Goal: Task Accomplishment & Management: Complete application form

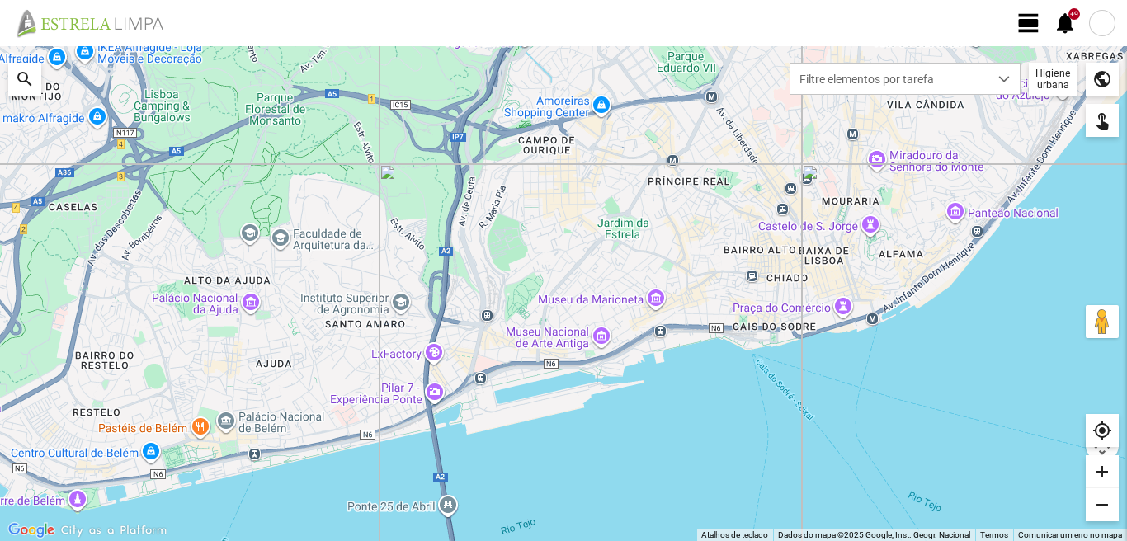
click at [1027, 22] on span "view_day" at bounding box center [1029, 23] width 25 height 25
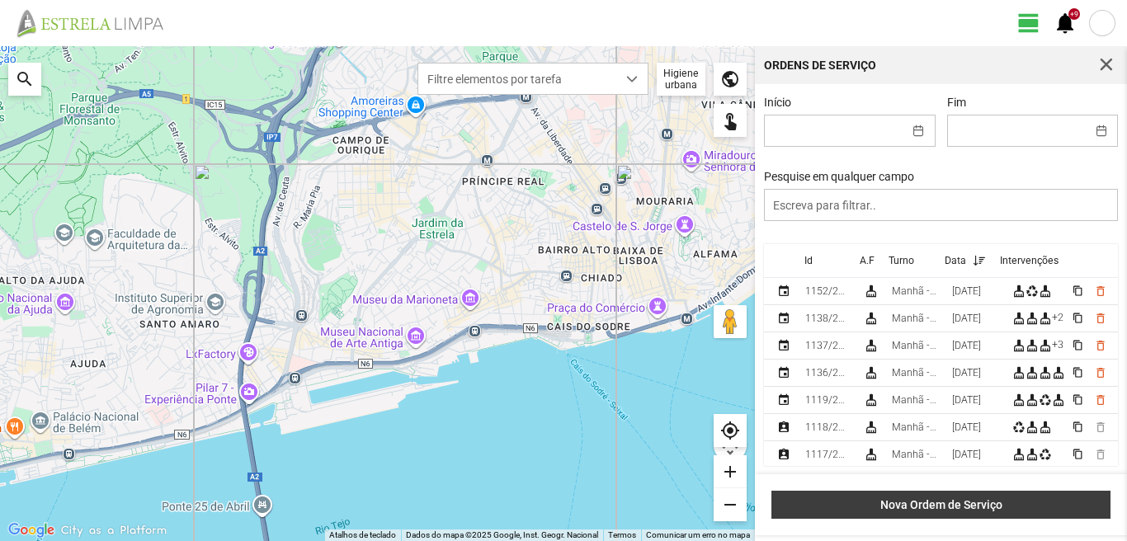
click at [948, 498] on button "Nova Ordem de Serviço" at bounding box center [941, 505] width 339 height 28
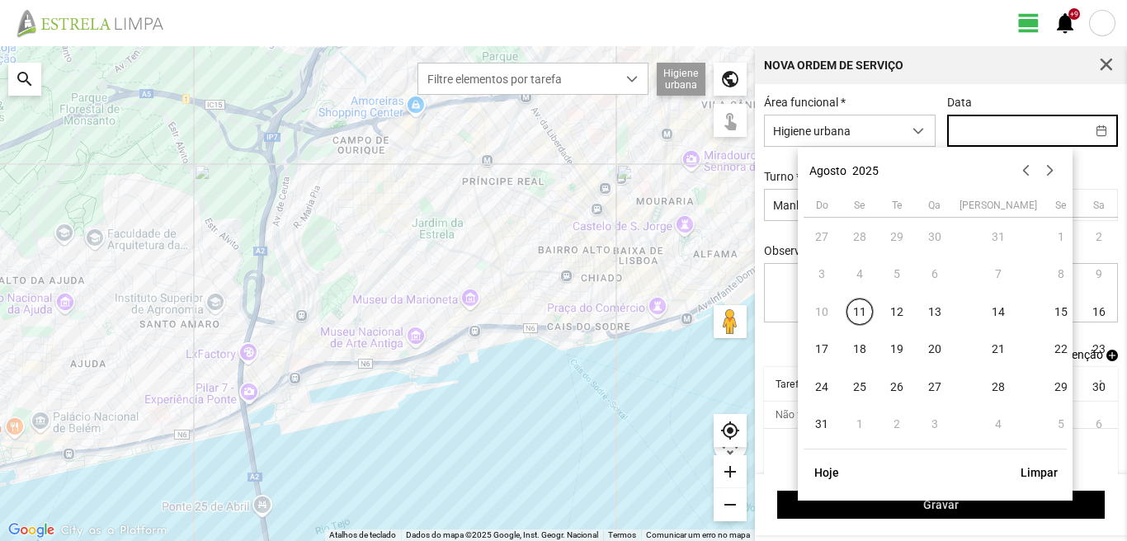
click at [982, 131] on input "text" at bounding box center [1017, 131] width 138 height 31
click at [1086, 310] on span "16" at bounding box center [1099, 312] width 26 height 26
type input "[DATE]"
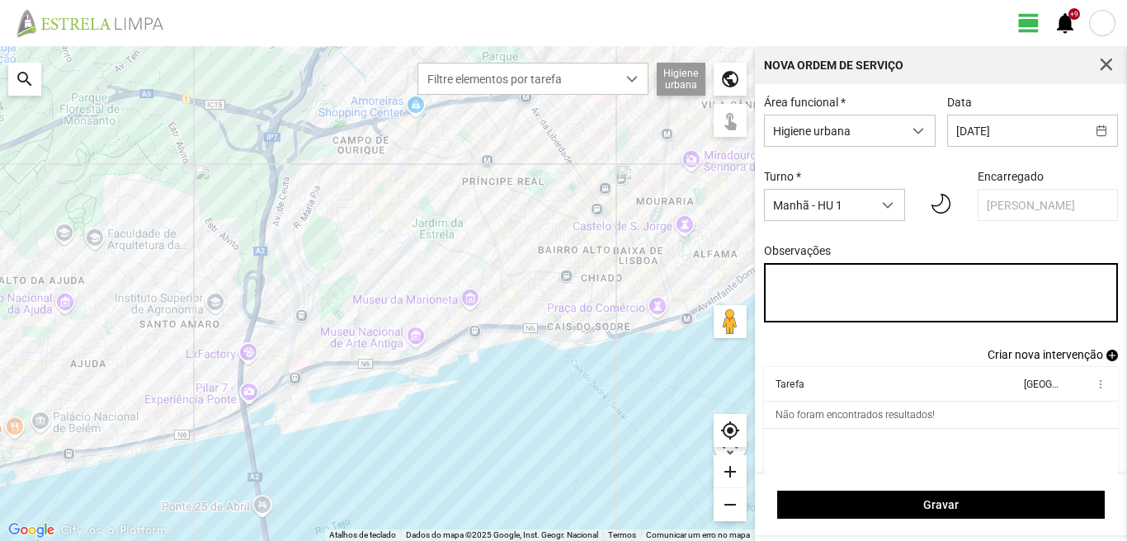
click at [788, 282] on textarea "Observações" at bounding box center [941, 292] width 355 height 59
type textarea "6-10-22-25-36-39-45-49-50-Descanso ao serviço-17-44-47-Eo38 carro electrico-17-…"
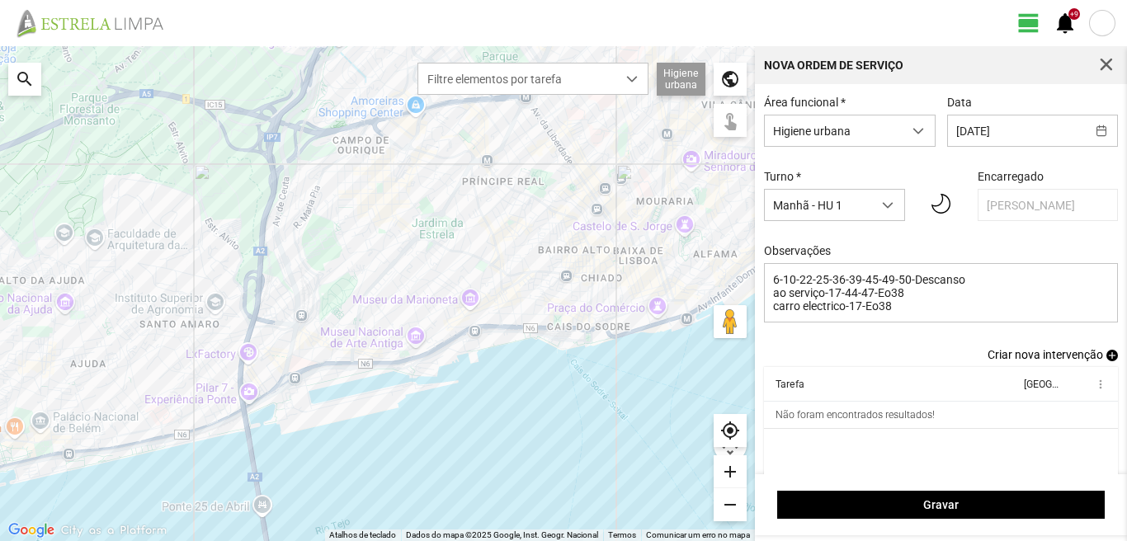
click at [1107, 358] on span "add" at bounding box center [1113, 356] width 12 height 12
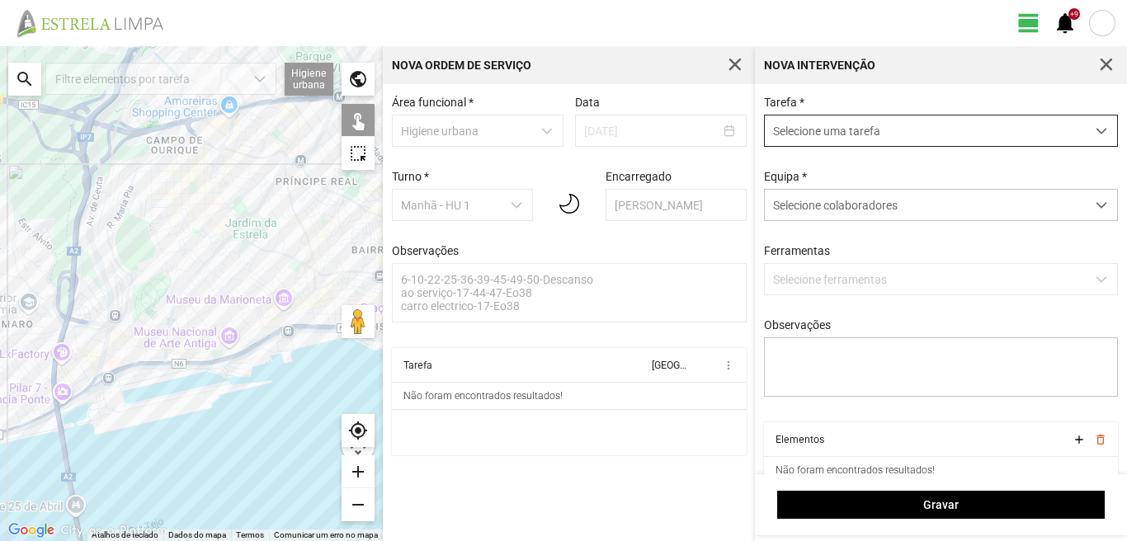
click at [887, 133] on span "Selecione uma tarefa" at bounding box center [925, 131] width 321 height 31
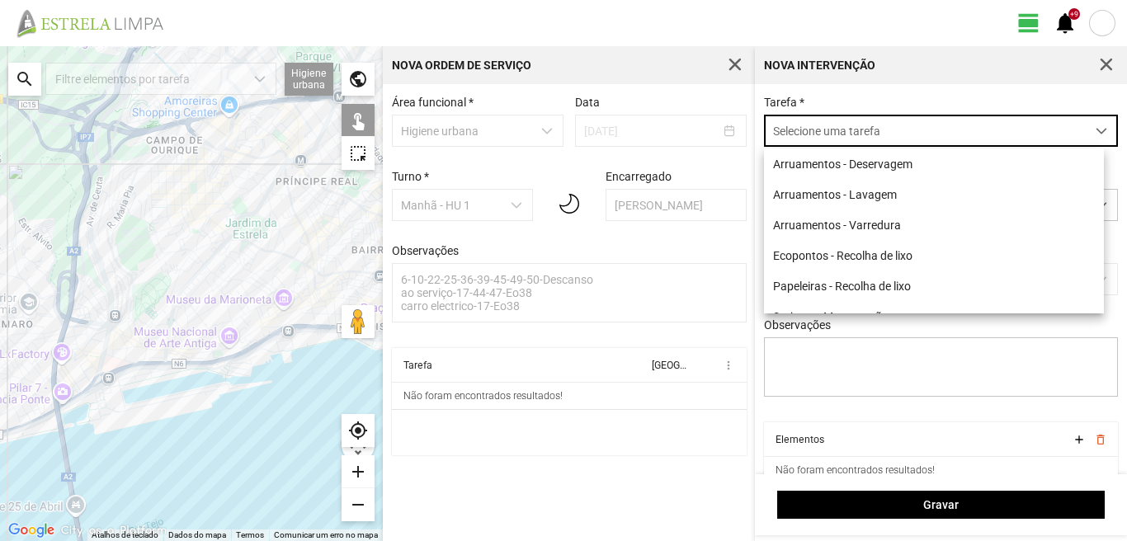
scroll to position [9, 73]
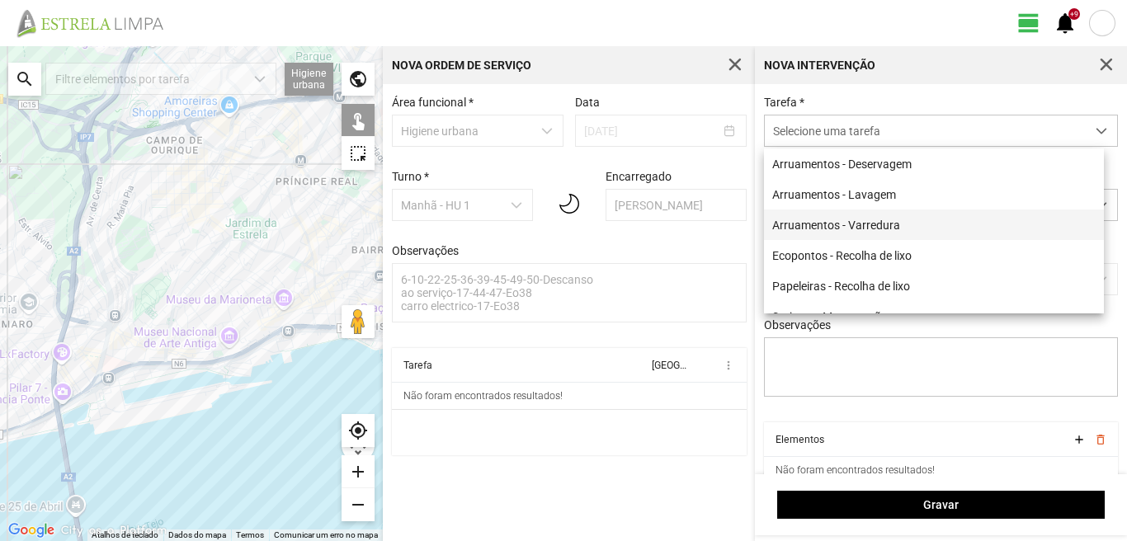
click at [871, 220] on li "Arruamentos - Varredura" at bounding box center [934, 225] width 340 height 31
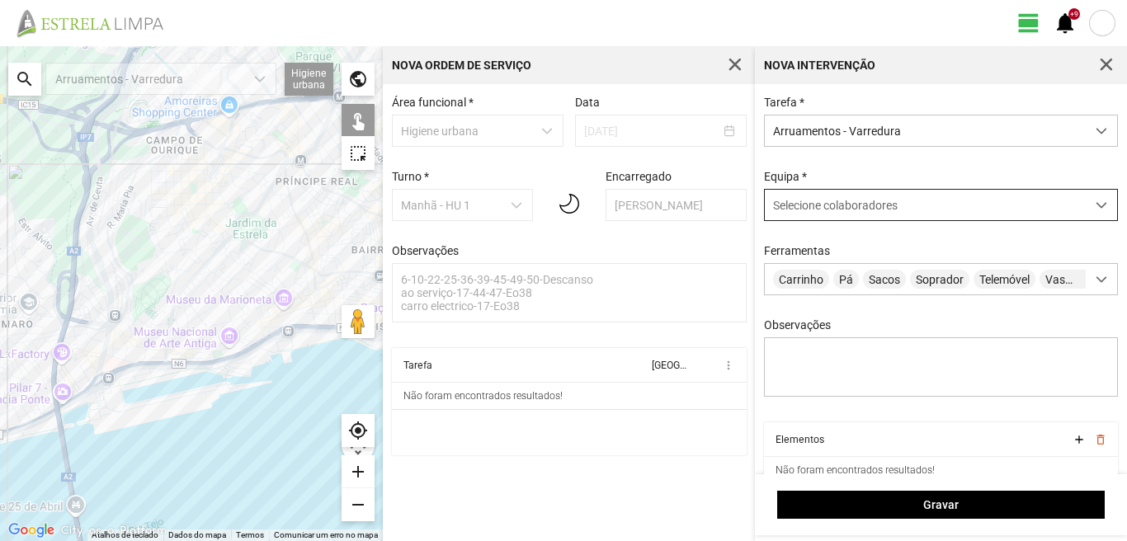
click at [862, 215] on div "Selecione colaboradores" at bounding box center [925, 205] width 321 height 31
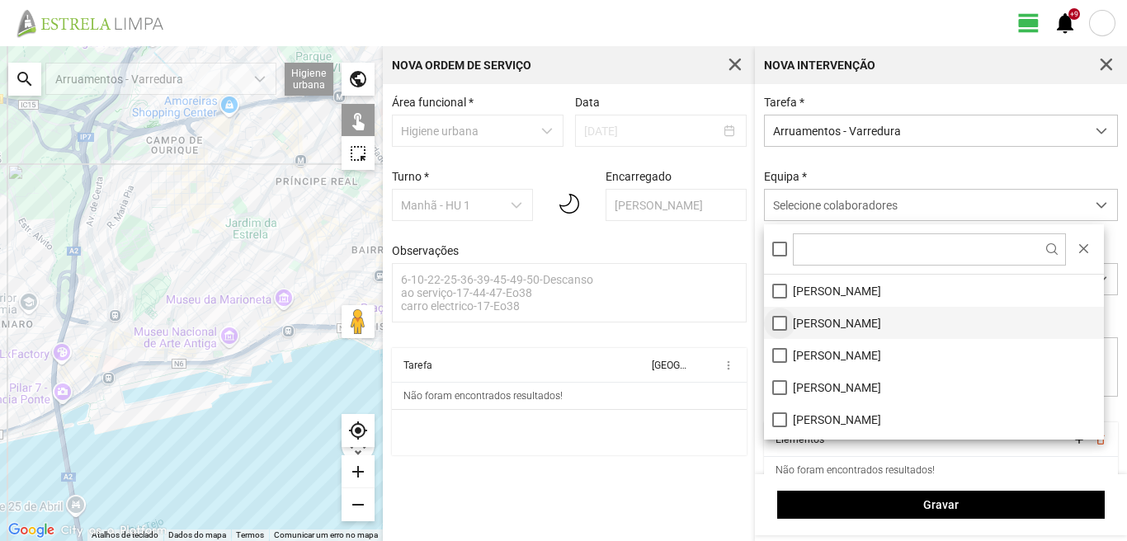
click at [774, 324] on li "[PERSON_NAME]" at bounding box center [934, 323] width 340 height 32
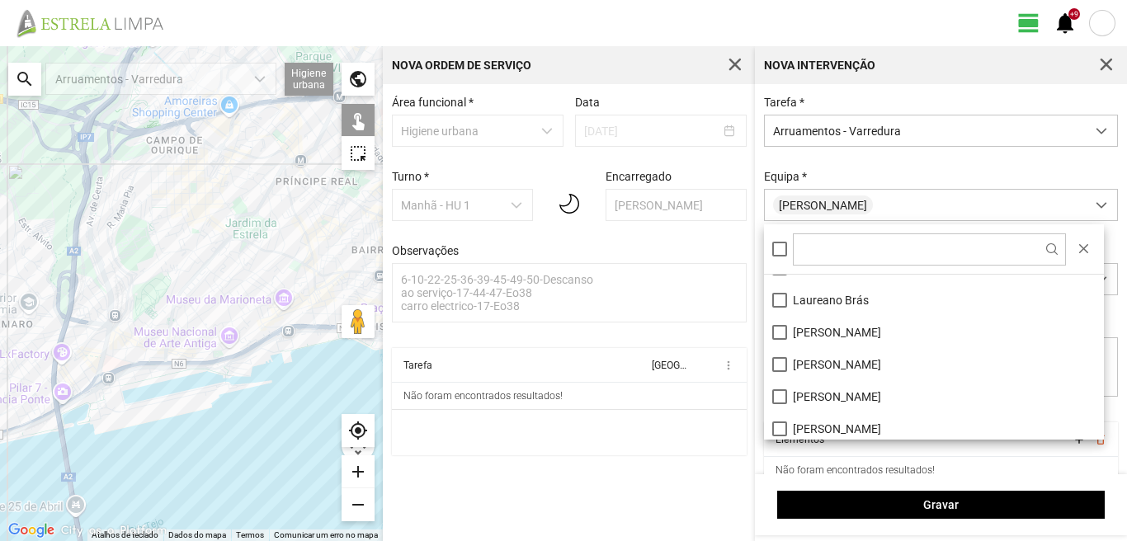
scroll to position [165, 0]
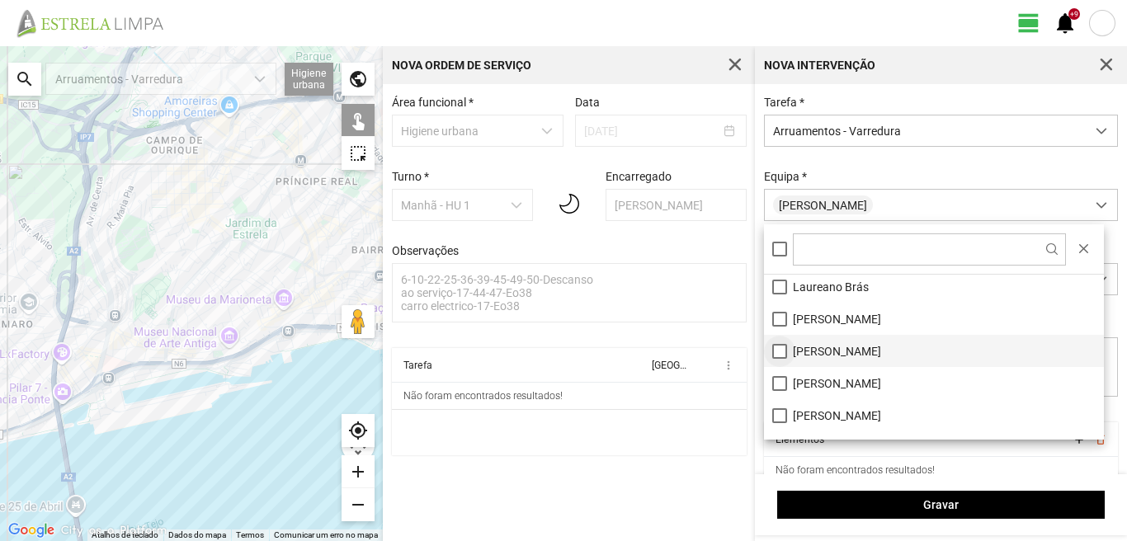
click at [780, 351] on li "[PERSON_NAME]" at bounding box center [934, 351] width 340 height 32
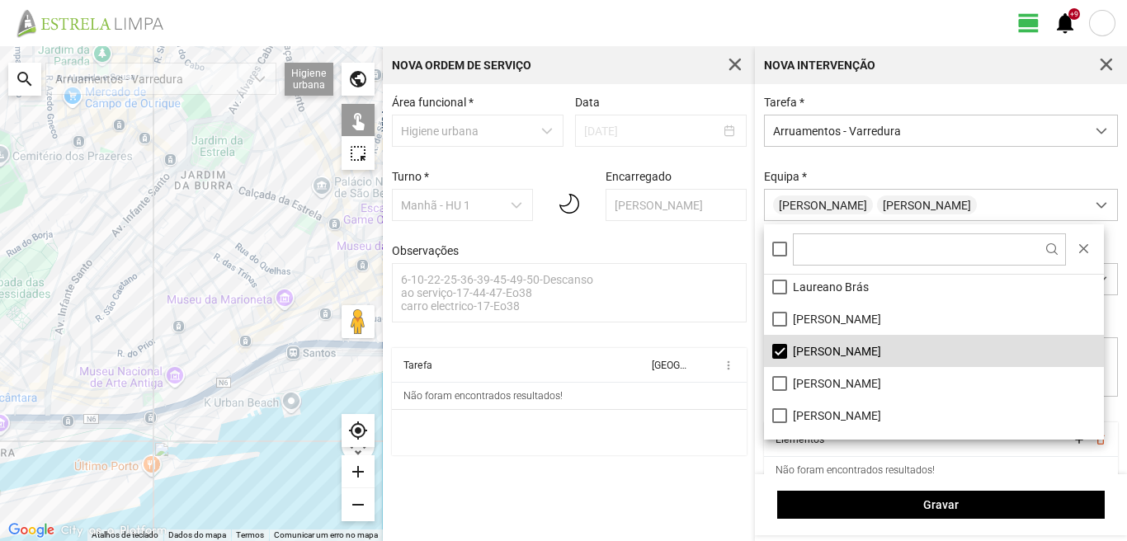
click at [327, 239] on div at bounding box center [191, 293] width 383 height 495
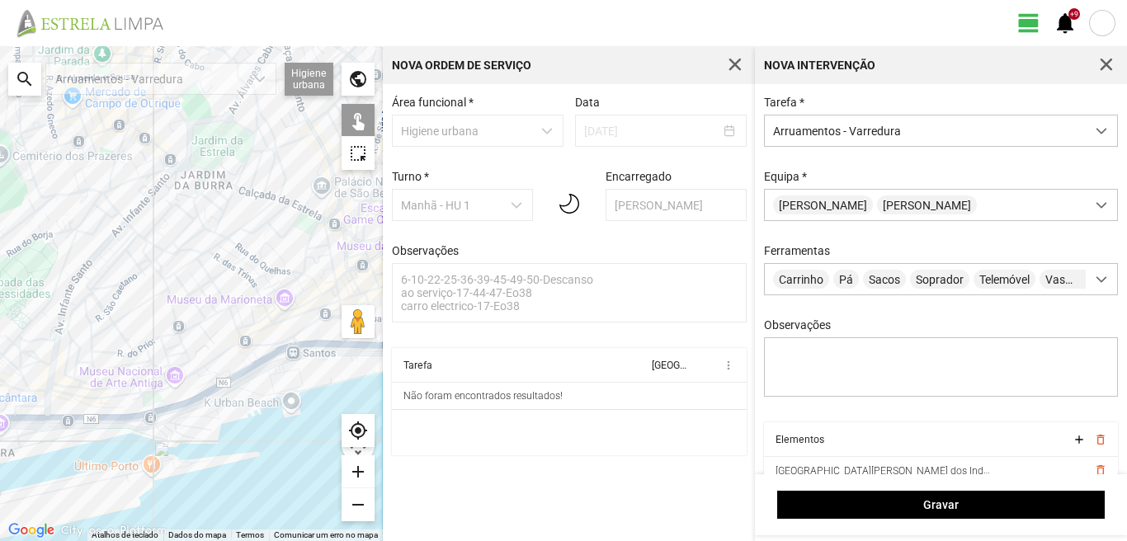
click at [321, 247] on div at bounding box center [191, 293] width 383 height 495
click at [332, 258] on div at bounding box center [191, 293] width 383 height 495
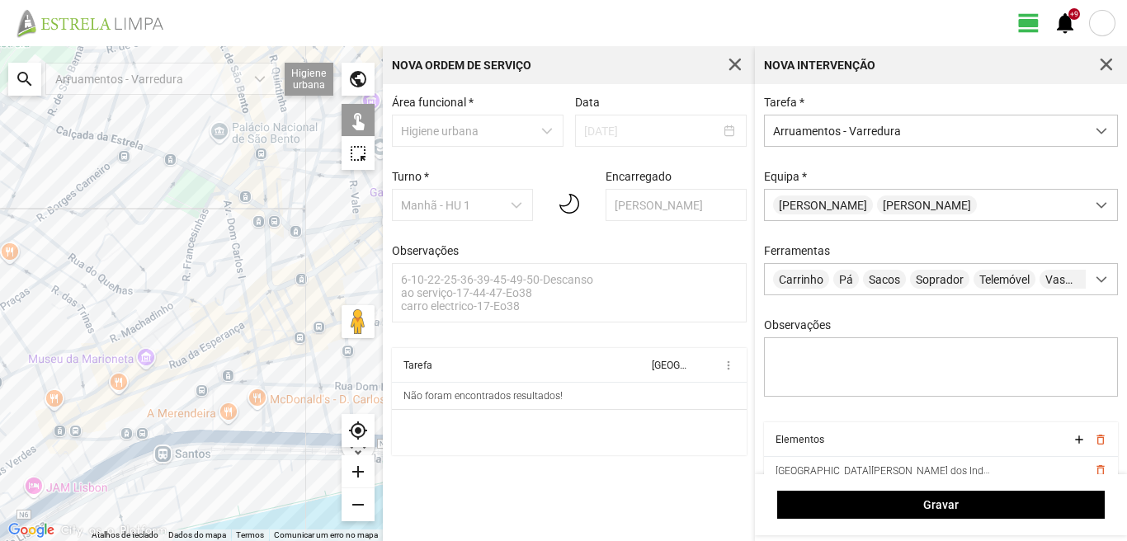
drag, startPoint x: 332, startPoint y: 258, endPoint x: 236, endPoint y: 265, distance: 96.0
click at [236, 265] on div at bounding box center [191, 293] width 383 height 495
click at [234, 314] on div at bounding box center [191, 293] width 383 height 495
click at [248, 315] on div at bounding box center [191, 293] width 383 height 495
click at [245, 321] on div at bounding box center [191, 293] width 383 height 495
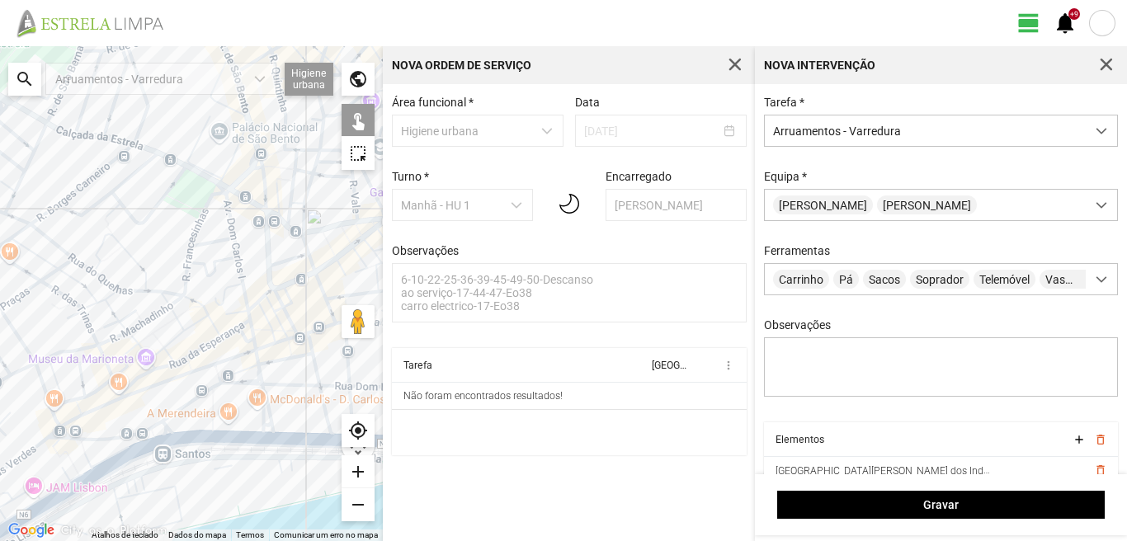
click at [233, 324] on div at bounding box center [191, 293] width 383 height 495
click at [255, 334] on div at bounding box center [191, 293] width 383 height 495
click at [242, 338] on div at bounding box center [191, 293] width 383 height 495
click at [255, 347] on div at bounding box center [191, 293] width 383 height 495
click at [256, 358] on div at bounding box center [191, 293] width 383 height 495
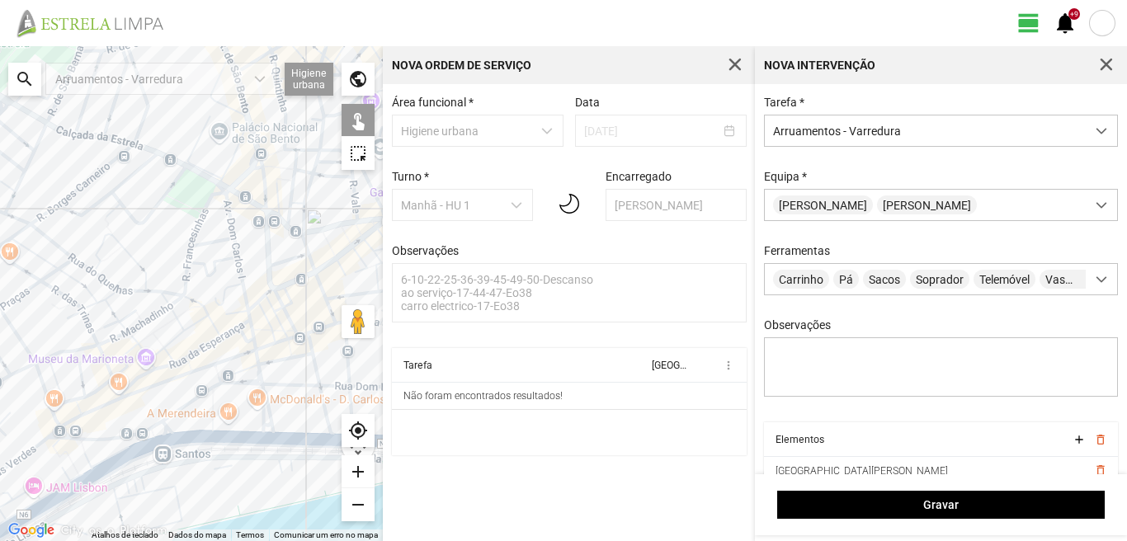
click at [260, 377] on div at bounding box center [191, 293] width 383 height 495
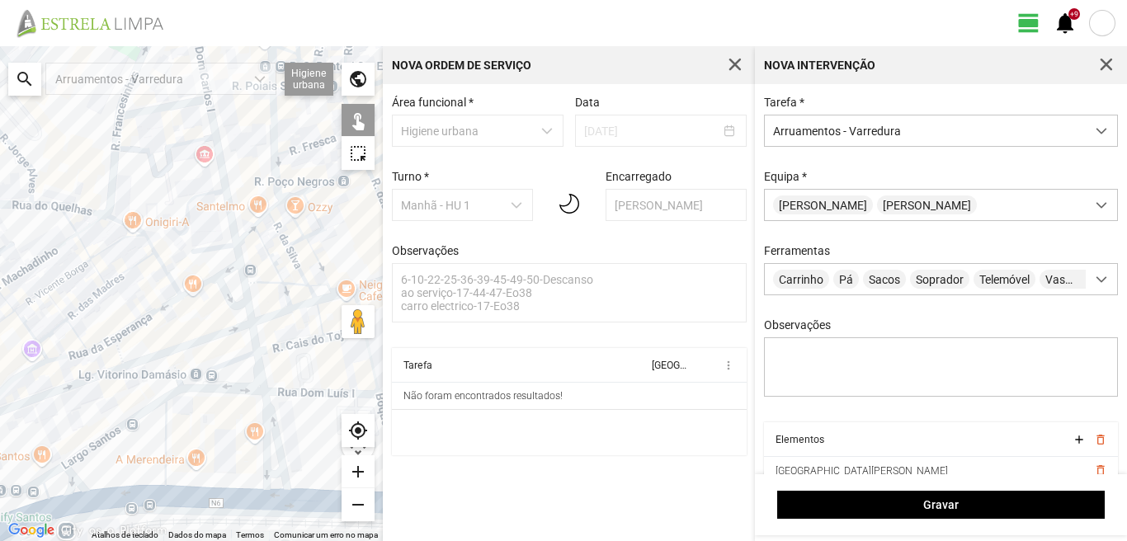
click at [238, 390] on div at bounding box center [191, 293] width 383 height 495
click at [220, 366] on div at bounding box center [191, 293] width 383 height 495
click at [276, 435] on div at bounding box center [191, 293] width 383 height 495
click at [262, 434] on div at bounding box center [191, 293] width 383 height 495
click at [272, 474] on div at bounding box center [191, 293] width 383 height 495
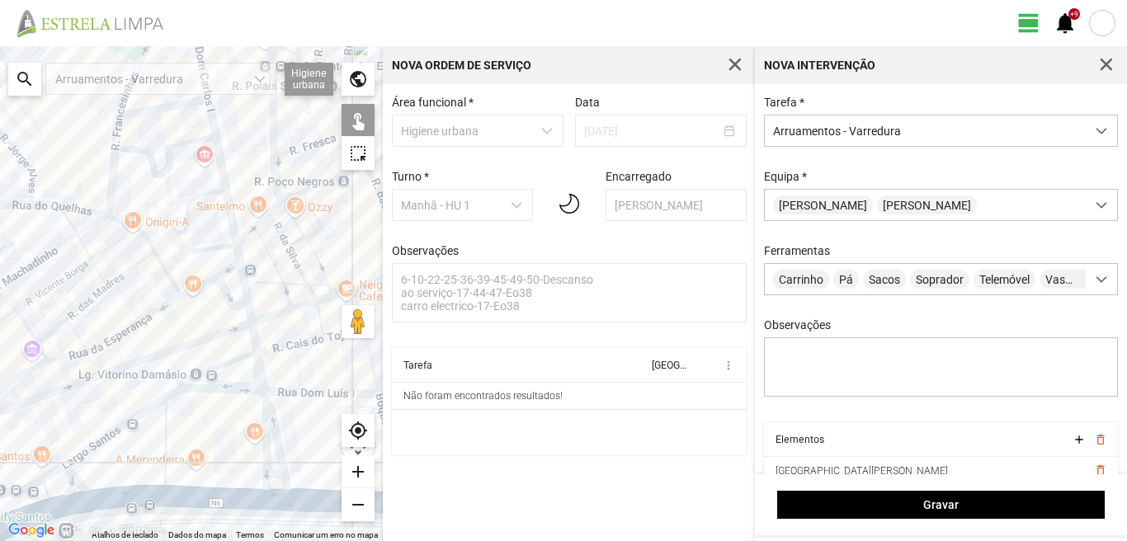
click at [268, 494] on div at bounding box center [191, 293] width 383 height 495
click at [161, 458] on div at bounding box center [191, 293] width 383 height 495
click at [164, 447] on div at bounding box center [191, 293] width 383 height 495
click at [125, 423] on div at bounding box center [191, 293] width 383 height 495
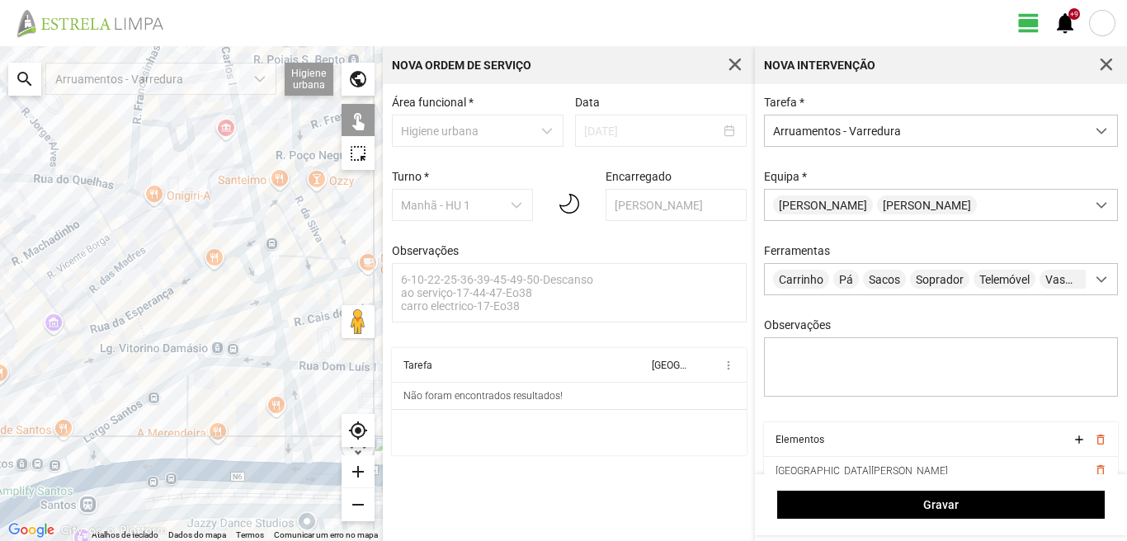
drag, startPoint x: 115, startPoint y: 440, endPoint x: 191, endPoint y: 334, distance: 130.1
click at [177, 352] on div at bounding box center [191, 293] width 383 height 495
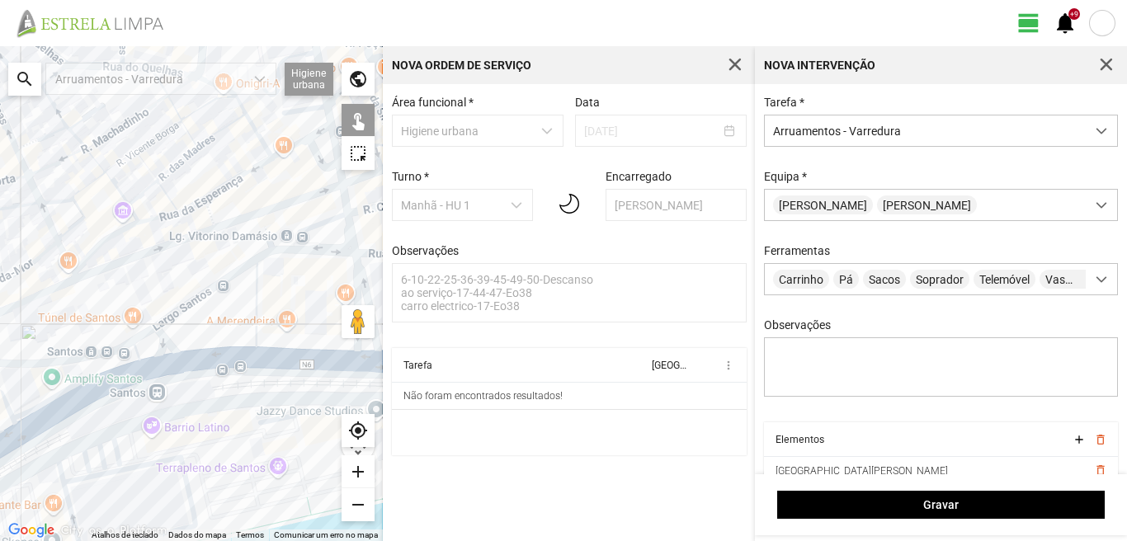
click at [185, 364] on div at bounding box center [191, 293] width 383 height 495
click at [164, 343] on div at bounding box center [191, 293] width 383 height 495
click at [149, 332] on div at bounding box center [191, 293] width 383 height 495
click at [137, 352] on div at bounding box center [191, 293] width 383 height 495
click at [138, 370] on div at bounding box center [191, 293] width 383 height 495
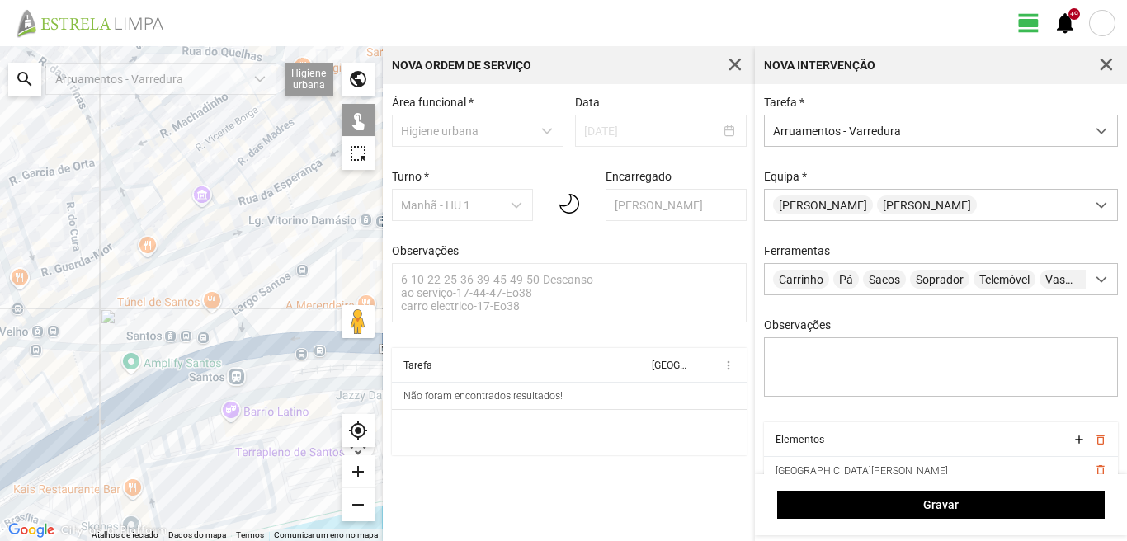
drag, startPoint x: 157, startPoint y: 373, endPoint x: 285, endPoint y: 325, distance: 136.6
click at [267, 330] on div at bounding box center [191, 293] width 383 height 495
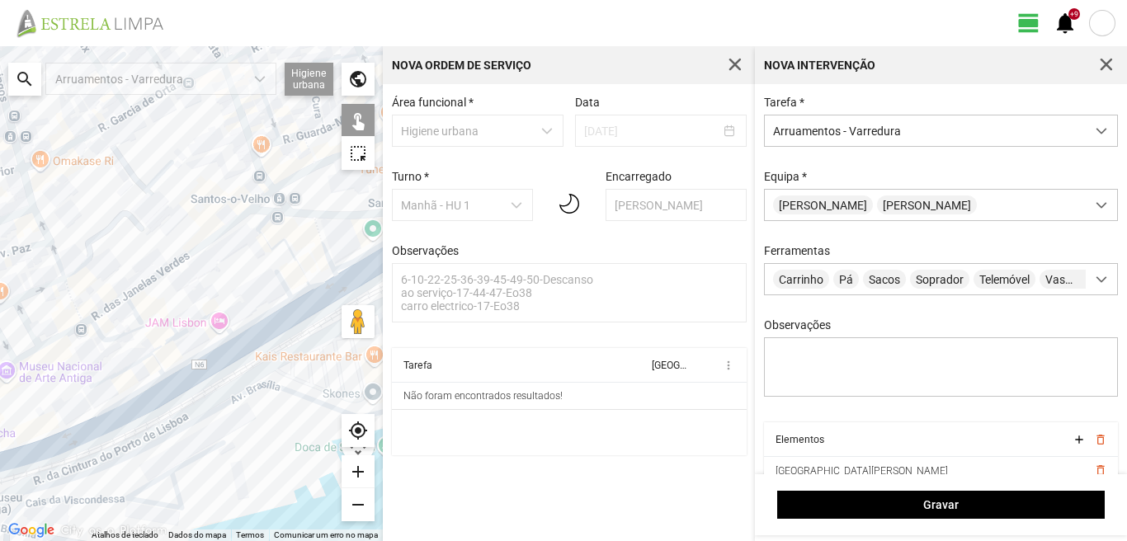
drag, startPoint x: 285, startPoint y: 325, endPoint x: 102, endPoint y: 361, distance: 186.6
click at [104, 360] on div at bounding box center [191, 293] width 383 height 495
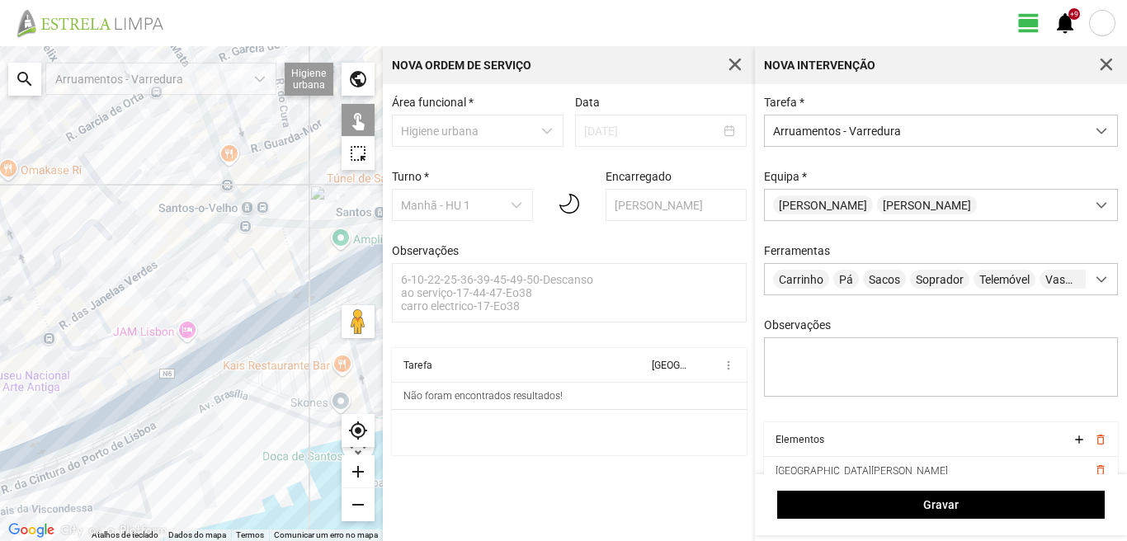
click at [229, 230] on div at bounding box center [191, 293] width 383 height 495
click at [228, 238] on div at bounding box center [191, 293] width 383 height 495
click at [236, 250] on div at bounding box center [191, 293] width 383 height 495
click at [290, 255] on div at bounding box center [191, 293] width 383 height 495
click at [289, 291] on div at bounding box center [191, 293] width 383 height 495
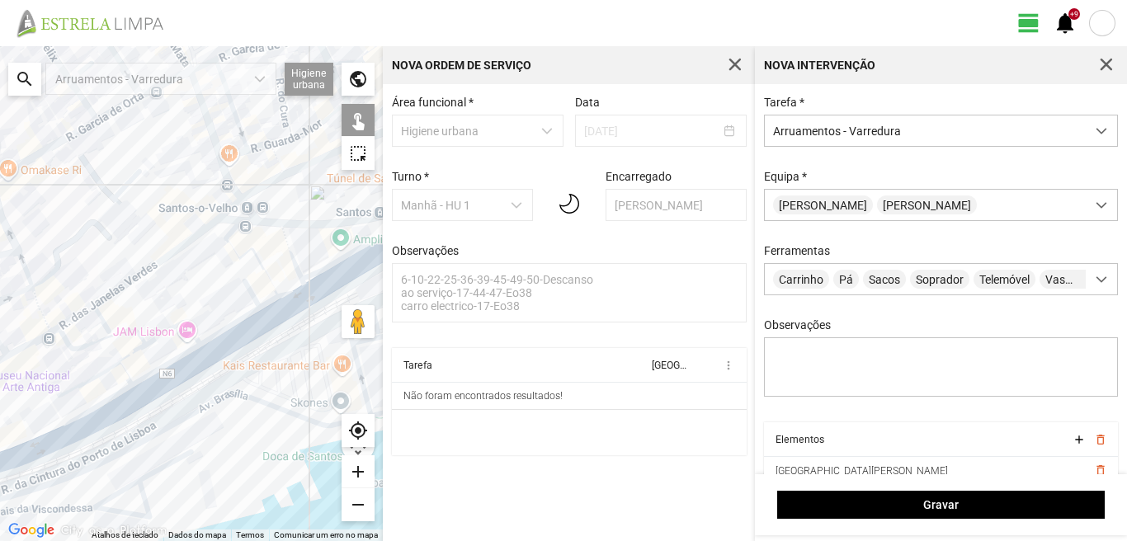
click at [268, 300] on div at bounding box center [191, 293] width 383 height 495
click at [253, 291] on div at bounding box center [191, 293] width 383 height 495
click at [272, 319] on div at bounding box center [191, 293] width 383 height 495
click at [255, 330] on div at bounding box center [191, 293] width 383 height 495
click at [194, 370] on div at bounding box center [191, 293] width 383 height 495
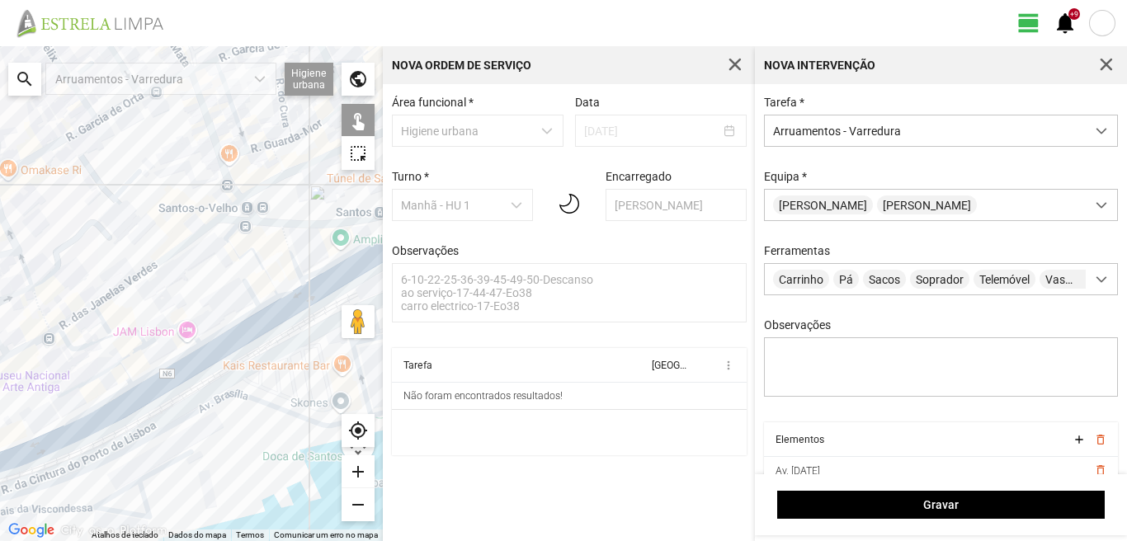
click at [103, 421] on div at bounding box center [191, 293] width 383 height 495
click at [35, 453] on div at bounding box center [191, 293] width 383 height 495
click at [229, 328] on div at bounding box center [191, 293] width 383 height 495
click at [179, 324] on div at bounding box center [191, 293] width 383 height 495
click at [128, 332] on div at bounding box center [191, 293] width 383 height 495
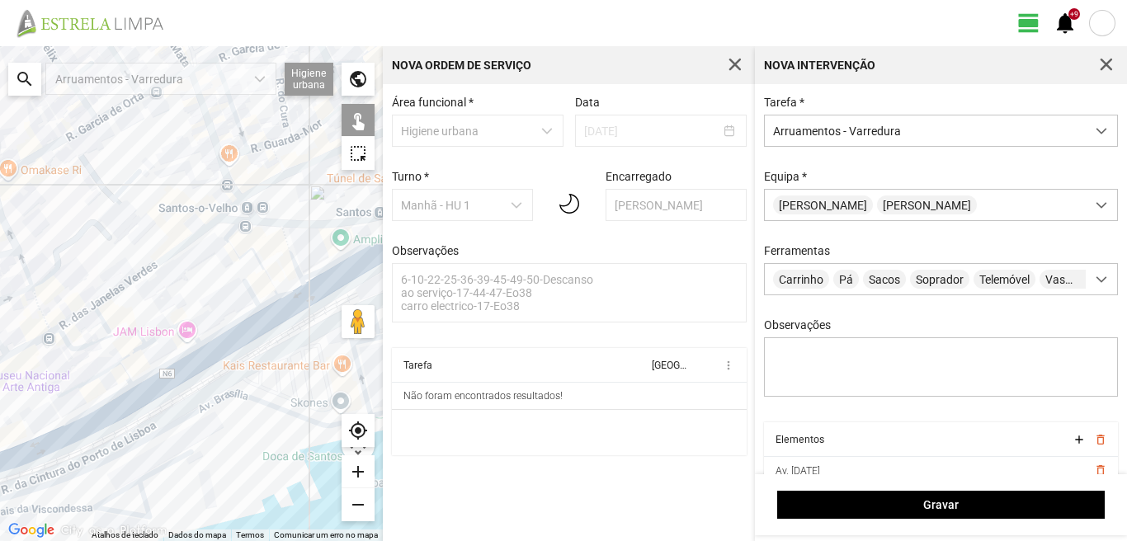
click at [131, 355] on div at bounding box center [191, 293] width 383 height 495
click at [159, 371] on div at bounding box center [191, 293] width 383 height 495
click at [108, 369] on div at bounding box center [191, 293] width 383 height 495
click at [121, 371] on div at bounding box center [191, 293] width 383 height 495
click at [99, 404] on div at bounding box center [191, 293] width 383 height 495
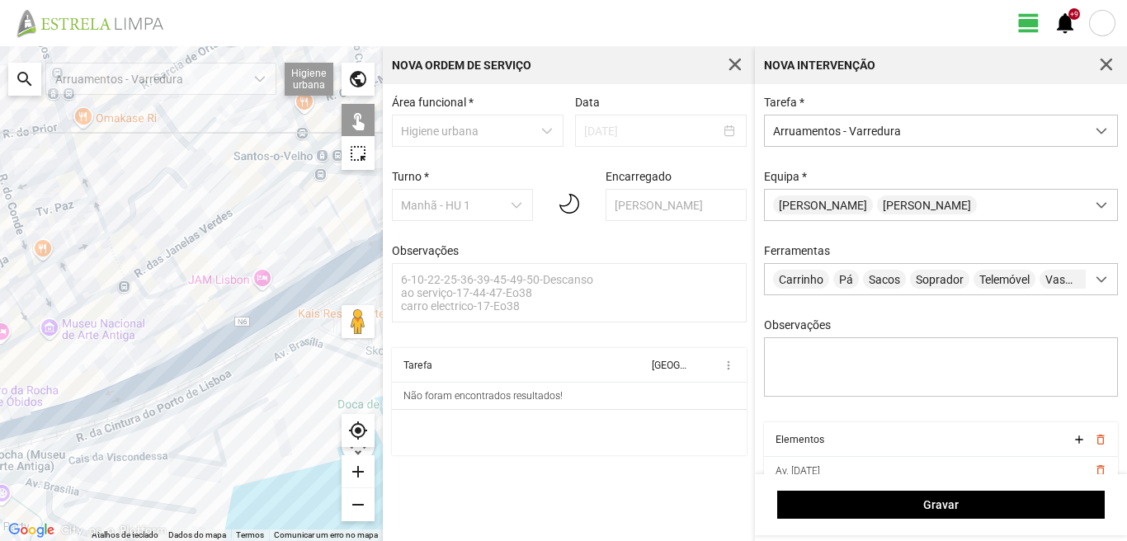
drag, startPoint x: 96, startPoint y: 403, endPoint x: 283, endPoint y: 305, distance: 211.5
click at [278, 306] on div at bounding box center [191, 293] width 383 height 495
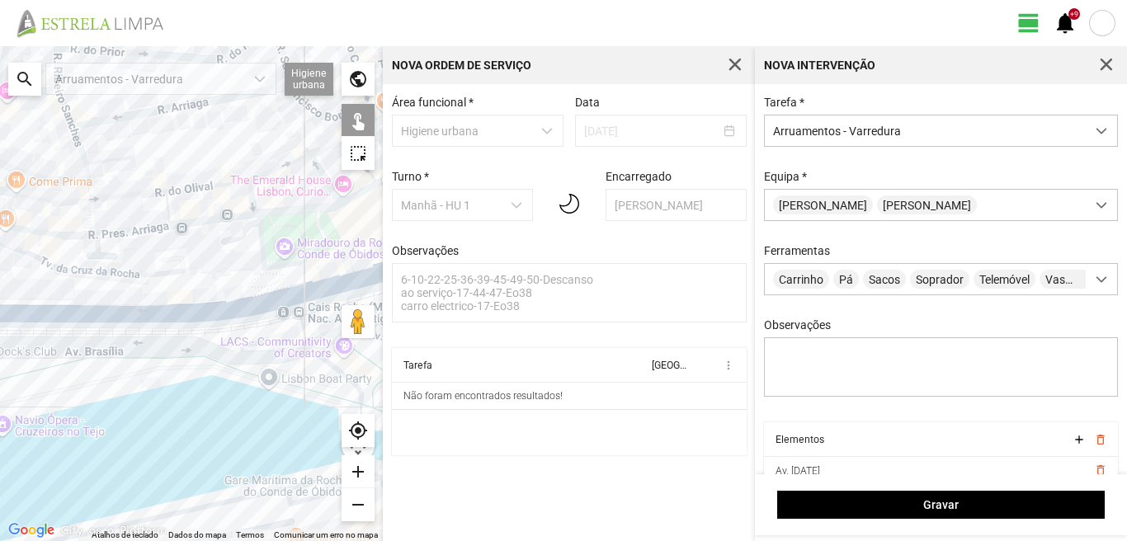
click at [333, 278] on div at bounding box center [191, 293] width 383 height 495
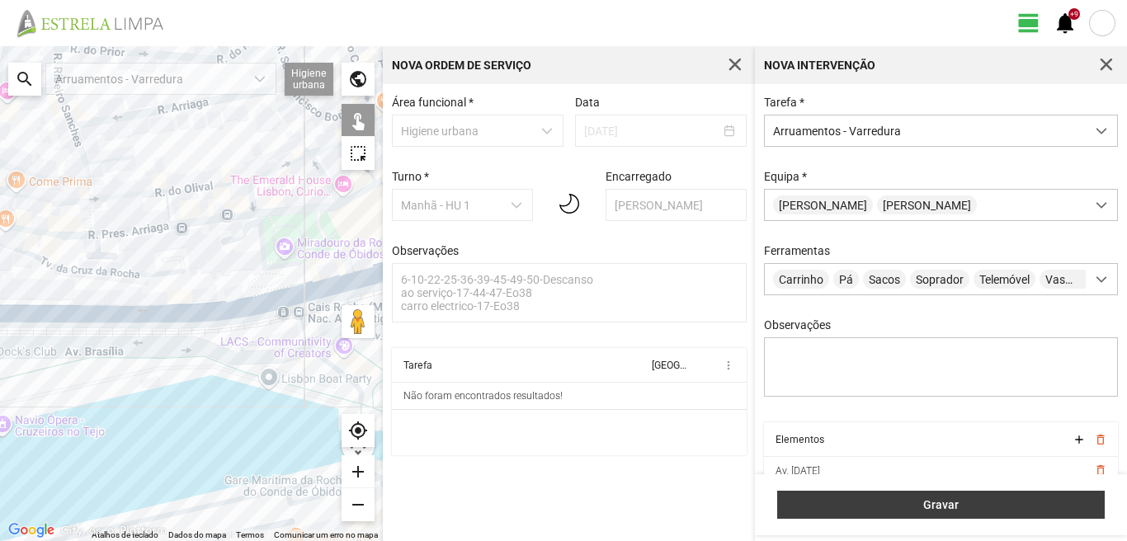
click at [961, 506] on span "Gravar" at bounding box center [942, 505] width 310 height 13
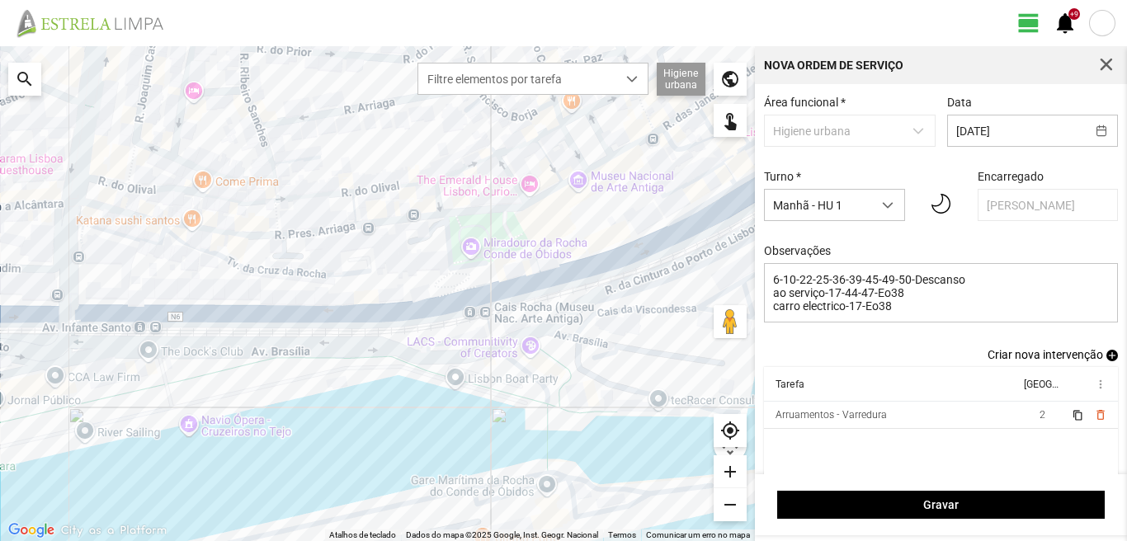
click at [1107, 361] on span "add" at bounding box center [1113, 356] width 12 height 12
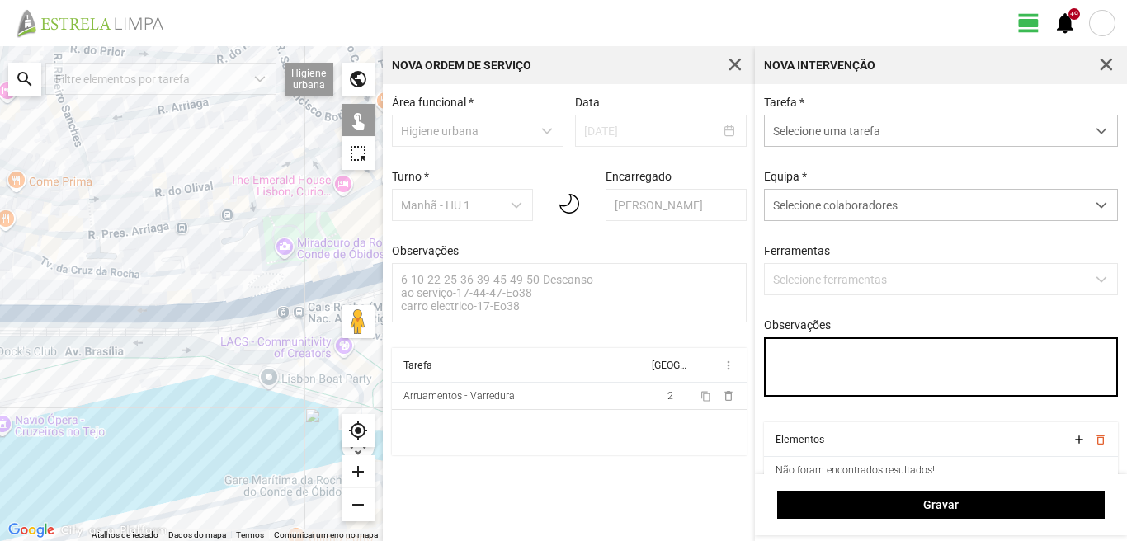
click at [791, 352] on textarea "Observações" at bounding box center [941, 367] width 355 height 59
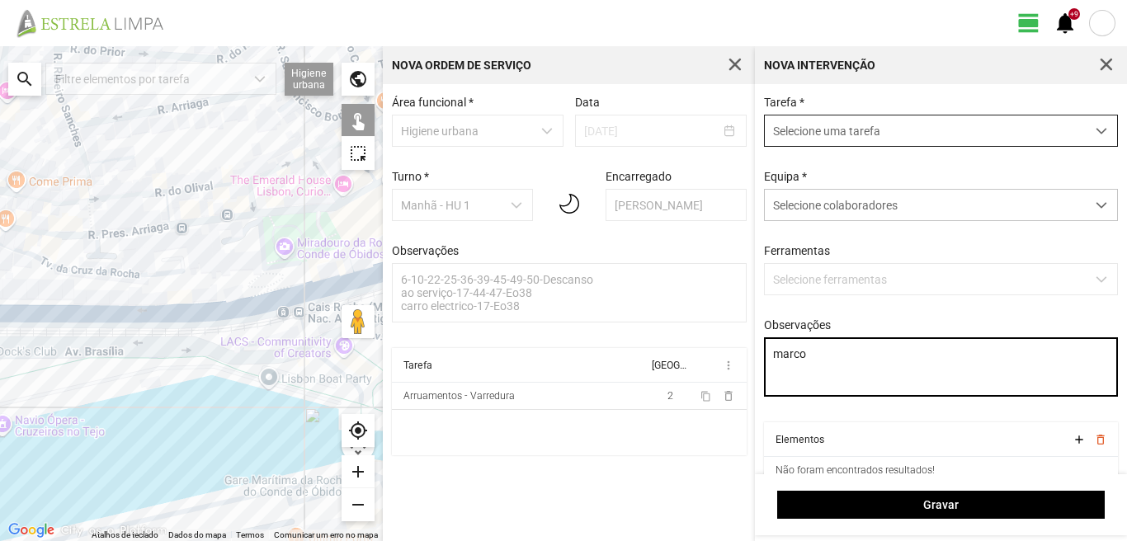
type textarea "marco"
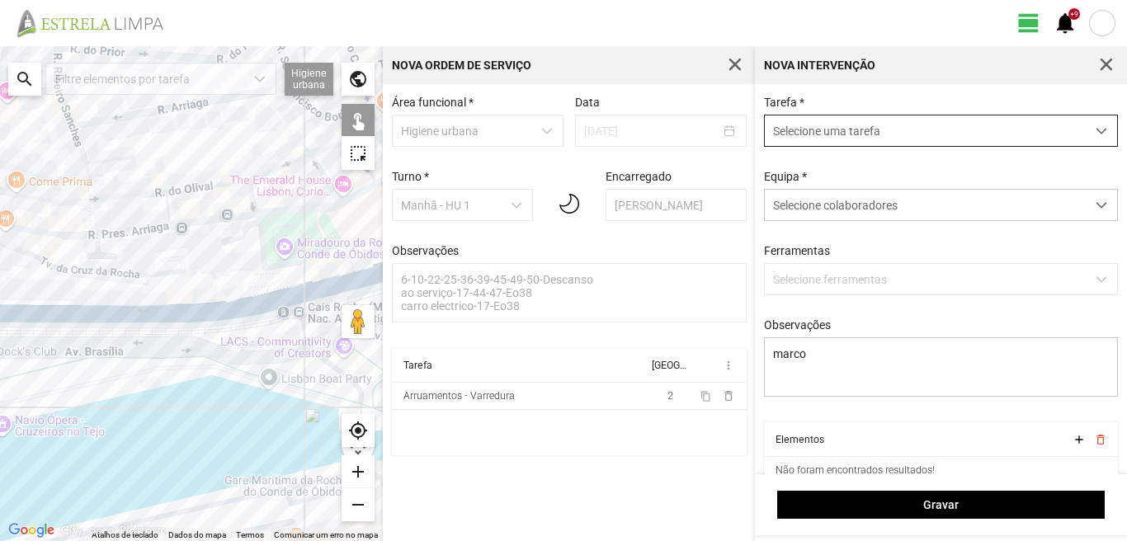
click at [831, 132] on span "Selecione uma tarefa" at bounding box center [925, 131] width 321 height 31
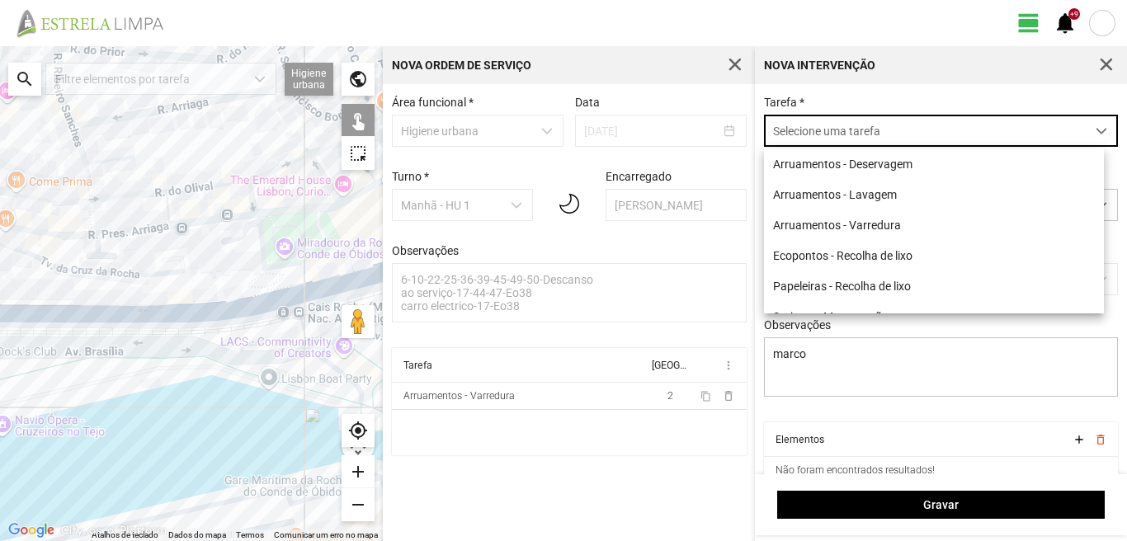
scroll to position [9, 73]
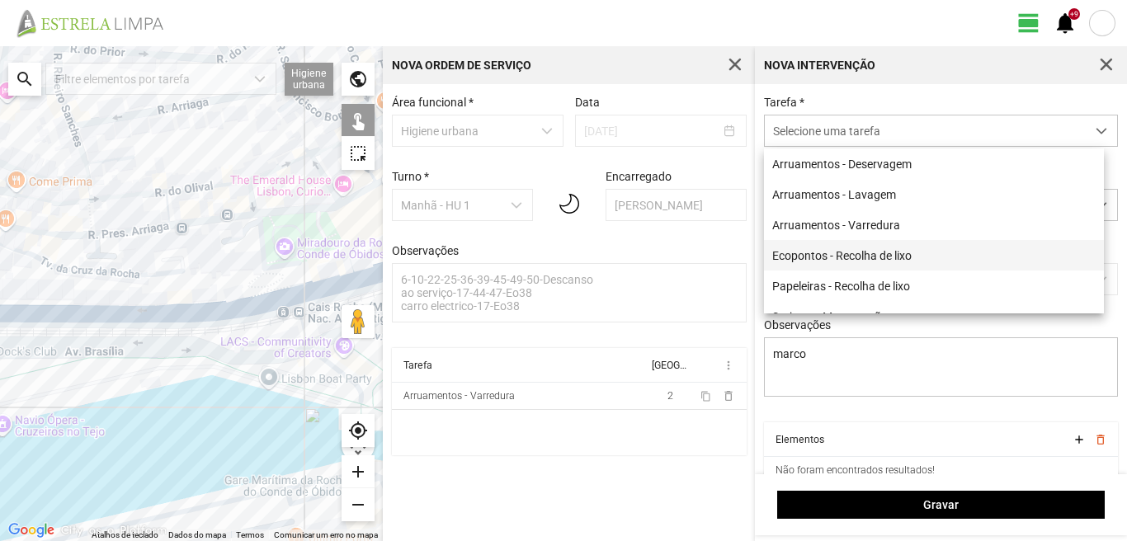
click at [849, 256] on li "Ecopontos - Recolha de lixo" at bounding box center [934, 255] width 340 height 31
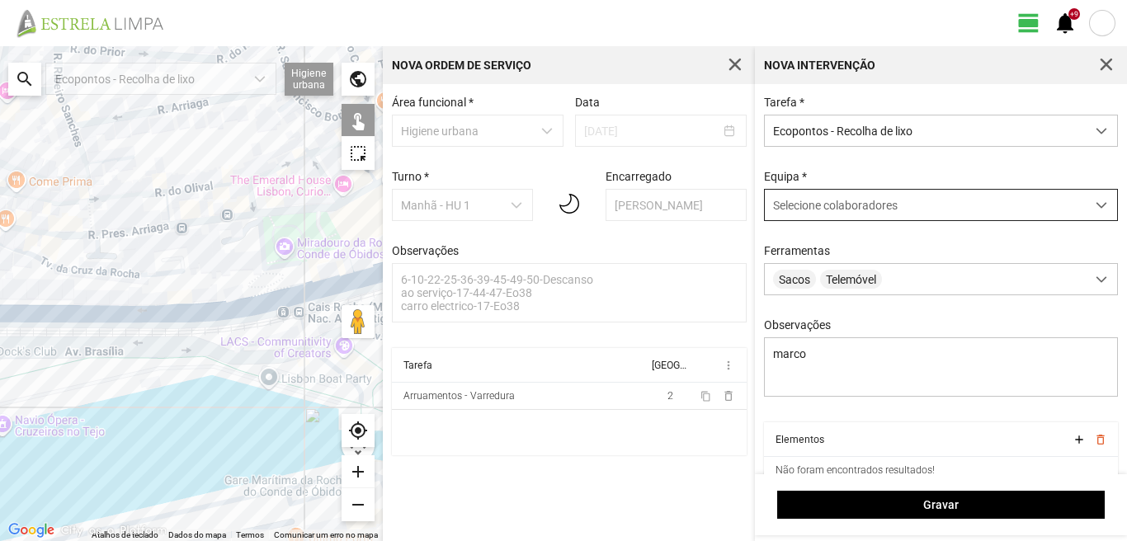
click at [833, 209] on span "Selecione colaboradores" at bounding box center [835, 205] width 125 height 13
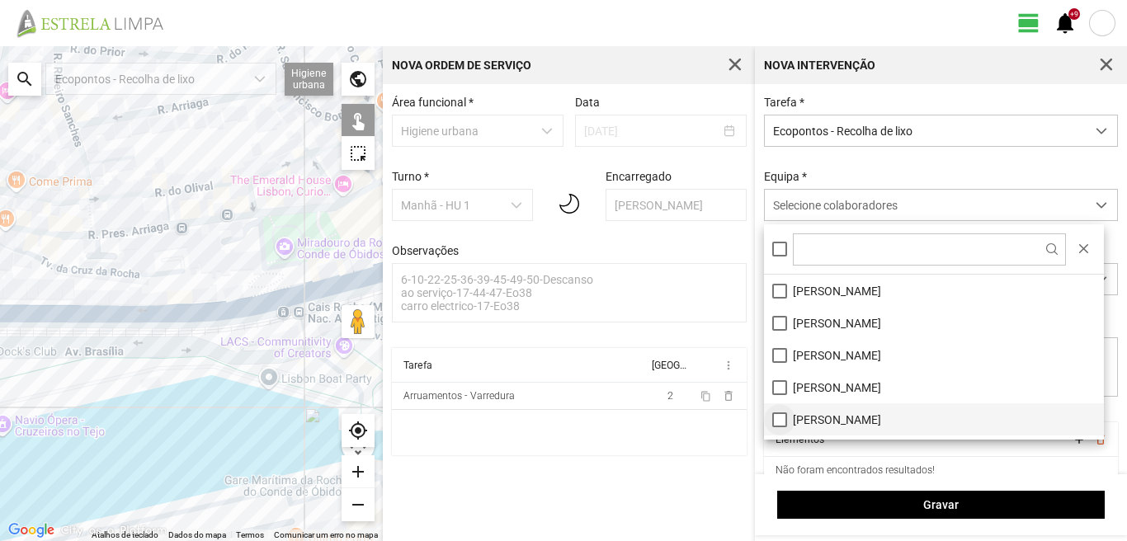
click at [782, 420] on li "[PERSON_NAME]" at bounding box center [934, 420] width 340 height 32
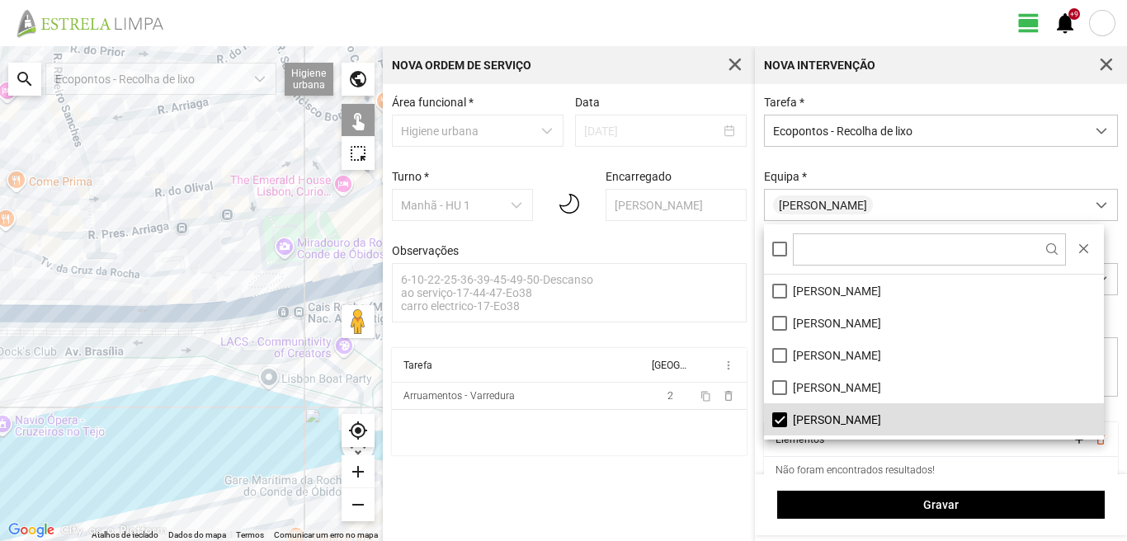
click at [293, 385] on div at bounding box center [191, 293] width 383 height 495
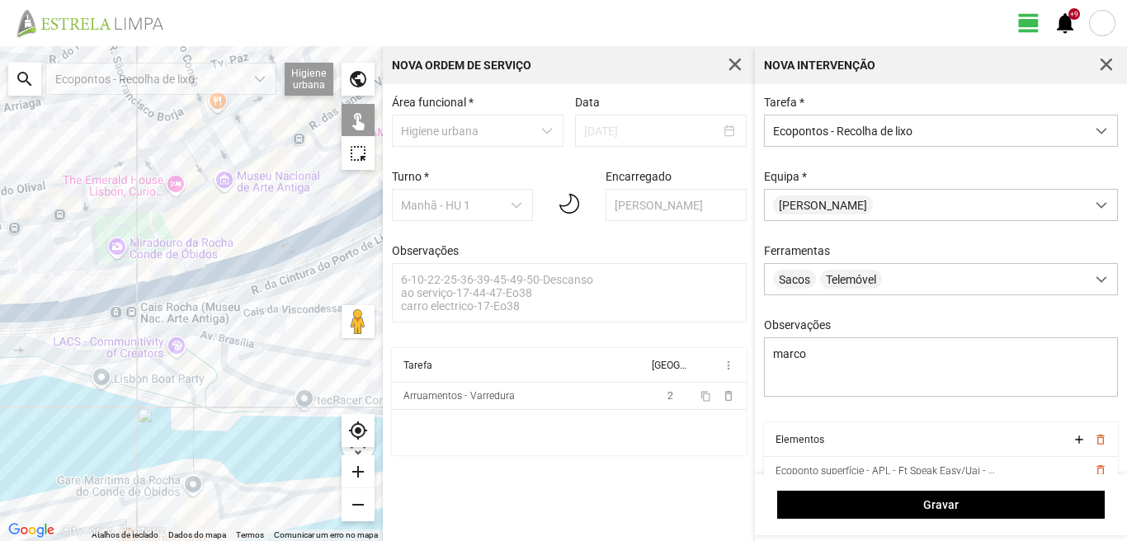
drag, startPoint x: 258, startPoint y: 305, endPoint x: 93, endPoint y: 289, distance: 165.9
click at [85, 305] on div at bounding box center [191, 293] width 383 height 495
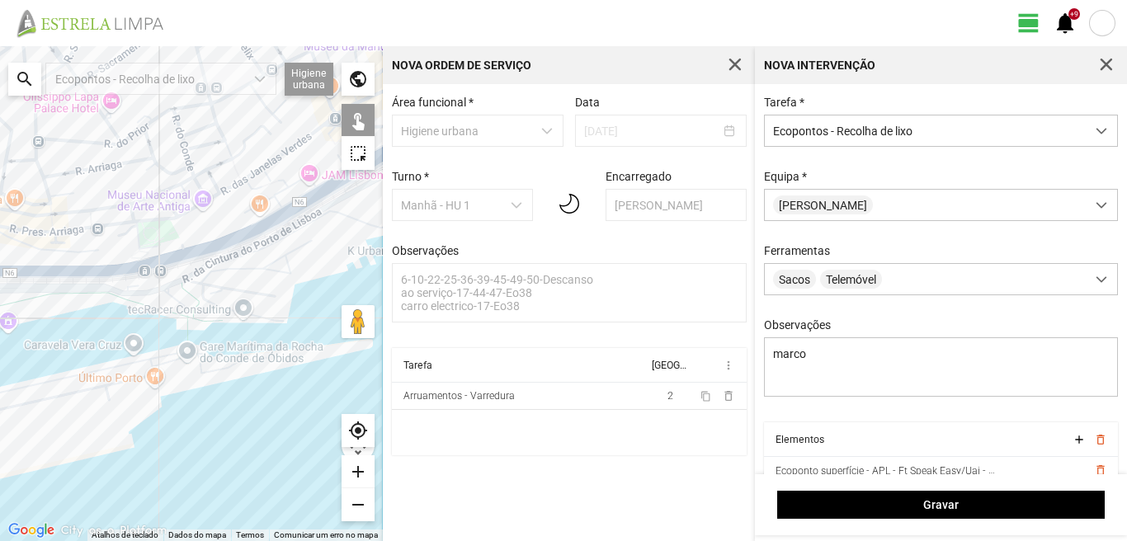
click at [242, 227] on div at bounding box center [191, 293] width 383 height 495
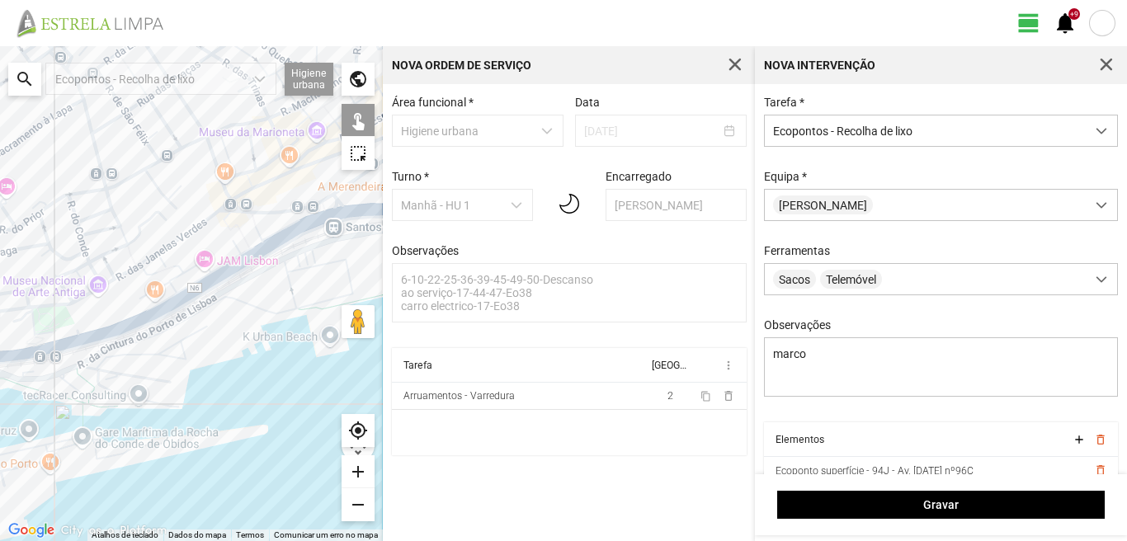
drag, startPoint x: 293, startPoint y: 164, endPoint x: 186, endPoint y: 252, distance: 138.4
click at [186, 252] on div at bounding box center [191, 293] width 383 height 495
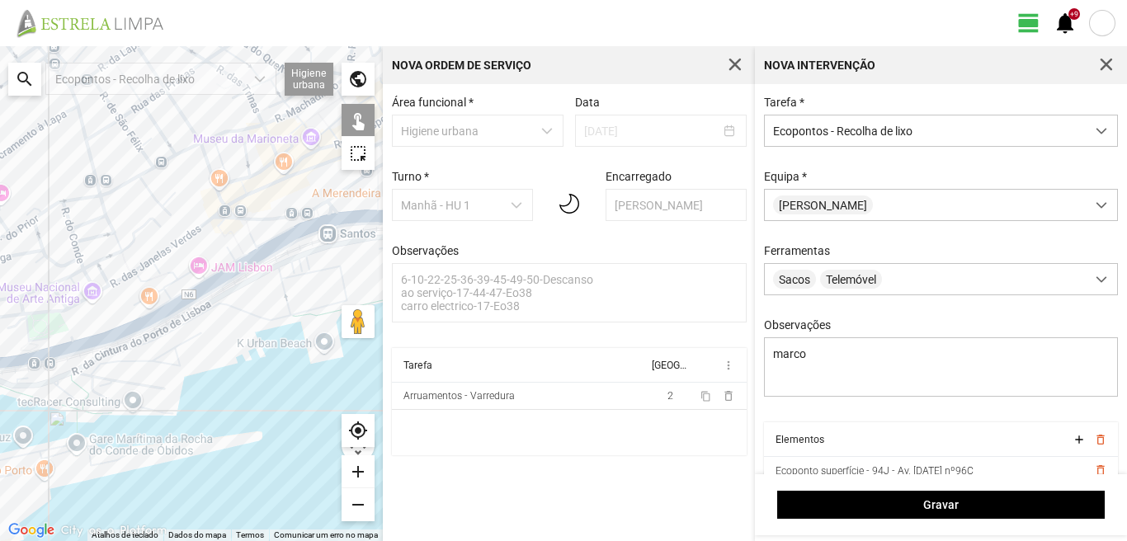
click at [208, 220] on div at bounding box center [191, 293] width 383 height 495
click at [248, 253] on div at bounding box center [191, 293] width 383 height 495
click at [259, 278] on div at bounding box center [191, 293] width 383 height 495
click at [320, 247] on div at bounding box center [191, 293] width 383 height 495
click at [329, 206] on div at bounding box center [191, 293] width 383 height 495
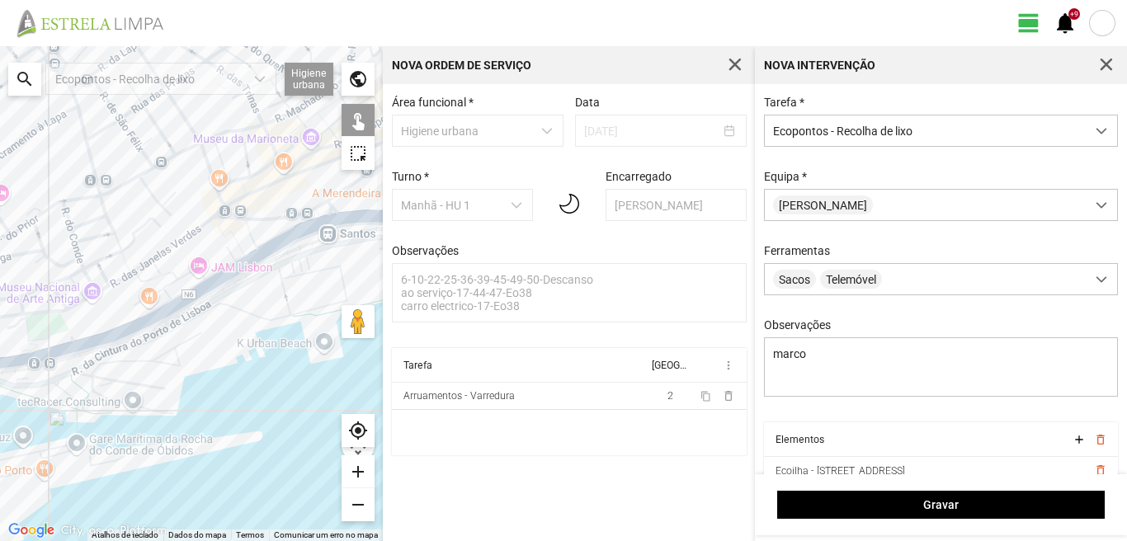
drag, startPoint x: 299, startPoint y: 169, endPoint x: 302, endPoint y: 177, distance: 8.9
click at [298, 168] on div at bounding box center [191, 293] width 383 height 495
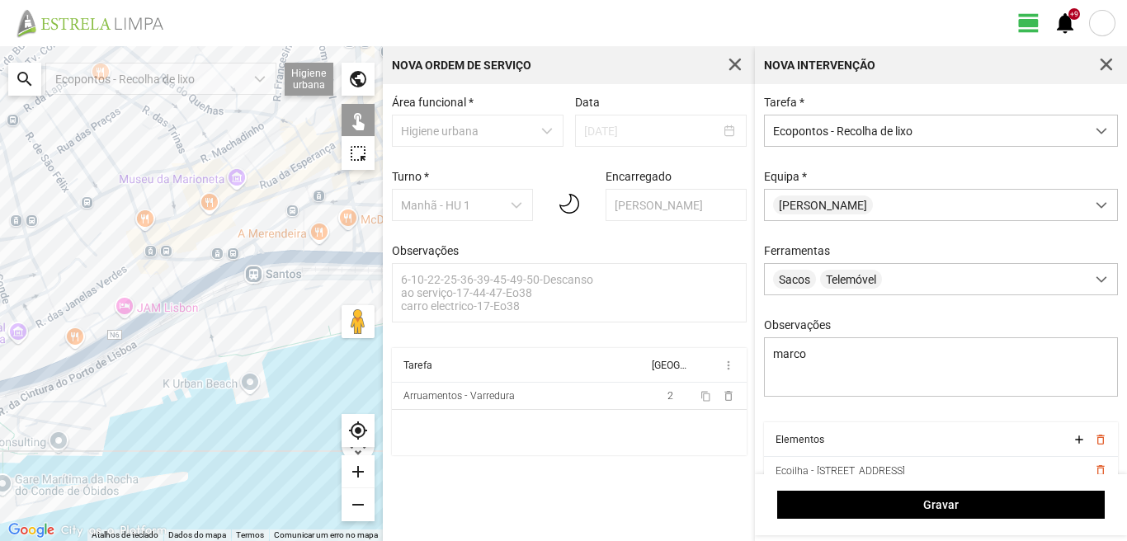
drag, startPoint x: 305, startPoint y: 180, endPoint x: 191, endPoint y: 239, distance: 127.4
click at [191, 239] on div at bounding box center [191, 293] width 383 height 495
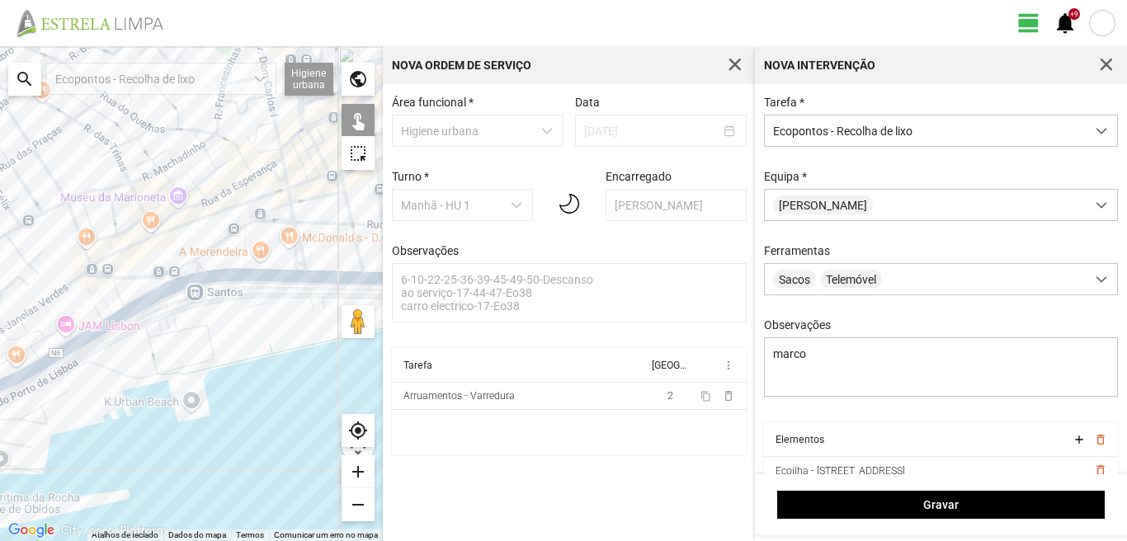
click at [251, 225] on div at bounding box center [191, 293] width 383 height 495
click at [235, 214] on div at bounding box center [191, 293] width 383 height 495
click at [239, 206] on div at bounding box center [191, 293] width 383 height 495
drag, startPoint x: 293, startPoint y: 298, endPoint x: 293, endPoint y: 281, distance: 17.3
click at [293, 298] on div at bounding box center [191, 293] width 383 height 495
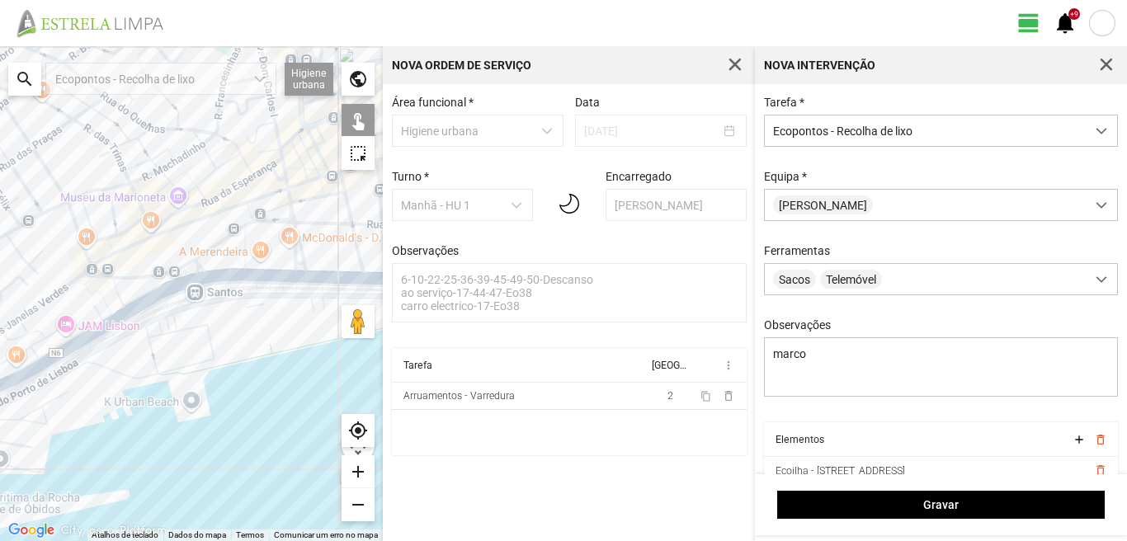
click at [272, 150] on div at bounding box center [191, 293] width 383 height 495
click at [222, 138] on div at bounding box center [191, 293] width 383 height 495
click at [219, 118] on div at bounding box center [191, 293] width 383 height 495
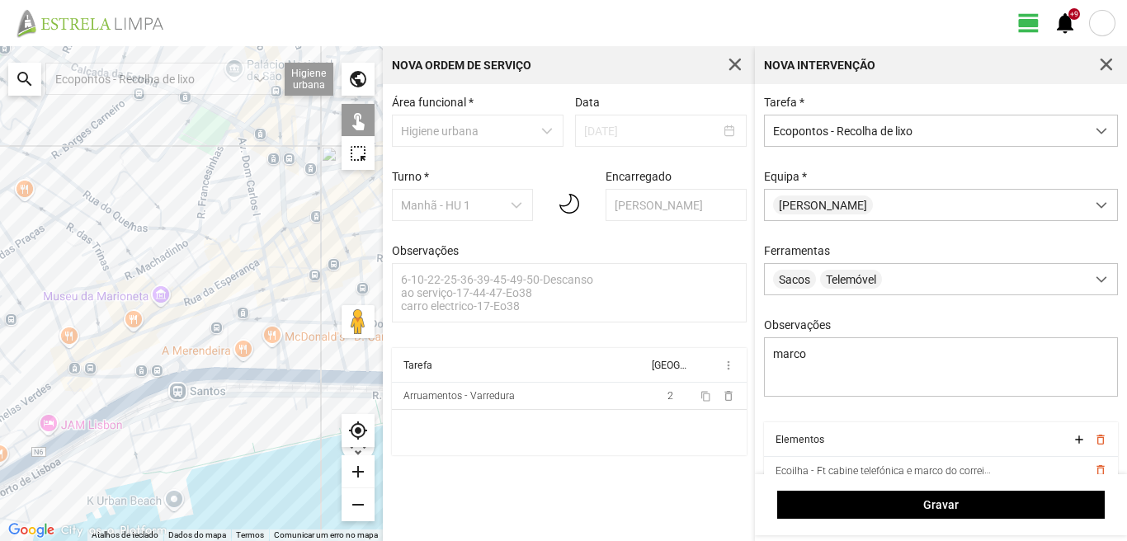
drag, startPoint x: 223, startPoint y: 144, endPoint x: 200, endPoint y: 300, distance: 156.9
click at [200, 300] on div at bounding box center [191, 293] width 383 height 495
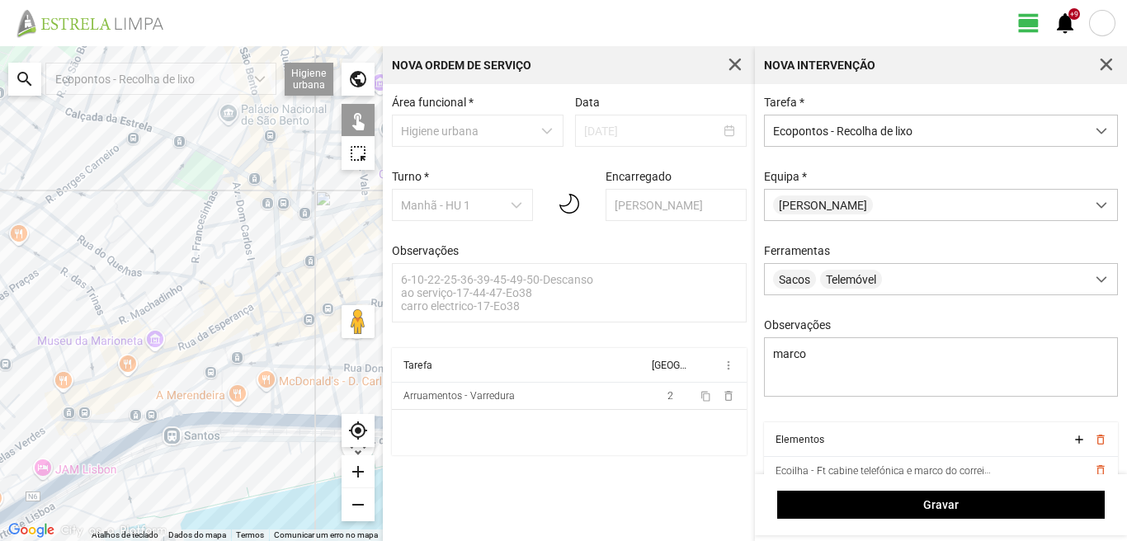
click at [222, 229] on div at bounding box center [191, 293] width 383 height 495
click at [218, 177] on div at bounding box center [191, 293] width 383 height 495
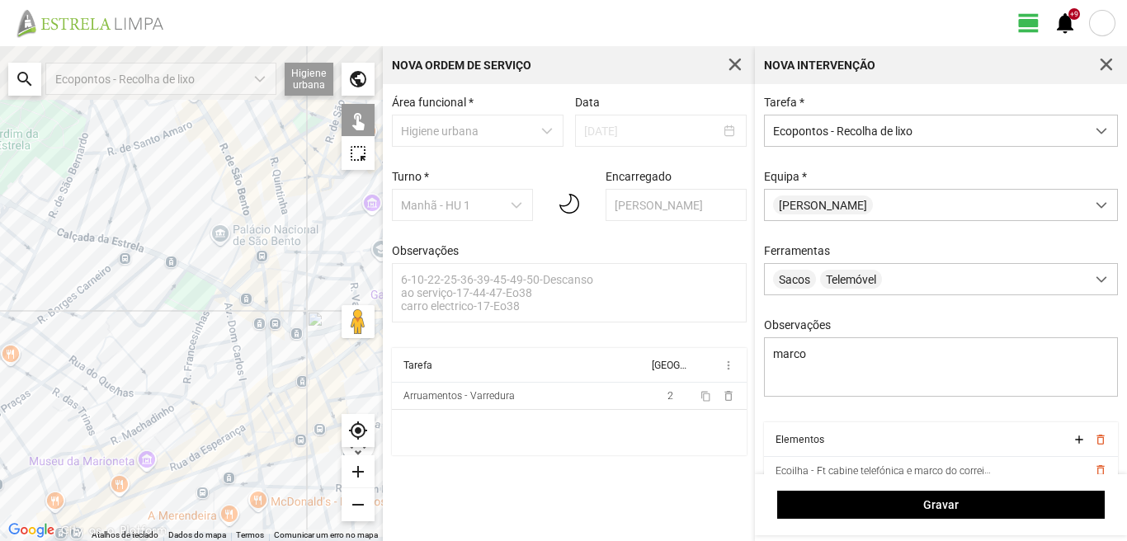
drag, startPoint x: 217, startPoint y: 174, endPoint x: 206, endPoint y: 308, distance: 134.2
click at [206, 308] on div at bounding box center [191, 293] width 383 height 495
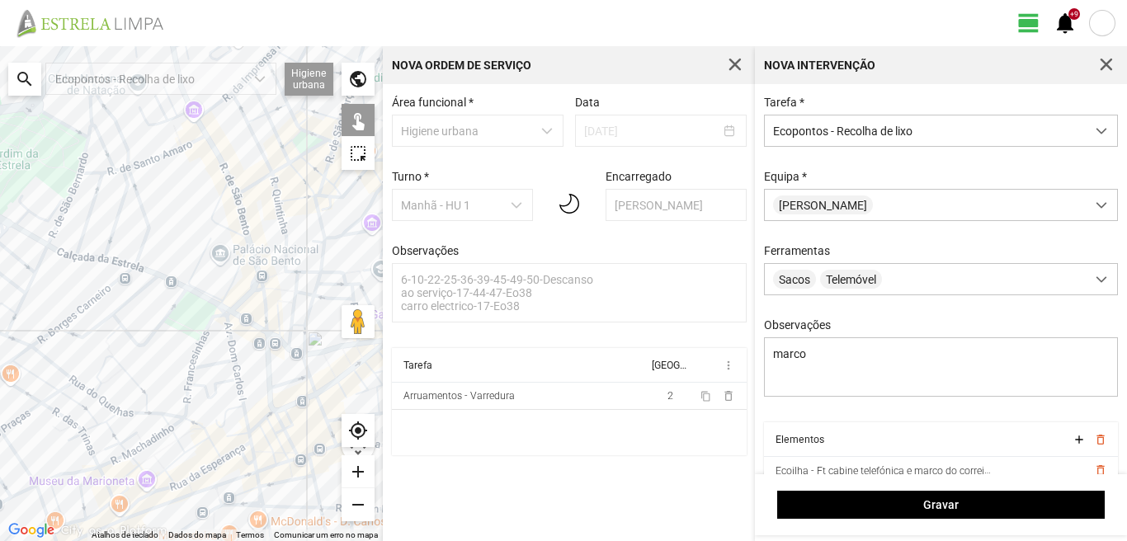
click at [213, 239] on div at bounding box center [191, 293] width 383 height 495
click at [59, 229] on div at bounding box center [191, 293] width 383 height 495
click at [62, 323] on div at bounding box center [191, 293] width 383 height 495
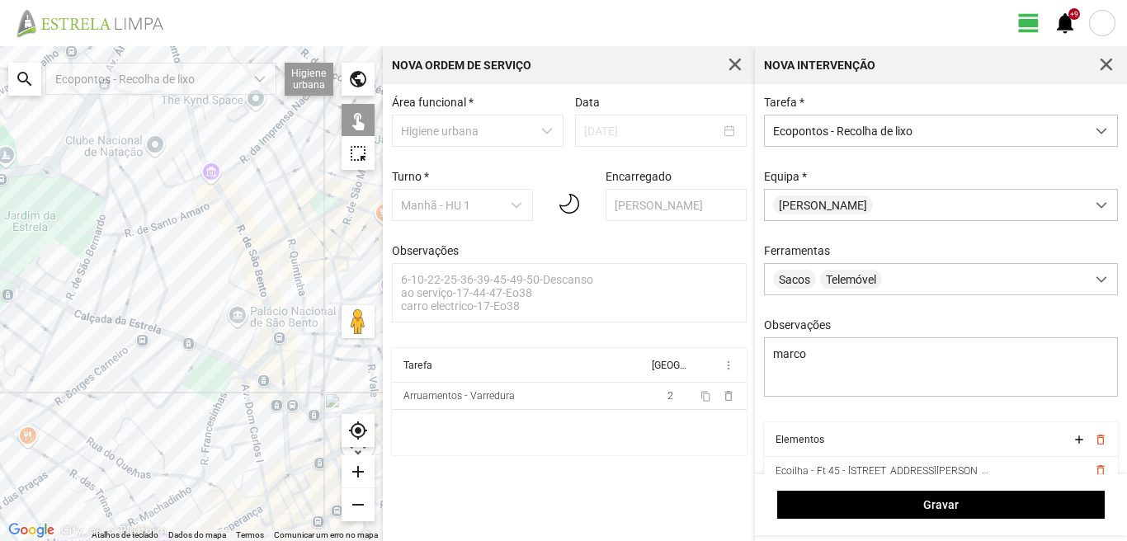
drag, startPoint x: 86, startPoint y: 259, endPoint x: 109, endPoint y: 347, distance: 90.5
click at [109, 347] on div at bounding box center [191, 293] width 383 height 495
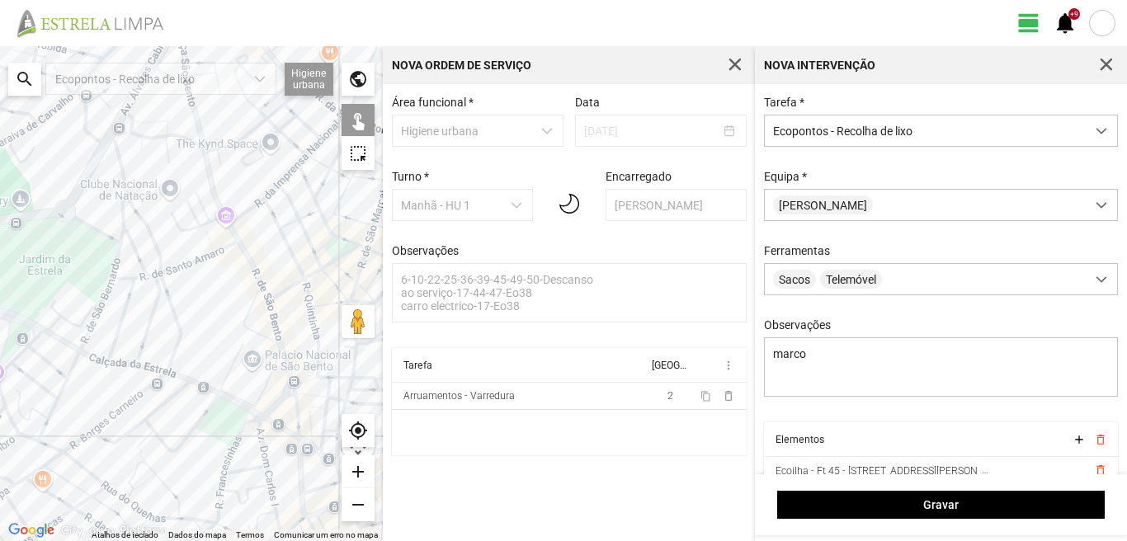
click at [116, 247] on div at bounding box center [191, 293] width 383 height 495
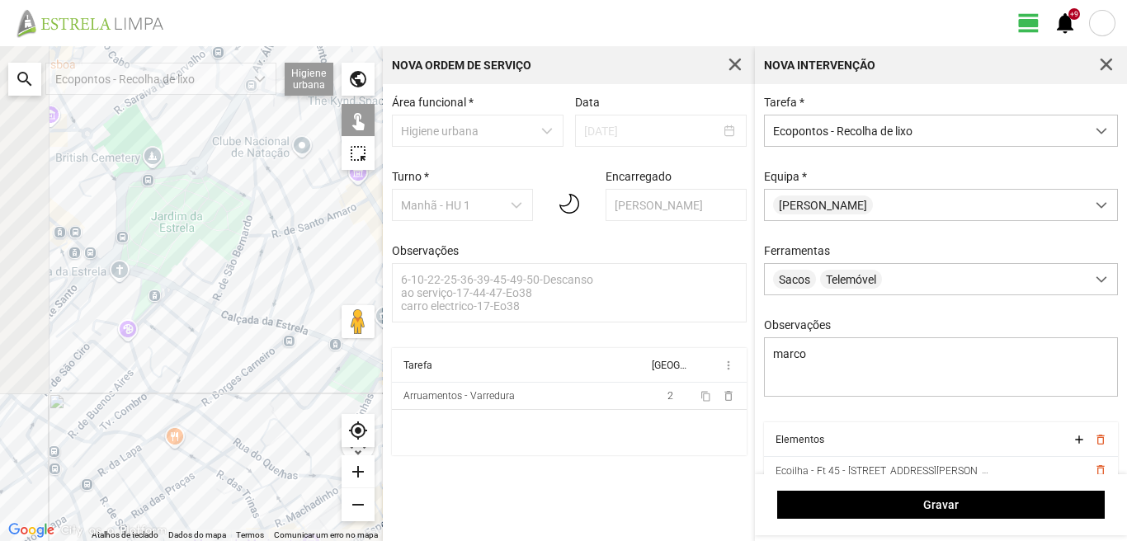
drag, startPoint x: 45, startPoint y: 289, endPoint x: 223, endPoint y: 230, distance: 186.9
click at [193, 236] on div at bounding box center [191, 293] width 383 height 495
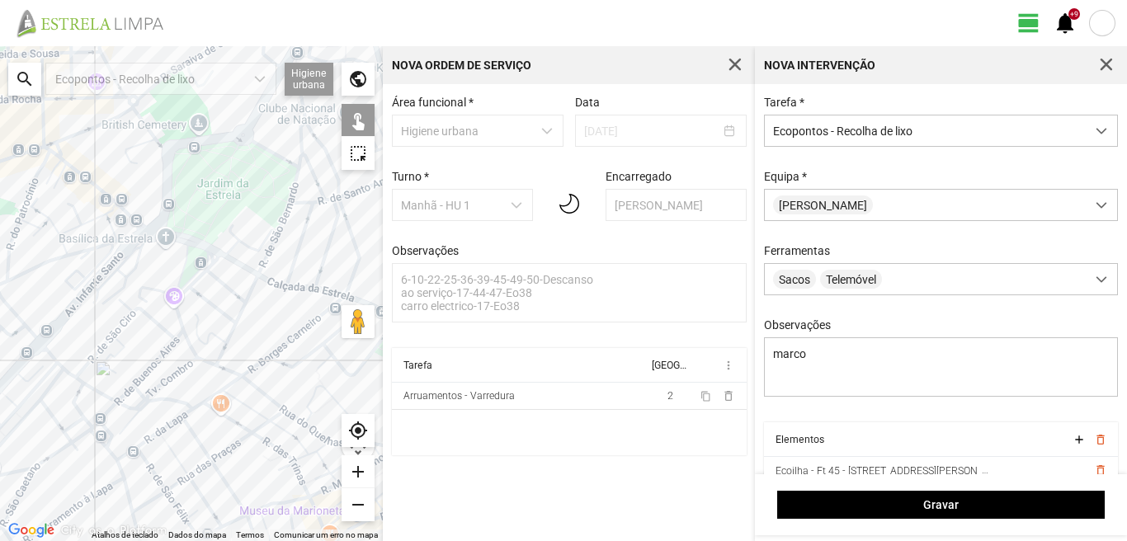
click at [78, 254] on div at bounding box center [191, 293] width 383 height 495
click at [55, 159] on div at bounding box center [191, 293] width 383 height 495
click at [56, 150] on div at bounding box center [191, 293] width 383 height 495
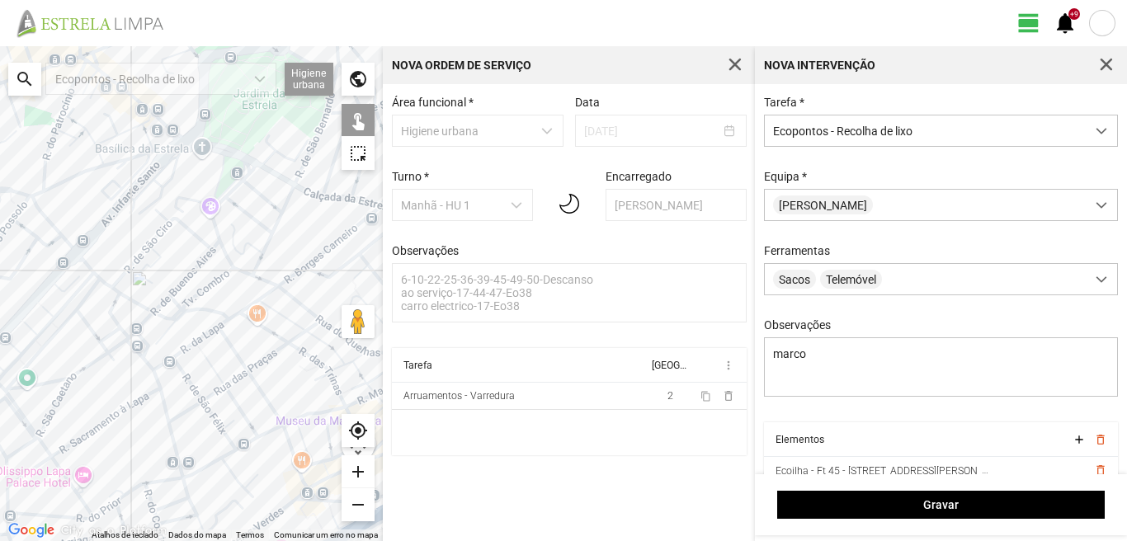
drag, startPoint x: 108, startPoint y: 365, endPoint x: 144, endPoint y: 270, distance: 101.6
click at [144, 270] on div at bounding box center [191, 293] width 383 height 495
click at [83, 261] on div at bounding box center [191, 293] width 383 height 495
click at [87, 279] on div at bounding box center [191, 293] width 383 height 495
click at [83, 311] on div at bounding box center [191, 293] width 383 height 495
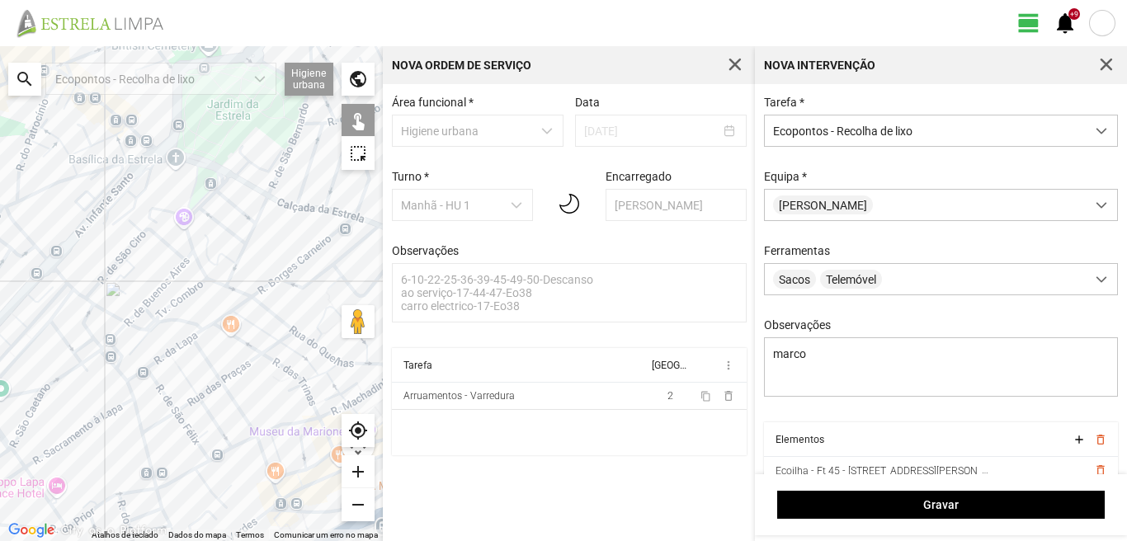
drag, startPoint x: 54, startPoint y: 314, endPoint x: 0, endPoint y: 338, distance: 58.4
click at [0, 338] on div at bounding box center [191, 293] width 383 height 495
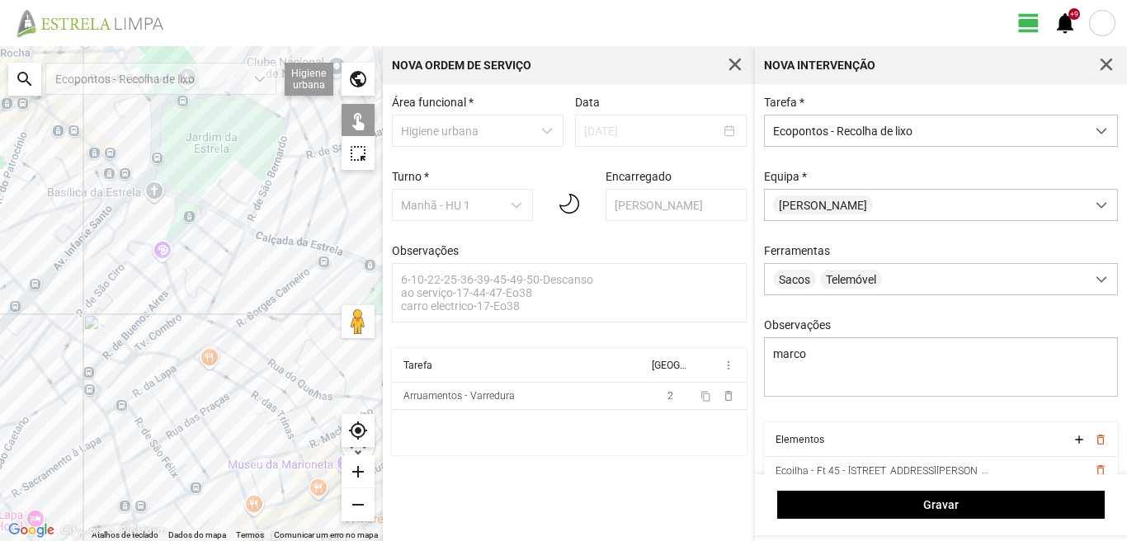
drag, startPoint x: 111, startPoint y: 311, endPoint x: 120, endPoint y: 310, distance: 8.4
click at [120, 310] on div at bounding box center [191, 293] width 383 height 495
click at [51, 337] on div at bounding box center [191, 293] width 383 height 495
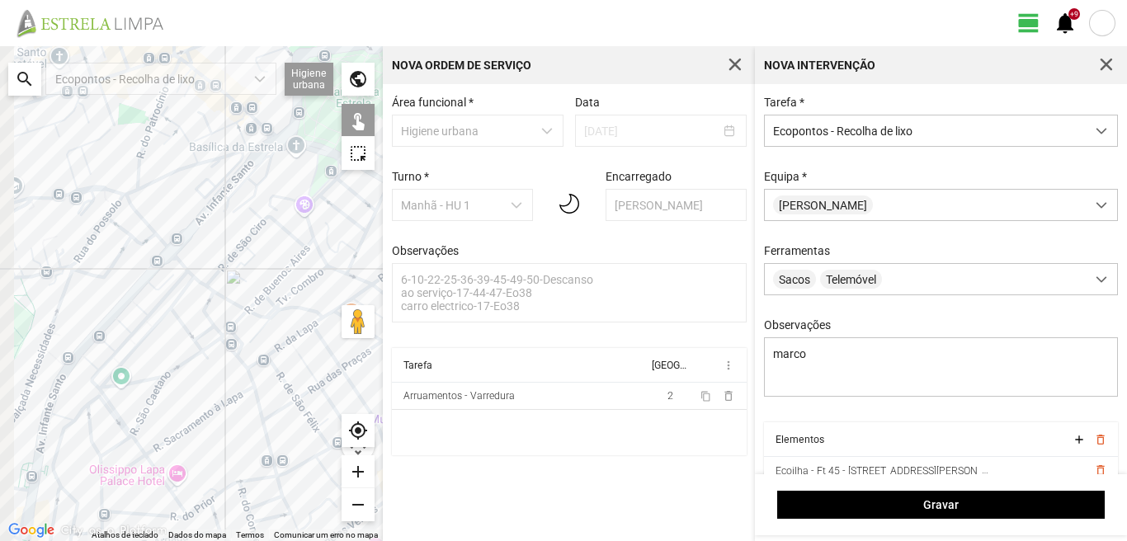
drag, startPoint x: 161, startPoint y: 280, endPoint x: 201, endPoint y: 267, distance: 42.5
click at [200, 267] on div at bounding box center [191, 293] width 383 height 495
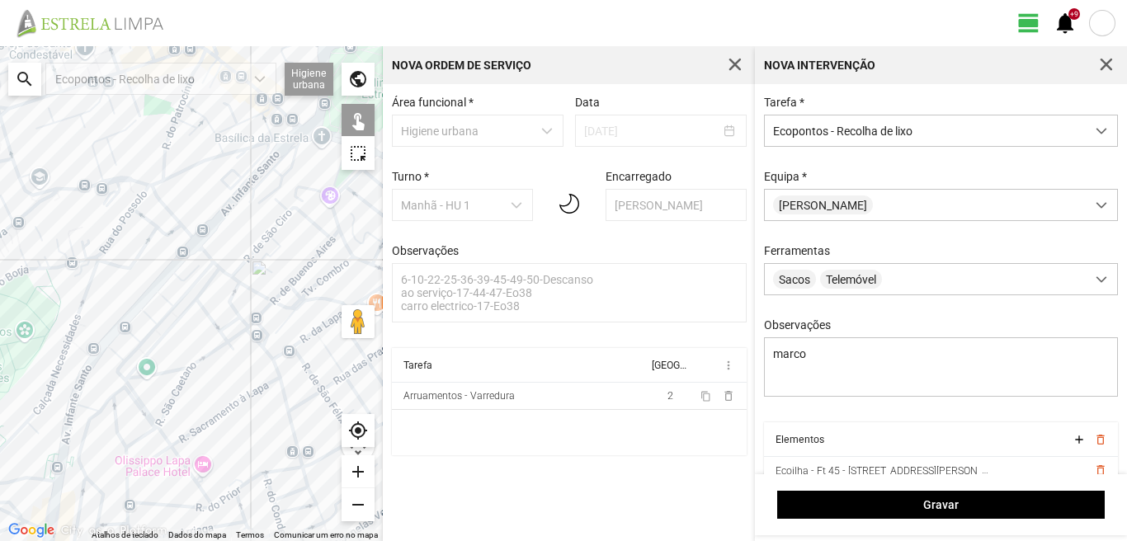
click at [155, 268] on div at bounding box center [191, 293] width 383 height 495
click at [151, 300] on div at bounding box center [191, 293] width 383 height 495
click at [291, 413] on div at bounding box center [191, 293] width 383 height 495
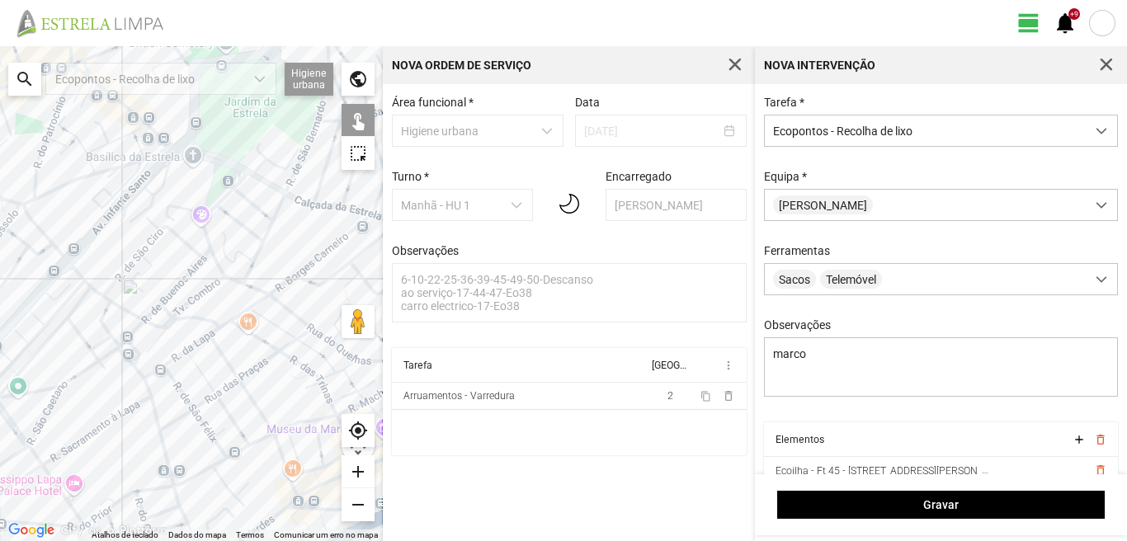
drag, startPoint x: 305, startPoint y: 352, endPoint x: 168, endPoint y: 371, distance: 137.5
click at [168, 371] on div at bounding box center [191, 293] width 383 height 495
drag, startPoint x: 201, startPoint y: 340, endPoint x: 305, endPoint y: 301, distance: 111.0
click at [210, 334] on div at bounding box center [191, 293] width 383 height 495
click at [284, 306] on div at bounding box center [191, 293] width 383 height 495
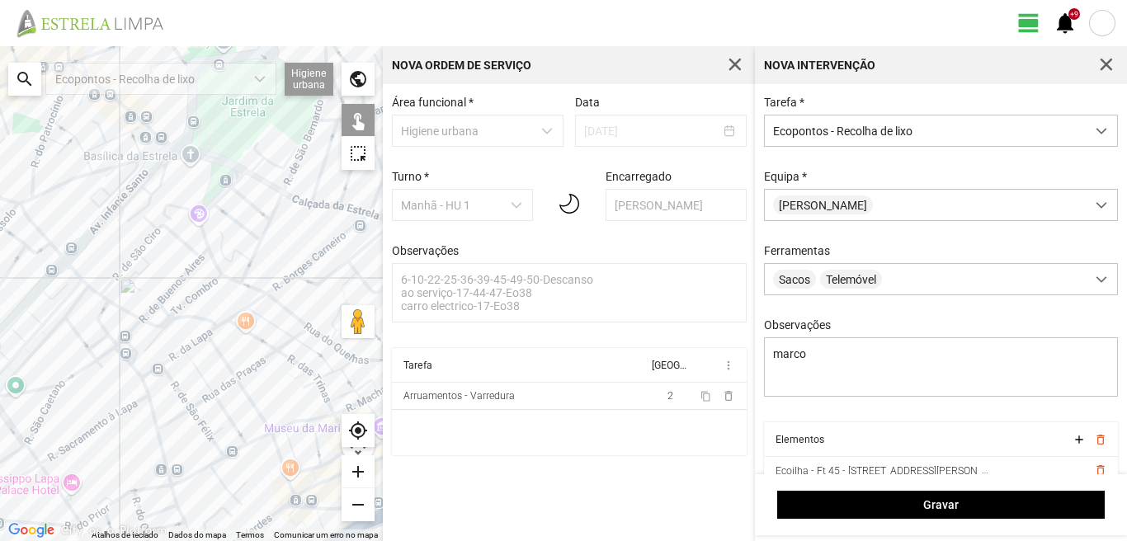
click at [275, 307] on div at bounding box center [191, 293] width 383 height 495
click at [209, 337] on div at bounding box center [191, 293] width 383 height 495
click at [282, 305] on div at bounding box center [191, 293] width 383 height 495
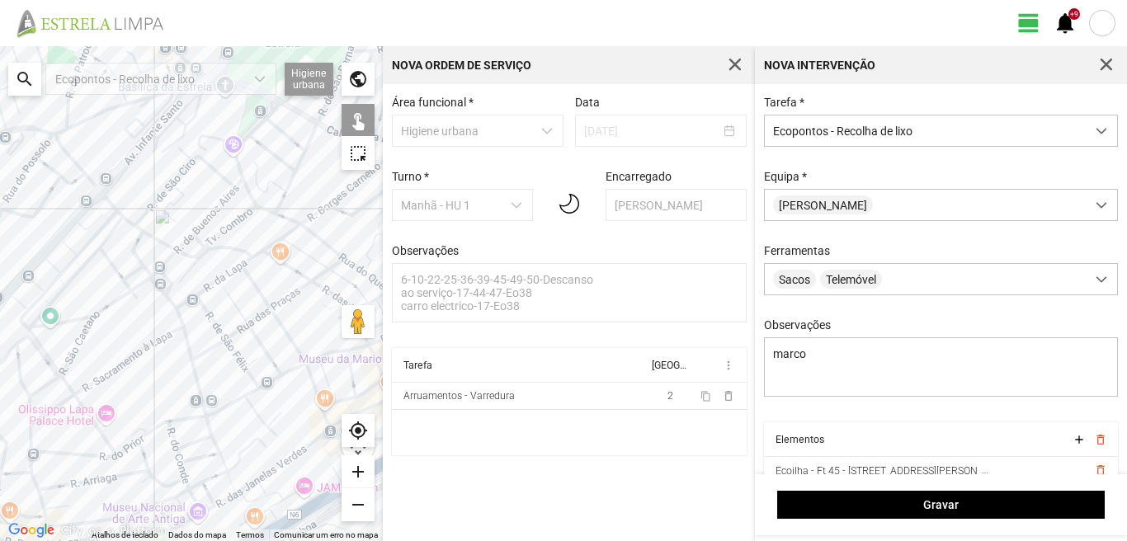
drag, startPoint x: 90, startPoint y: 429, endPoint x: 119, endPoint y: 347, distance: 86.7
click at [119, 348] on div at bounding box center [191, 293] width 383 height 495
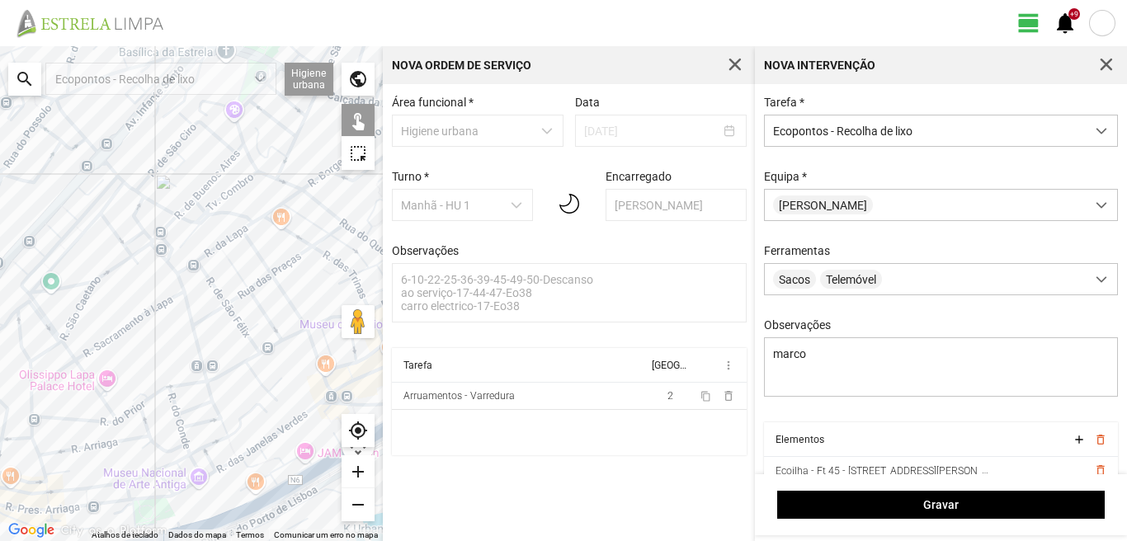
click at [262, 356] on div at bounding box center [191, 293] width 383 height 495
click at [310, 329] on div at bounding box center [191, 293] width 383 height 495
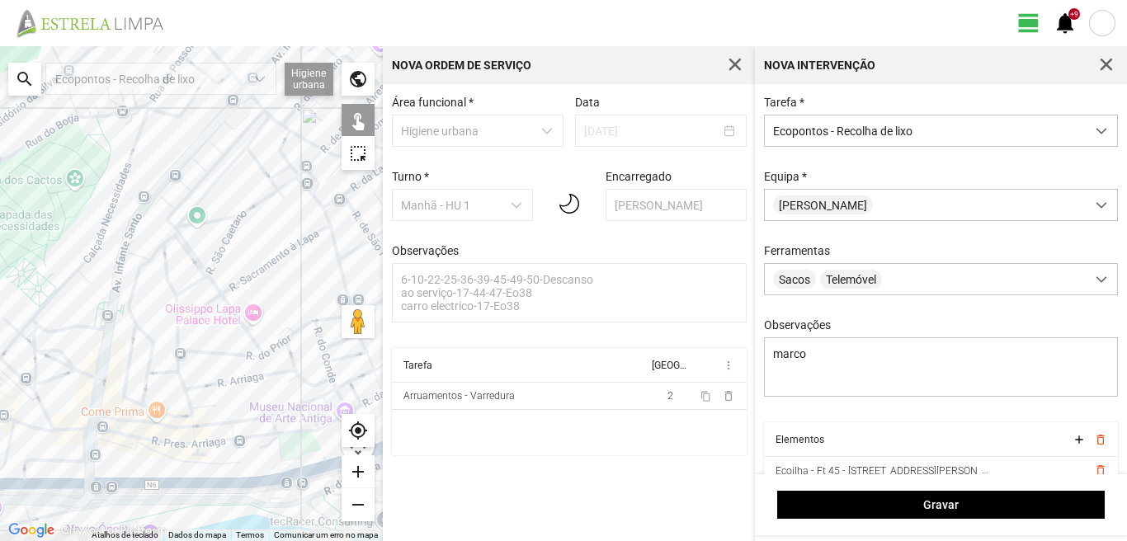
drag, startPoint x: 96, startPoint y: 427, endPoint x: 264, endPoint y: 347, distance: 186.4
click at [264, 347] on div at bounding box center [191, 293] width 383 height 495
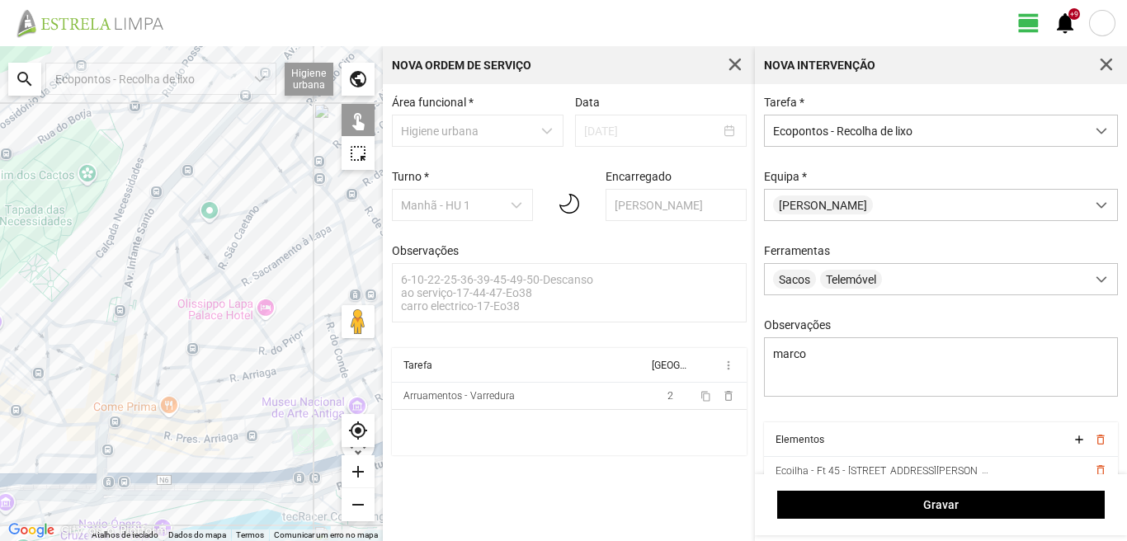
click at [125, 308] on div at bounding box center [191, 293] width 383 height 495
click at [129, 327] on div at bounding box center [191, 293] width 383 height 495
click at [97, 429] on div at bounding box center [191, 293] width 383 height 495
drag, startPoint x: 168, startPoint y: 471, endPoint x: 216, endPoint y: 462, distance: 49.5
click at [171, 470] on div at bounding box center [191, 293] width 383 height 495
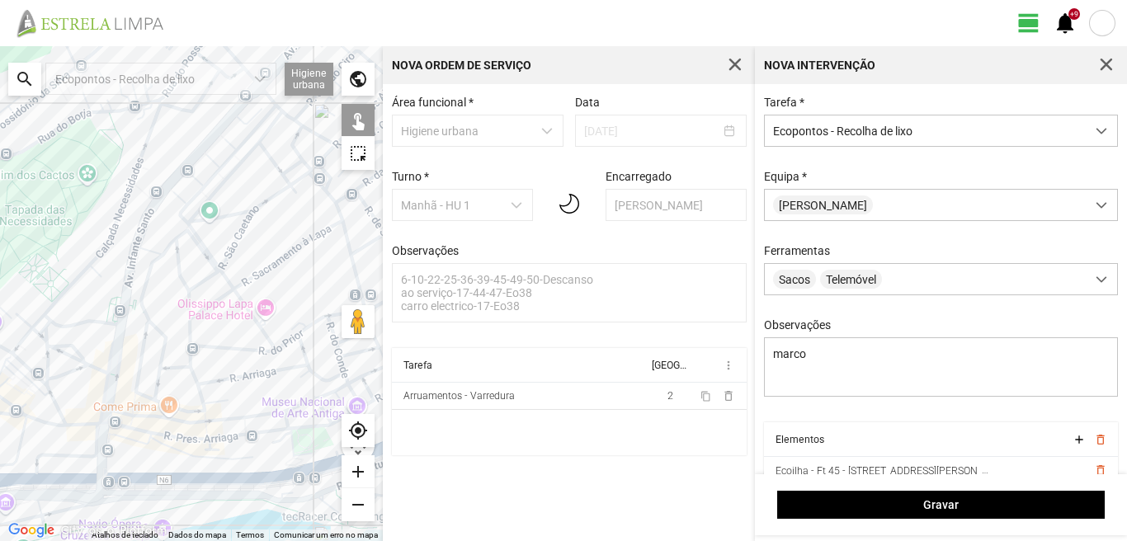
click at [243, 445] on div at bounding box center [191, 293] width 383 height 495
click at [168, 477] on div at bounding box center [191, 293] width 383 height 495
drag, startPoint x: 253, startPoint y: 428, endPoint x: 146, endPoint y: 385, distance: 115.3
click at [142, 388] on div at bounding box center [191, 293] width 383 height 495
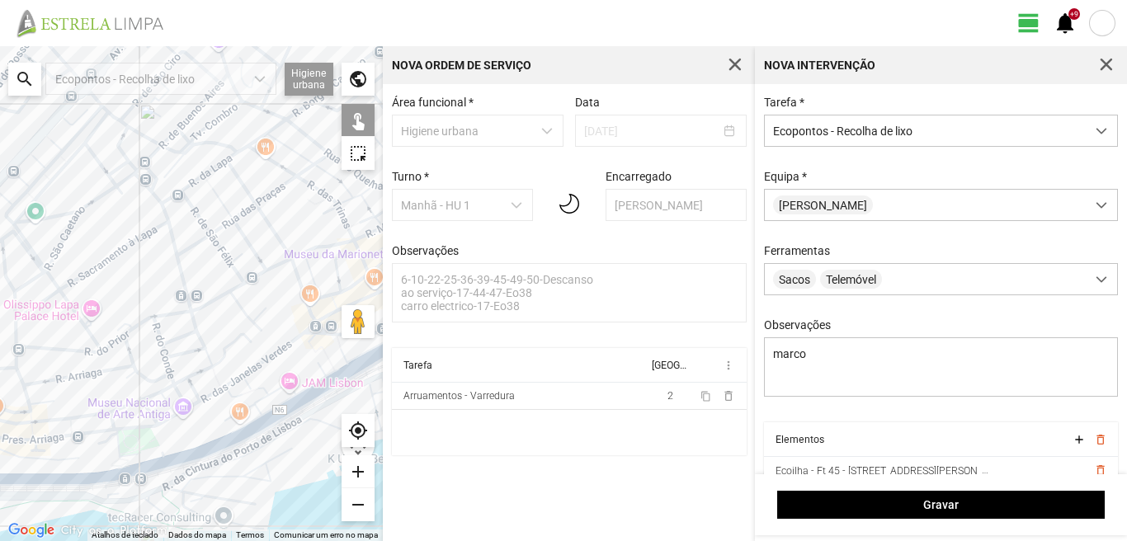
drag, startPoint x: 88, startPoint y: 380, endPoint x: 47, endPoint y: 381, distance: 41.3
click at [47, 381] on div at bounding box center [191, 293] width 383 height 495
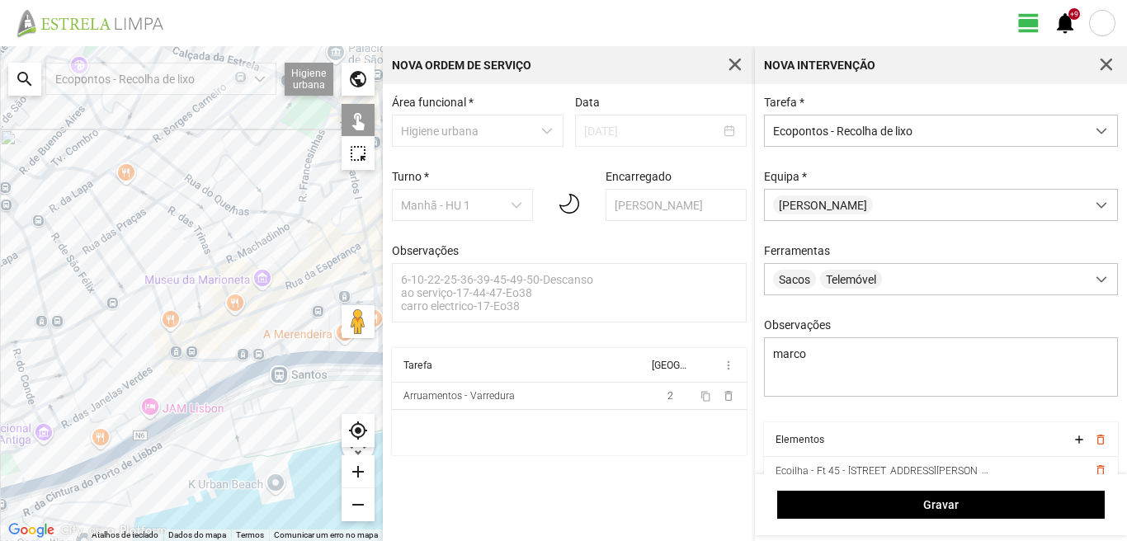
drag, startPoint x: 178, startPoint y: 376, endPoint x: 36, endPoint y: 409, distance: 145.7
click at [36, 409] on div at bounding box center [191, 293] width 383 height 495
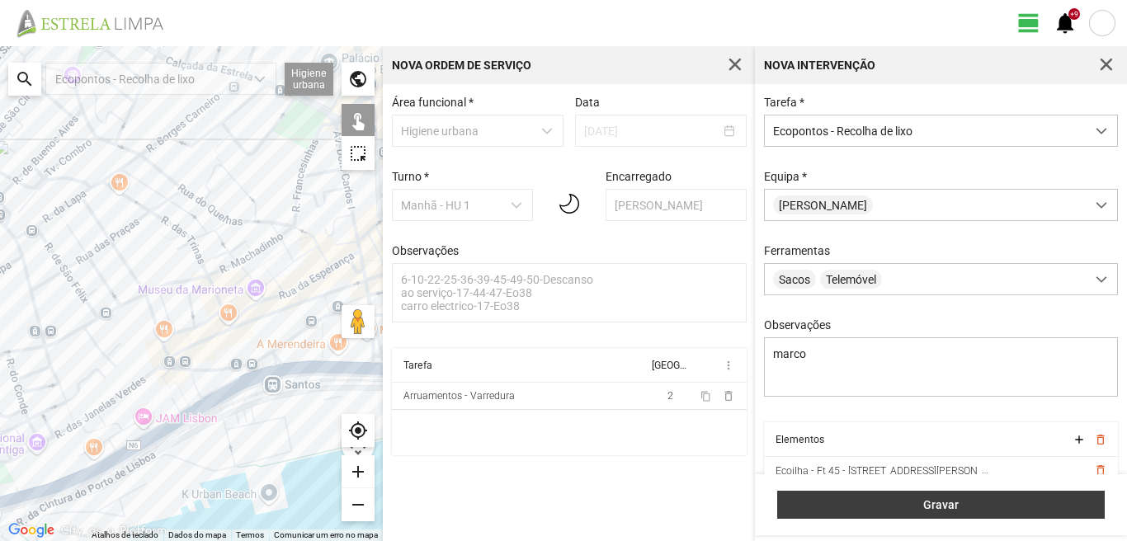
click at [884, 494] on button "Gravar" at bounding box center [941, 505] width 328 height 28
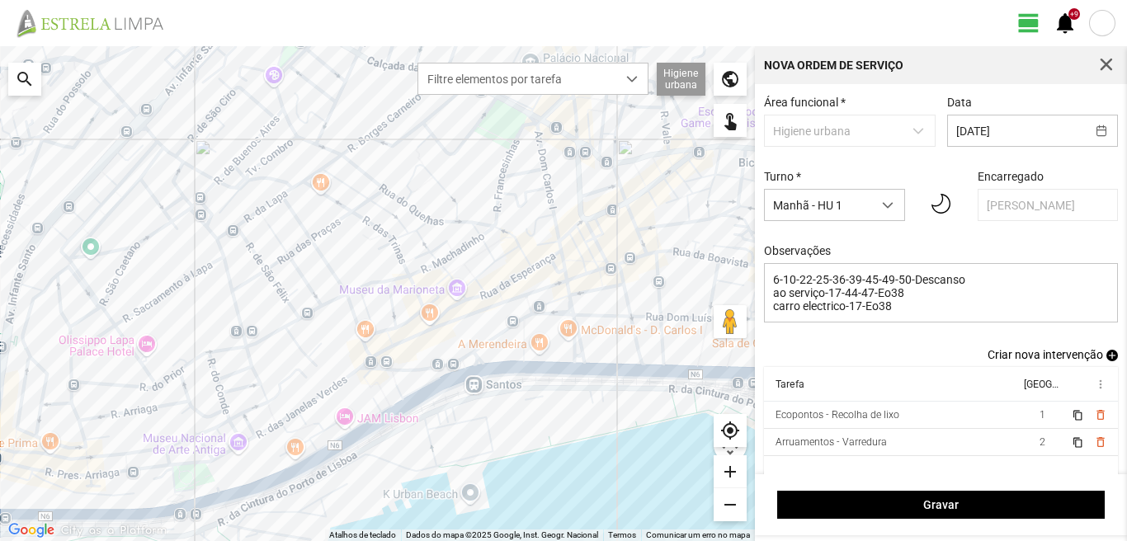
click at [1107, 359] on span "add" at bounding box center [1113, 356] width 12 height 12
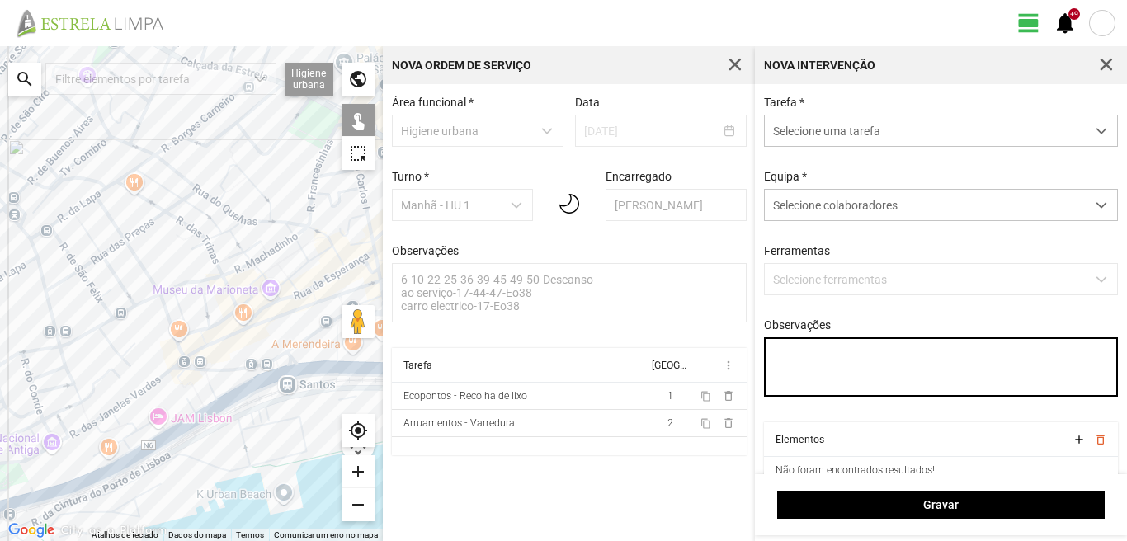
click at [839, 371] on textarea "Observações" at bounding box center [941, 367] width 355 height 59
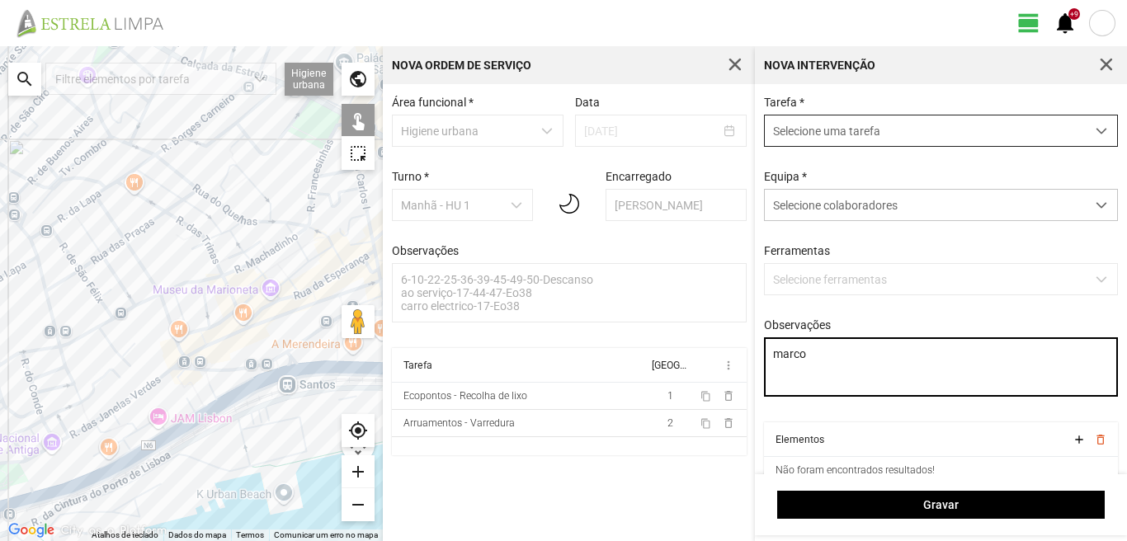
type textarea "marco"
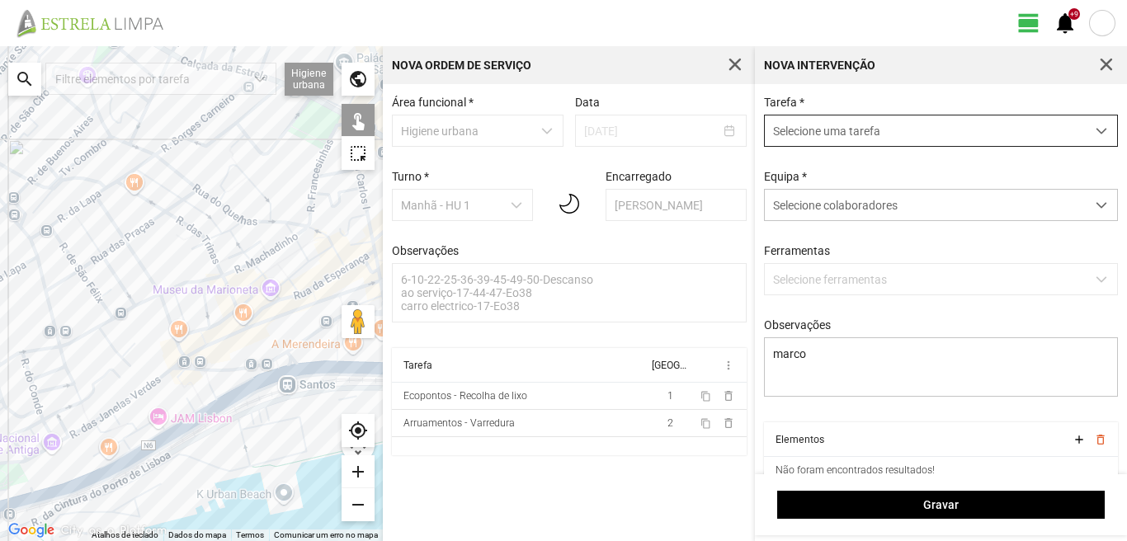
click at [887, 143] on span "Selecione uma tarefa" at bounding box center [925, 131] width 321 height 31
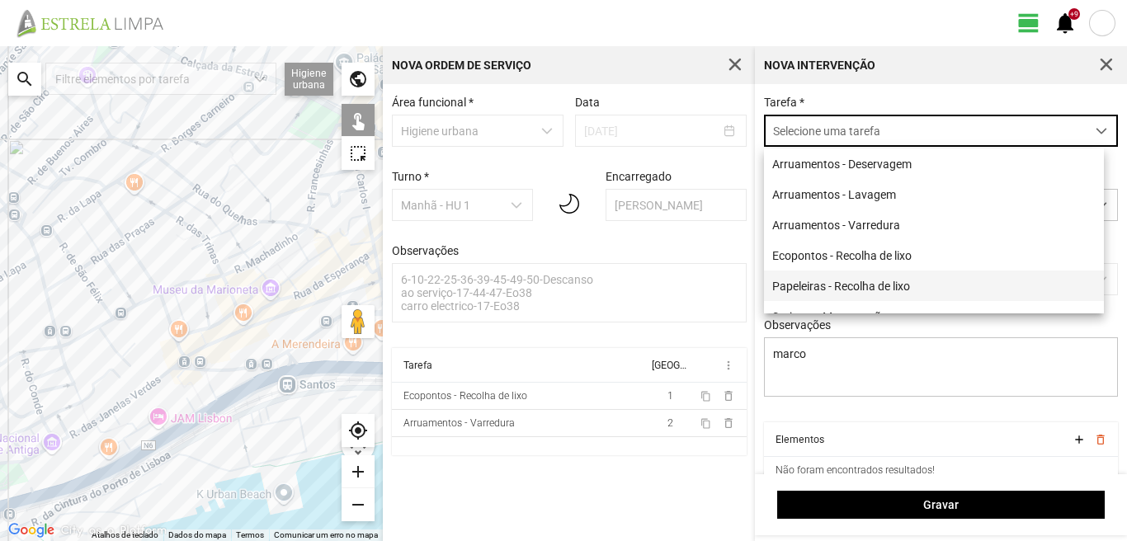
click at [829, 290] on li "Papeleiras - Recolha de lixo" at bounding box center [934, 286] width 340 height 31
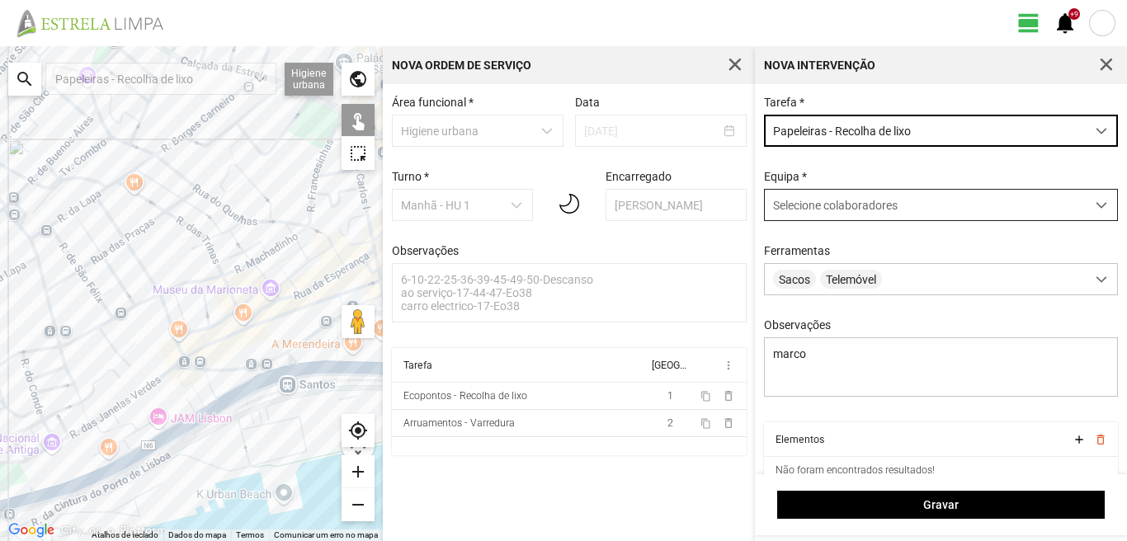
click at [843, 208] on span "Selecione colaboradores" at bounding box center [835, 205] width 125 height 13
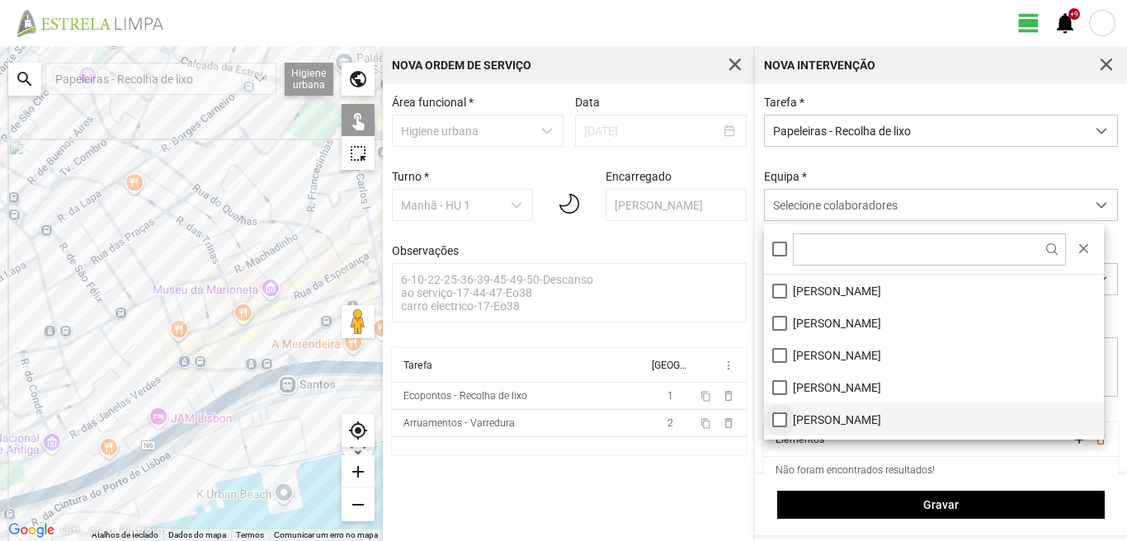
click at [780, 417] on li "[PERSON_NAME]" at bounding box center [934, 420] width 340 height 32
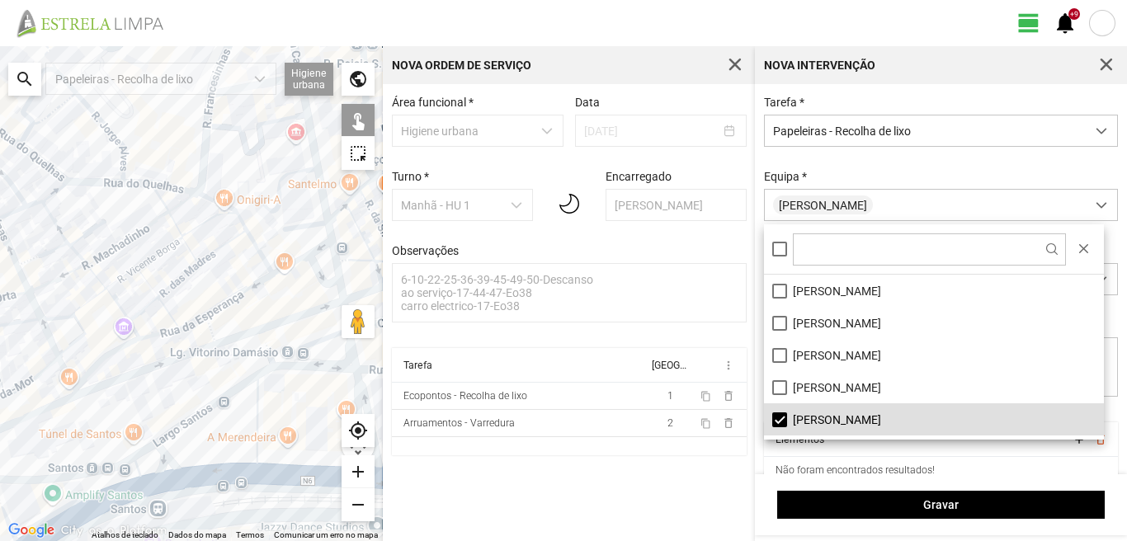
drag, startPoint x: 317, startPoint y: 231, endPoint x: 139, endPoint y: 295, distance: 188.5
click at [144, 292] on div at bounding box center [191, 293] width 383 height 495
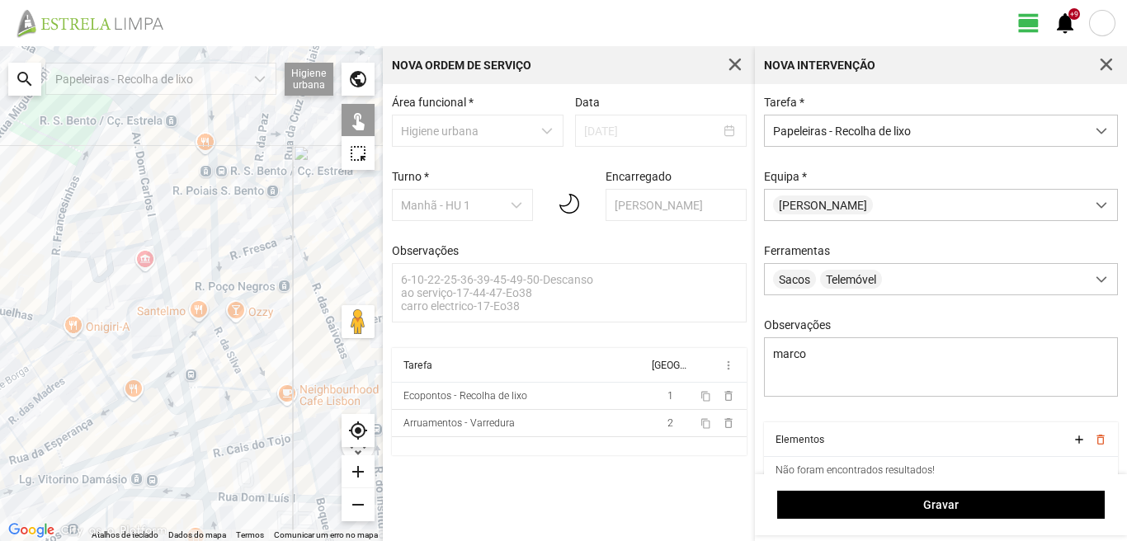
drag, startPoint x: 128, startPoint y: 148, endPoint x: 153, endPoint y: 281, distance: 136.0
click at [153, 281] on div at bounding box center [191, 293] width 383 height 495
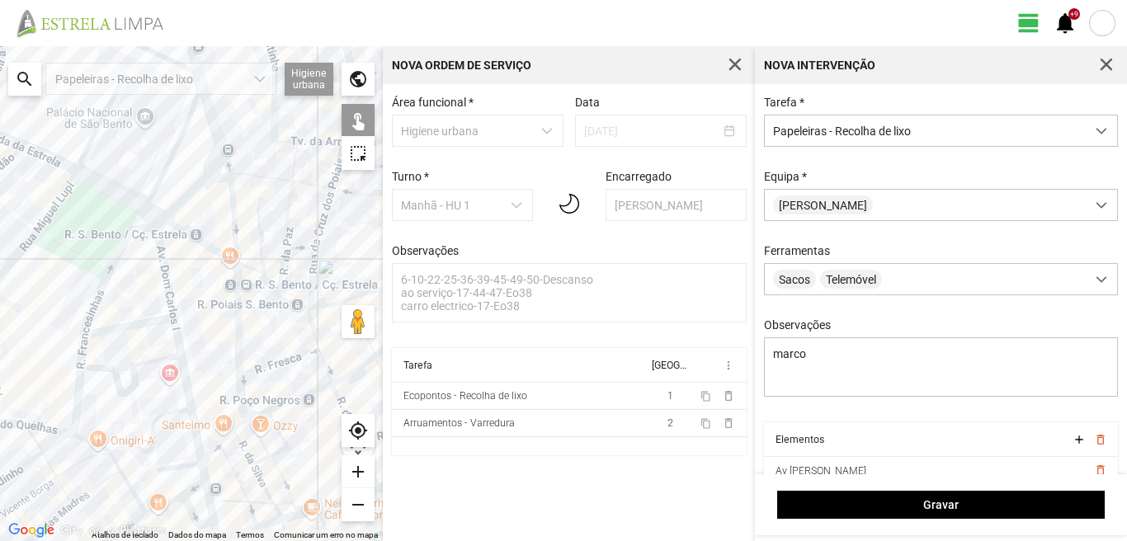
drag, startPoint x: 136, startPoint y: 226, endPoint x: 147, endPoint y: 255, distance: 30.8
click at [136, 228] on div at bounding box center [191, 293] width 383 height 495
click at [150, 258] on div at bounding box center [191, 293] width 383 height 495
click at [157, 300] on div at bounding box center [191, 293] width 383 height 495
click at [169, 316] on div at bounding box center [191, 293] width 383 height 495
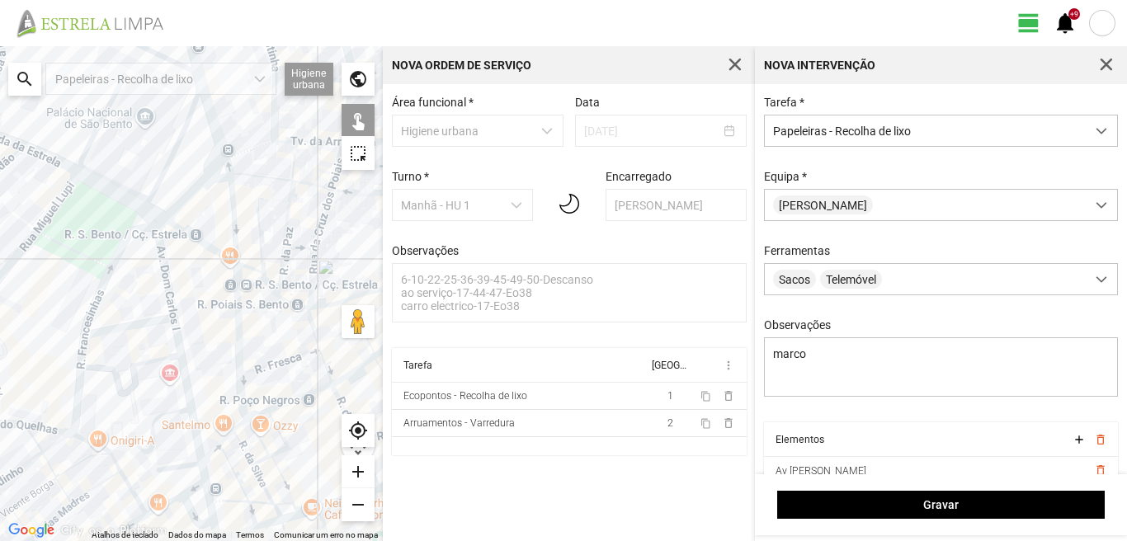
click at [133, 226] on div at bounding box center [191, 293] width 383 height 495
click at [83, 346] on div at bounding box center [191, 293] width 383 height 495
click at [87, 340] on div at bounding box center [191, 293] width 383 height 495
click at [87, 348] on div at bounding box center [191, 293] width 383 height 495
click at [91, 339] on div at bounding box center [191, 293] width 383 height 495
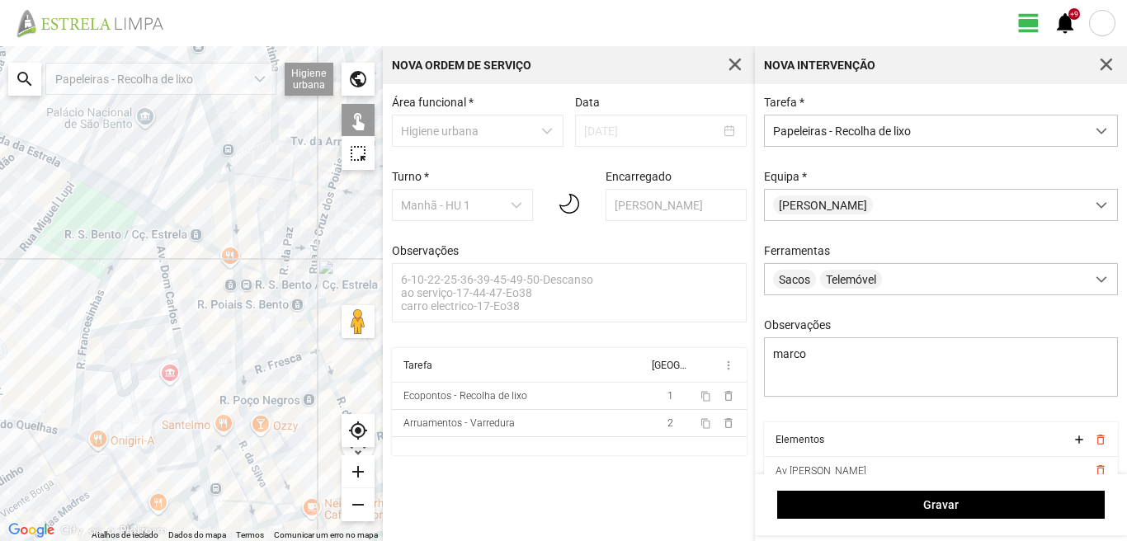
click at [173, 355] on div at bounding box center [191, 293] width 383 height 495
drag, startPoint x: 171, startPoint y: 389, endPoint x: 173, endPoint y: 267, distance: 121.4
click at [172, 269] on div at bounding box center [191, 293] width 383 height 495
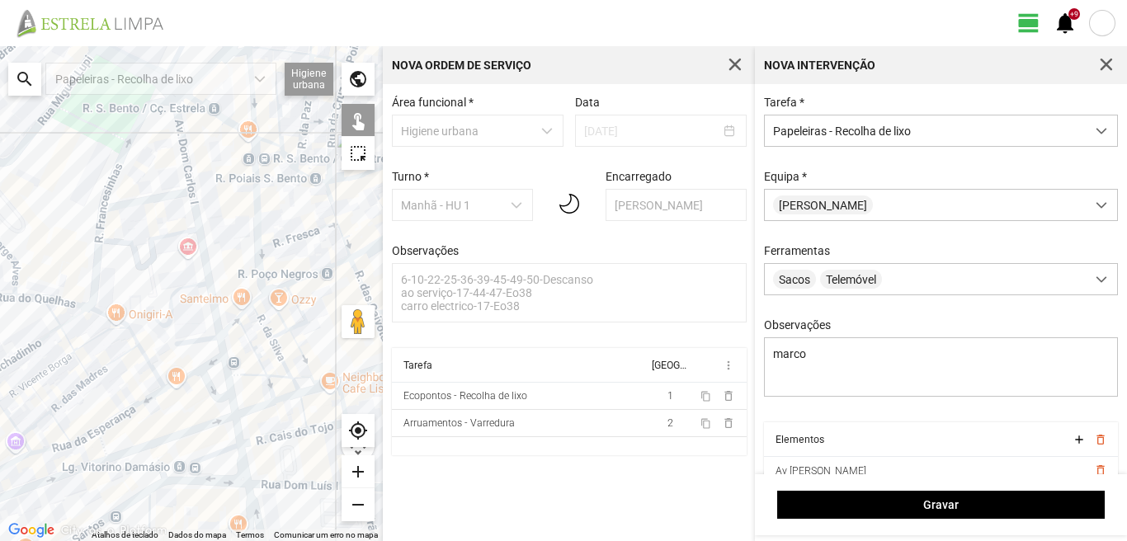
drag, startPoint x: 124, startPoint y: 418, endPoint x: 142, endPoint y: 291, distance: 127.6
click at [142, 291] on div at bounding box center [191, 293] width 383 height 495
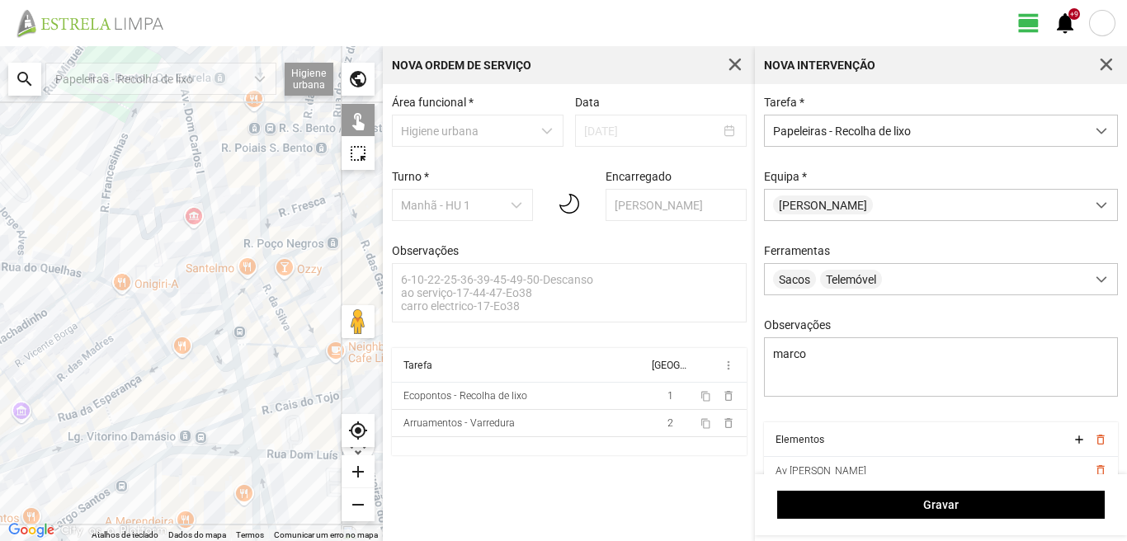
click at [225, 314] on div at bounding box center [191, 293] width 383 height 495
click at [226, 358] on div at bounding box center [191, 293] width 383 height 495
click at [224, 382] on div at bounding box center [191, 293] width 383 height 495
click at [225, 395] on div at bounding box center [191, 293] width 383 height 495
click at [181, 429] on div at bounding box center [191, 293] width 383 height 495
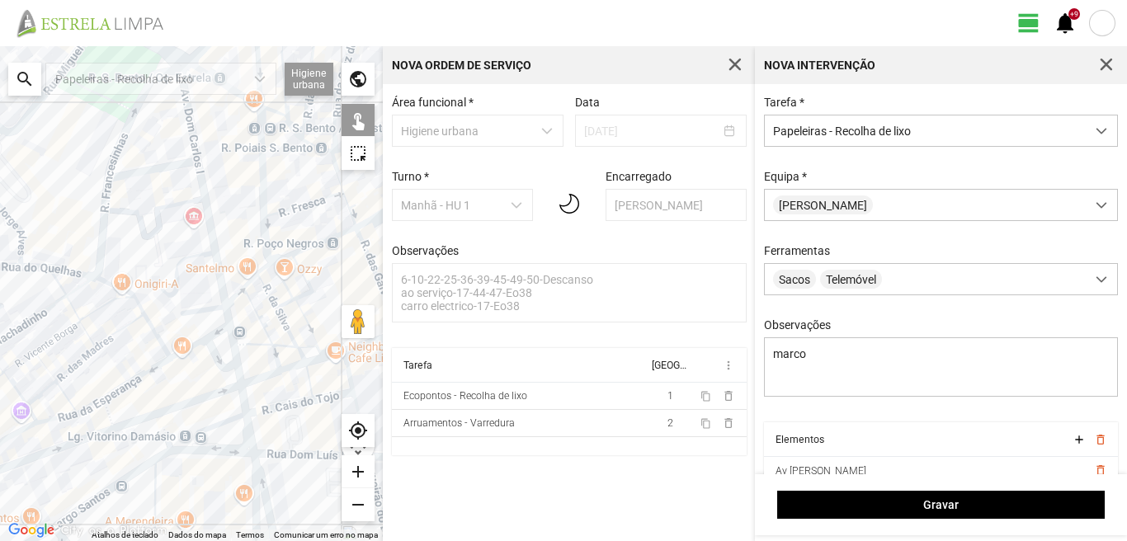
click at [202, 438] on div at bounding box center [191, 293] width 383 height 495
click at [218, 428] on div at bounding box center [191, 293] width 383 height 495
click at [234, 428] on div at bounding box center [191, 293] width 383 height 495
click at [234, 409] on div at bounding box center [191, 293] width 383 height 495
click at [249, 421] on div at bounding box center [191, 293] width 383 height 495
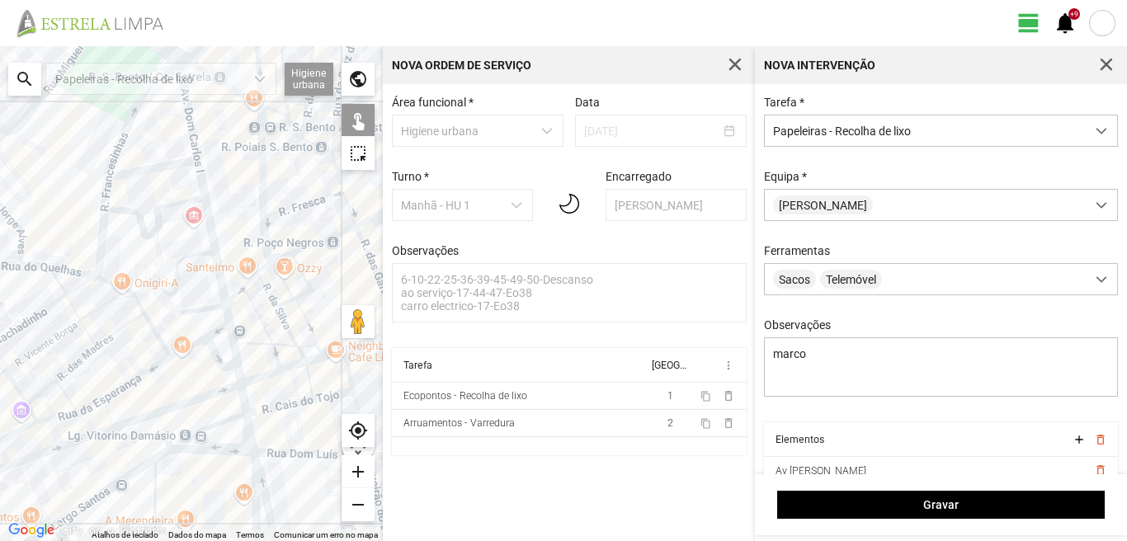
click at [234, 426] on div at bounding box center [191, 293] width 383 height 495
click at [218, 444] on div at bounding box center [191, 293] width 383 height 495
click at [206, 457] on div at bounding box center [191, 293] width 383 height 495
click at [242, 458] on div at bounding box center [191, 293] width 383 height 495
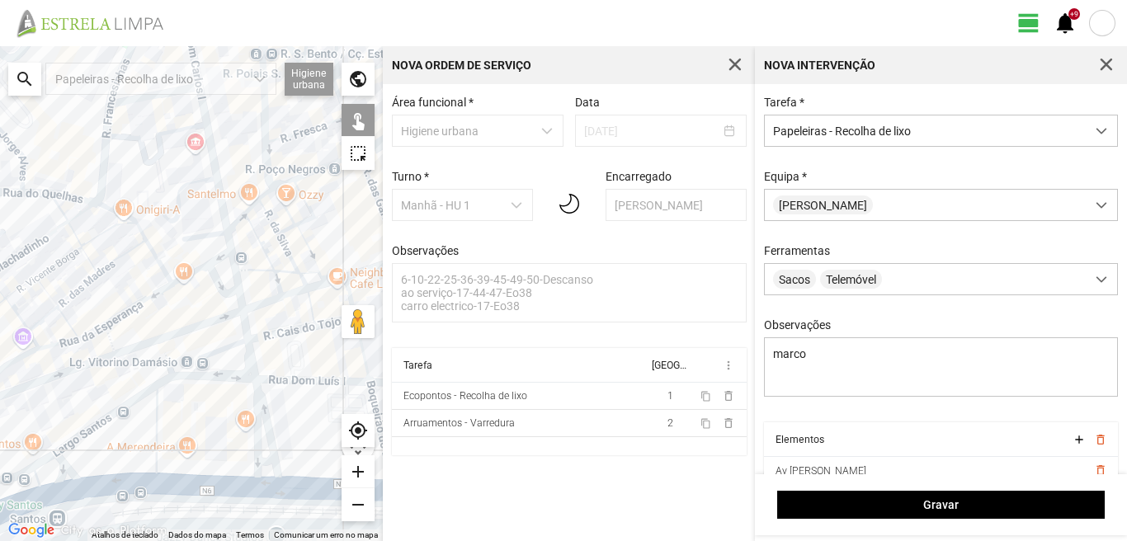
drag, startPoint x: 194, startPoint y: 455, endPoint x: 193, endPoint y: 318, distance: 137.0
click at [192, 333] on div at bounding box center [191, 293] width 383 height 495
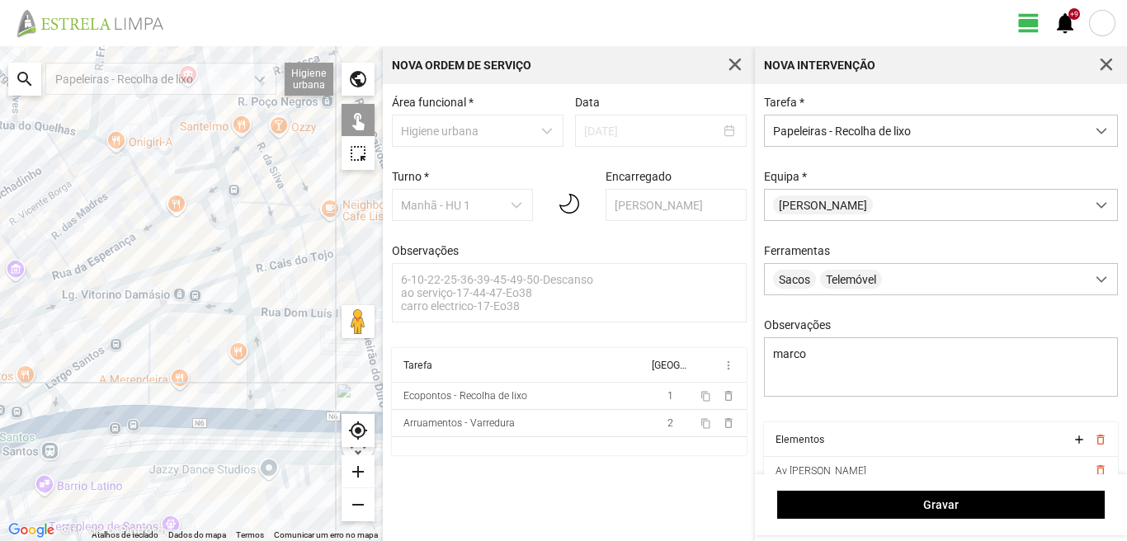
click at [263, 374] on div at bounding box center [191, 293] width 383 height 495
click at [244, 376] on div at bounding box center [191, 293] width 383 height 495
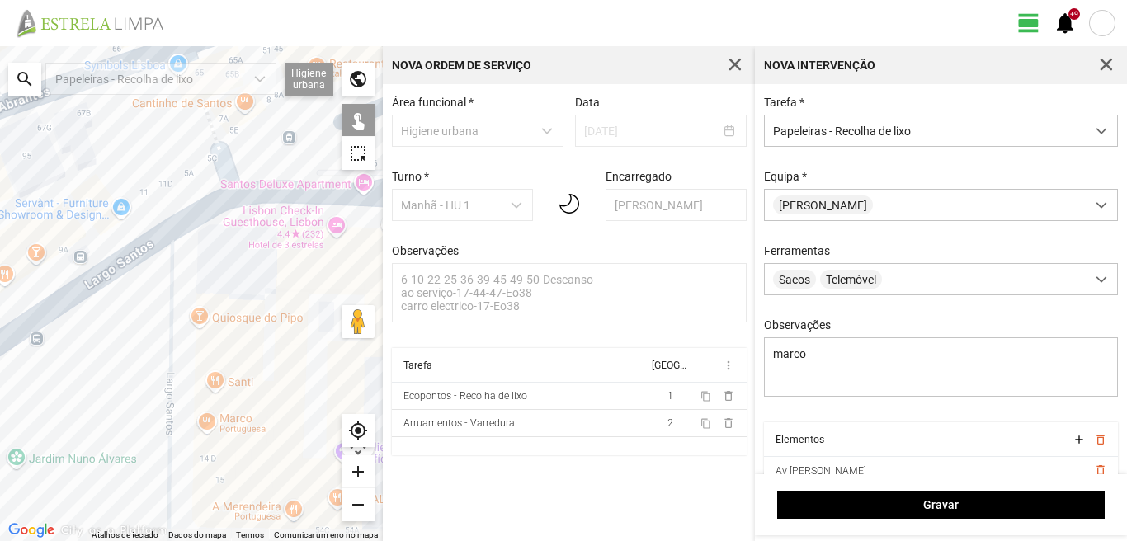
drag, startPoint x: 94, startPoint y: 338, endPoint x: 195, endPoint y: 295, distance: 109.1
click at [195, 295] on div at bounding box center [191, 293] width 383 height 495
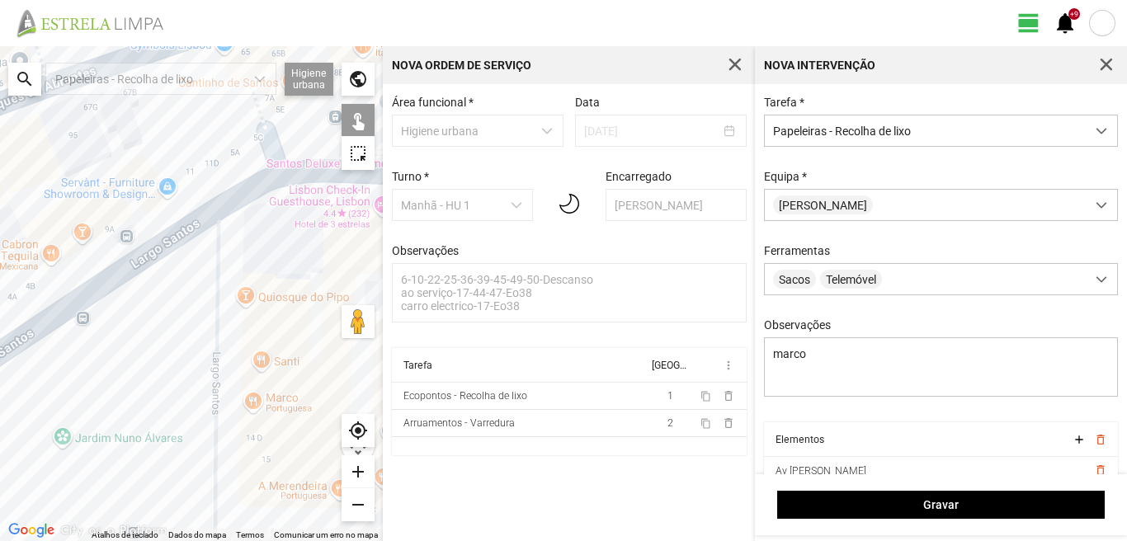
click at [75, 322] on div at bounding box center [191, 293] width 383 height 495
click at [120, 349] on div at bounding box center [191, 293] width 383 height 495
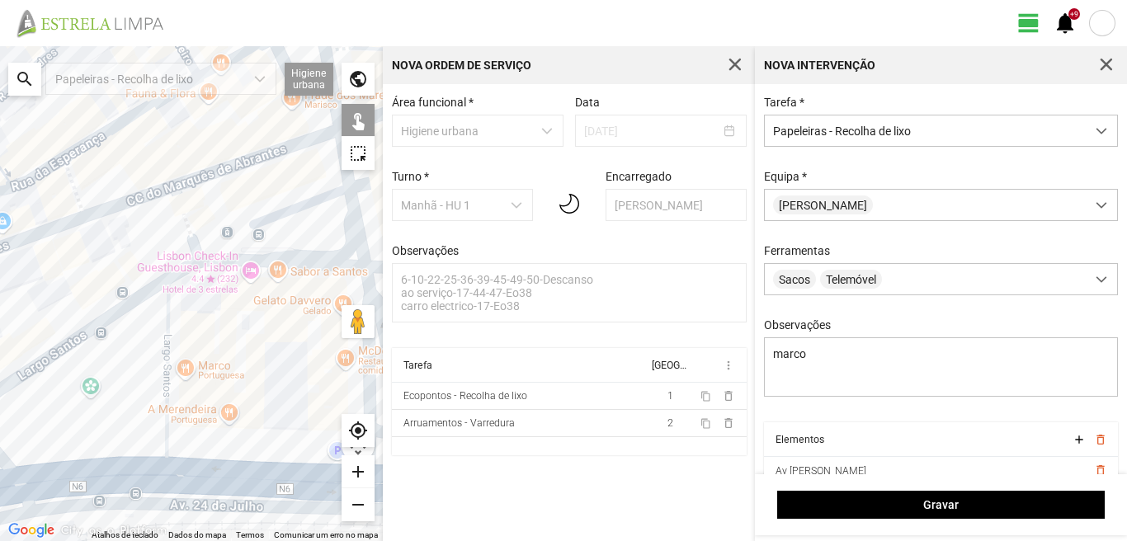
click at [74, 323] on div at bounding box center [191, 293] width 383 height 495
click at [59, 379] on div at bounding box center [191, 293] width 383 height 495
click at [64, 434] on div at bounding box center [191, 293] width 383 height 495
click at [87, 435] on div at bounding box center [191, 293] width 383 height 495
drag, startPoint x: 124, startPoint y: 390, endPoint x: 125, endPoint y: 418, distance: 28.1
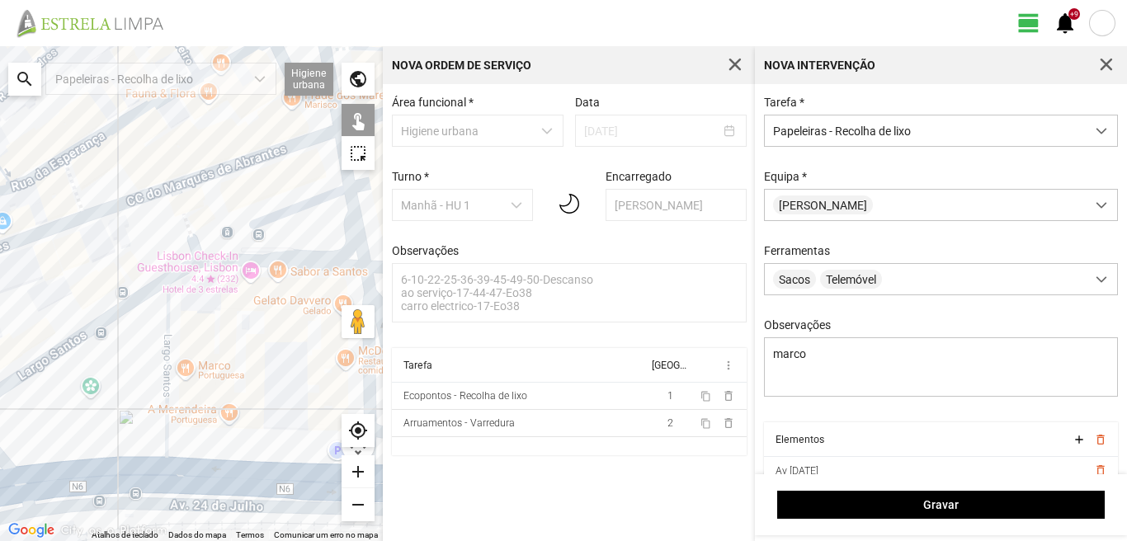
click at [123, 392] on div at bounding box center [191, 293] width 383 height 495
click at [126, 424] on div at bounding box center [191, 293] width 383 height 495
click at [155, 424] on div at bounding box center [191, 293] width 383 height 495
click at [185, 447] on div at bounding box center [191, 293] width 383 height 495
click at [225, 436] on div at bounding box center [191, 293] width 383 height 495
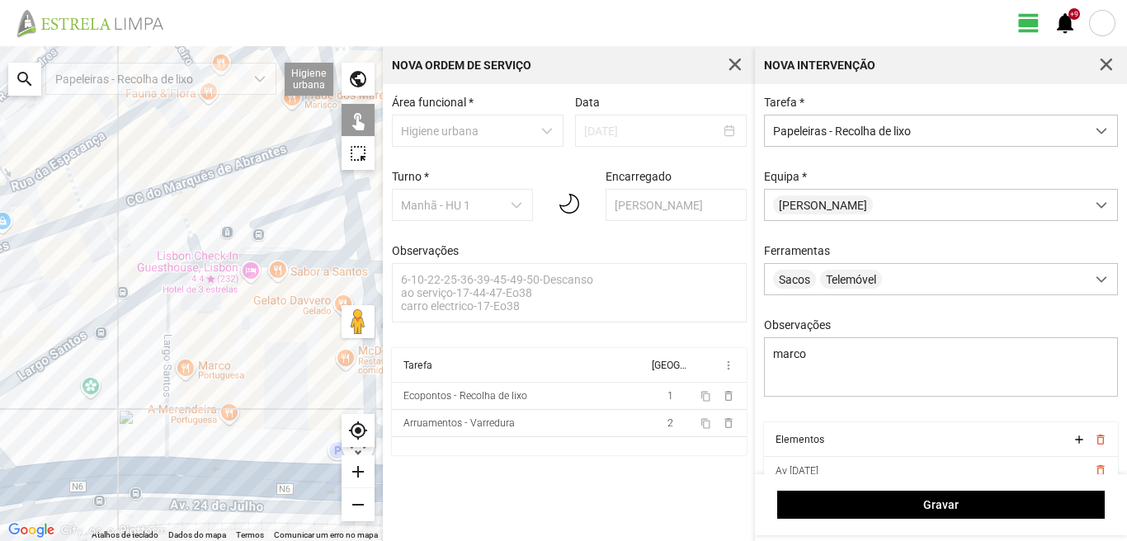
click at [128, 391] on div at bounding box center [191, 293] width 383 height 495
drag, startPoint x: 150, startPoint y: 442, endPoint x: 157, endPoint y: 406, distance: 36.1
click at [146, 380] on div at bounding box center [191, 293] width 383 height 495
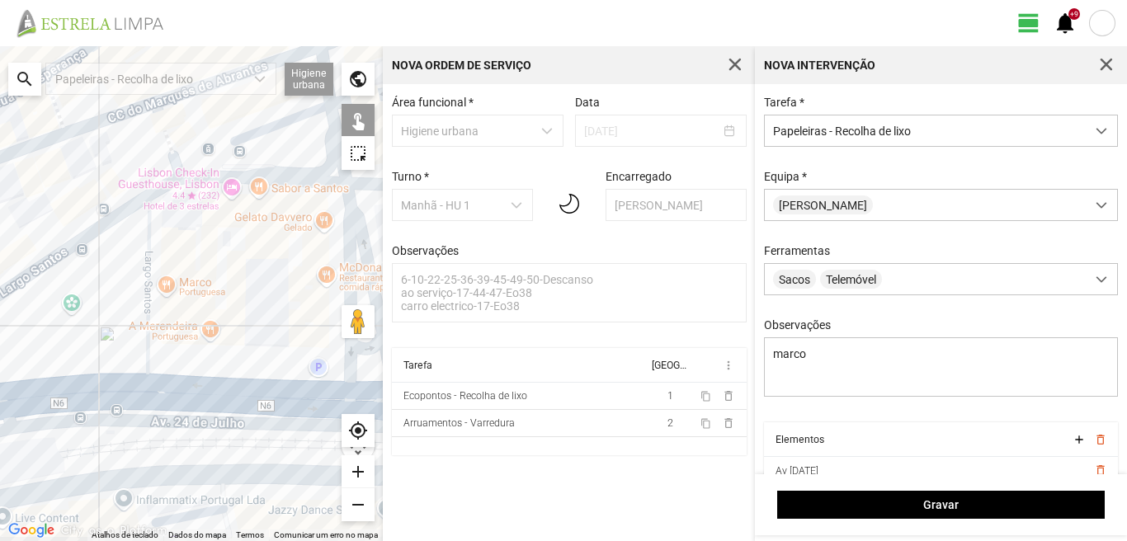
drag, startPoint x: 218, startPoint y: 420, endPoint x: 200, endPoint y: 315, distance: 106.4
click at [200, 318] on div at bounding box center [191, 293] width 383 height 495
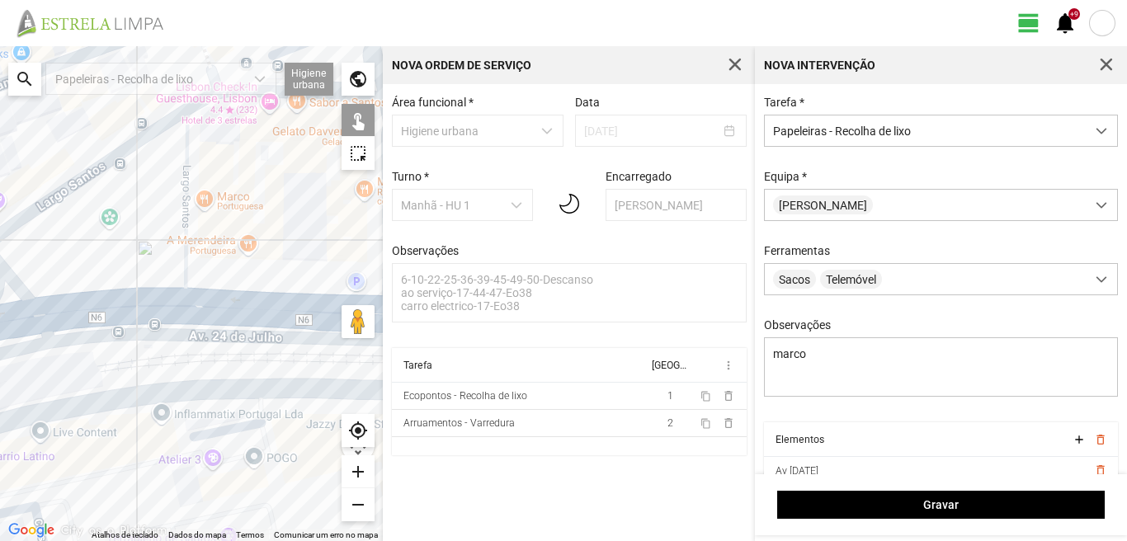
drag, startPoint x: 201, startPoint y: 350, endPoint x: 296, endPoint y: 316, distance: 100.8
click at [278, 319] on div at bounding box center [191, 293] width 383 height 495
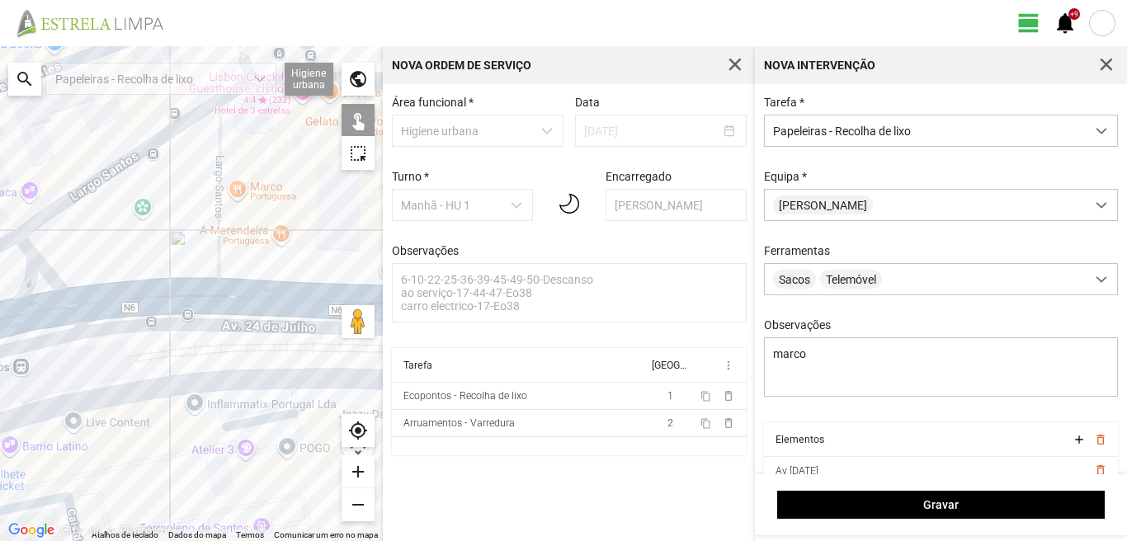
drag, startPoint x: 314, startPoint y: 316, endPoint x: 362, endPoint y: 319, distance: 48.0
click at [362, 319] on div "Atalhos de teclado Dados do mapa Dados do mapa ©2025 Google, Inst. Geogr. Nacio…" at bounding box center [191, 293] width 383 height 495
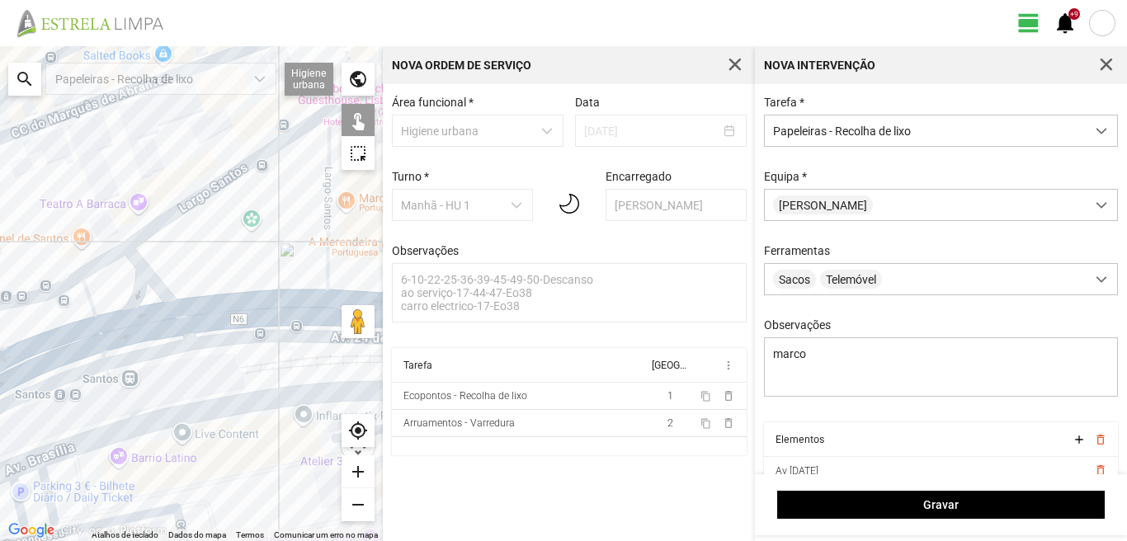
click at [298, 351] on div at bounding box center [191, 293] width 383 height 495
click at [260, 328] on div at bounding box center [191, 293] width 383 height 495
click at [213, 362] on div at bounding box center [191, 293] width 383 height 495
click at [248, 383] on div at bounding box center [191, 293] width 383 height 495
click at [172, 369] on div at bounding box center [191, 293] width 383 height 495
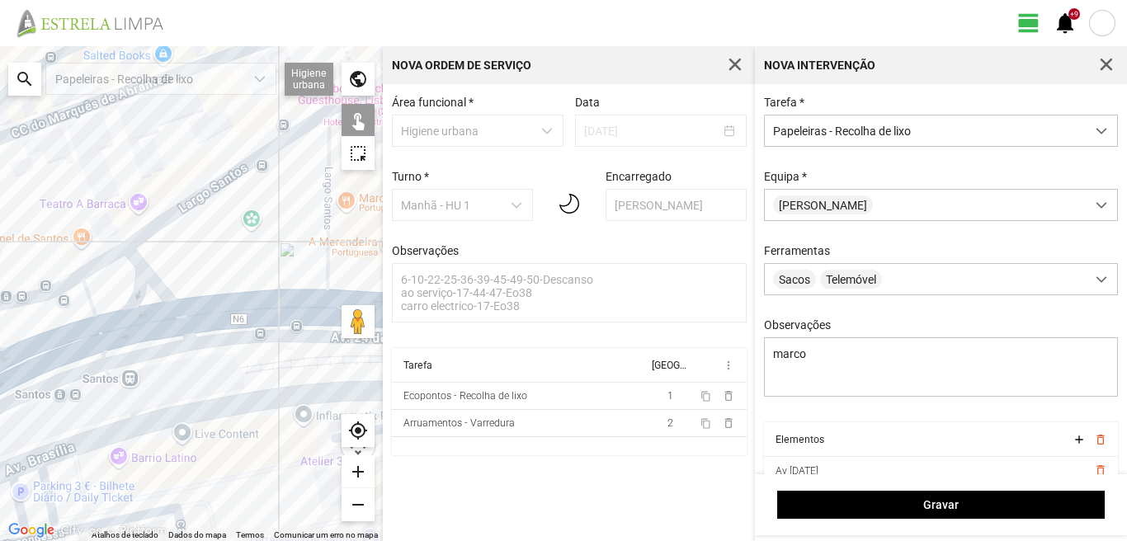
click at [142, 372] on div at bounding box center [191, 293] width 383 height 495
click at [131, 371] on div at bounding box center [191, 293] width 383 height 495
click at [128, 385] on div at bounding box center [191, 293] width 383 height 495
click at [139, 384] on div at bounding box center [191, 293] width 383 height 495
click at [142, 409] on div at bounding box center [191, 293] width 383 height 495
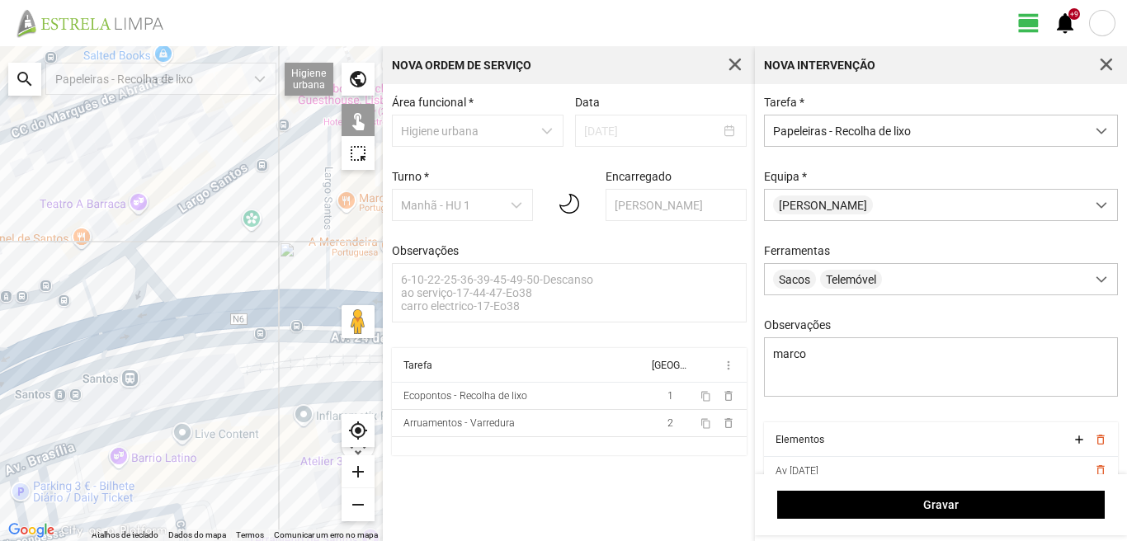
click at [98, 391] on div at bounding box center [191, 293] width 383 height 495
click at [89, 395] on div at bounding box center [191, 293] width 383 height 495
click at [71, 404] on div at bounding box center [191, 293] width 383 height 495
drag, startPoint x: 28, startPoint y: 380, endPoint x: 45, endPoint y: 347, distance: 36.2
click at [29, 380] on div at bounding box center [191, 293] width 383 height 495
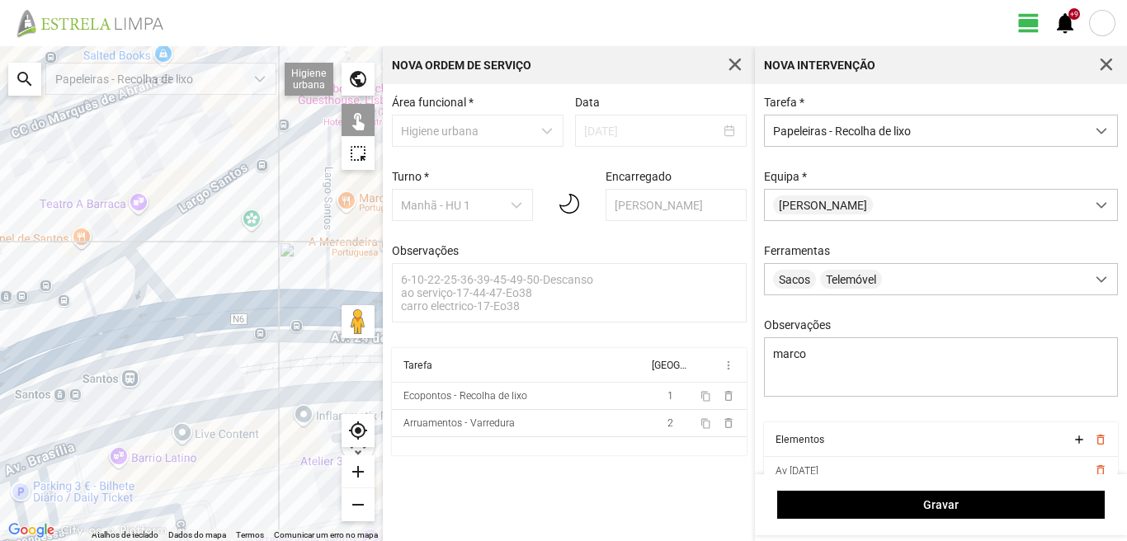
click at [115, 298] on div at bounding box center [191, 293] width 383 height 495
click at [163, 262] on div at bounding box center [191, 293] width 383 height 495
click at [116, 231] on div at bounding box center [191, 293] width 383 height 495
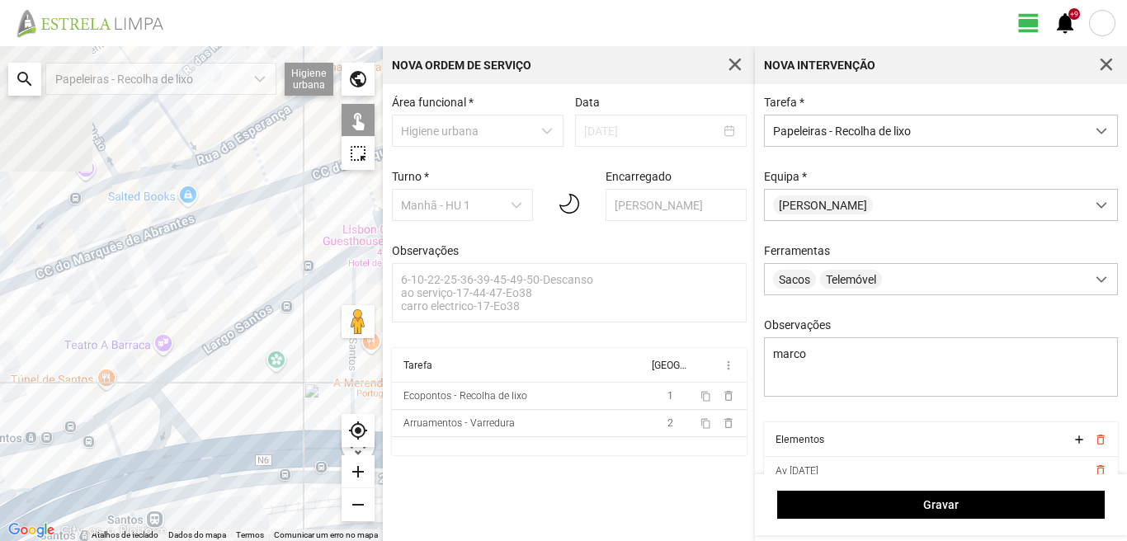
drag, startPoint x: 116, startPoint y: 208, endPoint x: 143, endPoint y: 352, distance: 146.2
click at [143, 352] on div at bounding box center [191, 293] width 383 height 495
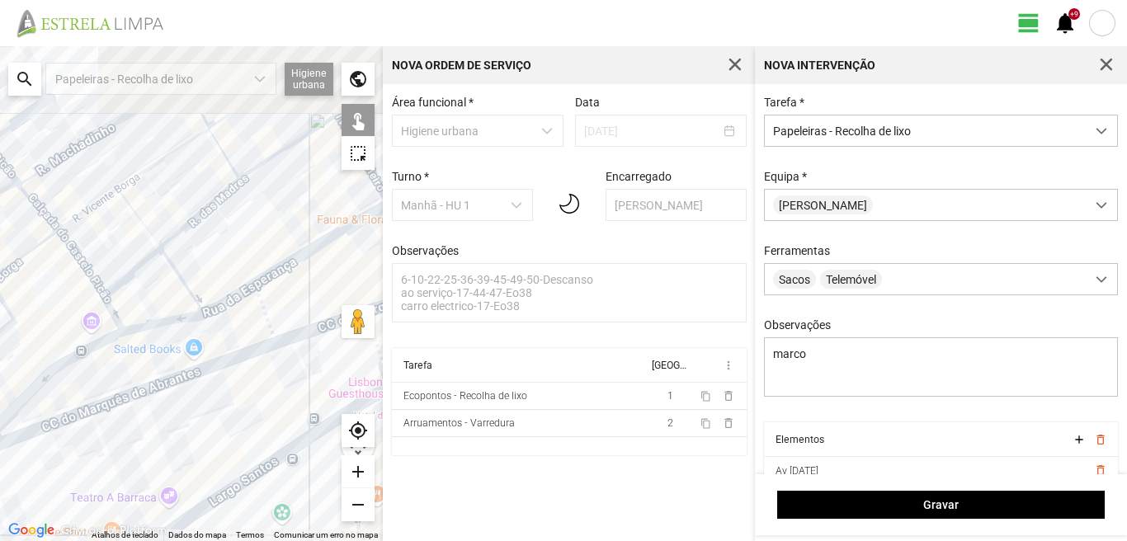
drag, startPoint x: 165, startPoint y: 276, endPoint x: 168, endPoint y: 415, distance: 139.5
click at [168, 415] on div at bounding box center [191, 293] width 383 height 495
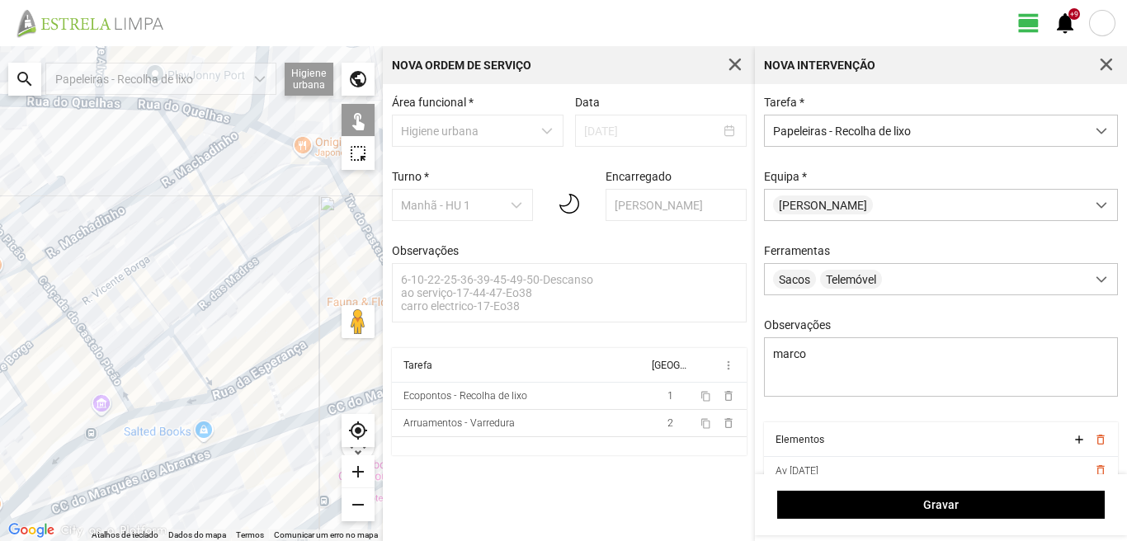
drag, startPoint x: 196, startPoint y: 377, endPoint x: 194, endPoint y: 389, distance: 11.7
click at [194, 389] on div at bounding box center [191, 293] width 383 height 495
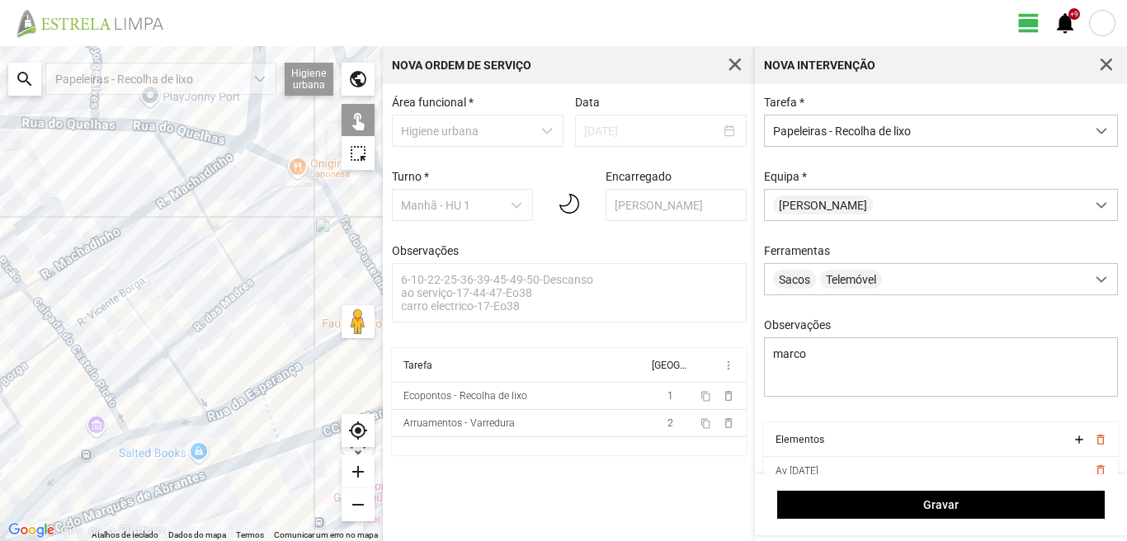
click at [190, 195] on div at bounding box center [191, 293] width 383 height 495
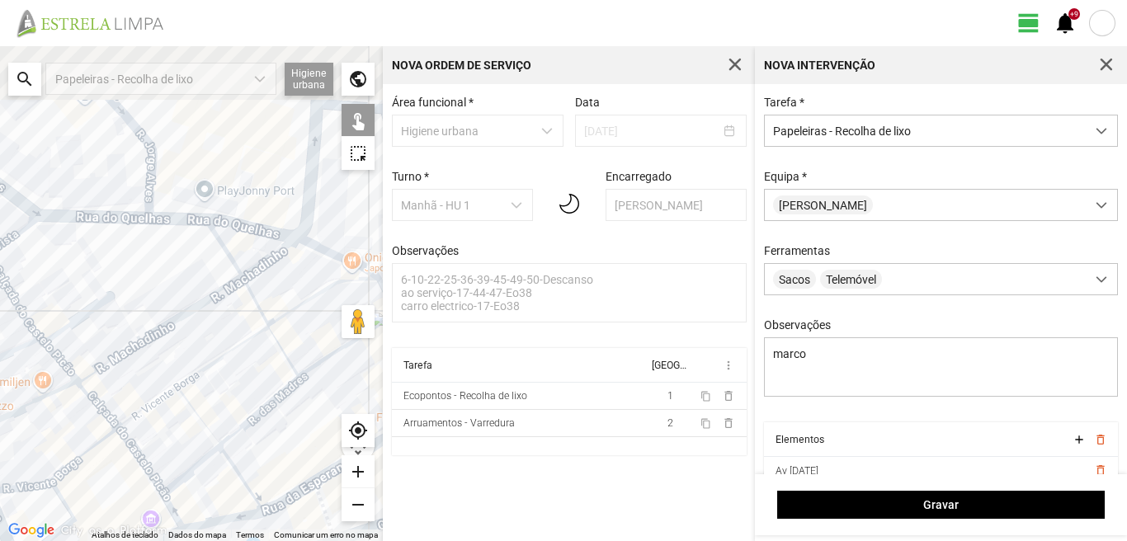
drag, startPoint x: 143, startPoint y: 219, endPoint x: 222, endPoint y: 387, distance: 186.1
click at [222, 387] on div at bounding box center [191, 293] width 383 height 495
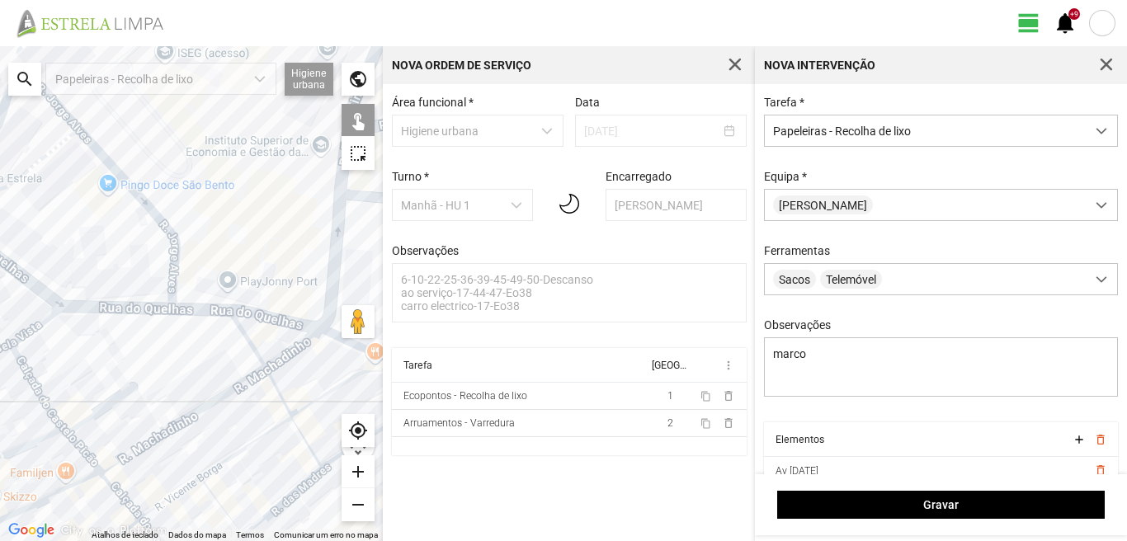
click at [187, 310] on div at bounding box center [191, 293] width 383 height 495
click at [182, 293] on div at bounding box center [191, 293] width 383 height 495
click at [184, 263] on div at bounding box center [191, 293] width 383 height 495
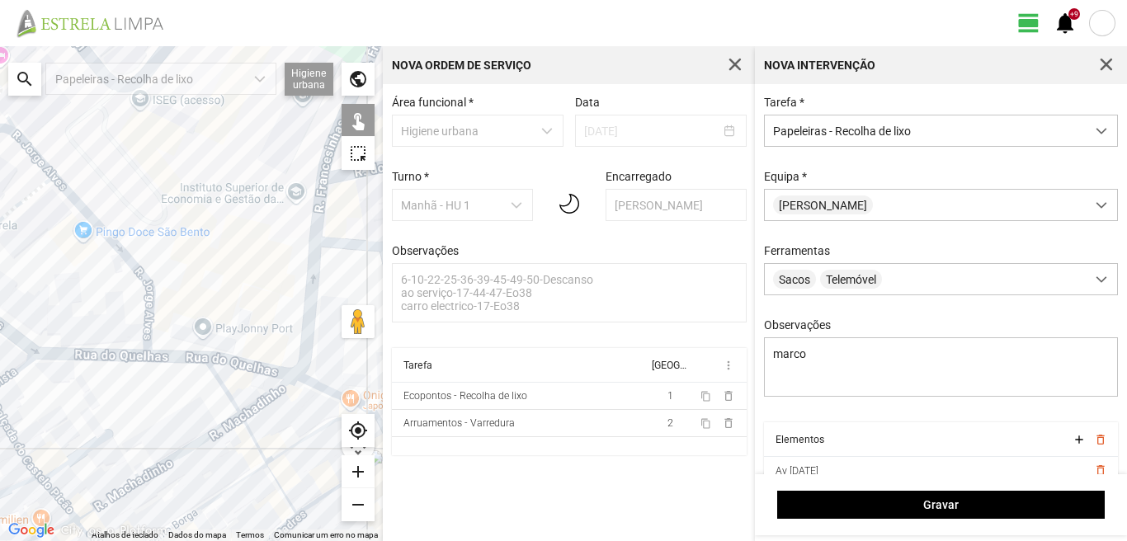
drag, startPoint x: 227, startPoint y: 253, endPoint x: 478, endPoint y: 234, distance: 251.6
click at [478, 234] on div "← Mover para a esquerda → Mover para a direita ↑ Mover para cima ↓ Mover para b…" at bounding box center [563, 293] width 1127 height 495
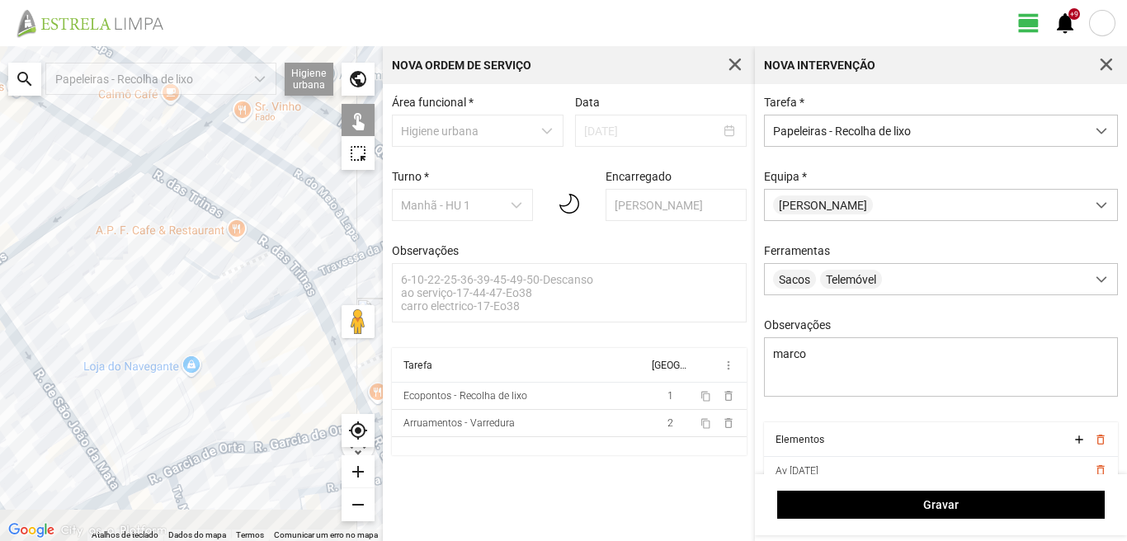
drag, startPoint x: 192, startPoint y: 428, endPoint x: 182, endPoint y: 286, distance: 142.4
click at [187, 292] on div at bounding box center [191, 293] width 383 height 495
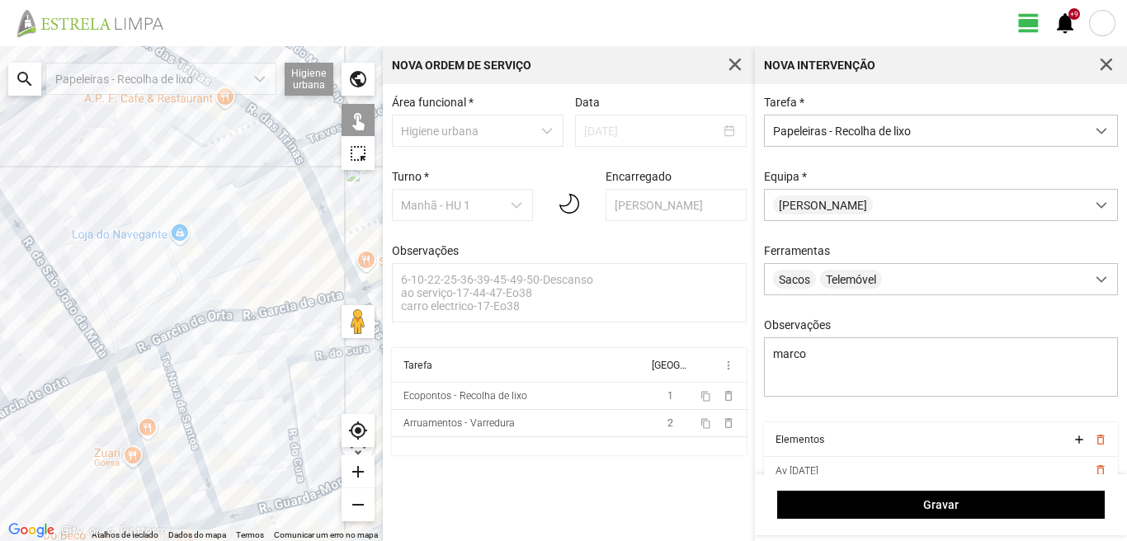
drag, startPoint x: 231, startPoint y: 362, endPoint x: 181, endPoint y: 293, distance: 85.7
click at [184, 295] on div at bounding box center [191, 293] width 383 height 495
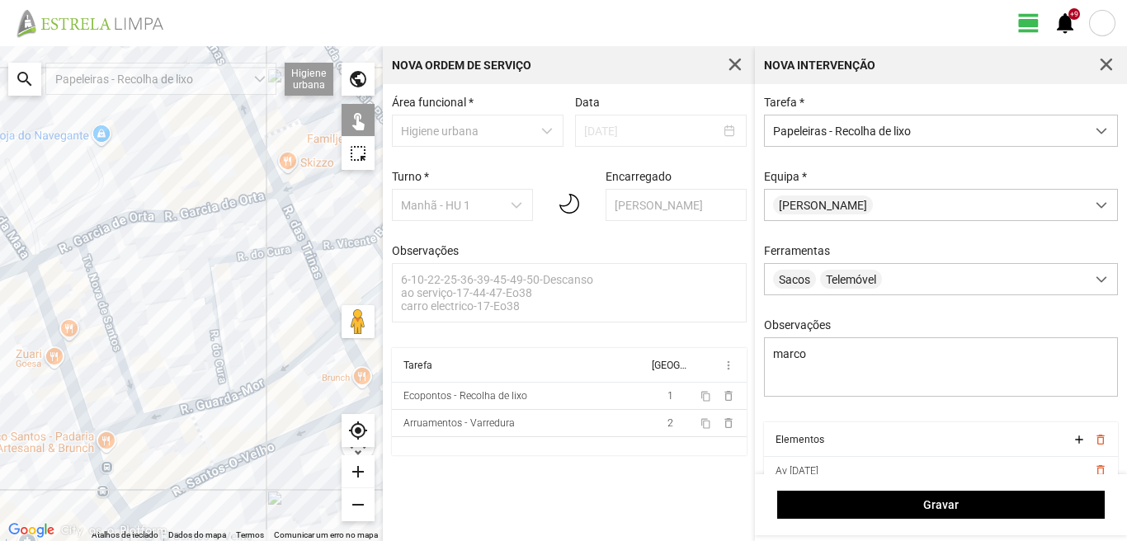
drag, startPoint x: 251, startPoint y: 382, endPoint x: 208, endPoint y: 314, distance: 80.1
click at [208, 314] on div at bounding box center [191, 293] width 383 height 495
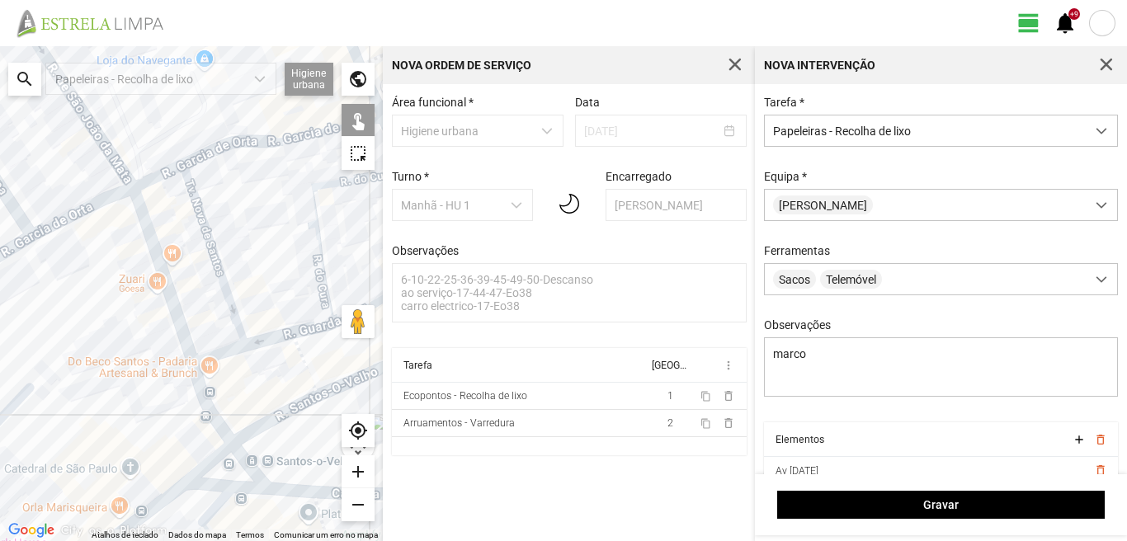
drag, startPoint x: 141, startPoint y: 399, endPoint x: 326, endPoint y: 402, distance: 184.9
click at [326, 402] on div at bounding box center [191, 293] width 383 height 495
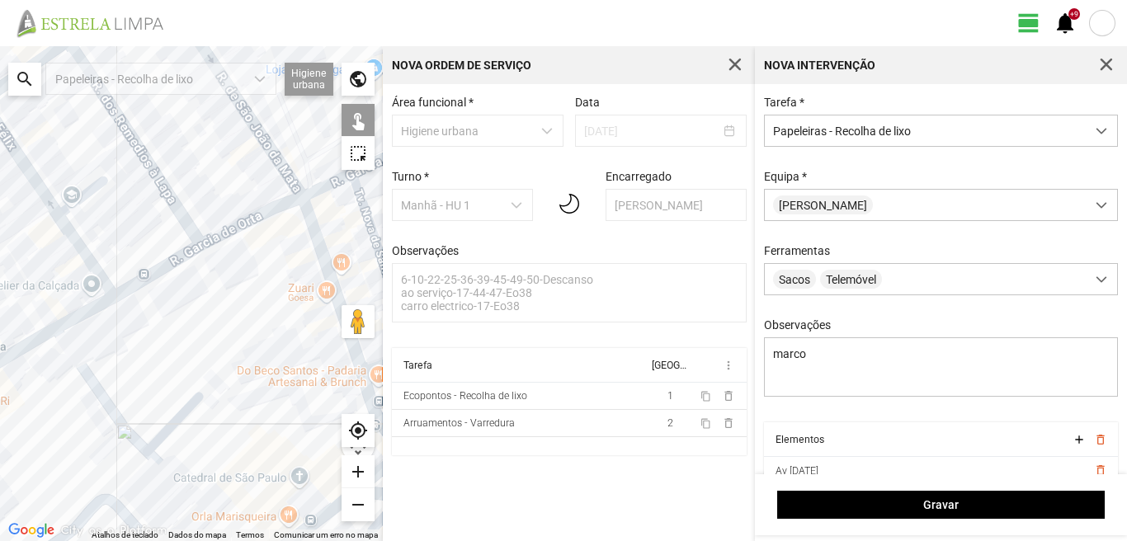
drag, startPoint x: 285, startPoint y: 414, endPoint x: 296, endPoint y: 423, distance: 14.2
click at [298, 423] on div at bounding box center [191, 293] width 383 height 495
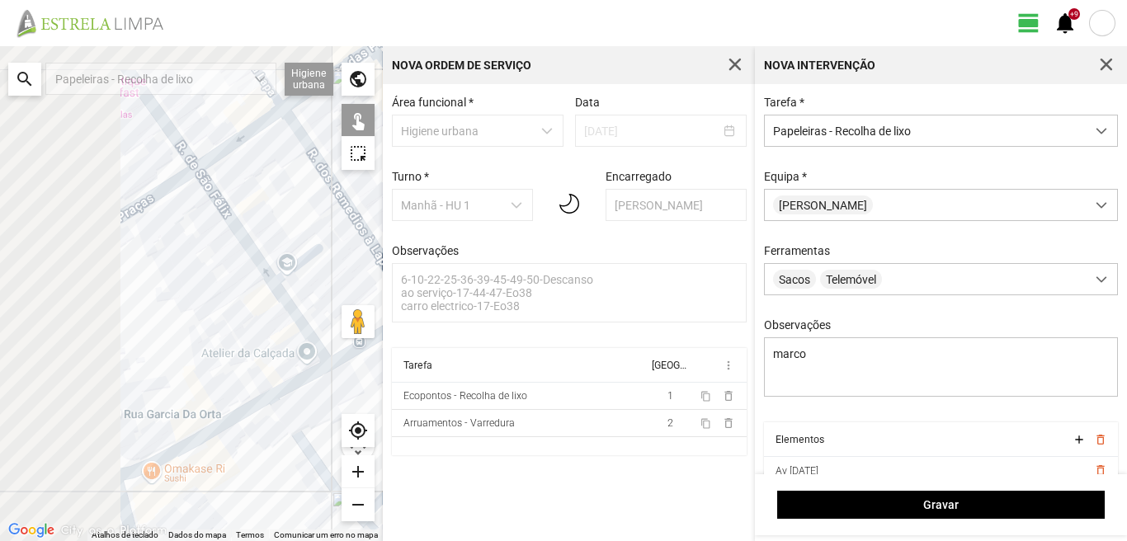
drag, startPoint x: 267, startPoint y: 398, endPoint x: 276, endPoint y: 436, distance: 38.9
click at [279, 435] on div at bounding box center [191, 293] width 383 height 495
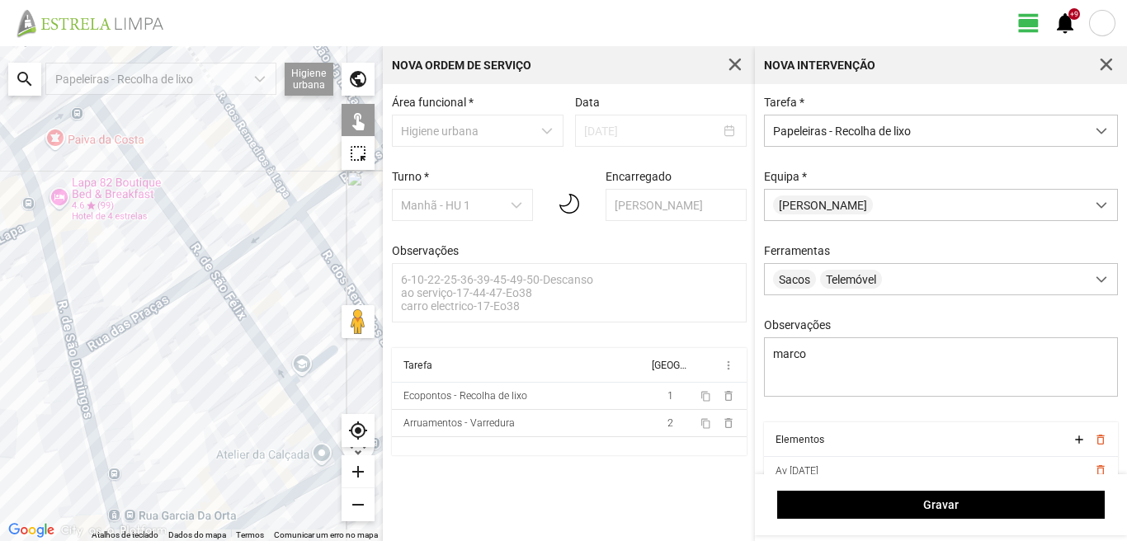
drag, startPoint x: 236, startPoint y: 419, endPoint x: 231, endPoint y: 462, distance: 43.2
click at [232, 461] on div at bounding box center [191, 293] width 383 height 495
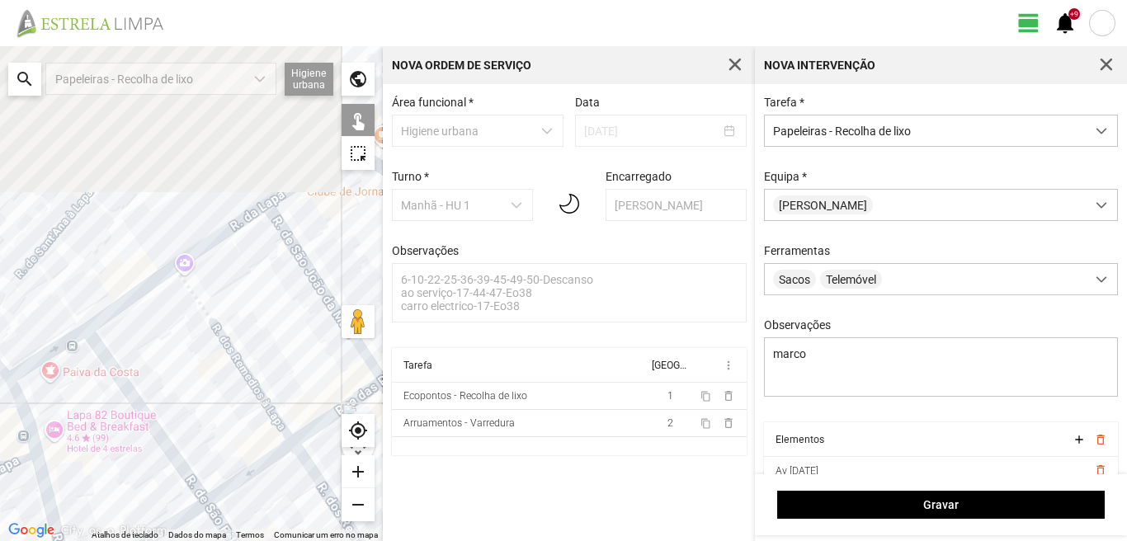
drag, startPoint x: 259, startPoint y: 428, endPoint x: 298, endPoint y: 520, distance: 100.2
click at [285, 517] on div at bounding box center [191, 293] width 383 height 495
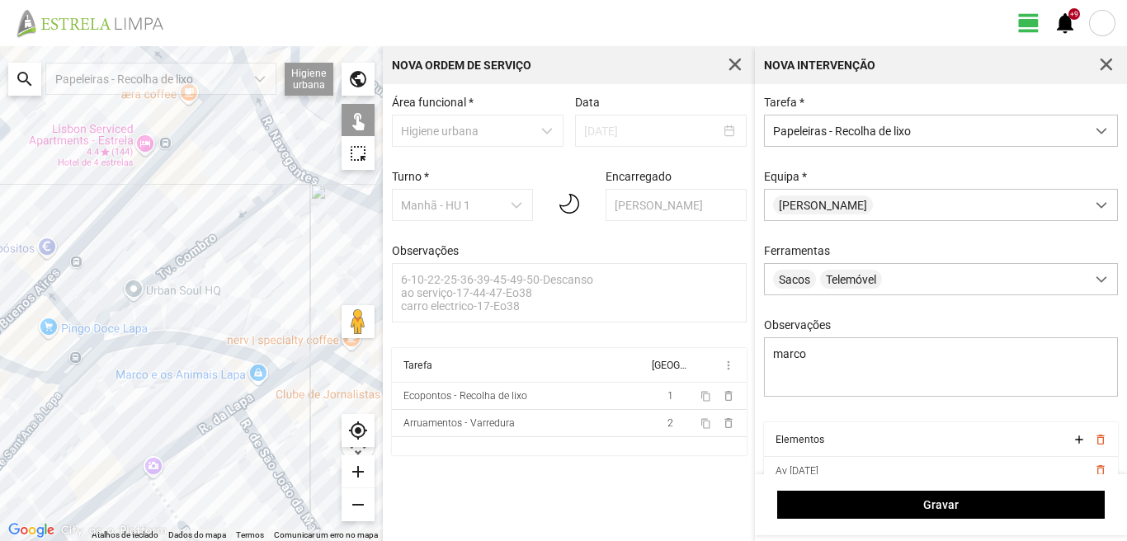
drag, startPoint x: 210, startPoint y: 278, endPoint x: 147, endPoint y: 374, distance: 114.5
click at [149, 371] on div at bounding box center [191, 293] width 383 height 495
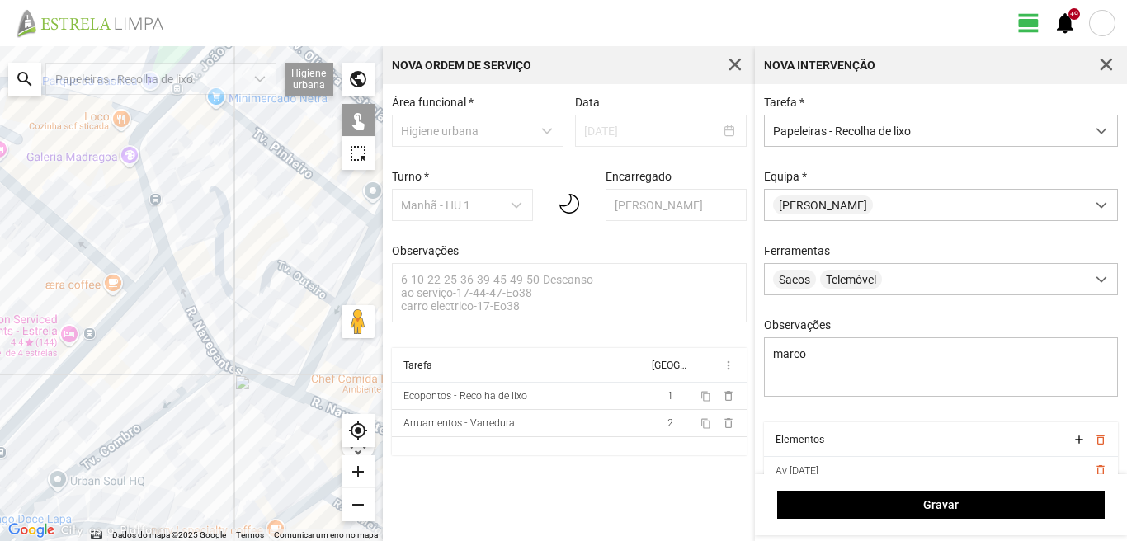
drag, startPoint x: 216, startPoint y: 251, endPoint x: 177, endPoint y: 395, distance: 148.8
click at [177, 395] on div at bounding box center [191, 293] width 383 height 495
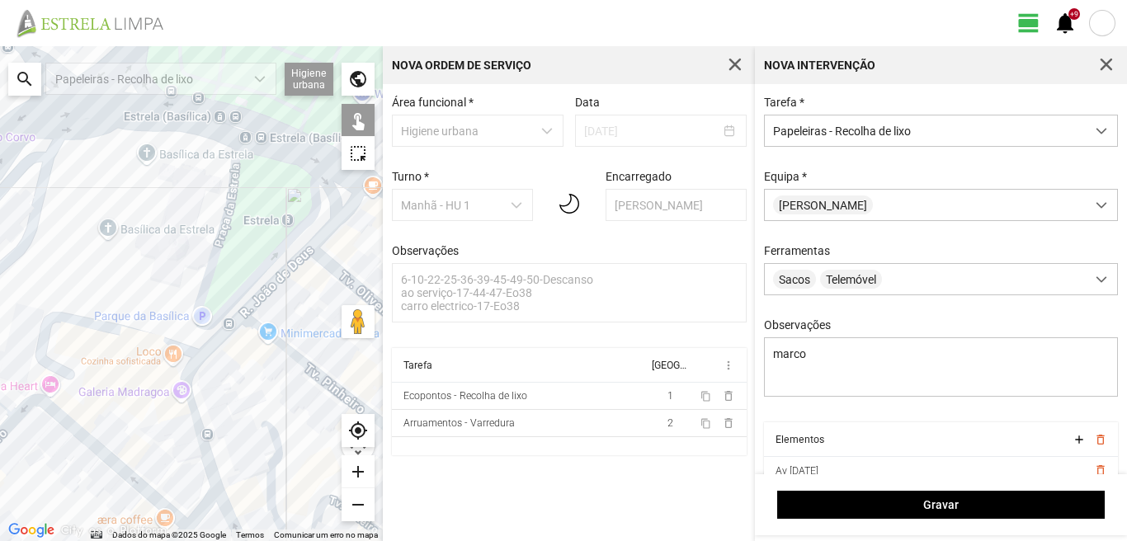
drag, startPoint x: 182, startPoint y: 288, endPoint x: 229, endPoint y: 444, distance: 163.2
click at [229, 444] on div at bounding box center [191, 293] width 383 height 495
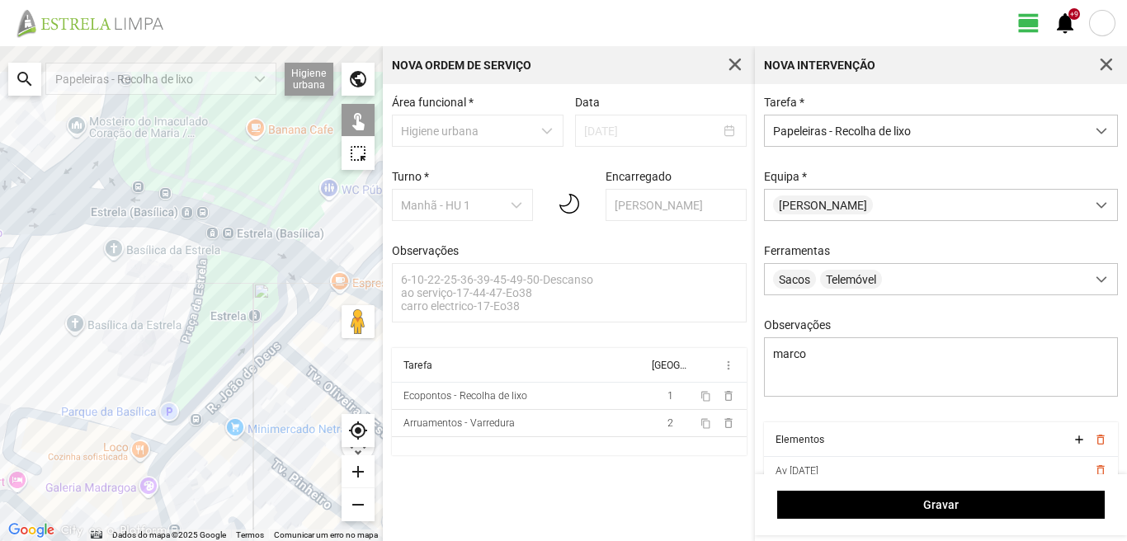
drag, startPoint x: 328, startPoint y: 252, endPoint x: 248, endPoint y: 337, distance: 116.8
click at [248, 337] on div at bounding box center [191, 293] width 383 height 495
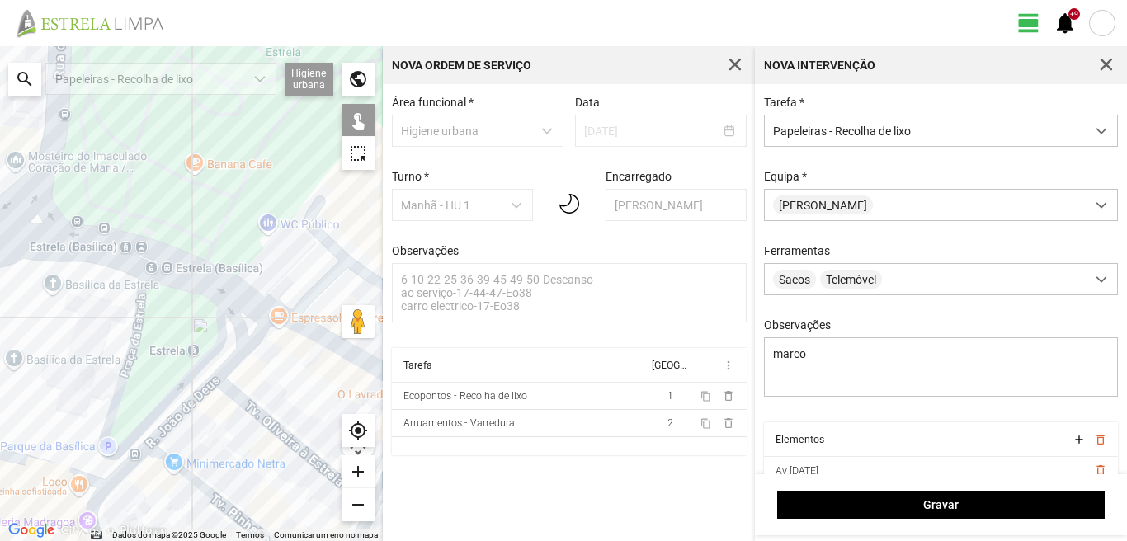
click at [268, 333] on div at bounding box center [191, 293] width 383 height 495
click at [288, 334] on div at bounding box center [191, 293] width 383 height 495
click at [313, 328] on div at bounding box center [191, 293] width 383 height 495
click at [247, 274] on div at bounding box center [191, 293] width 383 height 495
click at [173, 248] on div at bounding box center [191, 293] width 383 height 495
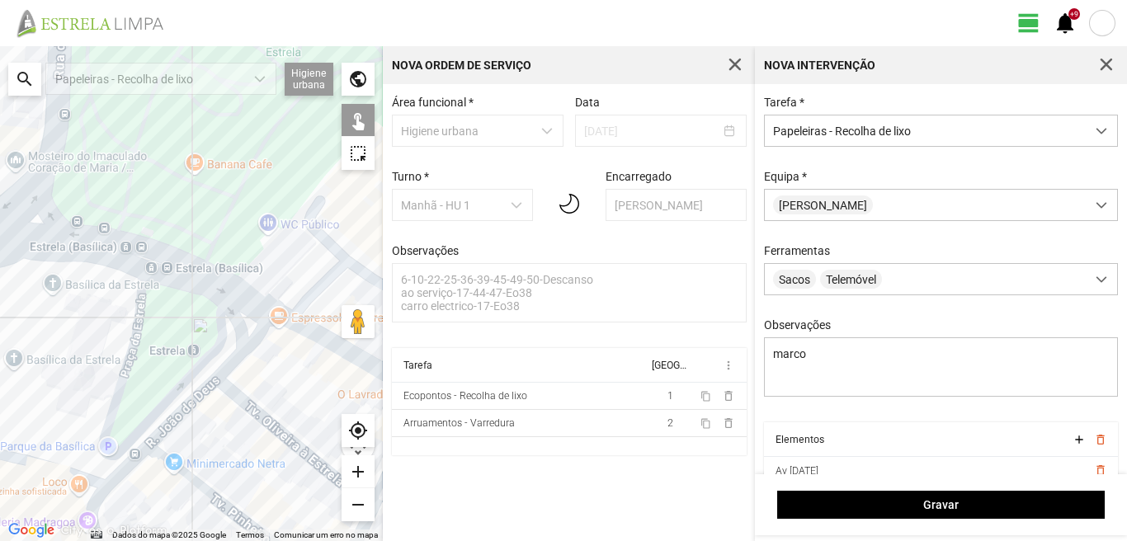
click at [130, 242] on div at bounding box center [191, 293] width 383 height 495
click at [133, 241] on div at bounding box center [191, 293] width 383 height 495
click at [92, 264] on div at bounding box center [191, 293] width 383 height 495
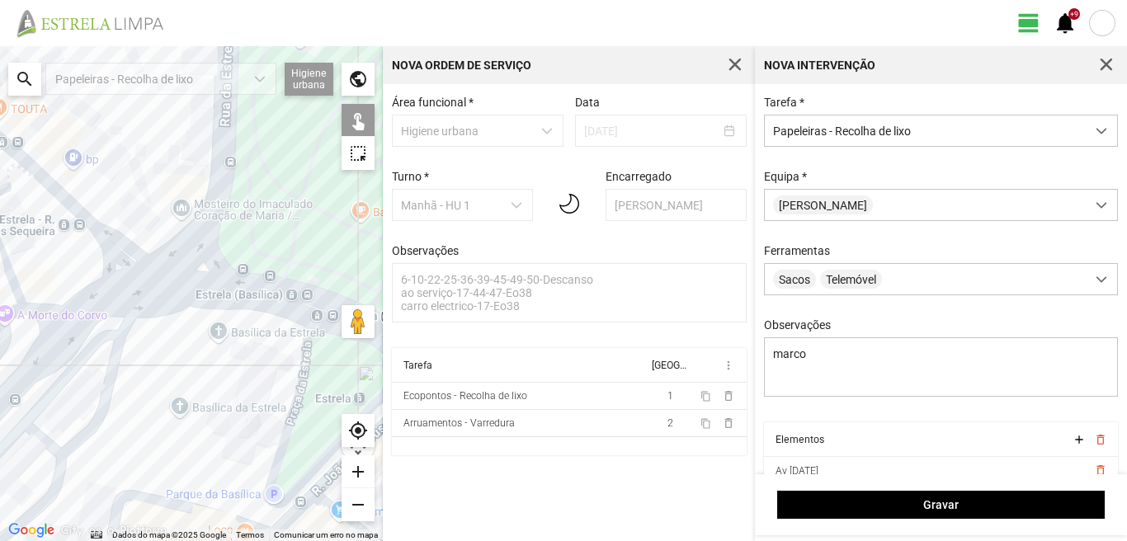
drag, startPoint x: 74, startPoint y: 248, endPoint x: 251, endPoint y: 302, distance: 184.8
click at [251, 302] on div at bounding box center [191, 293] width 383 height 495
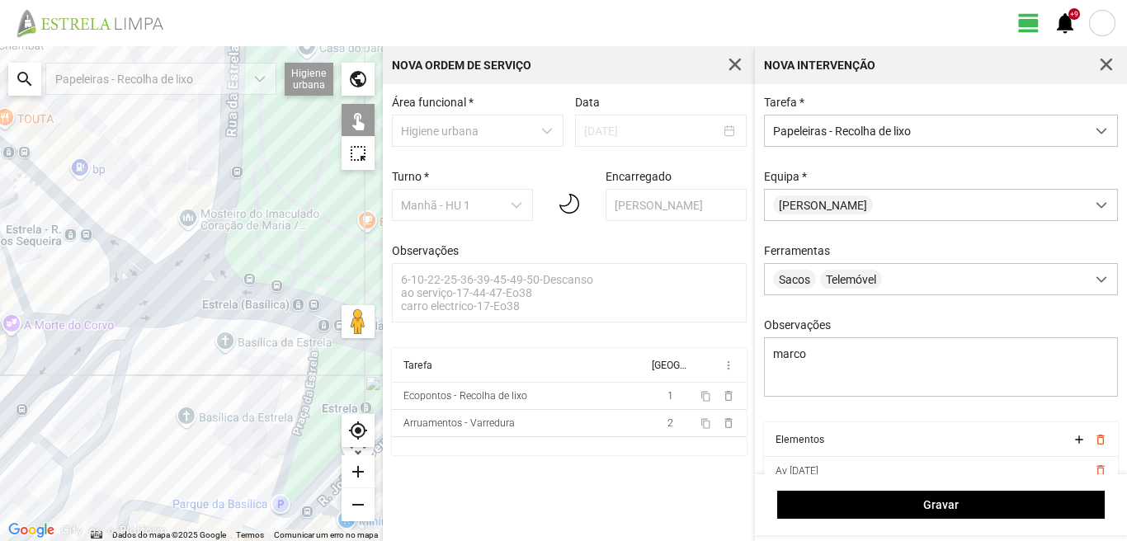
click at [182, 282] on div at bounding box center [191, 293] width 383 height 495
click at [175, 241] on div at bounding box center [191, 293] width 383 height 495
click at [117, 295] on div at bounding box center [191, 293] width 383 height 495
click at [121, 285] on div at bounding box center [191, 293] width 383 height 495
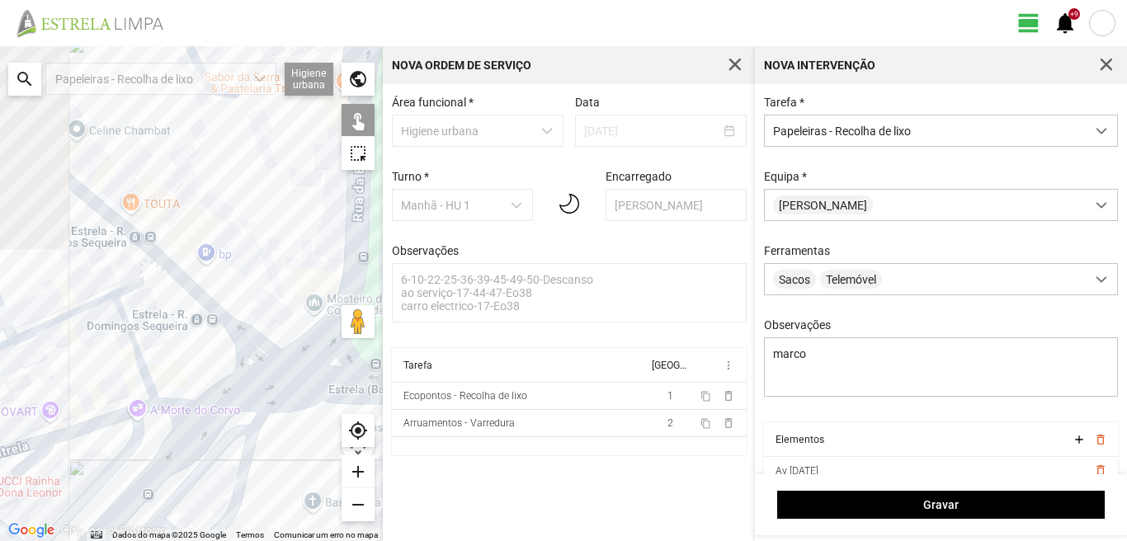
drag, startPoint x: 240, startPoint y: 295, endPoint x: 268, endPoint y: 333, distance: 46.5
click at [268, 333] on div at bounding box center [191, 293] width 383 height 495
click at [194, 311] on div at bounding box center [191, 293] width 383 height 495
click at [195, 305] on div at bounding box center [191, 293] width 383 height 495
click at [227, 286] on div at bounding box center [191, 293] width 383 height 495
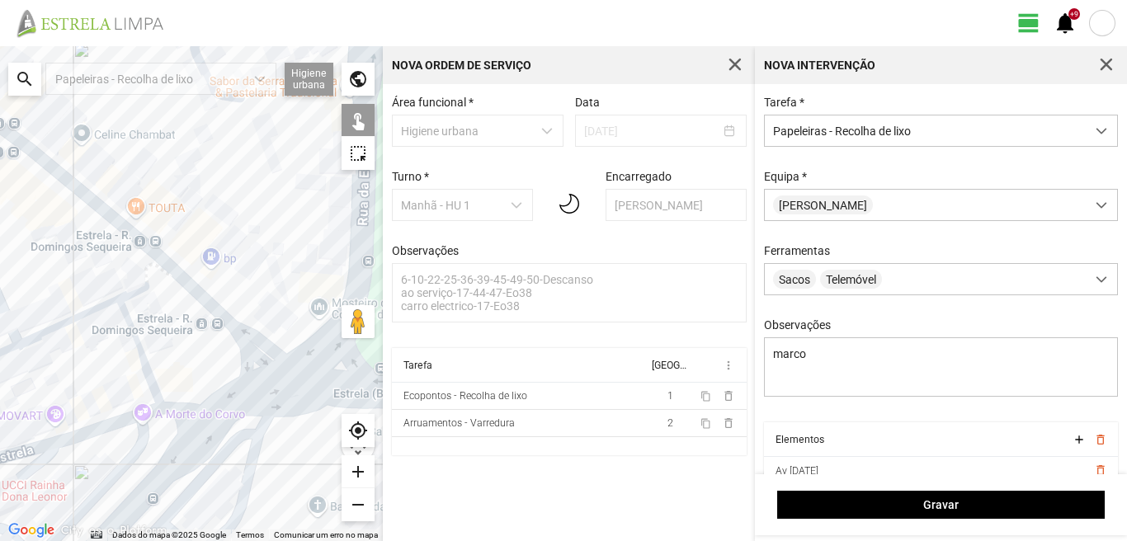
click at [134, 265] on div at bounding box center [191, 293] width 383 height 495
click at [133, 221] on div at bounding box center [191, 293] width 383 height 495
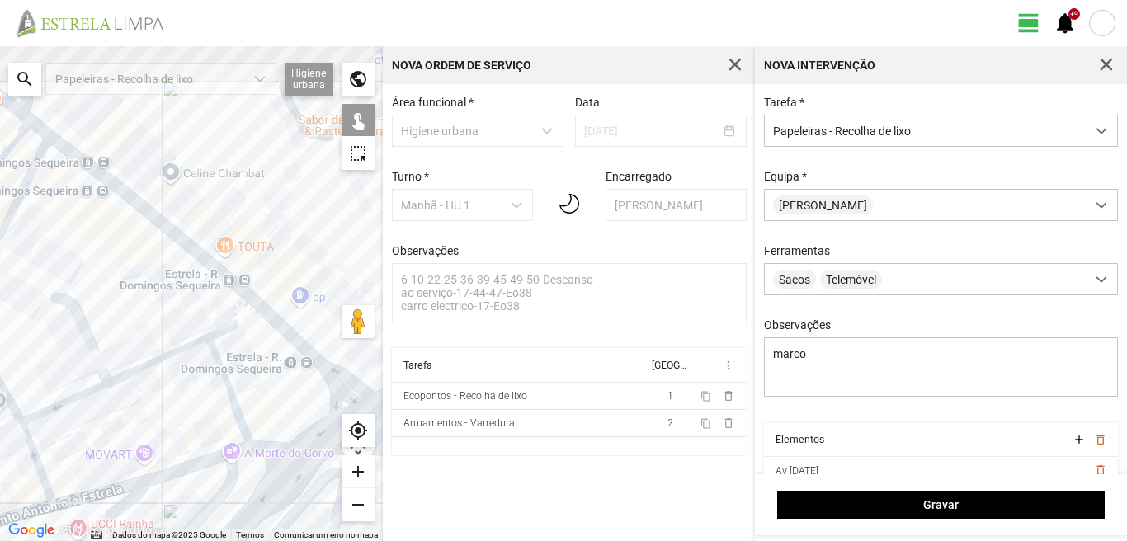
drag, startPoint x: 83, startPoint y: 220, endPoint x: 209, endPoint y: 276, distance: 138.5
click at [209, 278] on div at bounding box center [191, 293] width 383 height 495
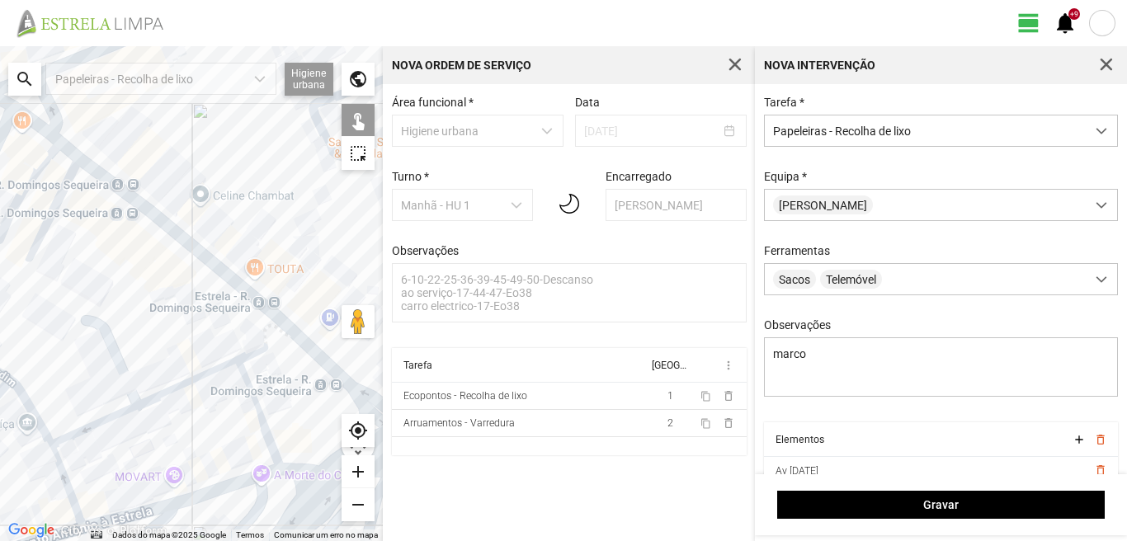
click at [205, 245] on div at bounding box center [191, 293] width 383 height 495
click at [187, 228] on div at bounding box center [191, 293] width 383 height 495
click at [135, 229] on div at bounding box center [191, 293] width 383 height 495
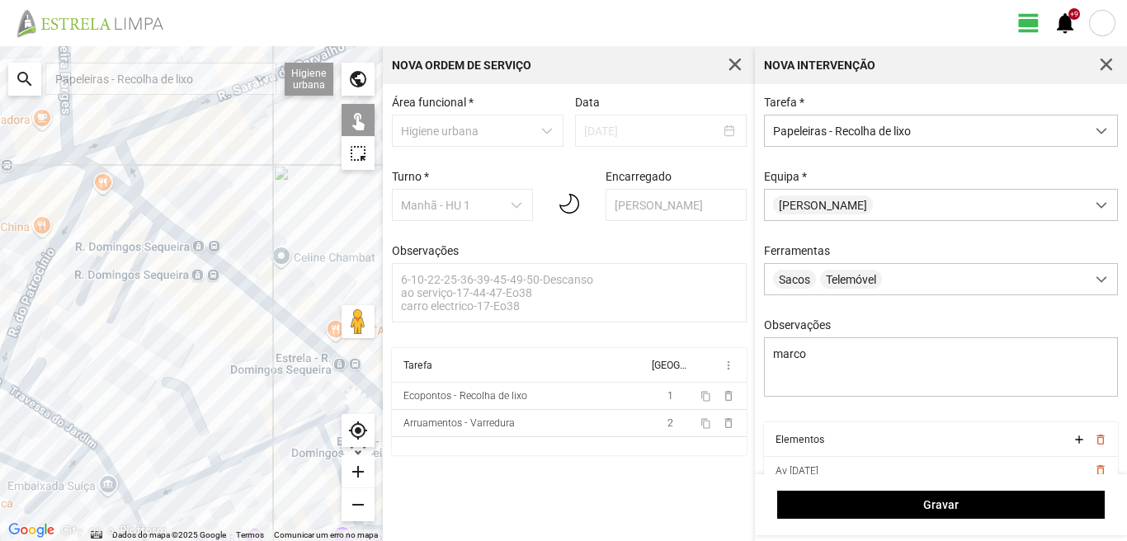
drag, startPoint x: 124, startPoint y: 224, endPoint x: 229, endPoint y: 295, distance: 127.1
click at [226, 298] on div at bounding box center [191, 293] width 383 height 495
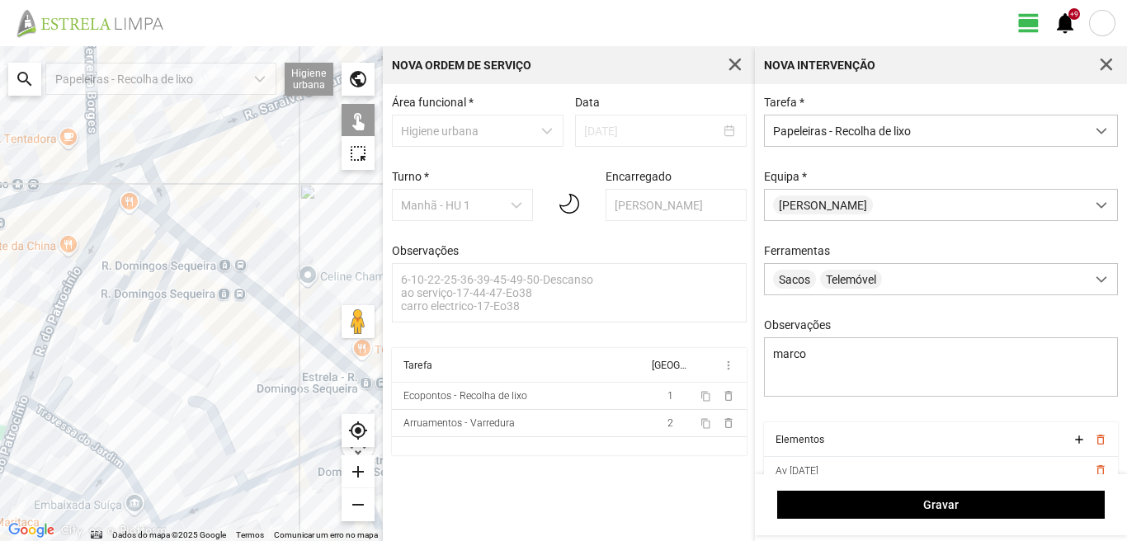
click at [206, 244] on div at bounding box center [191, 293] width 383 height 495
click at [103, 247] on div at bounding box center [191, 293] width 383 height 495
click at [147, 231] on div at bounding box center [191, 293] width 383 height 495
click at [125, 204] on div at bounding box center [191, 293] width 383 height 495
drag, startPoint x: 135, startPoint y: 169, endPoint x: 169, endPoint y: 164, distance: 34.2
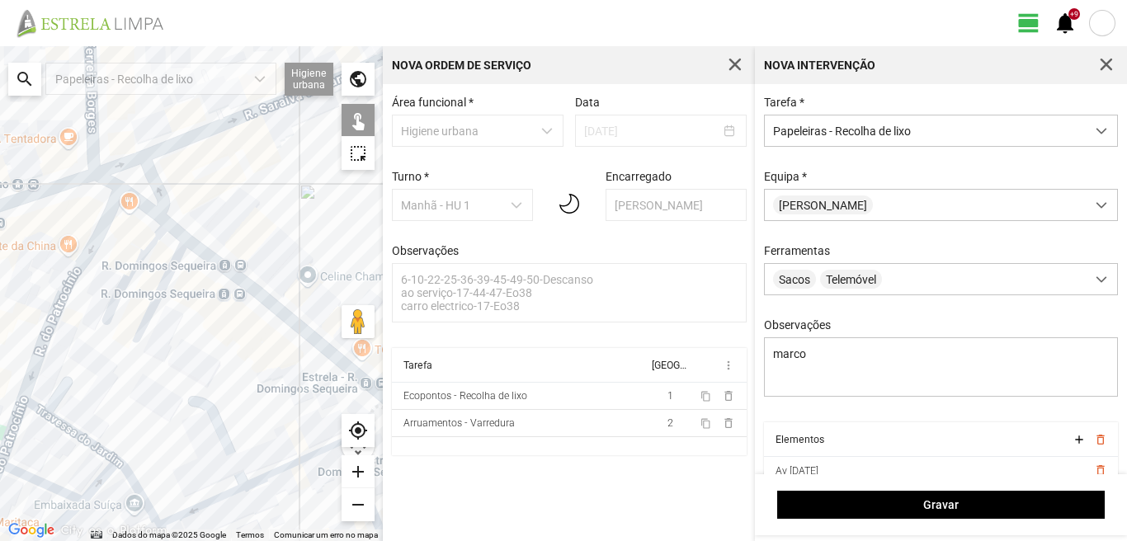
click at [141, 168] on div at bounding box center [191, 293] width 383 height 495
click at [161, 176] on div at bounding box center [191, 293] width 383 height 495
click at [132, 172] on div at bounding box center [191, 293] width 383 height 495
click at [136, 171] on div at bounding box center [191, 293] width 383 height 495
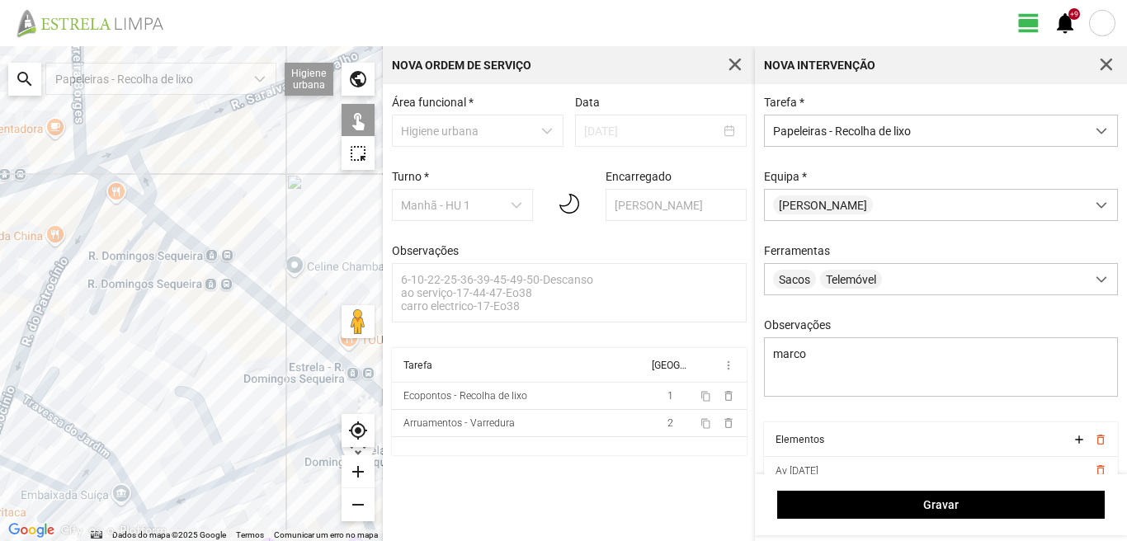
drag, startPoint x: 225, startPoint y: 295, endPoint x: 35, endPoint y: 245, distance: 196.2
click at [40, 249] on div at bounding box center [191, 293] width 383 height 495
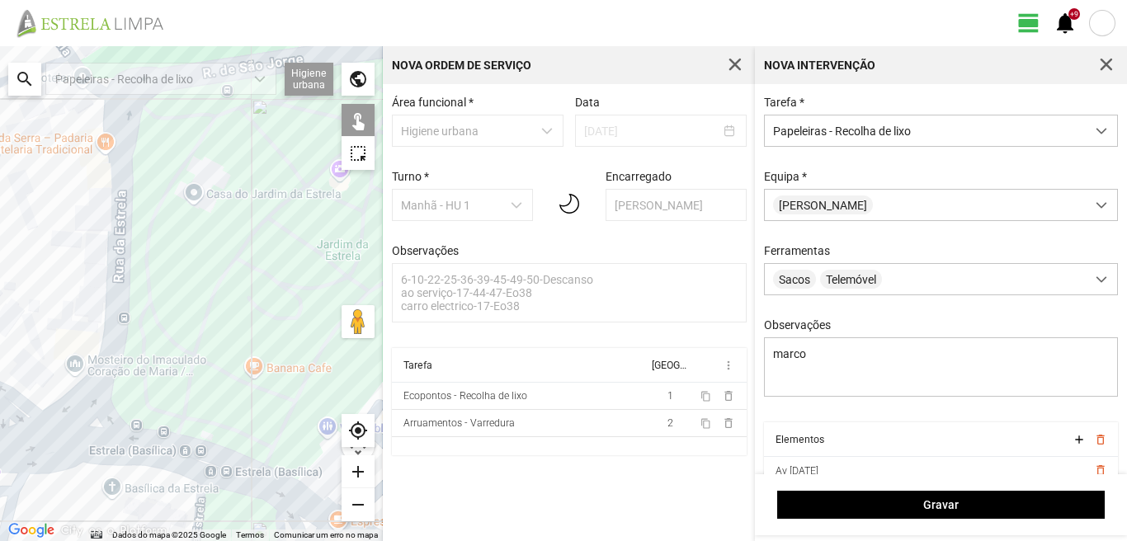
drag, startPoint x: 112, startPoint y: 350, endPoint x: 111, endPoint y: 261, distance: 89.2
click at [115, 269] on div at bounding box center [191, 293] width 383 height 495
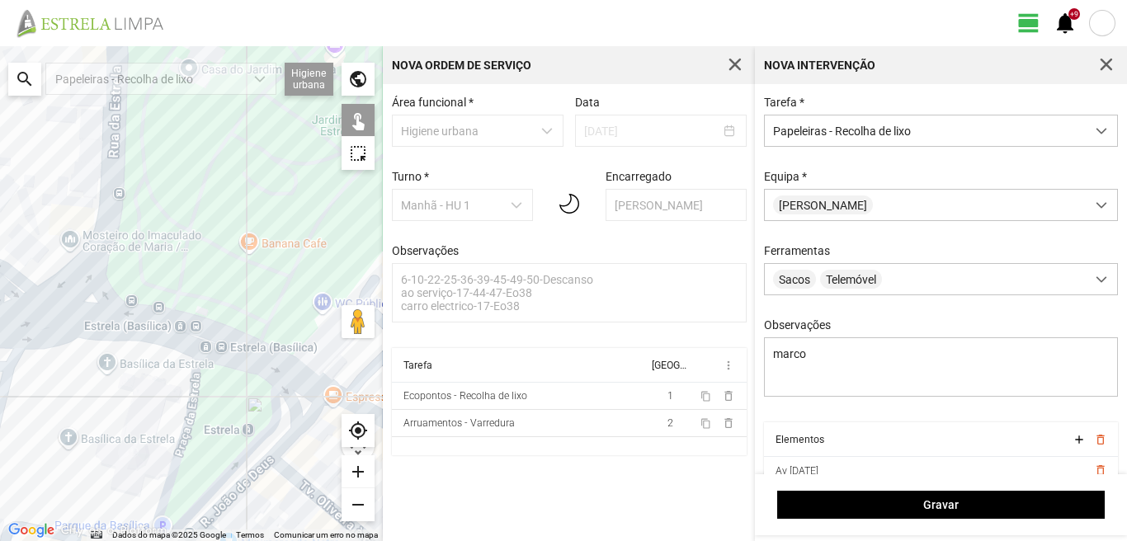
click at [207, 399] on div at bounding box center [191, 293] width 383 height 495
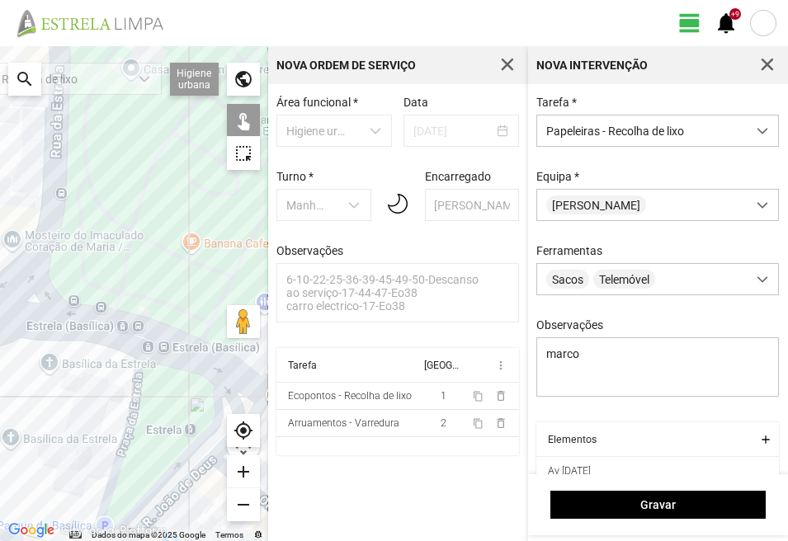
drag, startPoint x: 165, startPoint y: 431, endPoint x: 130, endPoint y: 437, distance: 35.3
click at [130, 437] on div at bounding box center [134, 293] width 268 height 495
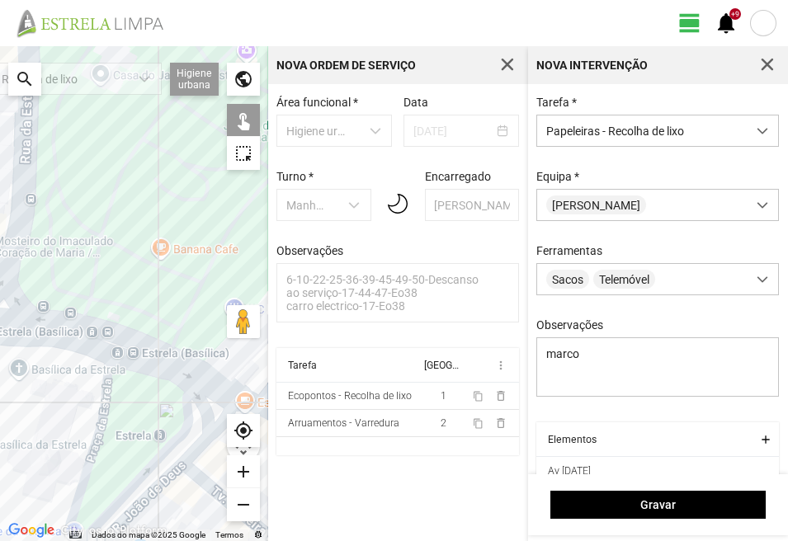
click at [170, 446] on div at bounding box center [134, 293] width 268 height 495
click at [165, 437] on div at bounding box center [134, 293] width 268 height 495
click at [154, 483] on div at bounding box center [134, 293] width 268 height 495
click at [146, 434] on div at bounding box center [134, 293] width 268 height 495
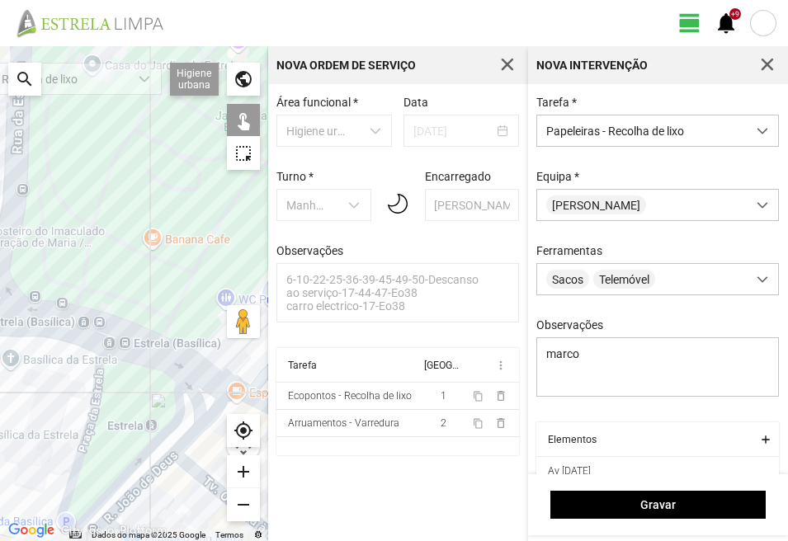
drag, startPoint x: 142, startPoint y: 444, endPoint x: 0, endPoint y: 338, distance: 177.0
click at [1, 339] on div at bounding box center [134, 293] width 268 height 495
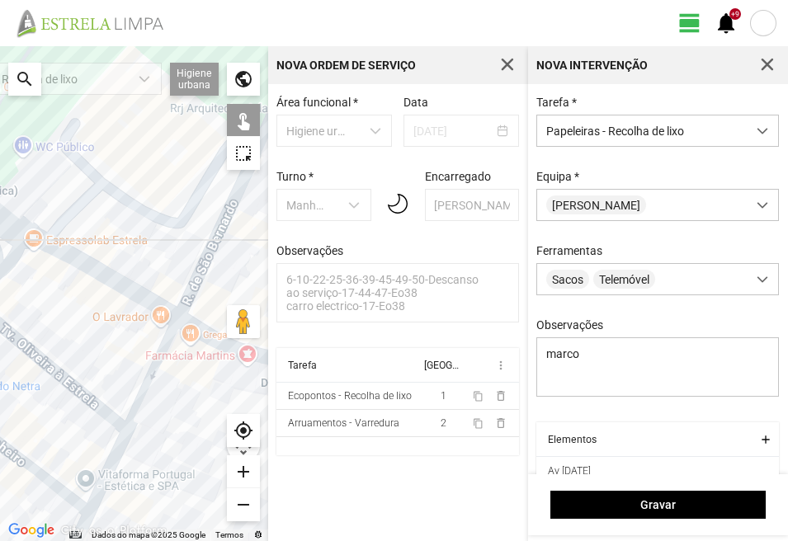
click at [151, 324] on div at bounding box center [134, 293] width 268 height 495
click at [128, 281] on div at bounding box center [134, 293] width 268 height 495
click at [176, 295] on div at bounding box center [134, 293] width 268 height 495
click at [198, 305] on div at bounding box center [134, 293] width 268 height 495
click at [187, 343] on div at bounding box center [134, 293] width 268 height 495
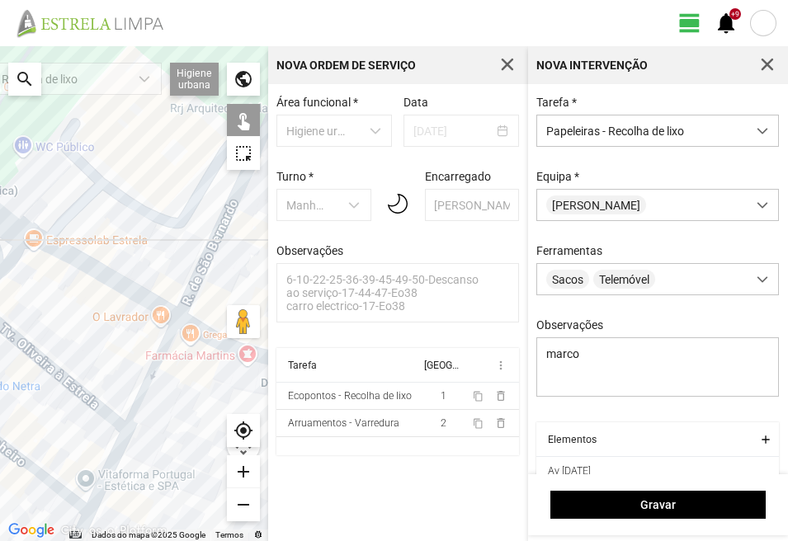
click at [181, 339] on div at bounding box center [134, 293] width 268 height 495
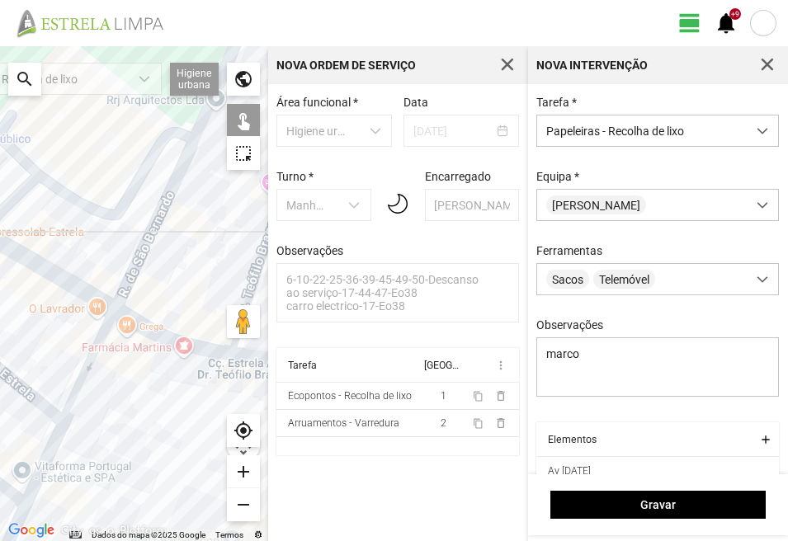
drag, startPoint x: 182, startPoint y: 340, endPoint x: 0, endPoint y: 312, distance: 184.5
click at [0, 312] on div at bounding box center [134, 293] width 268 height 495
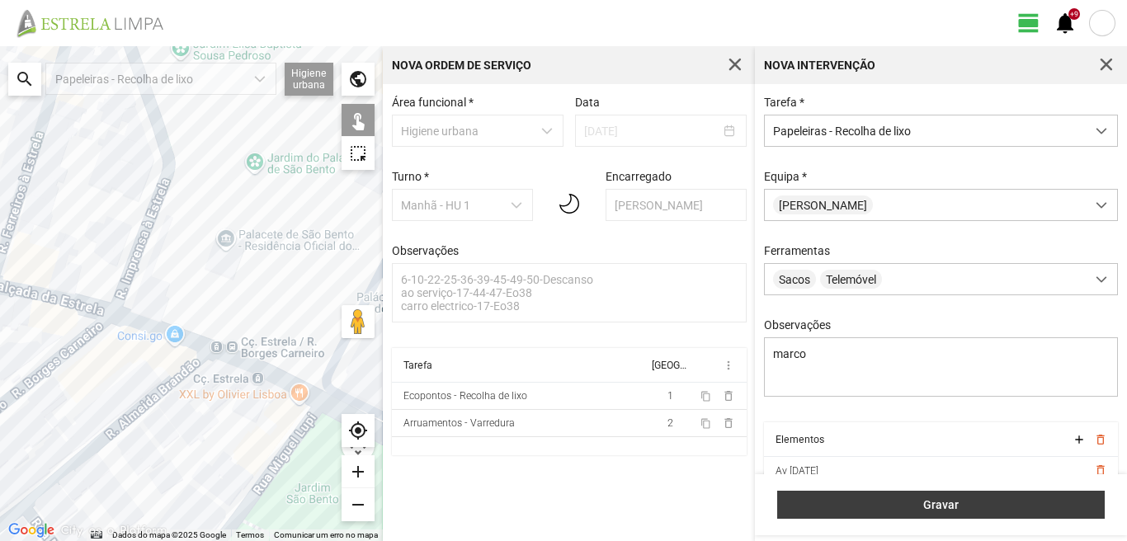
click at [953, 506] on span "Gravar" at bounding box center [942, 505] width 310 height 13
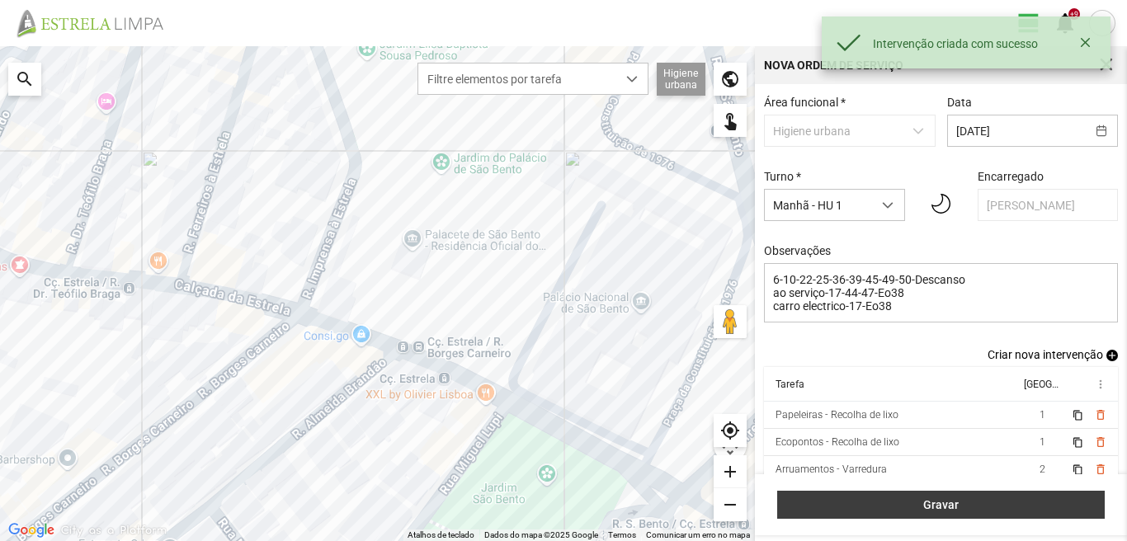
click at [988, 510] on span "Gravar" at bounding box center [942, 505] width 310 height 13
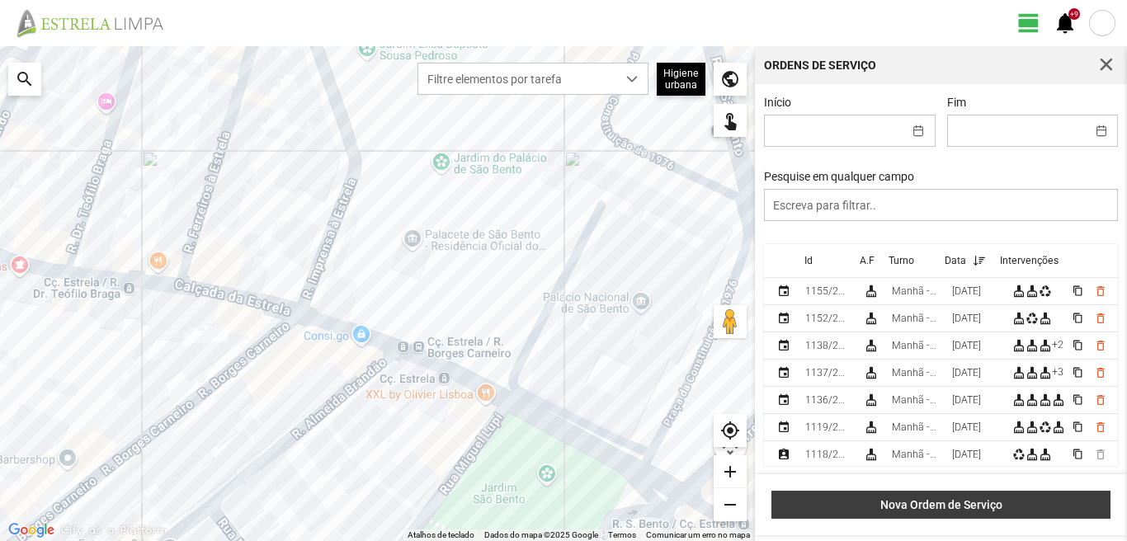
click at [952, 497] on button "Nova Ordem de Serviço" at bounding box center [941, 505] width 339 height 28
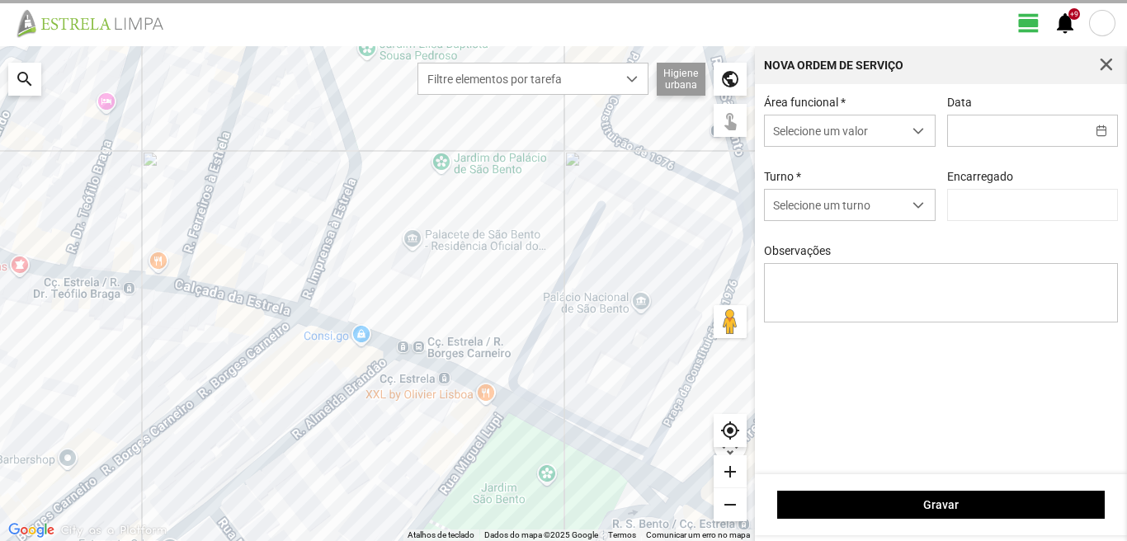
type input "[PERSON_NAME]"
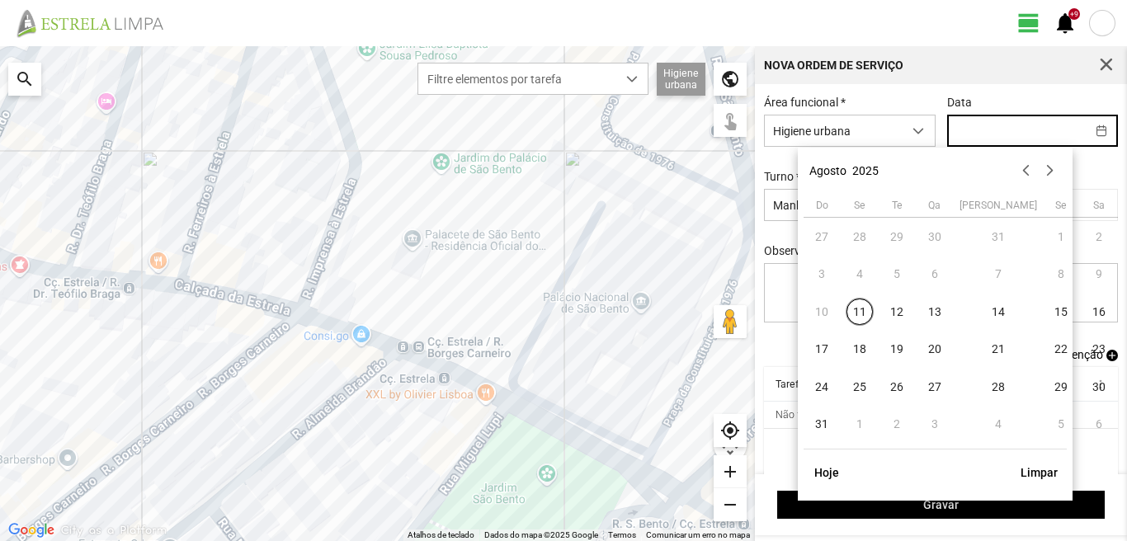
click at [976, 124] on input "text" at bounding box center [1017, 131] width 138 height 31
click at [856, 348] on span "18" at bounding box center [860, 350] width 26 height 26
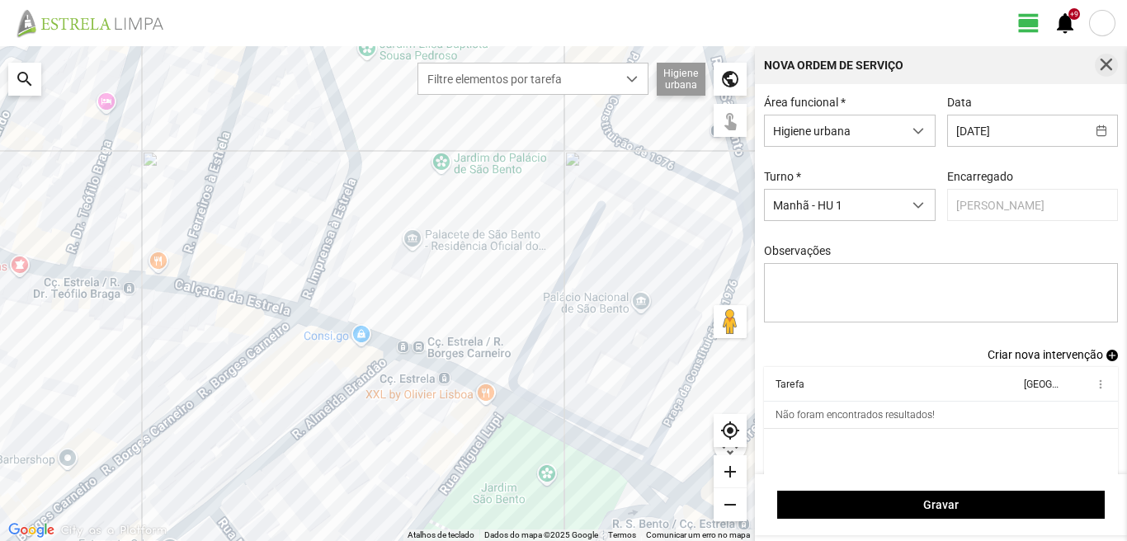
click at [1111, 64] on span "button" at bounding box center [1106, 65] width 15 height 15
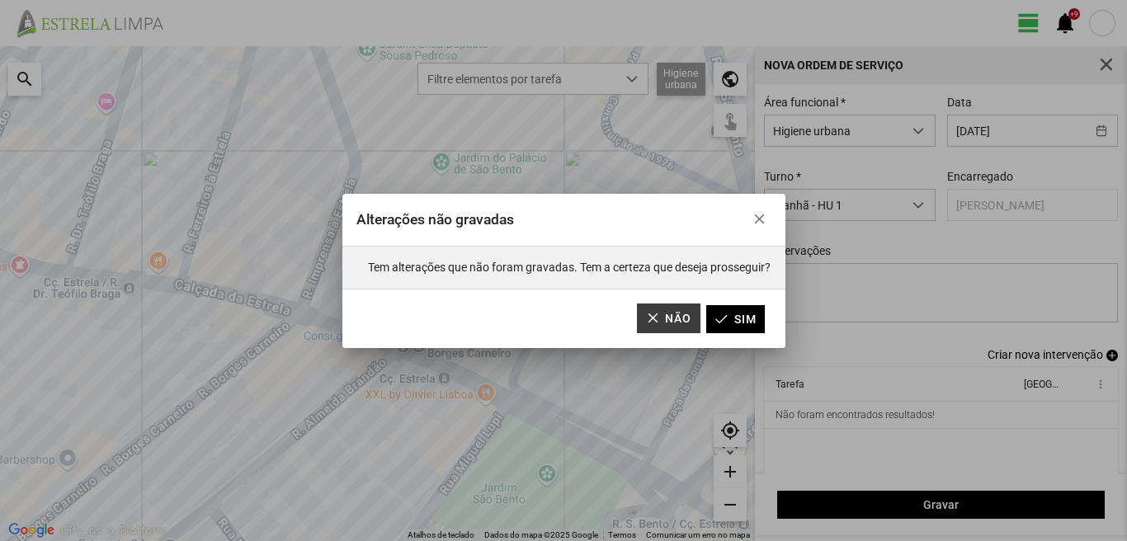
click at [667, 327] on button "Não" at bounding box center [669, 319] width 64 height 30
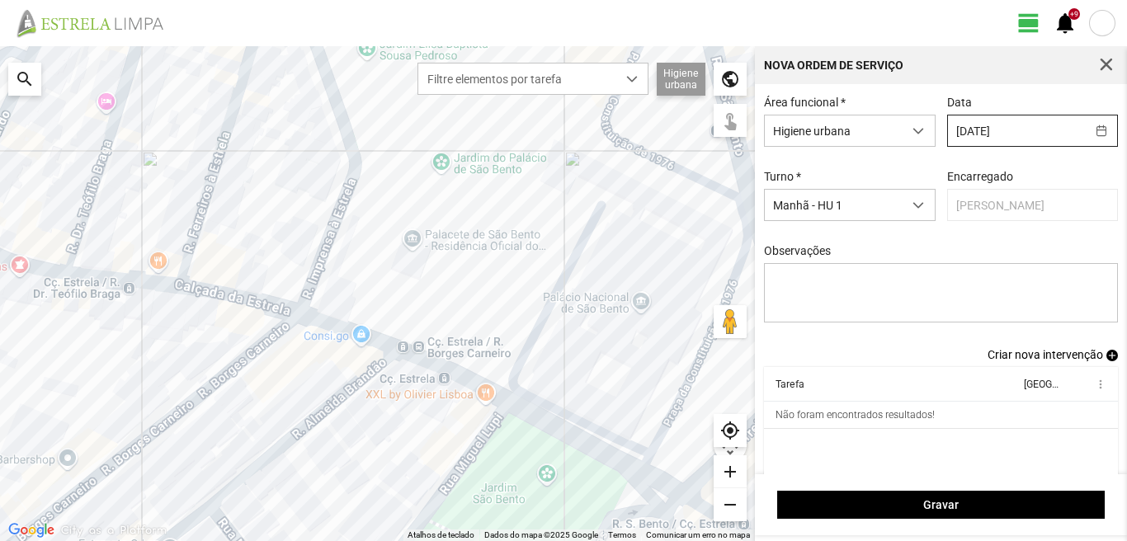
click at [1037, 132] on input "[DATE]" at bounding box center [1017, 131] width 138 height 31
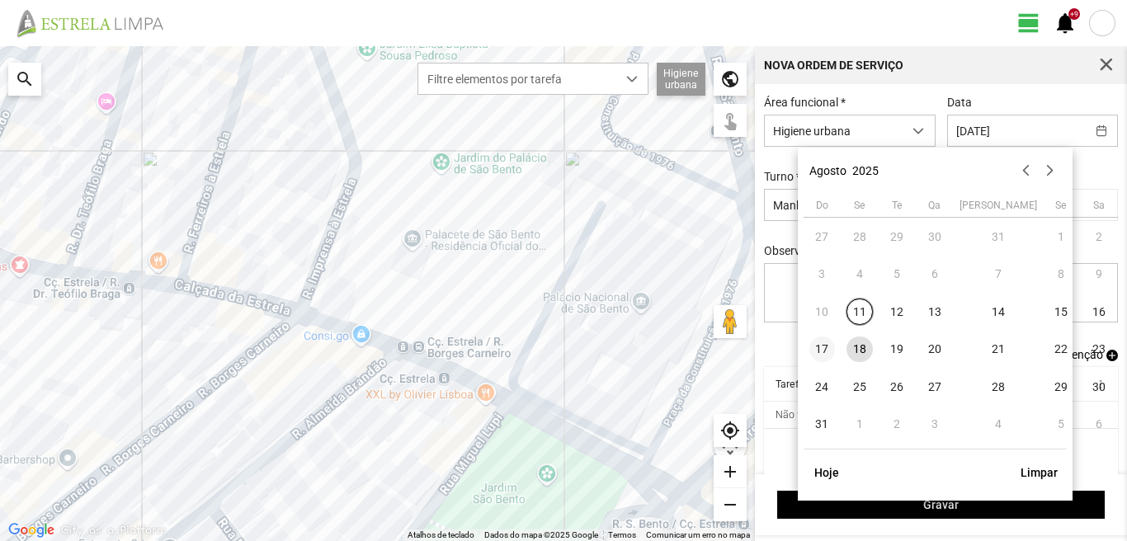
click at [818, 347] on span "17" at bounding box center [823, 350] width 26 height 26
type input "[DATE]"
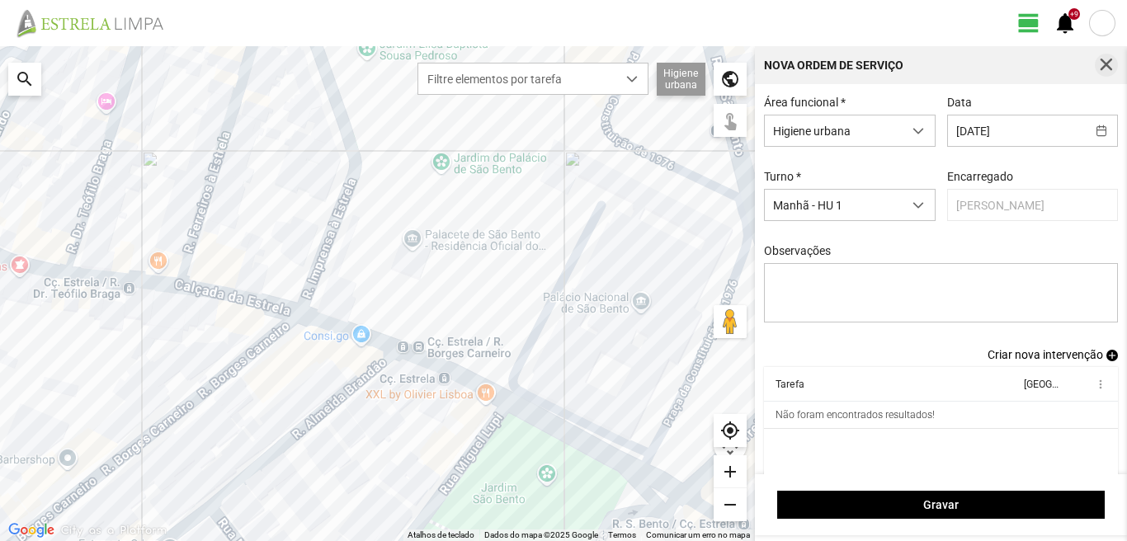
click at [1103, 64] on span "button" at bounding box center [1106, 65] width 15 height 15
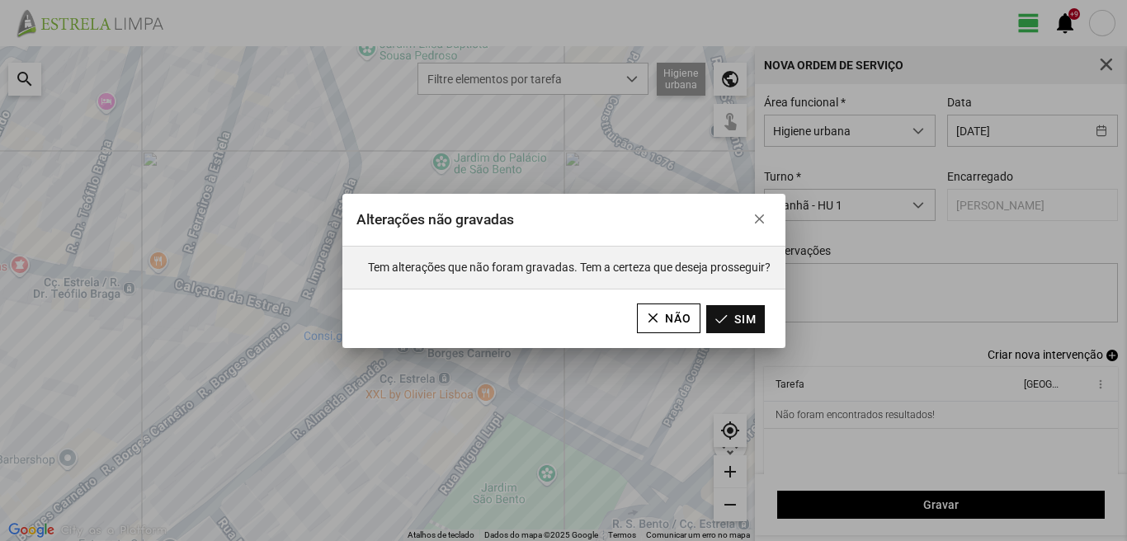
click at [746, 309] on button "Sim" at bounding box center [735, 319] width 59 height 28
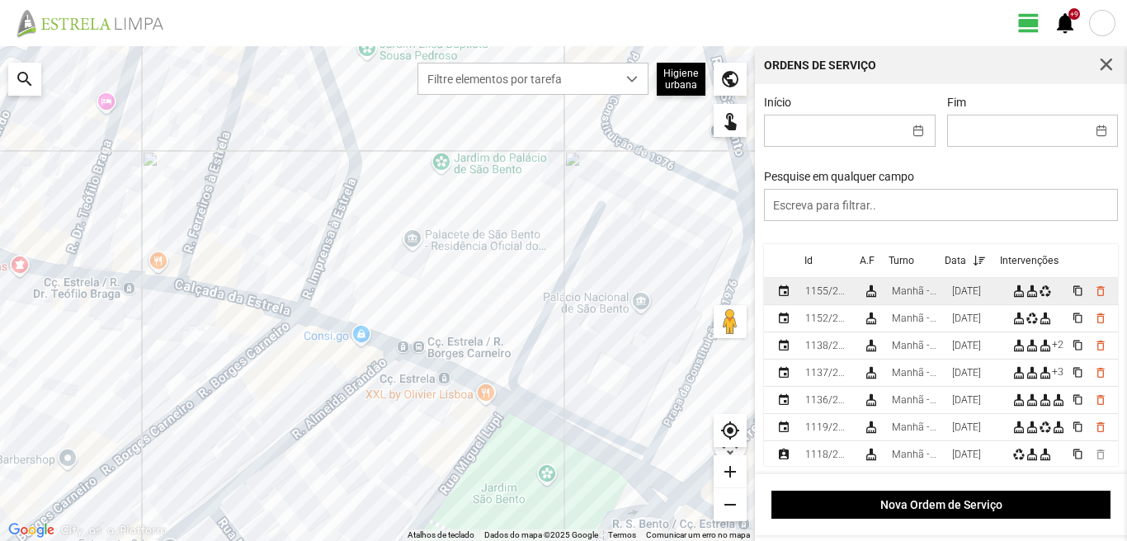
click at [962, 302] on td "[DATE]" at bounding box center [976, 291] width 60 height 27
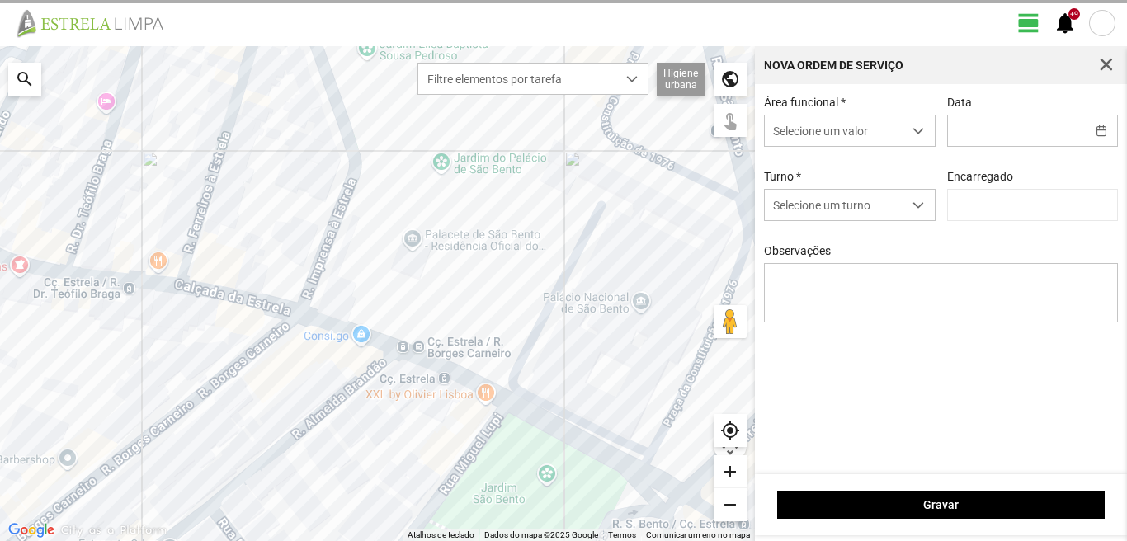
type input "[DATE]"
type textarea "6-10-22-25-36-39-45-49-50-Descanso ao serviço-17-44-47-Eo38 carro electrico-17-…"
type input "[PERSON_NAME]"
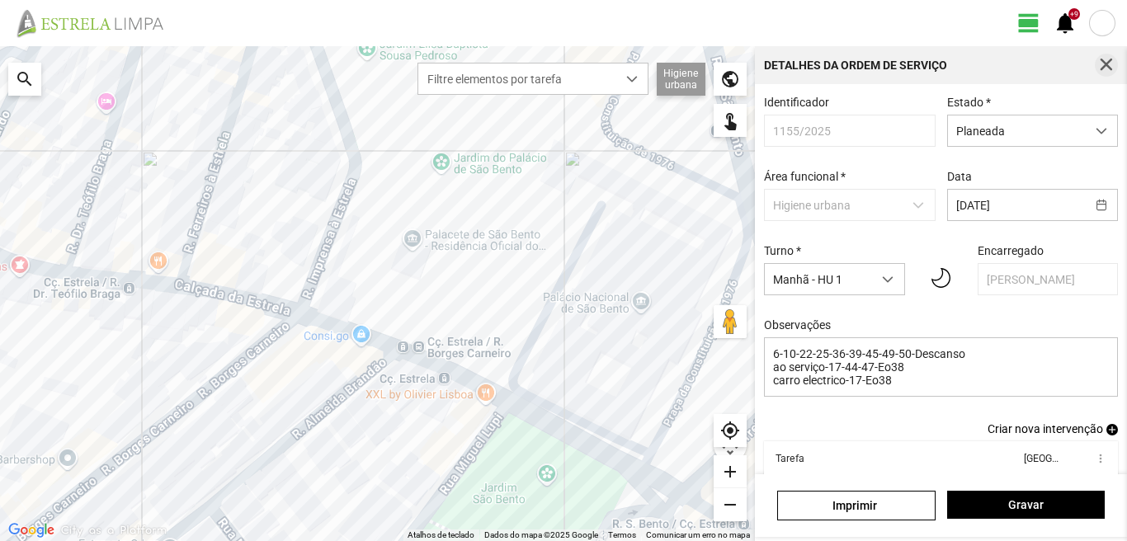
click at [1103, 54] on button "button" at bounding box center [1106, 65] width 23 height 23
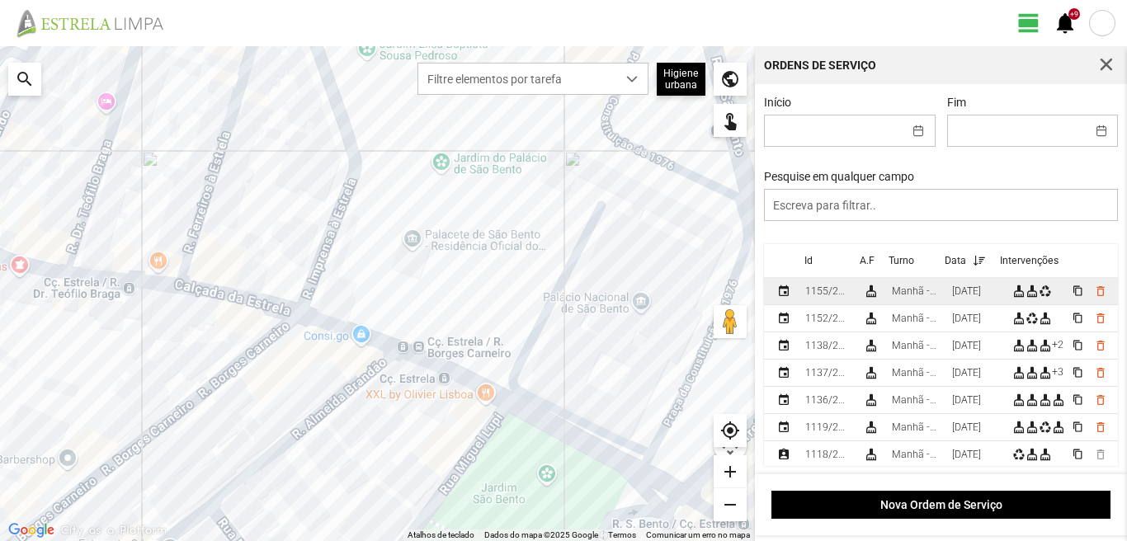
click at [966, 297] on div "[DATE]" at bounding box center [966, 292] width 29 height 12
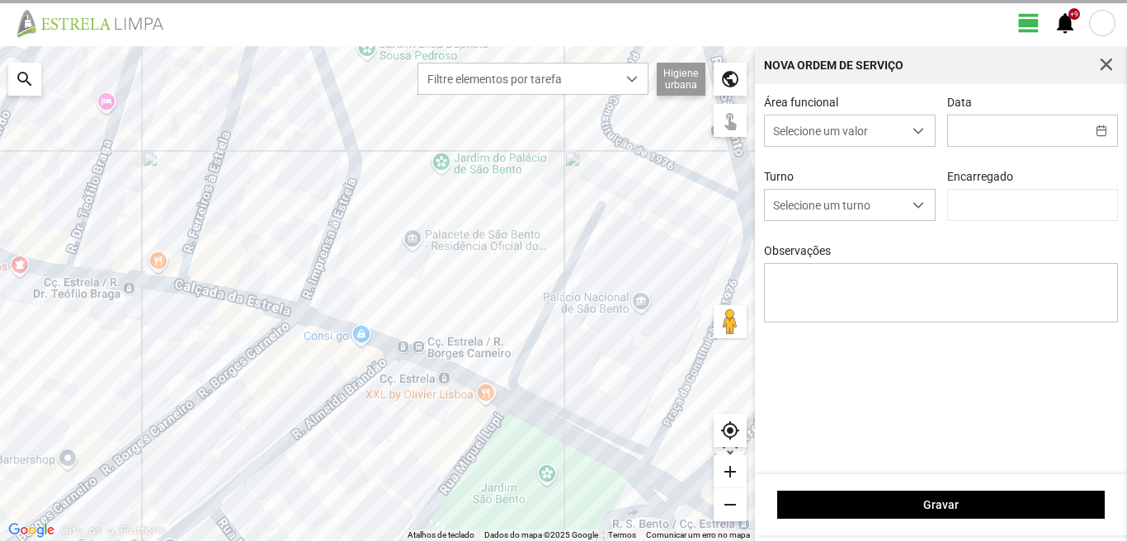
type input "[DATE]"
type input "[PERSON_NAME]"
type textarea "6-10-22-25-36-39-45-49-50-Descanso ao serviço-17-44-47-Eo38 carro electrico-17-…"
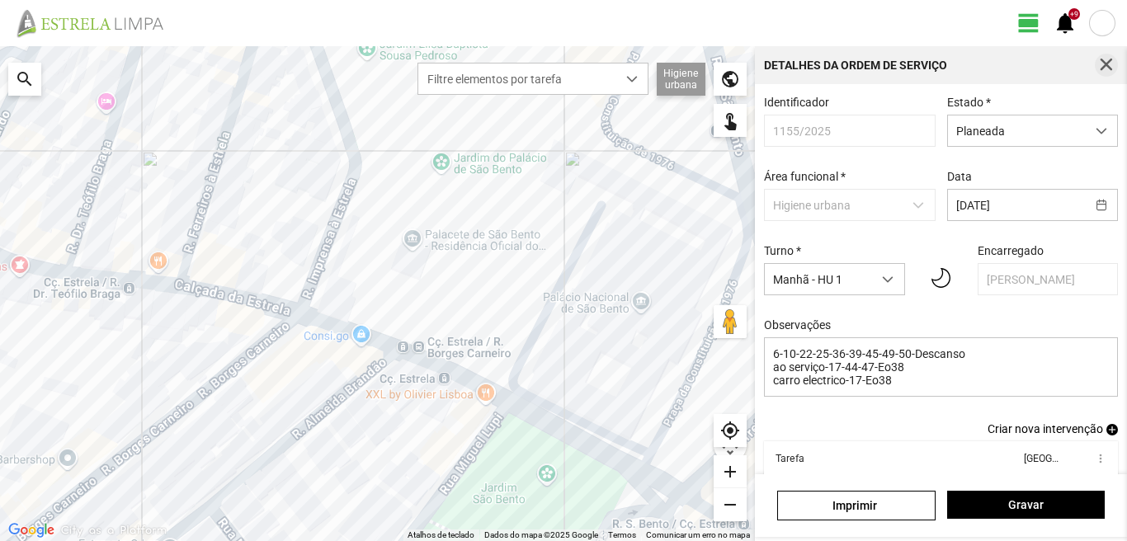
click at [1101, 54] on button "button" at bounding box center [1106, 65] width 23 height 23
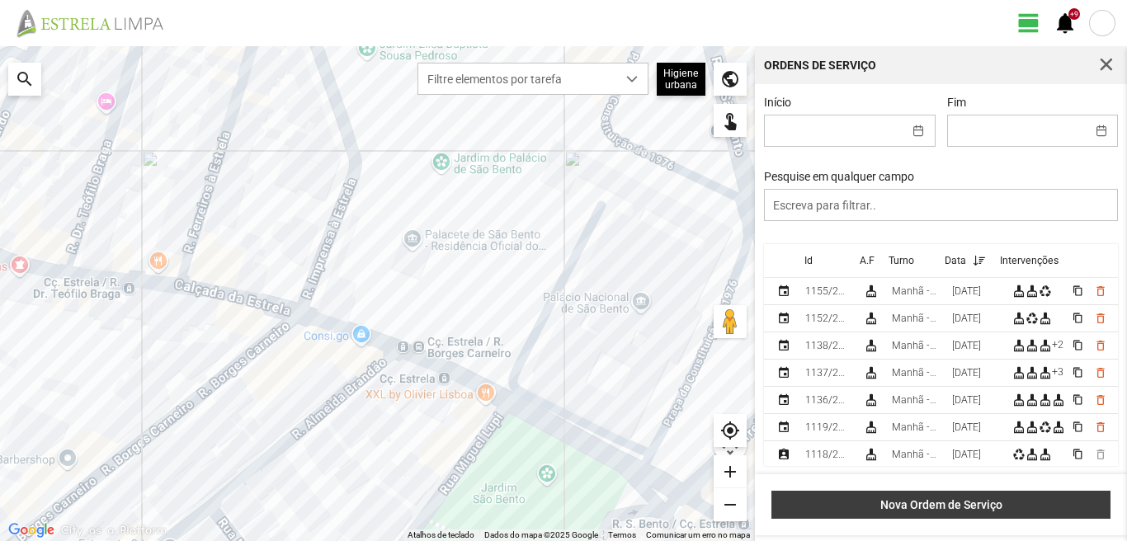
click at [910, 505] on span "Nova Ordem de Serviço" at bounding box center [942, 505] width 322 height 13
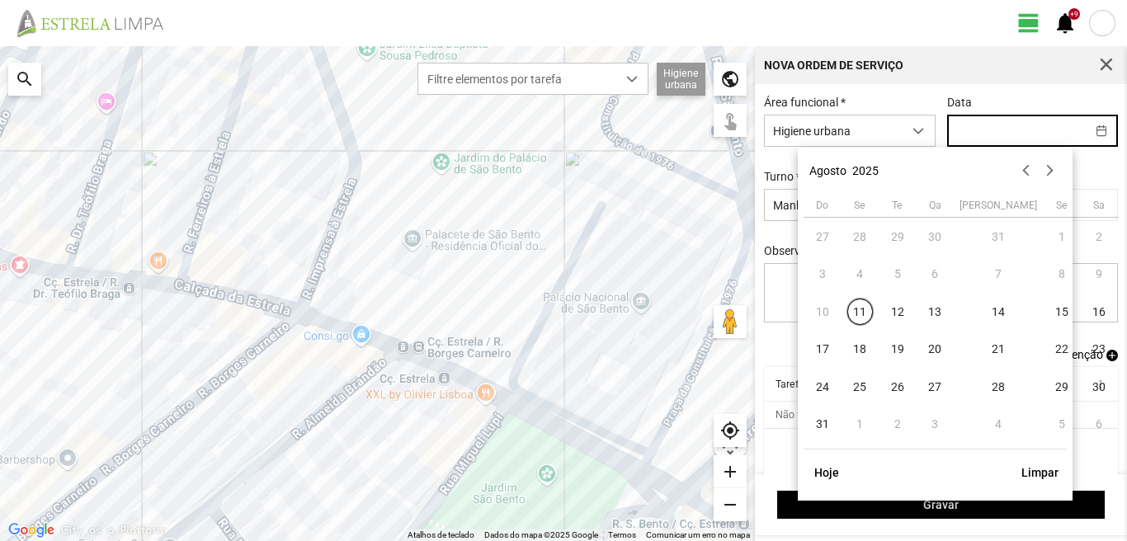
click at [984, 131] on input "text" at bounding box center [1017, 131] width 138 height 31
click at [824, 354] on span "17" at bounding box center [823, 350] width 26 height 26
type input "[DATE]"
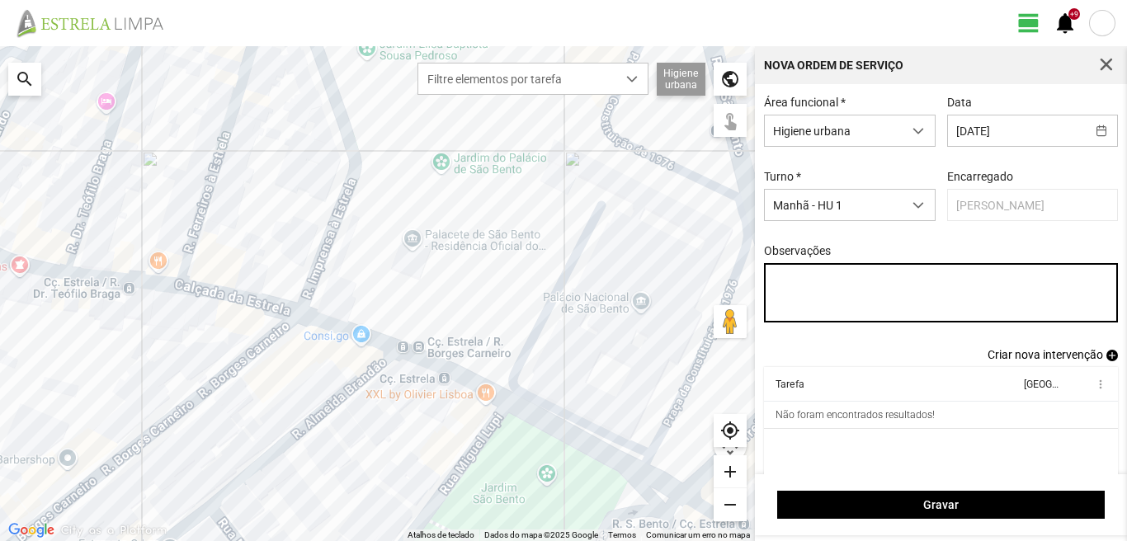
click at [781, 279] on textarea "Observações" at bounding box center [941, 292] width 355 height 59
type textarea "6-10-22-25-36-39-45-49-50-Descanso Ao serviço-17-44-47-Eo38"
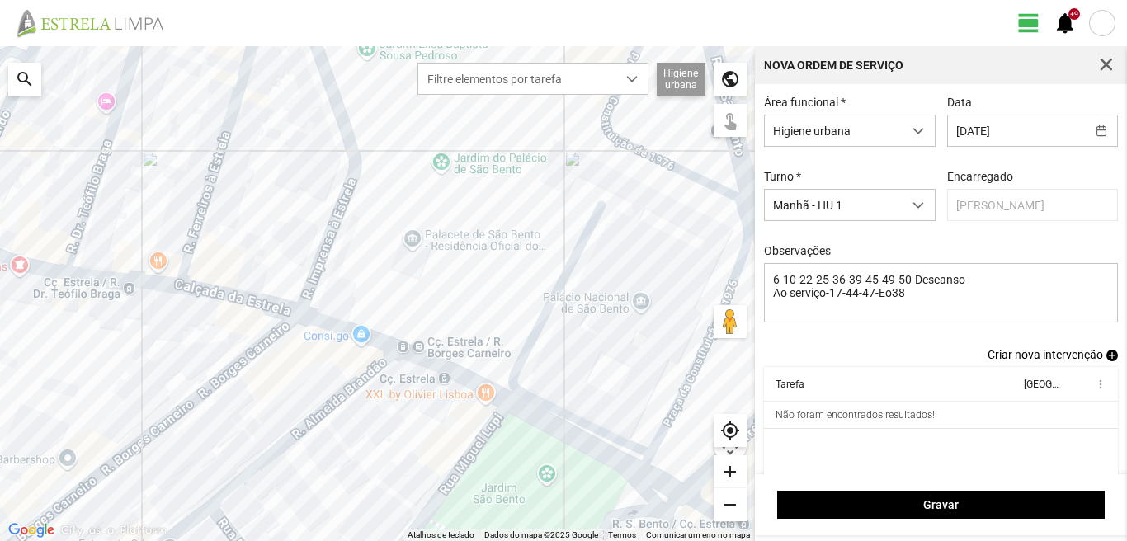
click at [1107, 358] on span "add" at bounding box center [1113, 356] width 12 height 12
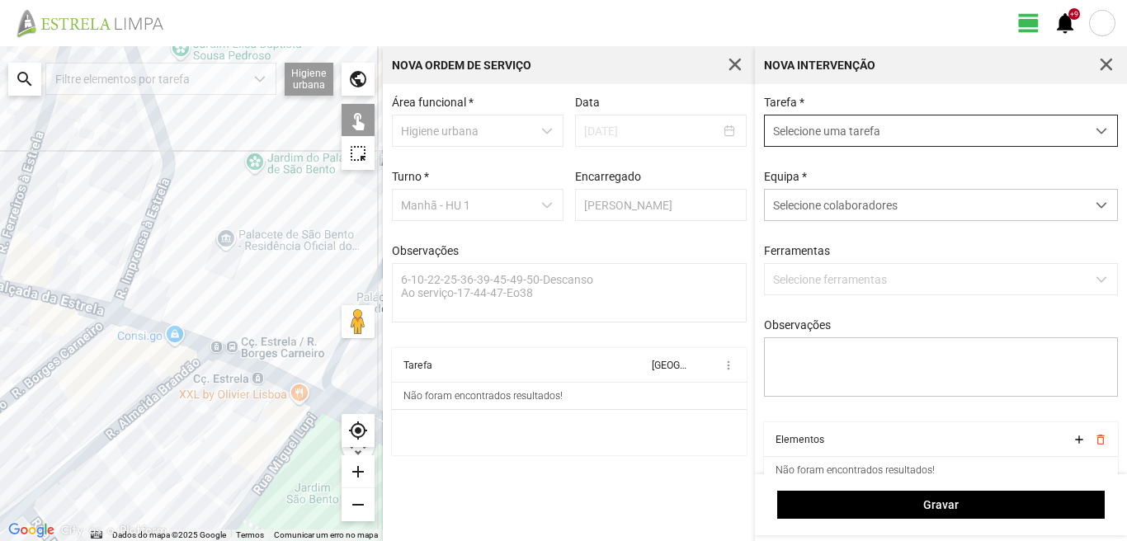
click at [797, 128] on span "Selecione uma tarefa" at bounding box center [925, 131] width 321 height 31
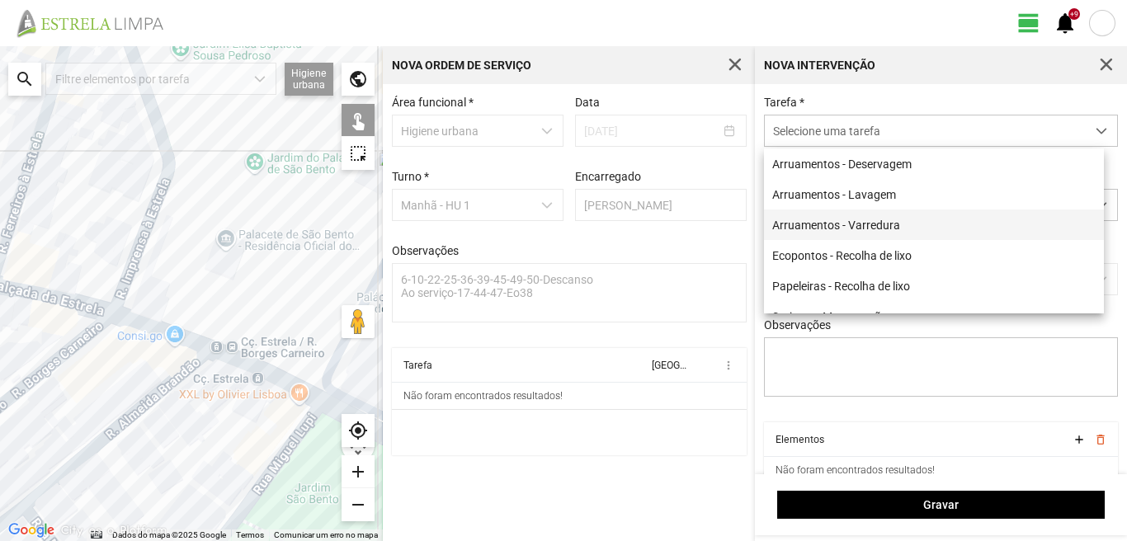
click at [806, 230] on li "Arruamentos - Varredura" at bounding box center [934, 225] width 340 height 31
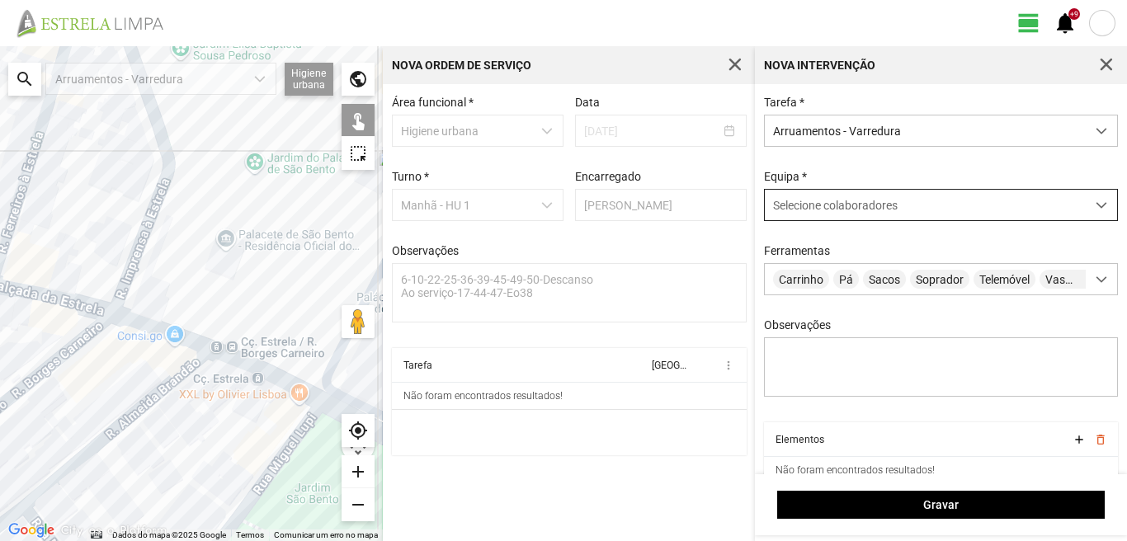
click at [811, 212] on span "Selecione colaboradores" at bounding box center [835, 205] width 125 height 13
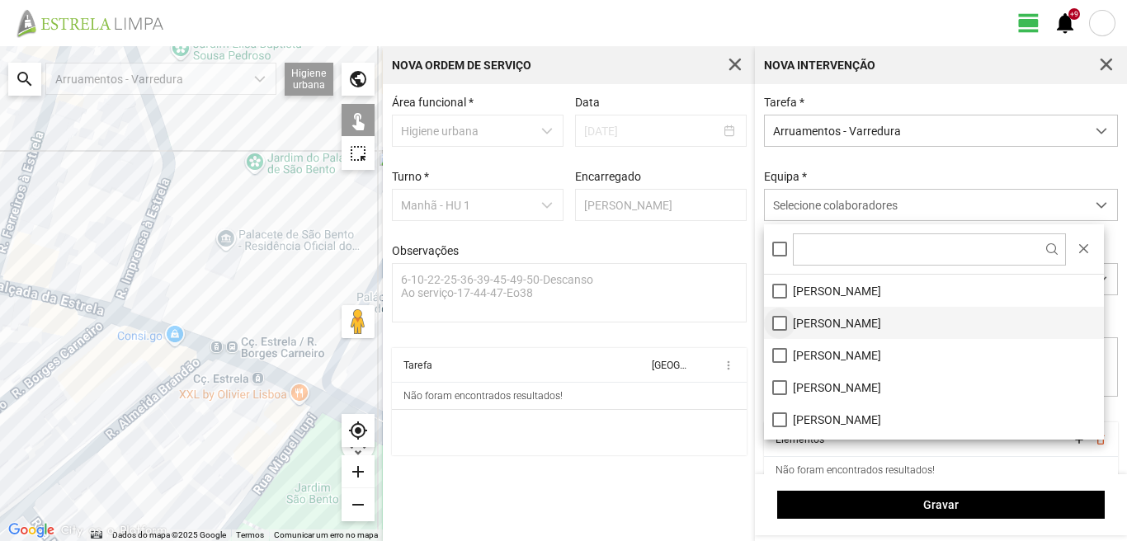
click at [780, 328] on li "[PERSON_NAME]" at bounding box center [934, 323] width 340 height 32
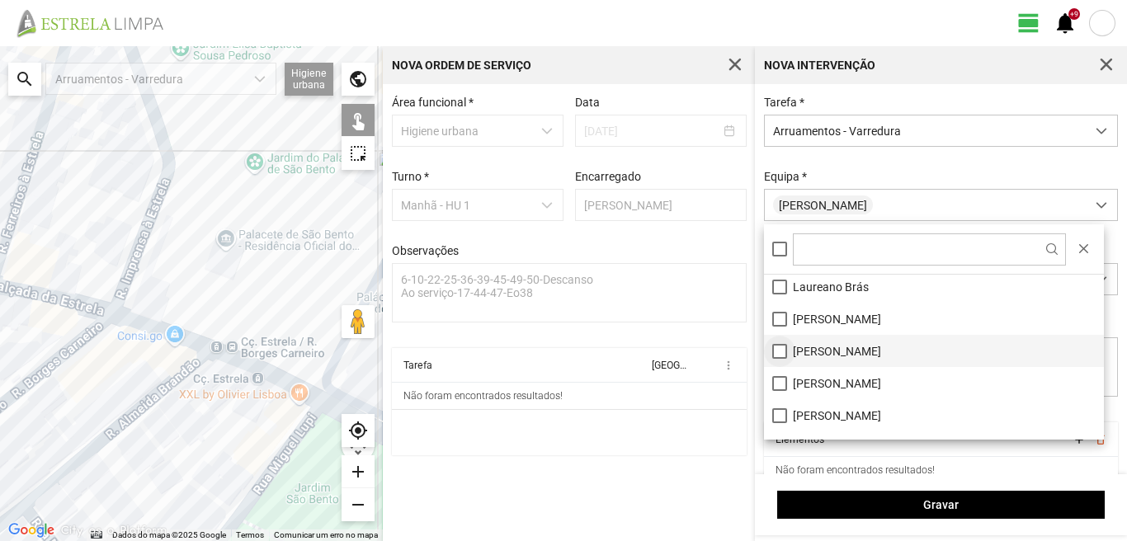
click at [780, 350] on li "[PERSON_NAME]" at bounding box center [934, 351] width 340 height 32
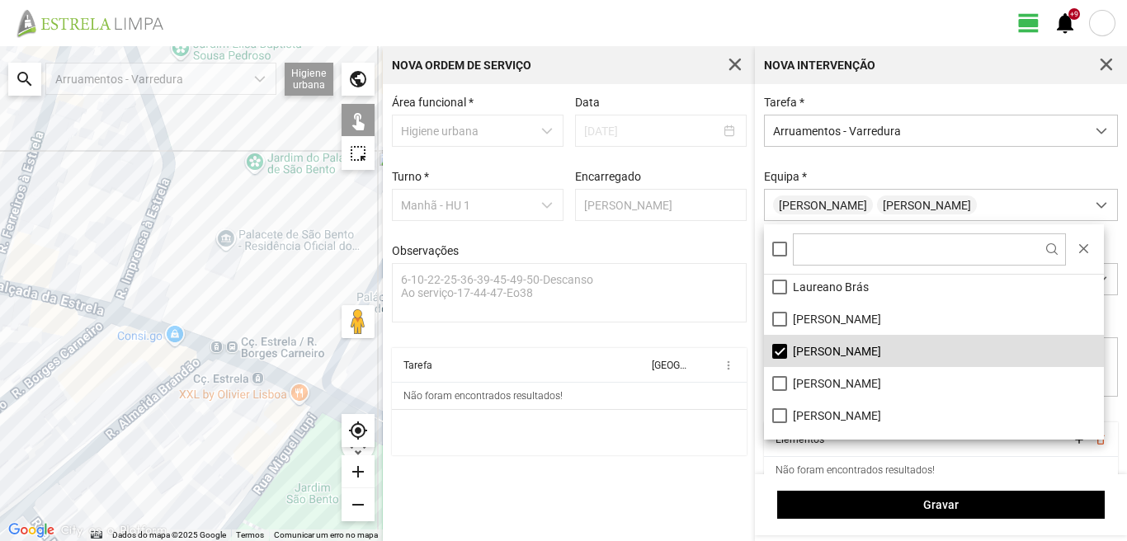
click at [254, 352] on div at bounding box center [191, 293] width 383 height 495
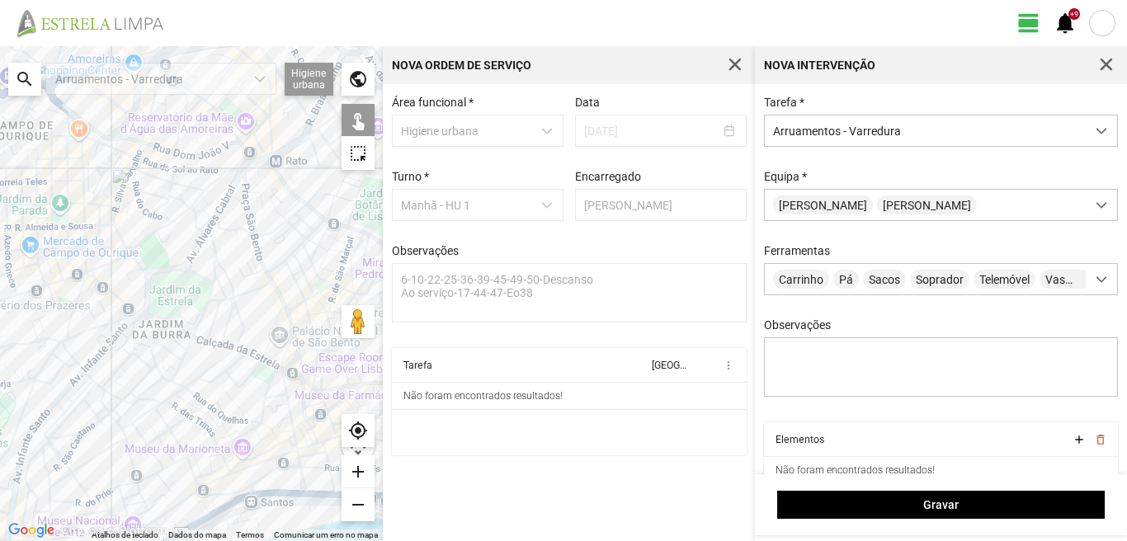
click at [282, 381] on div at bounding box center [191, 293] width 383 height 495
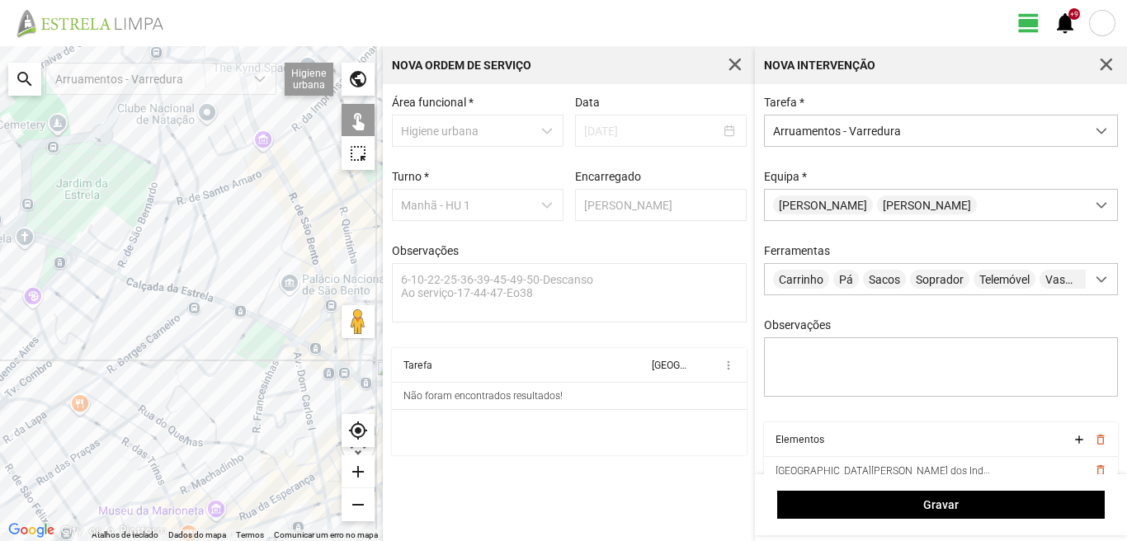
click at [270, 396] on div at bounding box center [191, 293] width 383 height 495
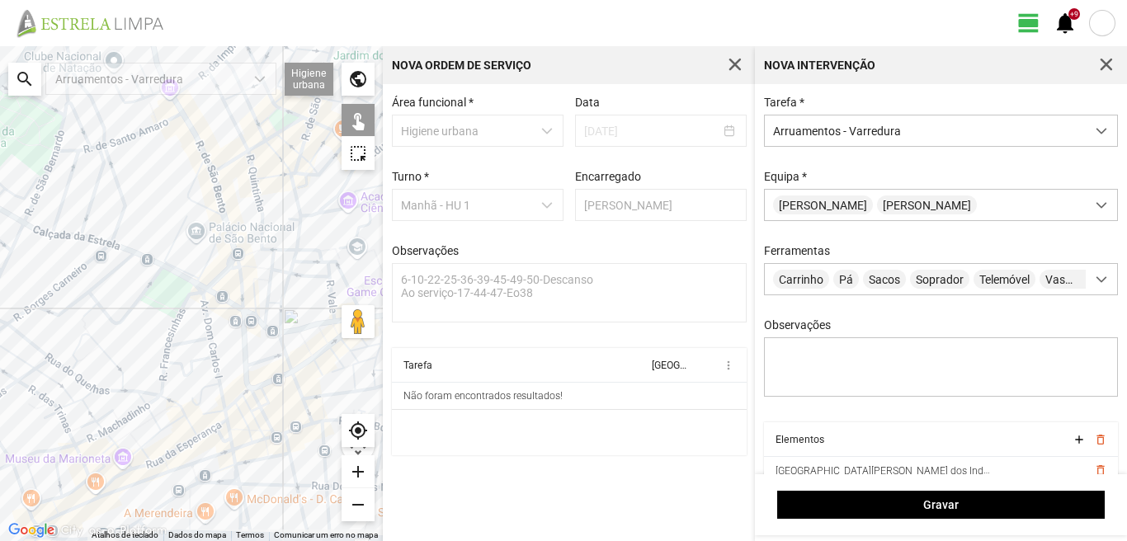
drag, startPoint x: 229, startPoint y: 361, endPoint x: 164, endPoint y: 336, distance: 70.0
click at [164, 336] on div at bounding box center [191, 293] width 383 height 495
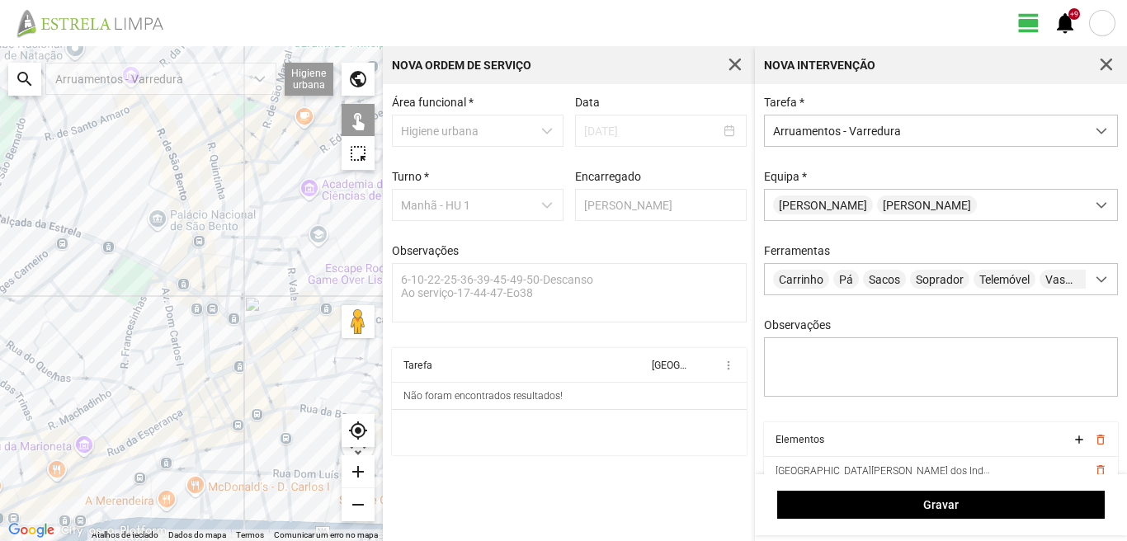
click at [179, 361] on div at bounding box center [191, 293] width 383 height 495
click at [172, 402] on div at bounding box center [191, 293] width 383 height 495
click at [170, 411] on div at bounding box center [191, 293] width 383 height 495
click at [190, 404] on div at bounding box center [191, 293] width 383 height 495
click at [188, 416] on div at bounding box center [191, 293] width 383 height 495
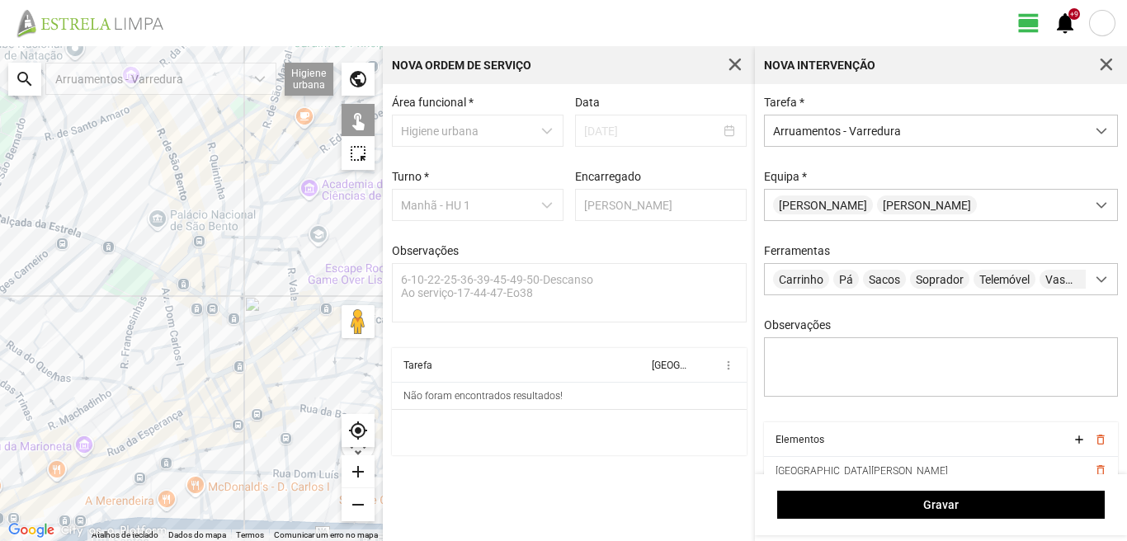
click at [184, 409] on div at bounding box center [191, 293] width 383 height 495
click at [178, 422] on div at bounding box center [191, 293] width 383 height 495
click at [195, 433] on div at bounding box center [191, 293] width 383 height 495
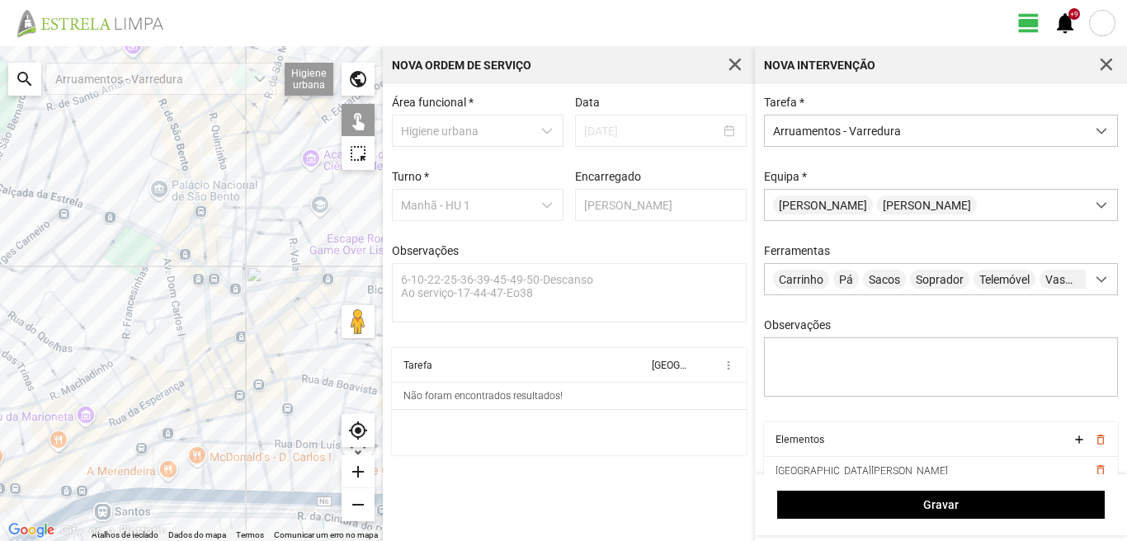
drag, startPoint x: 195, startPoint y: 433, endPoint x: 208, endPoint y: 352, distance: 82.0
click at [206, 357] on div at bounding box center [191, 293] width 383 height 495
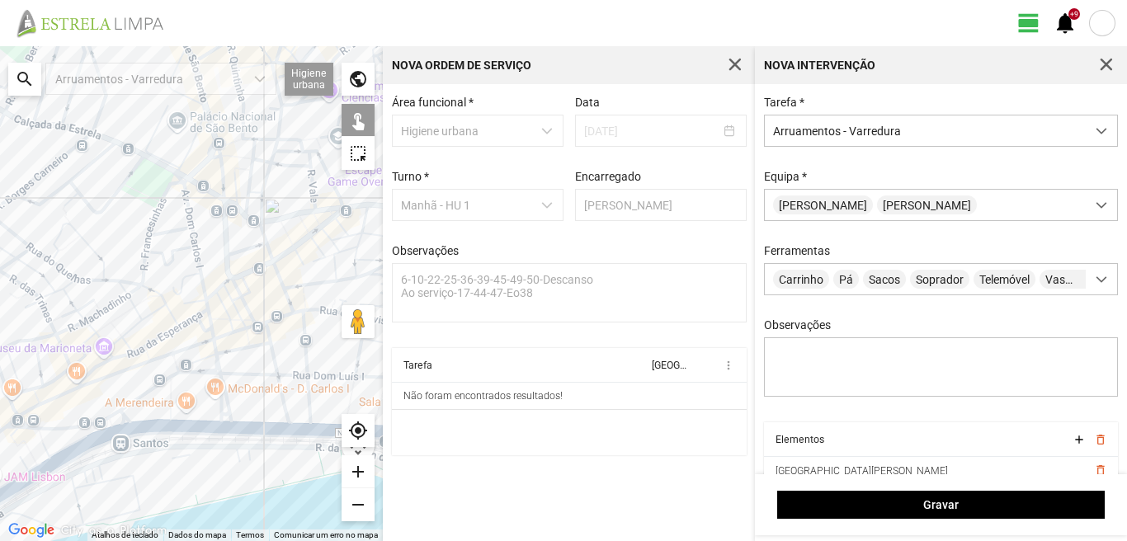
click at [213, 348] on div at bounding box center [191, 293] width 383 height 495
click at [217, 371] on div at bounding box center [191, 293] width 383 height 495
click at [224, 395] on div at bounding box center [191, 293] width 383 height 495
click at [218, 397] on div at bounding box center [191, 293] width 383 height 495
click at [222, 424] on div at bounding box center [191, 293] width 383 height 495
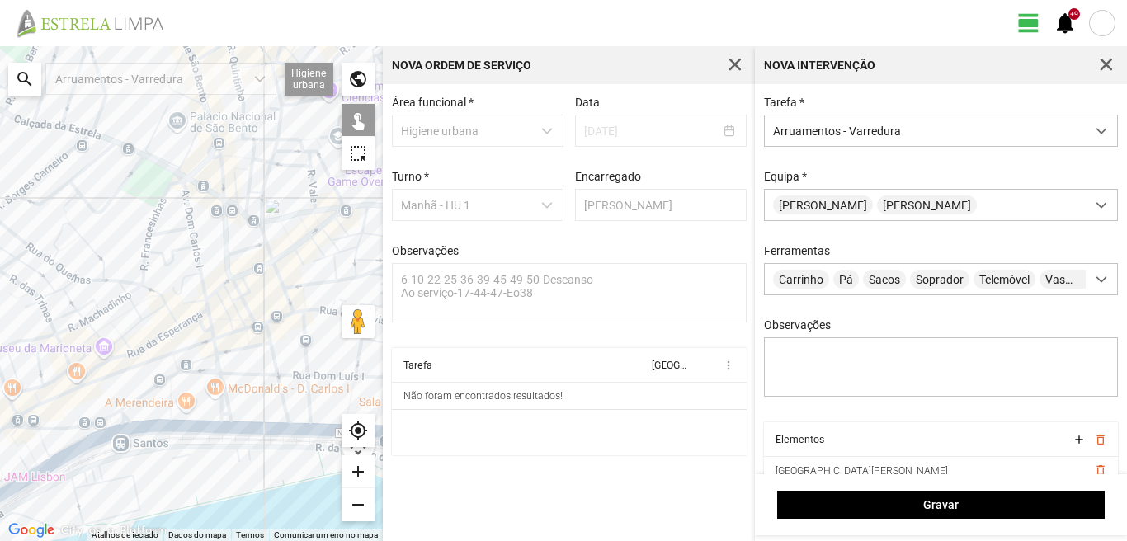
click at [222, 413] on div at bounding box center [191, 293] width 383 height 495
click at [220, 395] on div at bounding box center [191, 293] width 383 height 495
click at [221, 426] on div at bounding box center [191, 293] width 383 height 495
click at [171, 405] on div at bounding box center [191, 293] width 383 height 495
click at [194, 371] on div at bounding box center [191, 293] width 383 height 495
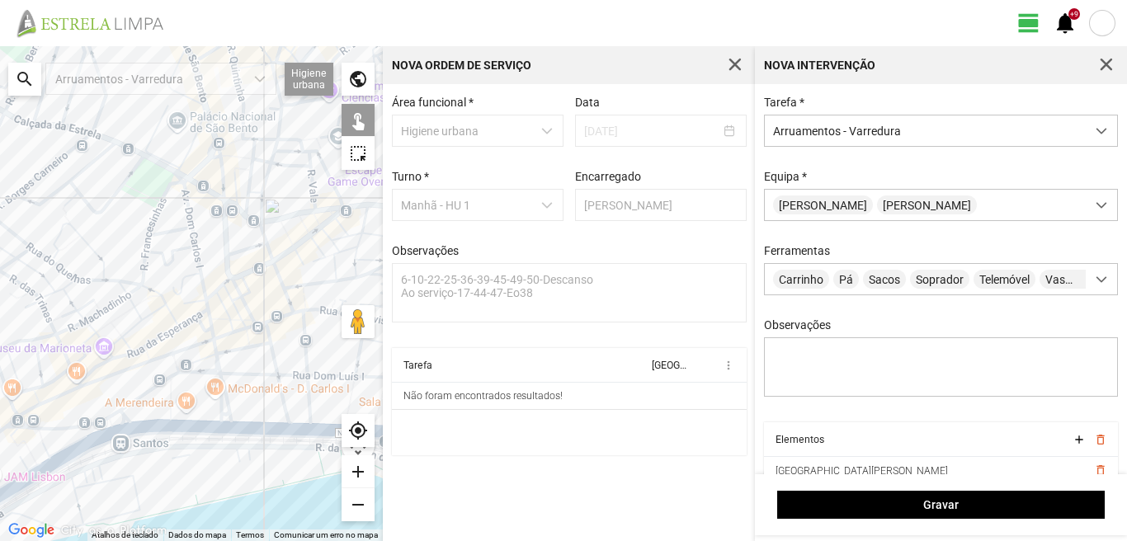
click at [194, 362] on div at bounding box center [191, 293] width 383 height 495
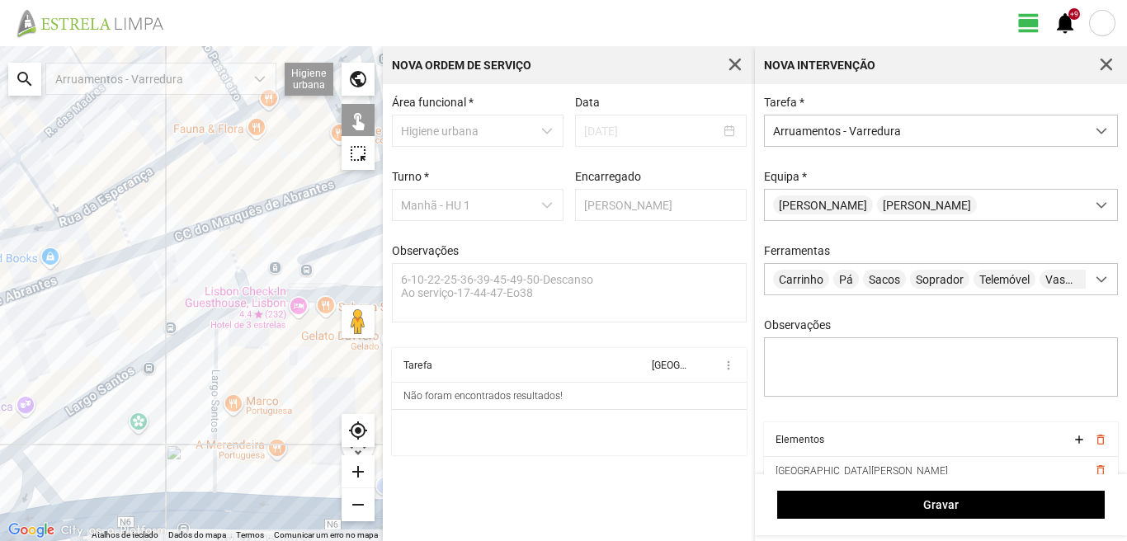
click at [130, 367] on div at bounding box center [191, 293] width 383 height 495
click at [144, 514] on div at bounding box center [191, 293] width 383 height 495
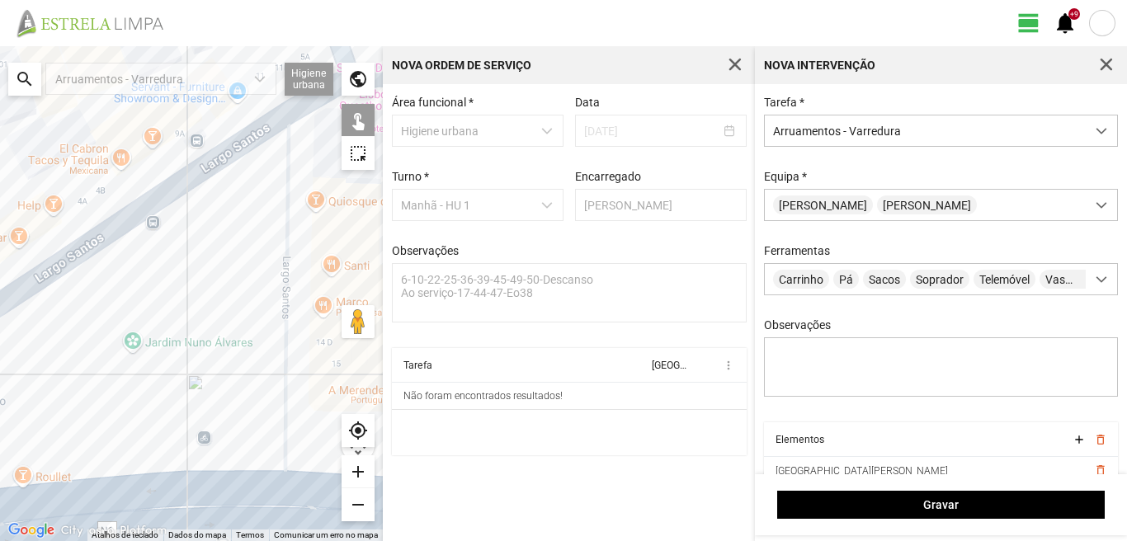
click at [149, 522] on link at bounding box center [112, 530] width 107 height 21
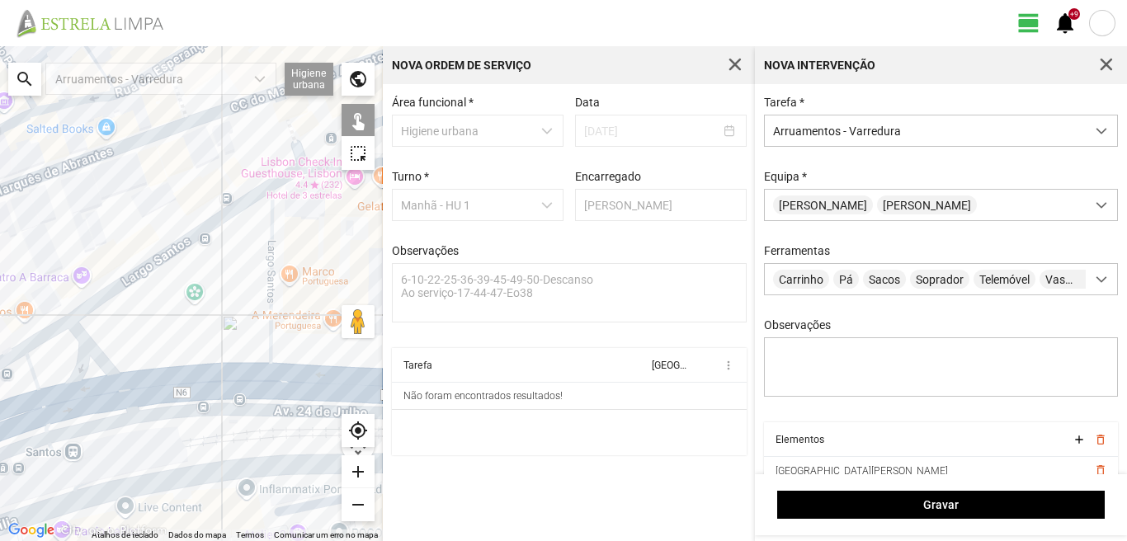
click at [224, 384] on div at bounding box center [191, 293] width 383 height 495
click at [88, 354] on div at bounding box center [191, 293] width 383 height 495
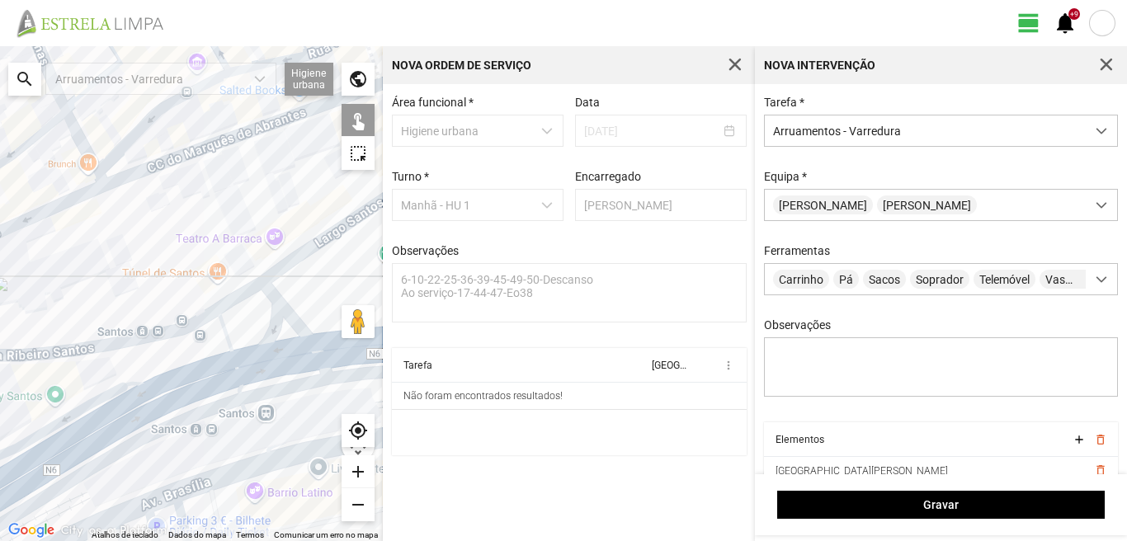
drag, startPoint x: 90, startPoint y: 354, endPoint x: 278, endPoint y: 317, distance: 191.8
click at [278, 317] on div at bounding box center [191, 293] width 383 height 495
click at [233, 302] on div at bounding box center [191, 293] width 383 height 495
click at [218, 334] on div at bounding box center [191, 293] width 383 height 495
click at [224, 369] on div at bounding box center [191, 293] width 383 height 495
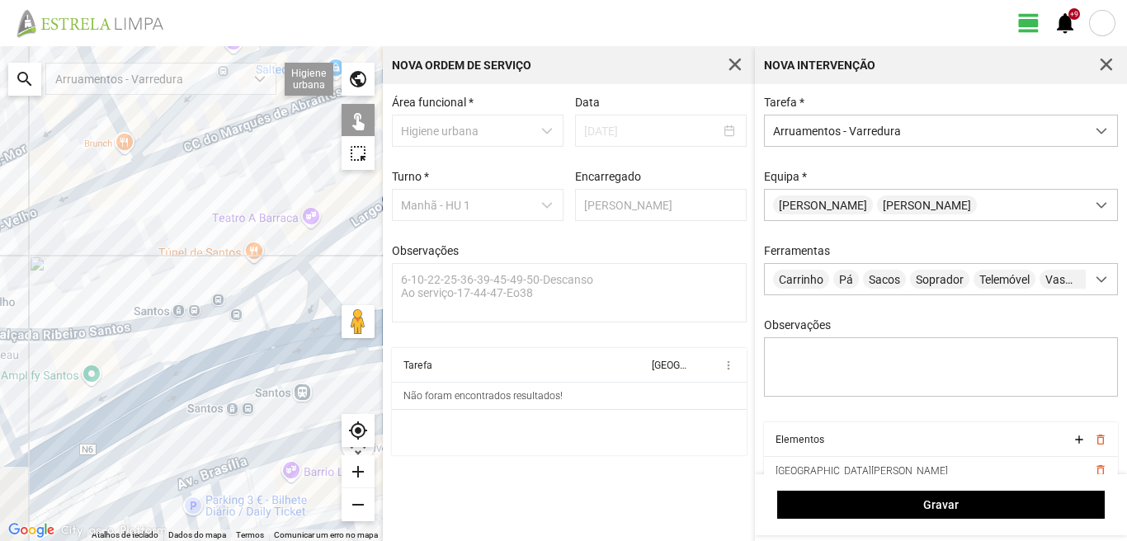
drag, startPoint x: 163, startPoint y: 389, endPoint x: 278, endPoint y: 339, distance: 125.7
click at [276, 340] on div at bounding box center [191, 293] width 383 height 495
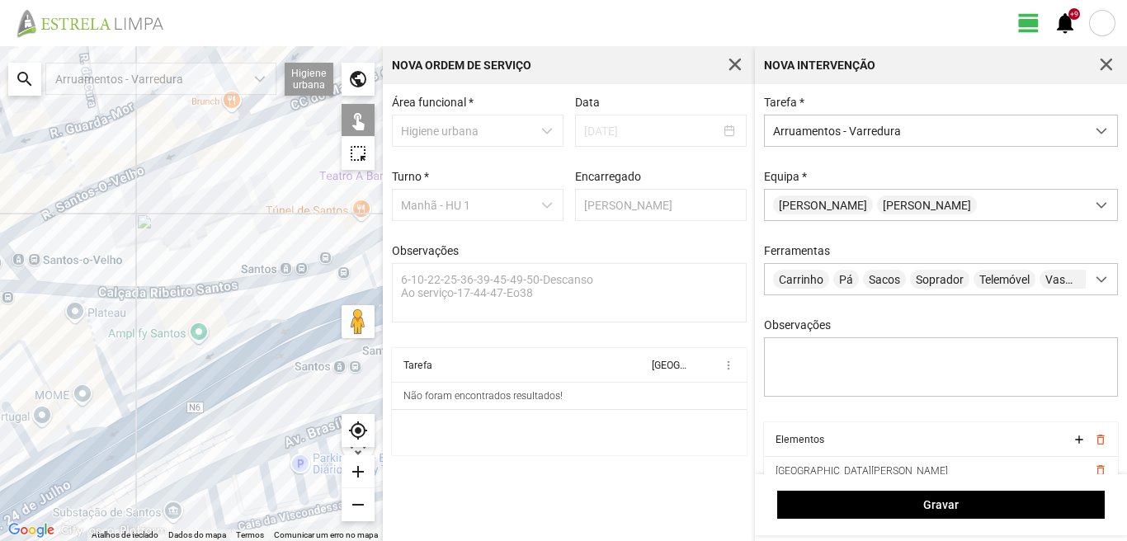
click at [100, 361] on div at bounding box center [191, 293] width 383 height 495
click at [39, 367] on div at bounding box center [191, 293] width 383 height 495
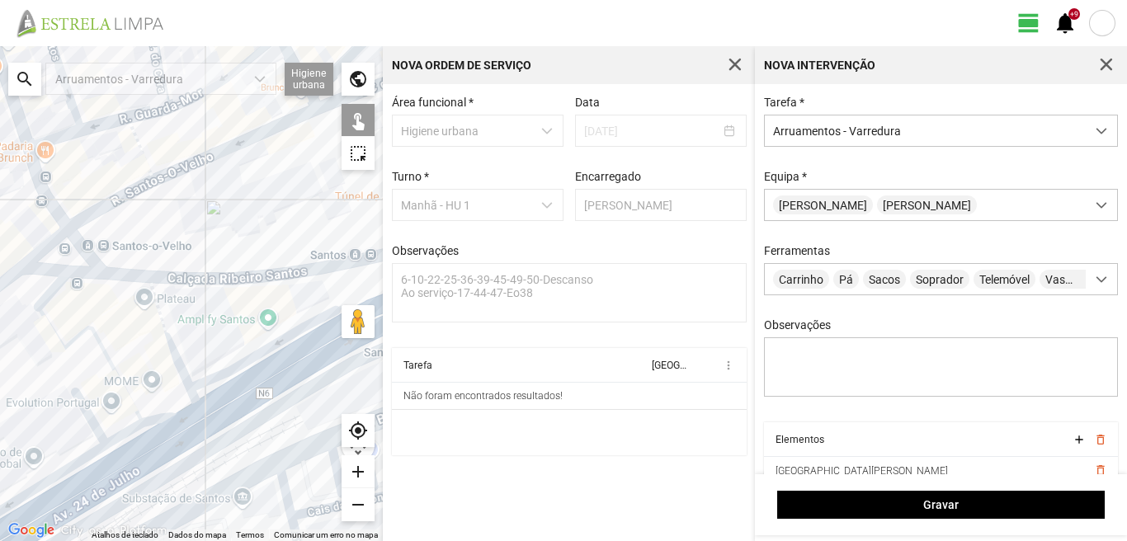
drag, startPoint x: 26, startPoint y: 384, endPoint x: 127, endPoint y: 364, distance: 103.4
click at [127, 364] on div at bounding box center [191, 293] width 383 height 495
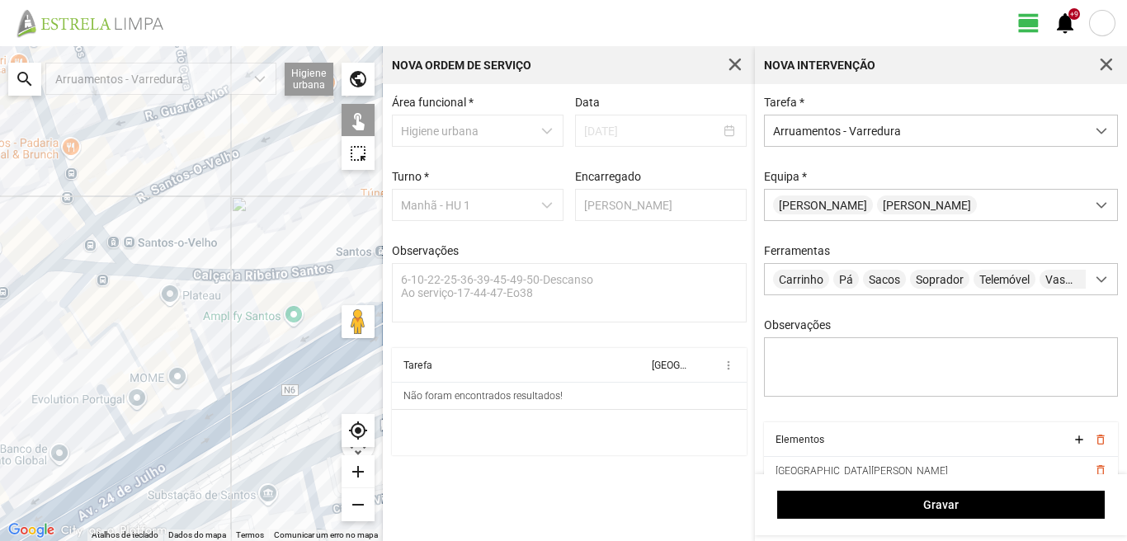
click at [75, 291] on div at bounding box center [191, 293] width 383 height 495
click at [111, 405] on div at bounding box center [191, 293] width 383 height 495
click at [157, 431] on div at bounding box center [191, 293] width 383 height 495
click at [187, 412] on div at bounding box center [191, 293] width 383 height 495
click at [187, 445] on div at bounding box center [191, 293] width 383 height 495
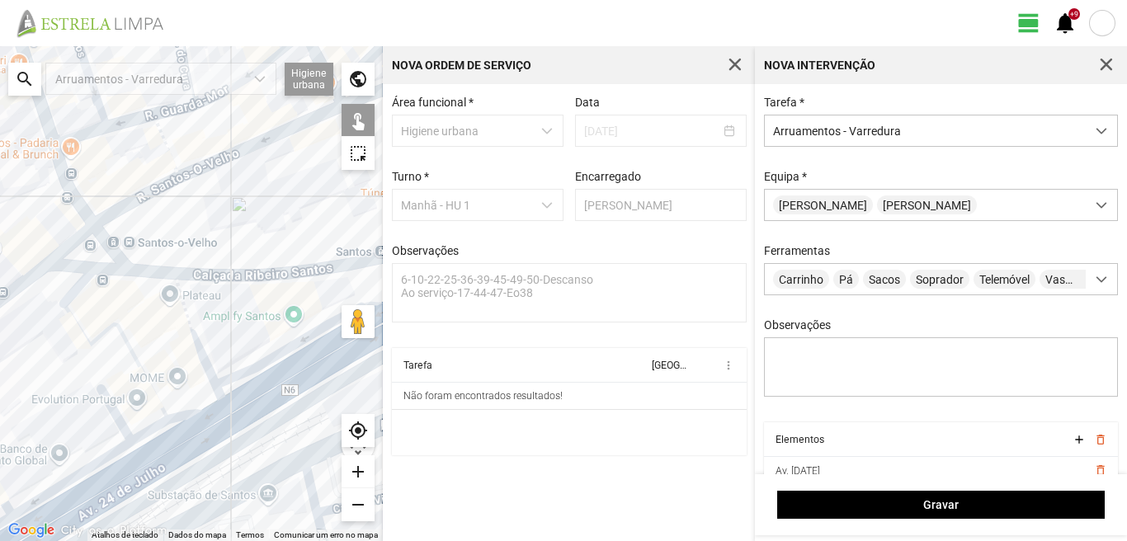
click at [126, 488] on div at bounding box center [191, 293] width 383 height 495
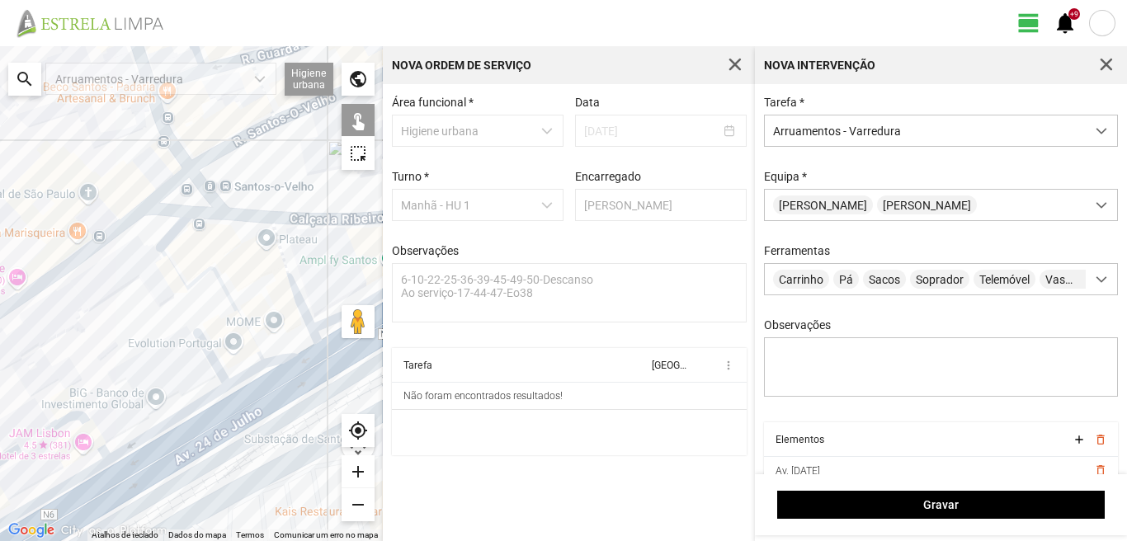
drag, startPoint x: 144, startPoint y: 456, endPoint x: 241, endPoint y: 383, distance: 121.3
click at [239, 387] on div at bounding box center [191, 293] width 383 height 495
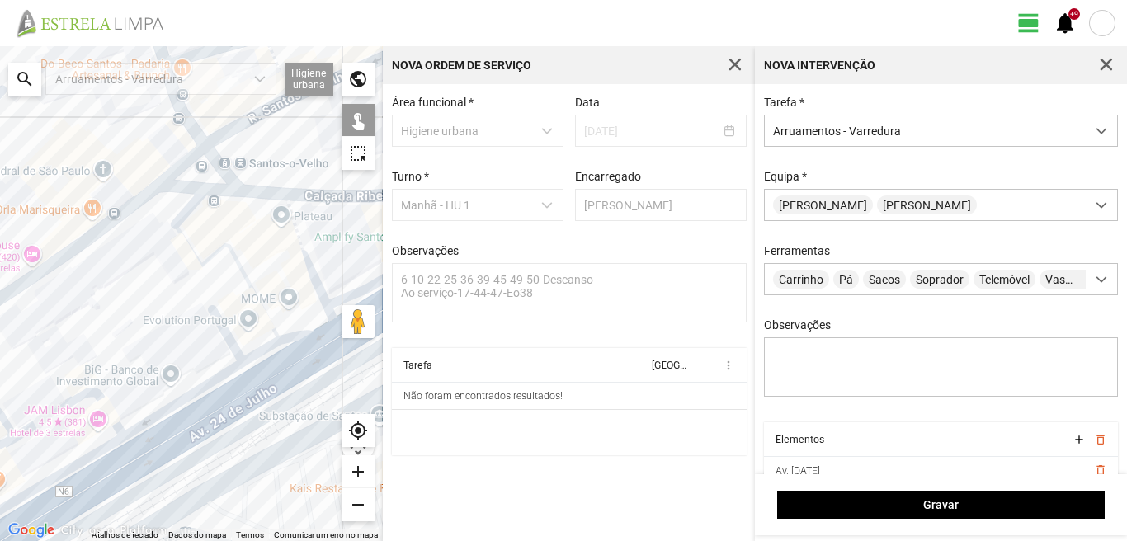
click at [191, 398] on div at bounding box center [191, 293] width 383 height 495
click at [106, 409] on div at bounding box center [191, 293] width 383 height 495
click at [83, 464] on div at bounding box center [191, 293] width 383 height 495
click at [104, 486] on div at bounding box center [191, 293] width 383 height 495
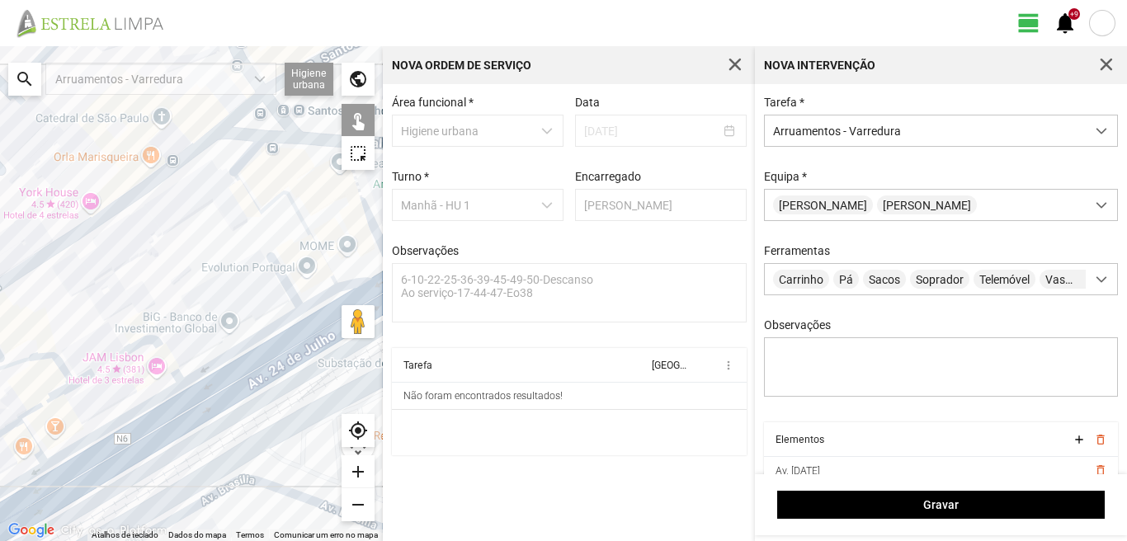
drag, startPoint x: 79, startPoint y: 465, endPoint x: 224, endPoint y: 366, distance: 174.7
click at [194, 379] on div at bounding box center [191, 293] width 383 height 495
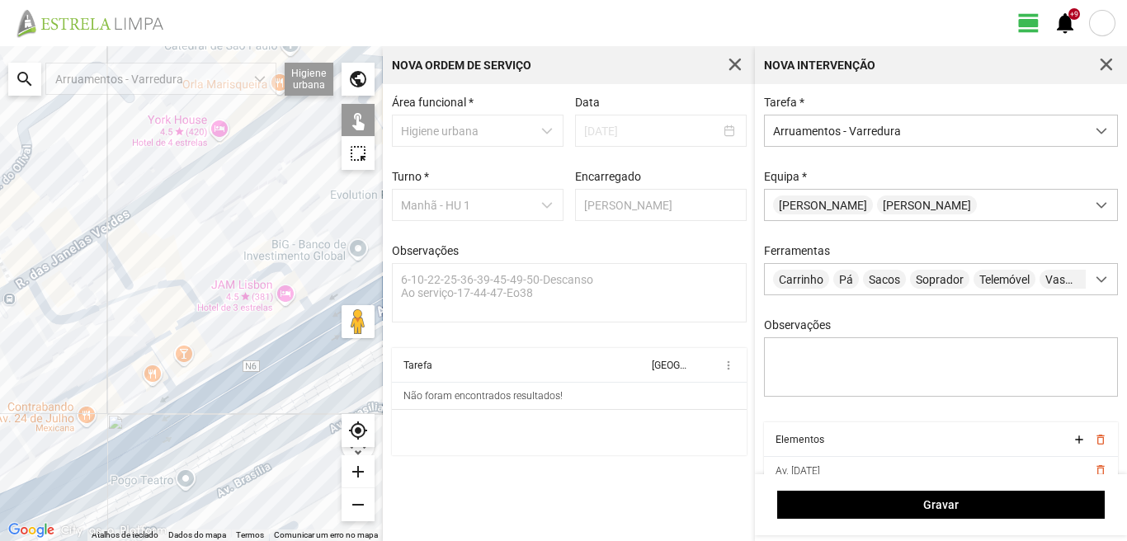
click at [130, 360] on div at bounding box center [191, 293] width 383 height 495
click at [162, 375] on div at bounding box center [191, 293] width 383 height 495
click at [144, 292] on div at bounding box center [191, 293] width 383 height 495
click at [172, 330] on div at bounding box center [191, 293] width 383 height 495
click at [135, 419] on div at bounding box center [191, 293] width 383 height 495
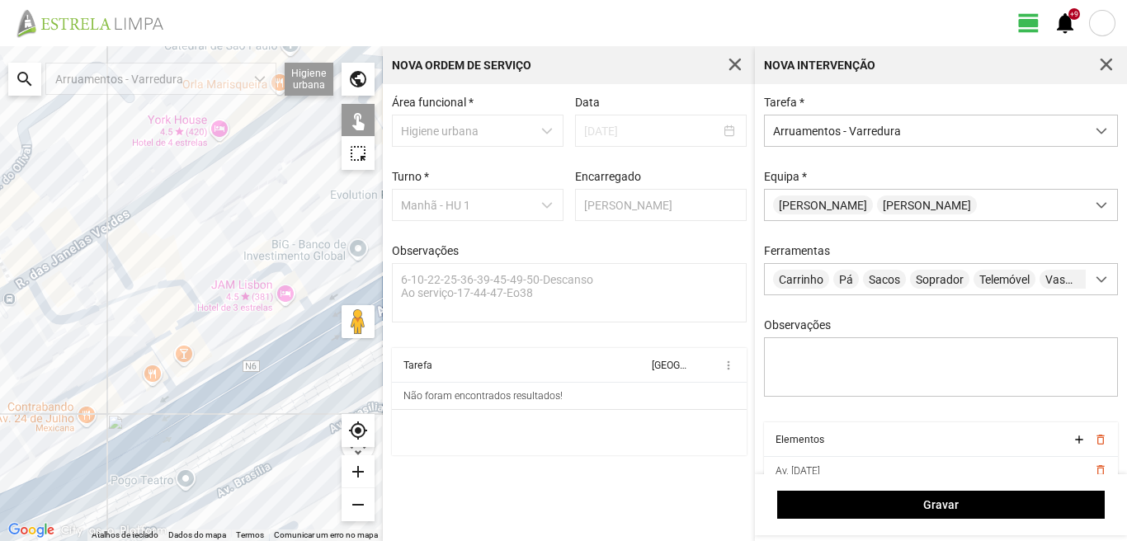
click at [153, 447] on div at bounding box center [191, 293] width 383 height 495
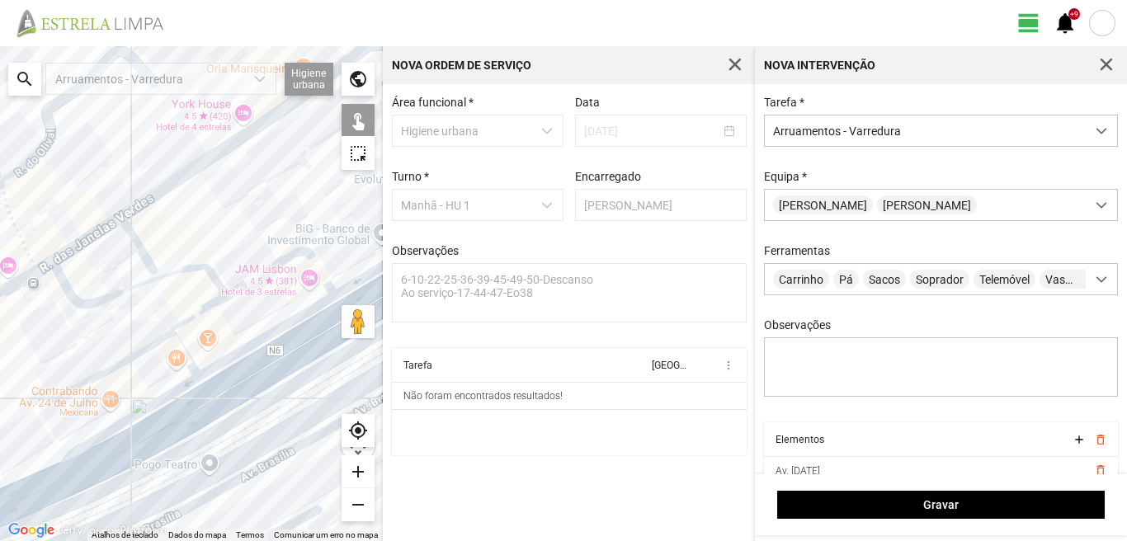
drag, startPoint x: 142, startPoint y: 419, endPoint x: 224, endPoint y: 368, distance: 97.1
click at [224, 368] on div at bounding box center [191, 293] width 383 height 495
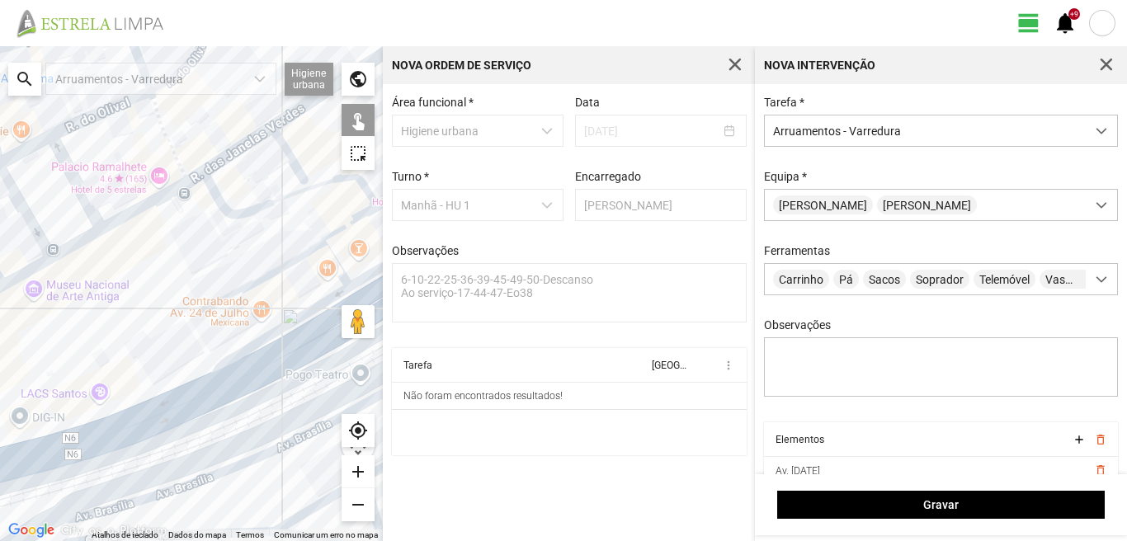
click at [142, 432] on div at bounding box center [191, 293] width 383 height 495
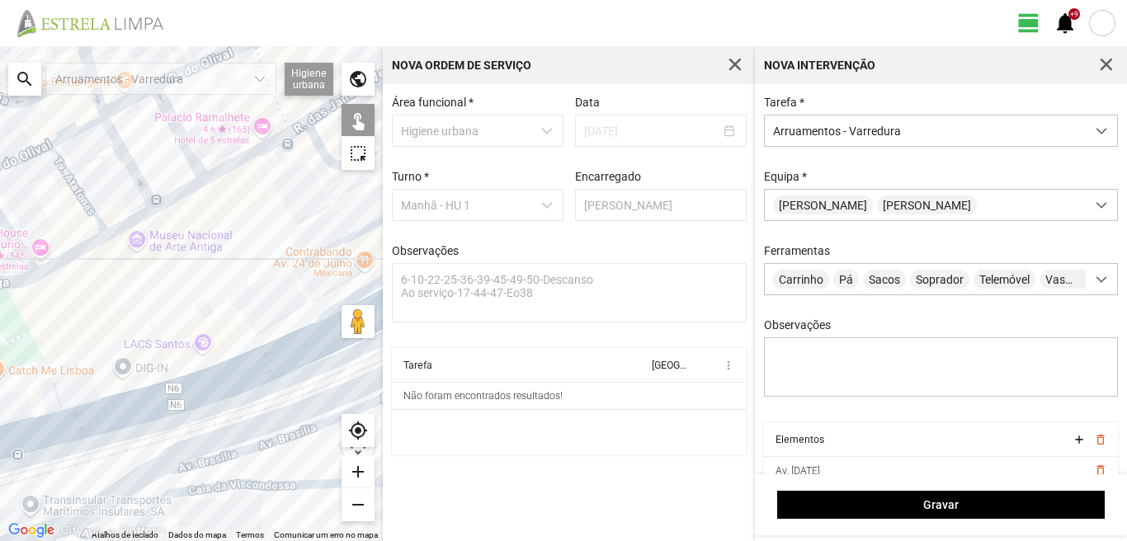
drag, startPoint x: 143, startPoint y: 381, endPoint x: 248, endPoint y: 331, distance: 116.3
click at [248, 331] on div at bounding box center [191, 293] width 383 height 495
click at [67, 409] on div at bounding box center [191, 293] width 383 height 495
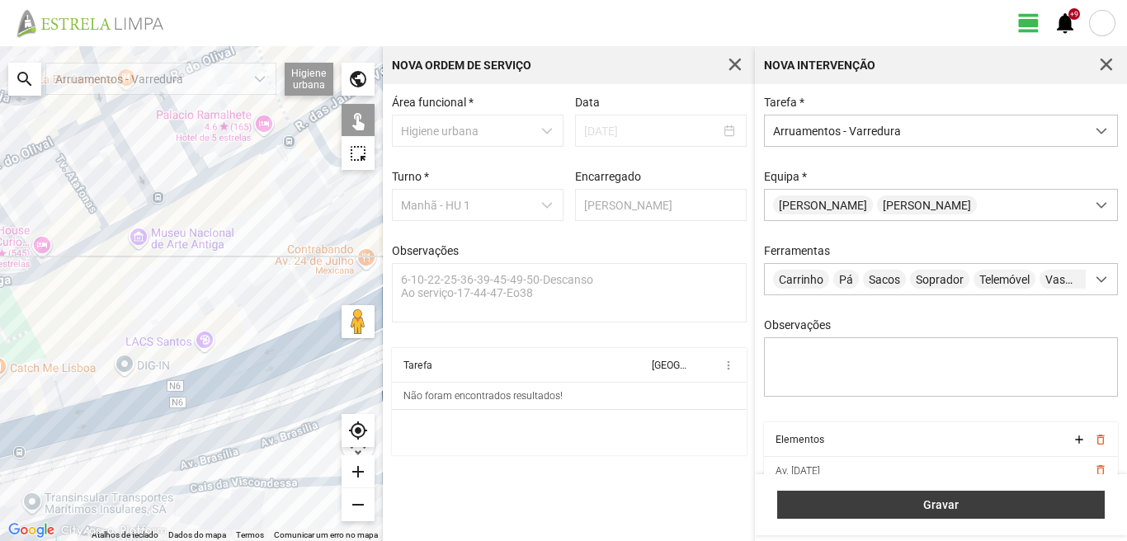
click at [903, 508] on span "Gravar" at bounding box center [942, 505] width 310 height 13
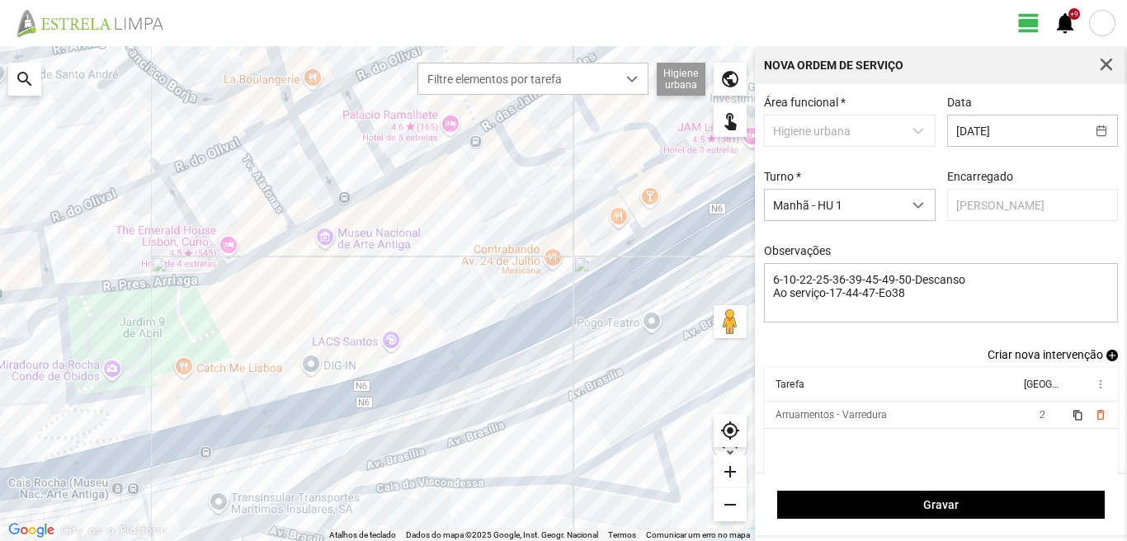
click at [1107, 361] on span "add" at bounding box center [1113, 356] width 12 height 12
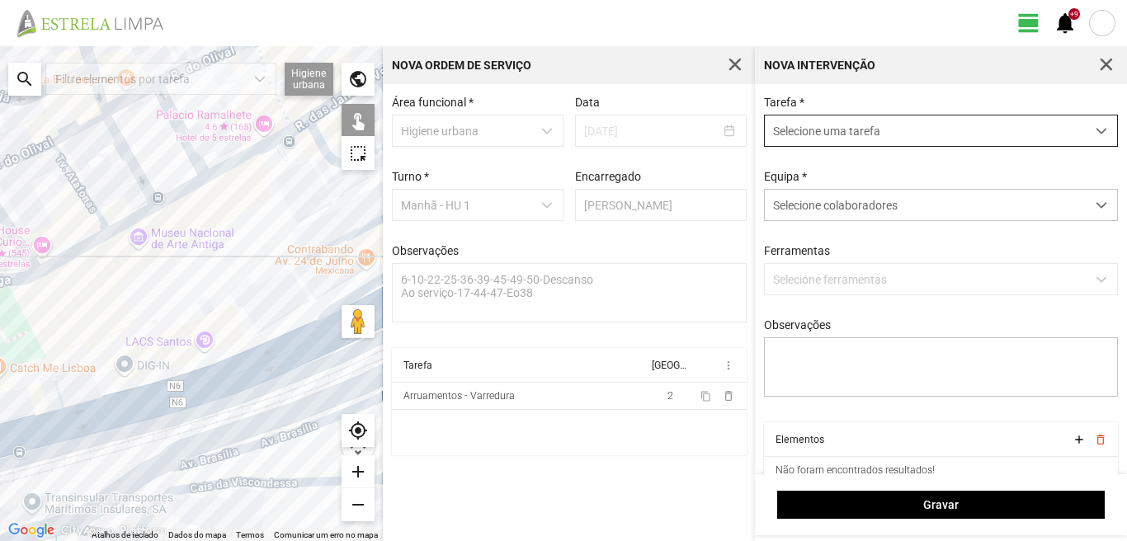
click at [835, 131] on span "Selecione uma tarefa" at bounding box center [925, 131] width 321 height 31
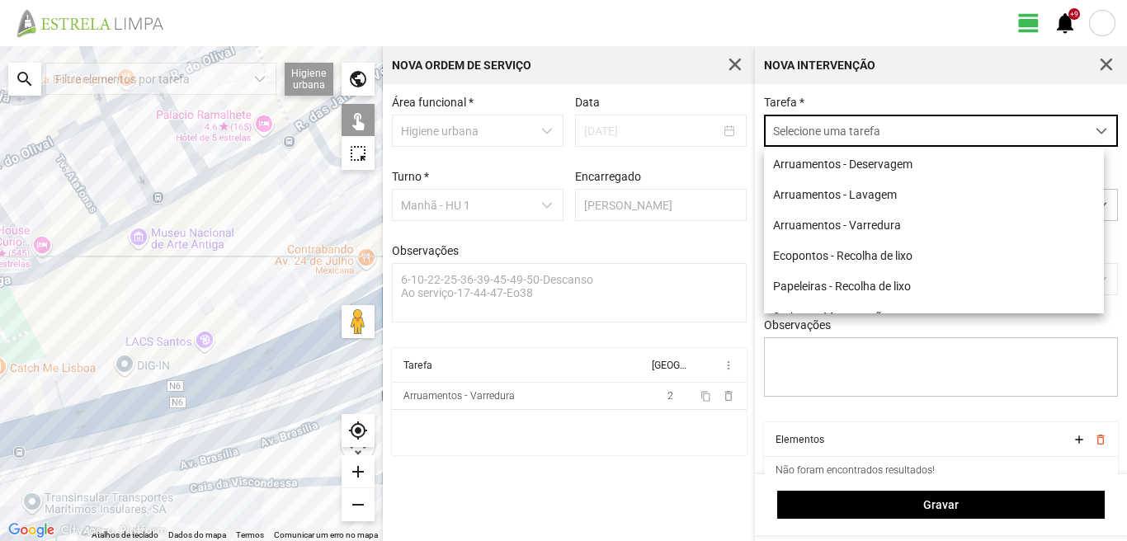
scroll to position [9, 73]
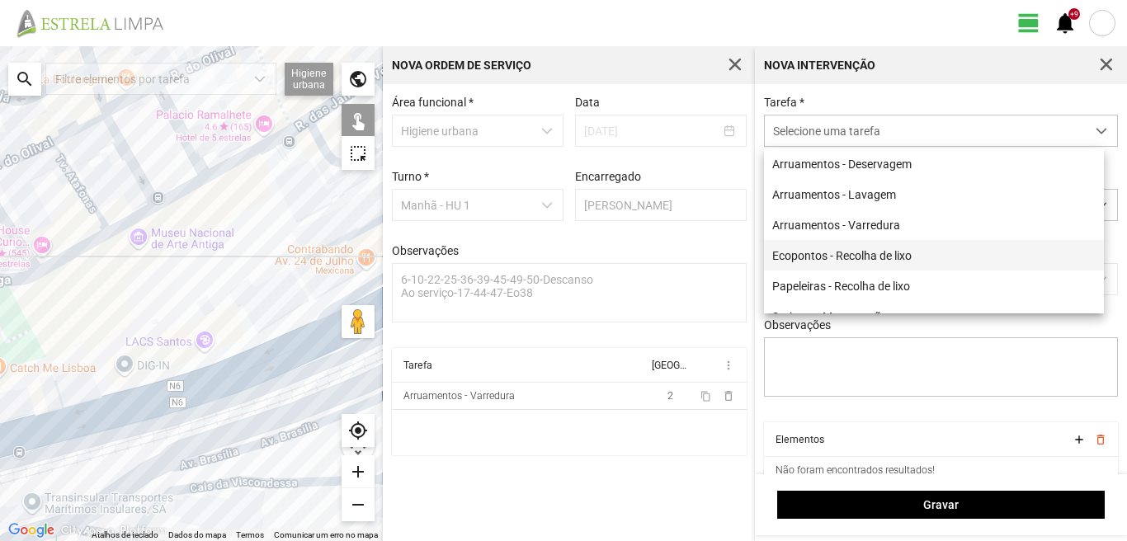
click at [815, 253] on li "Ecopontos - Recolha de lixo" at bounding box center [934, 255] width 340 height 31
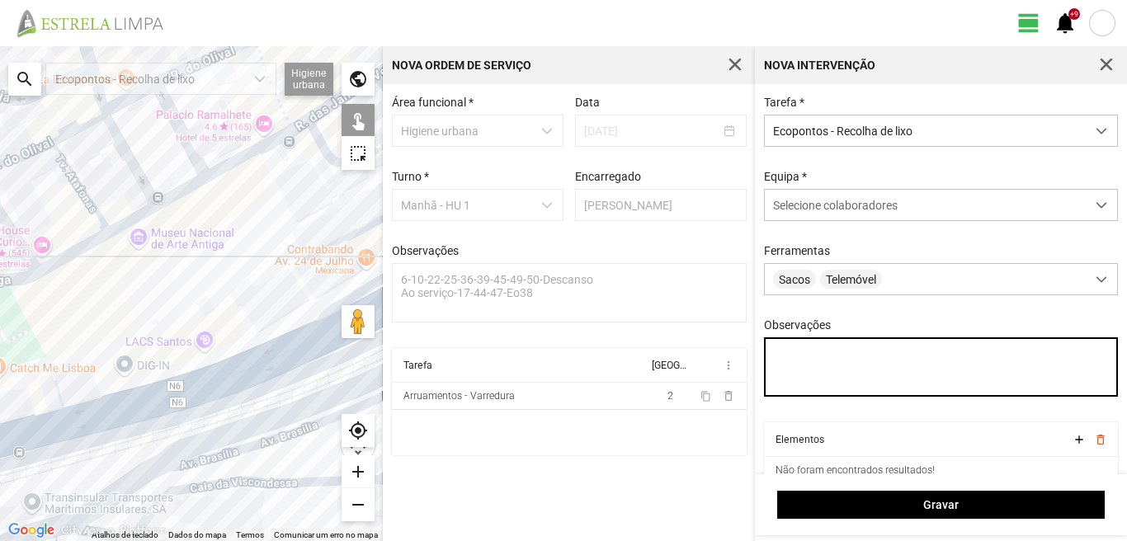
click at [827, 376] on textarea "Observações" at bounding box center [941, 367] width 355 height 59
type textarea "marco"
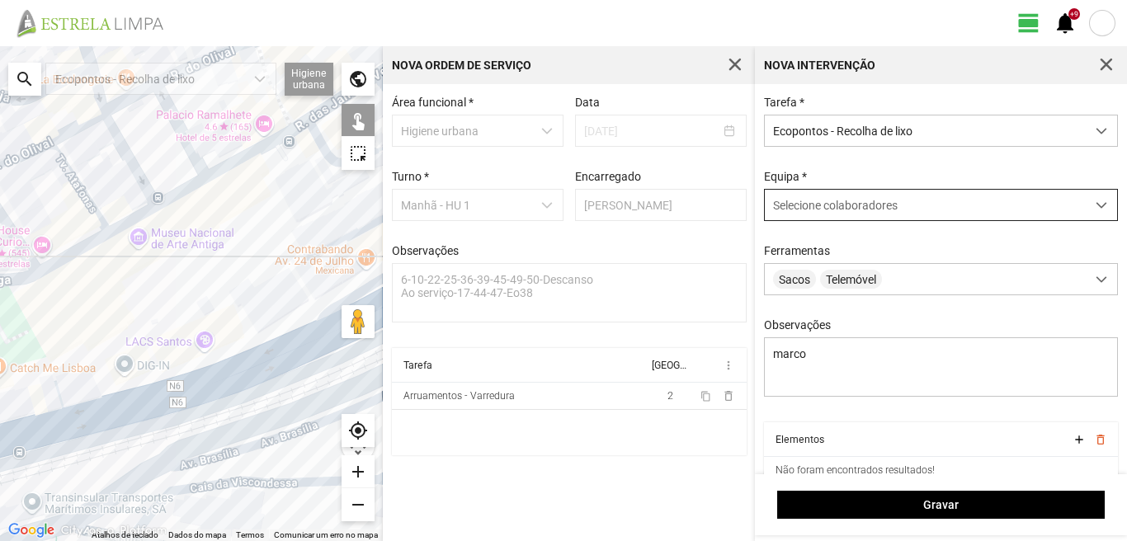
click at [823, 219] on div "Selecione colaboradores" at bounding box center [925, 205] width 321 height 31
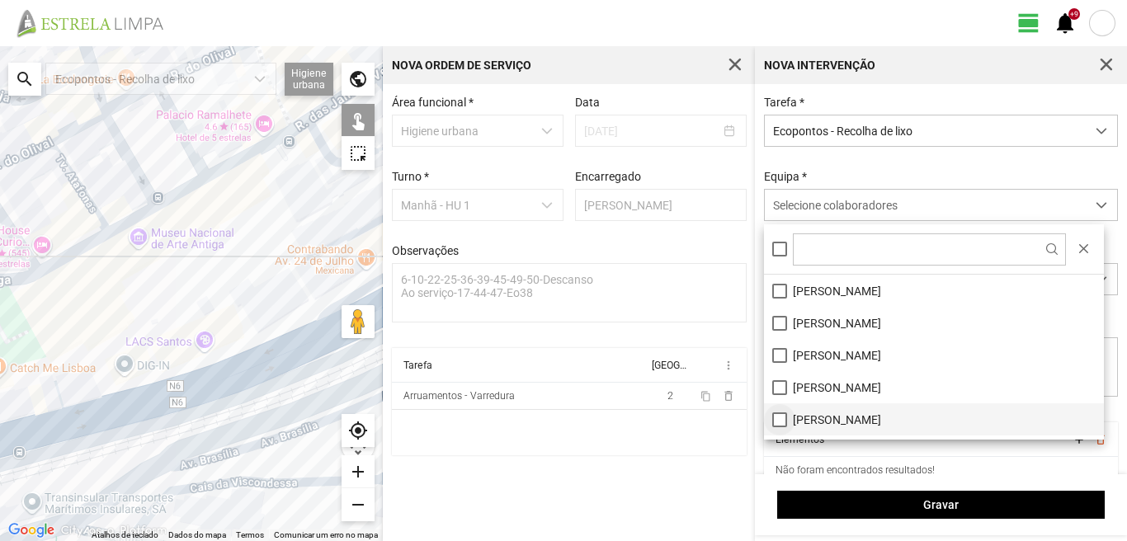
click at [783, 417] on li "[PERSON_NAME]" at bounding box center [934, 420] width 340 height 32
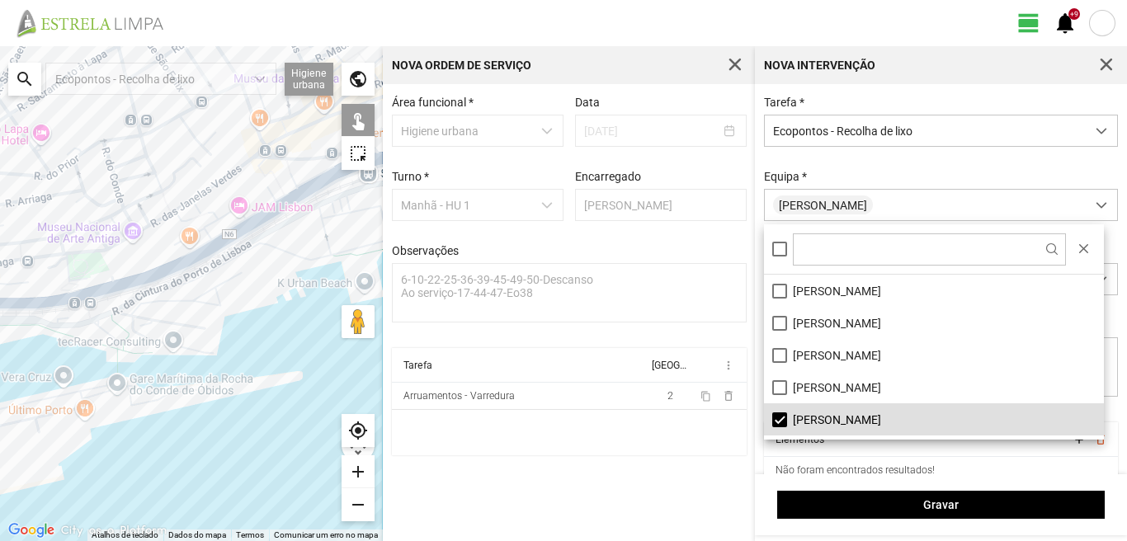
click at [176, 263] on div at bounding box center [191, 293] width 383 height 495
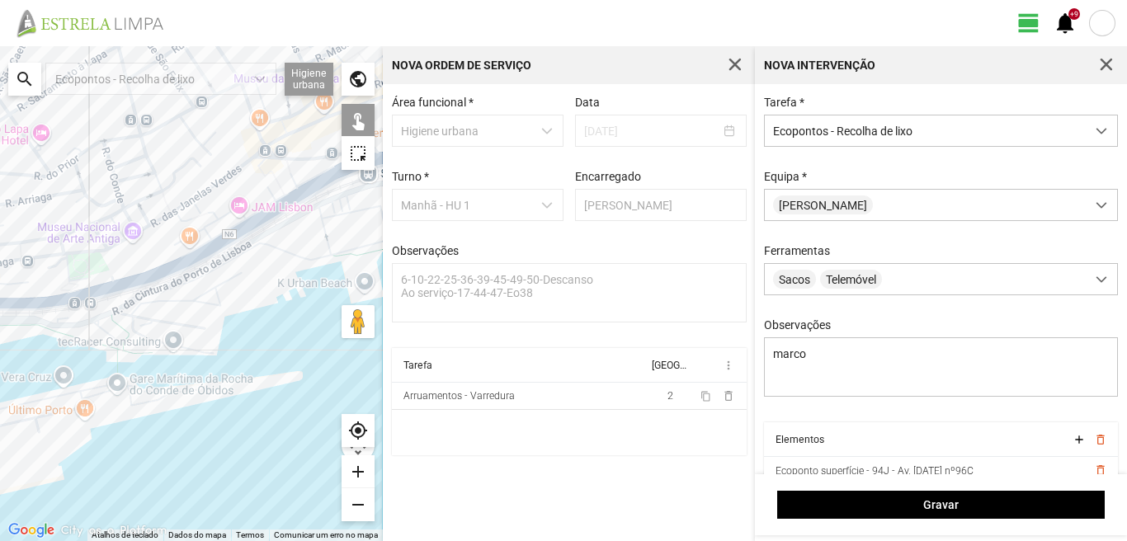
click at [301, 216] on div at bounding box center [191, 293] width 383 height 495
click at [292, 191] on div at bounding box center [191, 293] width 383 height 495
click at [245, 158] on div at bounding box center [191, 293] width 383 height 495
click at [195, 112] on div at bounding box center [191, 293] width 383 height 495
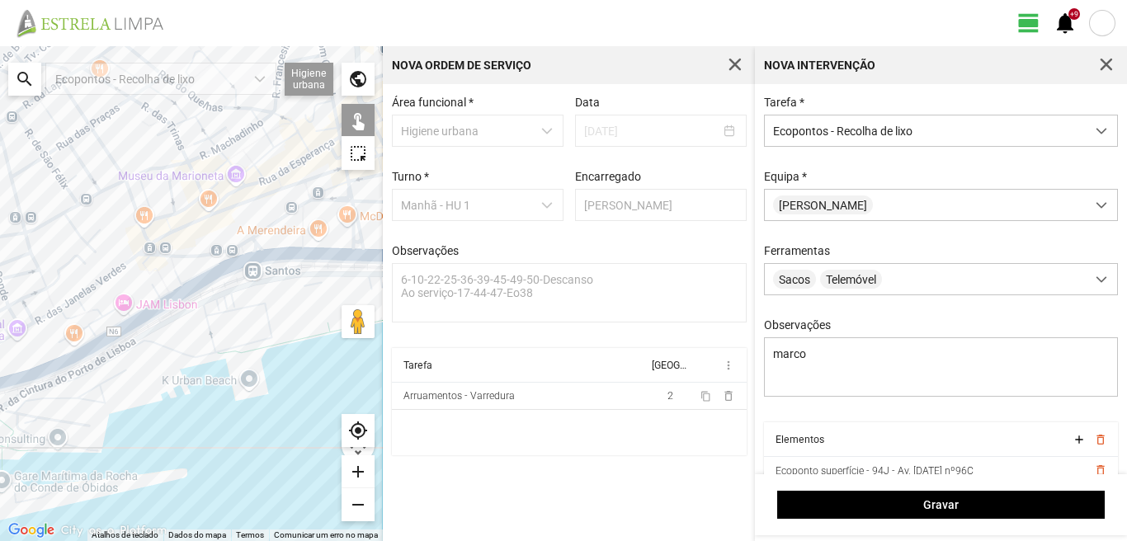
drag, startPoint x: 220, startPoint y: 185, endPoint x: 102, endPoint y: 286, distance: 155.1
click at [102, 286] on div at bounding box center [191, 293] width 383 height 495
click at [247, 282] on div at bounding box center [191, 293] width 383 height 495
click at [253, 245] on div at bounding box center [191, 293] width 383 height 495
click at [220, 210] on div at bounding box center [191, 293] width 383 height 495
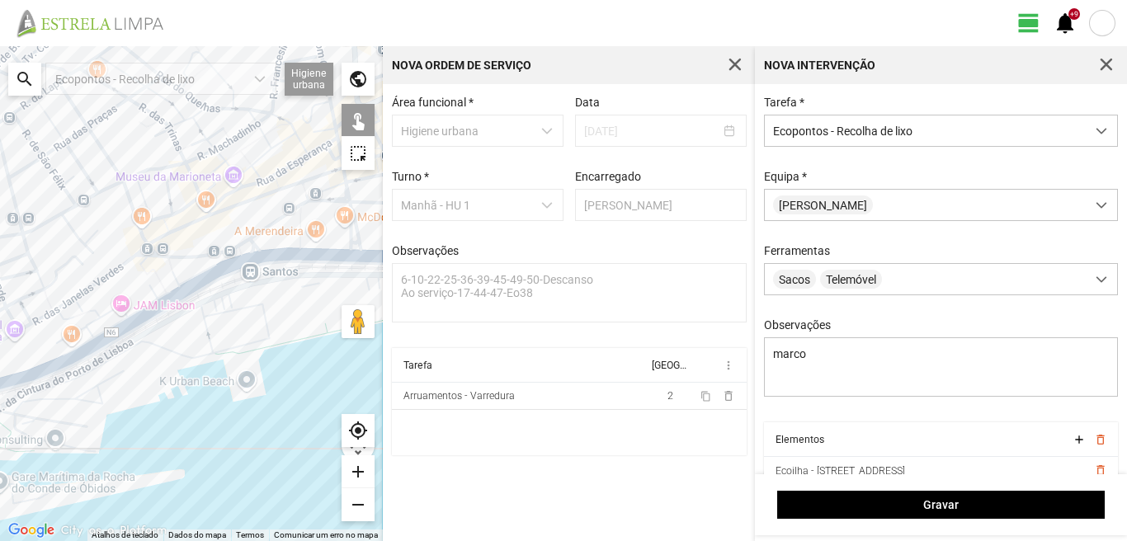
drag, startPoint x: 291, startPoint y: 186, endPoint x: 293, endPoint y: 204, distance: 18.3
click at [293, 193] on div at bounding box center [191, 293] width 383 height 495
click at [304, 208] on div at bounding box center [191, 293] width 383 height 495
drag, startPoint x: 293, startPoint y: 189, endPoint x: 305, endPoint y: 217, distance: 30.3
click at [295, 191] on div at bounding box center [191, 293] width 383 height 495
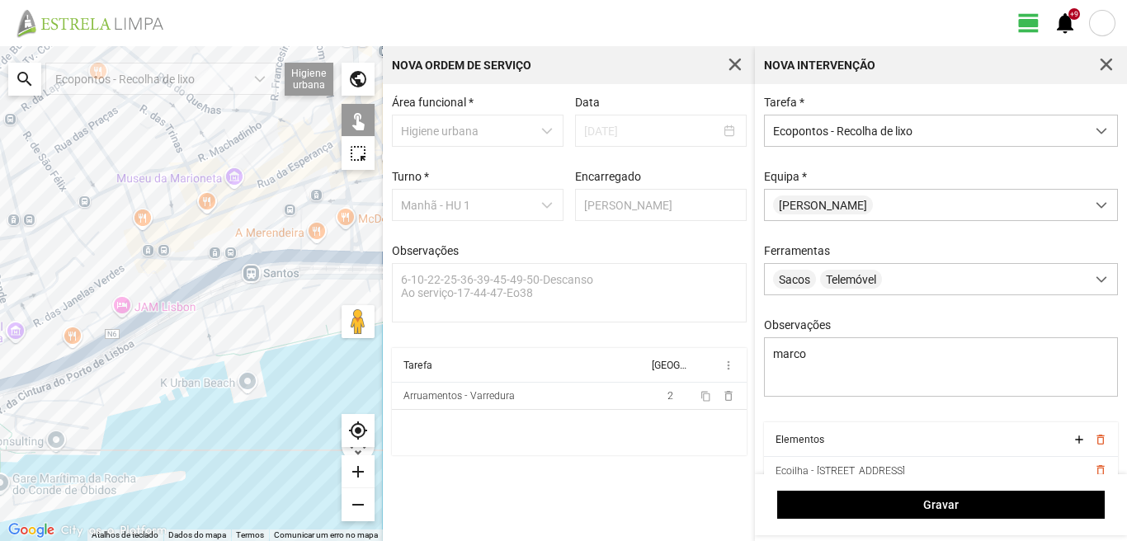
click at [347, 280] on div at bounding box center [191, 293] width 383 height 495
click at [293, 186] on div at bounding box center [191, 293] width 383 height 495
drag, startPoint x: 273, startPoint y: 184, endPoint x: 210, endPoint y: 296, distance: 128.6
click at [210, 296] on div at bounding box center [191, 293] width 383 height 495
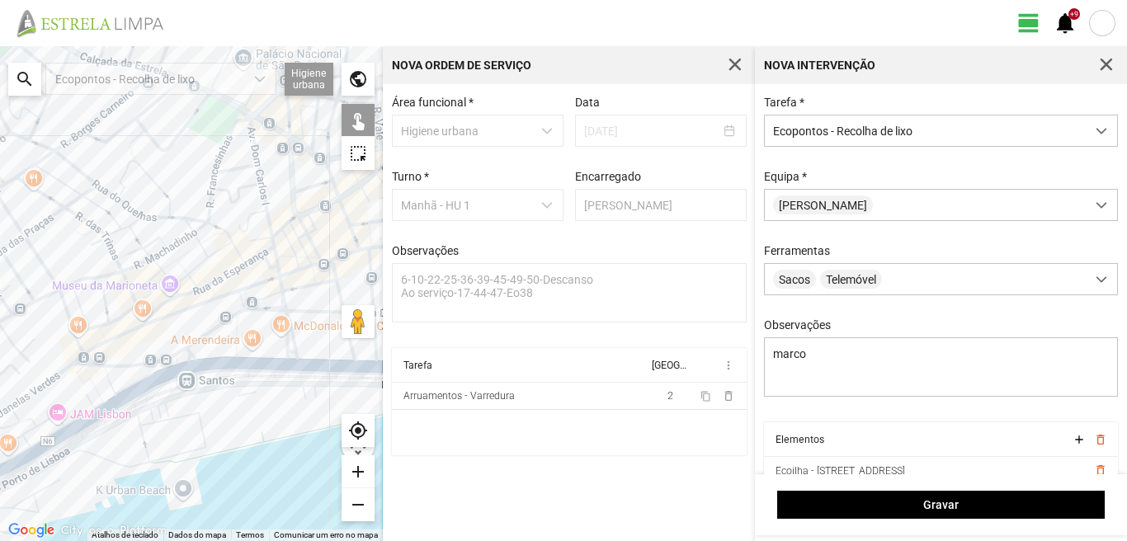
drag, startPoint x: 214, startPoint y: 266, endPoint x: 163, endPoint y: 338, distance: 88.8
click at [163, 338] on div at bounding box center [191, 293] width 383 height 495
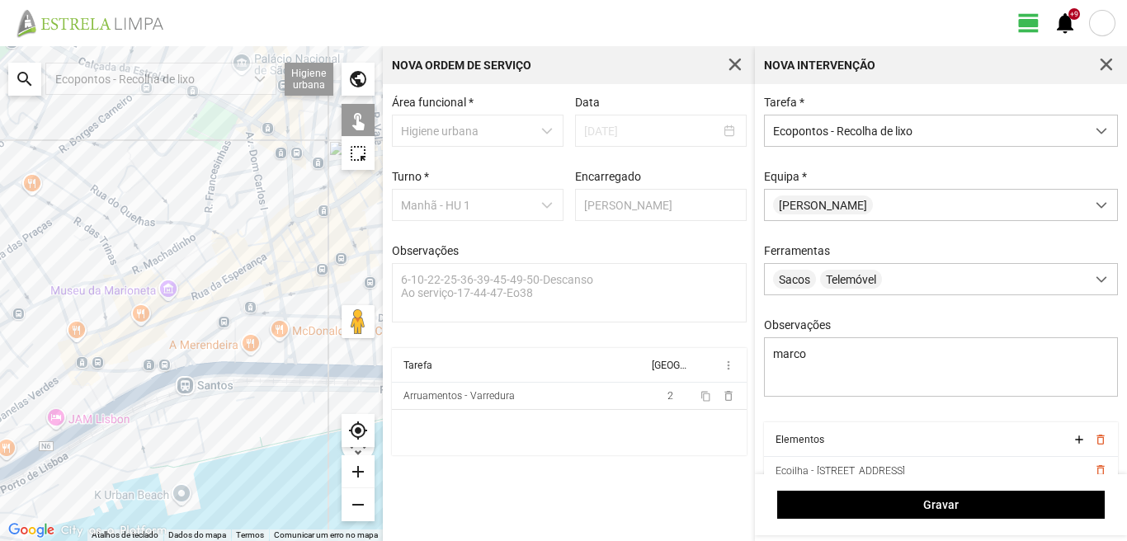
click at [214, 231] on div at bounding box center [191, 293] width 383 height 495
click at [210, 215] on div at bounding box center [191, 293] width 383 height 495
click at [231, 169] on div at bounding box center [191, 293] width 383 height 495
click at [234, 130] on div at bounding box center [191, 293] width 383 height 495
click at [264, 248] on div at bounding box center [191, 293] width 383 height 495
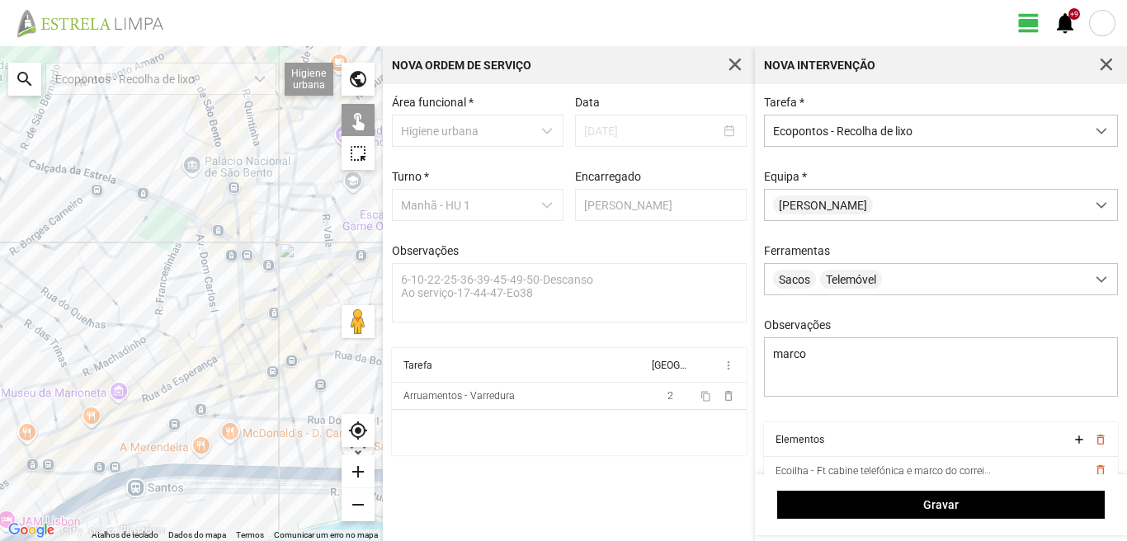
drag, startPoint x: 201, startPoint y: 191, endPoint x: 132, endPoint y: 349, distance: 171.9
click at [132, 349] on div at bounding box center [191, 293] width 383 height 495
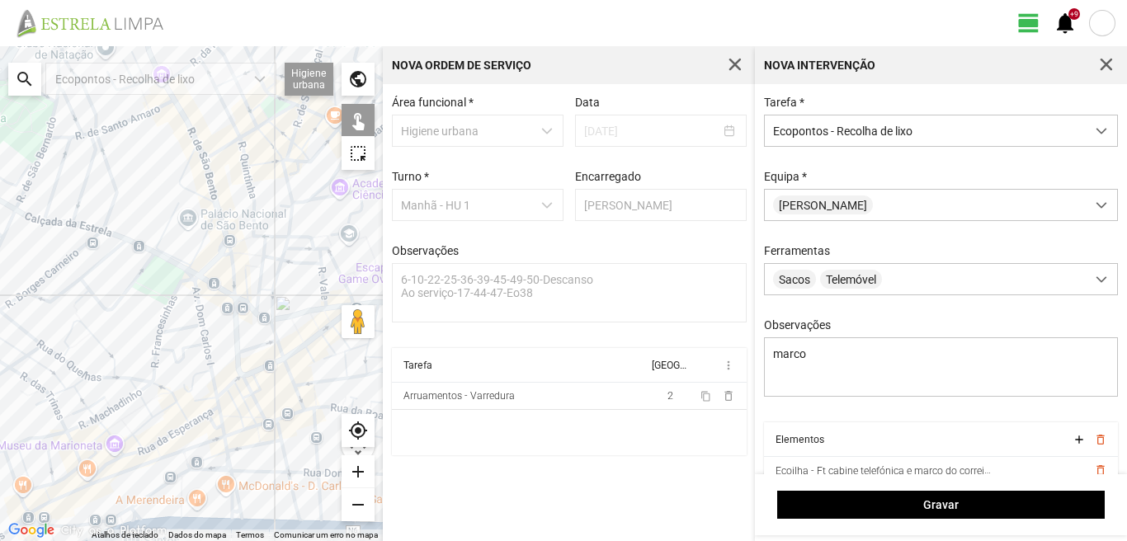
click at [172, 208] on div at bounding box center [191, 293] width 383 height 495
click at [18, 195] on div at bounding box center [191, 293] width 383 height 495
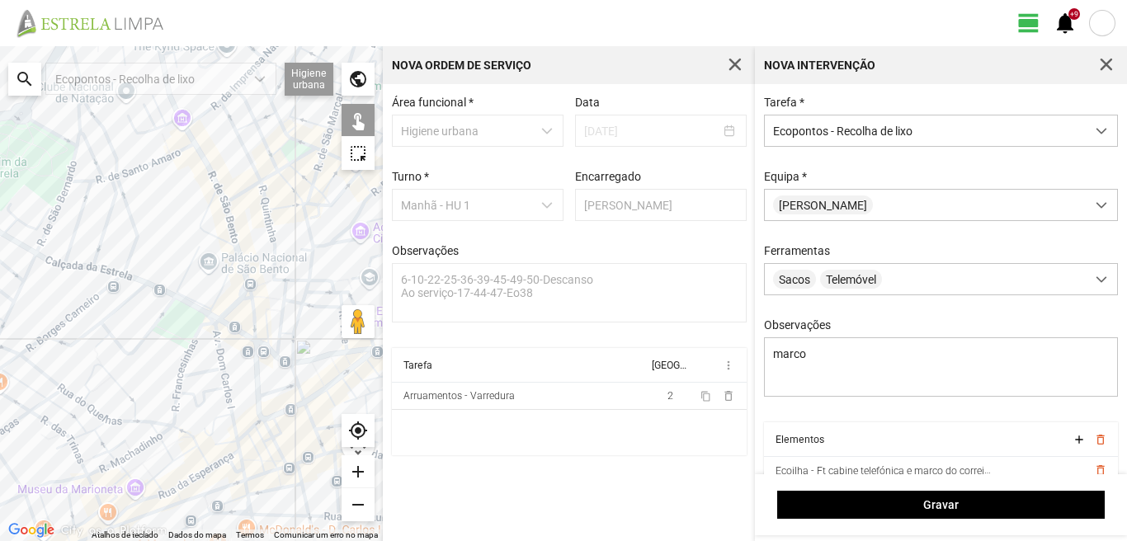
drag, startPoint x: 65, startPoint y: 240, endPoint x: 96, endPoint y: 288, distance: 56.8
click at [96, 288] on div at bounding box center [191, 293] width 383 height 495
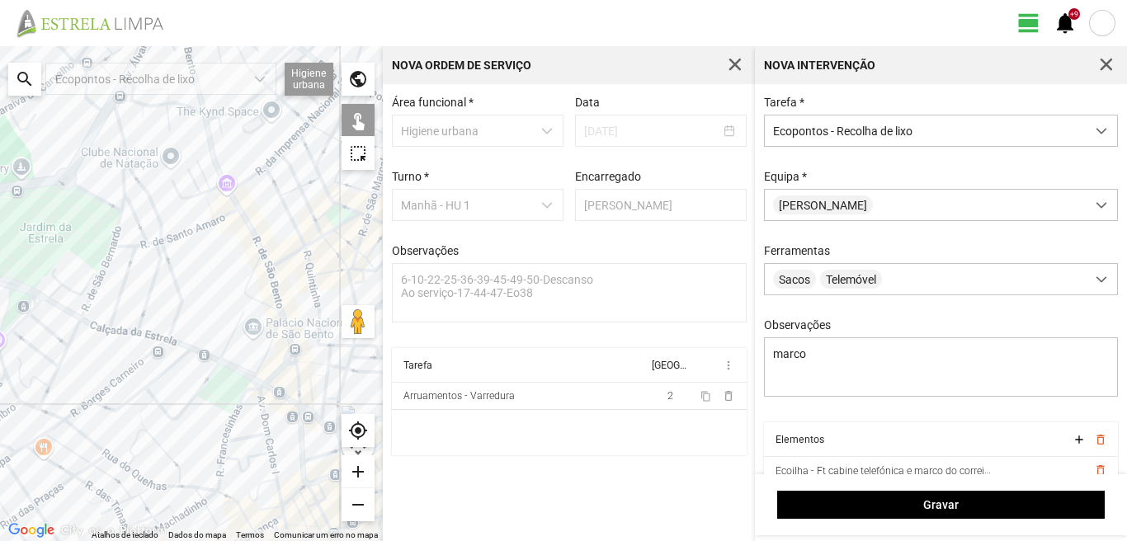
click at [119, 210] on div at bounding box center [191, 293] width 383 height 495
click at [95, 396] on div at bounding box center [191, 293] width 383 height 495
click at [73, 429] on div at bounding box center [191, 293] width 383 height 495
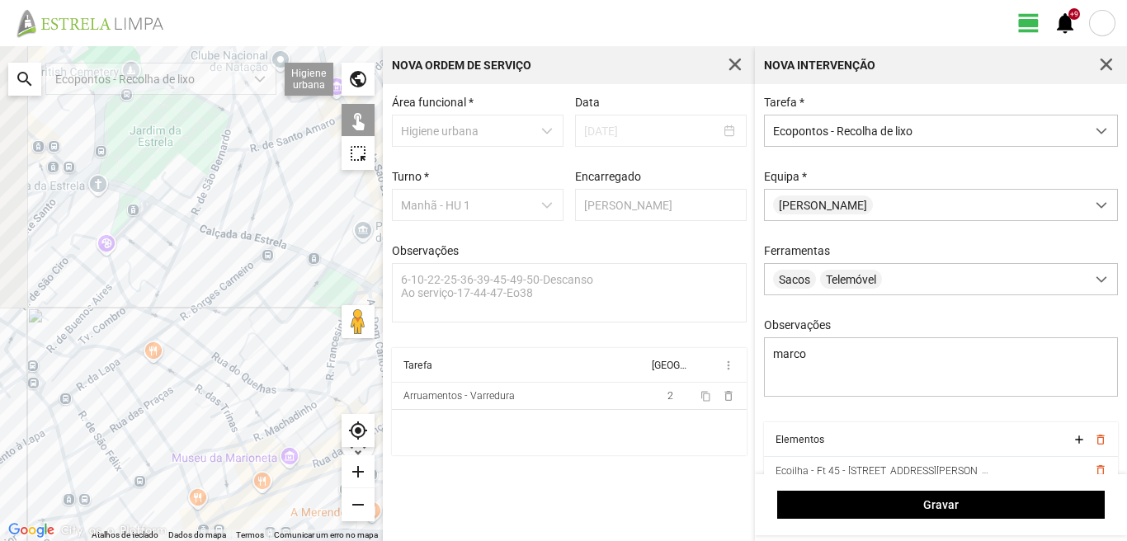
drag, startPoint x: 50, startPoint y: 440, endPoint x: 217, endPoint y: 296, distance: 220.0
click at [217, 296] on div at bounding box center [191, 293] width 383 height 495
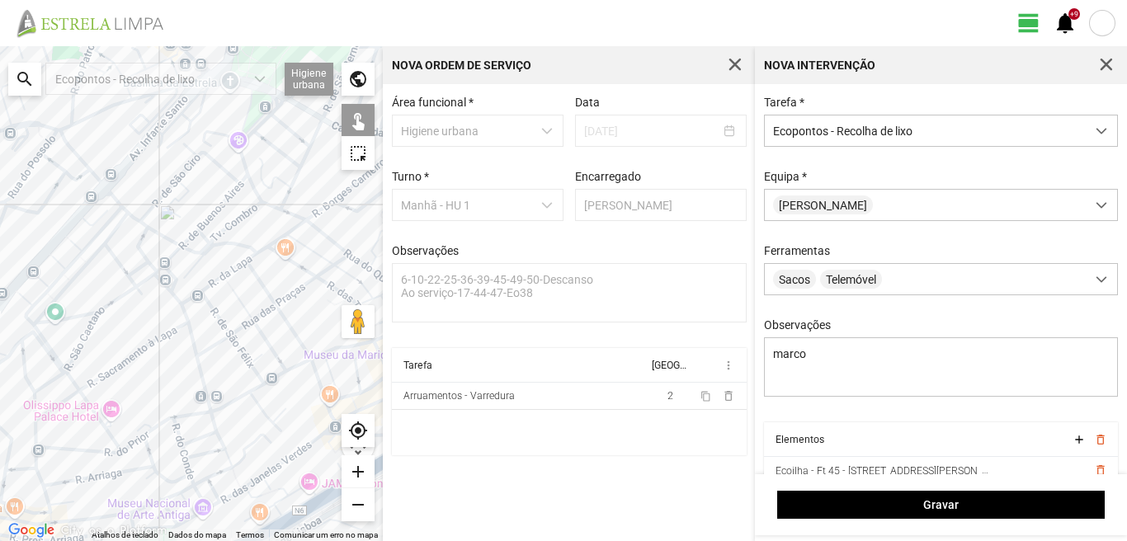
click at [240, 264] on div at bounding box center [191, 293] width 383 height 495
click at [315, 358] on div at bounding box center [191, 293] width 383 height 495
click at [200, 356] on div at bounding box center [191, 293] width 383 height 495
click at [62, 242] on div at bounding box center [191, 293] width 383 height 495
click at [65, 214] on div at bounding box center [191, 293] width 383 height 495
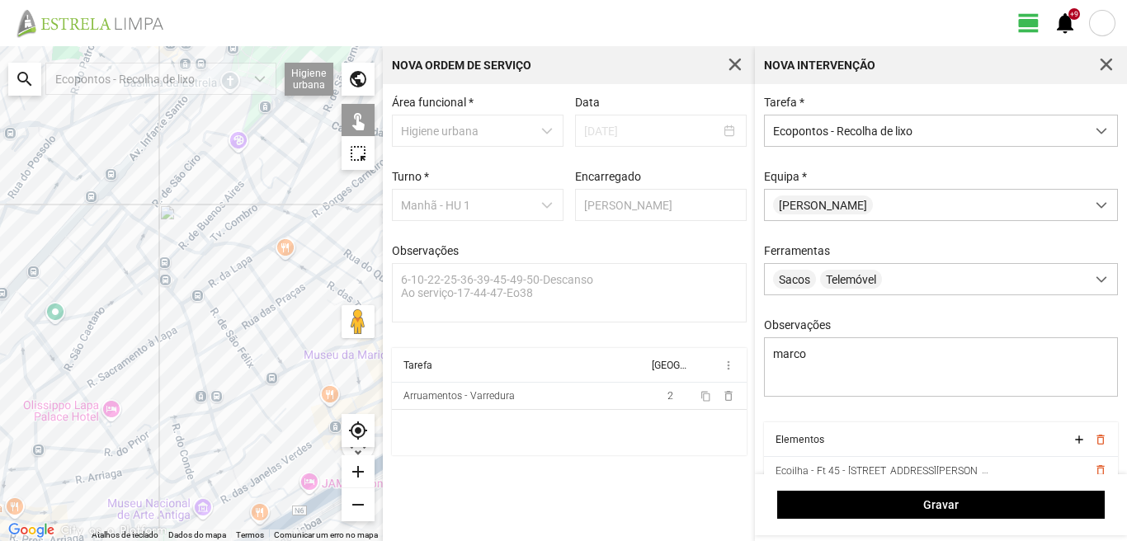
click at [106, 196] on div at bounding box center [191, 293] width 383 height 495
click at [111, 223] on div at bounding box center [191, 293] width 383 height 495
click at [106, 253] on div at bounding box center [191, 293] width 383 height 495
click at [127, 224] on div at bounding box center [191, 293] width 383 height 495
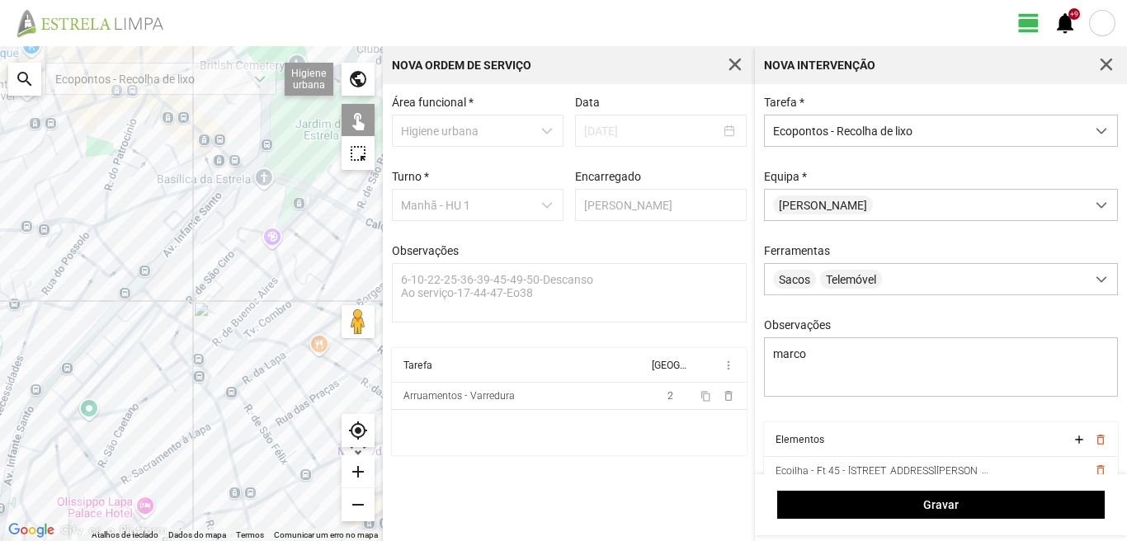
drag, startPoint x: 136, startPoint y: 156, endPoint x: 181, endPoint y: 286, distance: 137.0
click at [181, 286] on div at bounding box center [191, 293] width 383 height 495
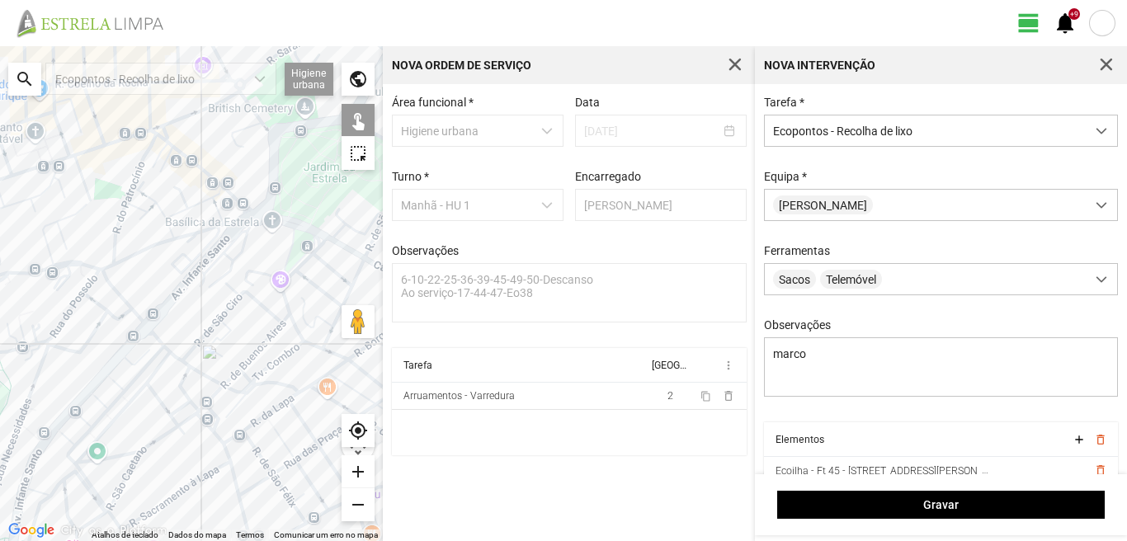
click at [193, 234] on div at bounding box center [191, 293] width 383 height 495
click at [166, 137] on div at bounding box center [191, 293] width 383 height 495
click at [31, 281] on div at bounding box center [191, 293] width 383 height 495
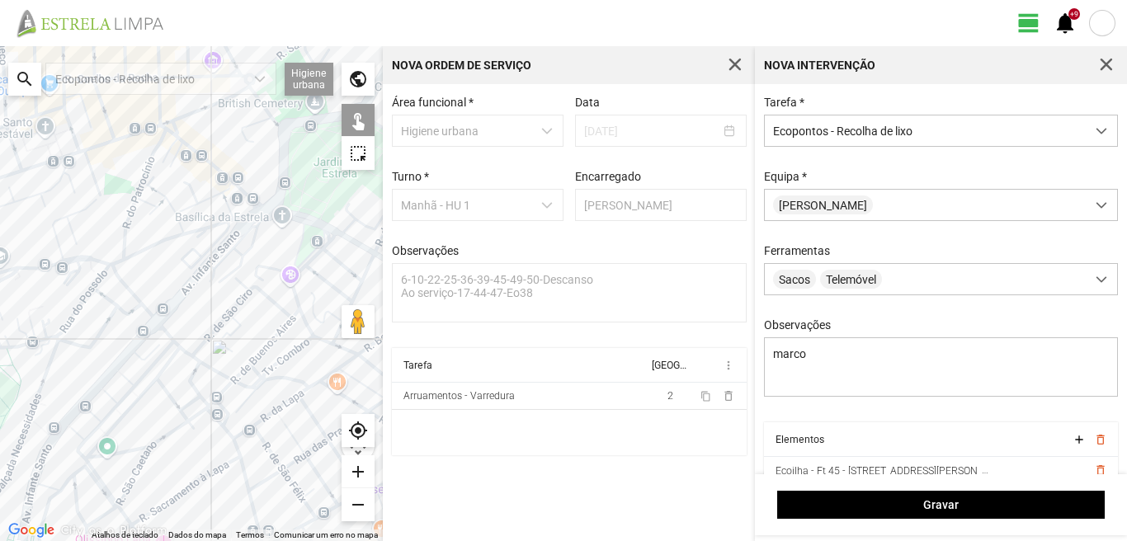
drag, startPoint x: 46, startPoint y: 364, endPoint x: 246, endPoint y: 234, distance: 238.5
click at [246, 234] on div at bounding box center [191, 293] width 383 height 495
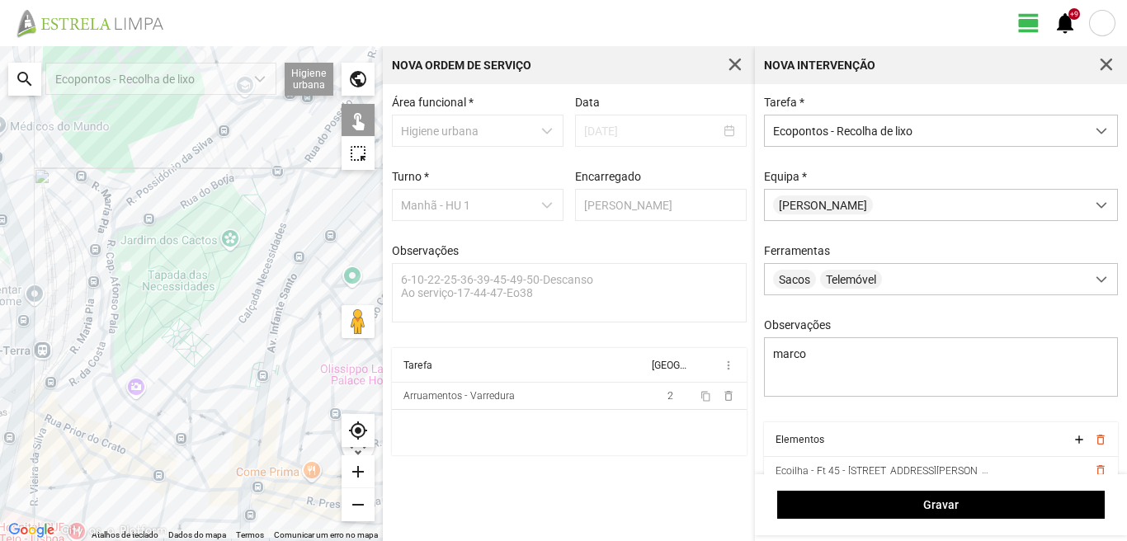
drag, startPoint x: 218, startPoint y: 339, endPoint x: 195, endPoint y: 258, distance: 84.9
click at [195, 269] on div at bounding box center [191, 293] width 383 height 495
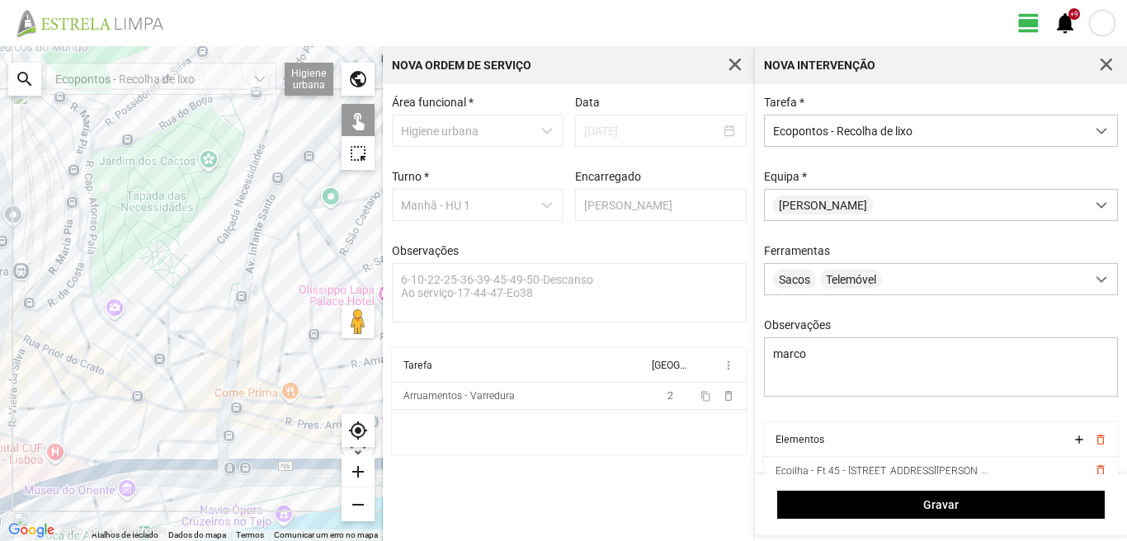
click at [239, 302] on div at bounding box center [191, 293] width 383 height 495
click at [251, 312] on div at bounding box center [191, 293] width 383 height 495
click at [220, 413] on div at bounding box center [191, 293] width 383 height 495
drag, startPoint x: 287, startPoint y: 461, endPoint x: 276, endPoint y: 423, distance: 40.2
click at [288, 451] on div at bounding box center [191, 293] width 383 height 495
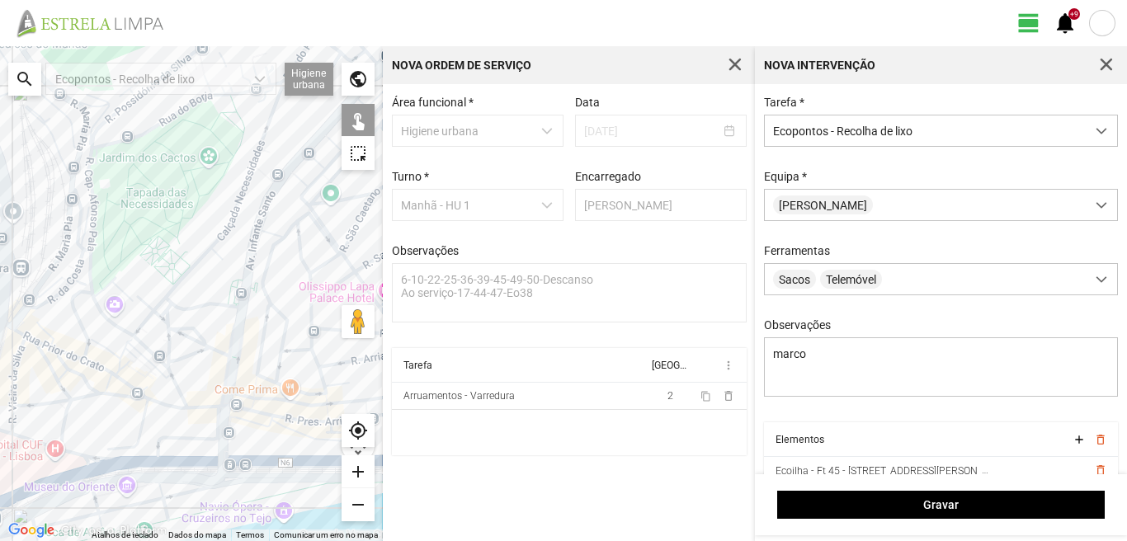
click at [291, 457] on div at bounding box center [191, 293] width 383 height 495
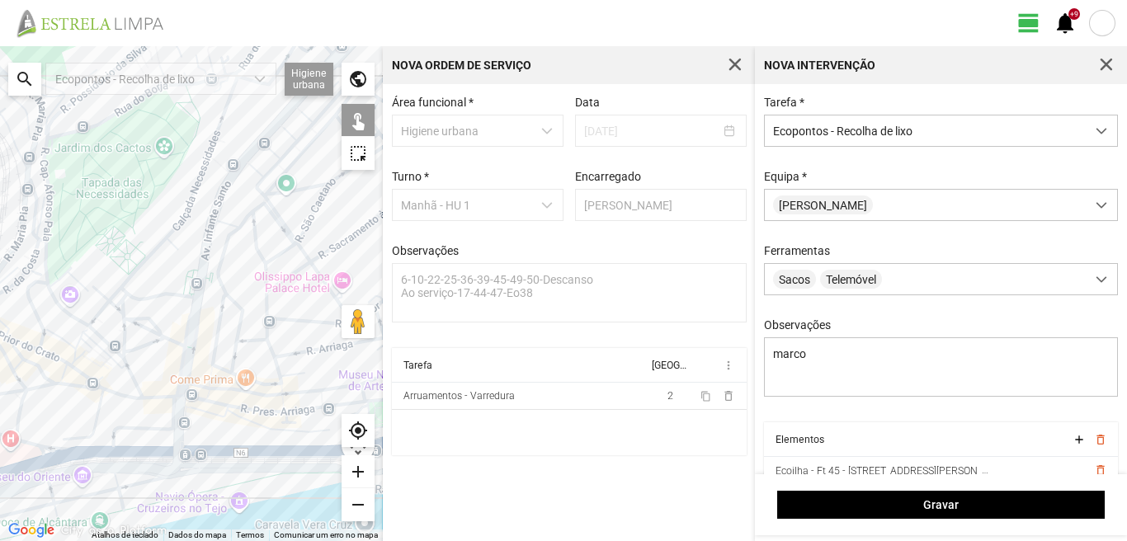
drag, startPoint x: 299, startPoint y: 392, endPoint x: 74, endPoint y: 342, distance: 230.1
click at [75, 343] on div at bounding box center [191, 293] width 383 height 495
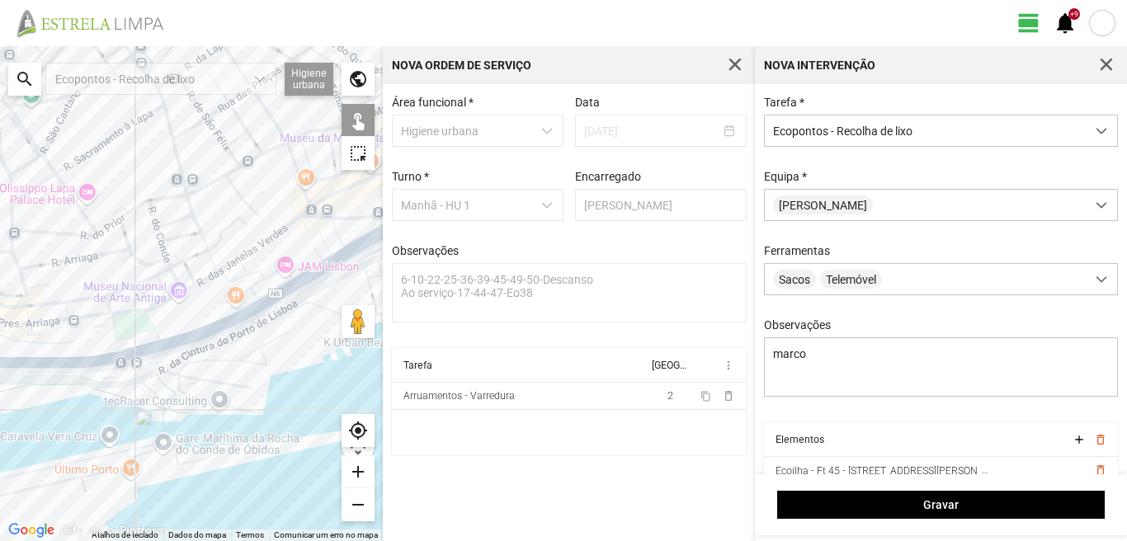
drag, startPoint x: 103, startPoint y: 326, endPoint x: 243, endPoint y: 305, distance: 141.0
click at [242, 303] on div at bounding box center [191, 293] width 383 height 495
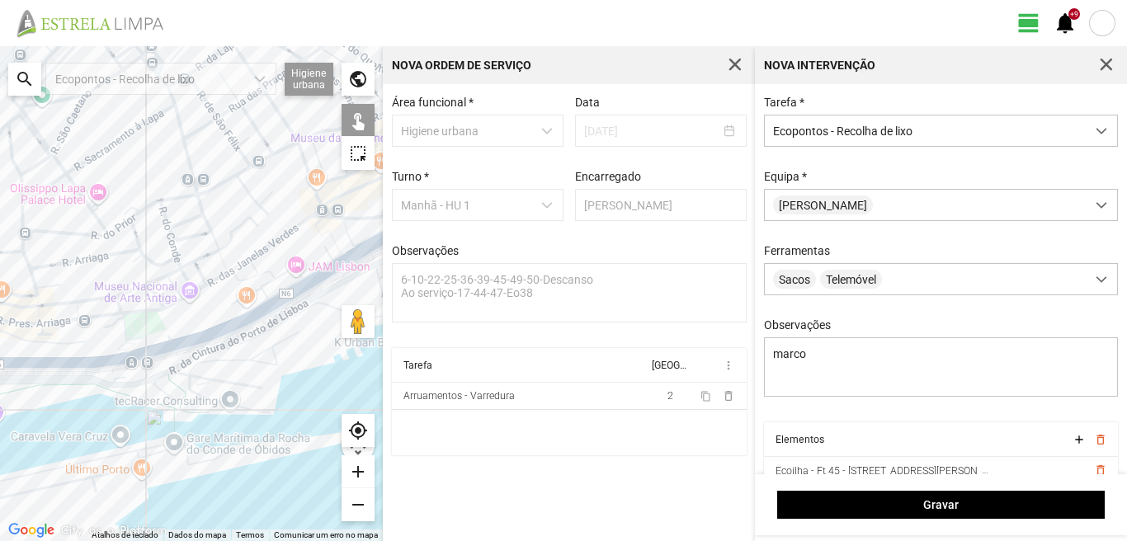
click at [77, 338] on div at bounding box center [191, 293] width 383 height 495
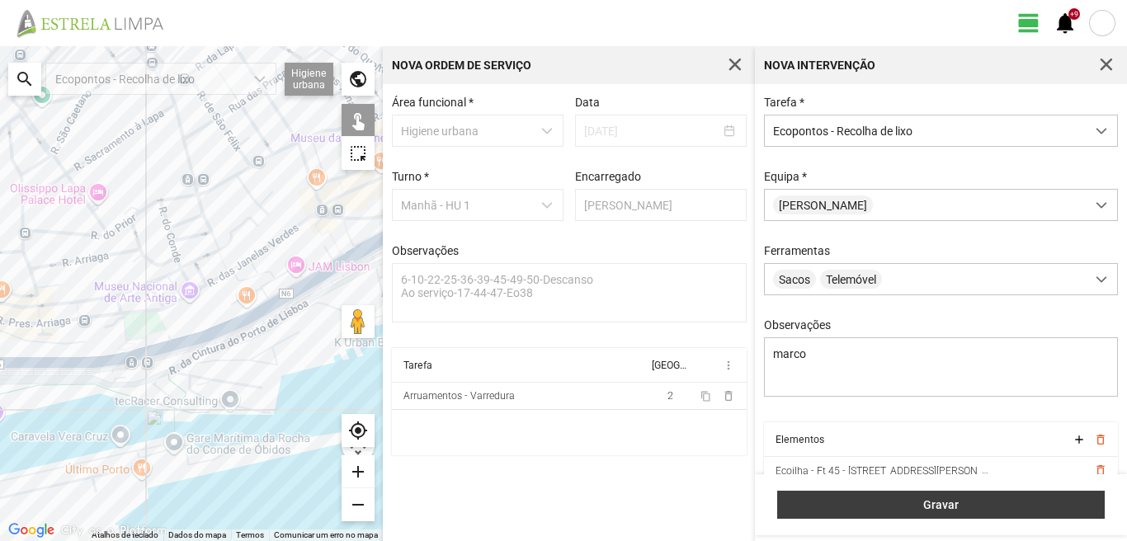
click at [891, 516] on button "Gravar" at bounding box center [941, 505] width 328 height 28
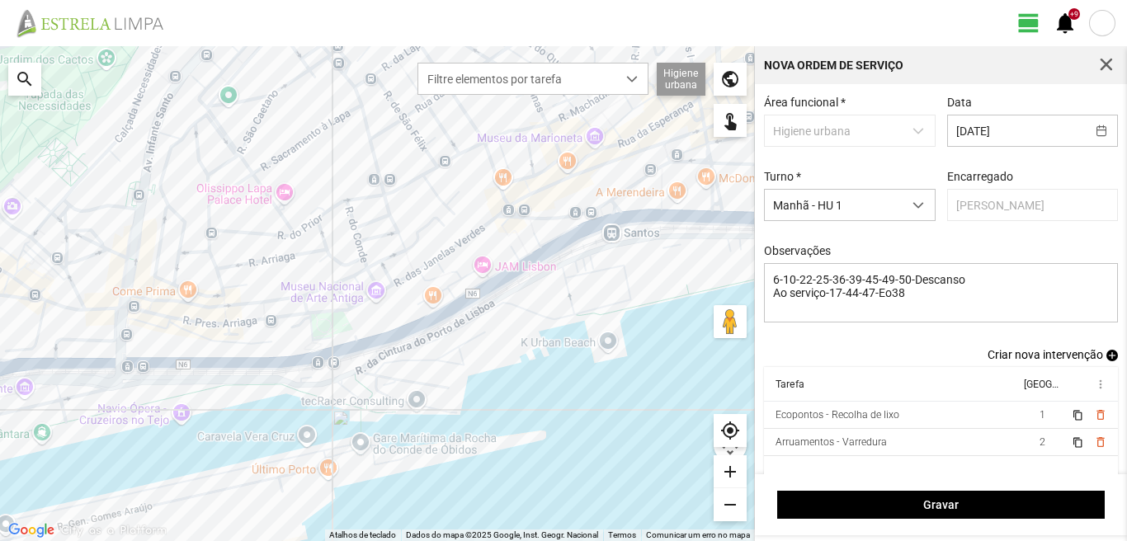
click at [1107, 361] on span "add" at bounding box center [1113, 356] width 12 height 12
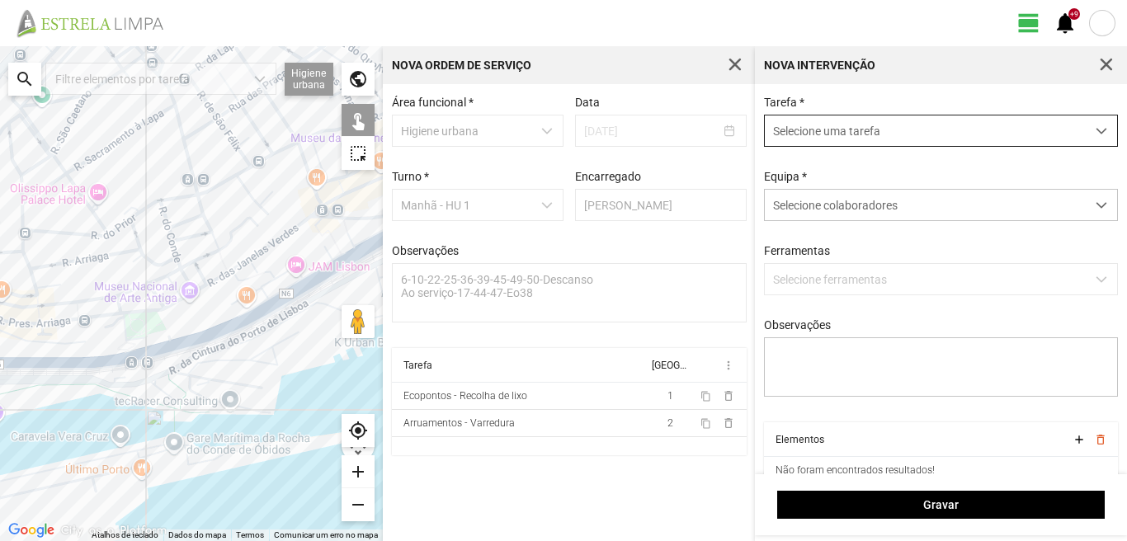
click at [951, 132] on span "Selecione uma tarefa" at bounding box center [925, 131] width 321 height 31
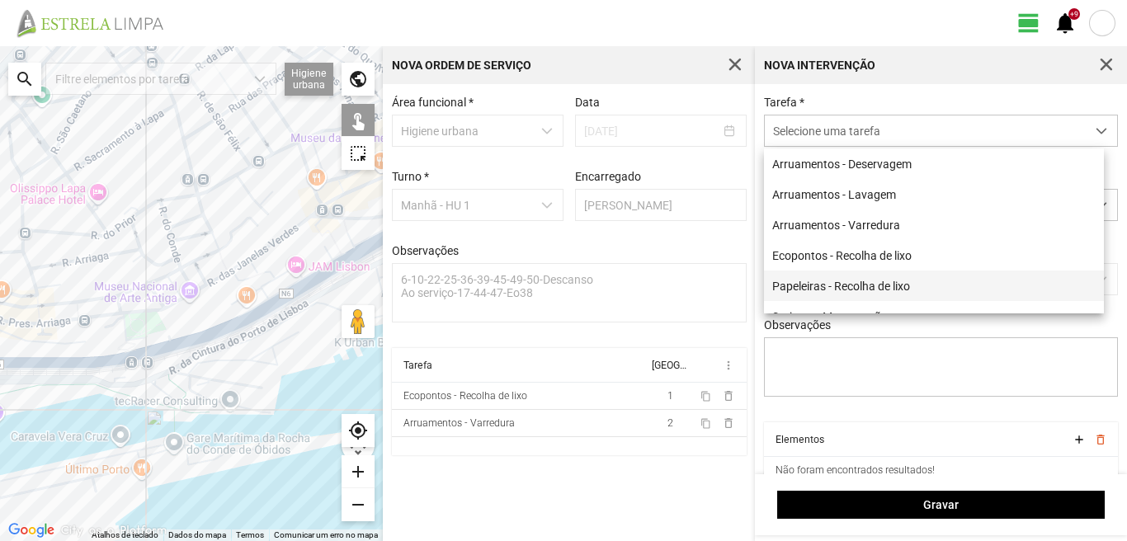
click at [797, 294] on li "Papeleiras - Recolha de lixo" at bounding box center [934, 286] width 340 height 31
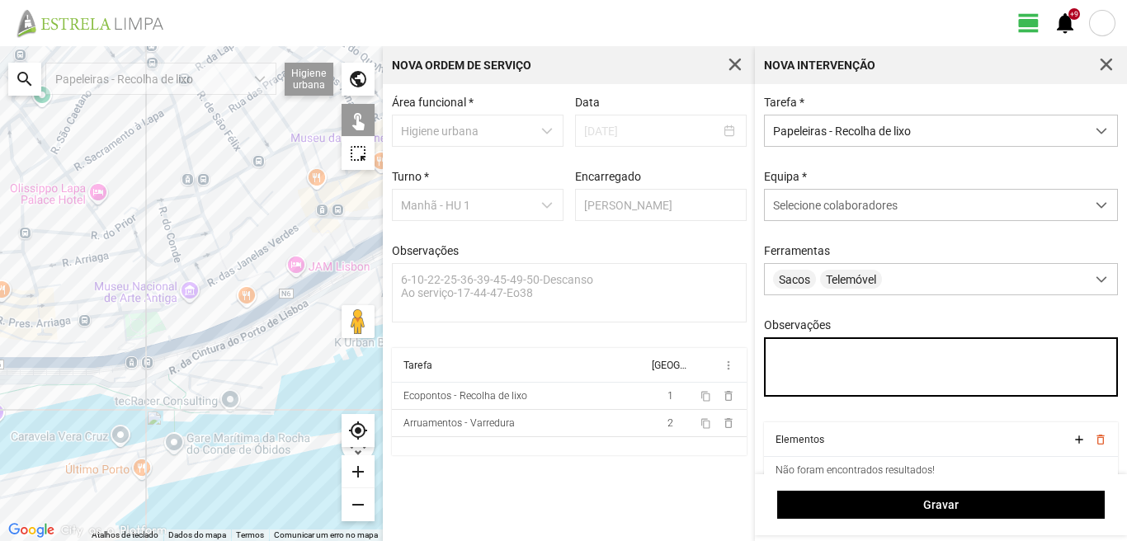
click at [838, 378] on textarea "Observações" at bounding box center [941, 367] width 355 height 59
type textarea "marco"
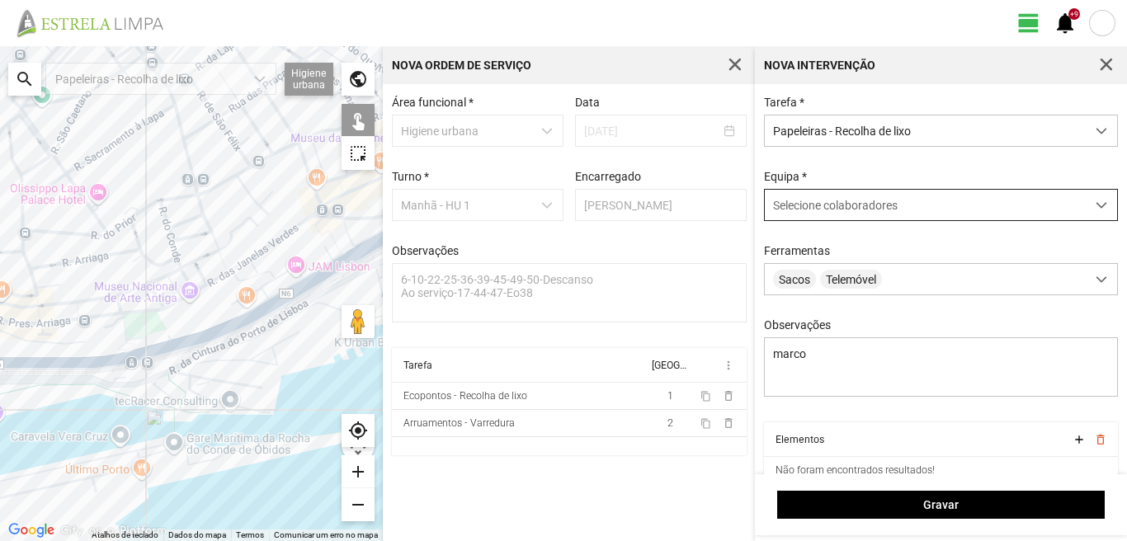
click at [885, 201] on span "Selecione colaboradores" at bounding box center [835, 205] width 125 height 13
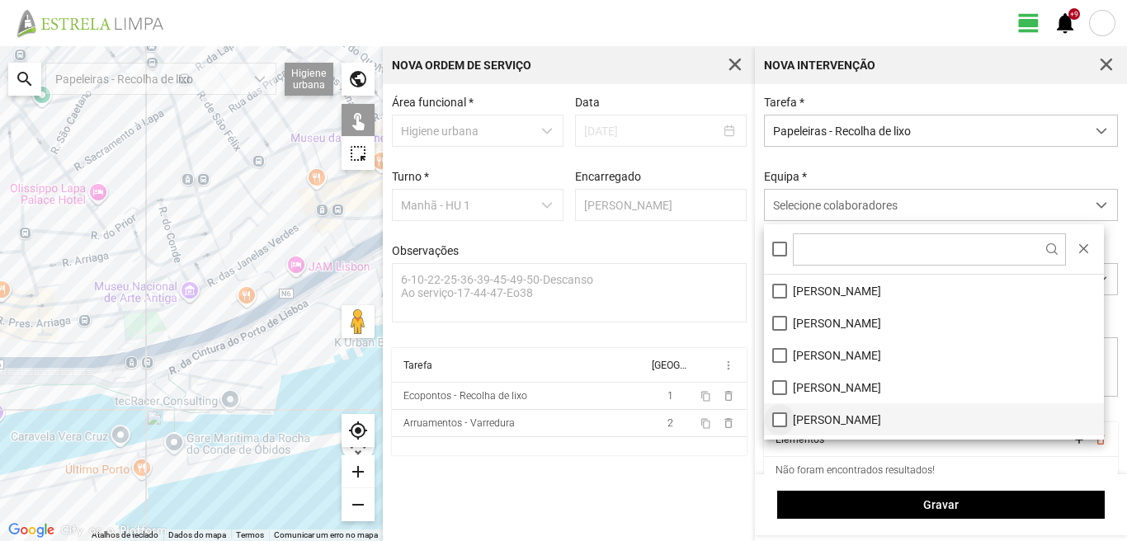
click at [780, 414] on li "[PERSON_NAME]" at bounding box center [934, 420] width 340 height 32
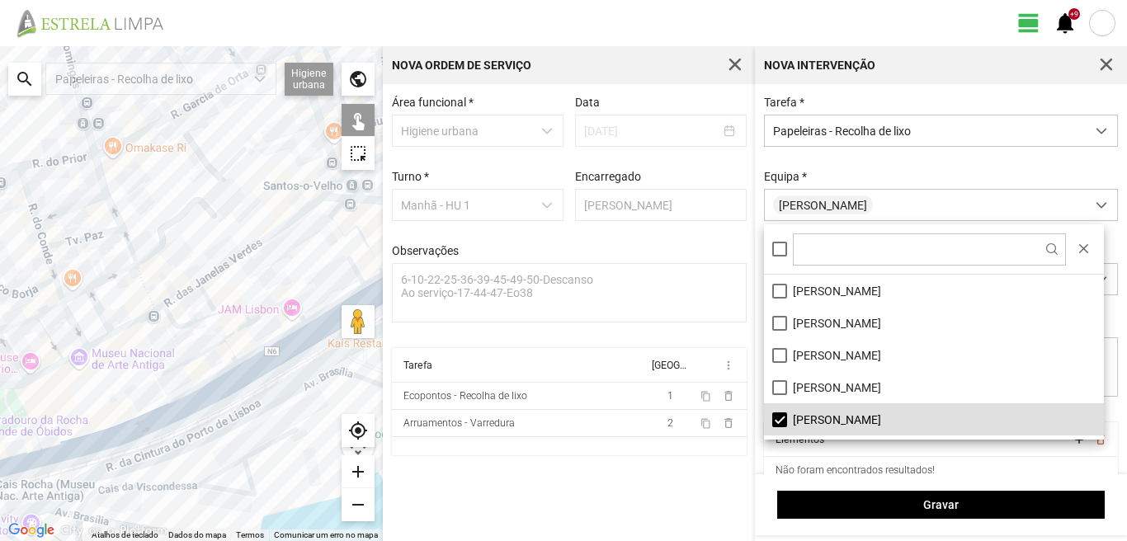
drag, startPoint x: 303, startPoint y: 229, endPoint x: 0, endPoint y: 292, distance: 309.5
click at [52, 290] on div at bounding box center [191, 293] width 383 height 495
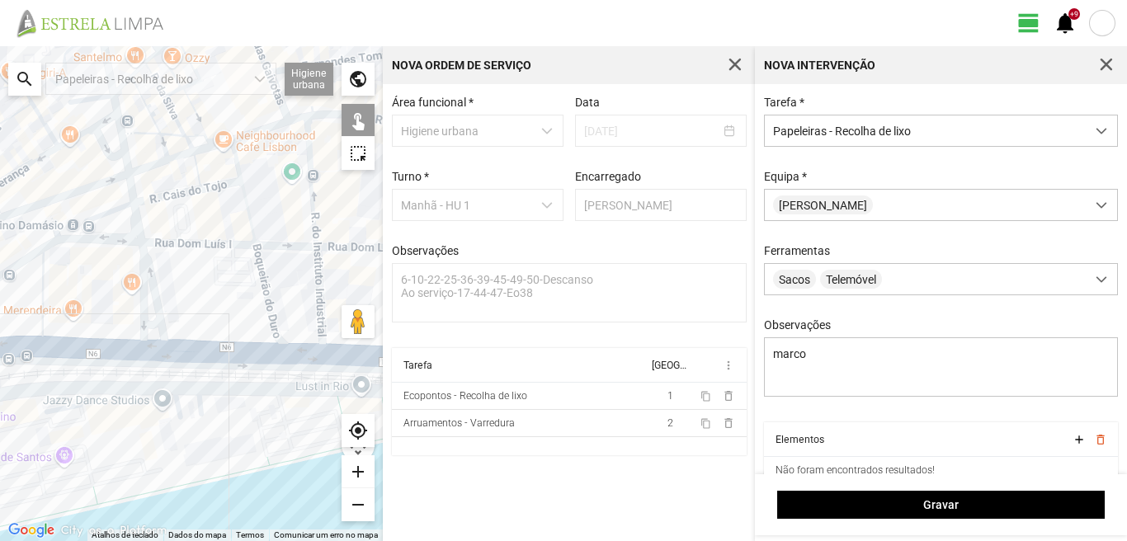
drag, startPoint x: 92, startPoint y: 223, endPoint x: 95, endPoint y: 306, distance: 83.4
click at [95, 306] on div at bounding box center [191, 293] width 383 height 495
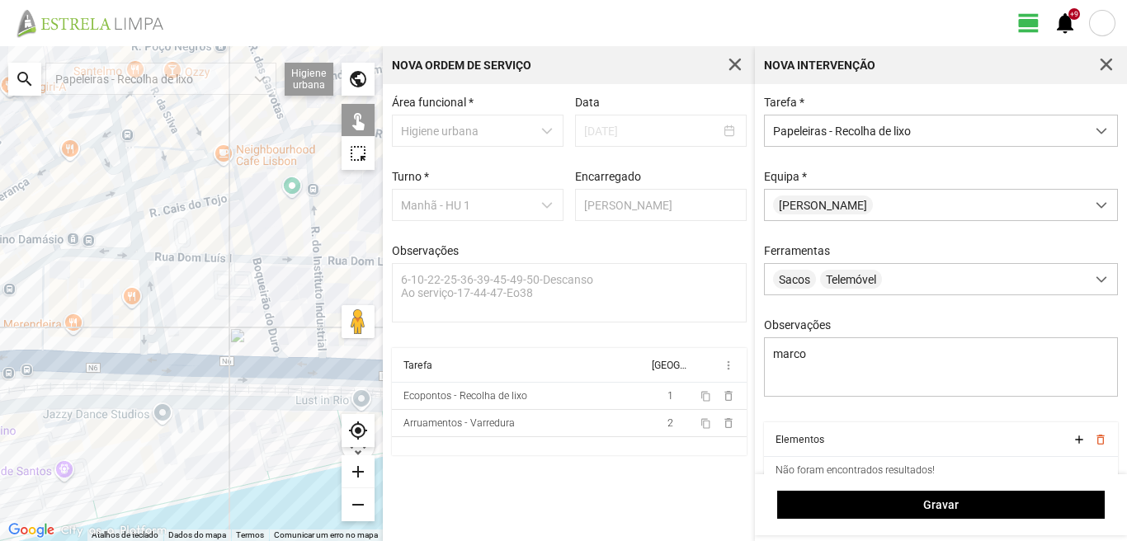
click at [135, 318] on div at bounding box center [191, 293] width 383 height 495
click at [156, 315] on div at bounding box center [191, 293] width 383 height 495
click at [132, 257] on div at bounding box center [191, 293] width 383 height 495
click at [92, 267] on div at bounding box center [191, 293] width 383 height 495
click at [93, 262] on div at bounding box center [191, 293] width 383 height 495
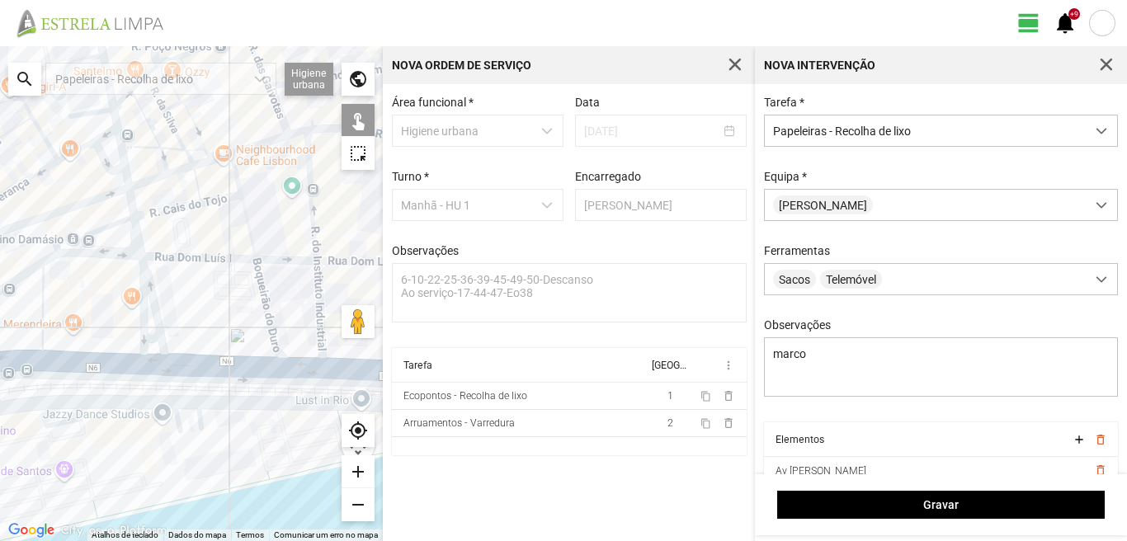
click at [109, 245] on div at bounding box center [191, 293] width 383 height 495
click at [106, 232] on div at bounding box center [191, 293] width 383 height 495
click at [92, 239] on div at bounding box center [191, 293] width 383 height 495
click at [78, 231] on div at bounding box center [191, 293] width 383 height 495
click at [125, 235] on div at bounding box center [191, 293] width 383 height 495
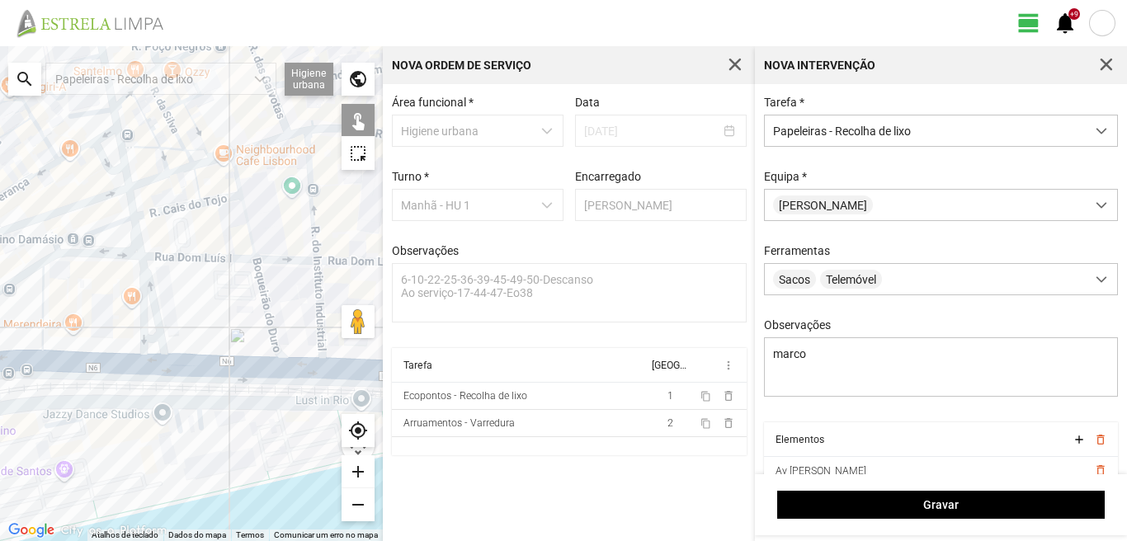
click at [138, 222] on div at bounding box center [191, 293] width 383 height 495
click at [121, 214] on div at bounding box center [191, 293] width 383 height 495
click at [119, 196] on div at bounding box center [191, 293] width 383 height 495
click at [118, 178] on div at bounding box center [191, 293] width 383 height 495
click at [115, 162] on div at bounding box center [191, 293] width 383 height 495
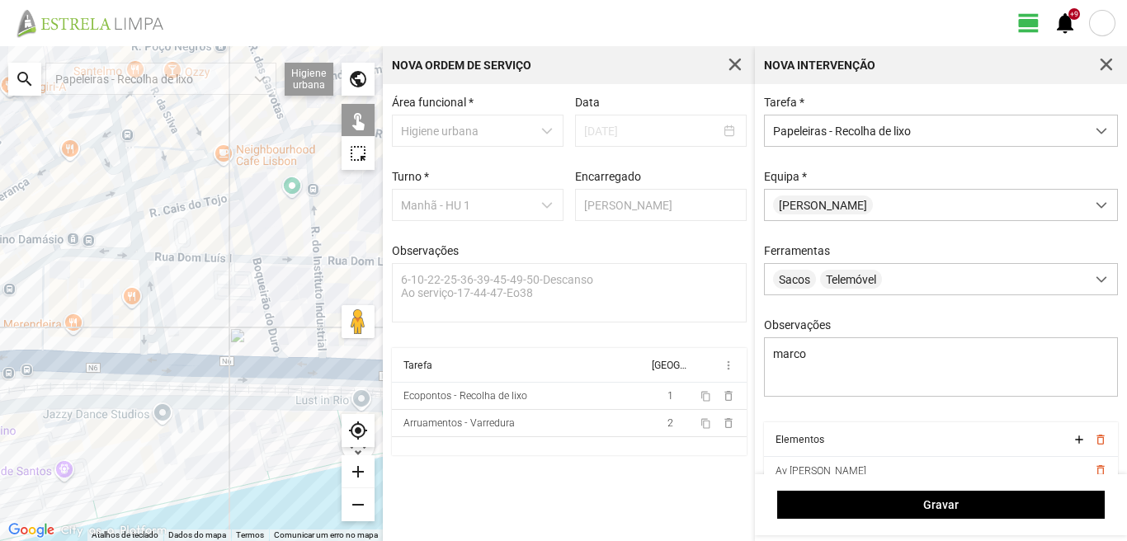
click at [108, 120] on div at bounding box center [191, 293] width 383 height 495
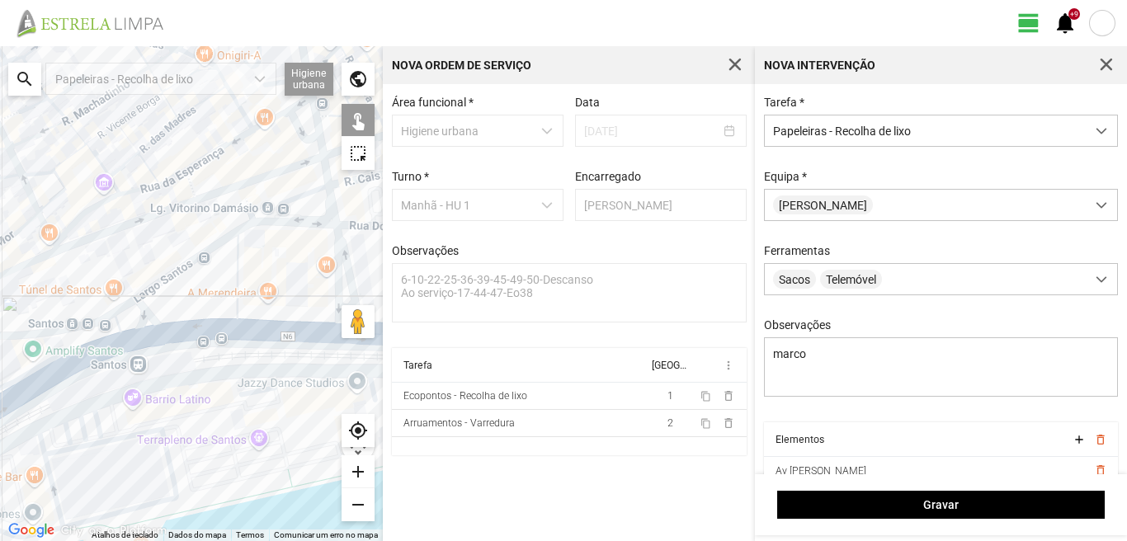
drag, startPoint x: 0, startPoint y: 287, endPoint x: 204, endPoint y: 257, distance: 206.1
click at [204, 257] on div at bounding box center [191, 293] width 383 height 495
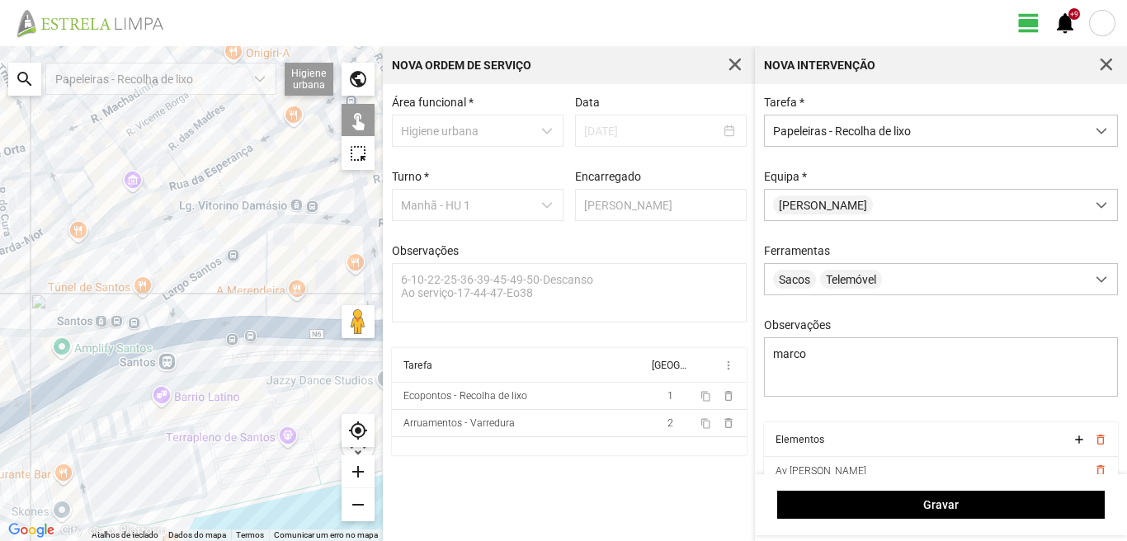
click at [224, 252] on div at bounding box center [191, 293] width 383 height 495
click at [229, 262] on div at bounding box center [191, 293] width 383 height 495
click at [242, 264] on div at bounding box center [191, 293] width 383 height 495
click at [218, 282] on div at bounding box center [191, 293] width 383 height 495
click at [213, 306] on div at bounding box center [191, 293] width 383 height 495
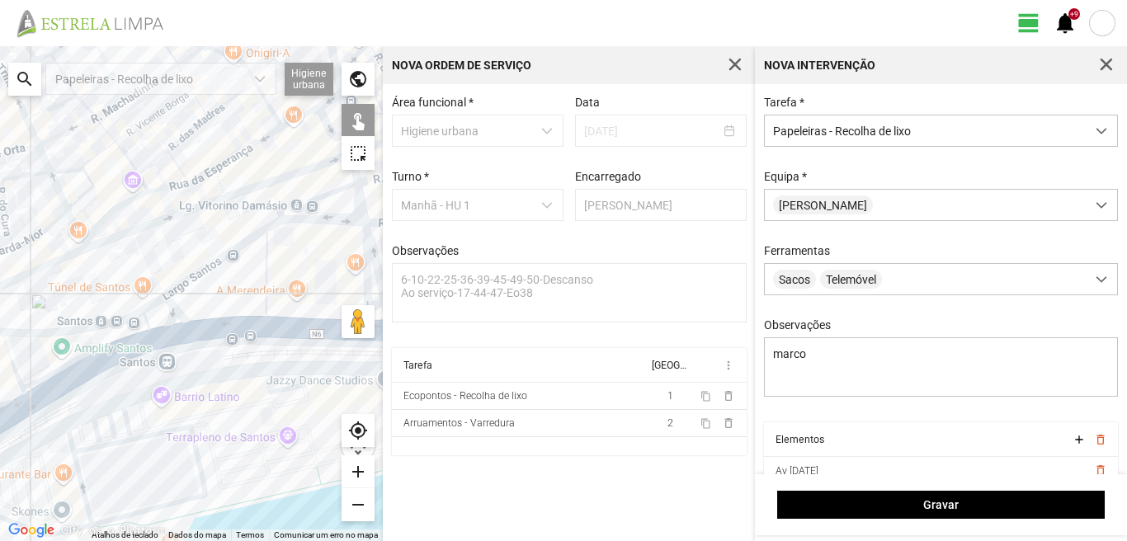
click at [226, 310] on div at bounding box center [191, 293] width 383 height 495
click at [247, 285] on div at bounding box center [191, 293] width 383 height 495
click at [246, 301] on div at bounding box center [191, 293] width 383 height 495
click at [258, 302] on div at bounding box center [191, 293] width 383 height 495
click at [276, 315] on div at bounding box center [191, 293] width 383 height 495
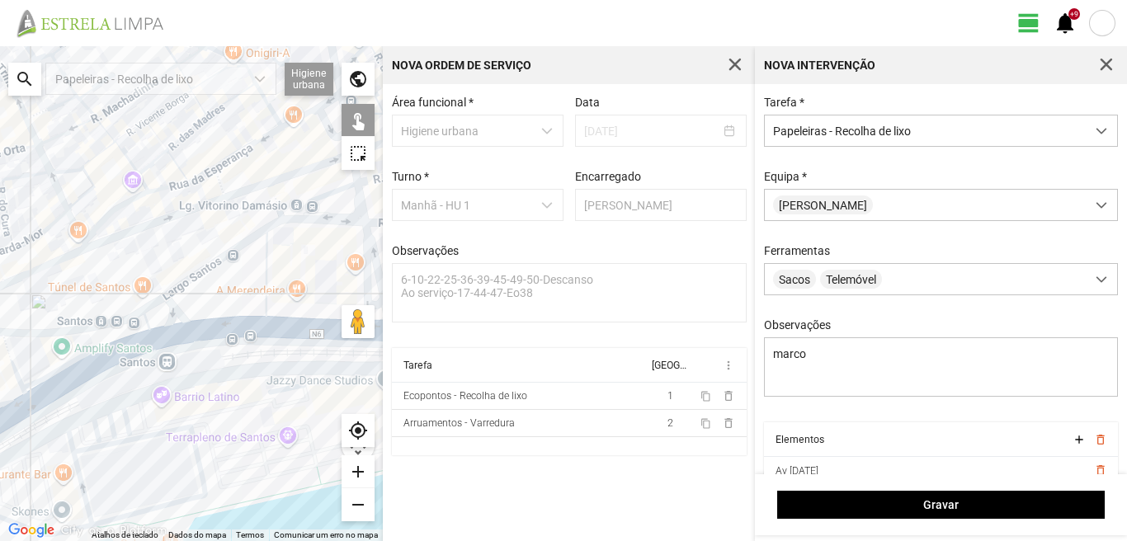
click at [297, 310] on div at bounding box center [191, 293] width 383 height 495
click at [249, 351] on div at bounding box center [191, 293] width 383 height 495
click at [234, 338] on div at bounding box center [191, 293] width 383 height 495
click at [226, 371] on div at bounding box center [191, 293] width 383 height 495
click at [223, 365] on div at bounding box center [191, 293] width 383 height 495
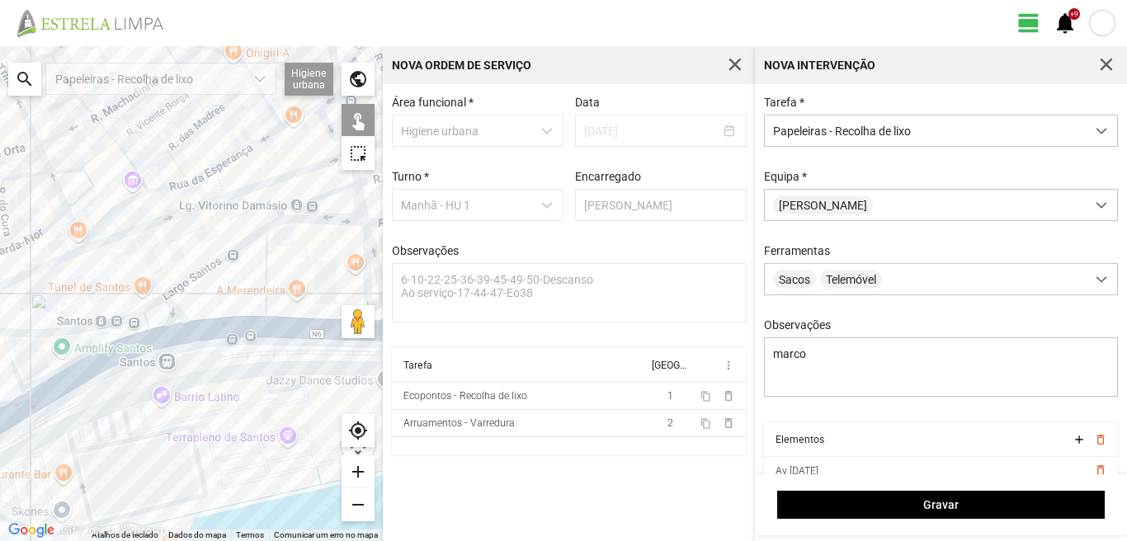
click at [213, 356] on div at bounding box center [191, 293] width 383 height 495
click at [187, 362] on div at bounding box center [191, 293] width 383 height 495
click at [167, 355] on div at bounding box center [191, 293] width 383 height 495
click at [174, 359] on div at bounding box center [191, 293] width 383 height 495
click at [177, 370] on div at bounding box center [191, 293] width 383 height 495
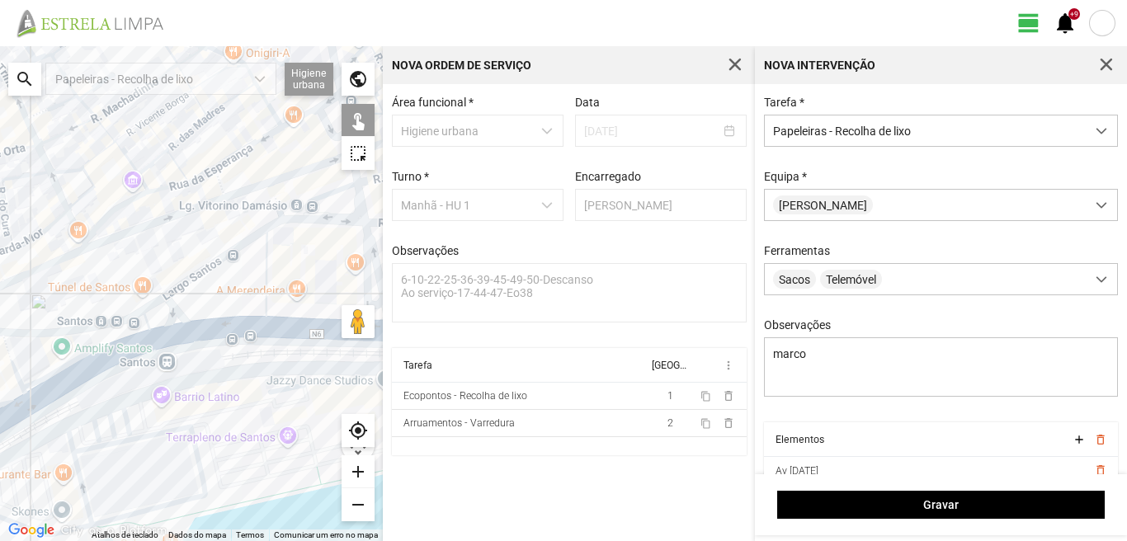
click at [177, 374] on div at bounding box center [191, 293] width 383 height 495
click at [172, 378] on div at bounding box center [191, 293] width 383 height 495
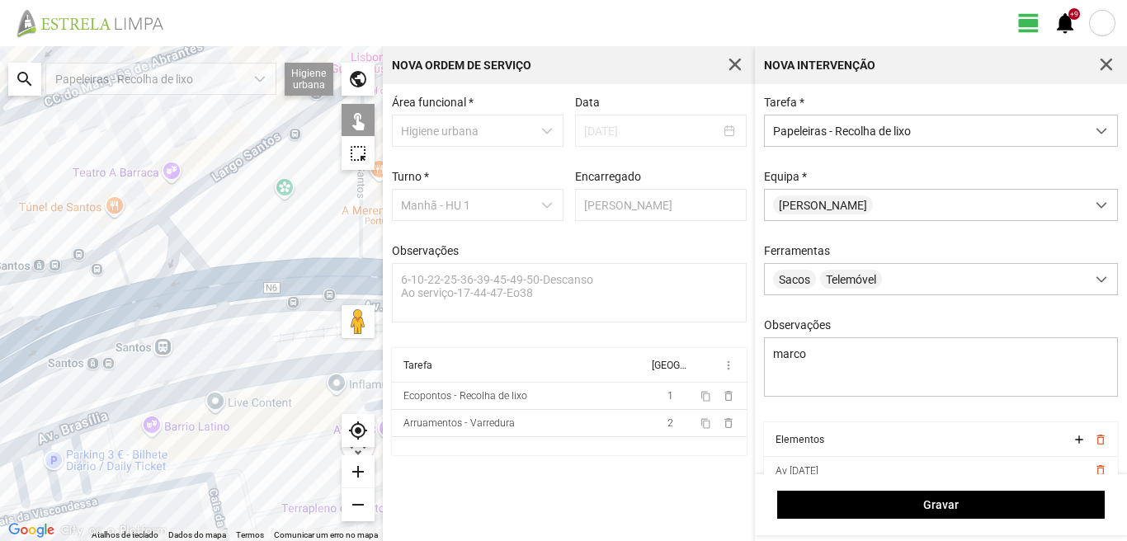
click at [158, 357] on div at bounding box center [191, 293] width 383 height 495
click at [173, 352] on div at bounding box center [191, 293] width 383 height 495
click at [147, 267] on div at bounding box center [191, 293] width 383 height 495
click at [193, 231] on div at bounding box center [191, 293] width 383 height 495
click at [153, 203] on div at bounding box center [191, 293] width 383 height 495
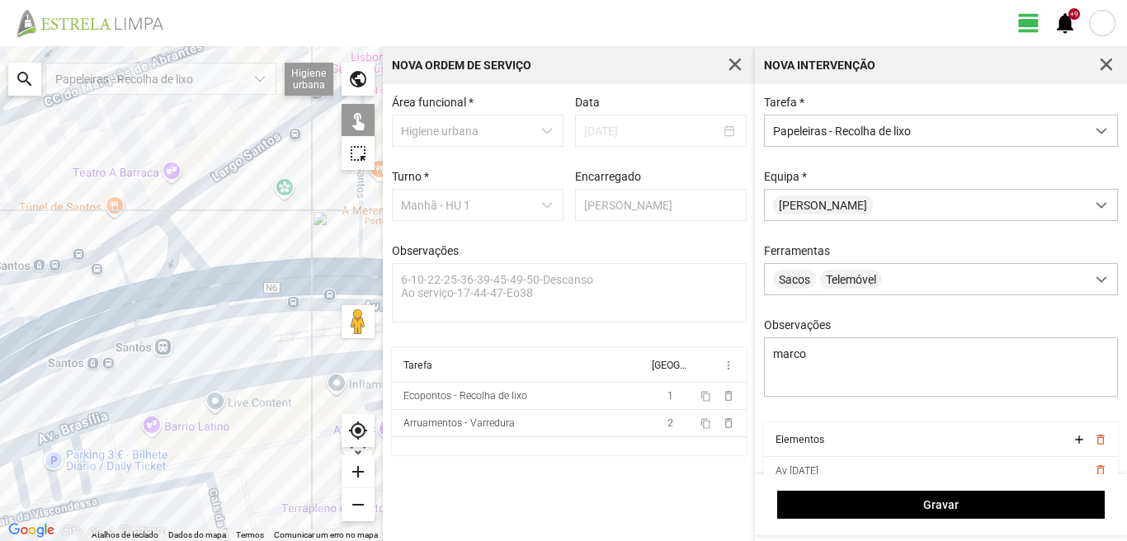
click at [91, 250] on div at bounding box center [191, 293] width 383 height 495
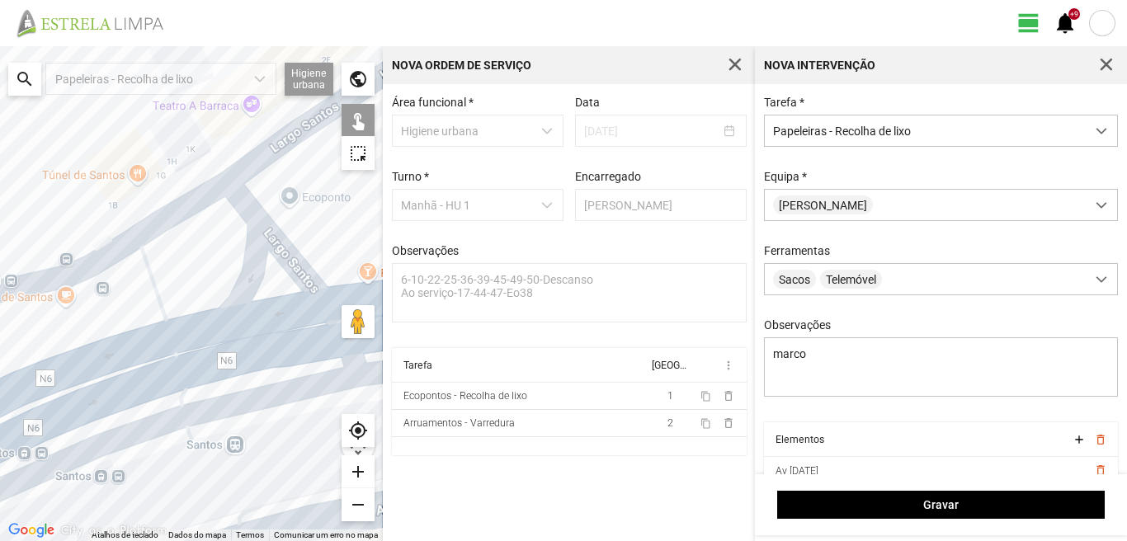
click at [52, 299] on div at bounding box center [191, 293] width 383 height 495
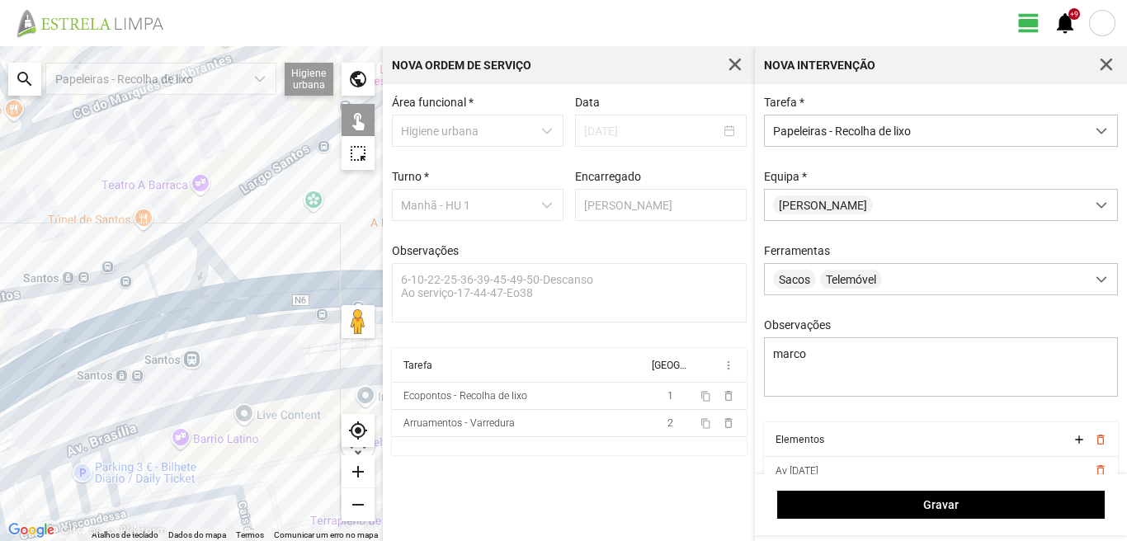
drag, startPoint x: 46, startPoint y: 314, endPoint x: 107, endPoint y: 285, distance: 67.9
click at [105, 286] on div at bounding box center [191, 293] width 383 height 495
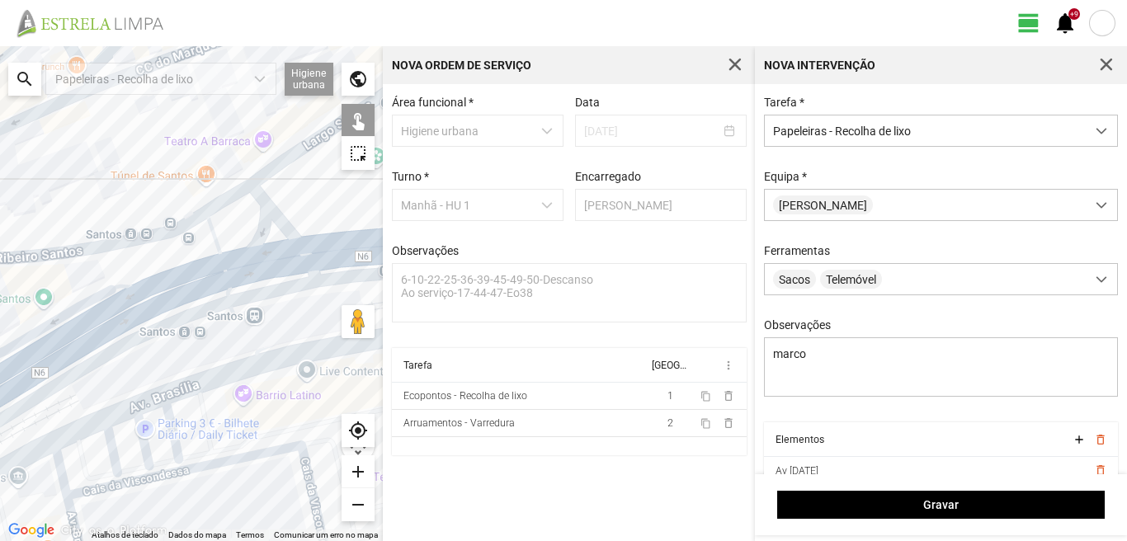
click at [128, 248] on div at bounding box center [191, 293] width 383 height 495
click at [98, 258] on div at bounding box center [191, 293] width 383 height 495
click at [151, 316] on div at bounding box center [191, 293] width 383 height 495
click at [195, 340] on div at bounding box center [191, 293] width 383 height 495
click at [211, 339] on div at bounding box center [191, 293] width 383 height 495
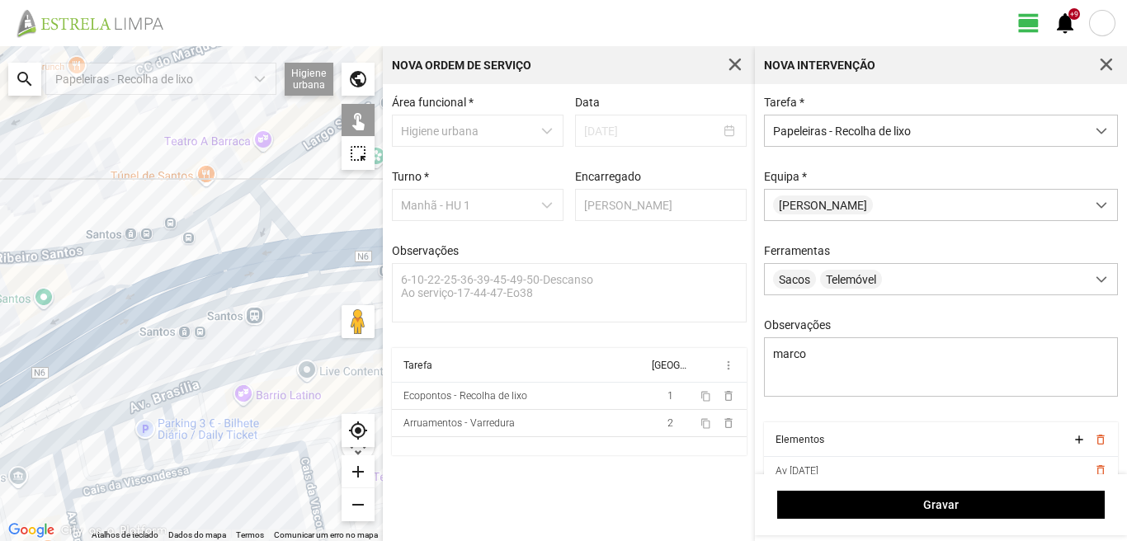
click at [224, 324] on div at bounding box center [191, 293] width 383 height 495
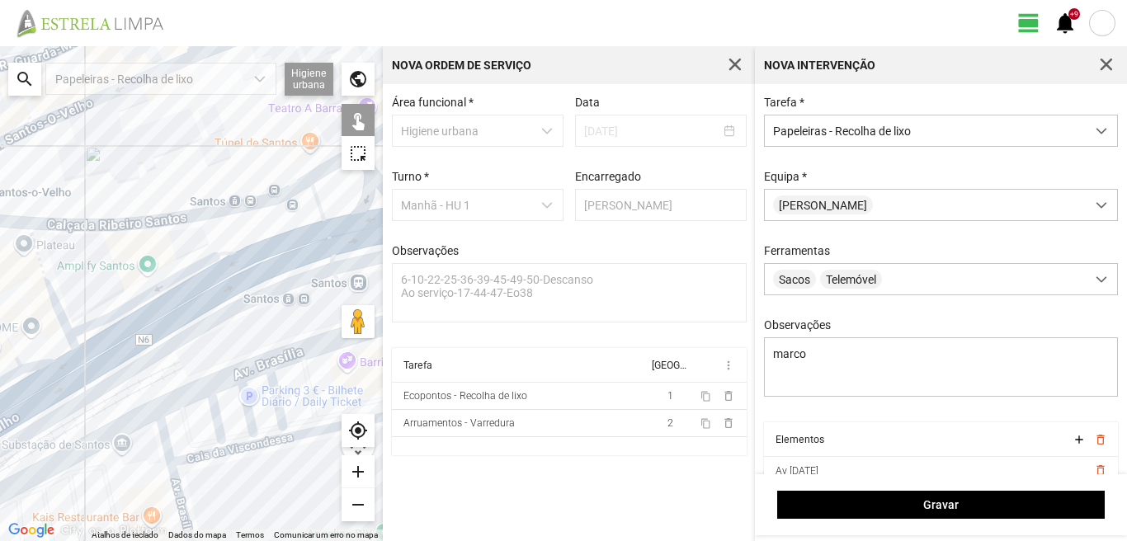
drag, startPoint x: 116, startPoint y: 339, endPoint x: 222, endPoint y: 302, distance: 112.8
click at [222, 302] on div at bounding box center [191, 293] width 383 height 495
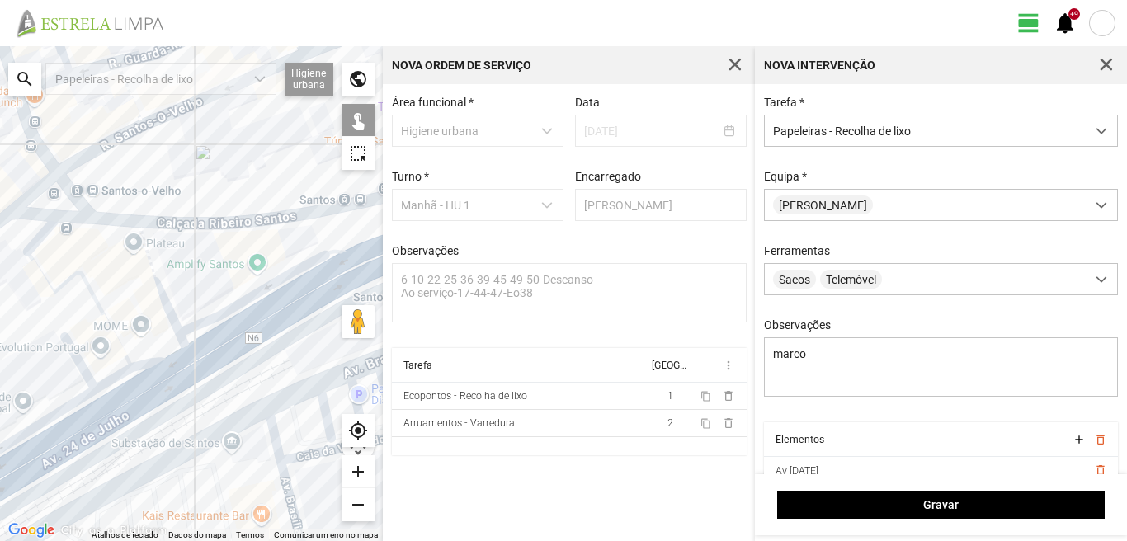
drag, startPoint x: 98, startPoint y: 313, endPoint x: 240, endPoint y: 316, distance: 142.0
click at [240, 316] on div at bounding box center [191, 293] width 383 height 495
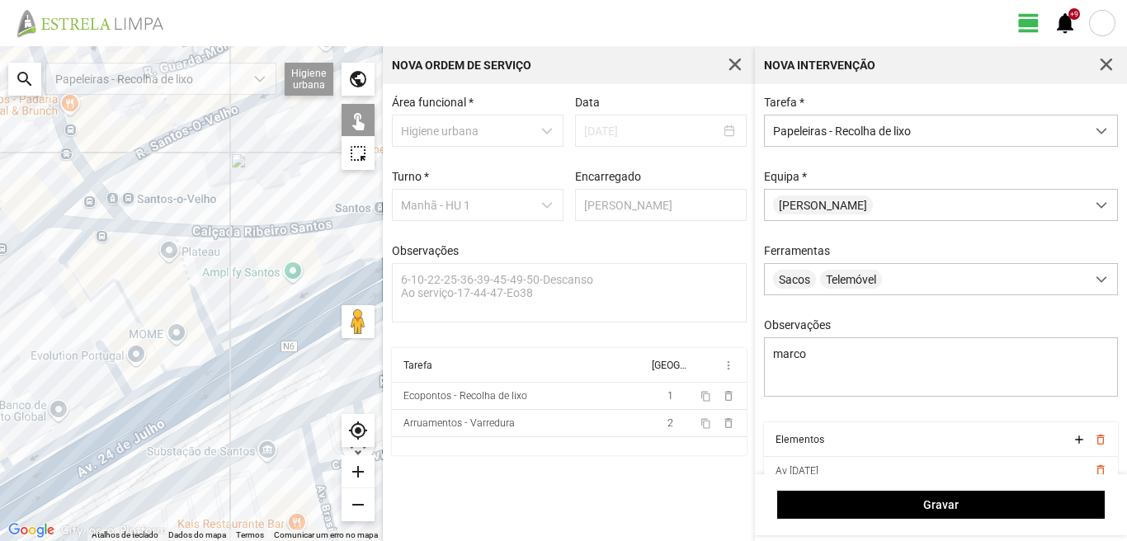
click at [181, 234] on div at bounding box center [191, 293] width 383 height 495
click at [83, 205] on div at bounding box center [191, 293] width 383 height 495
click at [115, 195] on div at bounding box center [191, 293] width 383 height 495
click at [96, 237] on div at bounding box center [191, 293] width 383 height 495
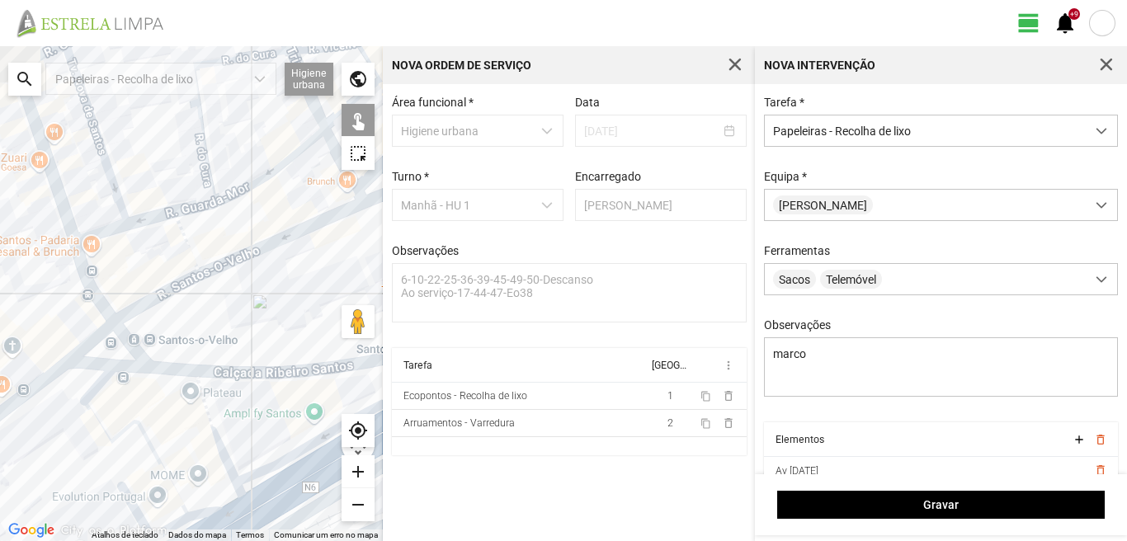
drag, startPoint x: 156, startPoint y: 165, endPoint x: 177, endPoint y: 307, distance: 143.6
click at [177, 307] on div at bounding box center [191, 293] width 383 height 495
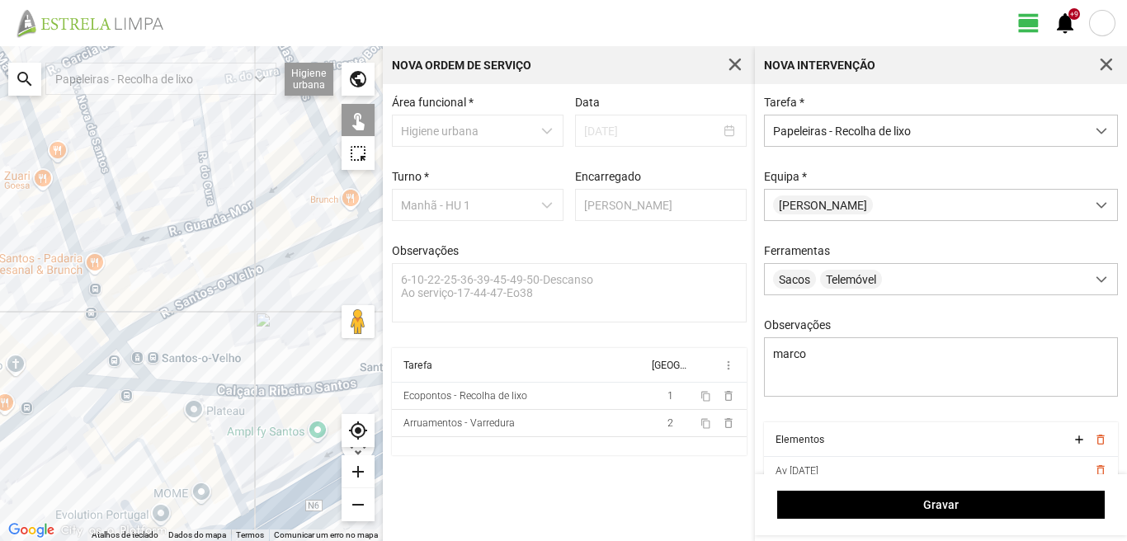
drag, startPoint x: 185, startPoint y: 343, endPoint x: 205, endPoint y: 307, distance: 40.6
click at [188, 338] on div at bounding box center [191, 293] width 383 height 495
click at [210, 301] on div at bounding box center [191, 293] width 383 height 495
drag, startPoint x: 217, startPoint y: 287, endPoint x: 196, endPoint y: 335, distance: 52.5
click at [215, 291] on div at bounding box center [191, 293] width 383 height 495
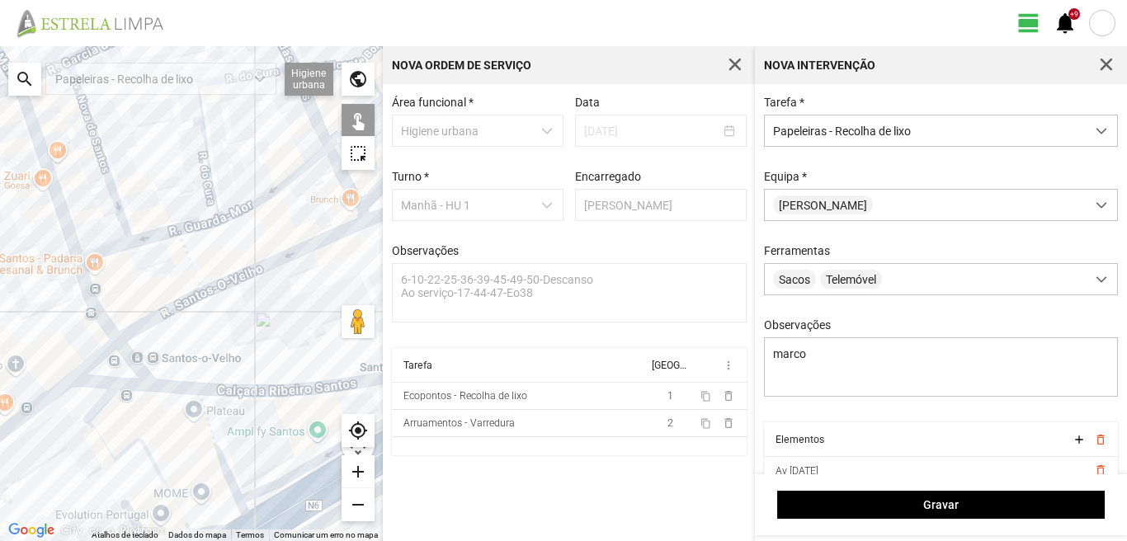
click at [181, 341] on div at bounding box center [191, 293] width 383 height 495
click at [182, 341] on div at bounding box center [191, 293] width 383 height 495
click at [182, 343] on div at bounding box center [191, 293] width 383 height 495
click at [183, 343] on div at bounding box center [191, 293] width 383 height 495
click at [276, 258] on div at bounding box center [191, 293] width 383 height 495
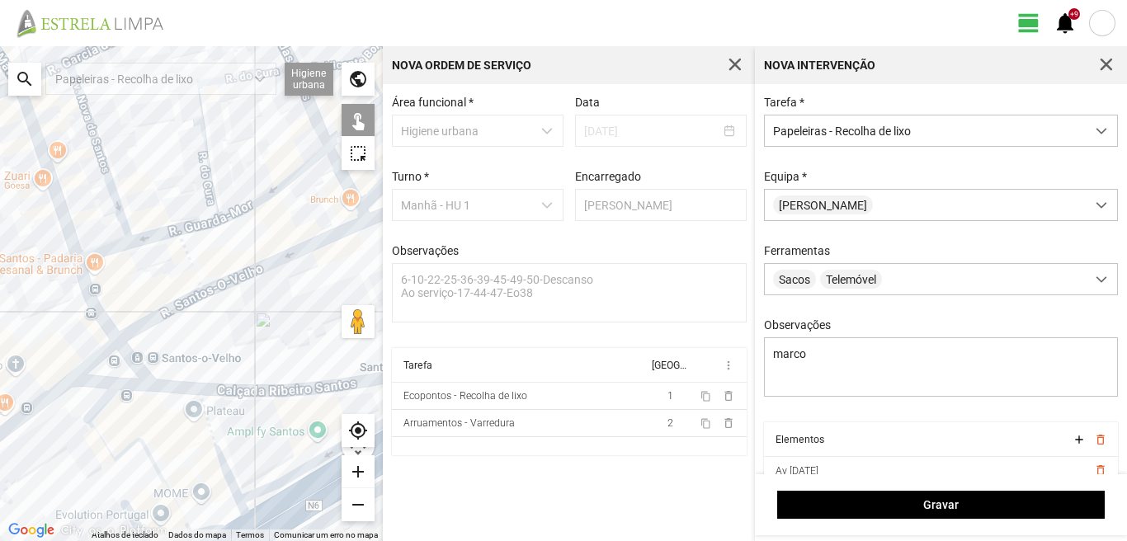
click at [215, 291] on div at bounding box center [191, 293] width 383 height 495
drag, startPoint x: 213, startPoint y: 278, endPoint x: 190, endPoint y: 416, distance: 139.8
click at [190, 416] on div at bounding box center [191, 293] width 383 height 495
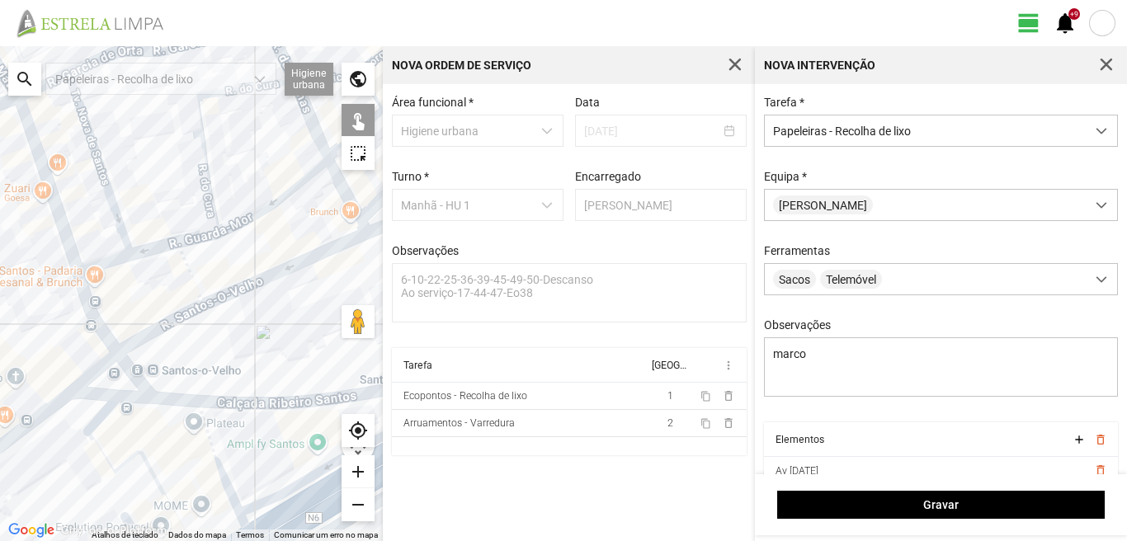
drag, startPoint x: 232, startPoint y: 279, endPoint x: 198, endPoint y: 434, distance: 158.8
click at [198, 434] on div at bounding box center [191, 293] width 383 height 495
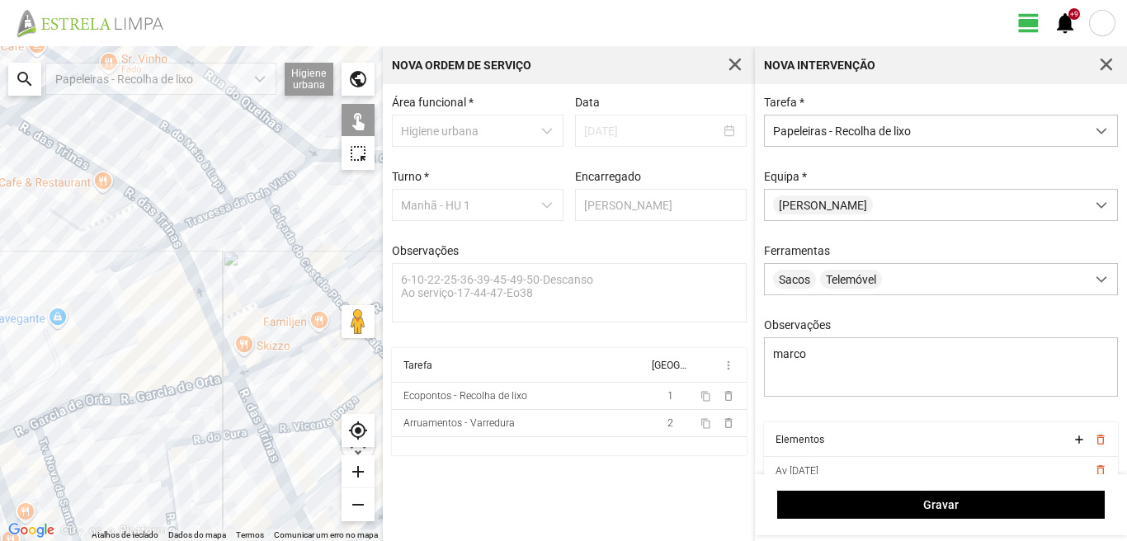
drag, startPoint x: 210, startPoint y: 288, endPoint x: 226, endPoint y: 443, distance: 156.0
click at [226, 443] on div at bounding box center [191, 293] width 383 height 495
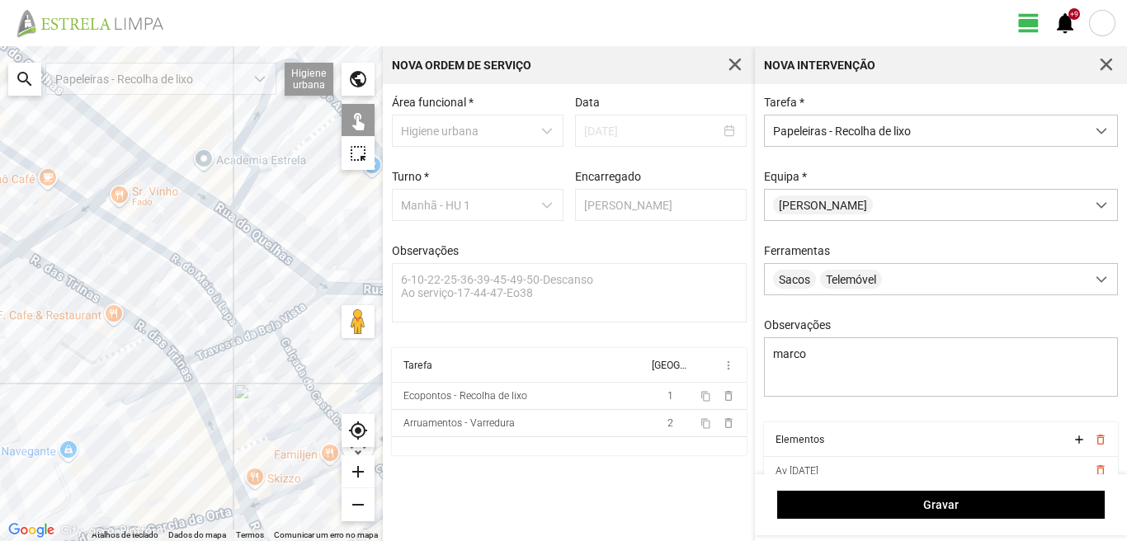
drag, startPoint x: 226, startPoint y: 269, endPoint x: 239, endPoint y: 412, distance: 143.3
click at [239, 412] on div at bounding box center [191, 293] width 383 height 495
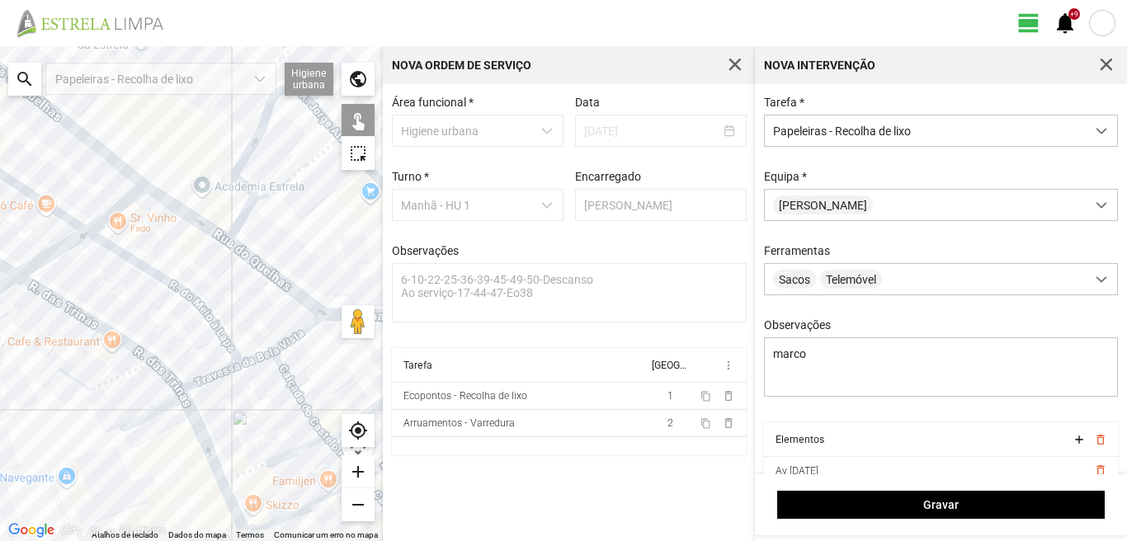
click at [235, 234] on div at bounding box center [191, 293] width 383 height 495
click at [234, 226] on div at bounding box center [191, 293] width 383 height 495
click at [260, 220] on div at bounding box center [191, 293] width 383 height 495
drag, startPoint x: 279, startPoint y: 203, endPoint x: 267, endPoint y: 258, distance: 55.9
click at [279, 209] on div at bounding box center [191, 293] width 383 height 495
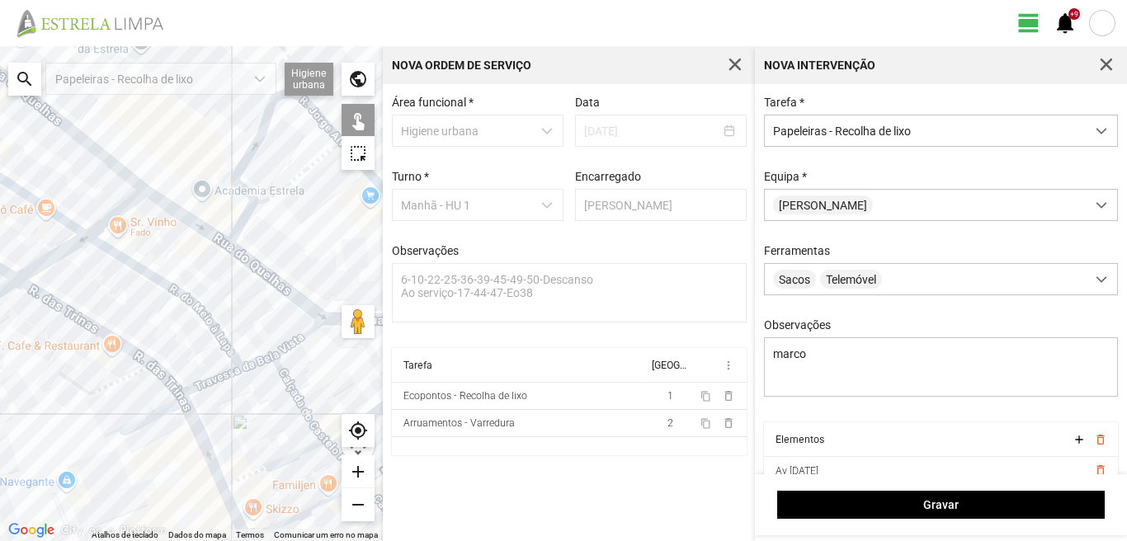
click at [311, 315] on div at bounding box center [191, 293] width 383 height 495
drag, startPoint x: 311, startPoint y: 315, endPoint x: 272, endPoint y: 321, distance: 39.2
click at [308, 315] on div at bounding box center [191, 293] width 383 height 495
click at [296, 313] on div at bounding box center [191, 293] width 383 height 495
click at [279, 211] on div at bounding box center [191, 293] width 383 height 495
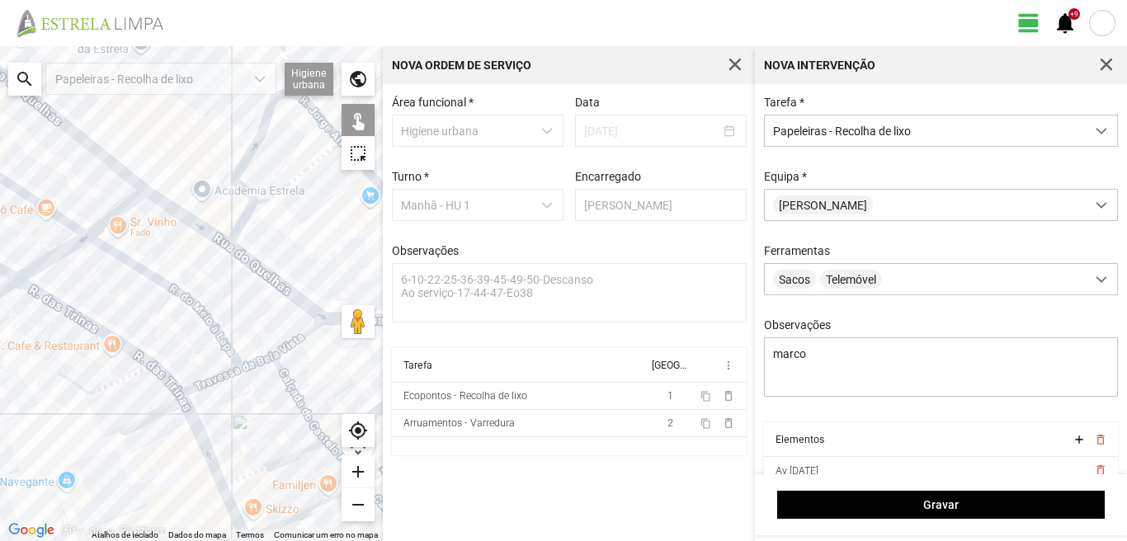
drag, startPoint x: 288, startPoint y: 262, endPoint x: 149, endPoint y: 314, distance: 149.1
click at [149, 314] on div at bounding box center [191, 293] width 383 height 495
drag, startPoint x: 244, startPoint y: 306, endPoint x: 133, endPoint y: 347, distance: 118.5
click at [133, 347] on div at bounding box center [191, 293] width 383 height 495
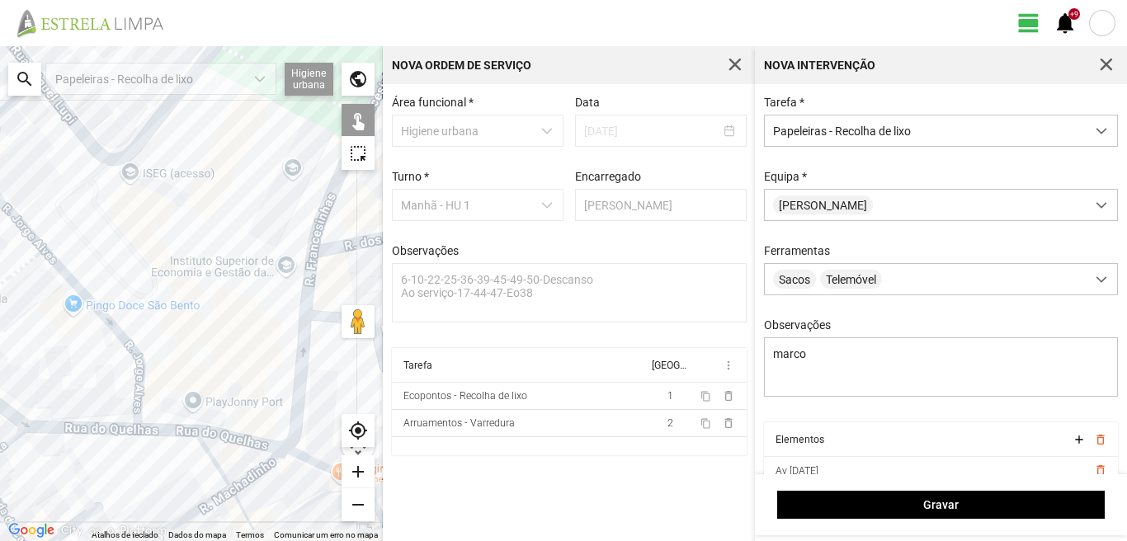
click at [156, 432] on div at bounding box center [191, 293] width 383 height 495
click at [144, 416] on div at bounding box center [191, 293] width 383 height 495
click at [145, 387] on div at bounding box center [191, 293] width 383 height 495
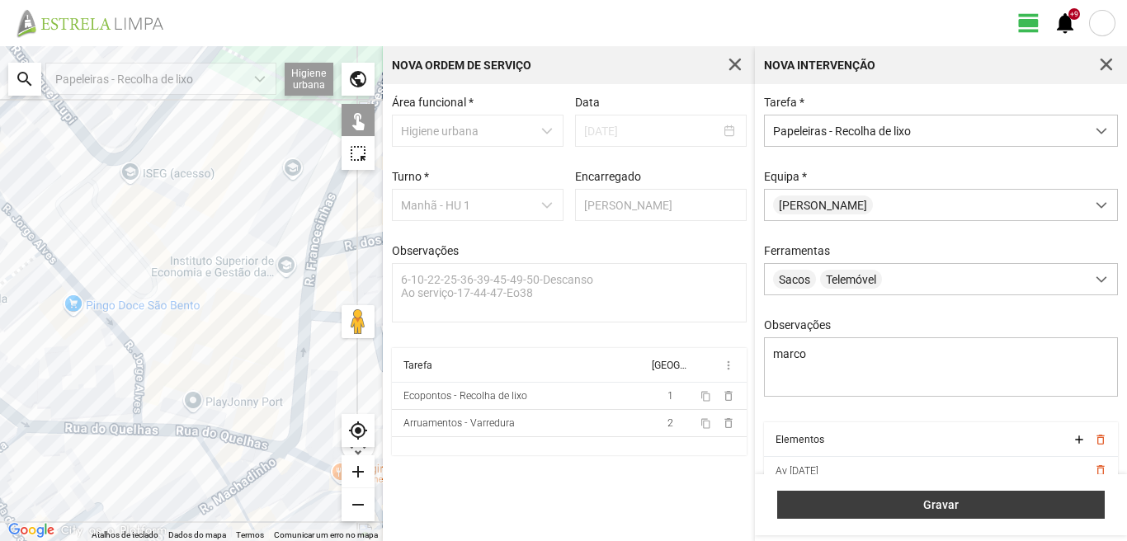
click at [967, 511] on span "Gravar" at bounding box center [942, 505] width 310 height 13
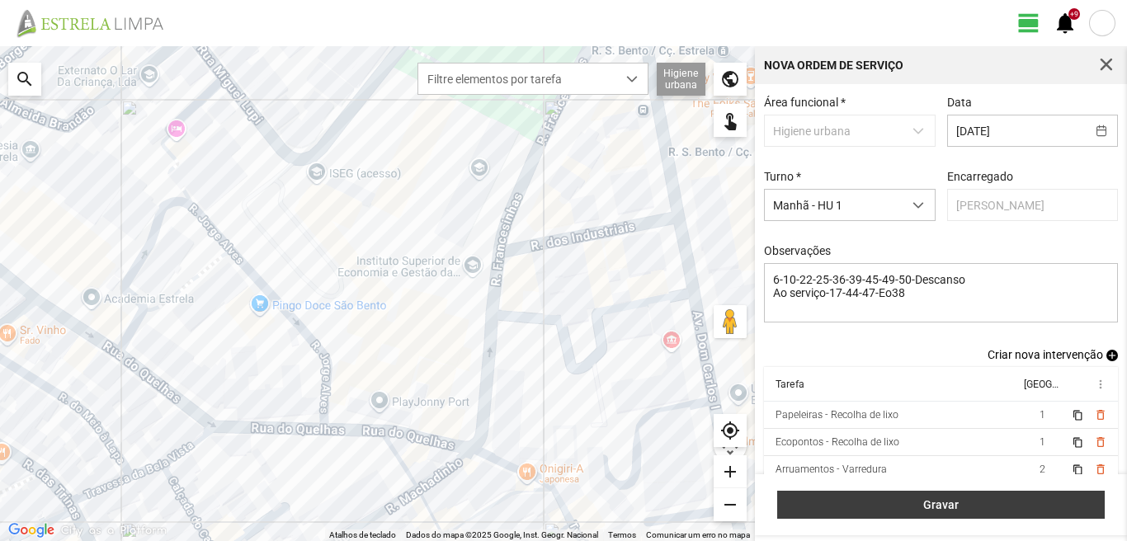
click at [938, 496] on button "Gravar" at bounding box center [941, 505] width 328 height 28
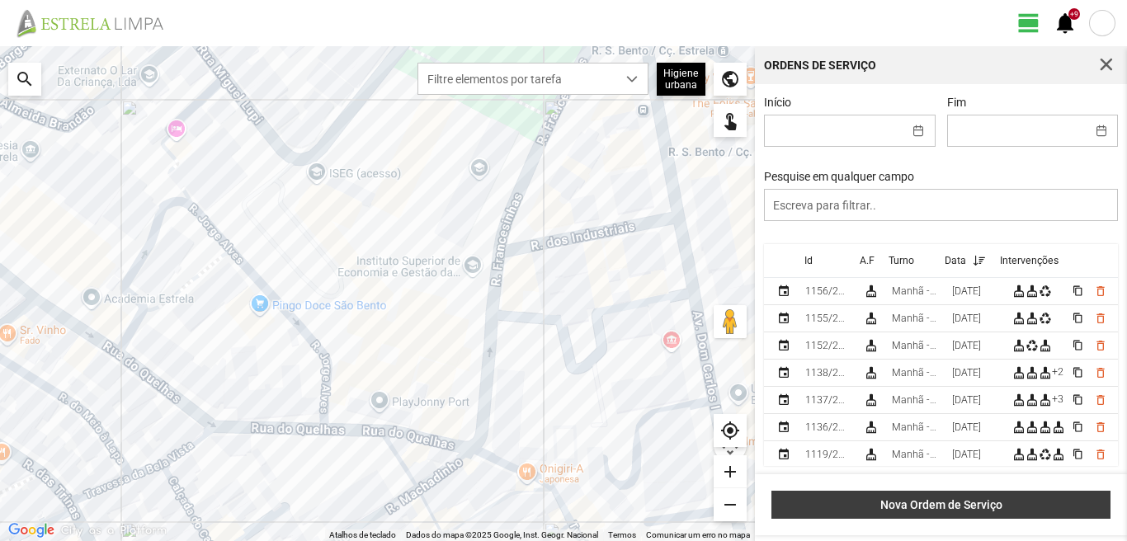
click at [957, 504] on span "Nova Ordem de Serviço" at bounding box center [942, 505] width 322 height 13
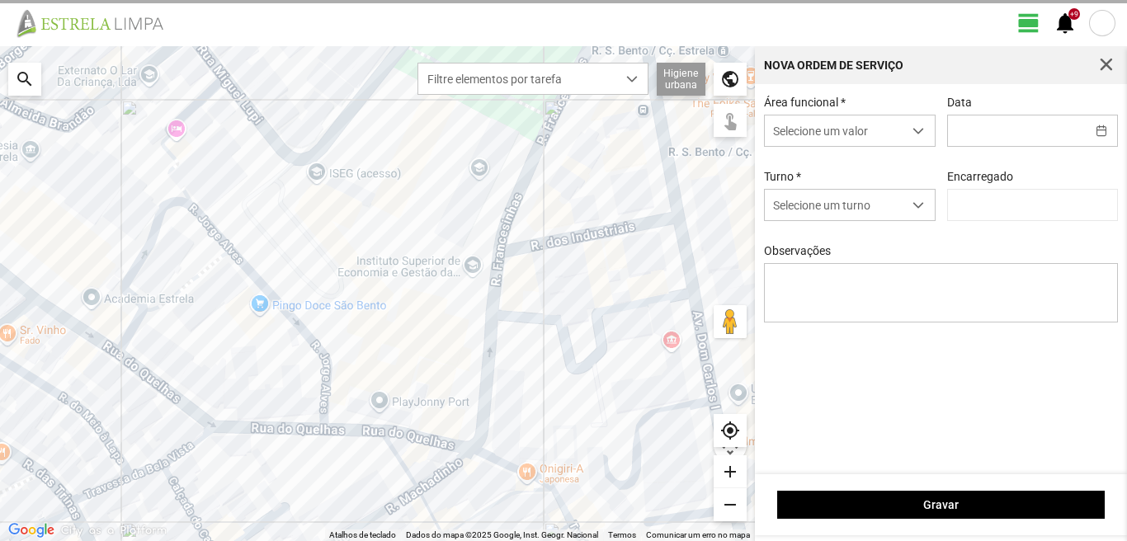
type input "[PERSON_NAME]"
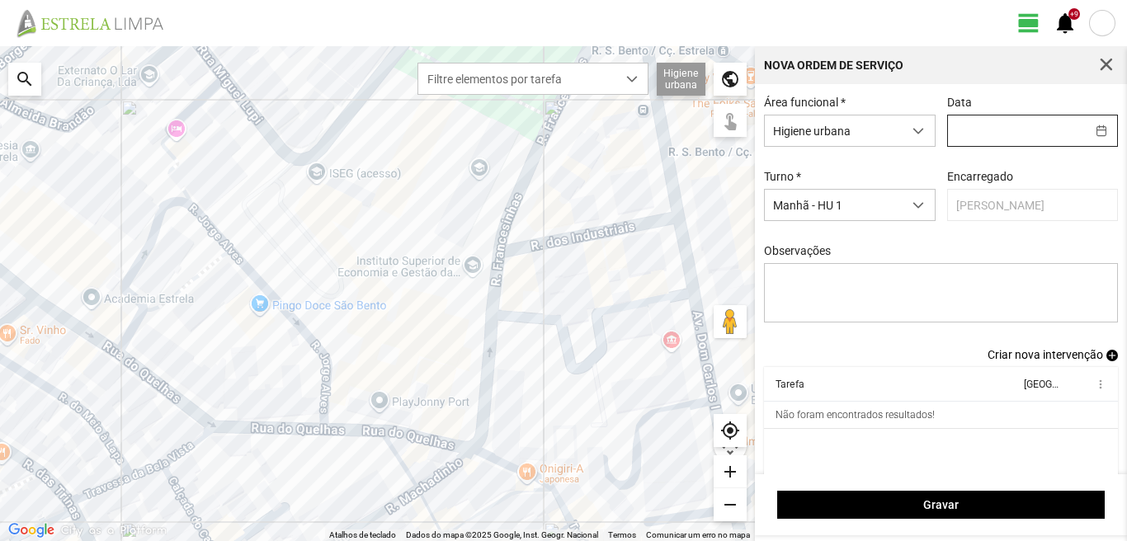
click at [948, 134] on input "text" at bounding box center [1017, 131] width 138 height 31
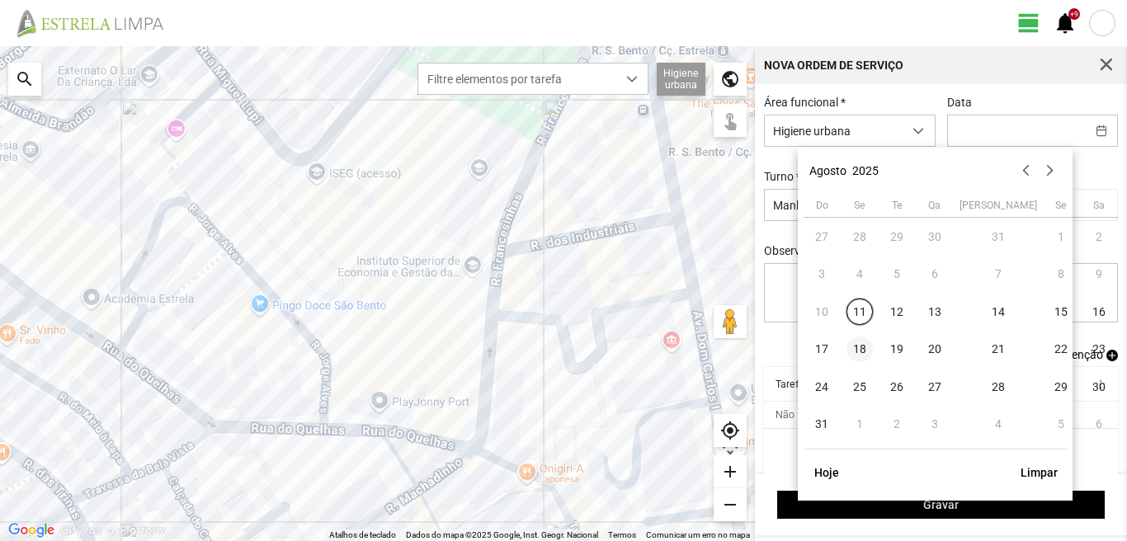
click at [855, 349] on span "18" at bounding box center [860, 350] width 26 height 26
type input "[DATE]"
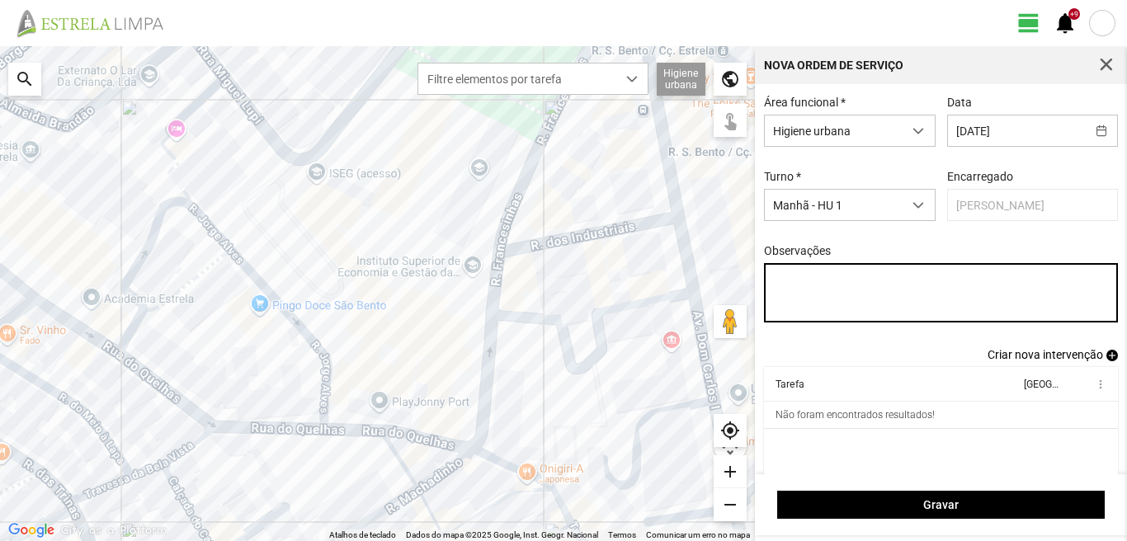
click at [802, 288] on textarea "Observações" at bounding box center [941, 292] width 355 height 59
click at [877, 297] on textarea "6-10-44-45-49-Eo38-descanso Ao serviço-17-22-25-39-47-50-" at bounding box center [941, 292] width 355 height 59
click at [881, 297] on textarea "6-10-44-45-49-Eo38-descanso Ao serviço-17-22-25-39-47-50-" at bounding box center [941, 292] width 355 height 59
click at [963, 295] on textarea "6-10-44-45-49-Eo38-descanso Ao serviço-17-22-25-36-39-47-50-" at bounding box center [941, 292] width 355 height 59
type textarea "6-10-44-45-49-Eo38-descanso Ao serviço-17-22-25-36-39-47-50"
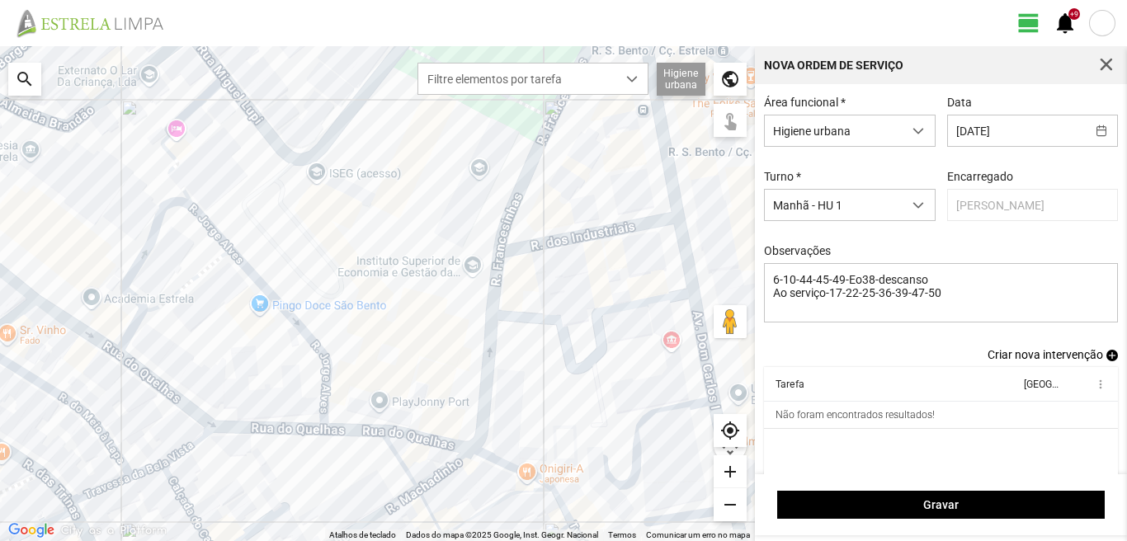
click at [1107, 361] on span "add" at bounding box center [1113, 356] width 12 height 12
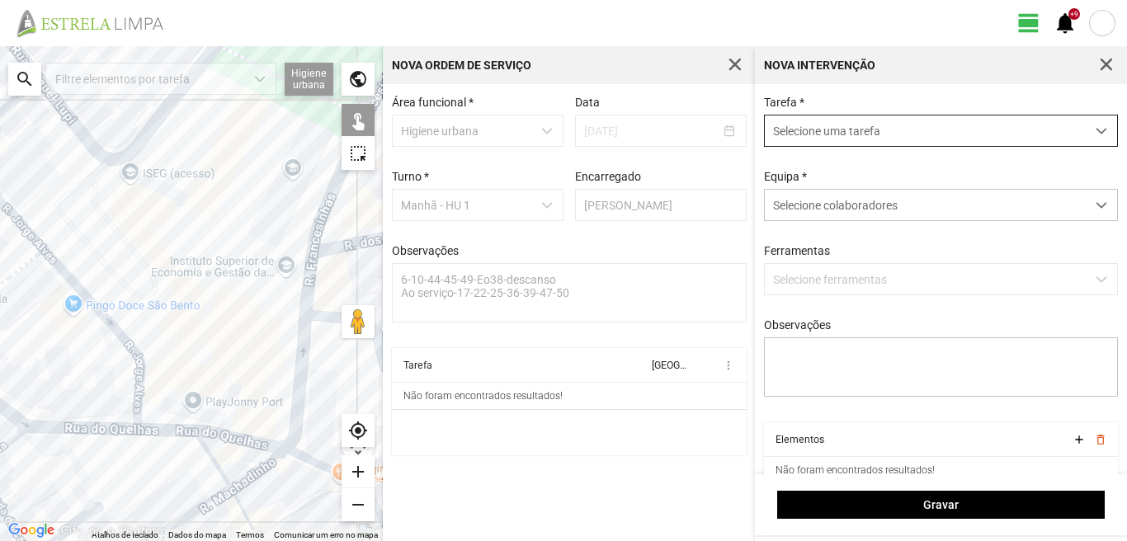
click at [881, 132] on span "Selecione uma tarefa" at bounding box center [925, 131] width 321 height 31
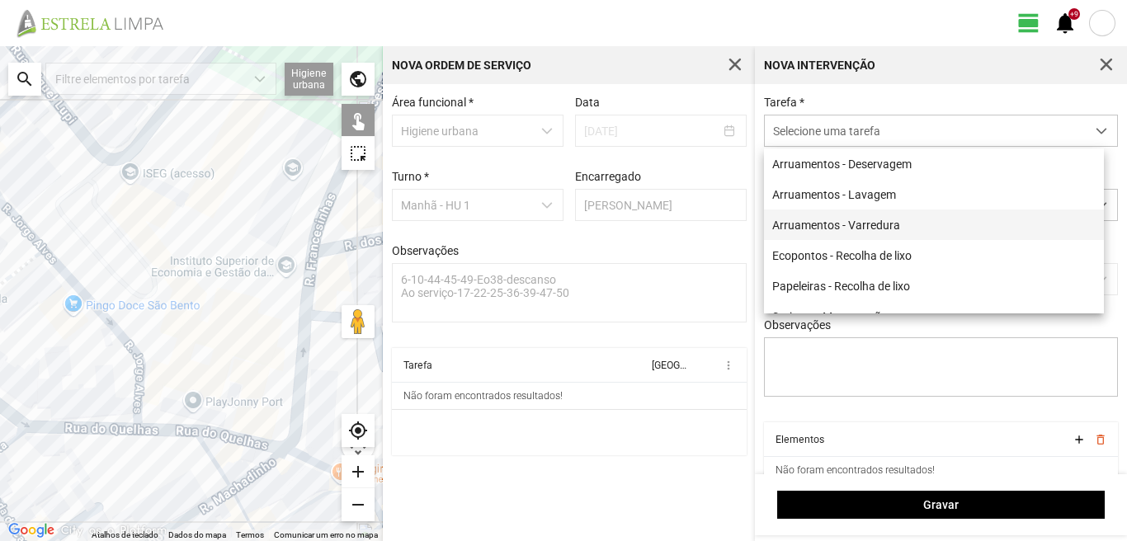
click at [829, 229] on li "Arruamentos - Varredura" at bounding box center [934, 225] width 340 height 31
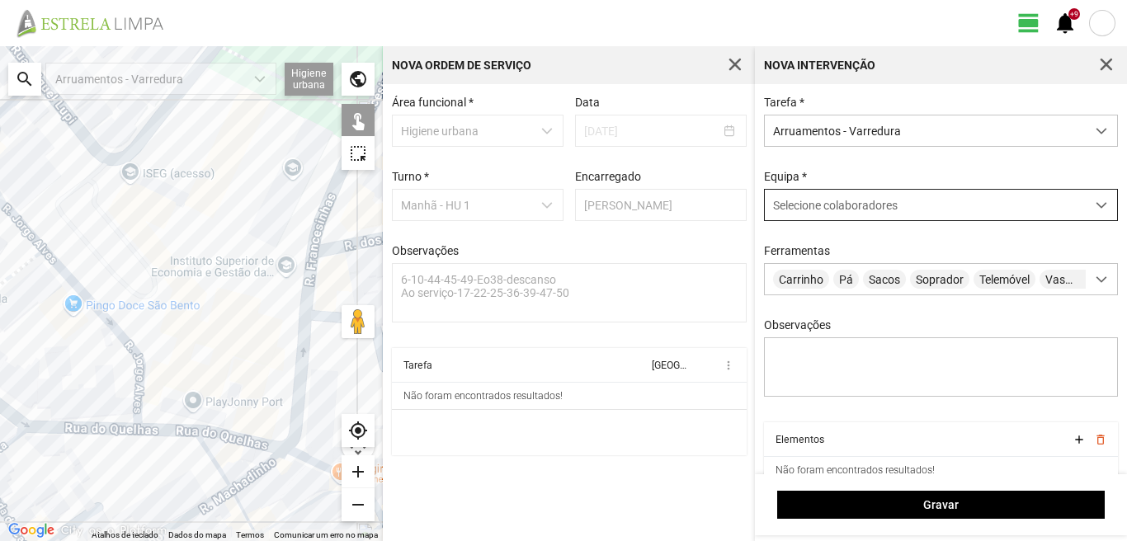
click at [842, 212] on span "Selecione colaboradores" at bounding box center [835, 205] width 125 height 13
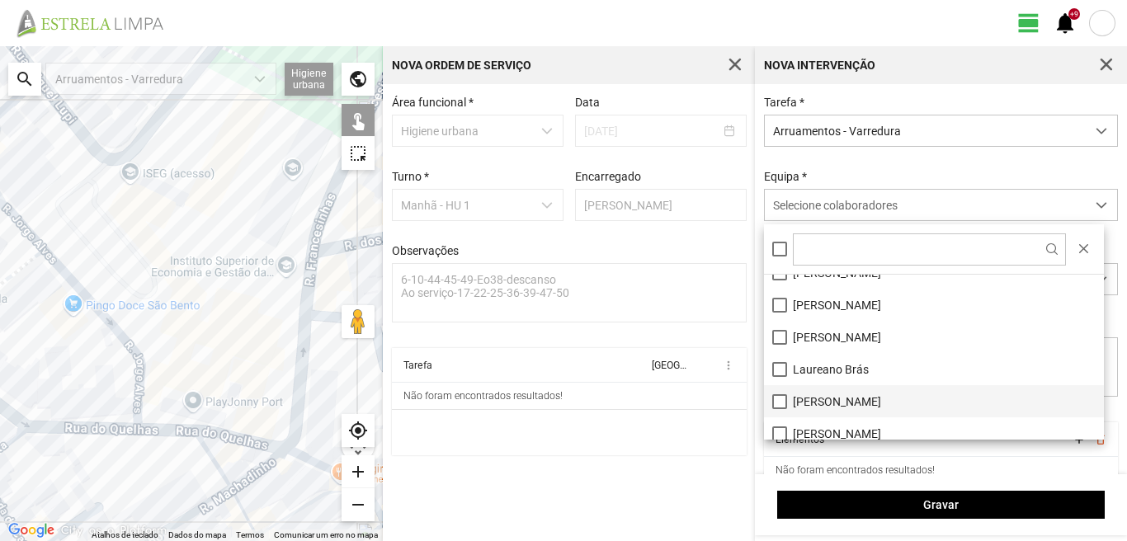
scroll to position [165, 0]
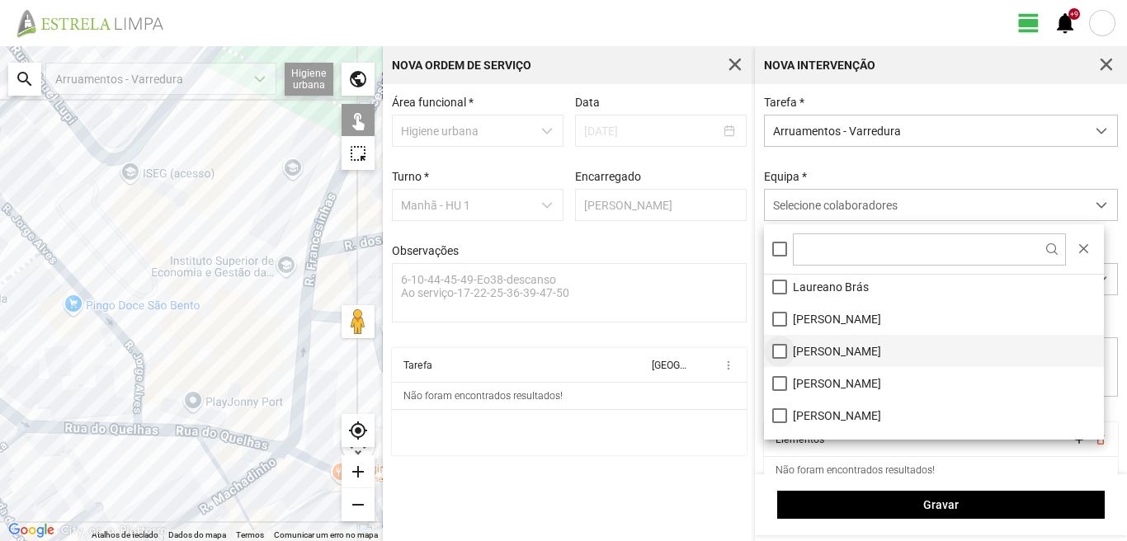
click at [778, 351] on li "[PERSON_NAME]" at bounding box center [934, 351] width 340 height 32
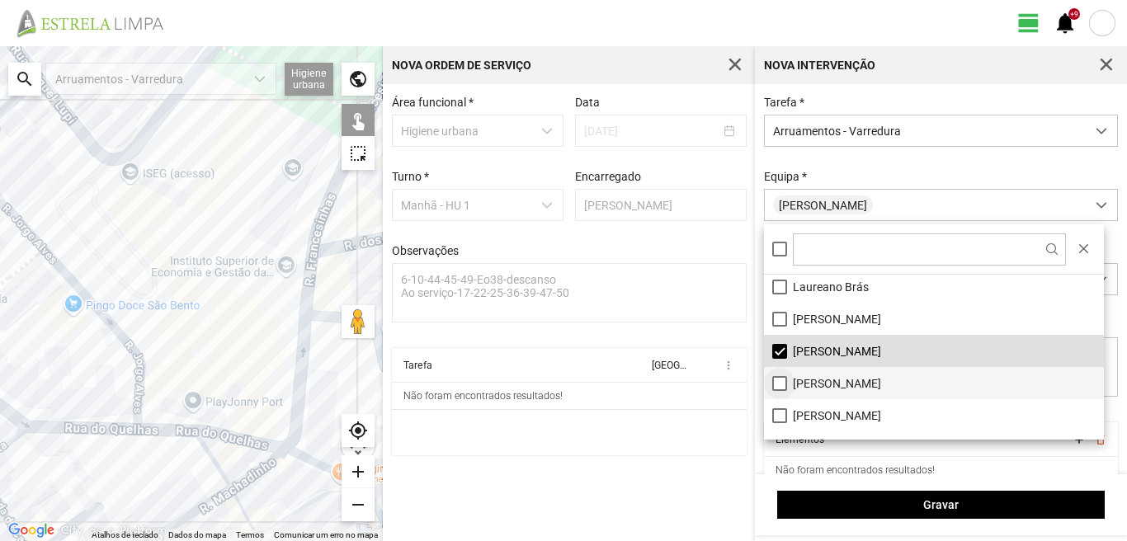
click at [780, 385] on li "[PERSON_NAME]" at bounding box center [934, 383] width 340 height 32
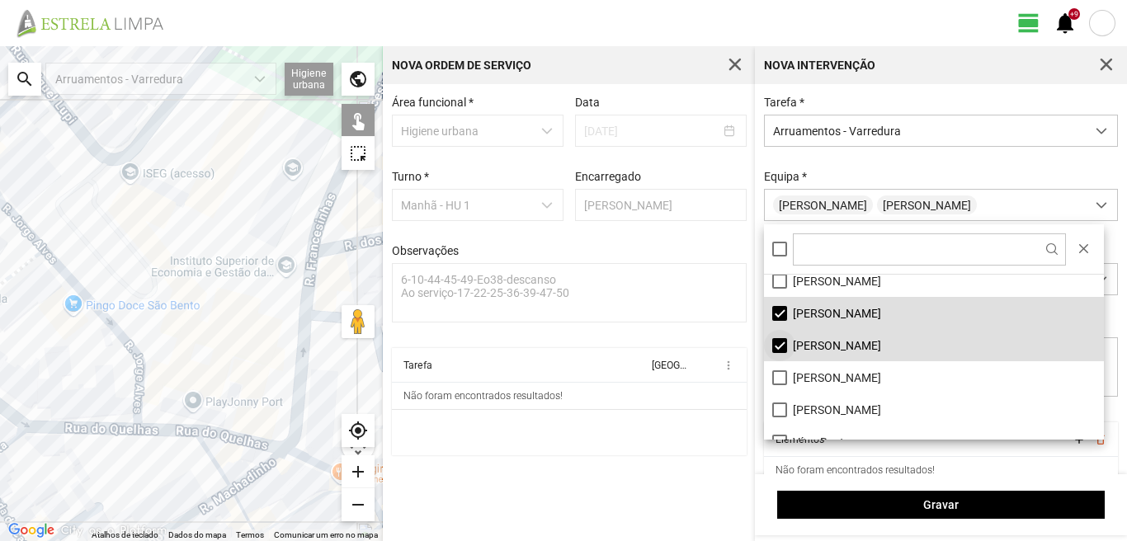
scroll to position [221, 0]
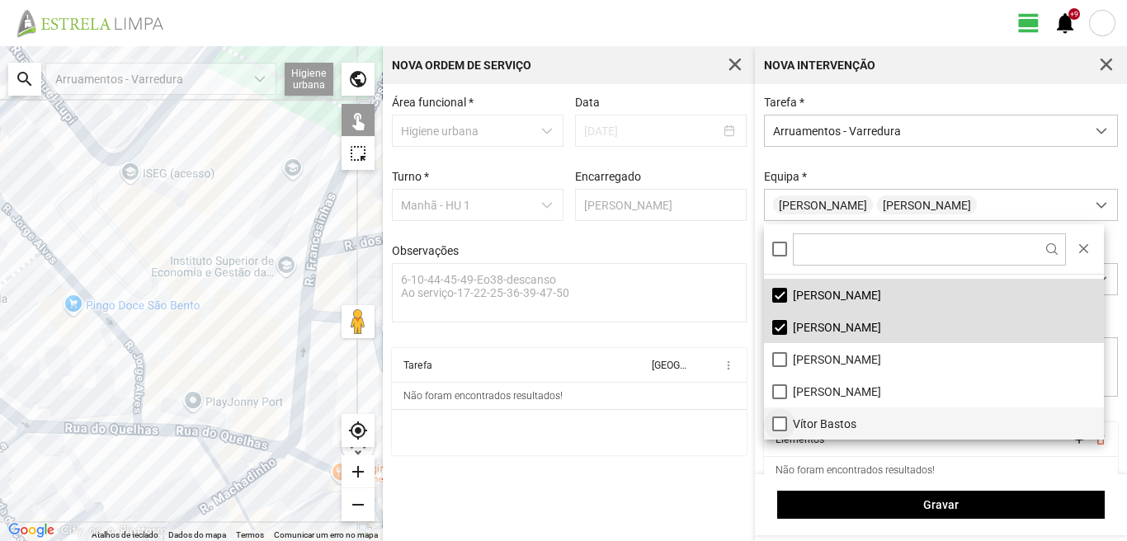
click at [777, 425] on li "Vítor Bastos" at bounding box center [934, 424] width 340 height 32
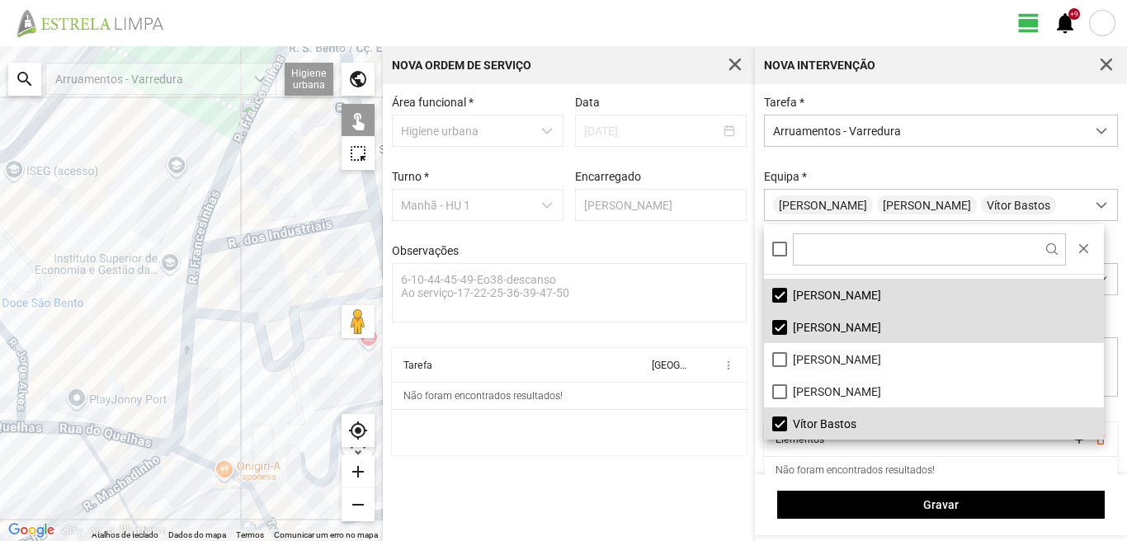
drag, startPoint x: 324, startPoint y: 349, endPoint x: 0, endPoint y: 346, distance: 323.6
click at [0, 346] on div at bounding box center [191, 293] width 383 height 495
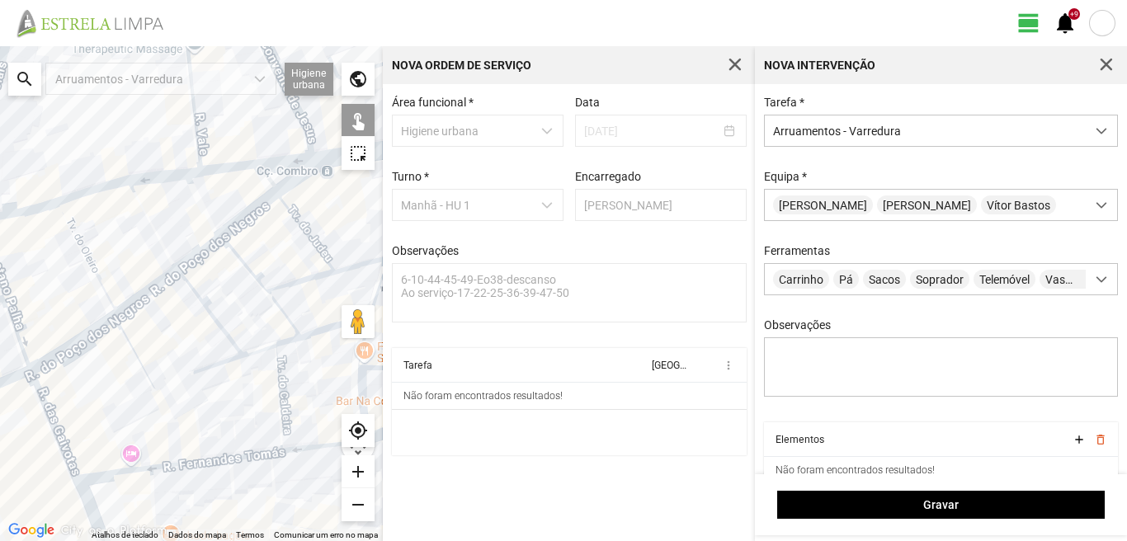
drag, startPoint x: 139, startPoint y: 357, endPoint x: 302, endPoint y: 385, distance: 165.1
click at [284, 385] on div at bounding box center [191, 293] width 383 height 495
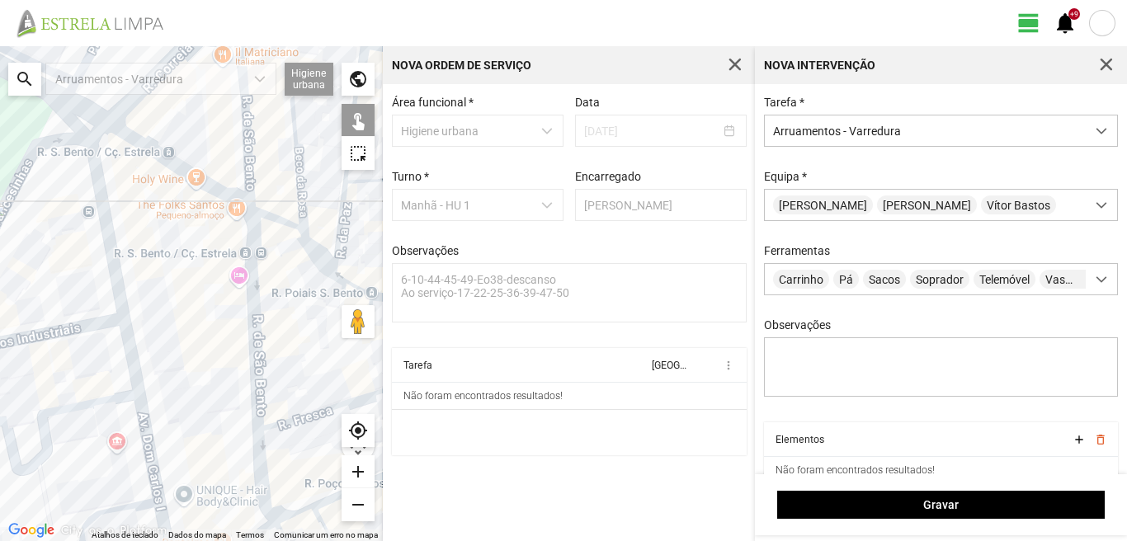
click at [113, 253] on div at bounding box center [191, 293] width 383 height 495
click at [77, 327] on div at bounding box center [191, 293] width 383 height 495
click at [135, 365] on div at bounding box center [191, 293] width 383 height 495
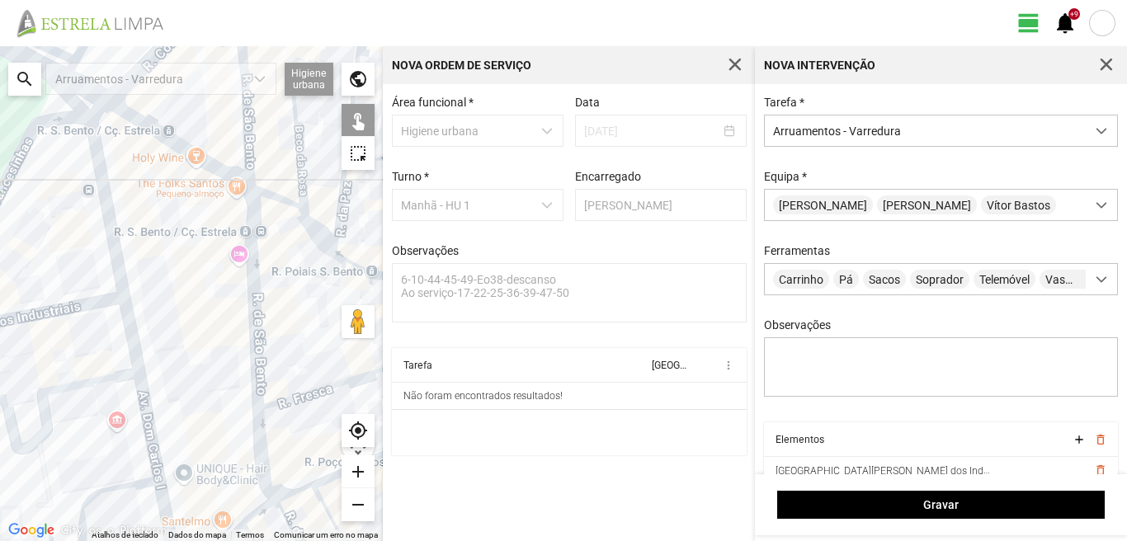
drag, startPoint x: 113, startPoint y: 338, endPoint x: 145, endPoint y: 253, distance: 90.9
click at [115, 278] on div at bounding box center [191, 293] width 383 height 495
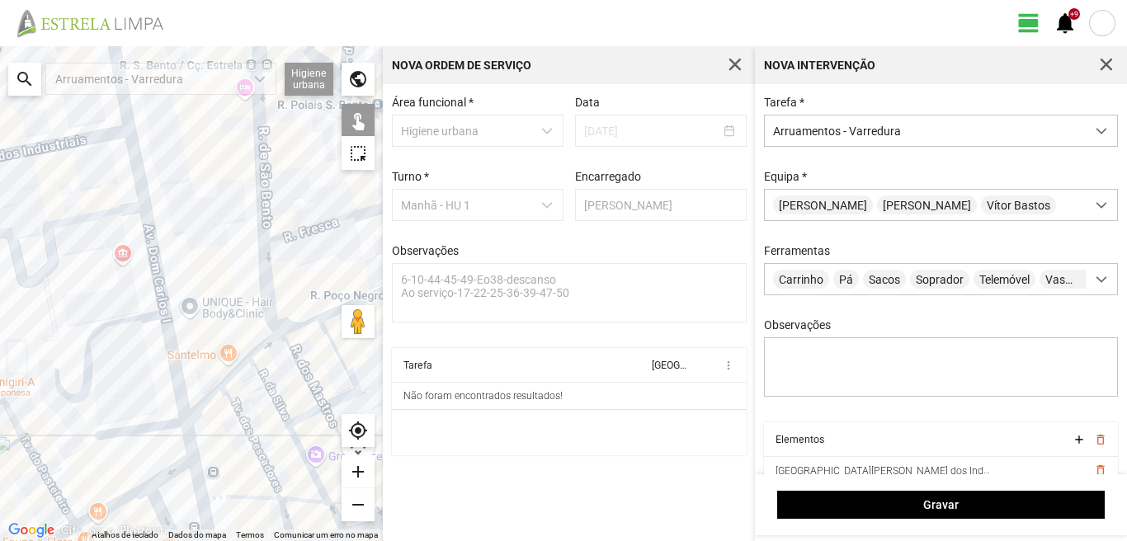
drag, startPoint x: 139, startPoint y: 267, endPoint x: 141, endPoint y: 253, distance: 14.9
click at [141, 253] on div at bounding box center [191, 293] width 383 height 495
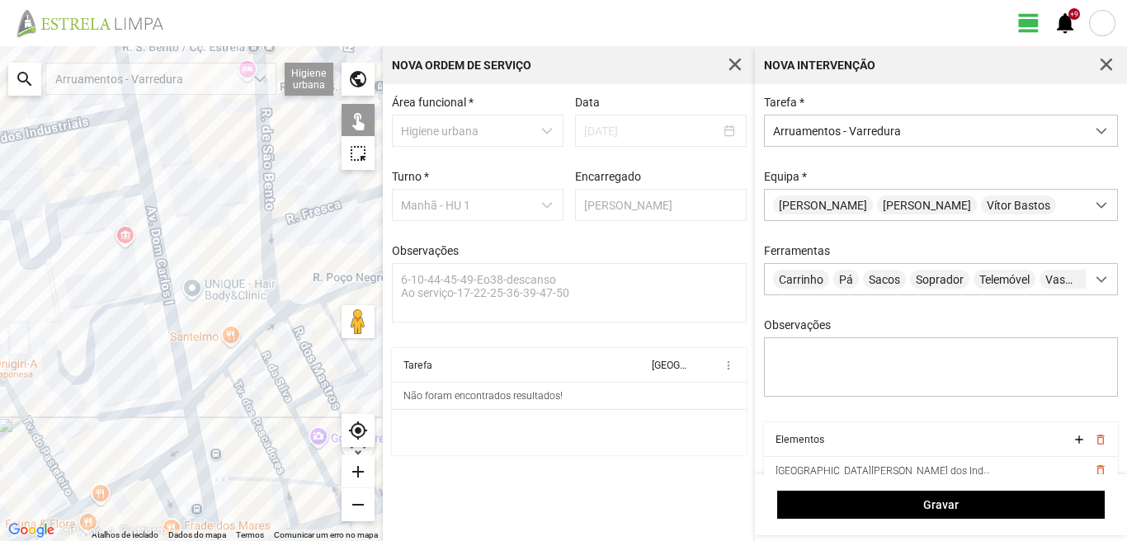
click at [140, 407] on div at bounding box center [191, 293] width 383 height 495
click at [191, 412] on div at bounding box center [191, 293] width 383 height 495
click at [120, 447] on div at bounding box center [191, 293] width 383 height 495
click at [171, 452] on div at bounding box center [191, 293] width 383 height 495
click at [158, 488] on div at bounding box center [191, 293] width 383 height 495
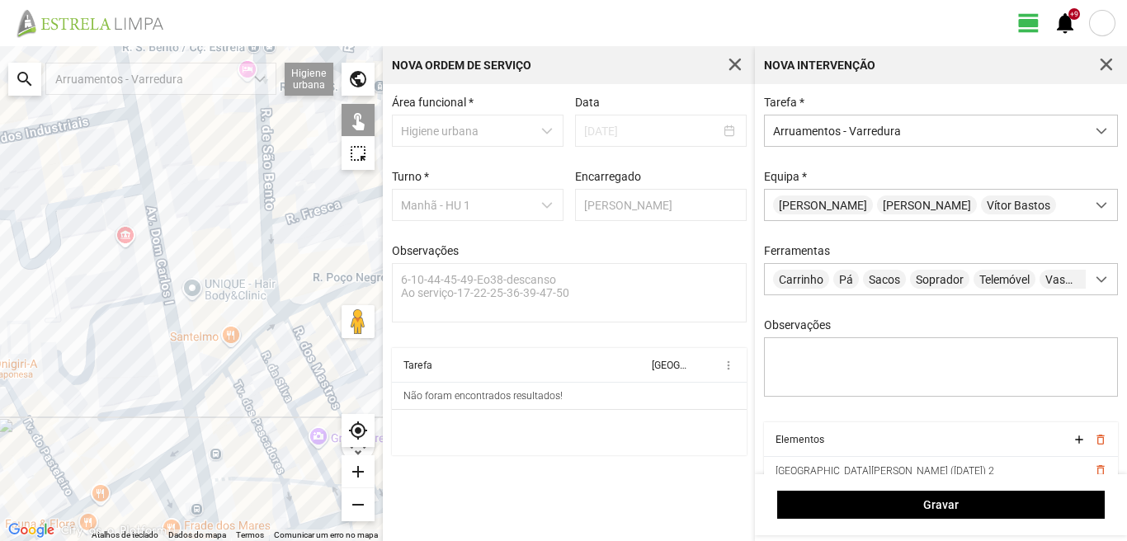
click at [205, 468] on div at bounding box center [191, 293] width 383 height 495
click at [204, 462] on div at bounding box center [191, 293] width 383 height 495
click at [200, 462] on div at bounding box center [191, 293] width 383 height 495
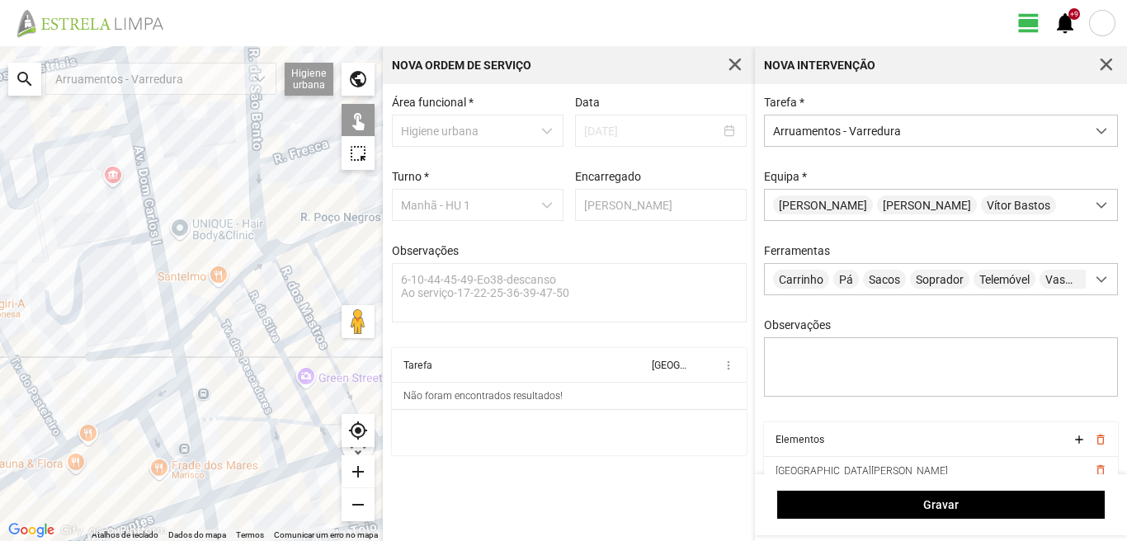
drag, startPoint x: 188, startPoint y: 418, endPoint x: 174, endPoint y: 352, distance: 68.3
click at [181, 368] on div at bounding box center [191, 293] width 383 height 495
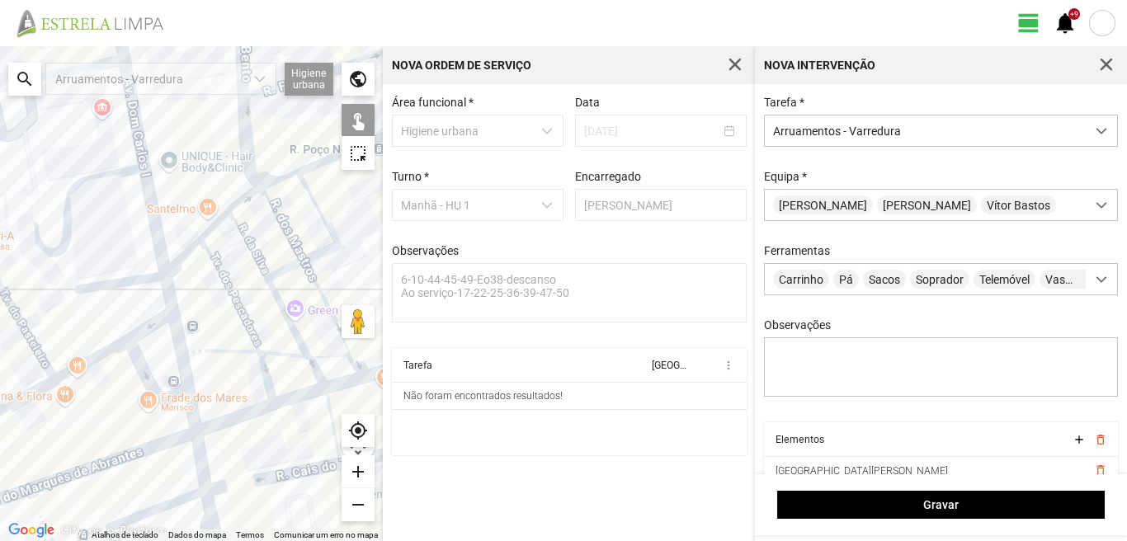
click at [190, 416] on div at bounding box center [191, 293] width 383 height 495
click at [198, 456] on div at bounding box center [191, 293] width 383 height 495
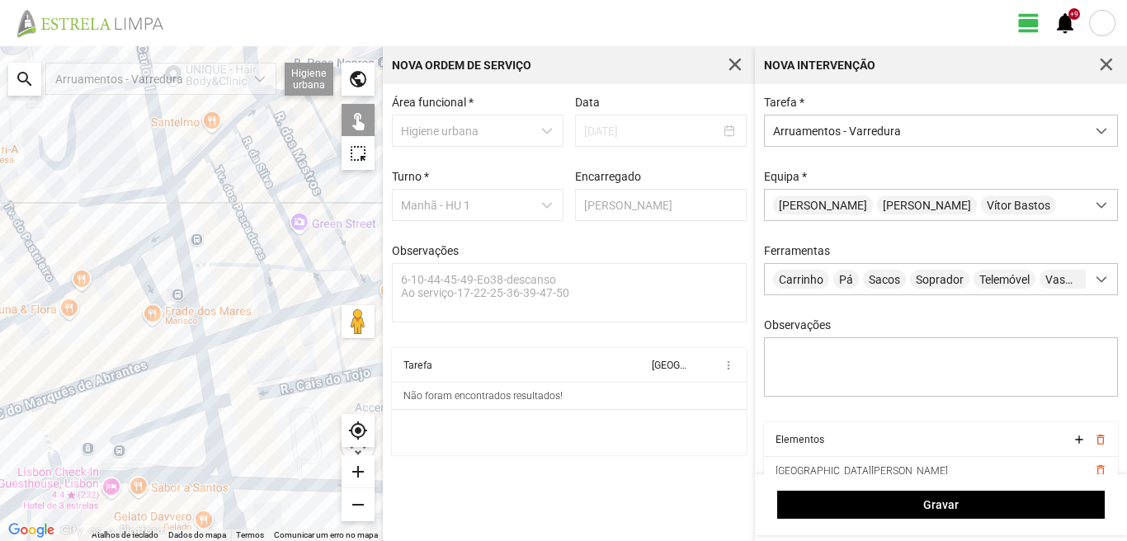
drag, startPoint x: 204, startPoint y: 472, endPoint x: 206, endPoint y: 398, distance: 74.3
click at [206, 398] on div at bounding box center [191, 293] width 383 height 495
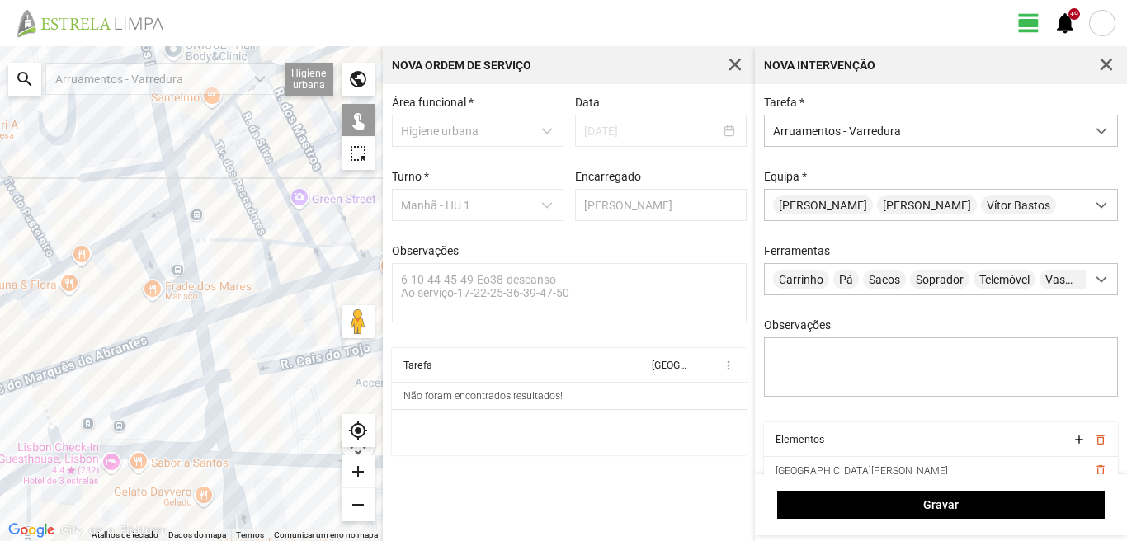
click at [210, 399] on div at bounding box center [191, 293] width 383 height 495
click at [165, 396] on div at bounding box center [191, 293] width 383 height 495
click at [180, 456] on div at bounding box center [191, 293] width 383 height 495
click at [224, 474] on div at bounding box center [191, 293] width 383 height 495
click at [223, 492] on div at bounding box center [191, 293] width 383 height 495
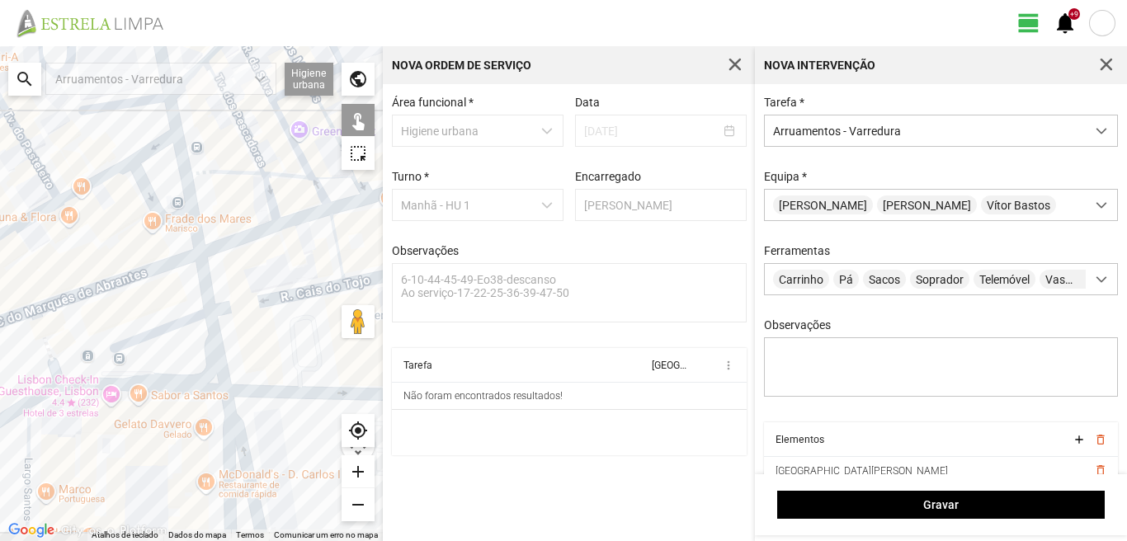
drag, startPoint x: 202, startPoint y: 423, endPoint x: 226, endPoint y: 298, distance: 126.9
click at [215, 304] on div at bounding box center [191, 293] width 383 height 495
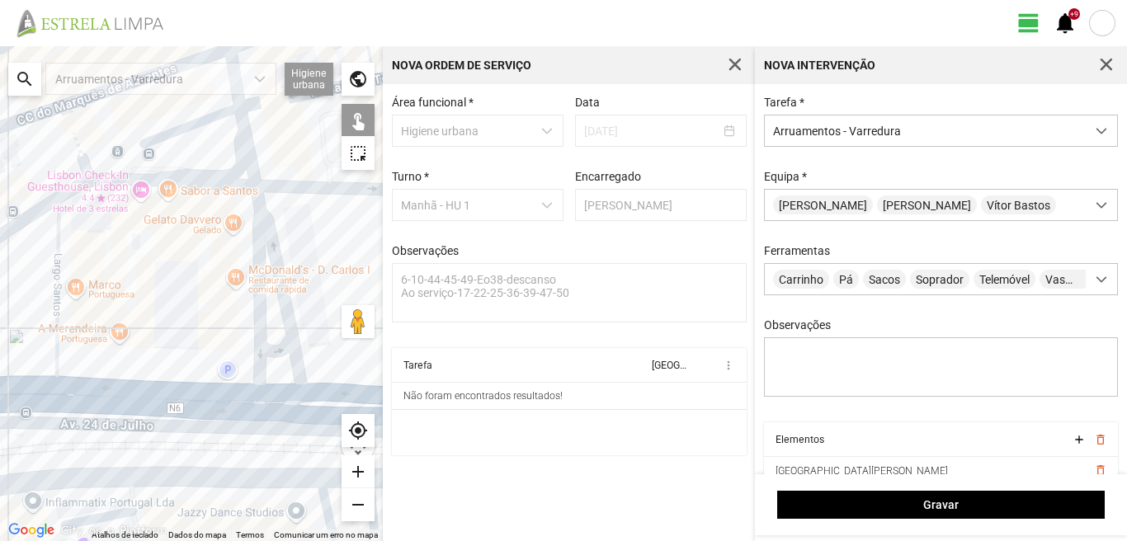
click at [267, 350] on div at bounding box center [191, 293] width 383 height 495
click at [262, 395] on div at bounding box center [191, 293] width 383 height 495
drag, startPoint x: 262, startPoint y: 395, endPoint x: 112, endPoint y: 385, distance: 150.5
click at [262, 395] on div at bounding box center [191, 293] width 383 height 495
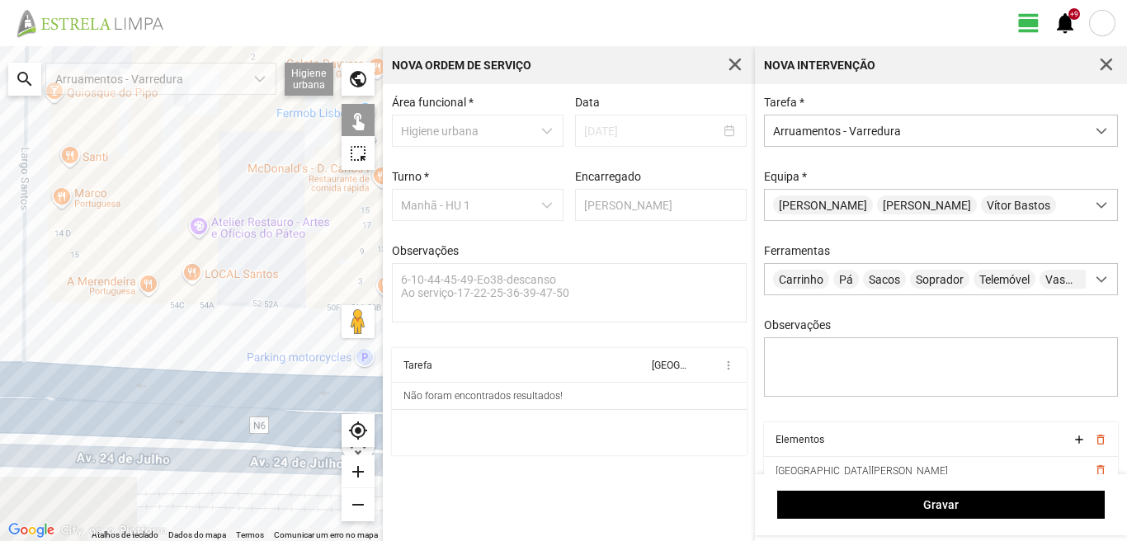
drag, startPoint x: 0, startPoint y: 347, endPoint x: 182, endPoint y: 352, distance: 182.4
click at [182, 352] on div at bounding box center [191, 293] width 383 height 495
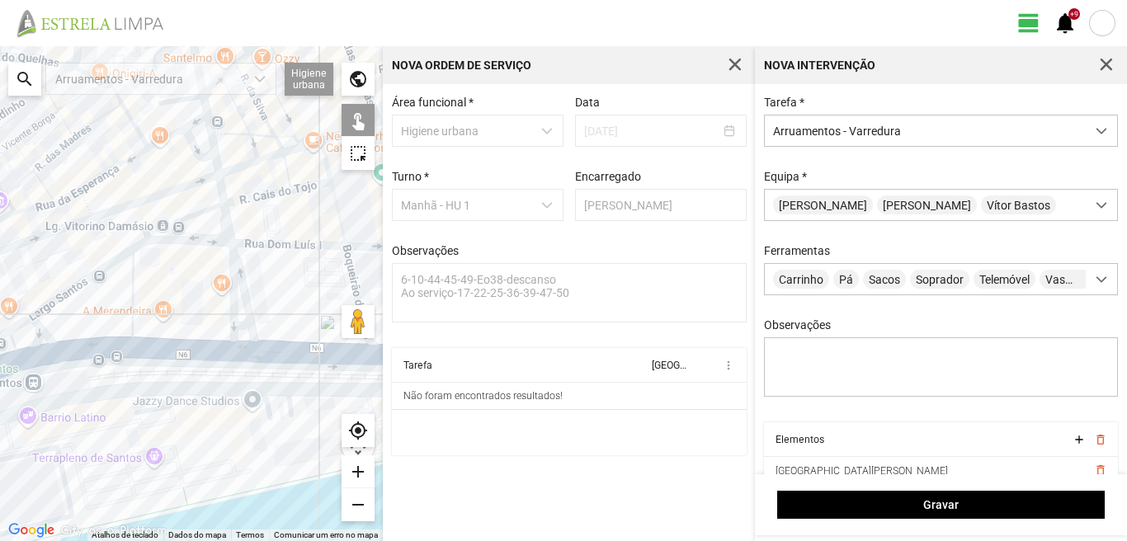
click at [132, 306] on div at bounding box center [191, 293] width 383 height 495
click at [86, 277] on div at bounding box center [191, 293] width 383 height 495
click at [97, 351] on div at bounding box center [191, 293] width 383 height 495
click at [40, 333] on div at bounding box center [191, 293] width 383 height 495
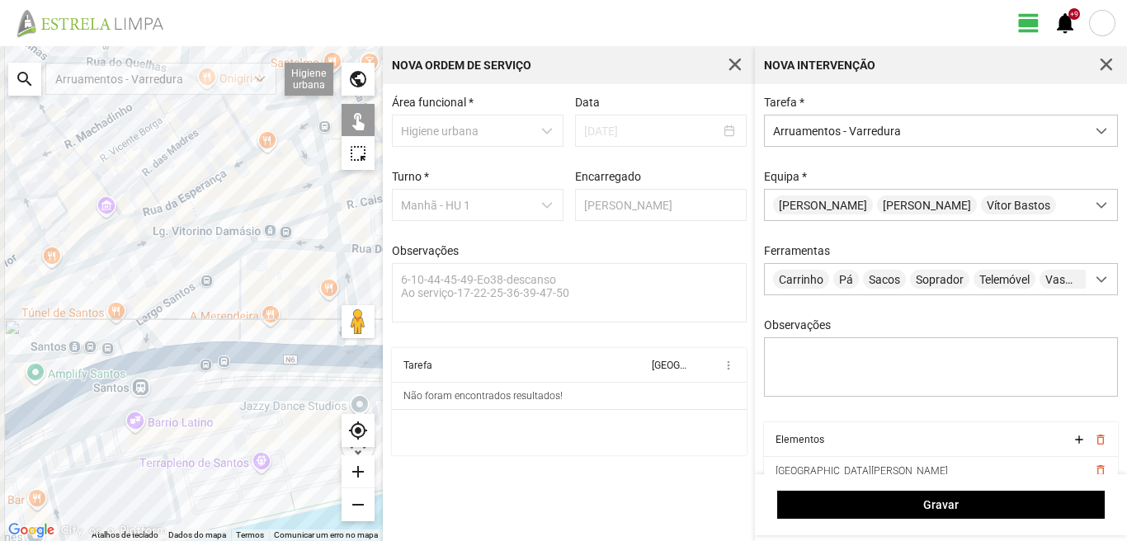
drag, startPoint x: 87, startPoint y: 333, endPoint x: 169, endPoint y: 342, distance: 82.9
click at [169, 342] on div at bounding box center [191, 293] width 383 height 495
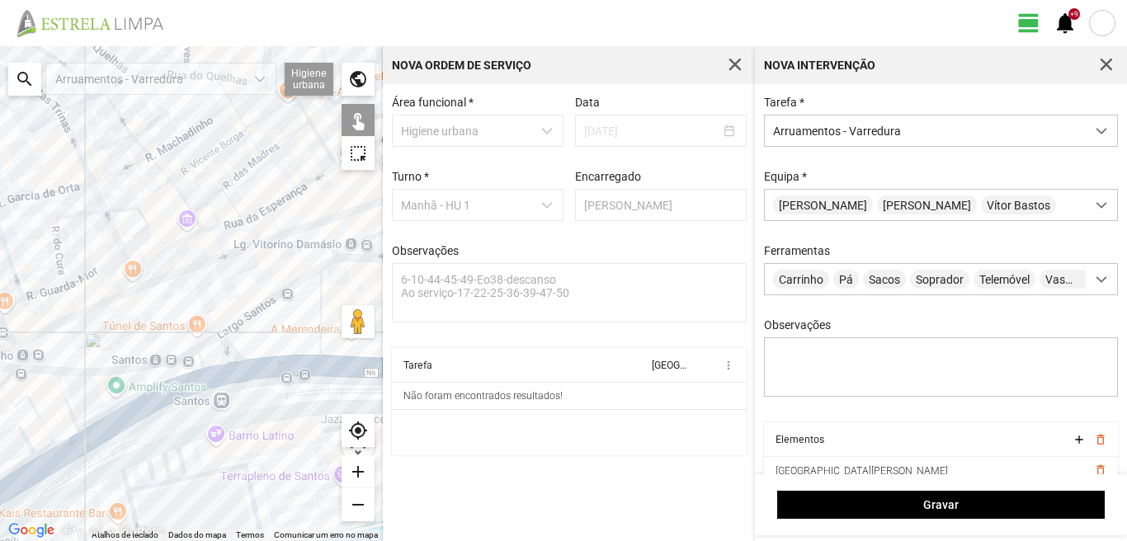
click at [203, 344] on div at bounding box center [191, 293] width 383 height 495
click at [183, 370] on div at bounding box center [191, 293] width 383 height 495
click at [191, 385] on div at bounding box center [191, 293] width 383 height 495
click at [68, 399] on div at bounding box center [191, 293] width 383 height 495
click at [5, 384] on div at bounding box center [191, 293] width 383 height 495
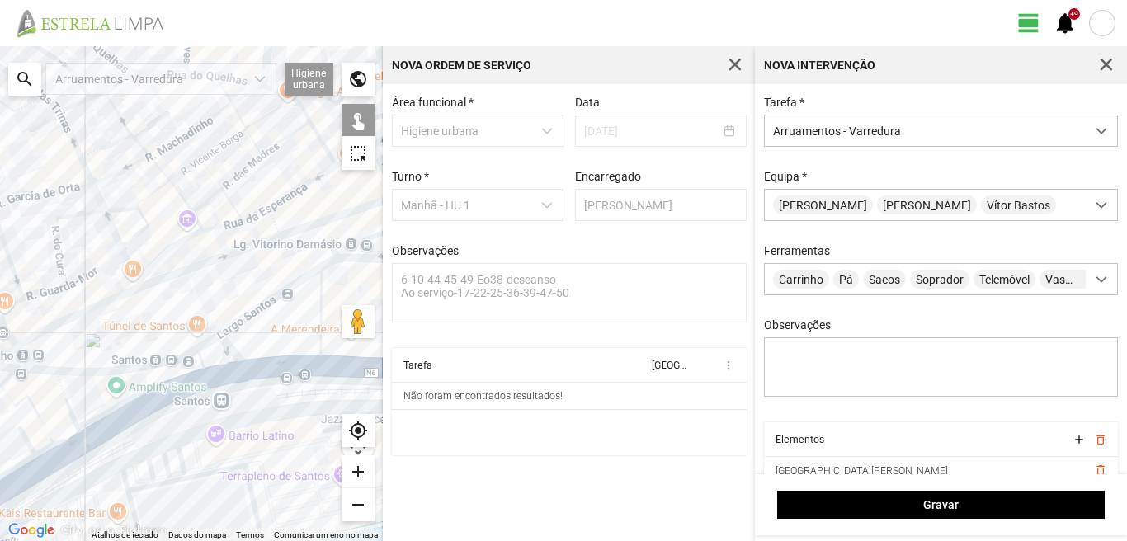
click at [16, 403] on div at bounding box center [191, 293] width 383 height 495
click at [64, 438] on div at bounding box center [191, 293] width 383 height 495
click at [40, 453] on div at bounding box center [191, 293] width 383 height 495
click at [25, 438] on div at bounding box center [191, 293] width 383 height 495
click at [50, 466] on div at bounding box center [191, 293] width 383 height 495
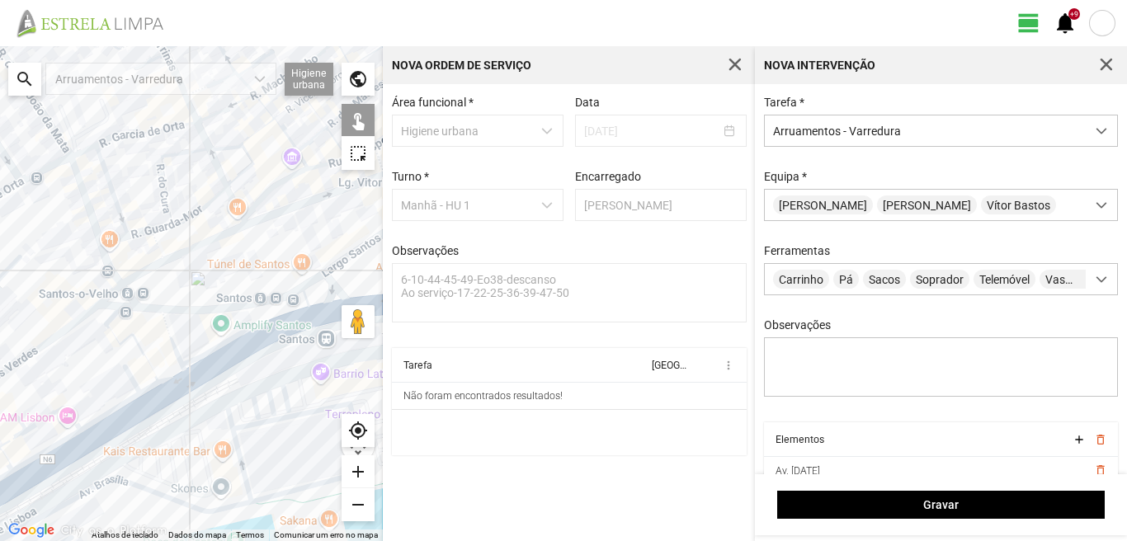
drag, startPoint x: 73, startPoint y: 451, endPoint x: 169, endPoint y: 395, distance: 111.7
click at [168, 396] on div at bounding box center [191, 293] width 383 height 495
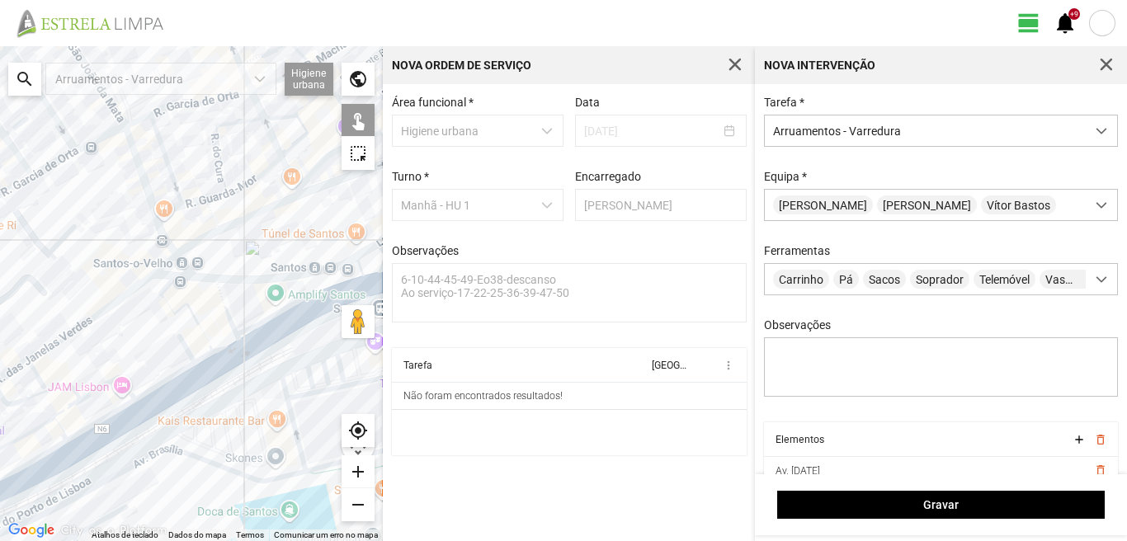
click at [151, 391] on div at bounding box center [191, 293] width 383 height 495
click at [159, 404] on div at bounding box center [191, 293] width 383 height 495
click at [102, 389] on div at bounding box center [191, 293] width 383 height 495
click at [58, 386] on div at bounding box center [191, 293] width 383 height 495
click at [64, 411] on div at bounding box center [191, 293] width 383 height 495
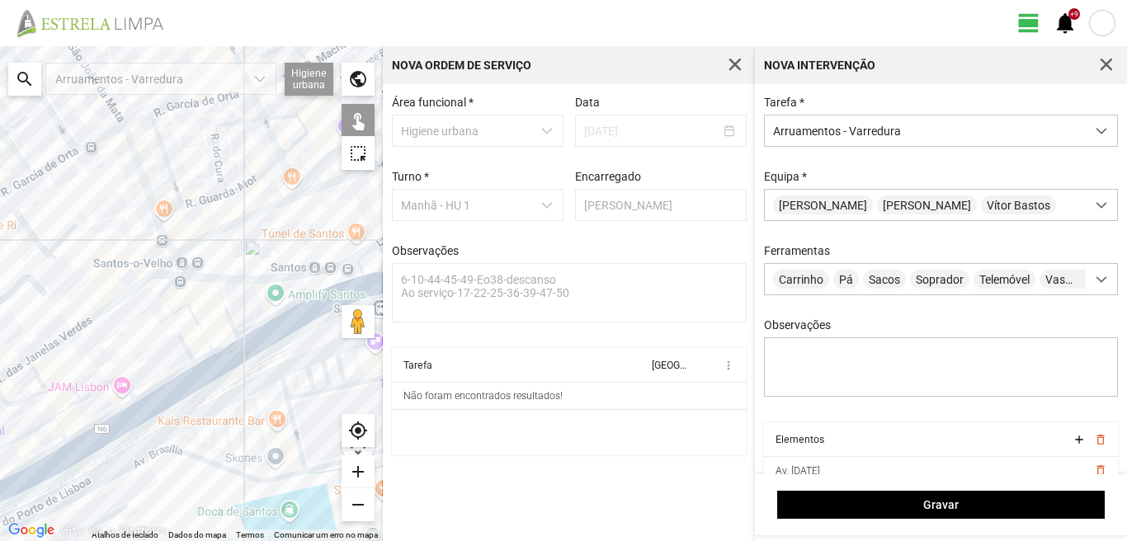
click at [40, 426] on div at bounding box center [191, 293] width 383 height 495
click at [60, 428] on div at bounding box center [191, 293] width 383 height 495
click at [101, 423] on div at bounding box center [191, 293] width 383 height 495
click at [111, 432] on div at bounding box center [191, 293] width 383 height 495
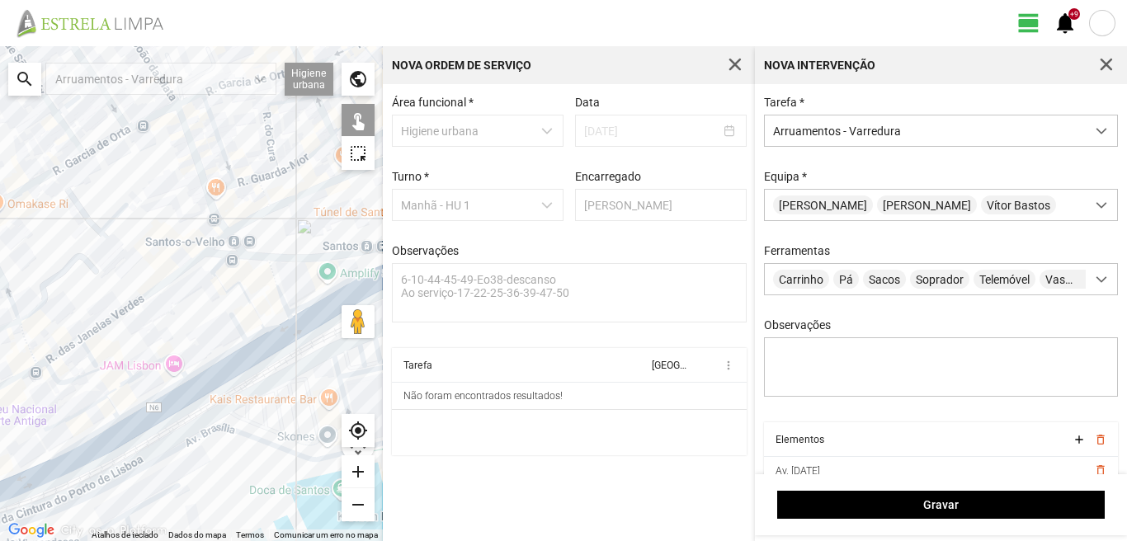
drag, startPoint x: 63, startPoint y: 461, endPoint x: 163, endPoint y: 422, distance: 107.9
click at [163, 423] on div at bounding box center [191, 293] width 383 height 495
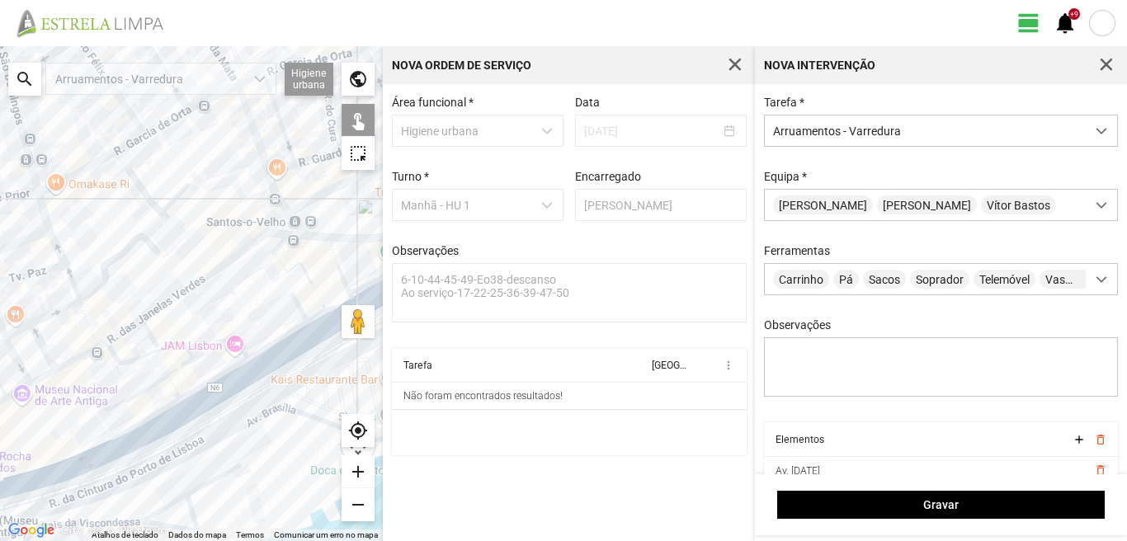
click at [151, 419] on div at bounding box center [191, 293] width 383 height 495
click at [145, 437] on div at bounding box center [191, 293] width 383 height 495
click at [91, 465] on div at bounding box center [191, 293] width 383 height 495
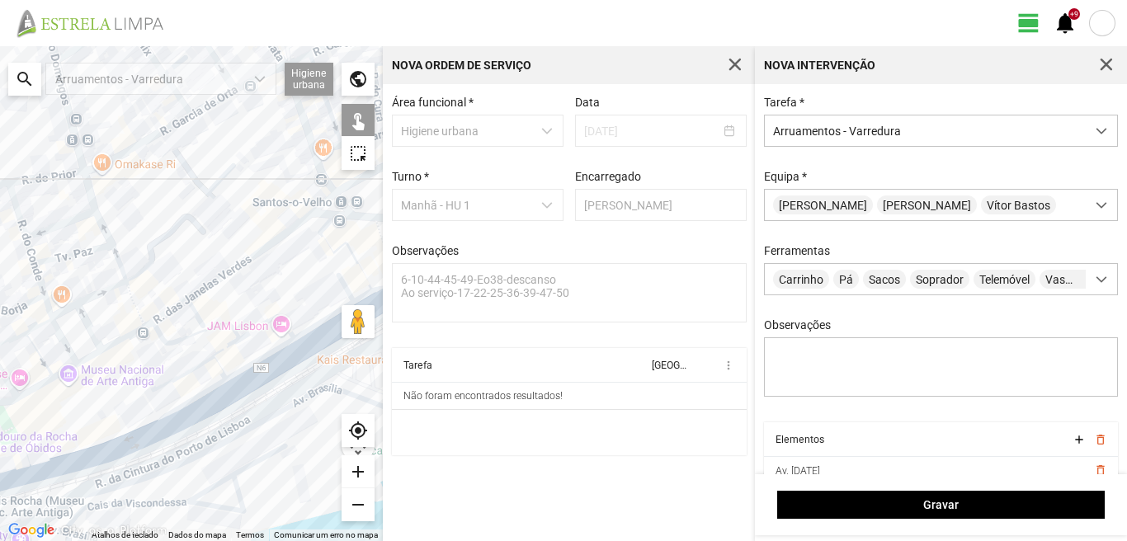
drag, startPoint x: 69, startPoint y: 459, endPoint x: 212, endPoint y: 417, distance: 148.9
click at [212, 417] on div at bounding box center [191, 293] width 383 height 495
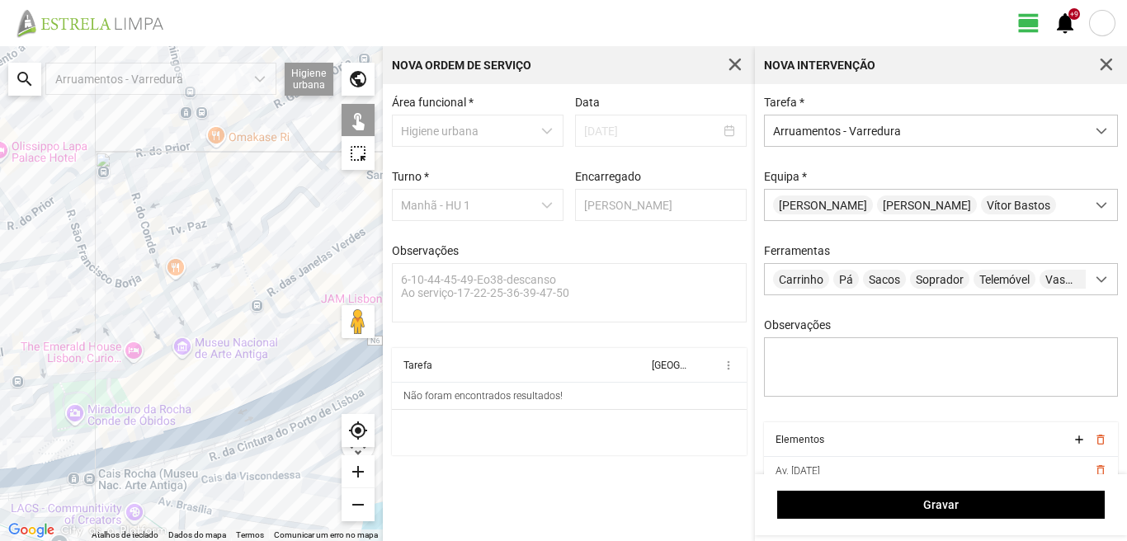
click at [116, 445] on div at bounding box center [191, 293] width 383 height 495
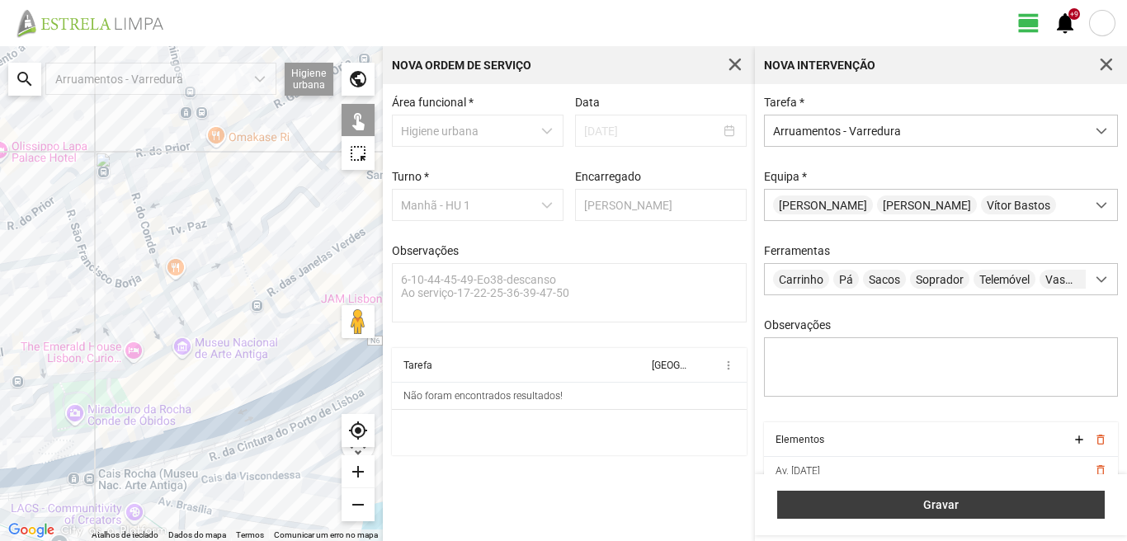
click at [886, 498] on button "Gravar" at bounding box center [941, 505] width 328 height 28
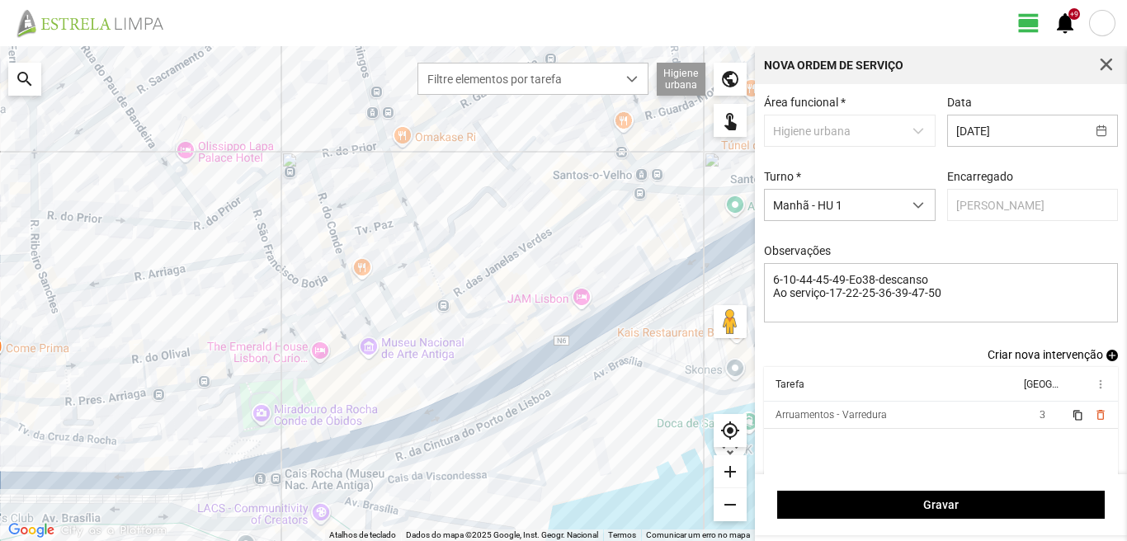
click at [1107, 361] on span "add" at bounding box center [1113, 356] width 12 height 12
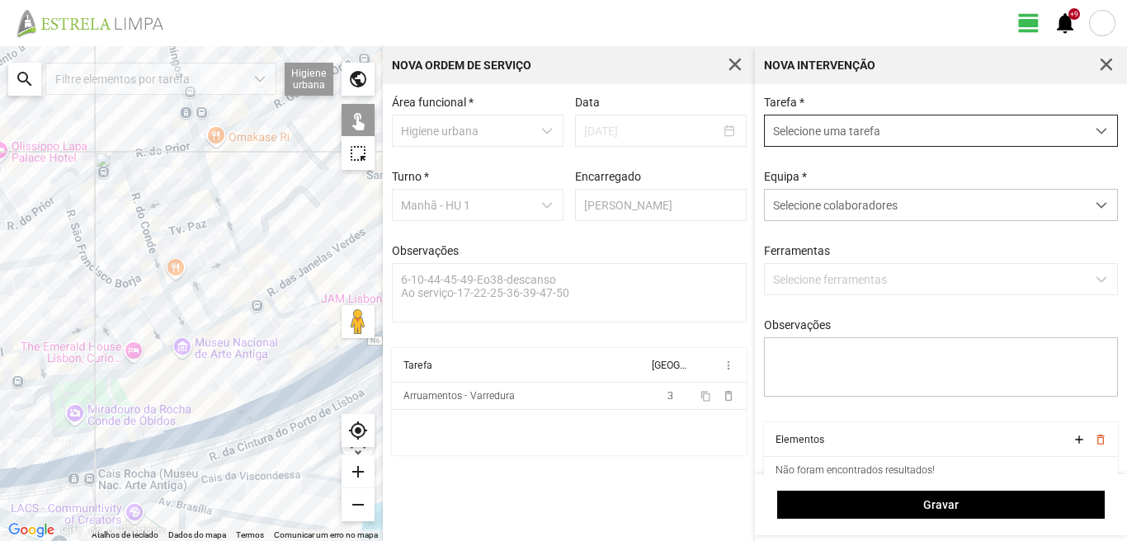
click at [853, 128] on span "Selecione uma tarefa" at bounding box center [925, 131] width 321 height 31
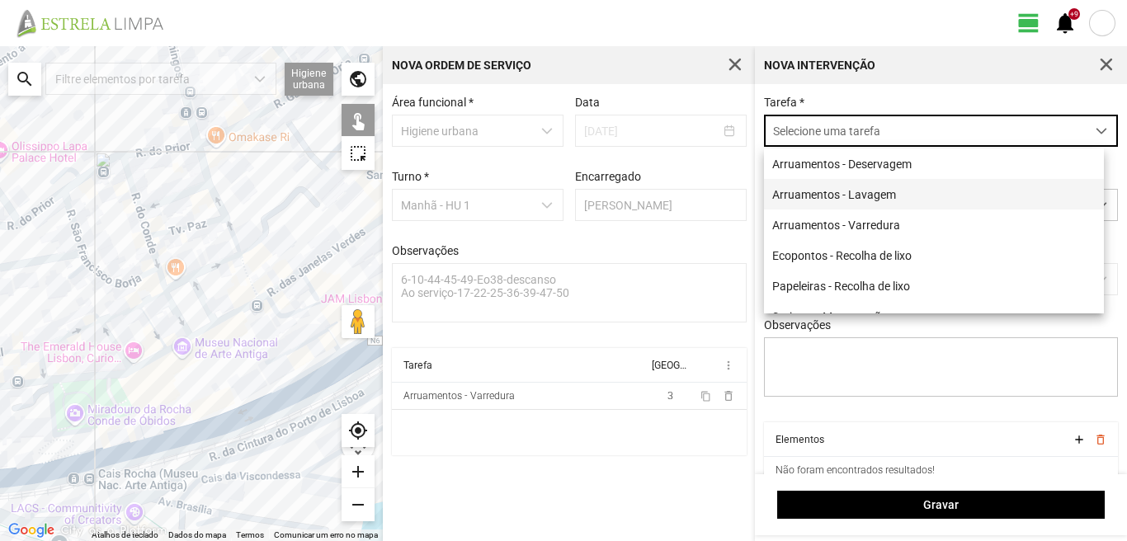
click at [805, 192] on li "Arruamentos - Lavagem" at bounding box center [934, 194] width 340 height 31
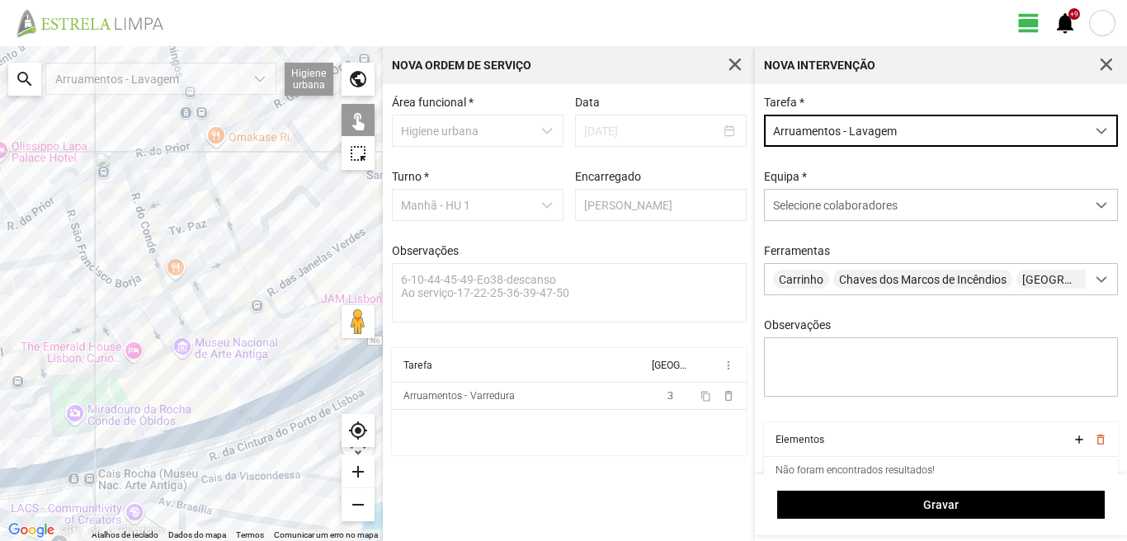
click at [917, 120] on span "Arruamentos - Lavagem" at bounding box center [925, 131] width 321 height 31
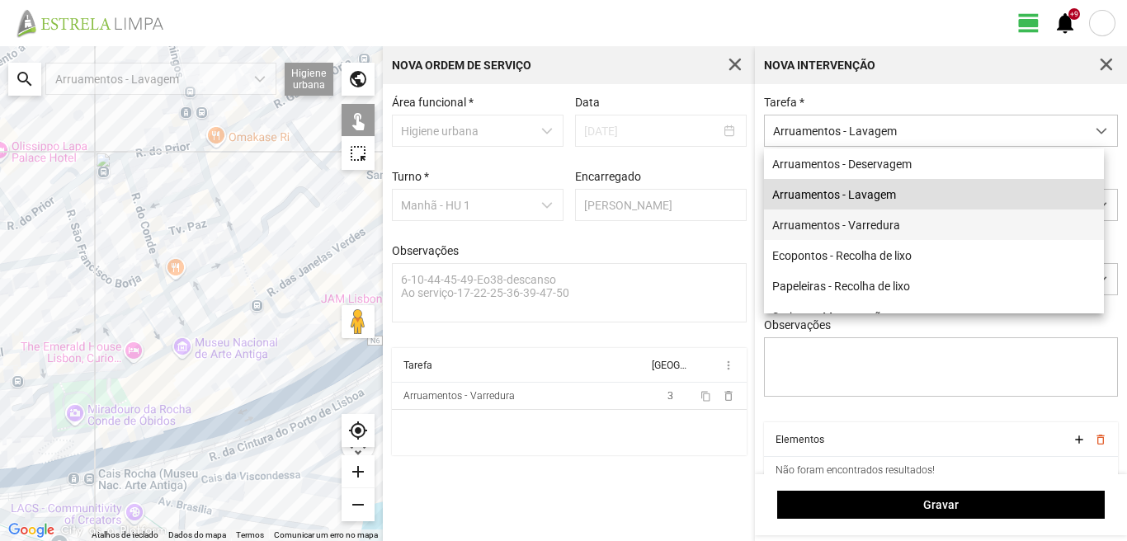
click at [853, 222] on li "Arruamentos - Varredura" at bounding box center [934, 225] width 340 height 31
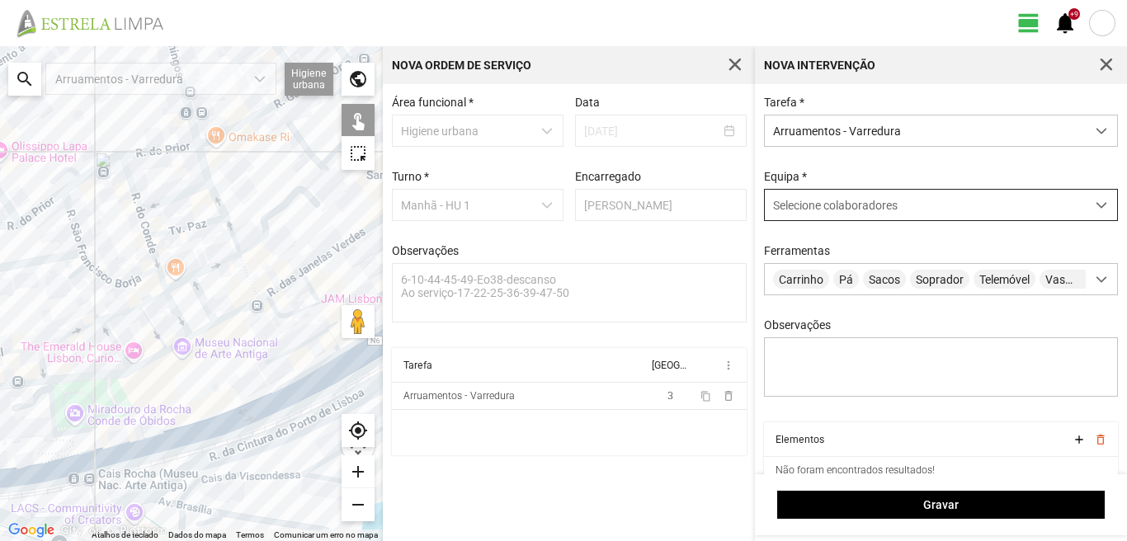
click at [839, 206] on span "Selecione colaboradores" at bounding box center [835, 205] width 125 height 13
click at [814, 215] on div "Selecione colaboradores" at bounding box center [925, 205] width 321 height 31
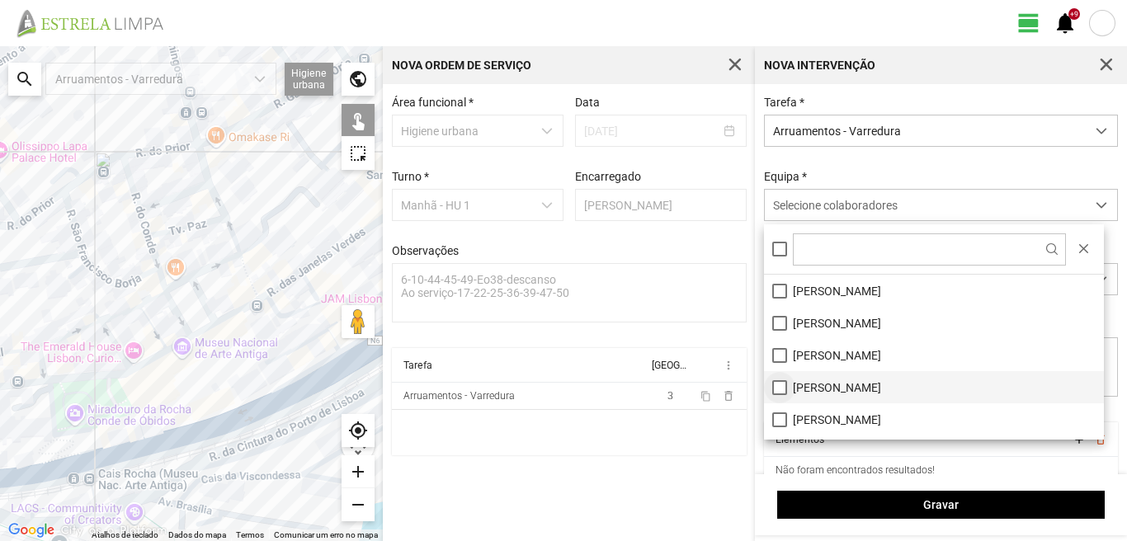
click at [783, 389] on li "[PERSON_NAME]" at bounding box center [934, 387] width 340 height 32
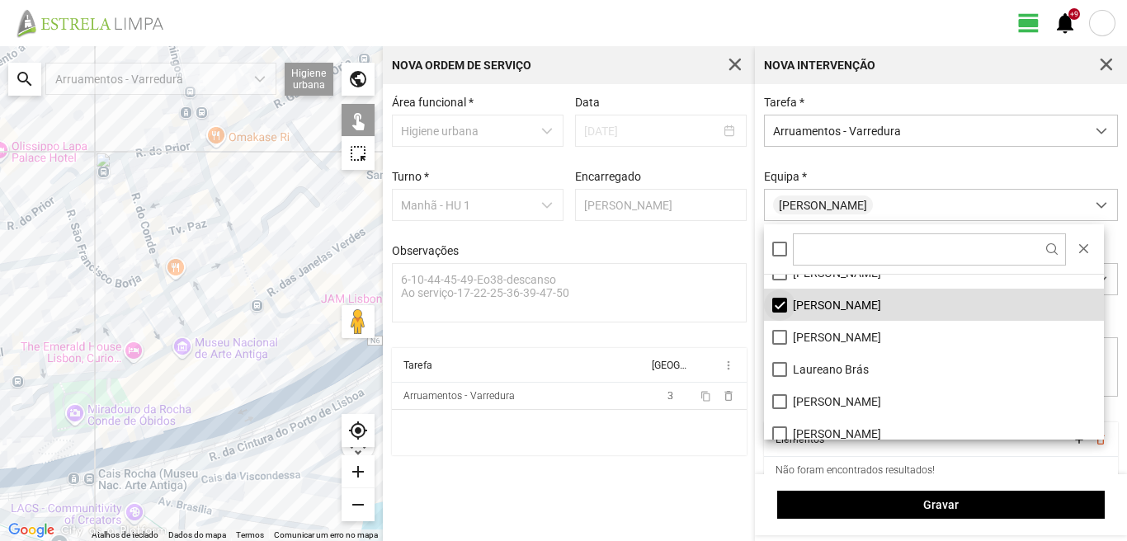
scroll to position [0, 0]
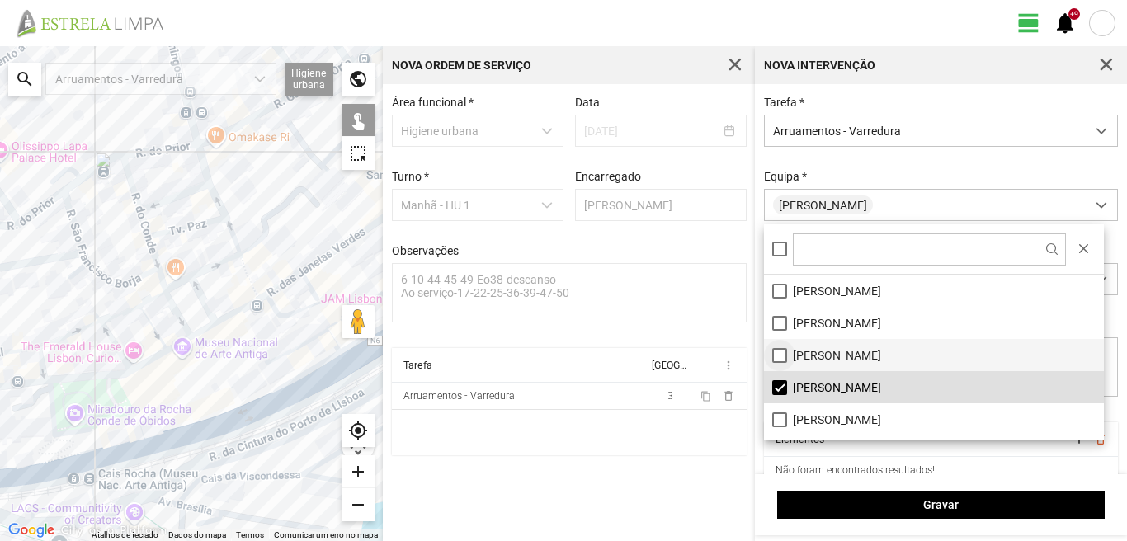
click at [780, 356] on li "[PERSON_NAME]" at bounding box center [934, 355] width 340 height 32
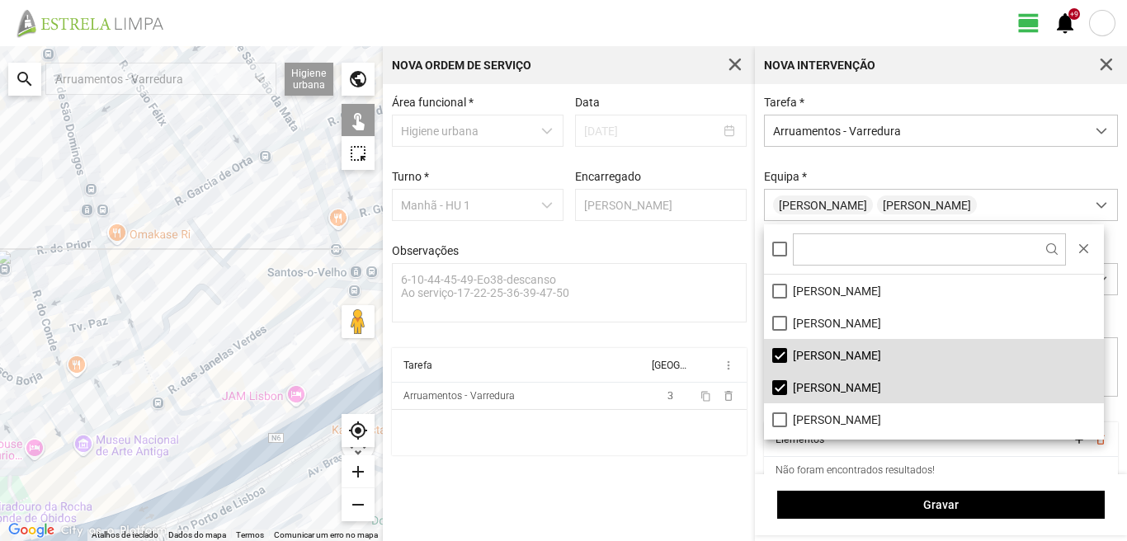
drag, startPoint x: 336, startPoint y: 242, endPoint x: 191, endPoint y: 409, distance: 221.2
click at [191, 409] on div at bounding box center [191, 293] width 383 height 495
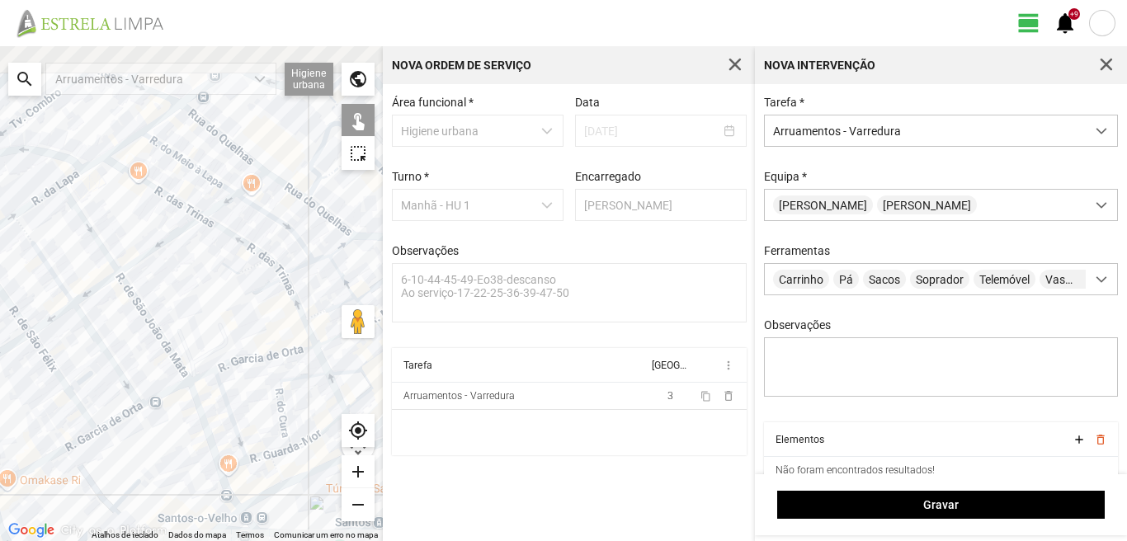
drag, startPoint x: 163, startPoint y: 355, endPoint x: 162, endPoint y: 485, distance: 130.4
click at [162, 485] on div at bounding box center [191, 293] width 383 height 495
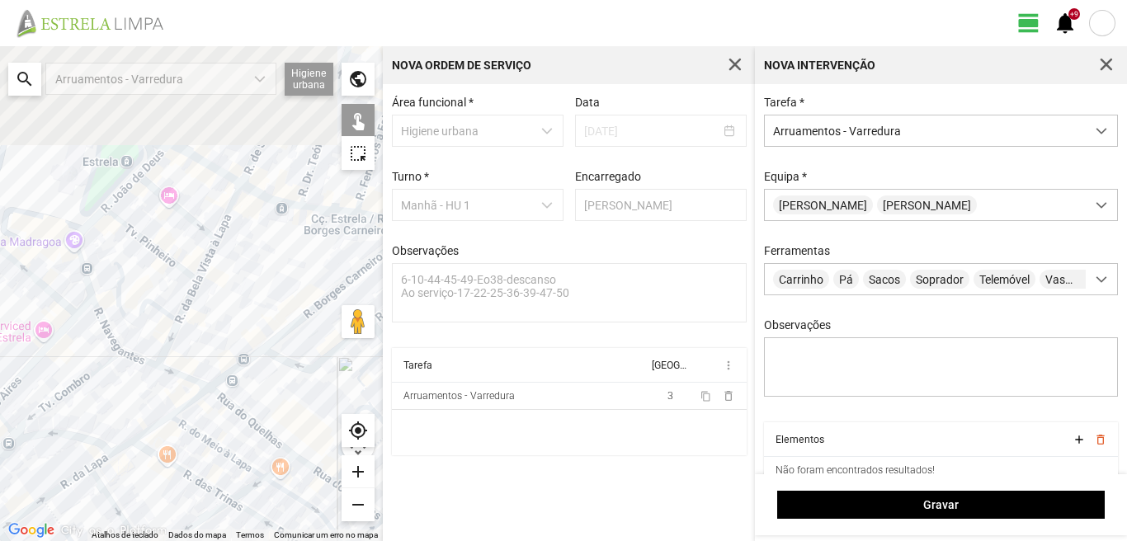
drag, startPoint x: 172, startPoint y: 406, endPoint x: 182, endPoint y: 437, distance: 32.7
click at [182, 437] on div at bounding box center [191, 293] width 383 height 495
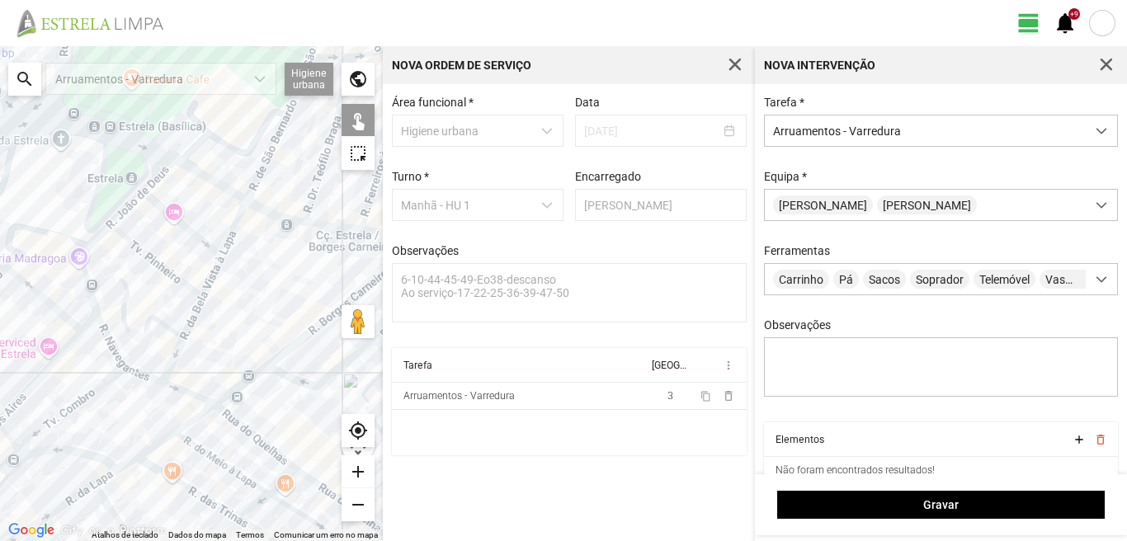
drag, startPoint x: 163, startPoint y: 194, endPoint x: 188, endPoint y: 297, distance: 106.1
click at [188, 295] on div at bounding box center [191, 293] width 383 height 495
click at [188, 297] on div at bounding box center [191, 293] width 383 height 495
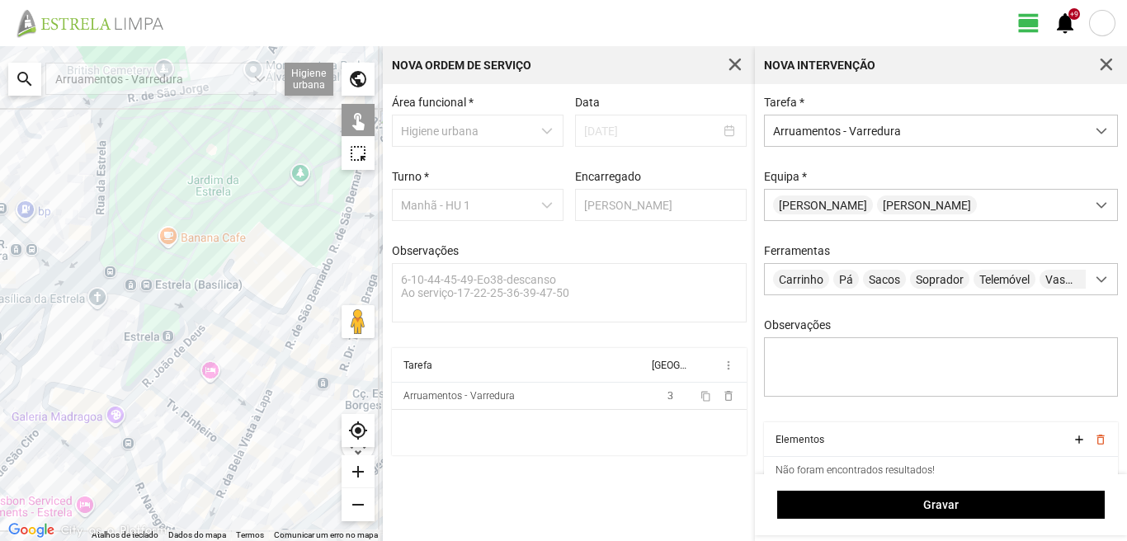
click at [250, 337] on div at bounding box center [191, 293] width 383 height 495
click at [242, 335] on div at bounding box center [191, 293] width 383 height 495
click at [177, 305] on div at bounding box center [191, 293] width 383 height 495
click at [191, 310] on div at bounding box center [191, 293] width 383 height 495
click at [182, 324] on div at bounding box center [191, 293] width 383 height 495
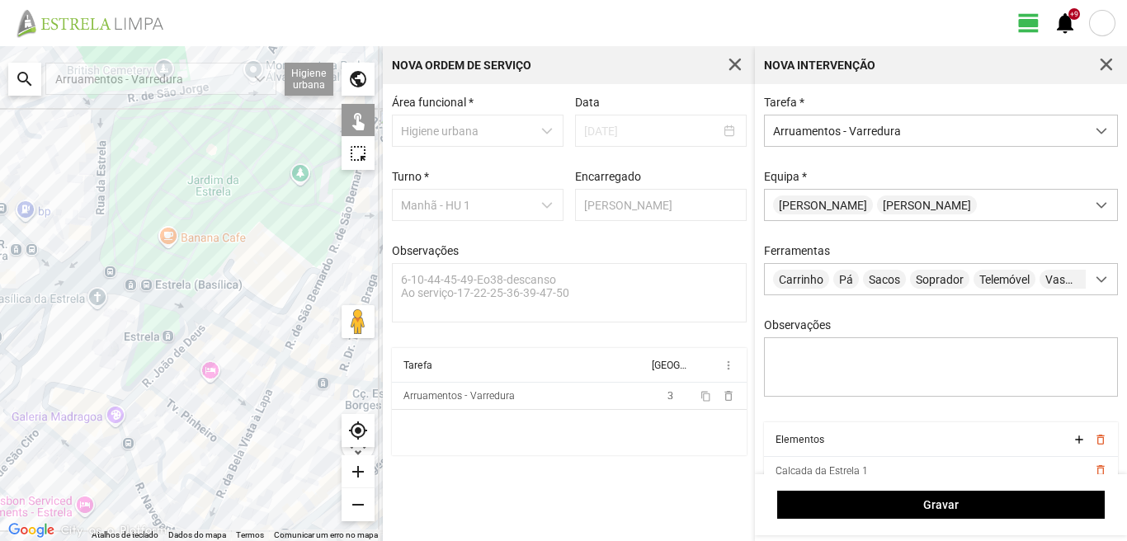
click at [64, 277] on div at bounding box center [191, 293] width 383 height 495
click at [50, 265] on div at bounding box center [191, 293] width 383 height 495
click at [53, 261] on div at bounding box center [191, 293] width 383 height 495
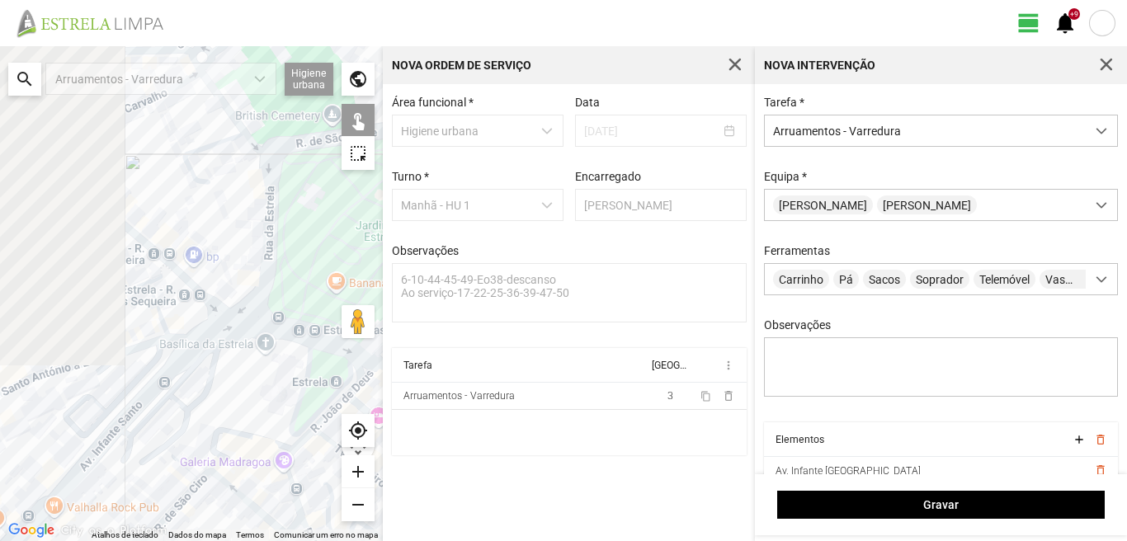
drag, startPoint x: 48, startPoint y: 260, endPoint x: 220, endPoint y: 306, distance: 177.8
click at [220, 306] on div at bounding box center [191, 293] width 383 height 495
click at [172, 264] on div at bounding box center [191, 293] width 383 height 495
click at [162, 272] on div at bounding box center [191, 293] width 383 height 495
click at [59, 200] on div at bounding box center [191, 293] width 383 height 495
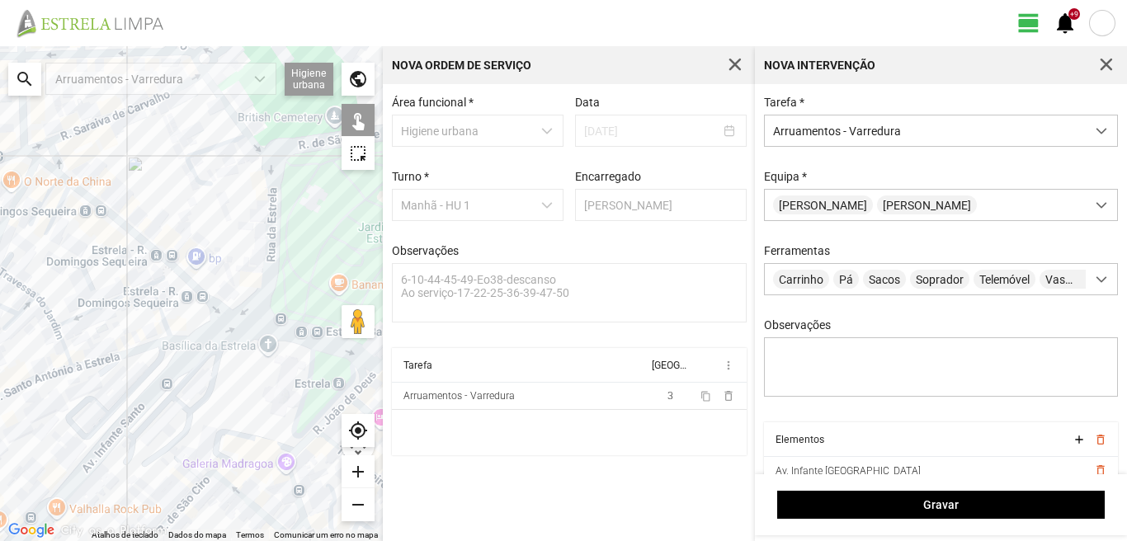
click at [50, 187] on div at bounding box center [191, 293] width 383 height 495
click at [50, 171] on div at bounding box center [191, 293] width 383 height 495
click at [64, 177] on div at bounding box center [191, 293] width 383 height 495
click at [32, 155] on div at bounding box center [191, 293] width 383 height 495
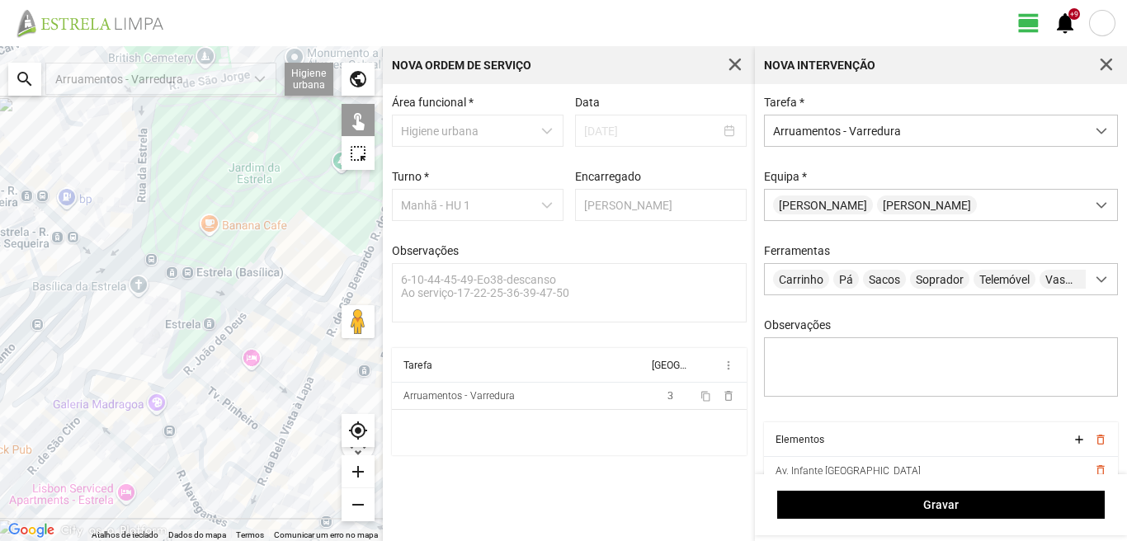
drag, startPoint x: 237, startPoint y: 342, endPoint x: 86, endPoint y: 274, distance: 165.5
click at [86, 274] on div at bounding box center [191, 293] width 383 height 495
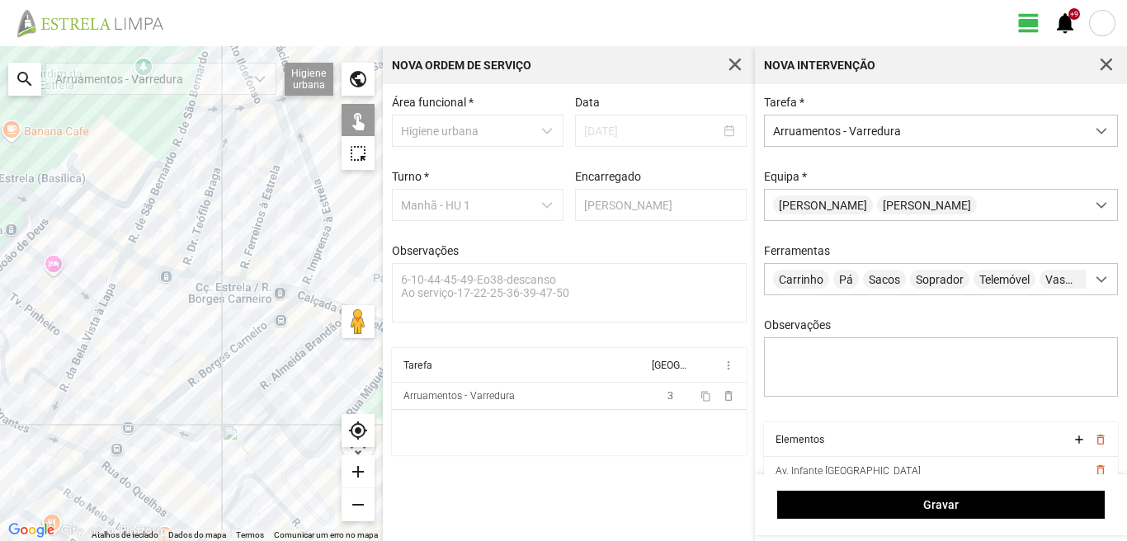
click at [137, 262] on div at bounding box center [191, 293] width 383 height 495
click at [212, 280] on div at bounding box center [191, 293] width 383 height 495
click at [270, 286] on div at bounding box center [191, 293] width 383 height 495
drag, startPoint x: 292, startPoint y: 319, endPoint x: 196, endPoint y: 294, distance: 99.7
click at [240, 307] on div at bounding box center [191, 293] width 383 height 495
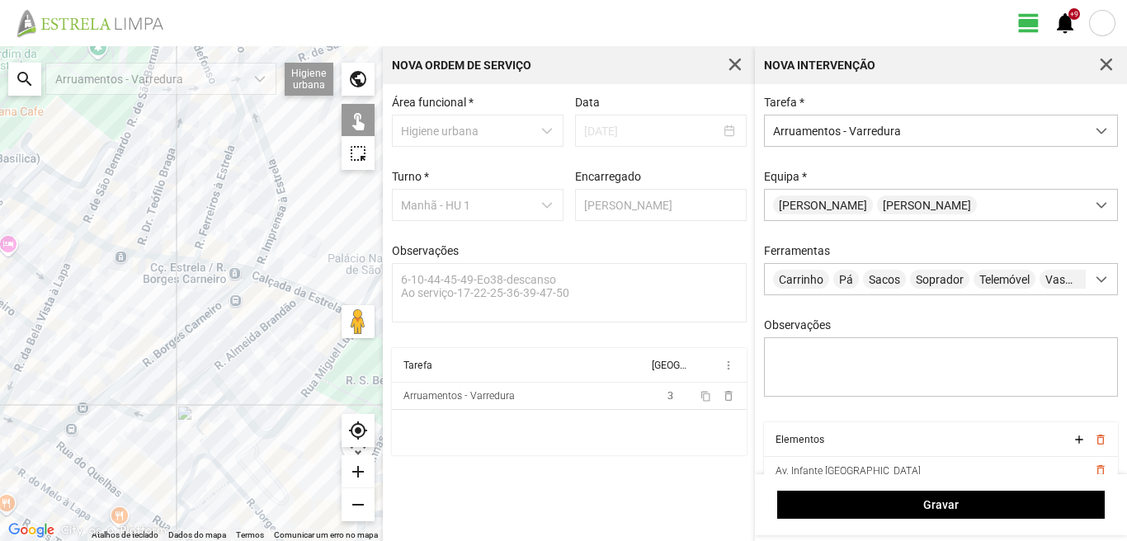
drag, startPoint x: 276, startPoint y: 313, endPoint x: 225, endPoint y: 286, distance: 57.6
click at [225, 286] on div at bounding box center [191, 293] width 383 height 495
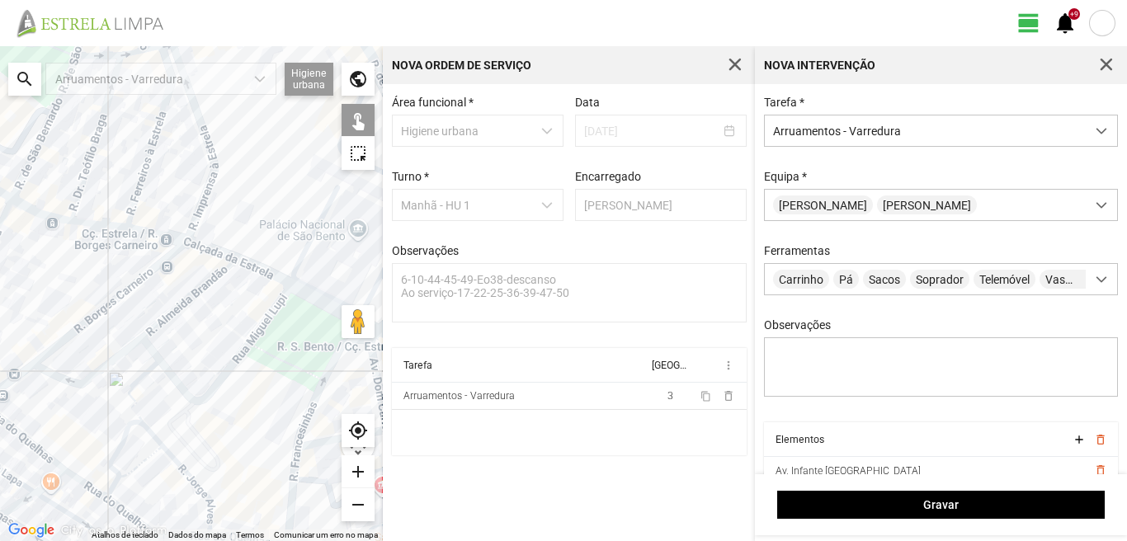
click at [209, 247] on div at bounding box center [191, 293] width 383 height 495
click at [252, 267] on div at bounding box center [191, 293] width 383 height 495
click at [307, 292] on div at bounding box center [191, 293] width 383 height 495
drag, startPoint x: 304, startPoint y: 296, endPoint x: 187, endPoint y: 248, distance: 126.6
click at [187, 248] on div at bounding box center [191, 293] width 383 height 495
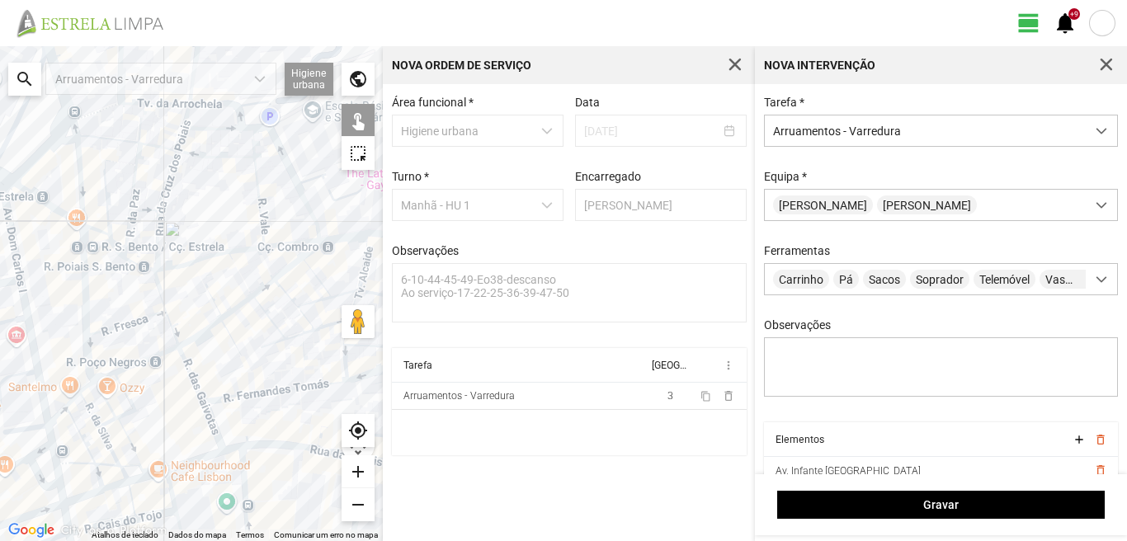
drag, startPoint x: 132, startPoint y: 259, endPoint x: 309, endPoint y: 336, distance: 192.6
click at [309, 336] on div at bounding box center [191, 293] width 383 height 495
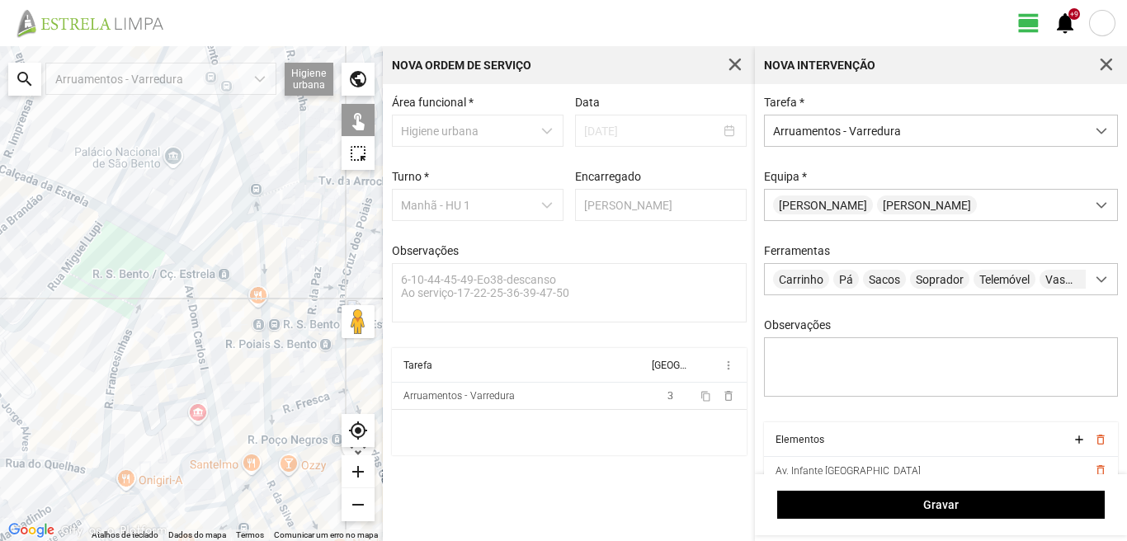
click at [178, 253] on div at bounding box center [191, 293] width 383 height 495
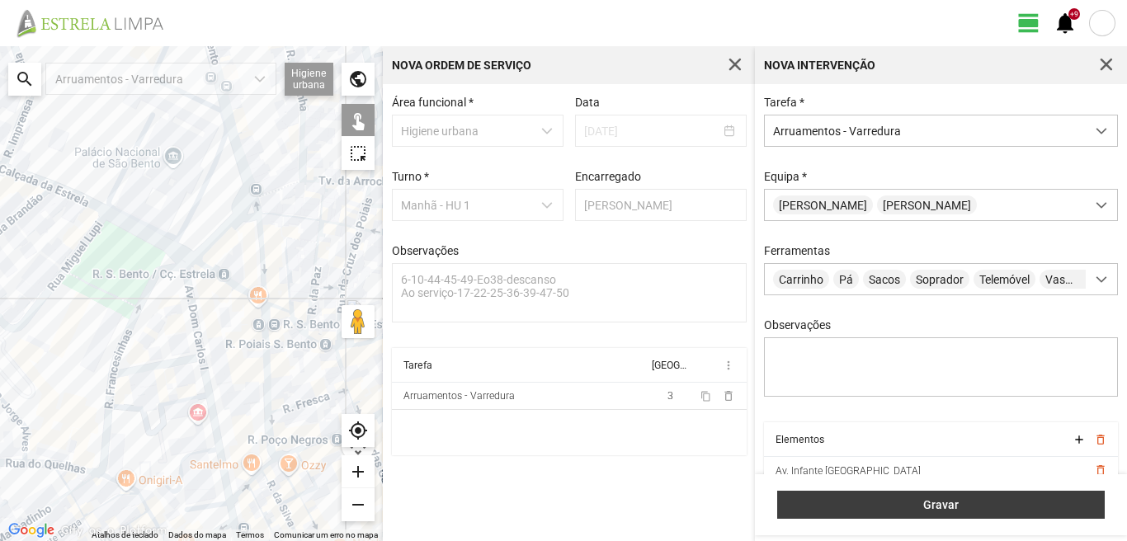
click at [830, 517] on button "Gravar" at bounding box center [941, 505] width 328 height 28
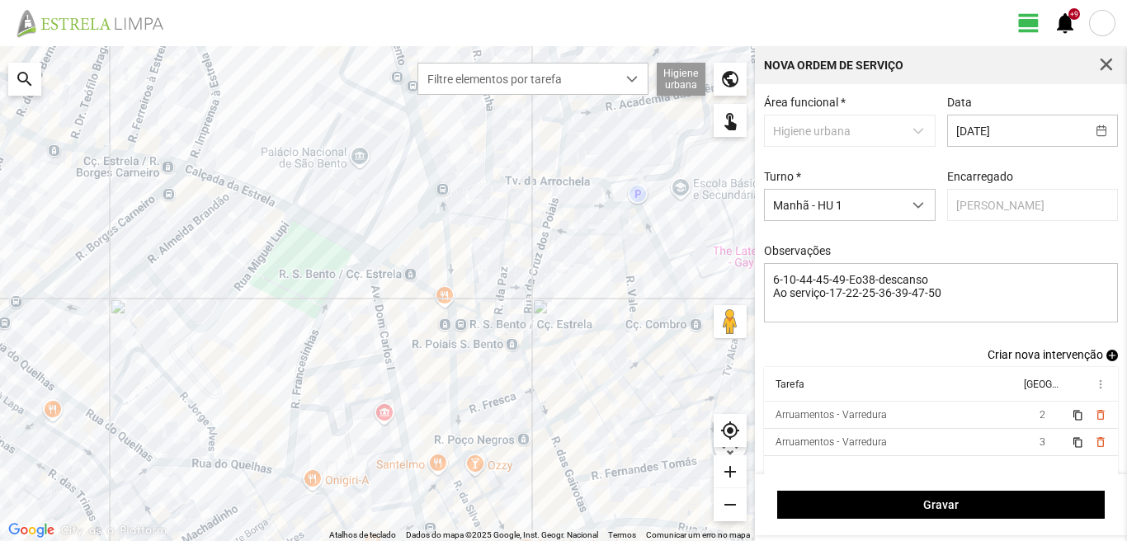
click at [1107, 361] on span "add" at bounding box center [1113, 356] width 12 height 12
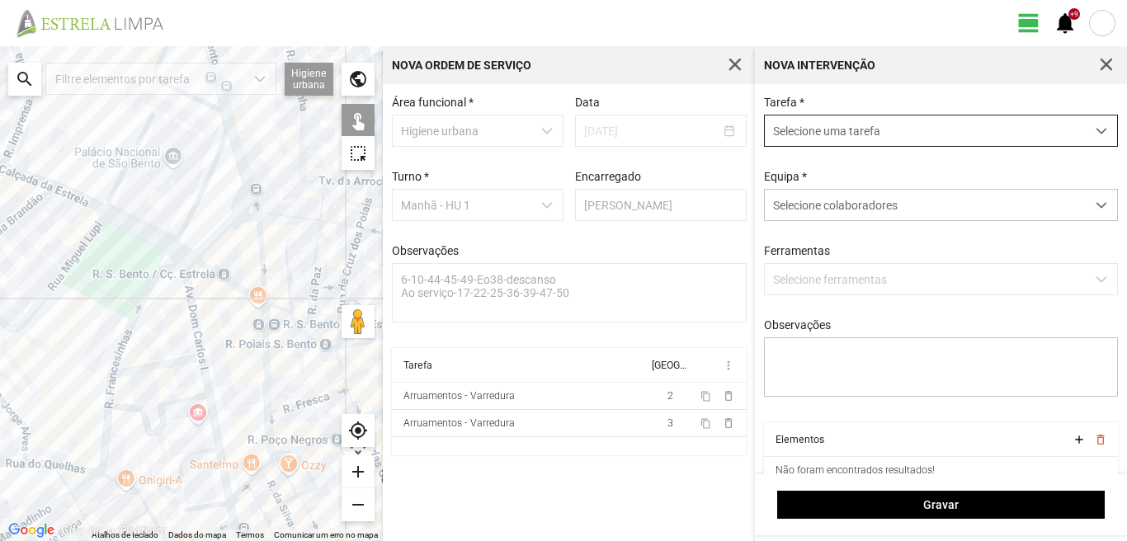
click at [866, 138] on span "Selecione uma tarefa" at bounding box center [925, 131] width 321 height 31
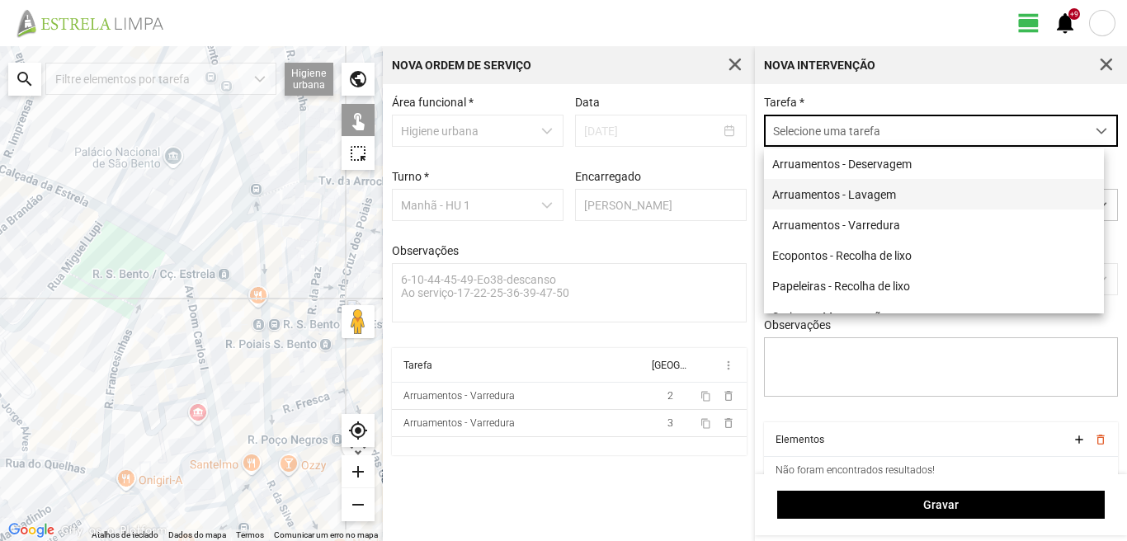
click at [829, 193] on li "Arruamentos - Lavagem" at bounding box center [934, 194] width 340 height 31
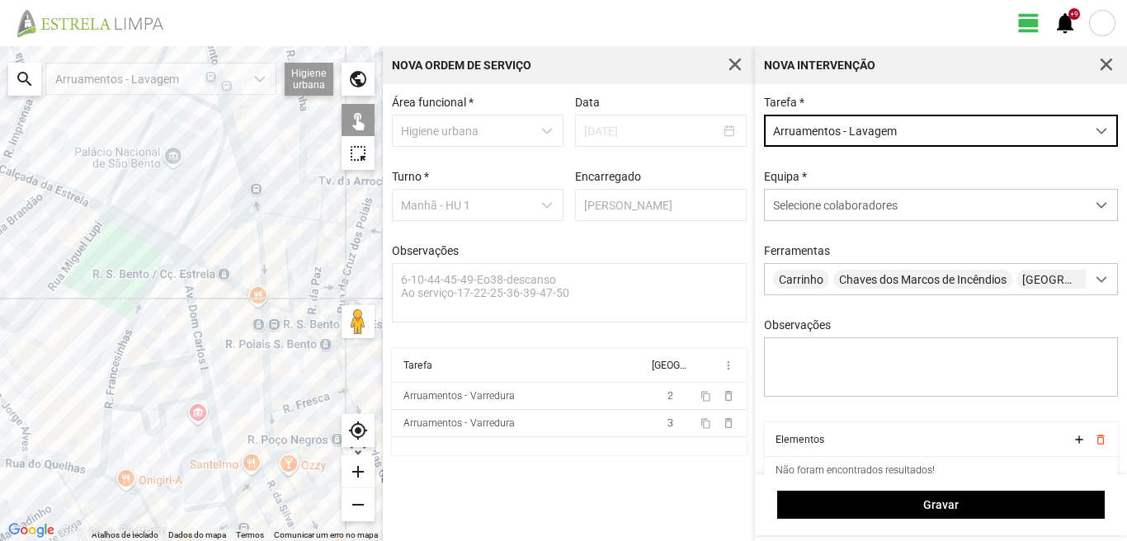
click at [917, 132] on span "Arruamentos - Lavagem" at bounding box center [925, 131] width 321 height 31
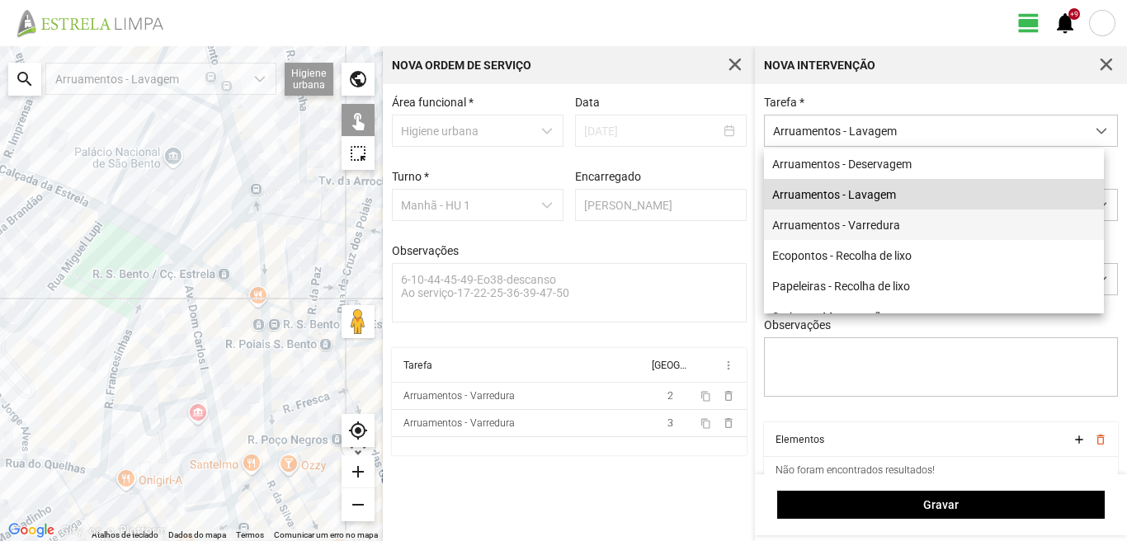
click at [865, 225] on li "Arruamentos - Varredura" at bounding box center [934, 225] width 340 height 31
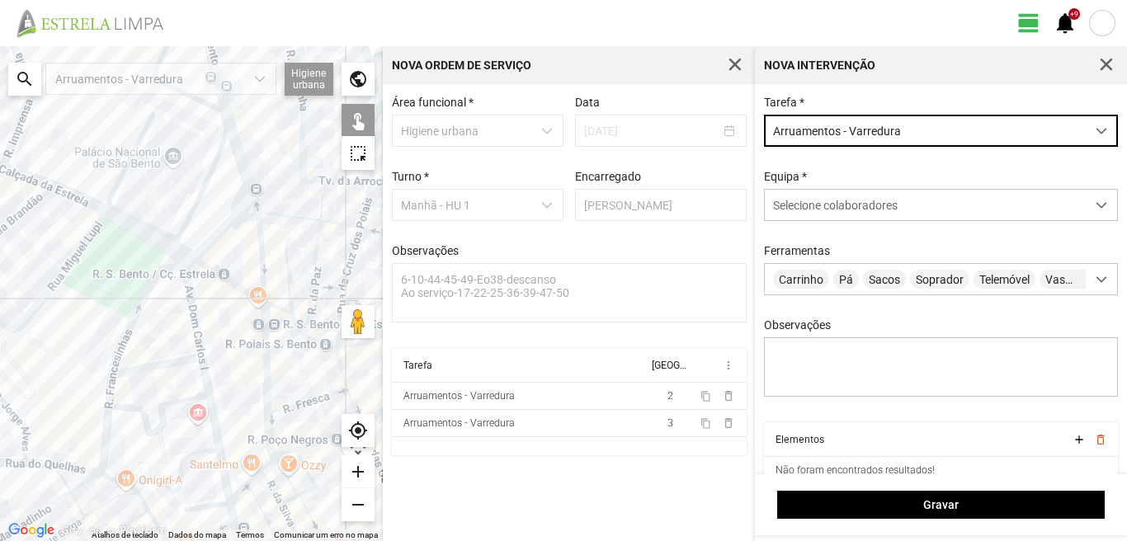
click at [854, 227] on div "Tarefa * Arruamentos - Varredura Equipa * Selecione colaboradores Ferramentas C…" at bounding box center [941, 259] width 366 height 327
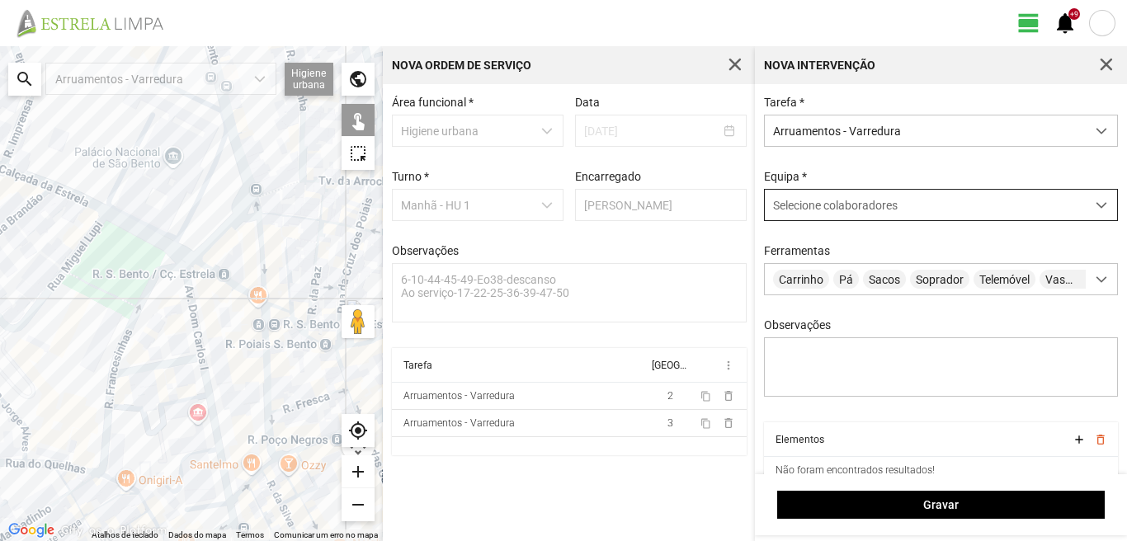
click at [869, 217] on div "Selecione colaboradores" at bounding box center [925, 205] width 321 height 31
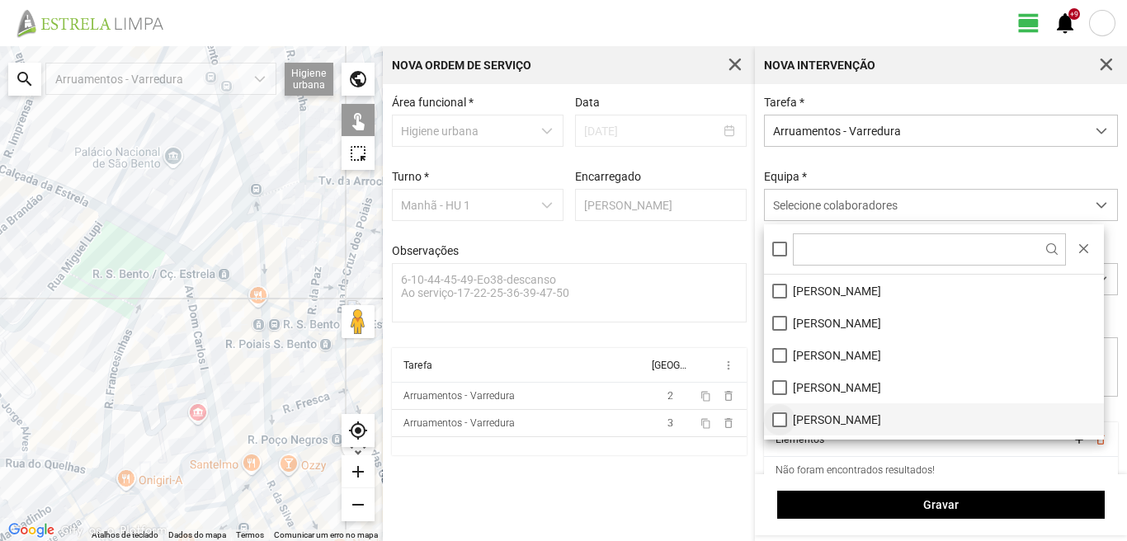
click at [782, 422] on li "[PERSON_NAME]" at bounding box center [934, 420] width 340 height 32
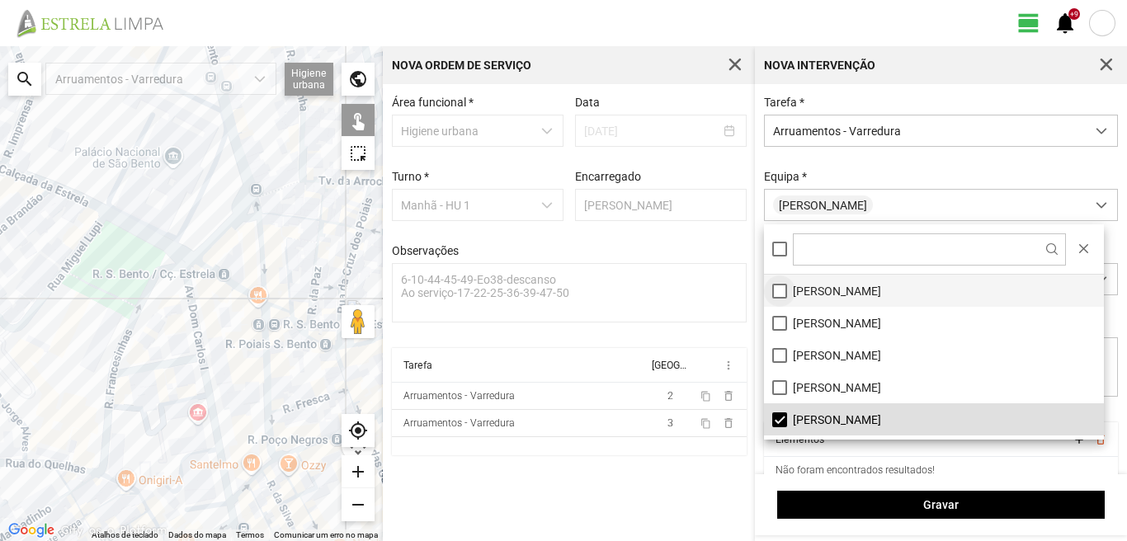
click at [775, 289] on li "[PERSON_NAME]" at bounding box center [934, 291] width 340 height 32
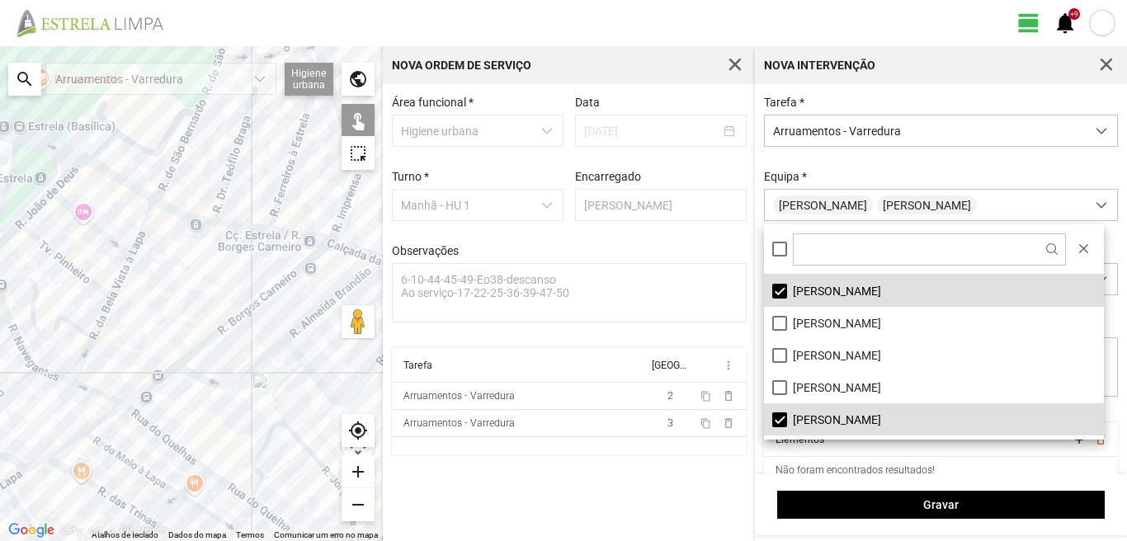
click at [405, 324] on div "← Mover para a esquerda → Mover para a direita ↑ Mover para cima ↓ Mover para b…" at bounding box center [563, 293] width 1127 height 495
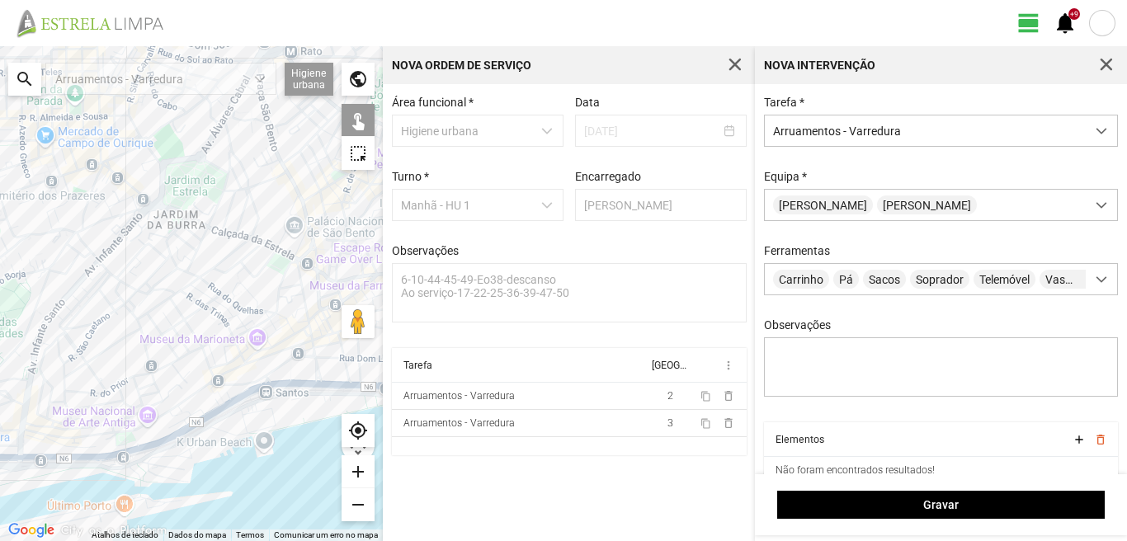
drag, startPoint x: 69, startPoint y: 268, endPoint x: 239, endPoint y: 325, distance: 179.3
click at [239, 325] on div at bounding box center [191, 293] width 383 height 495
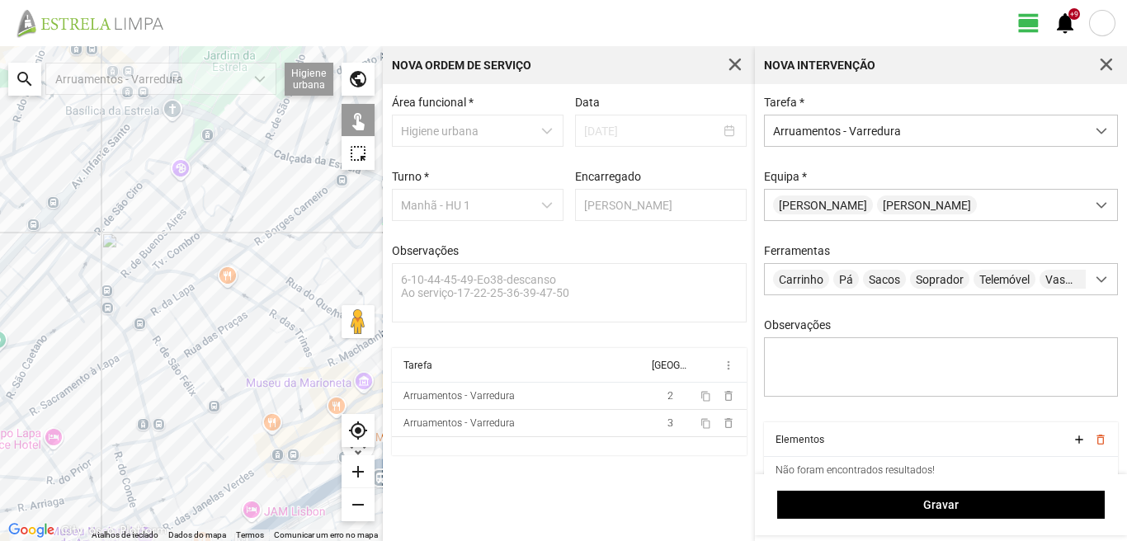
click at [130, 328] on div at bounding box center [191, 293] width 383 height 495
click at [157, 310] on div at bounding box center [191, 293] width 383 height 495
click at [171, 300] on div at bounding box center [191, 293] width 383 height 495
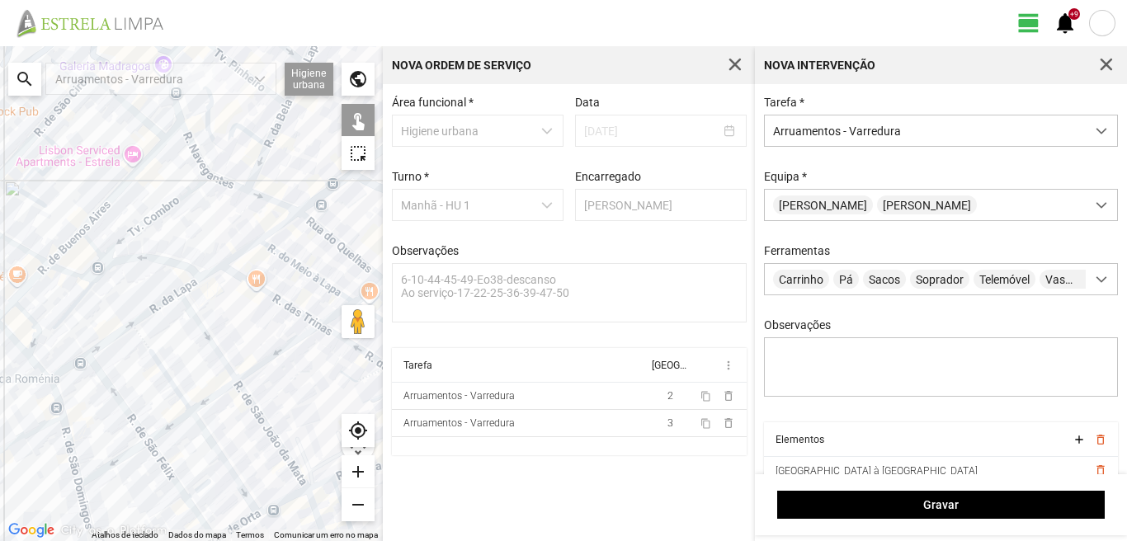
click at [187, 289] on div at bounding box center [191, 293] width 383 height 495
click at [229, 256] on div at bounding box center [191, 293] width 383 height 495
click at [276, 229] on div at bounding box center [191, 293] width 383 height 495
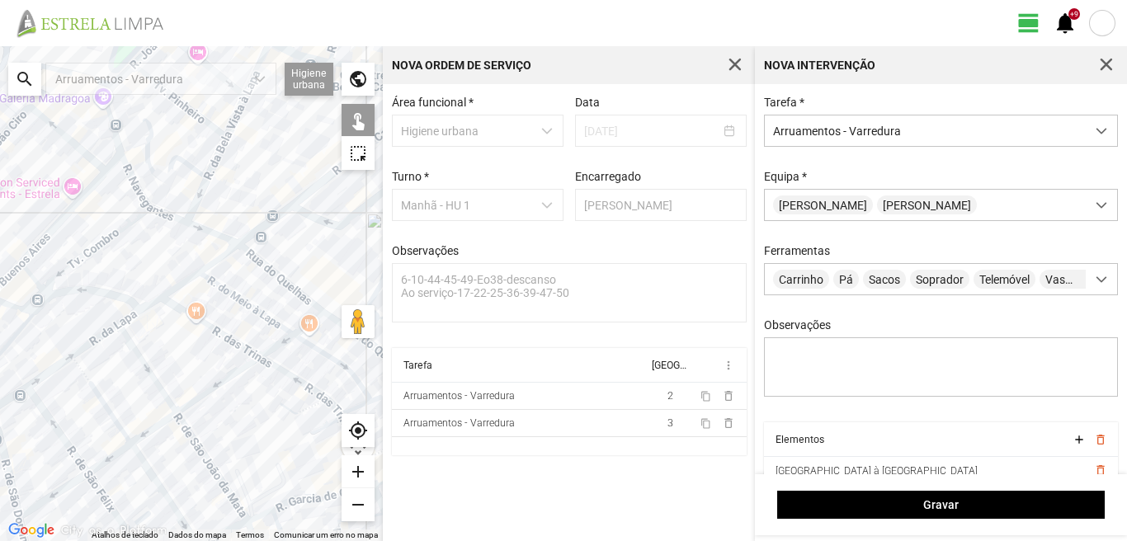
drag, startPoint x: 277, startPoint y: 228, endPoint x: 194, endPoint y: 268, distance: 92.7
click at [189, 276] on div at bounding box center [191, 293] width 383 height 495
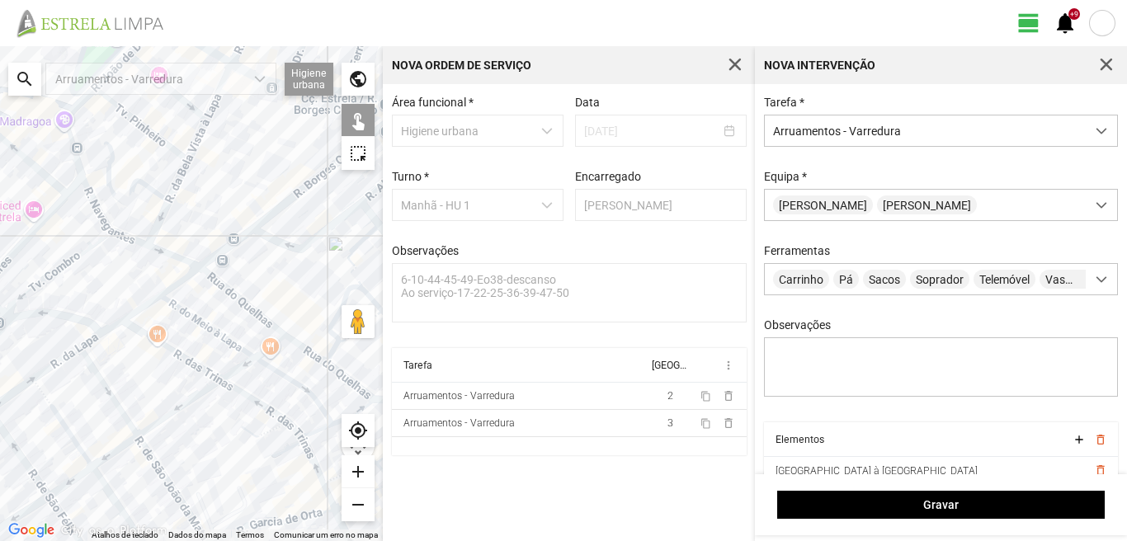
click at [229, 244] on div at bounding box center [191, 293] width 383 height 495
click at [262, 218] on div at bounding box center [191, 293] width 383 height 495
click at [270, 239] on div at bounding box center [191, 293] width 383 height 495
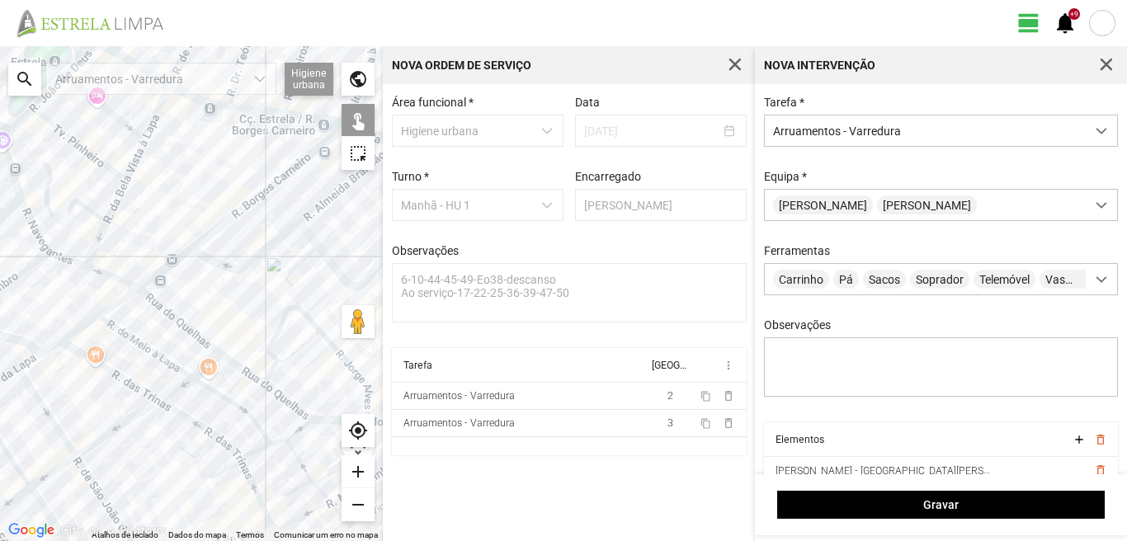
drag, startPoint x: 290, startPoint y: 222, endPoint x: 233, endPoint y: 241, distance: 60.0
click at [233, 241] on div at bounding box center [191, 293] width 383 height 495
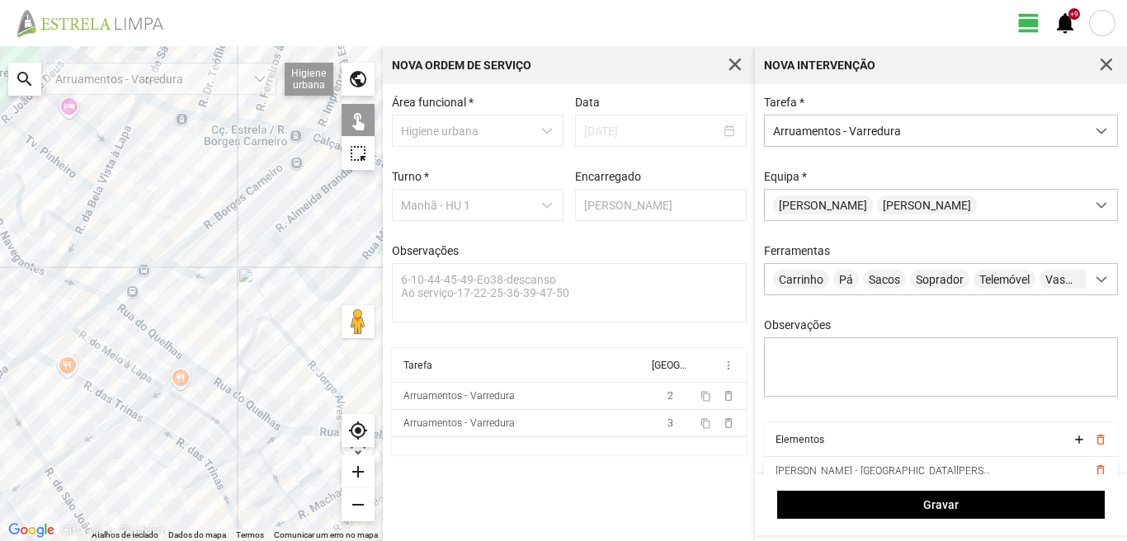
click at [290, 216] on div at bounding box center [191, 293] width 383 height 495
click at [280, 247] on div at bounding box center [191, 293] width 383 height 495
click at [270, 275] on div at bounding box center [191, 293] width 383 height 495
click at [257, 286] on div at bounding box center [191, 293] width 383 height 495
click at [307, 283] on div at bounding box center [191, 293] width 383 height 495
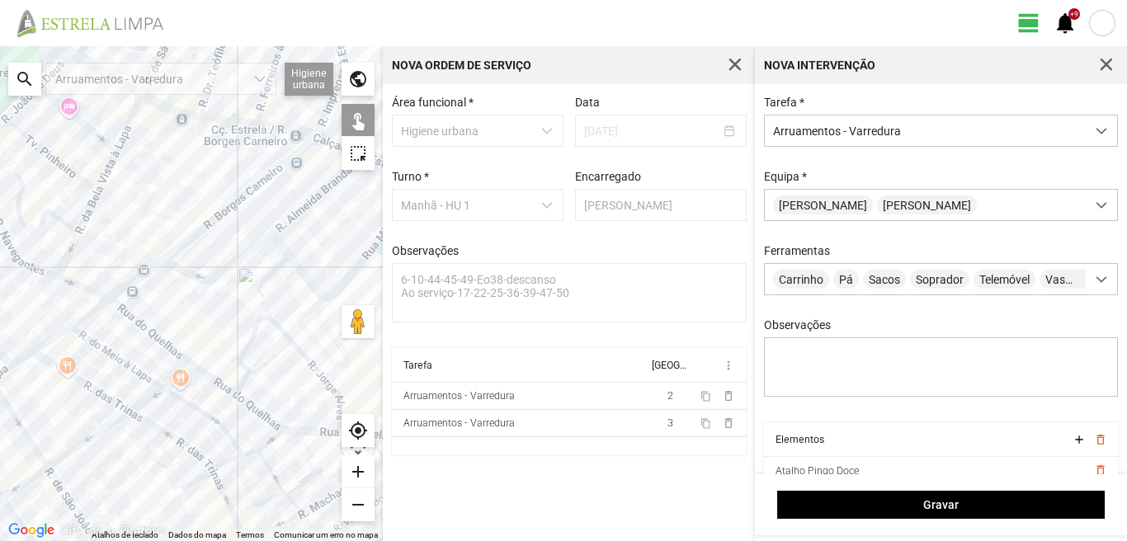
click at [306, 277] on div at bounding box center [191, 293] width 383 height 495
click at [279, 266] on div at bounding box center [191, 293] width 383 height 495
drag, startPoint x: 310, startPoint y: 246, endPoint x: 226, endPoint y: 287, distance: 93.8
click at [200, 304] on div at bounding box center [191, 293] width 383 height 495
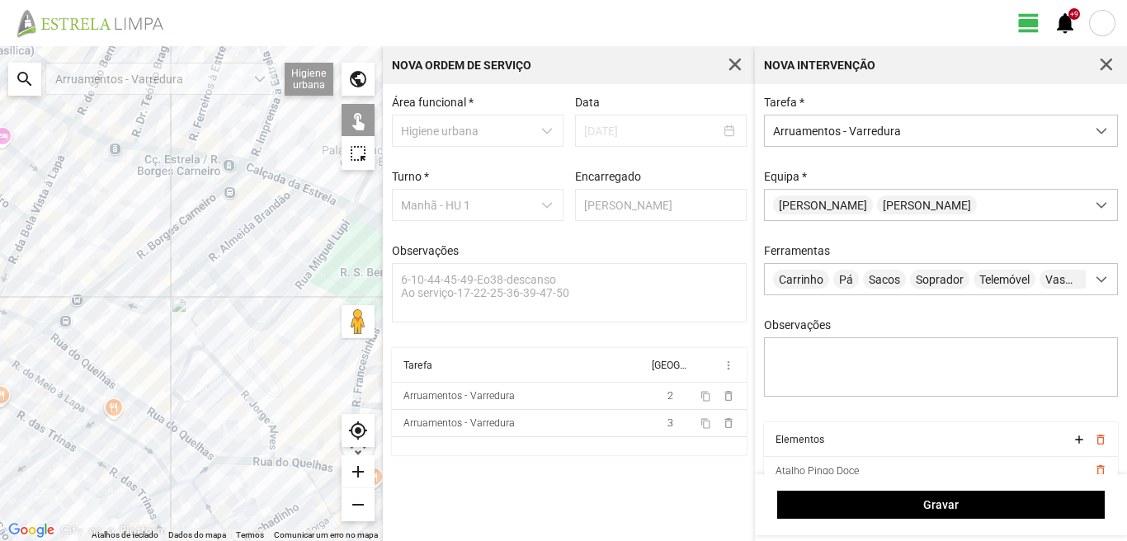
drag, startPoint x: 298, startPoint y: 256, endPoint x: 217, endPoint y: 295, distance: 90.1
click at [217, 295] on div at bounding box center [191, 293] width 383 height 495
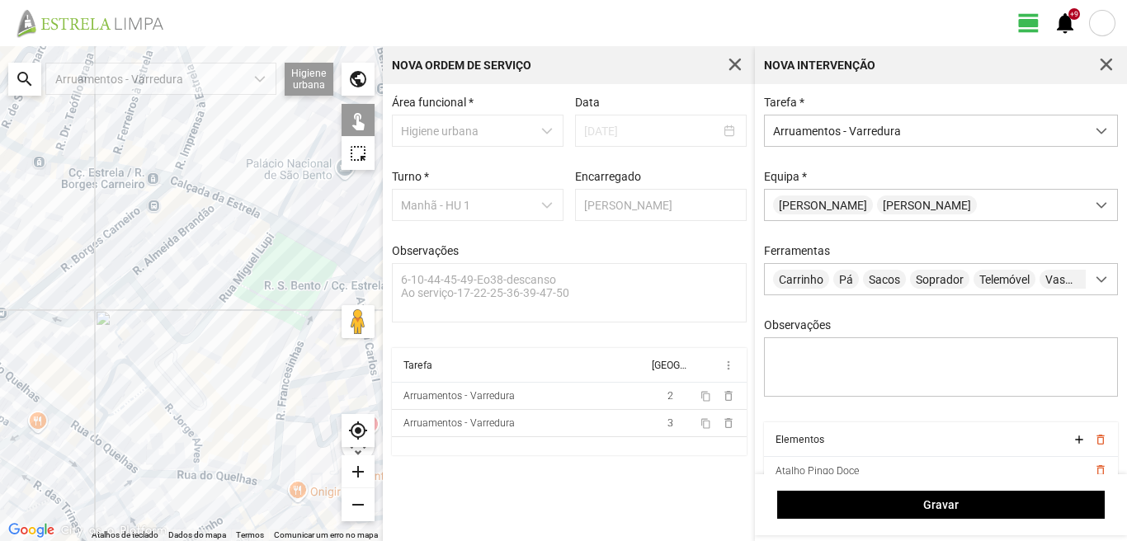
drag, startPoint x: 295, startPoint y: 315, endPoint x: 239, endPoint y: 300, distance: 58.3
click at [244, 304] on div at bounding box center [191, 293] width 383 height 495
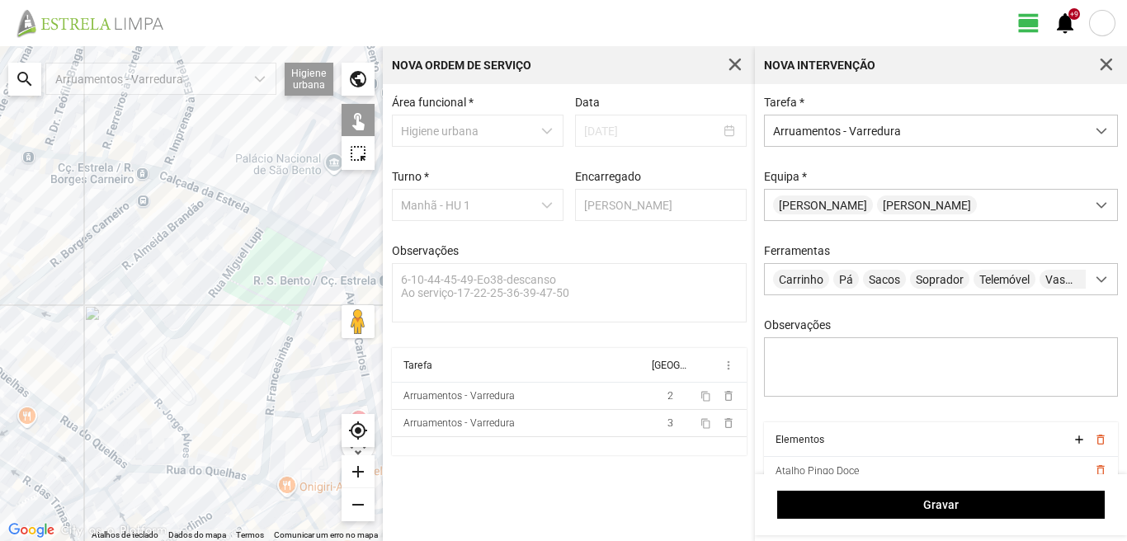
click at [303, 303] on div at bounding box center [191, 293] width 383 height 495
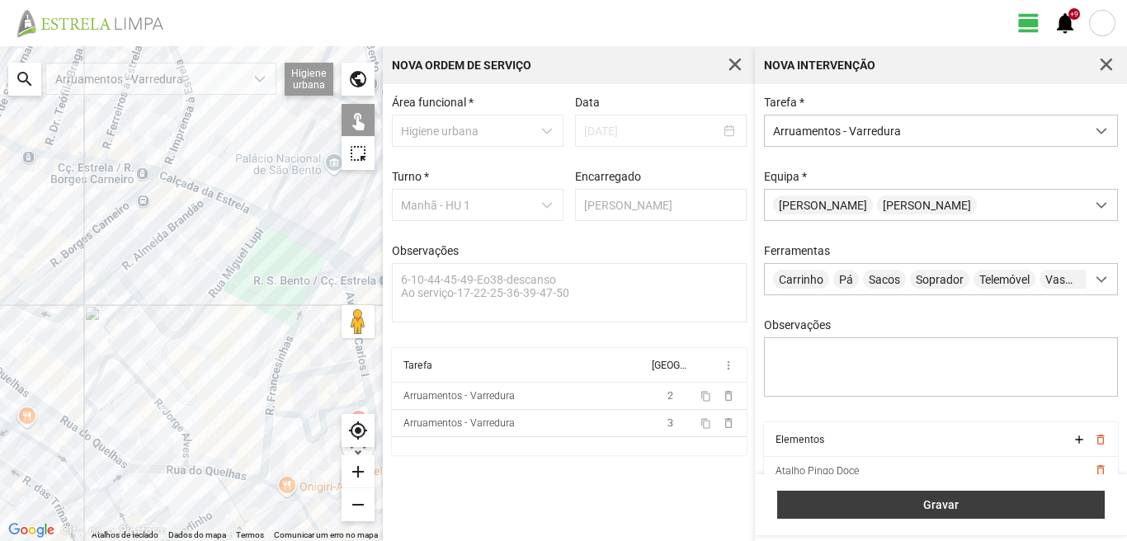
click at [867, 503] on span "Gravar" at bounding box center [942, 505] width 310 height 13
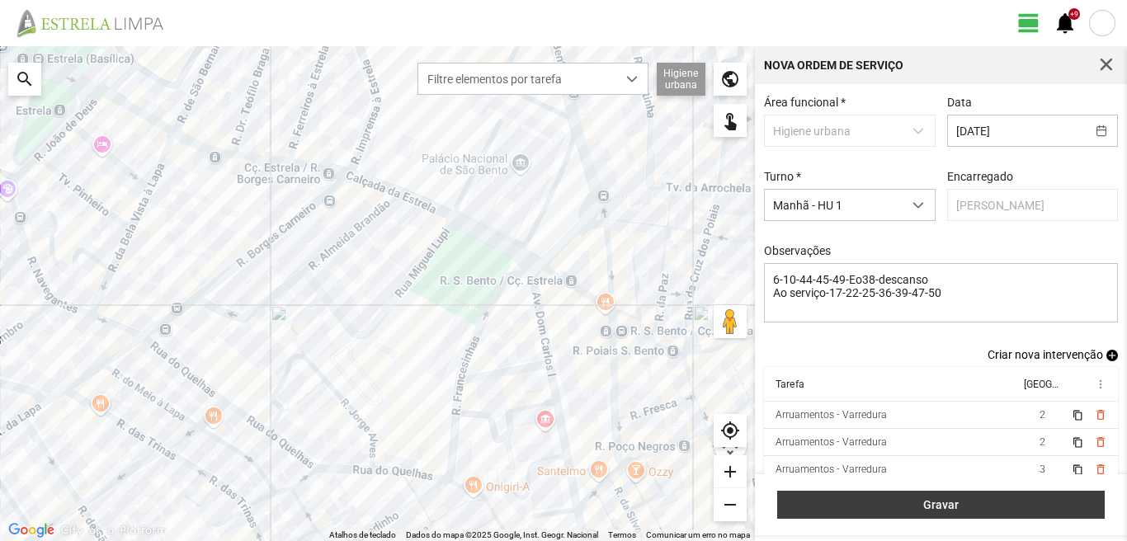
click at [987, 499] on span "Gravar" at bounding box center [942, 505] width 310 height 13
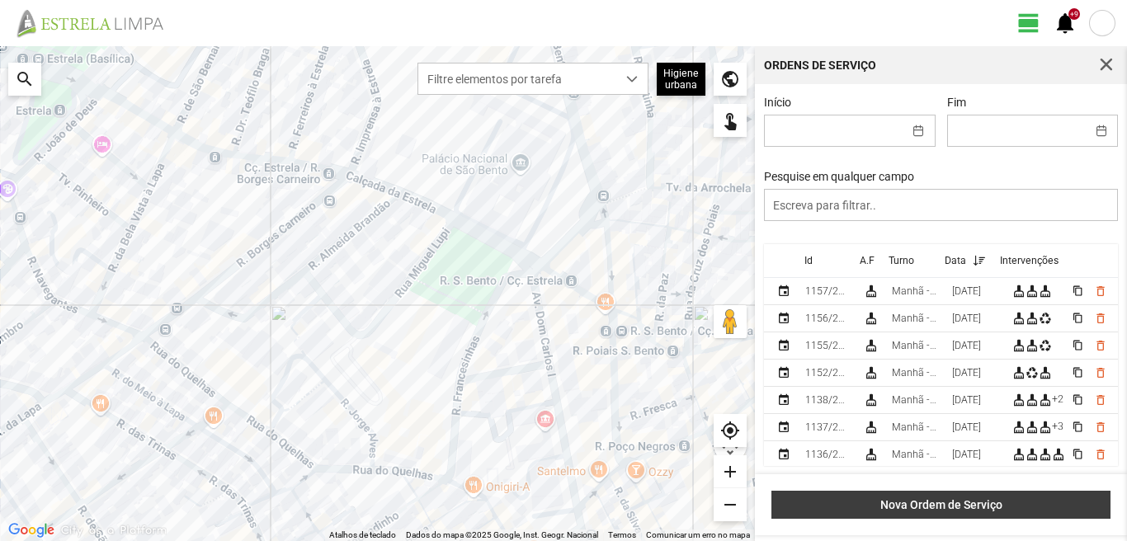
click at [1022, 499] on span "Nova Ordem de Serviço" at bounding box center [942, 505] width 322 height 13
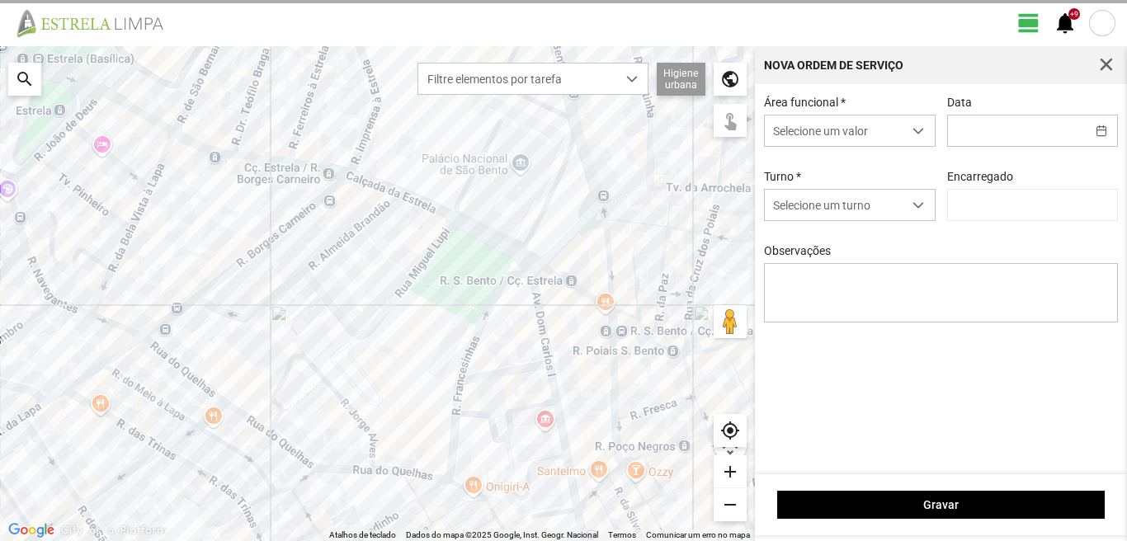
type input "[PERSON_NAME]"
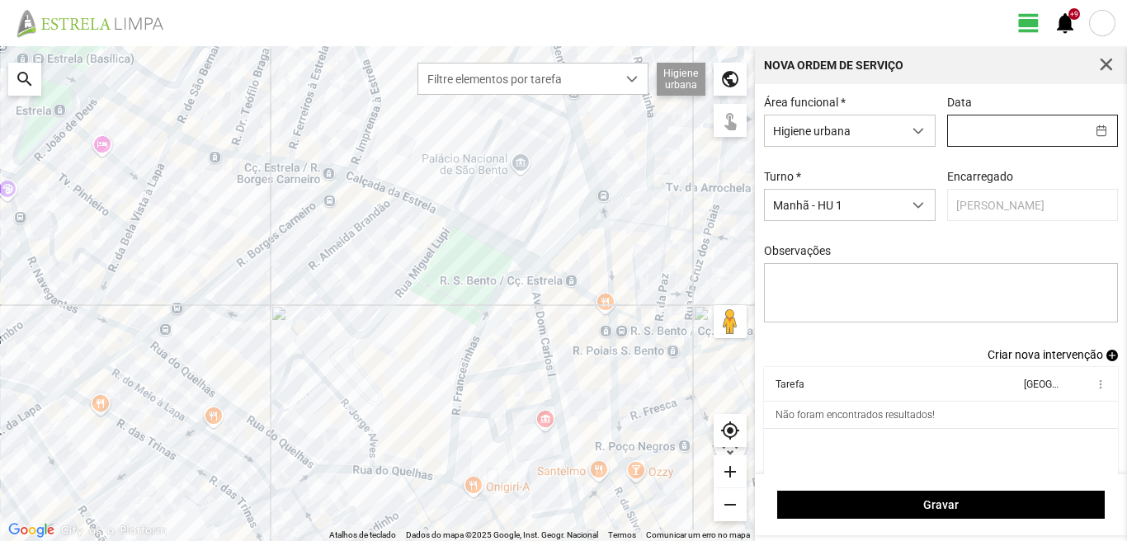
click at [948, 135] on input "text" at bounding box center [1017, 131] width 138 height 31
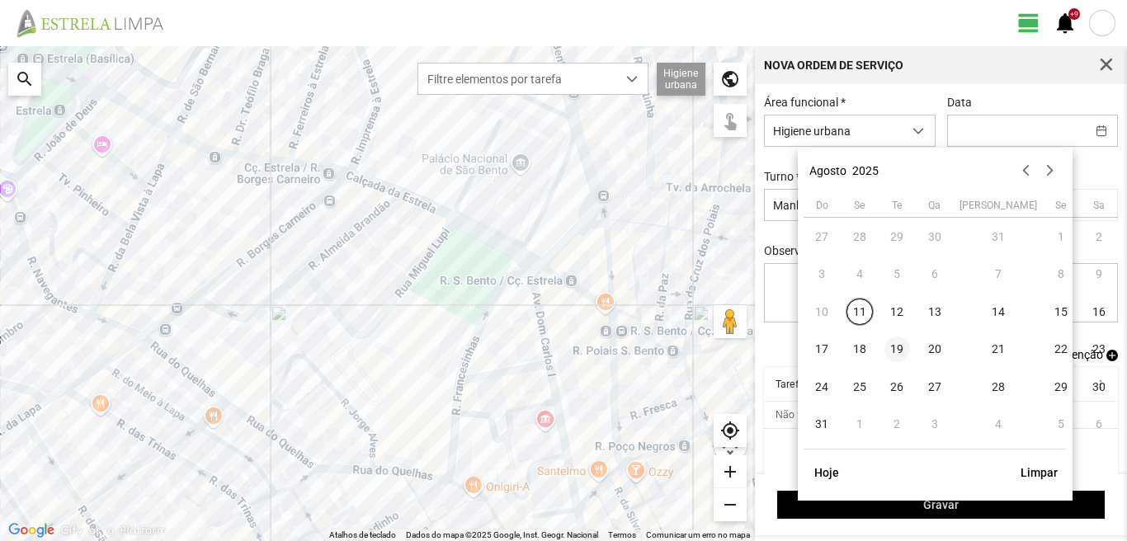
click at [898, 351] on span "19" at bounding box center [898, 350] width 26 height 26
type input "[DATE]"
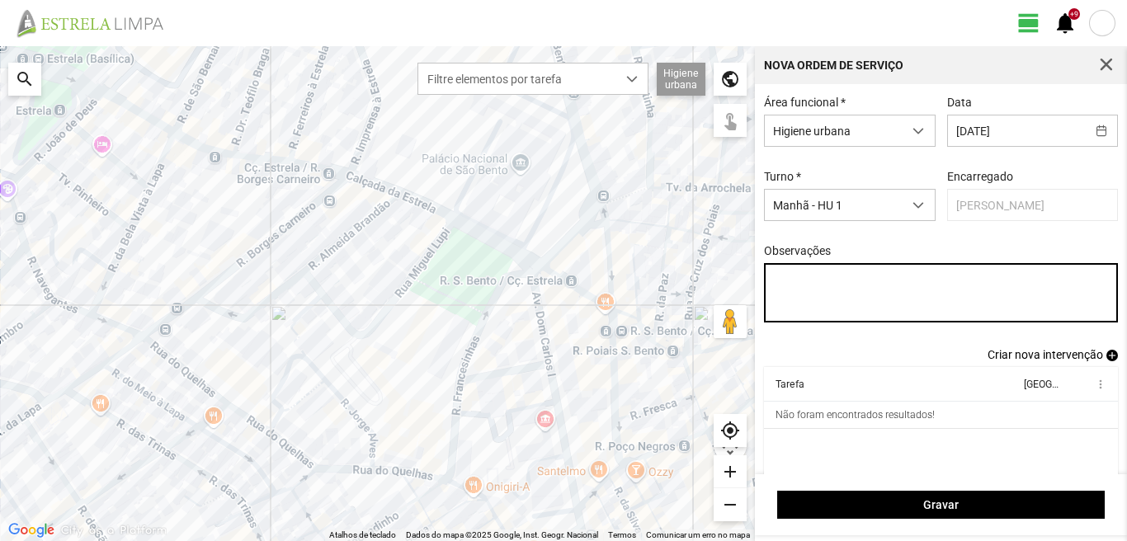
click at [795, 286] on textarea "Observações" at bounding box center [941, 292] width 355 height 59
click at [787, 298] on textarea "6-36-45-49-Eo38-ferias 10 aniversario" at bounding box center [941, 292] width 355 height 59
click at [798, 298] on textarea "6-36-45-49-Eo38-ferias 10- aniversario" at bounding box center [941, 292] width 355 height 59
click at [849, 299] on textarea "6-36-45-49-Eo38-ferias 10- Aniversario" at bounding box center [941, 292] width 355 height 59
type textarea "6-36-45-49-Eo38-ferias 10- Aniversario Ao serviço-17-22-25-39-44-47-50"
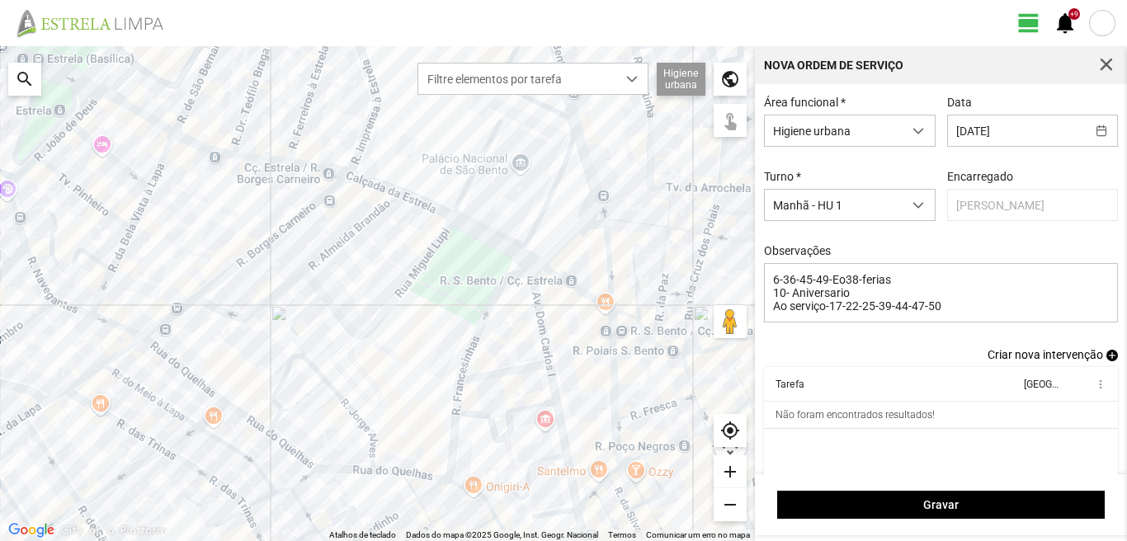
click at [1107, 357] on span "add" at bounding box center [1113, 356] width 12 height 12
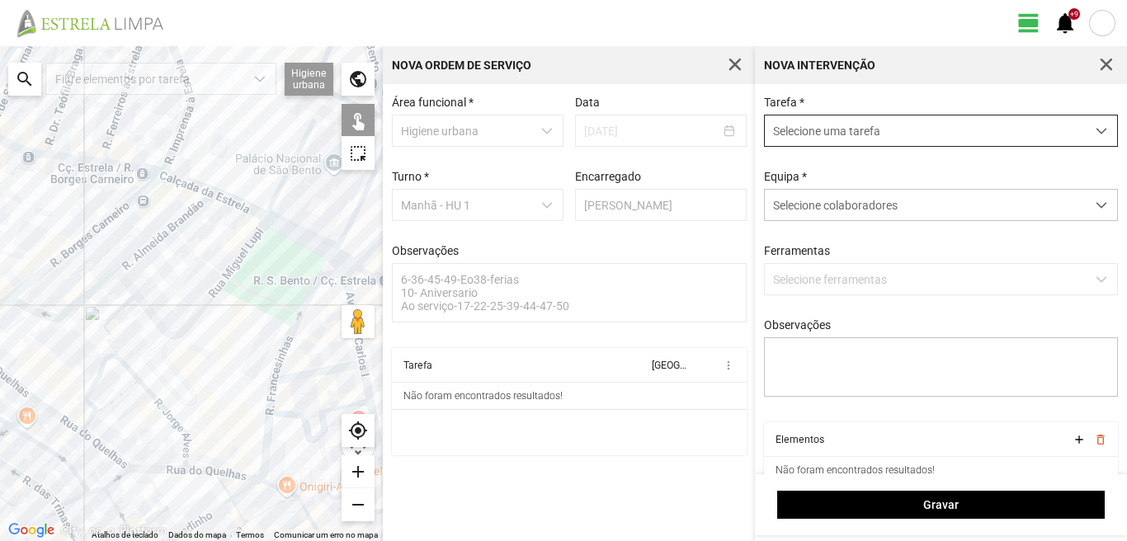
click at [870, 131] on span "Selecione uma tarefa" at bounding box center [925, 131] width 321 height 31
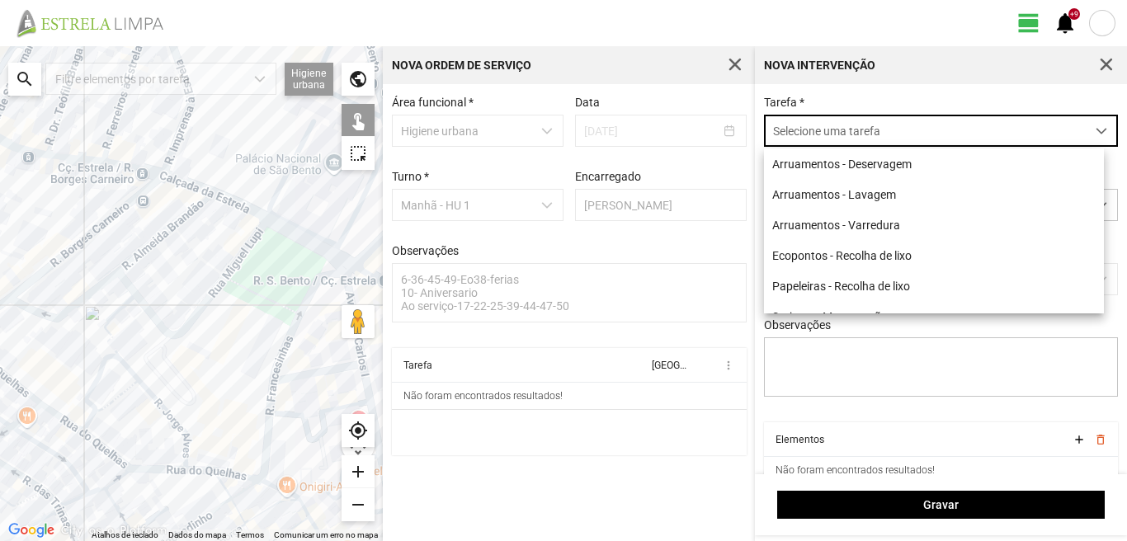
scroll to position [9, 73]
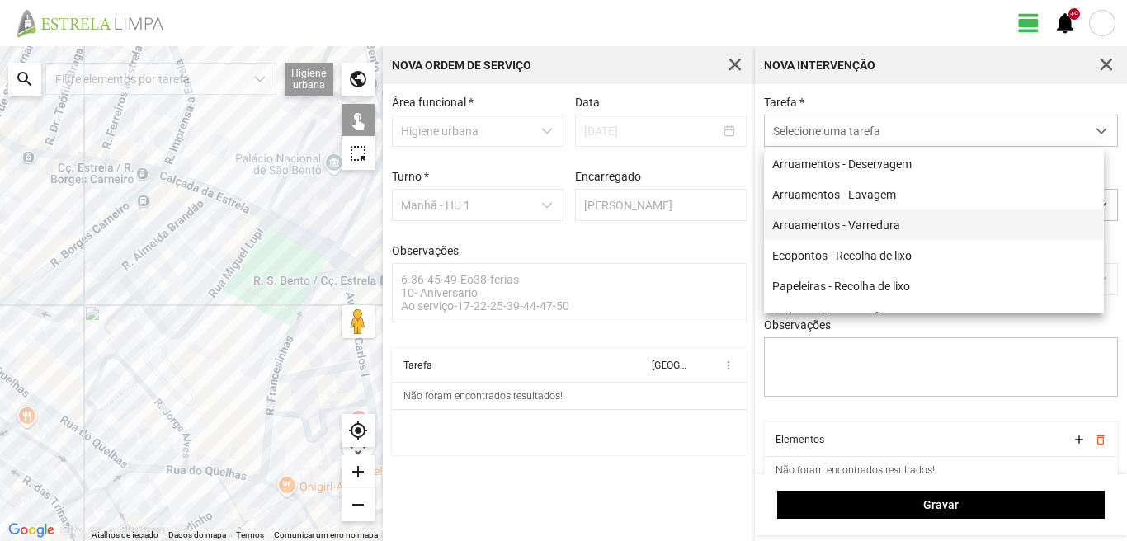
click at [840, 227] on li "Arruamentos - Varredura" at bounding box center [934, 225] width 340 height 31
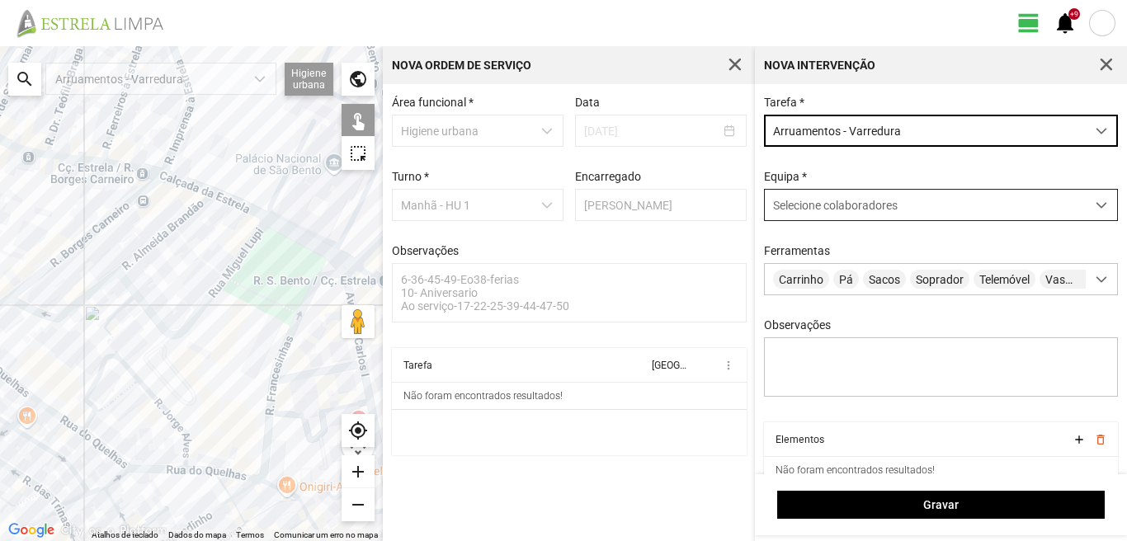
click at [850, 210] on span "Selecione colaboradores" at bounding box center [835, 205] width 125 height 13
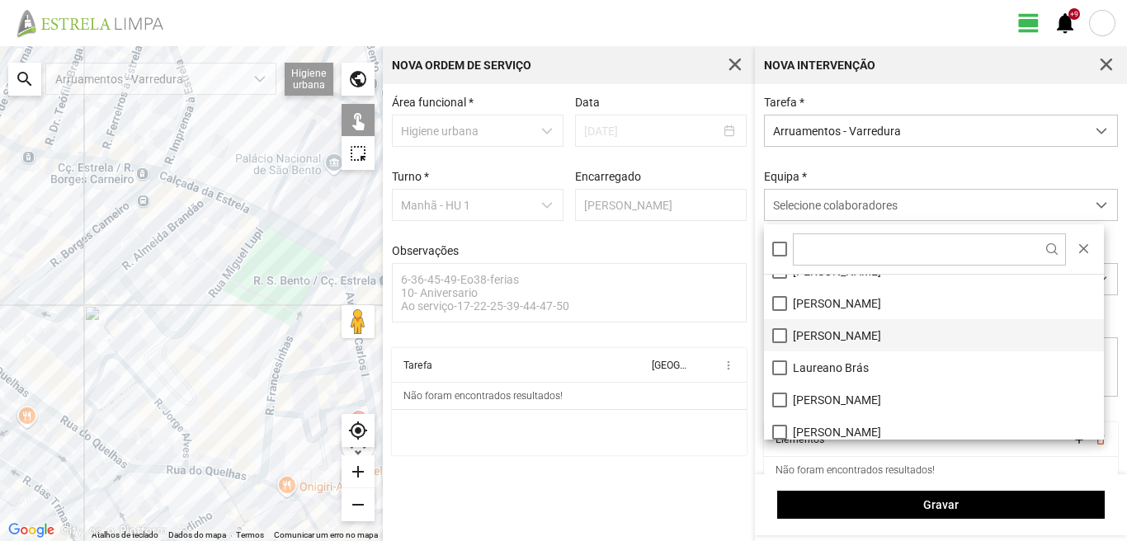
scroll to position [165, 0]
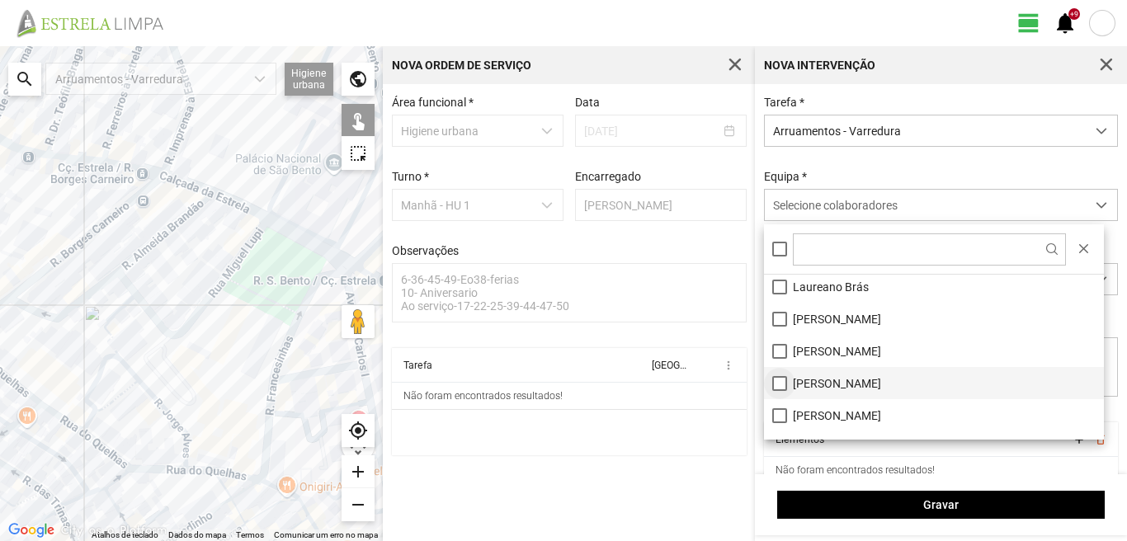
click at [777, 382] on li "[PERSON_NAME]" at bounding box center [934, 383] width 340 height 32
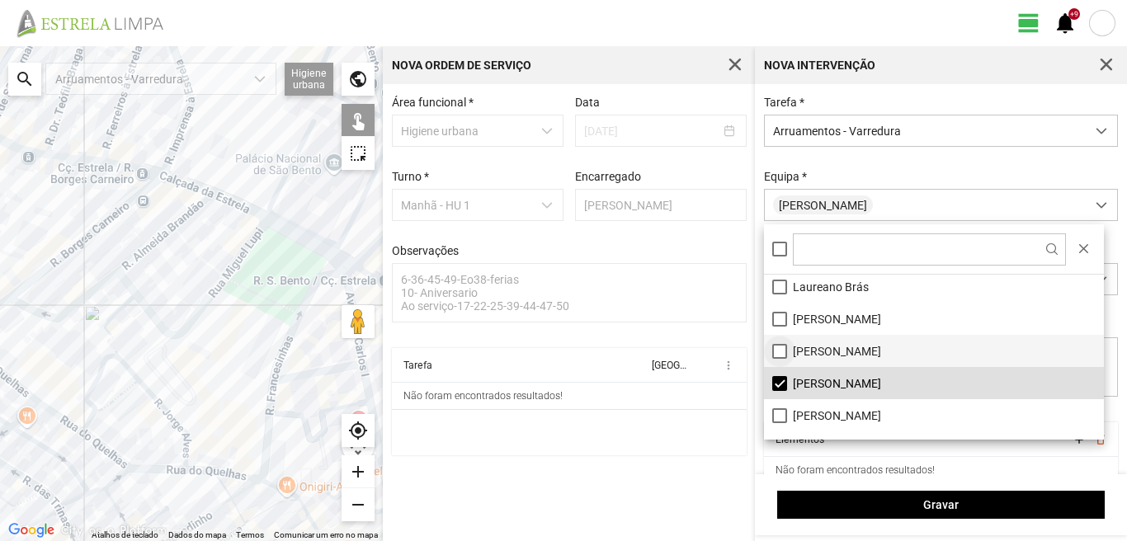
click at [777, 353] on li "[PERSON_NAME]" at bounding box center [934, 351] width 340 height 32
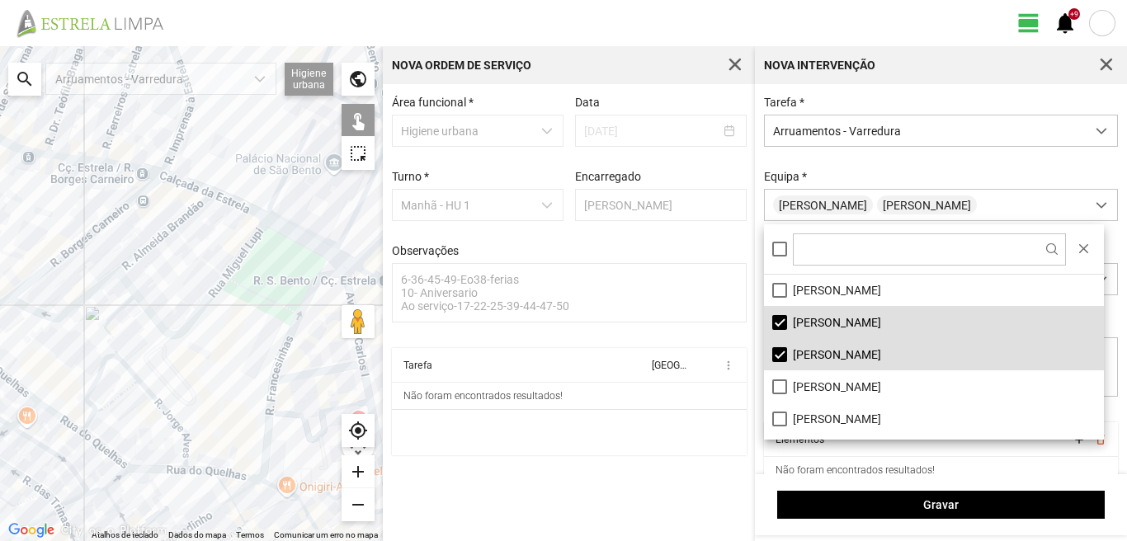
scroll to position [221, 0]
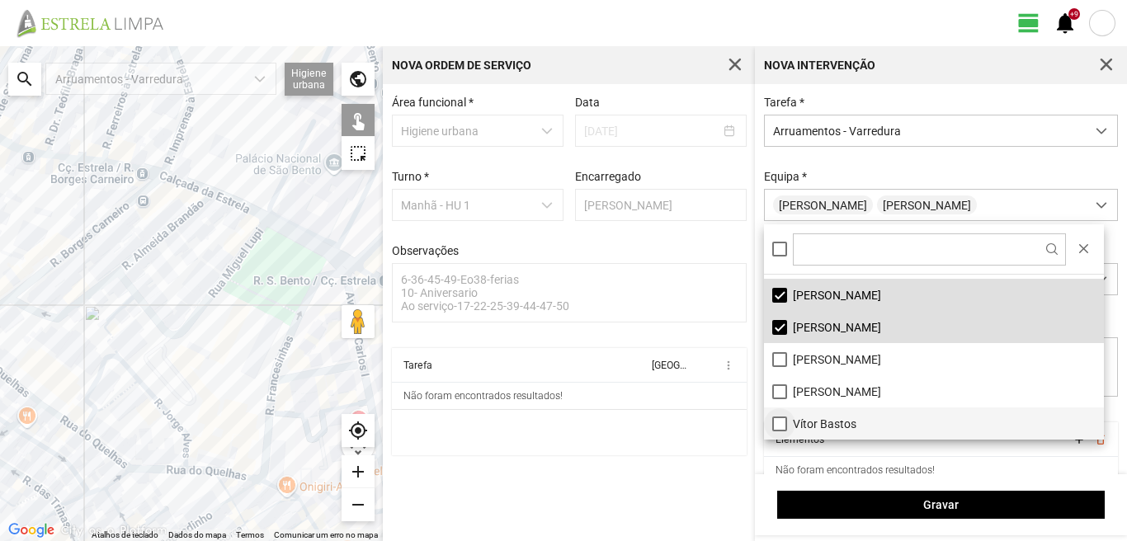
click at [783, 423] on li "Vítor Bastos" at bounding box center [934, 424] width 340 height 32
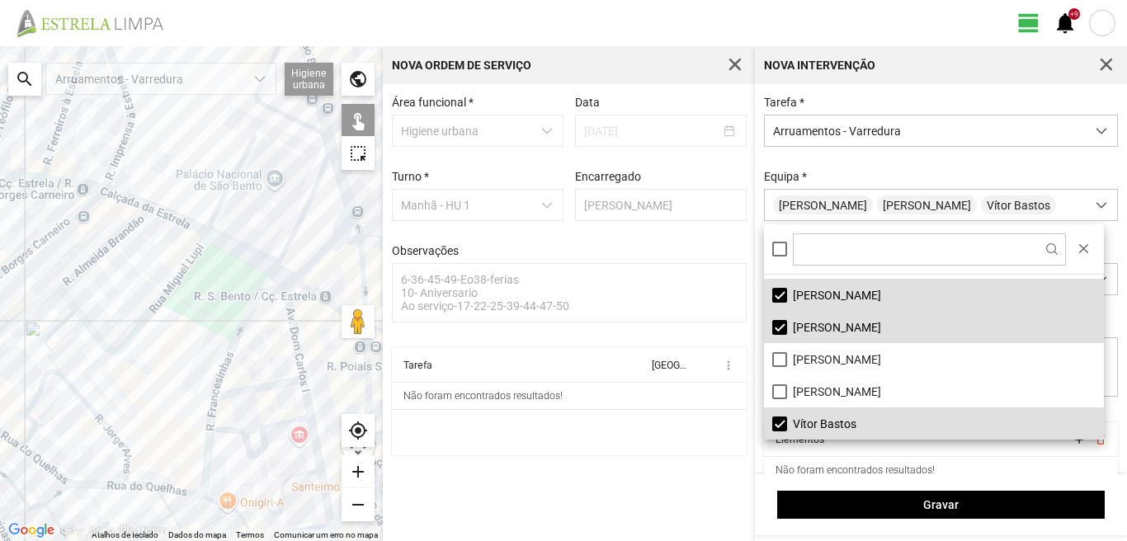
drag, startPoint x: 285, startPoint y: 334, endPoint x: 149, endPoint y: 366, distance: 139.1
click at [149, 366] on div at bounding box center [191, 293] width 383 height 495
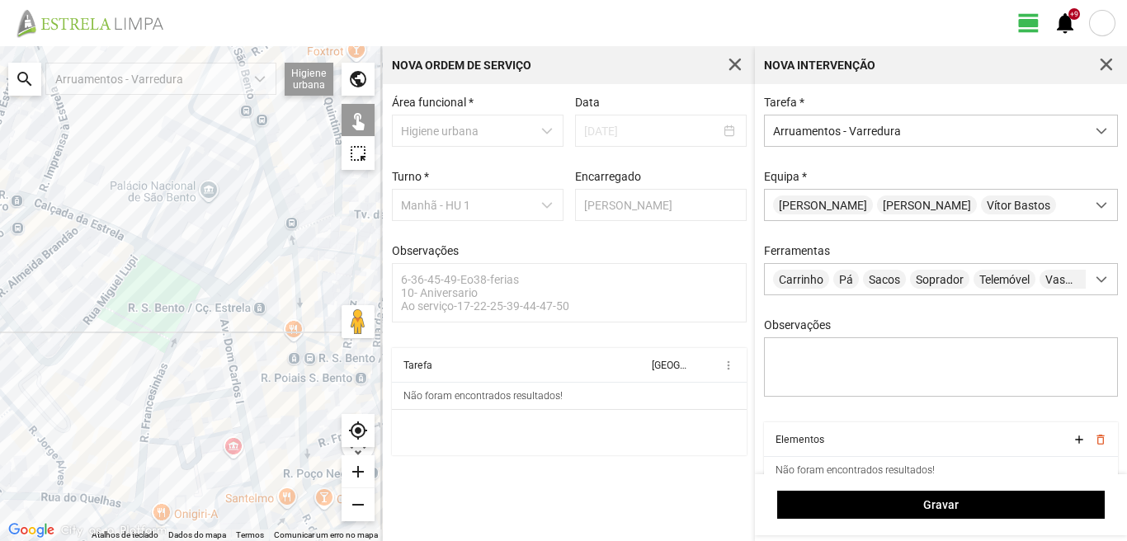
click at [226, 333] on div at bounding box center [191, 293] width 383 height 495
click at [203, 399] on div at bounding box center [191, 293] width 383 height 495
click at [246, 437] on div at bounding box center [191, 293] width 383 height 495
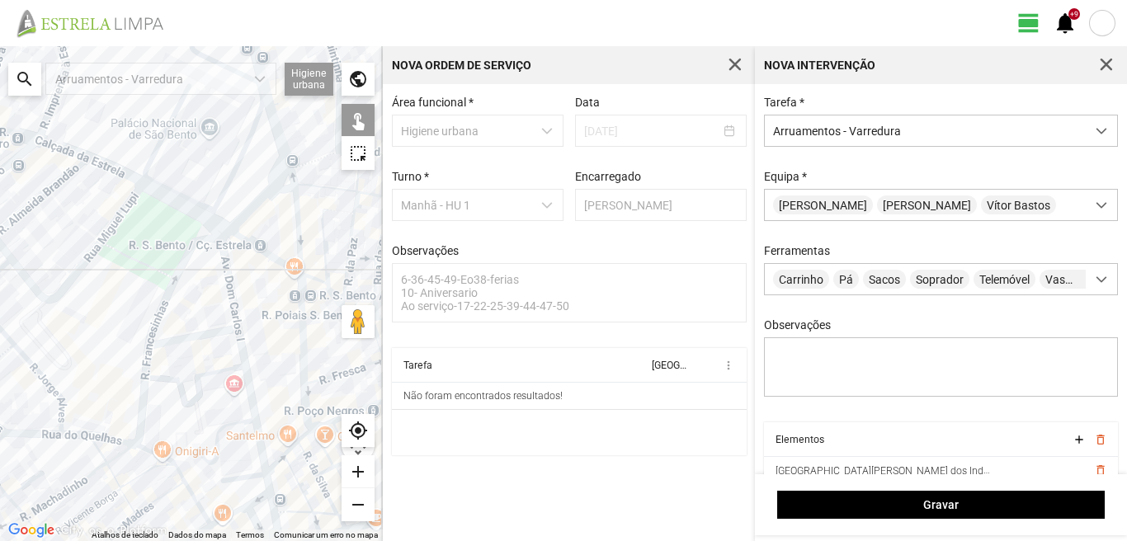
drag, startPoint x: 225, startPoint y: 438, endPoint x: 226, endPoint y: 350, distance: 88.3
click at [226, 357] on div at bounding box center [191, 293] width 383 height 495
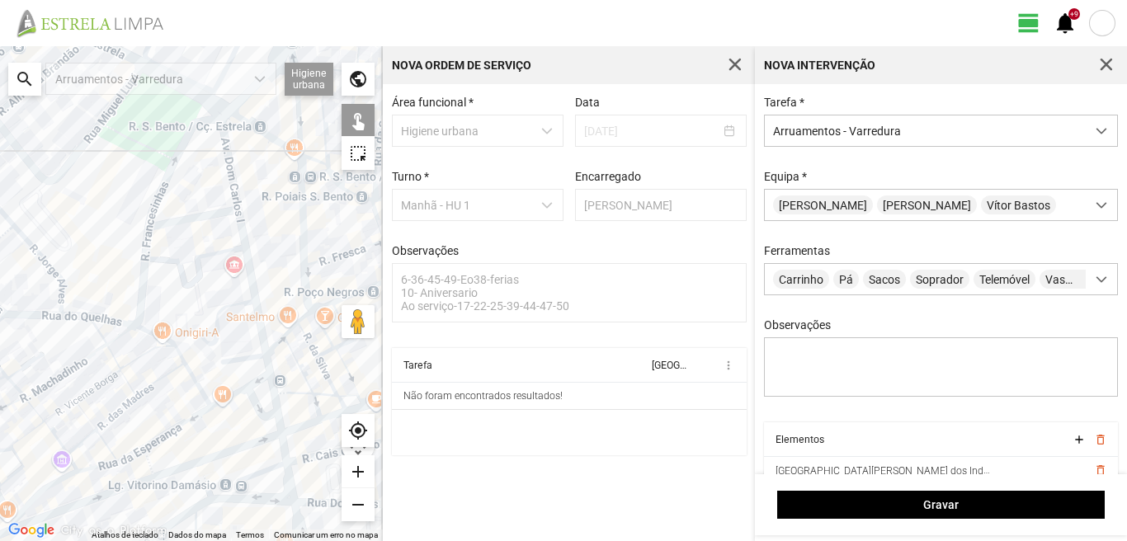
click at [244, 357] on div at bounding box center [191, 293] width 383 height 495
click at [266, 361] on div at bounding box center [191, 293] width 383 height 495
click at [232, 378] on div at bounding box center [191, 293] width 383 height 495
click at [258, 381] on div at bounding box center [191, 293] width 383 height 495
click at [272, 389] on div at bounding box center [191, 293] width 383 height 495
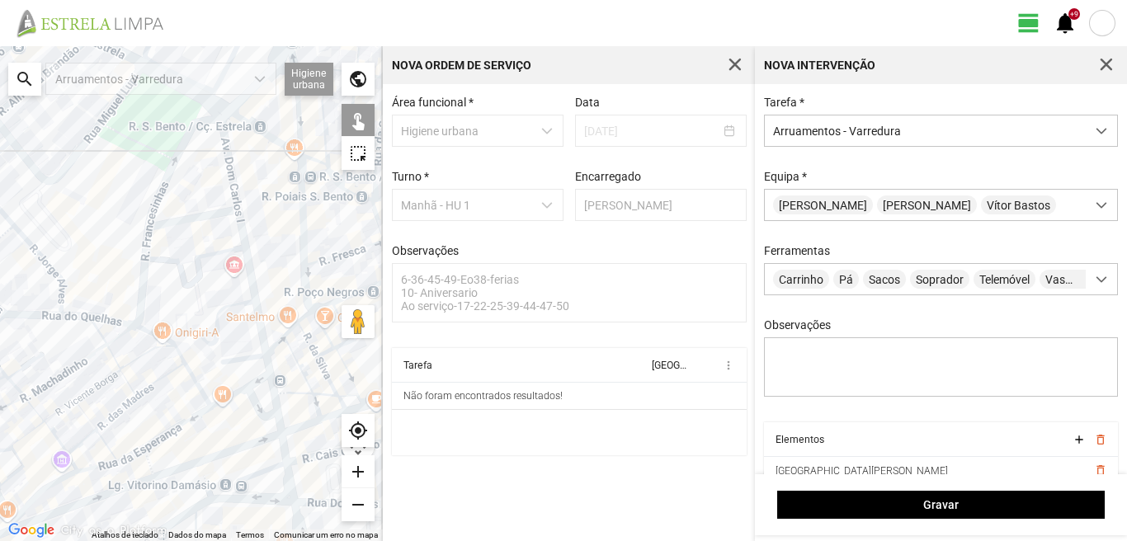
click at [252, 403] on div at bounding box center [191, 293] width 383 height 495
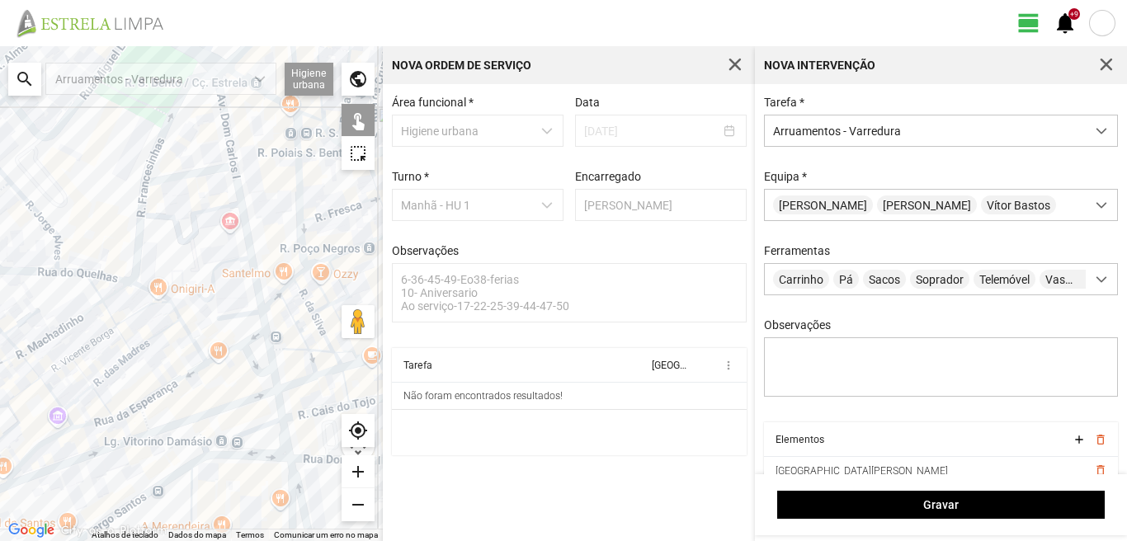
drag, startPoint x: 267, startPoint y: 429, endPoint x: 264, endPoint y: 381, distance: 48.0
click at [264, 381] on div at bounding box center [191, 293] width 383 height 495
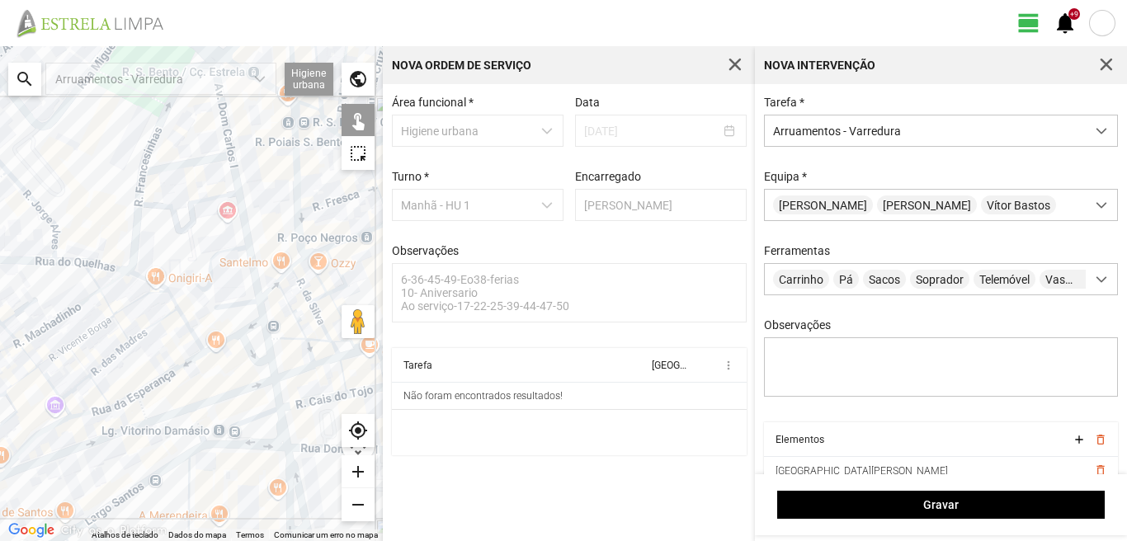
click at [274, 371] on div at bounding box center [191, 293] width 383 height 495
click at [275, 399] on div at bounding box center [191, 293] width 383 height 495
click at [272, 414] on div at bounding box center [191, 293] width 383 height 495
click at [262, 412] on div at bounding box center [191, 293] width 383 height 495
click at [262, 413] on div at bounding box center [191, 293] width 383 height 495
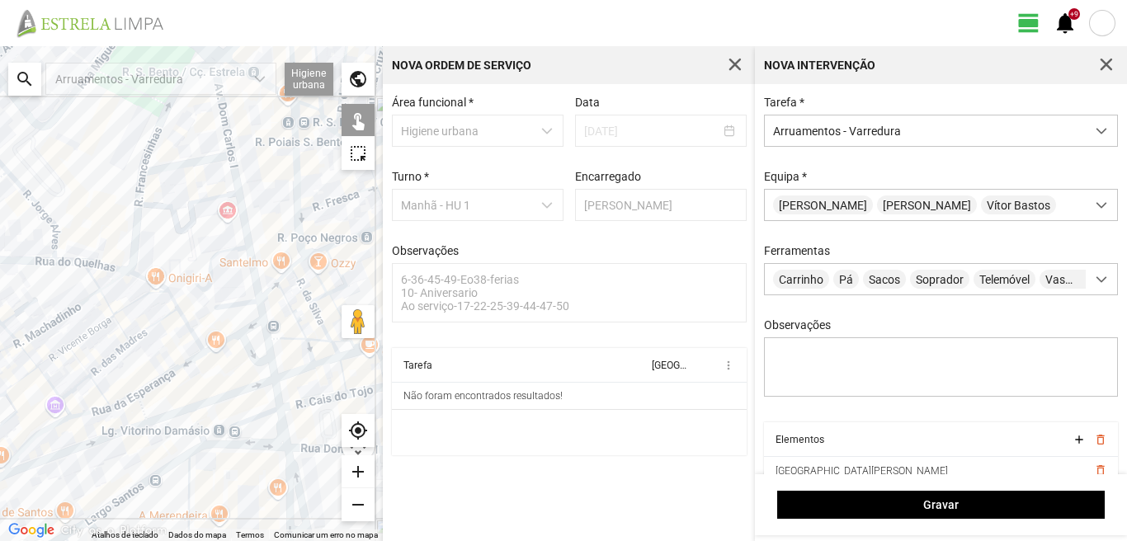
click at [281, 420] on div at bounding box center [191, 293] width 383 height 495
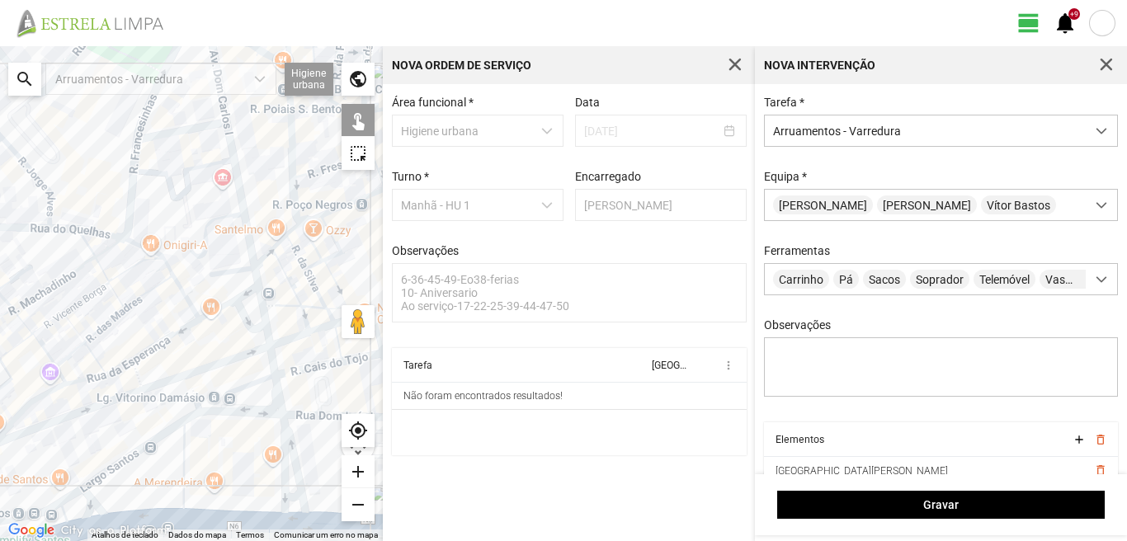
drag, startPoint x: 272, startPoint y: 448, endPoint x: 262, endPoint y: 393, distance: 56.2
click at [262, 393] on div at bounding box center [191, 293] width 383 height 495
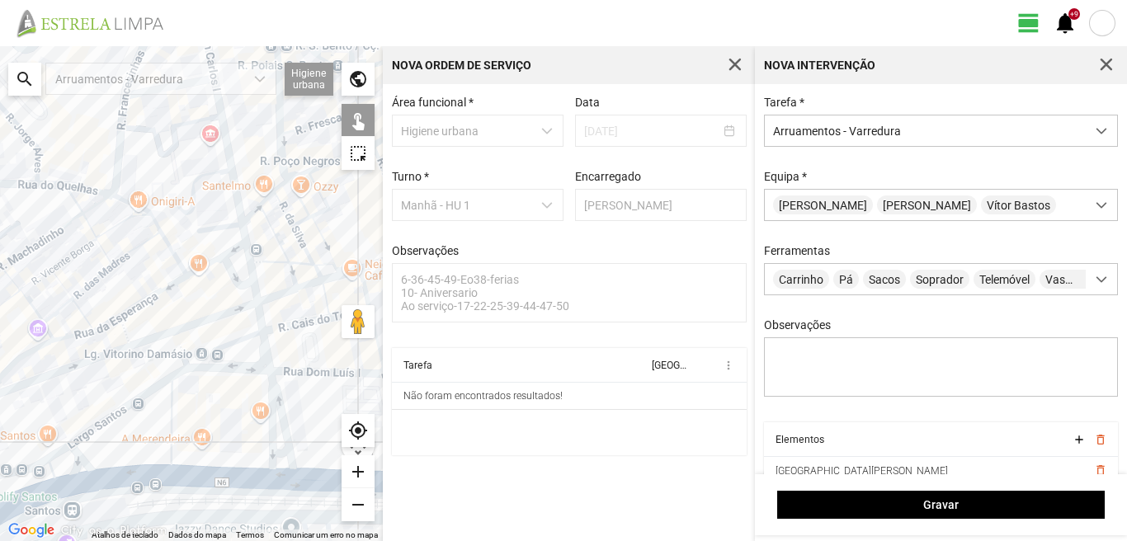
click at [271, 395] on div at bounding box center [191, 293] width 383 height 495
click at [278, 405] on div at bounding box center [191, 293] width 383 height 495
click at [277, 452] on div at bounding box center [191, 293] width 383 height 495
click at [280, 475] on div at bounding box center [191, 293] width 383 height 495
click at [171, 429] on div at bounding box center [191, 293] width 383 height 495
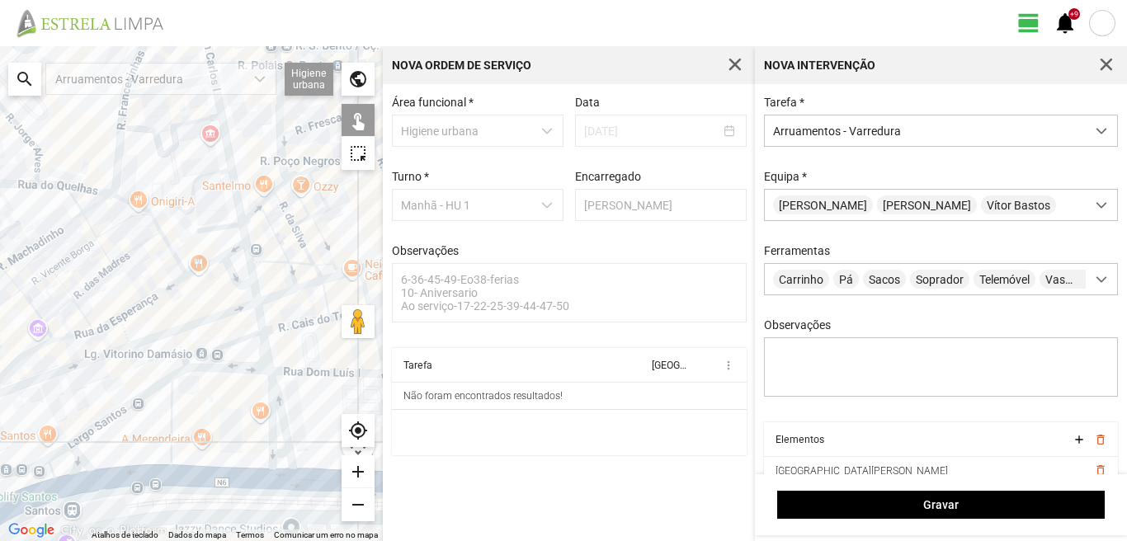
click at [195, 367] on div at bounding box center [191, 293] width 383 height 495
click at [130, 399] on div at bounding box center [191, 293] width 383 height 495
click at [129, 402] on div at bounding box center [191, 293] width 383 height 495
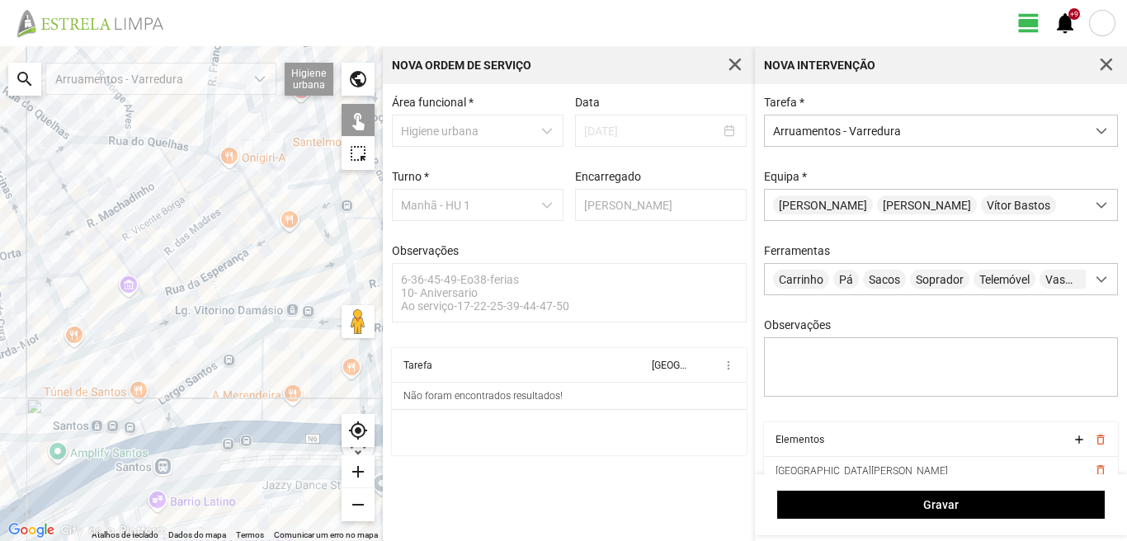
drag, startPoint x: 130, startPoint y: 452, endPoint x: 250, endPoint y: 401, distance: 130.2
click at [245, 403] on div at bounding box center [191, 293] width 383 height 495
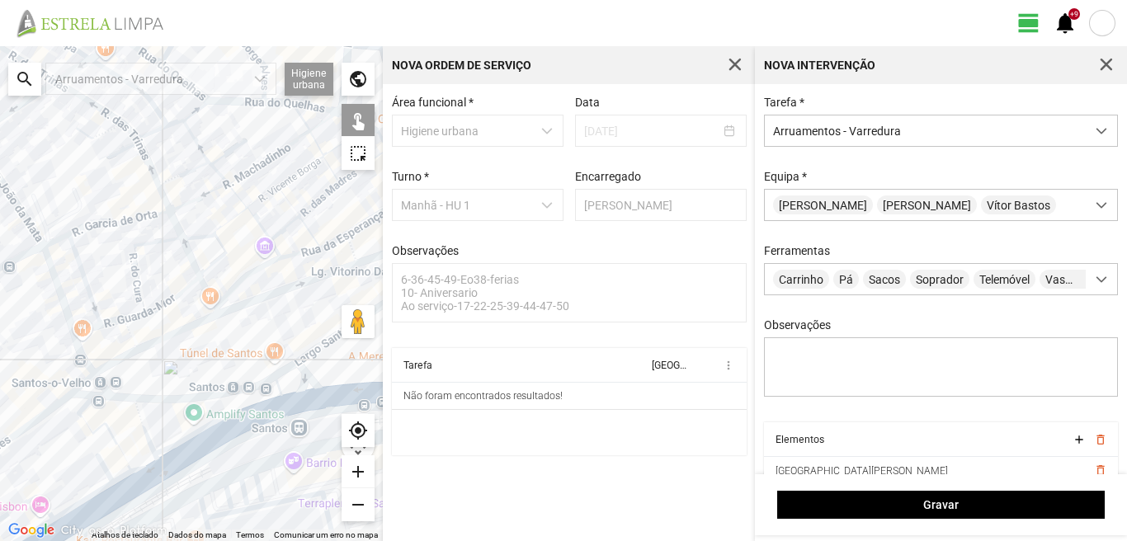
click at [280, 374] on div at bounding box center [191, 293] width 383 height 495
click at [305, 379] on div at bounding box center [191, 293] width 383 height 495
click at [331, 397] on div at bounding box center [191, 293] width 383 height 495
click at [281, 404] on div at bounding box center [191, 293] width 383 height 495
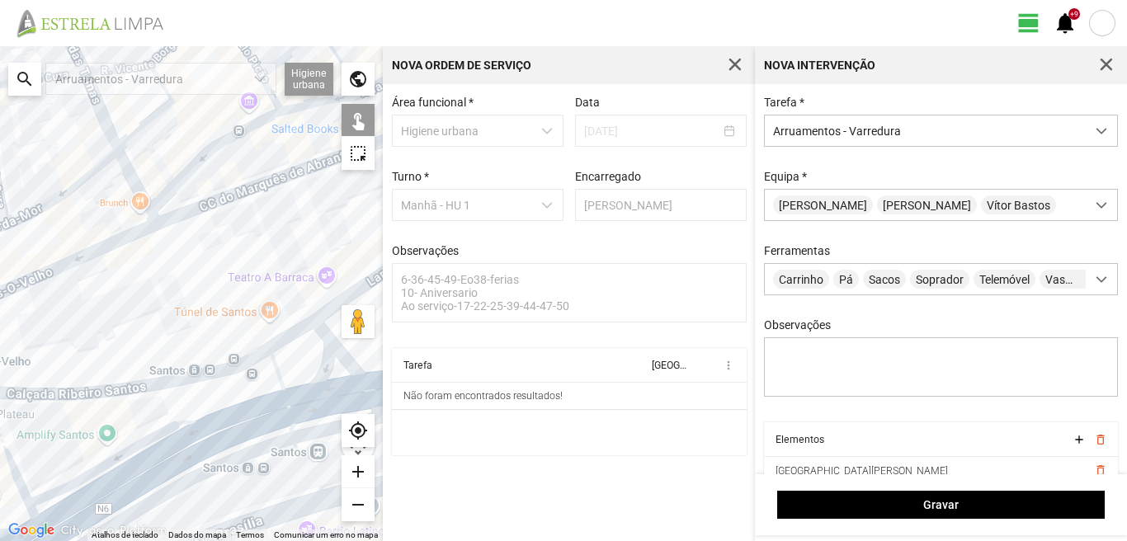
click at [219, 397] on div at bounding box center [191, 293] width 383 height 495
click at [219, 401] on div at bounding box center [191, 293] width 383 height 495
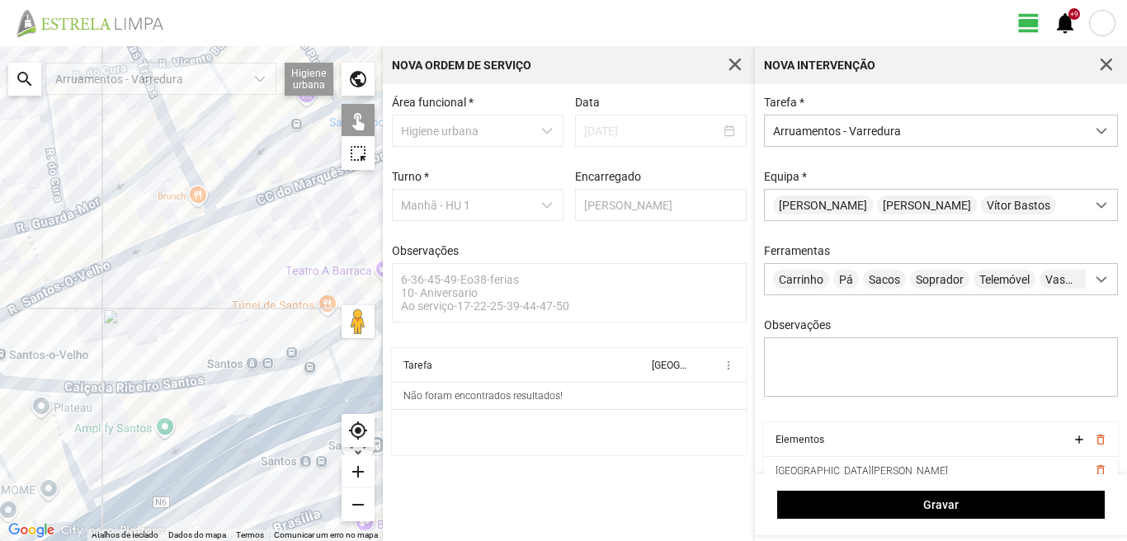
drag, startPoint x: 122, startPoint y: 447, endPoint x: 258, endPoint y: 430, distance: 137.2
click at [258, 430] on div at bounding box center [191, 293] width 383 height 495
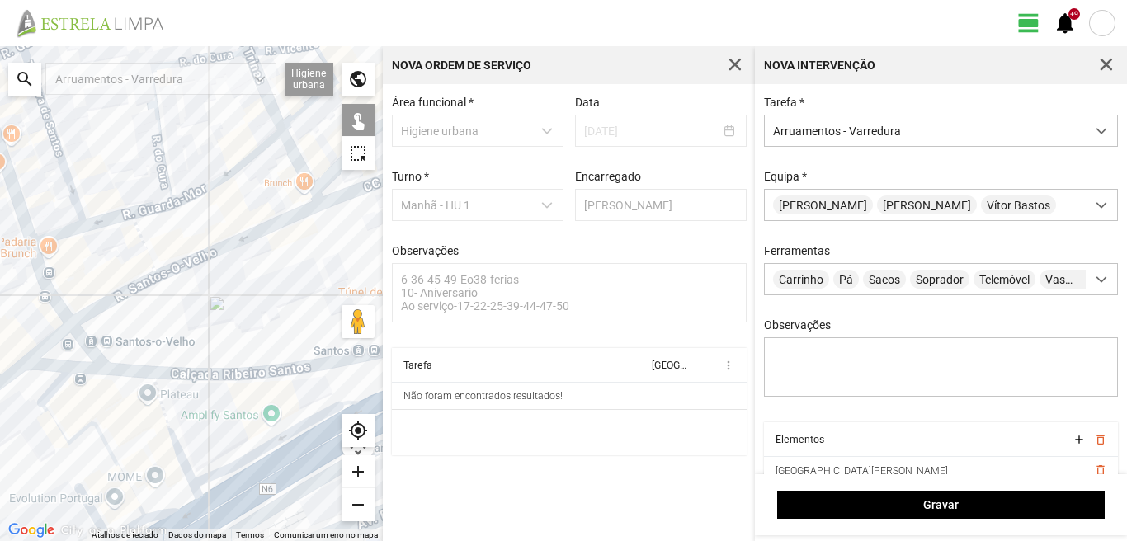
click at [170, 422] on div at bounding box center [191, 293] width 383 height 495
click at [54, 387] on div at bounding box center [191, 293] width 383 height 495
click at [58, 423] on div at bounding box center [191, 293] width 383 height 495
click at [172, 503] on div at bounding box center [191, 293] width 383 height 495
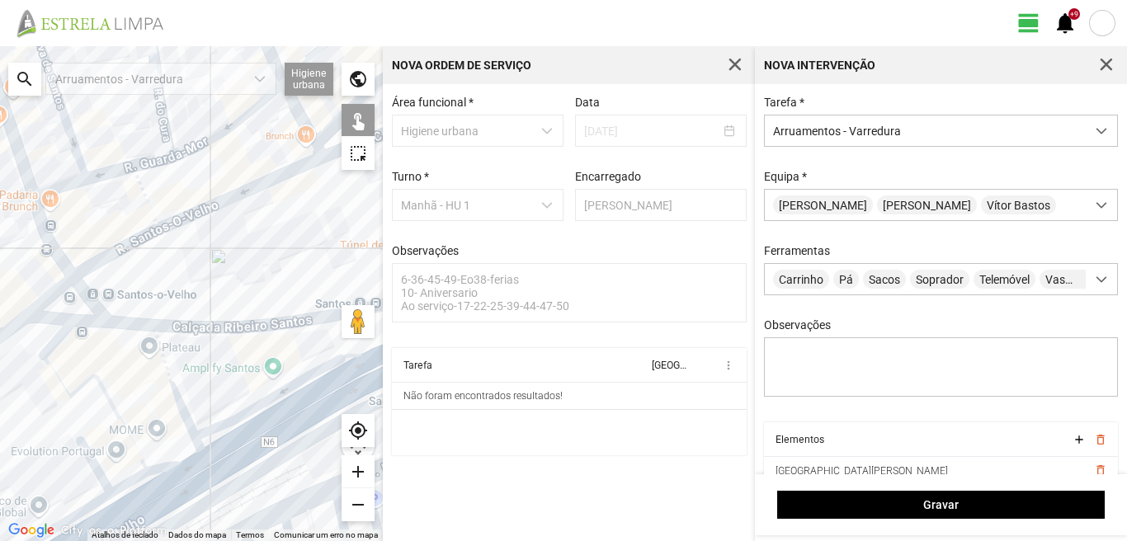
drag, startPoint x: 157, startPoint y: 489, endPoint x: 163, endPoint y: 422, distance: 67.9
click at [158, 434] on div at bounding box center [191, 293] width 383 height 495
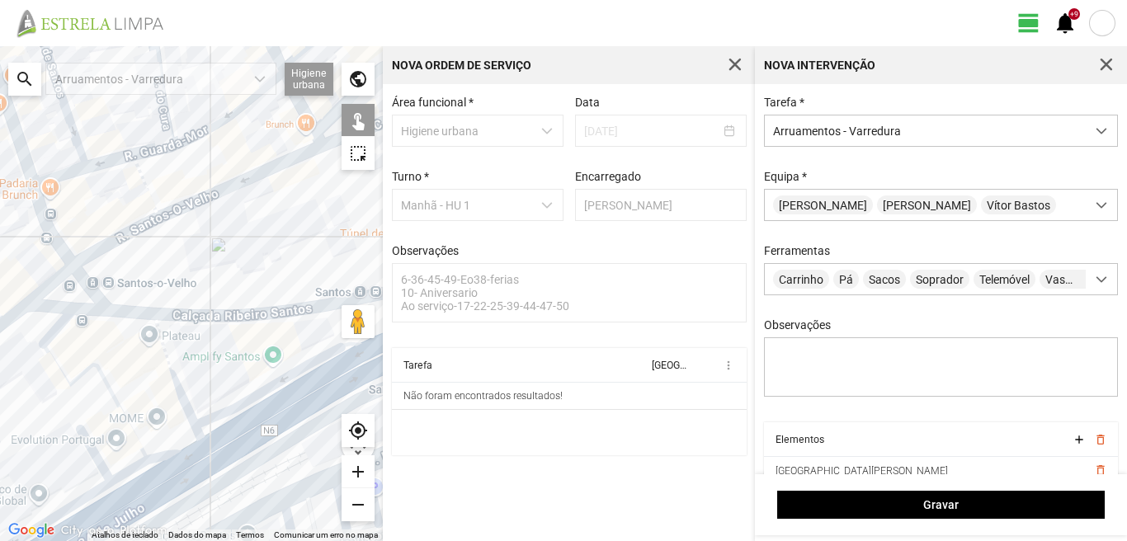
click at [128, 474] on div at bounding box center [191, 293] width 383 height 495
click at [99, 456] on div at bounding box center [191, 293] width 383 height 495
click at [164, 487] on div at bounding box center [191, 293] width 383 height 495
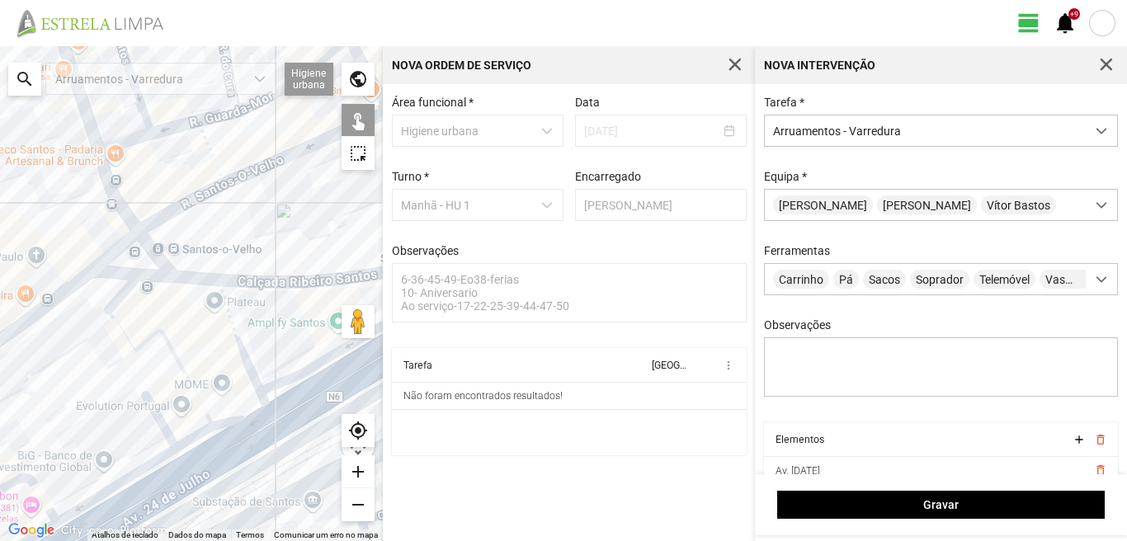
drag, startPoint x: 179, startPoint y: 452, endPoint x: 229, endPoint y: 397, distance: 74.8
click at [226, 402] on div at bounding box center [191, 293] width 383 height 495
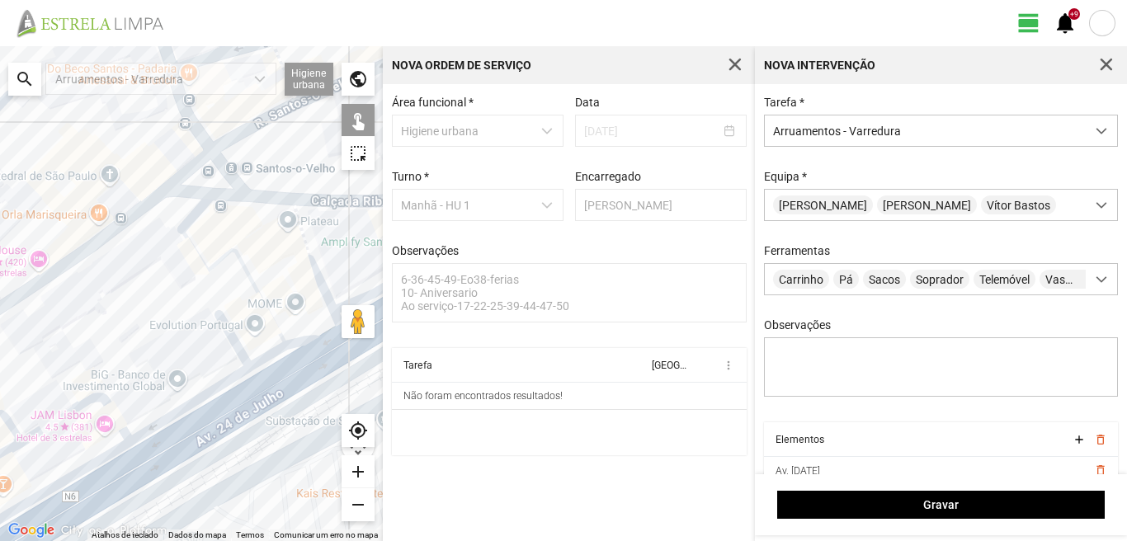
click at [193, 403] on div at bounding box center [191, 293] width 383 height 495
click at [204, 434] on div at bounding box center [191, 293] width 383 height 495
click at [74, 408] on div at bounding box center [191, 293] width 383 height 495
click at [99, 463] on div at bounding box center [191, 293] width 383 height 495
click at [123, 487] on div at bounding box center [191, 293] width 383 height 495
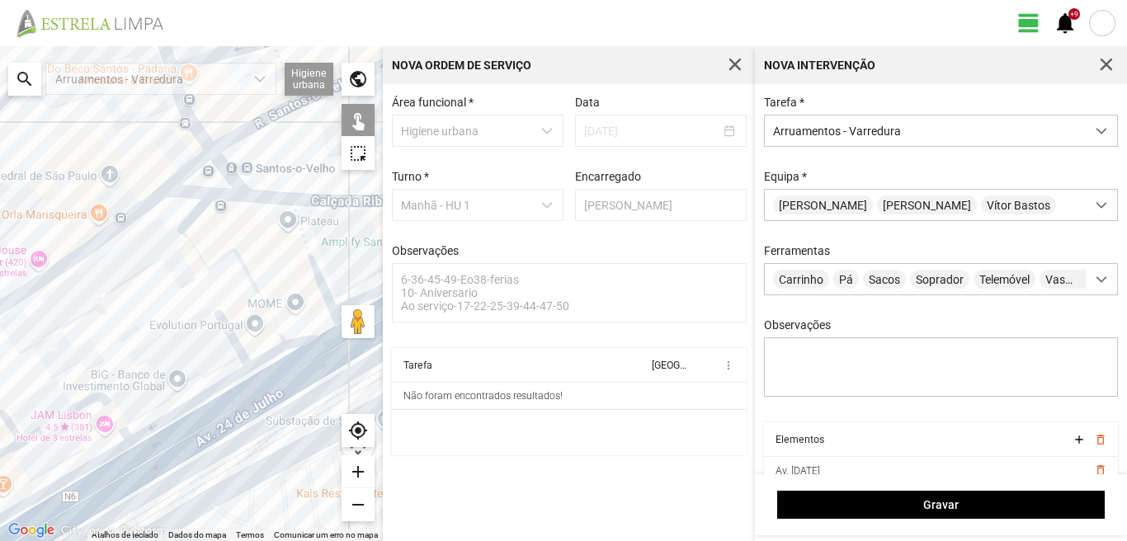
click at [123, 487] on div at bounding box center [191, 293] width 383 height 495
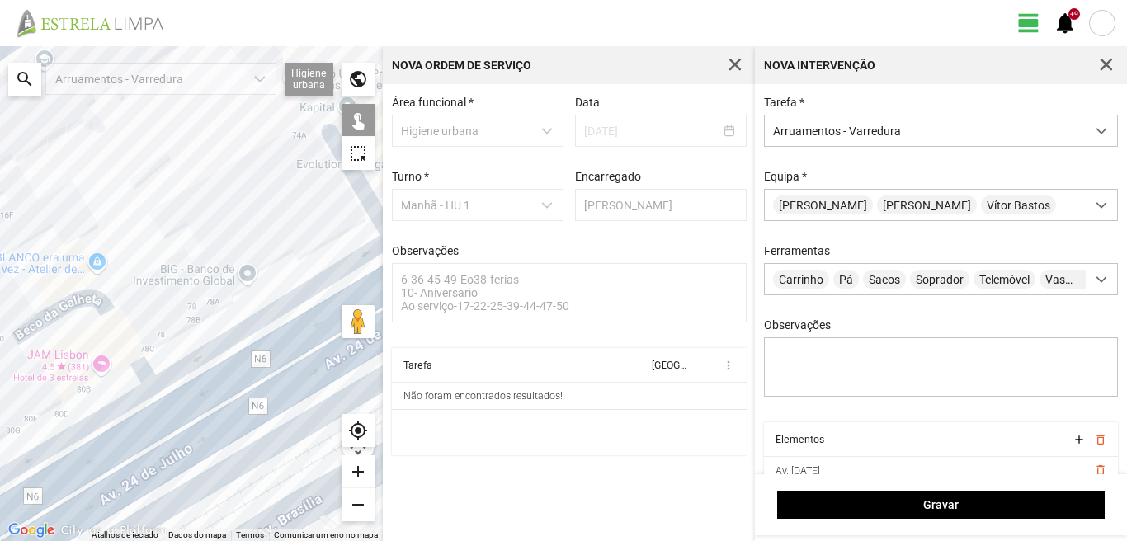
drag, startPoint x: 113, startPoint y: 469, endPoint x: 215, endPoint y: 413, distance: 116.3
click at [208, 420] on div at bounding box center [191, 293] width 383 height 495
click at [215, 413] on div at bounding box center [191, 293] width 383 height 495
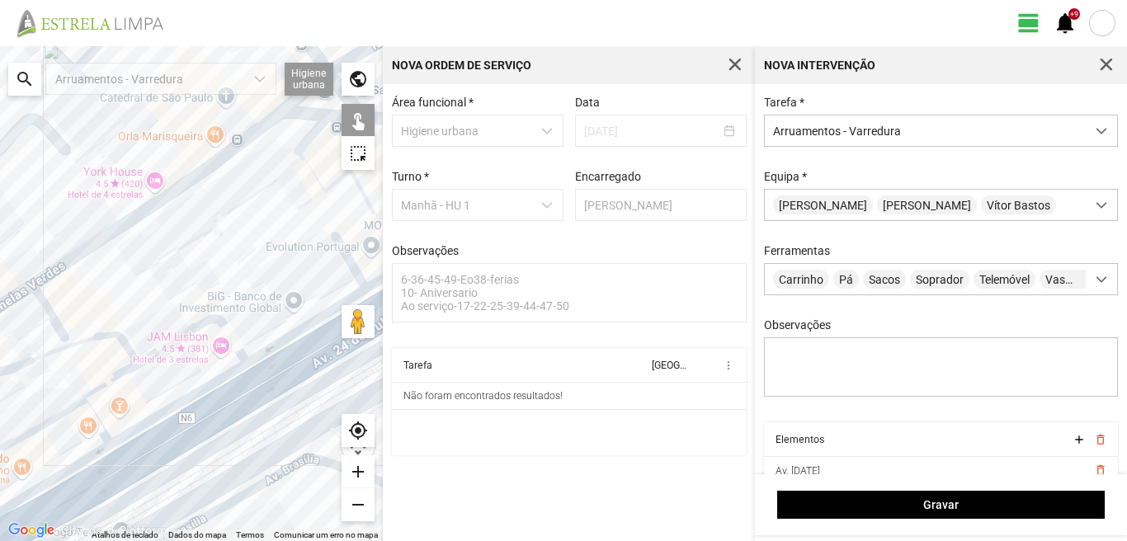
click at [79, 343] on div at bounding box center [191, 293] width 383 height 495
click at [107, 383] on div at bounding box center [191, 293] width 383 height 495
click at [53, 423] on div at bounding box center [191, 293] width 383 height 495
click at [66, 410] on div at bounding box center [191, 293] width 383 height 495
click at [96, 423] on div at bounding box center [191, 293] width 383 height 495
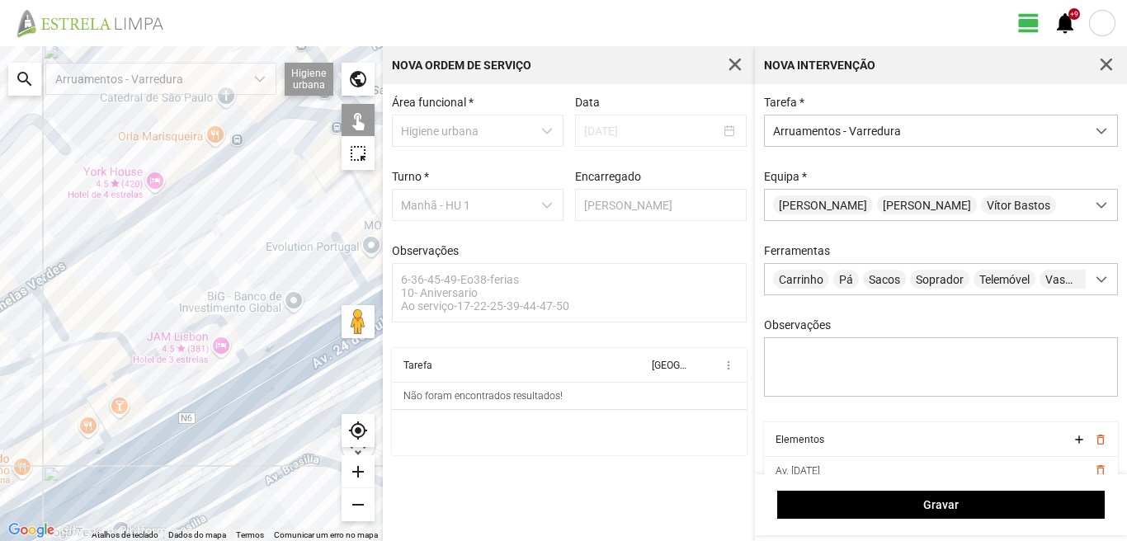
click at [84, 461] on div at bounding box center [191, 293] width 383 height 495
click at [104, 489] on div at bounding box center [191, 293] width 383 height 495
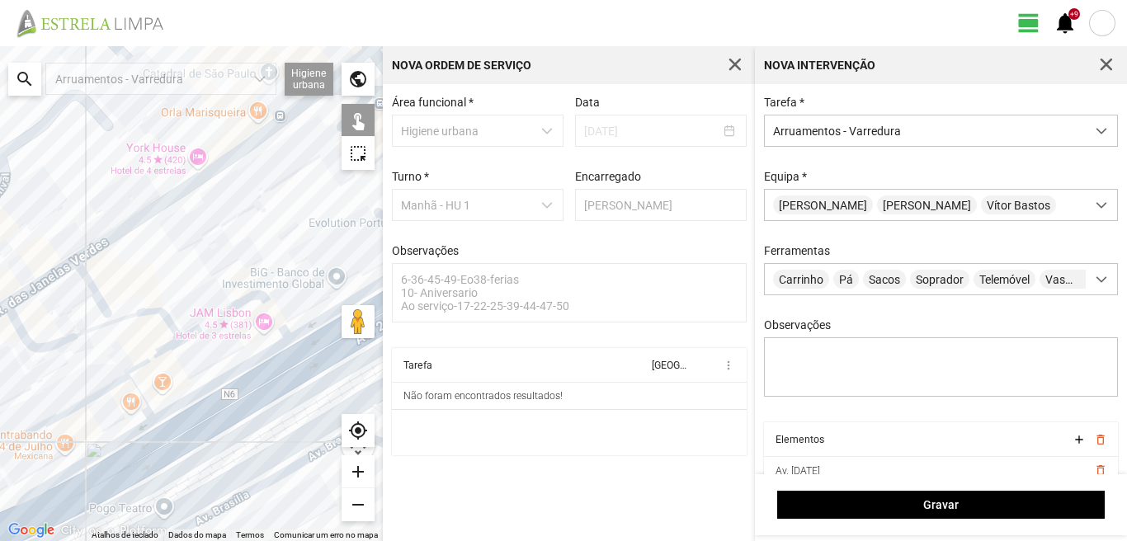
drag, startPoint x: 99, startPoint y: 481, endPoint x: 264, endPoint y: 400, distance: 183.8
click at [264, 400] on div at bounding box center [191, 293] width 383 height 495
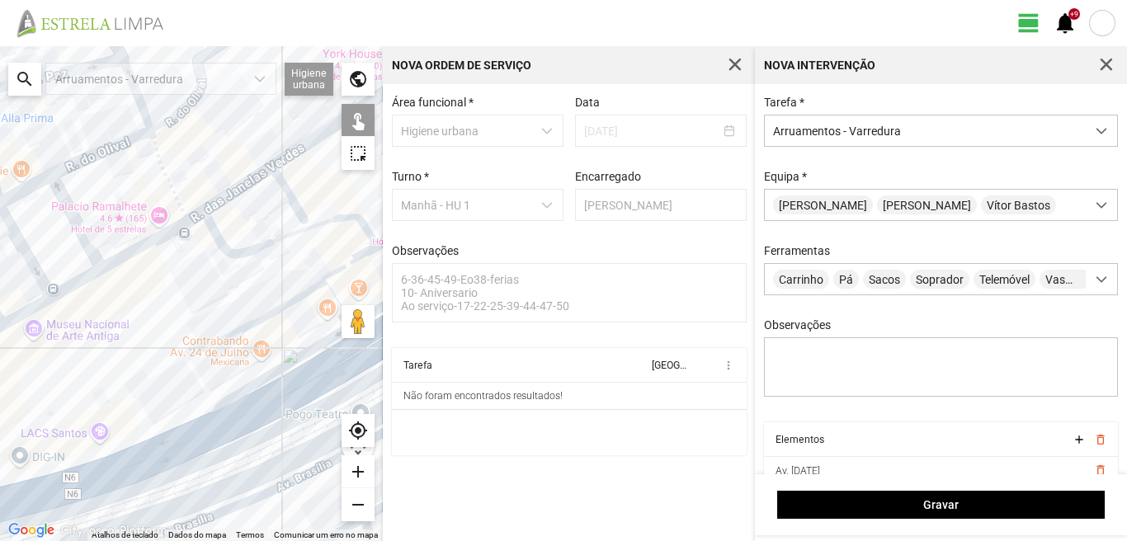
click at [127, 475] on div at bounding box center [191, 293] width 383 height 495
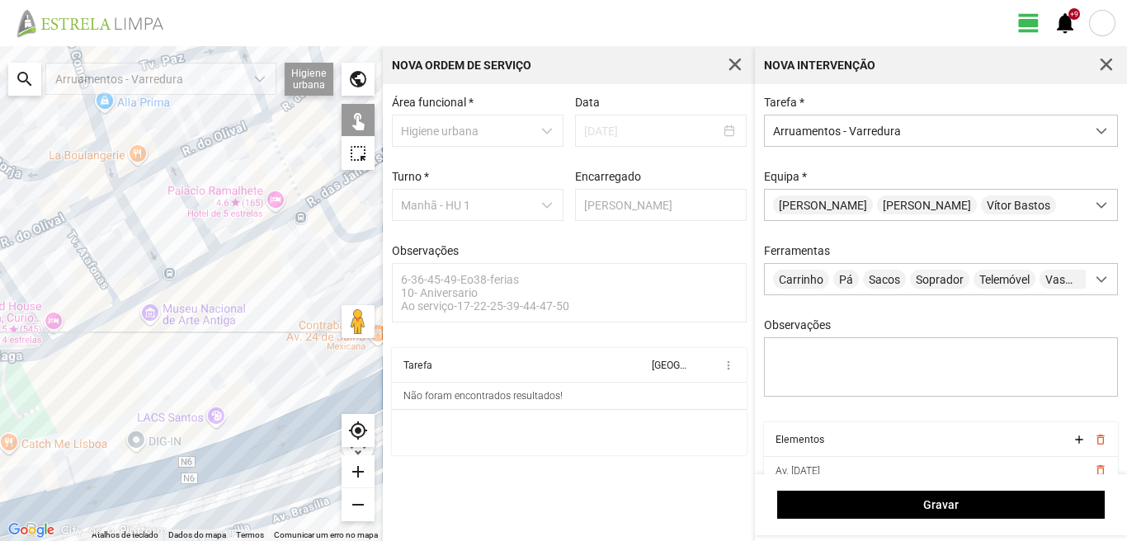
drag, startPoint x: 85, startPoint y: 466, endPoint x: 276, endPoint y: 424, distance: 195.2
click at [266, 428] on div at bounding box center [191, 293] width 383 height 495
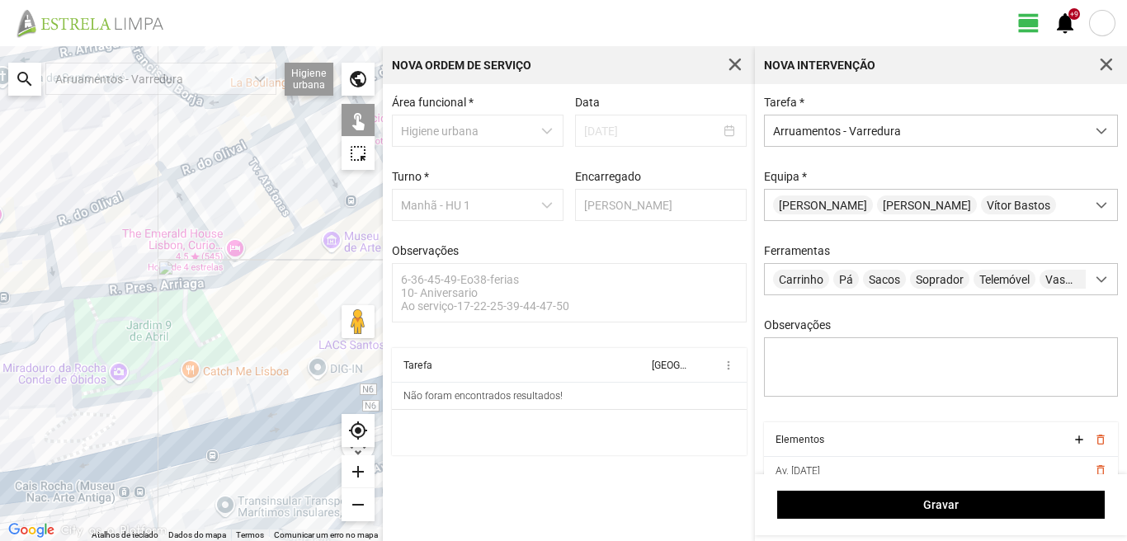
click at [209, 424] on div at bounding box center [191, 293] width 383 height 495
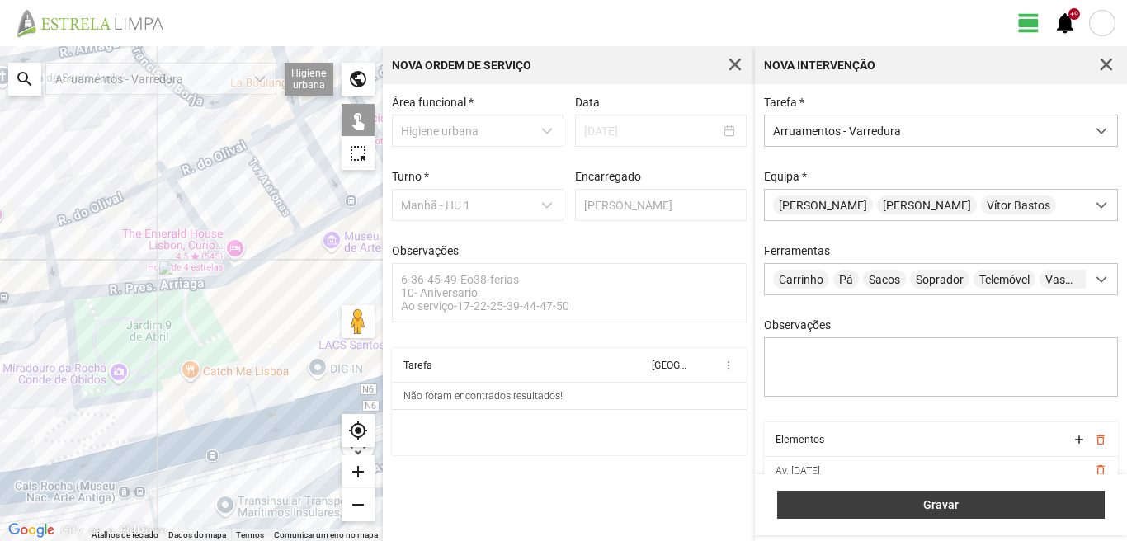
click at [1035, 508] on span "Gravar" at bounding box center [942, 505] width 310 height 13
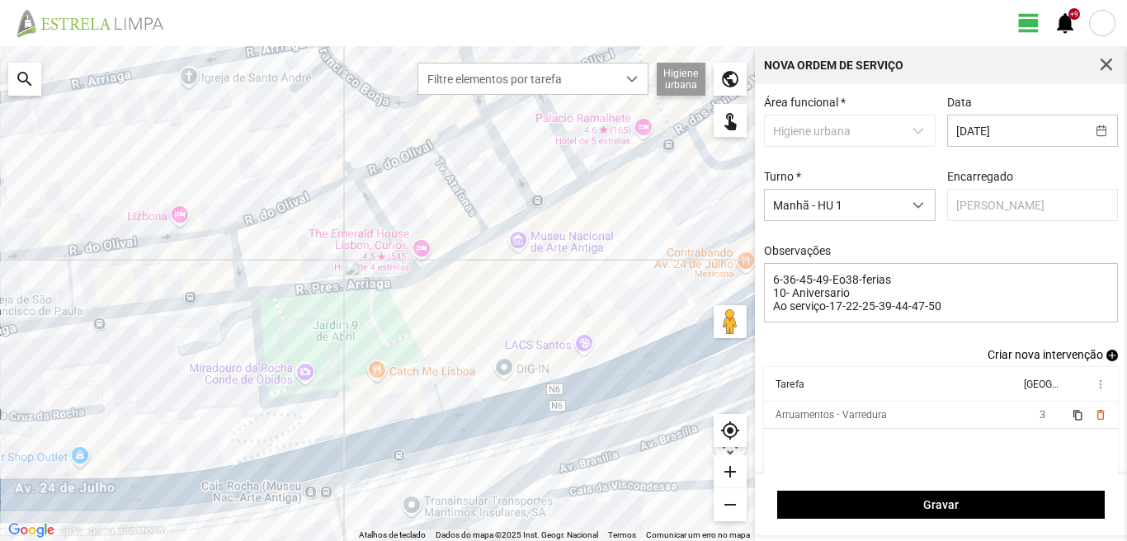
click at [1107, 359] on span "add" at bounding box center [1113, 356] width 12 height 12
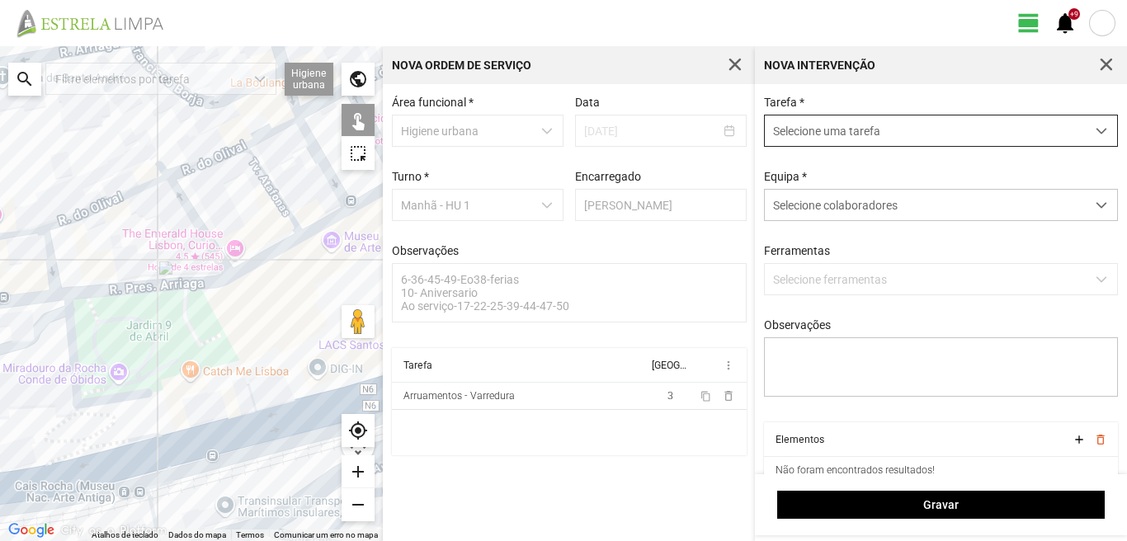
click at [923, 125] on span "Selecione uma tarefa" at bounding box center [925, 131] width 321 height 31
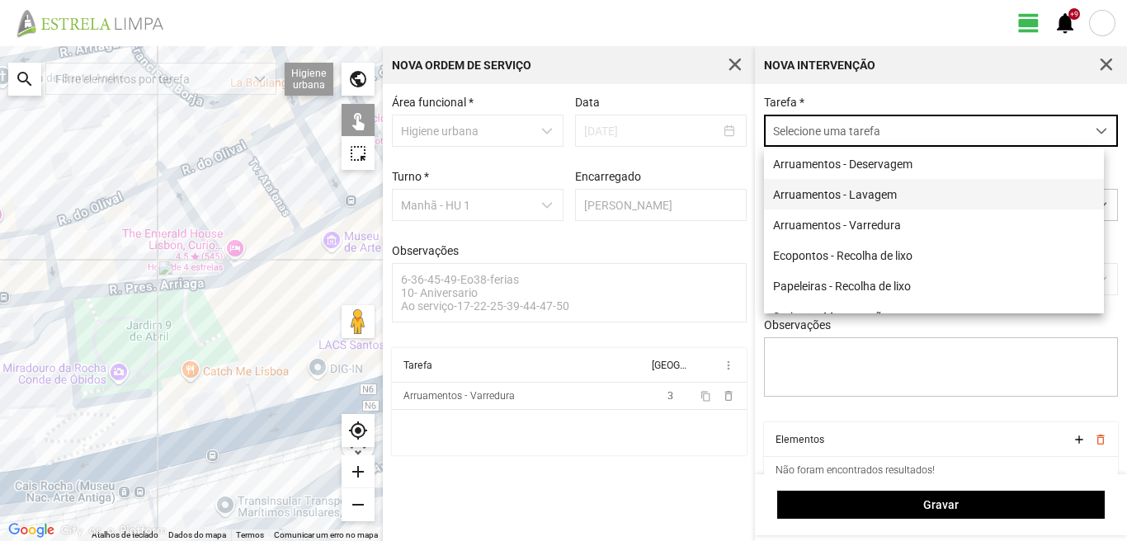
scroll to position [9, 73]
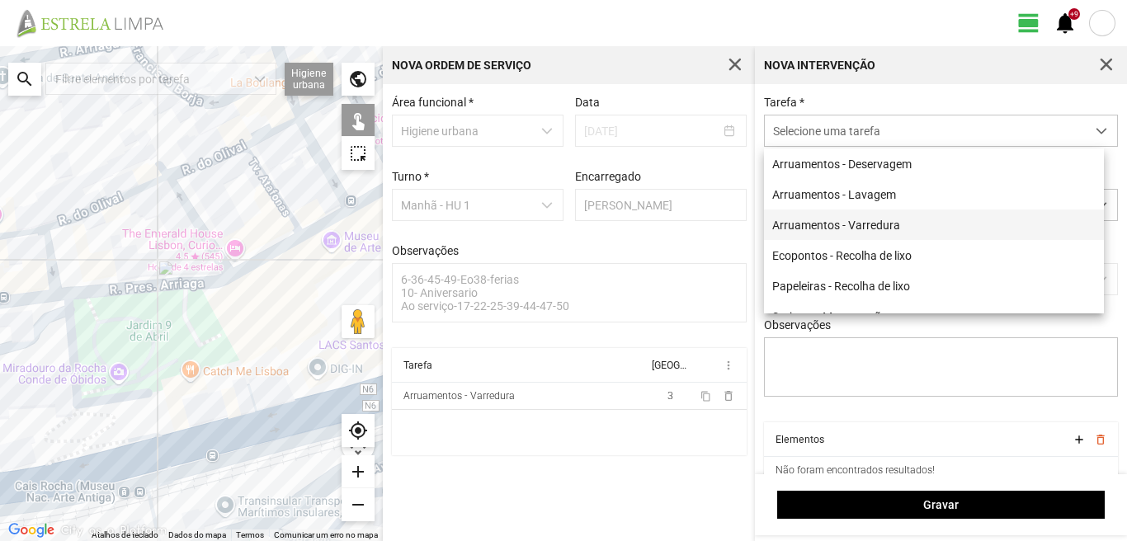
click at [904, 233] on li "Arruamentos - Varredura" at bounding box center [934, 225] width 340 height 31
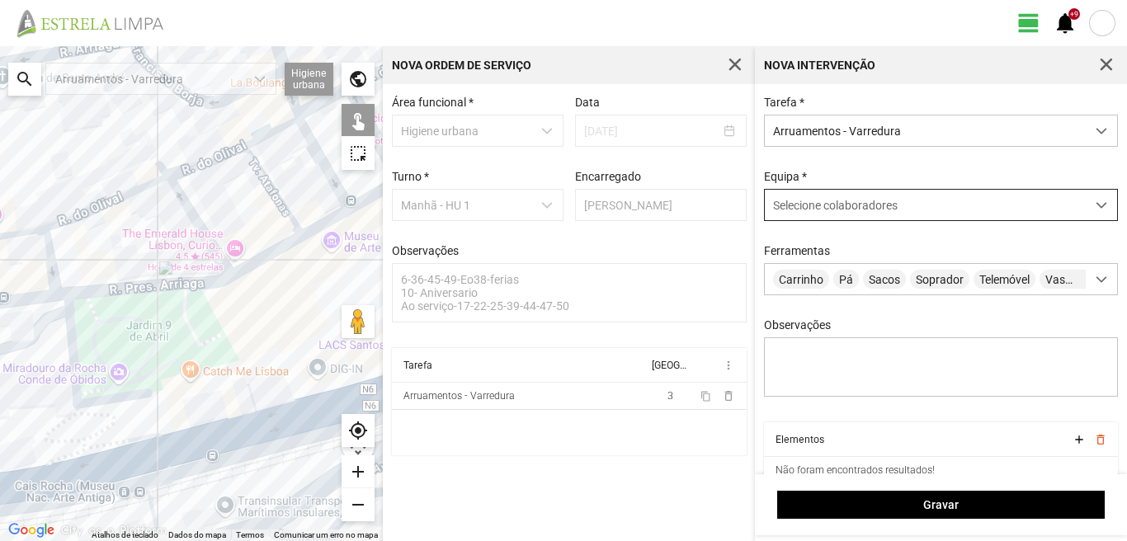
click at [875, 212] on span "Selecione colaboradores" at bounding box center [835, 205] width 125 height 13
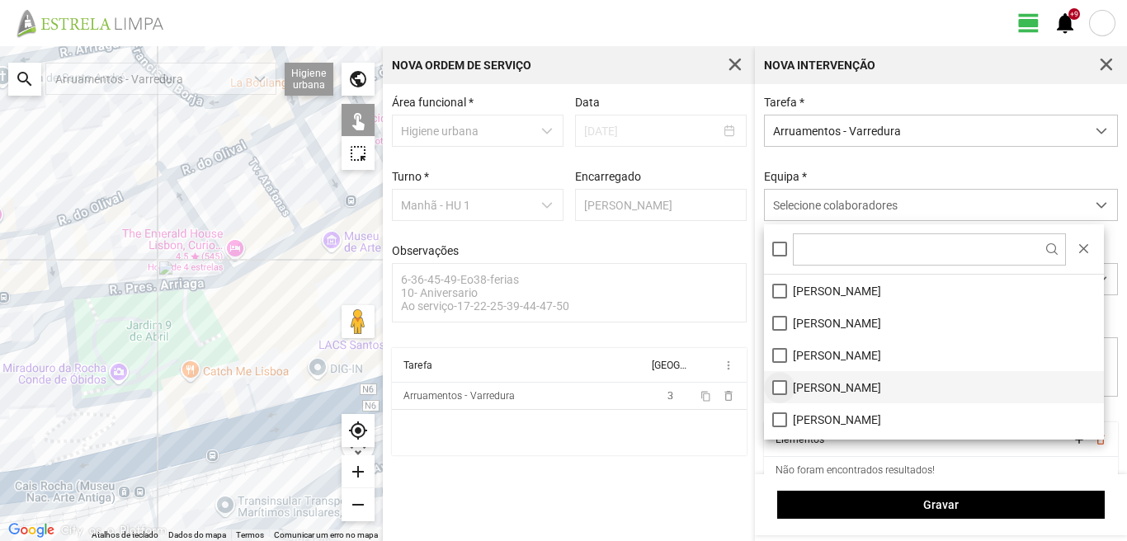
click at [782, 384] on li "[PERSON_NAME]" at bounding box center [934, 387] width 340 height 32
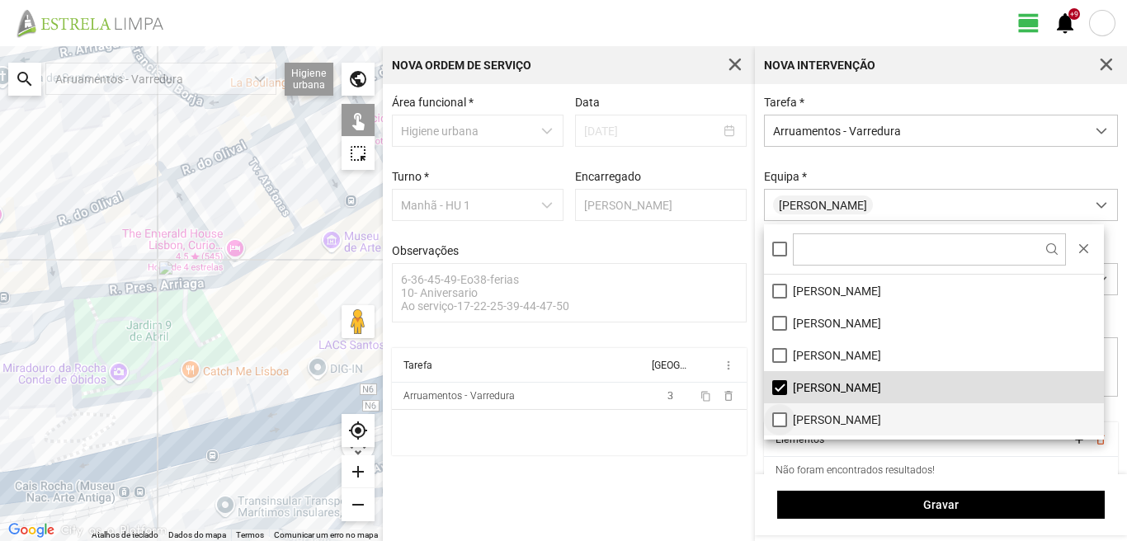
click at [774, 422] on li "[PERSON_NAME]" at bounding box center [934, 420] width 340 height 32
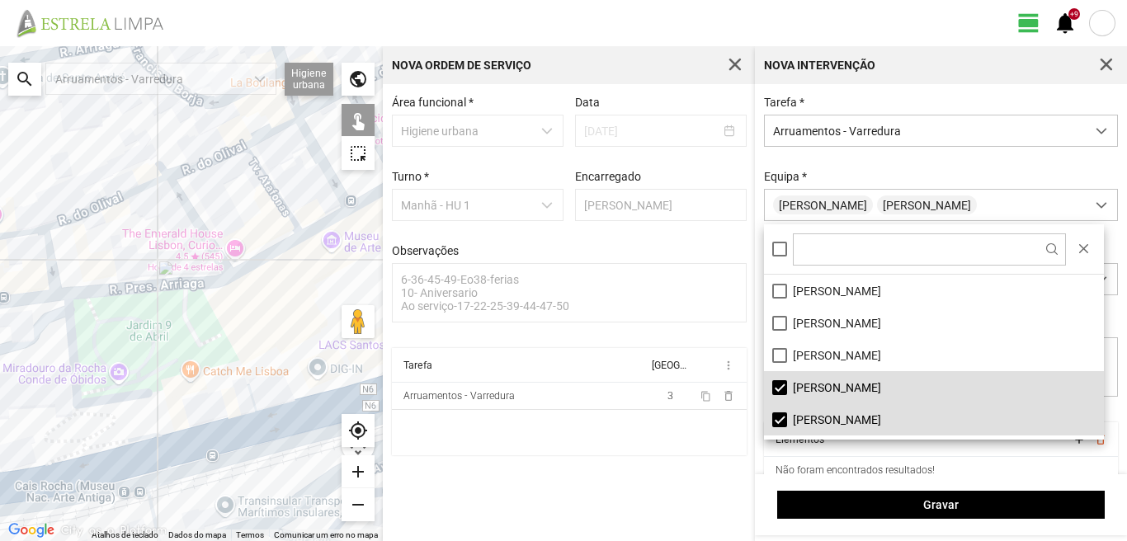
click at [252, 334] on div at bounding box center [191, 293] width 383 height 495
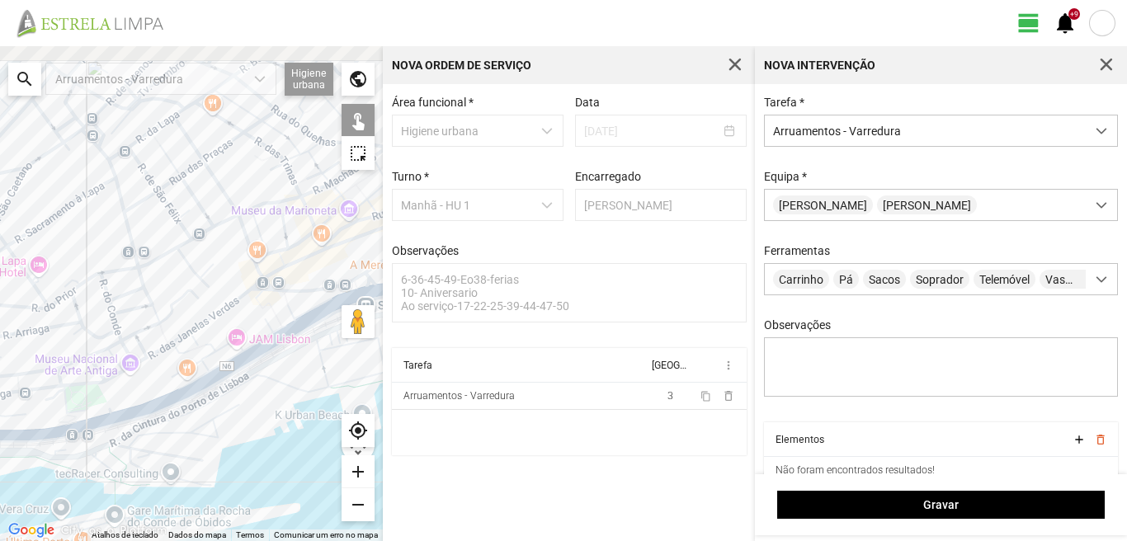
drag, startPoint x: 170, startPoint y: 267, endPoint x: 70, endPoint y: 357, distance: 133.9
click at [69, 343] on div at bounding box center [191, 293] width 383 height 495
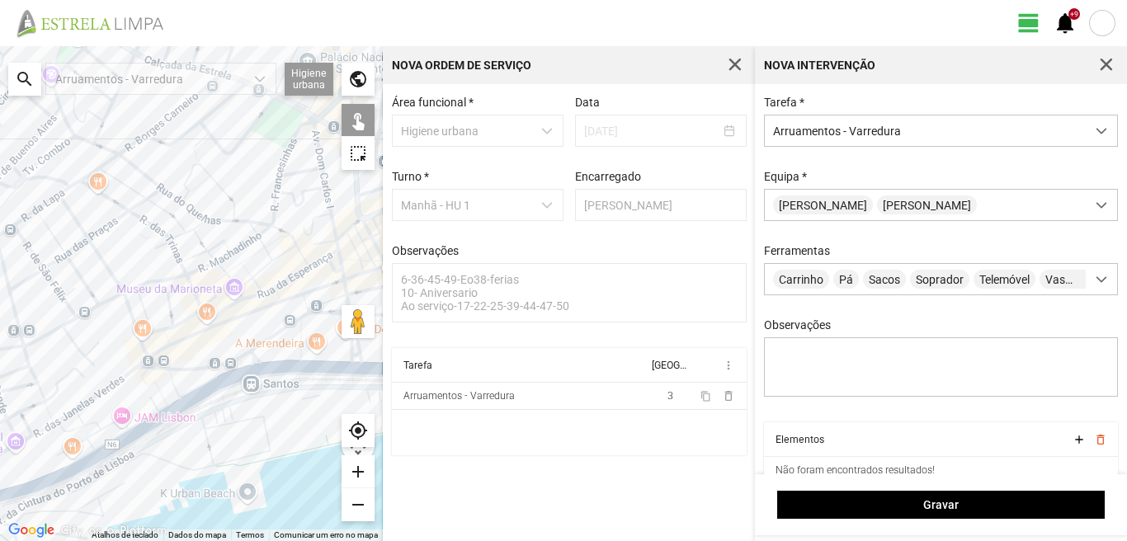
drag, startPoint x: 160, startPoint y: 272, endPoint x: 196, endPoint y: 290, distance: 39.9
click at [196, 290] on div at bounding box center [191, 293] width 383 height 495
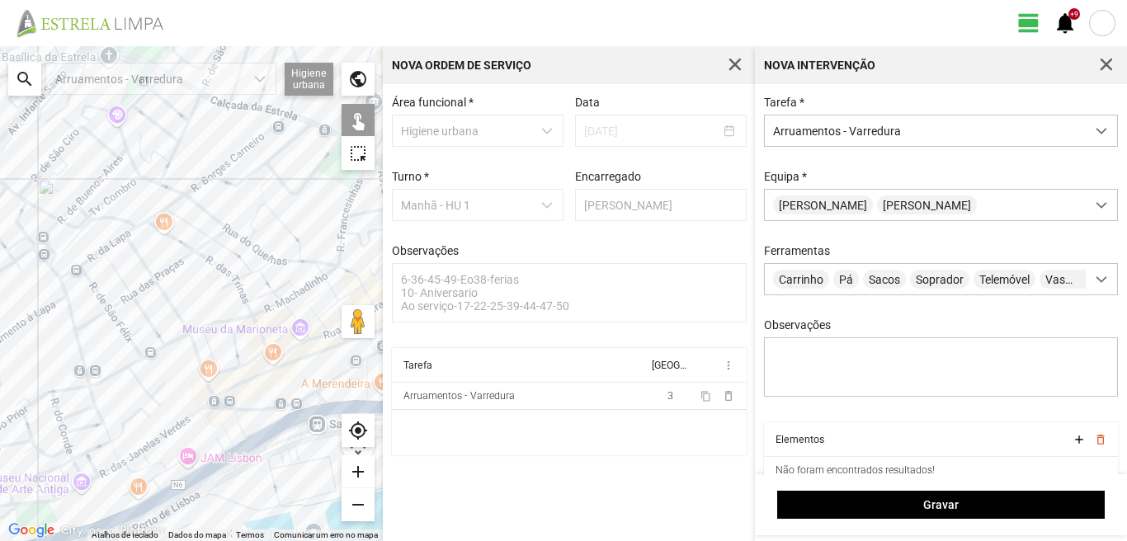
drag, startPoint x: 196, startPoint y: 290, endPoint x: 234, endPoint y: 315, distance: 45.8
click at [234, 315] on div at bounding box center [191, 293] width 383 height 495
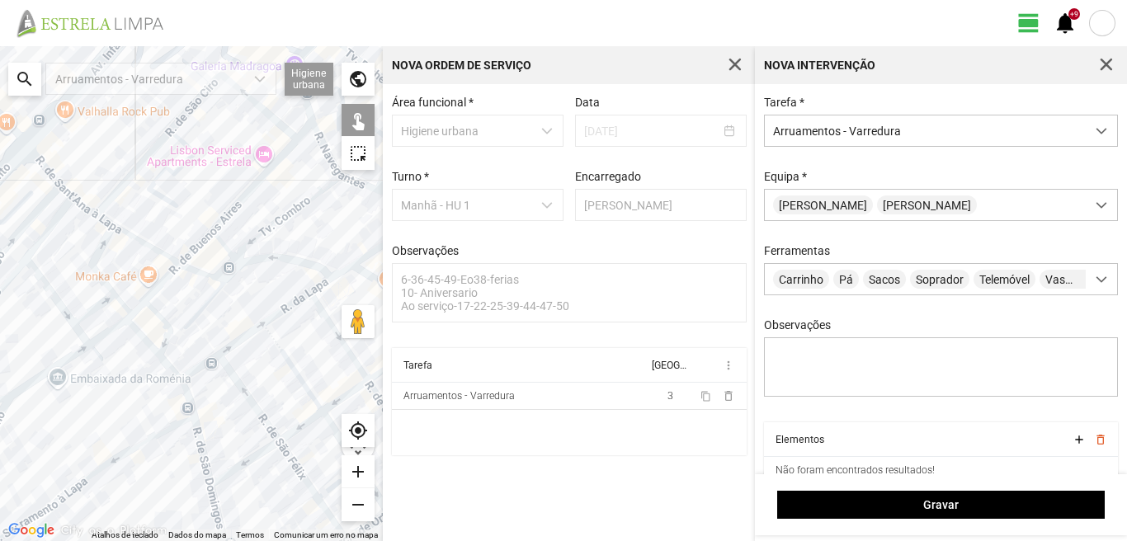
drag, startPoint x: 293, startPoint y: 396, endPoint x: 257, endPoint y: 298, distance: 104.7
click at [257, 298] on div at bounding box center [191, 293] width 383 height 495
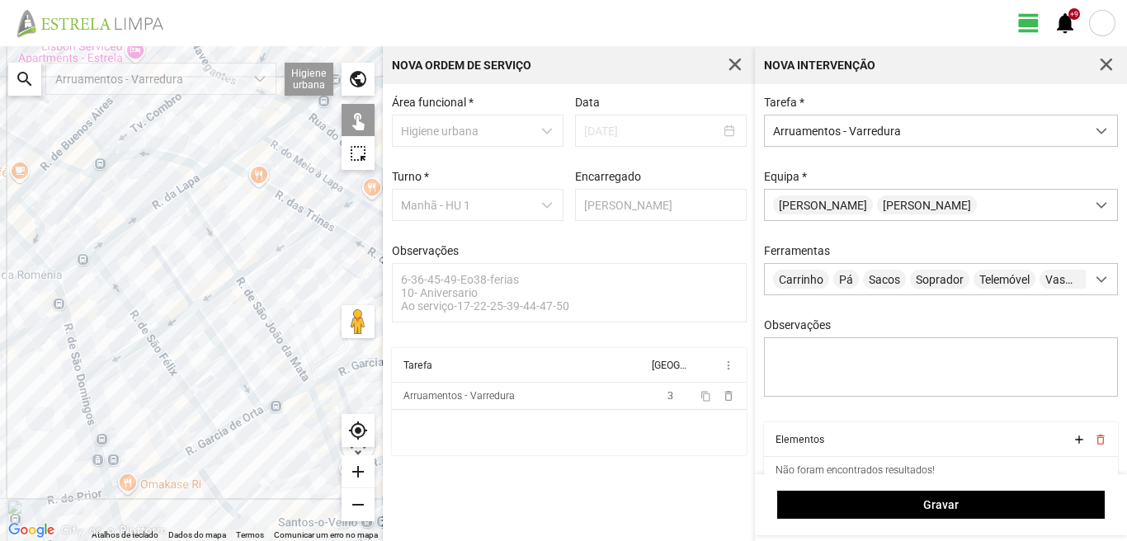
drag, startPoint x: 210, startPoint y: 281, endPoint x: 35, endPoint y: 468, distance: 256.9
click at [35, 468] on div at bounding box center [191, 293] width 383 height 495
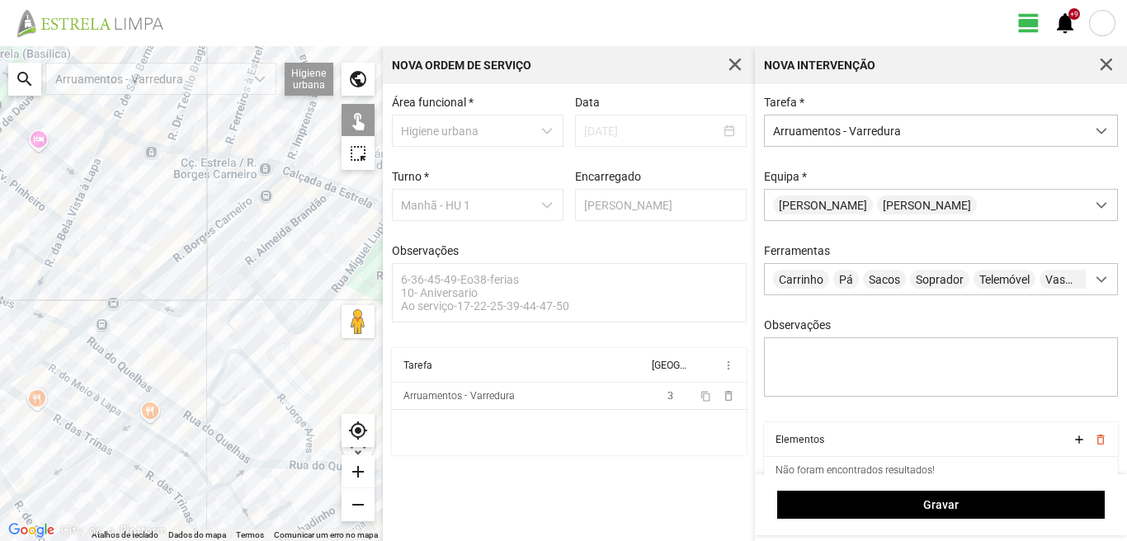
drag, startPoint x: 252, startPoint y: 333, endPoint x: 161, endPoint y: 345, distance: 91.5
click at [161, 345] on div at bounding box center [191, 293] width 383 height 495
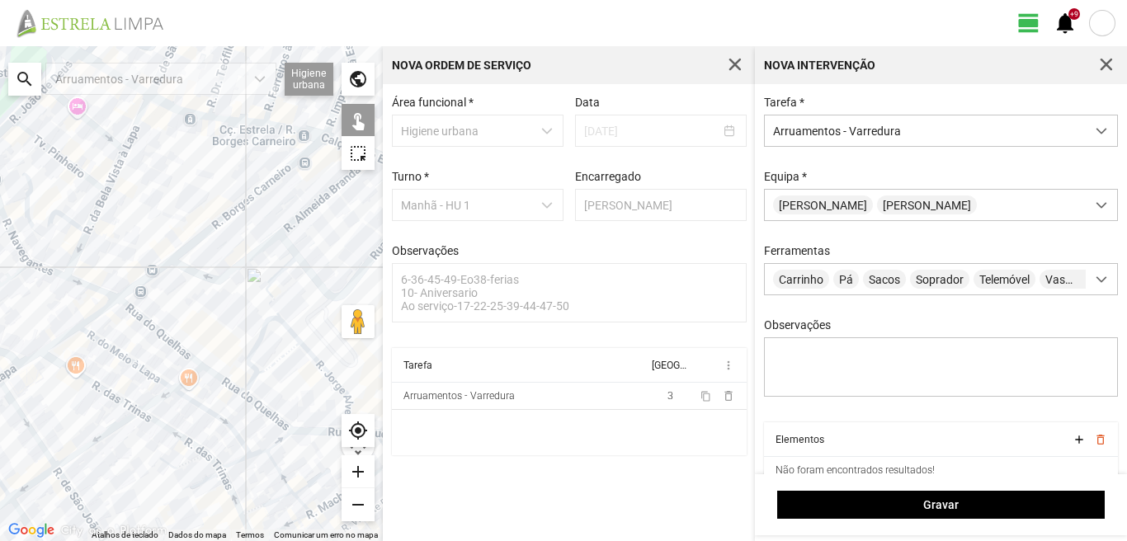
drag, startPoint x: 162, startPoint y: 395, endPoint x: 210, endPoint y: 347, distance: 68.3
click at [203, 357] on div at bounding box center [191, 293] width 383 height 495
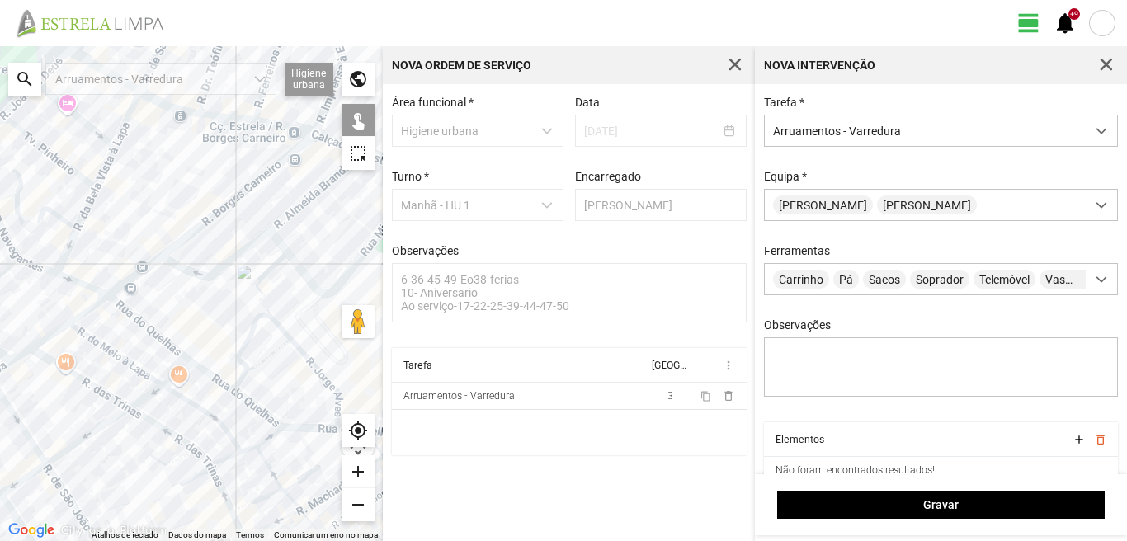
drag, startPoint x: 224, startPoint y: 324, endPoint x: 0, endPoint y: 385, distance: 232.9
click at [0, 385] on div at bounding box center [191, 293] width 383 height 495
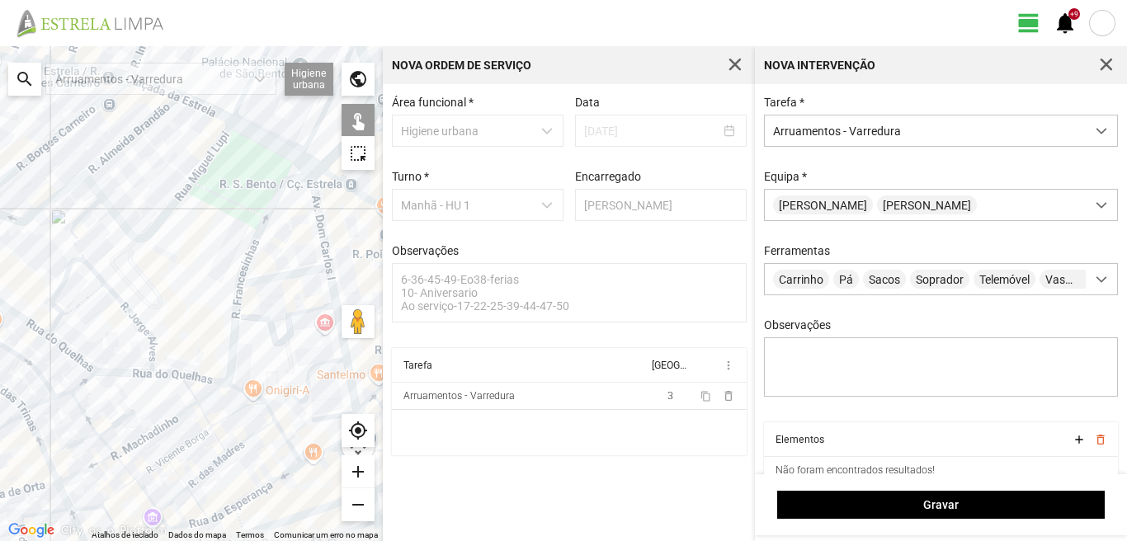
drag, startPoint x: 85, startPoint y: 356, endPoint x: 88, endPoint y: 250, distance: 105.7
click at [88, 250] on div at bounding box center [191, 293] width 383 height 495
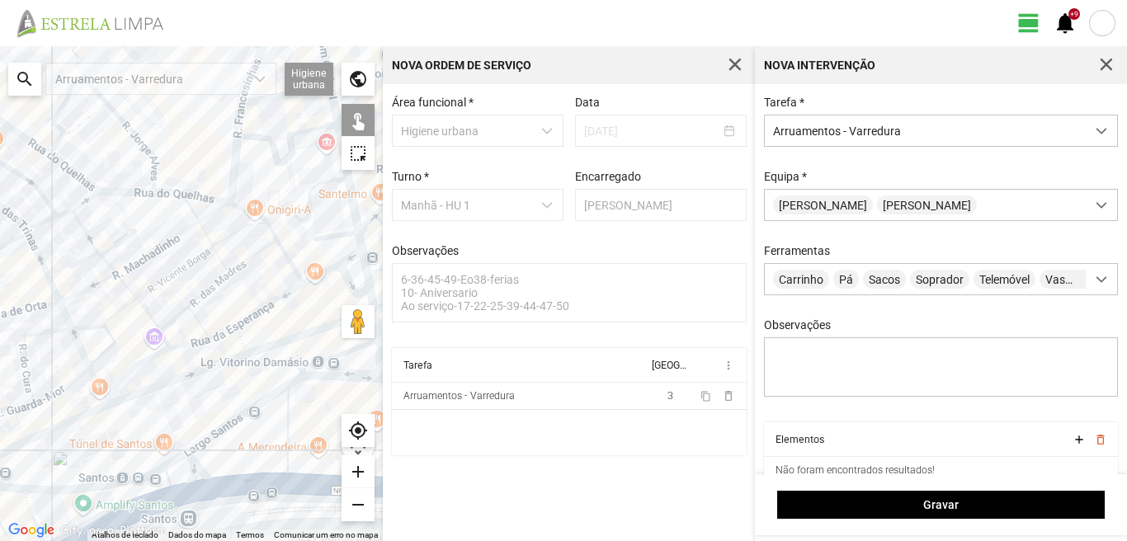
click at [194, 214] on div at bounding box center [191, 293] width 383 height 495
click at [208, 219] on div at bounding box center [191, 293] width 383 height 495
click at [243, 213] on div at bounding box center [191, 293] width 383 height 495
click at [272, 232] on div at bounding box center [191, 293] width 383 height 495
drag, startPoint x: 286, startPoint y: 260, endPoint x: 228, endPoint y: 260, distance: 58.6
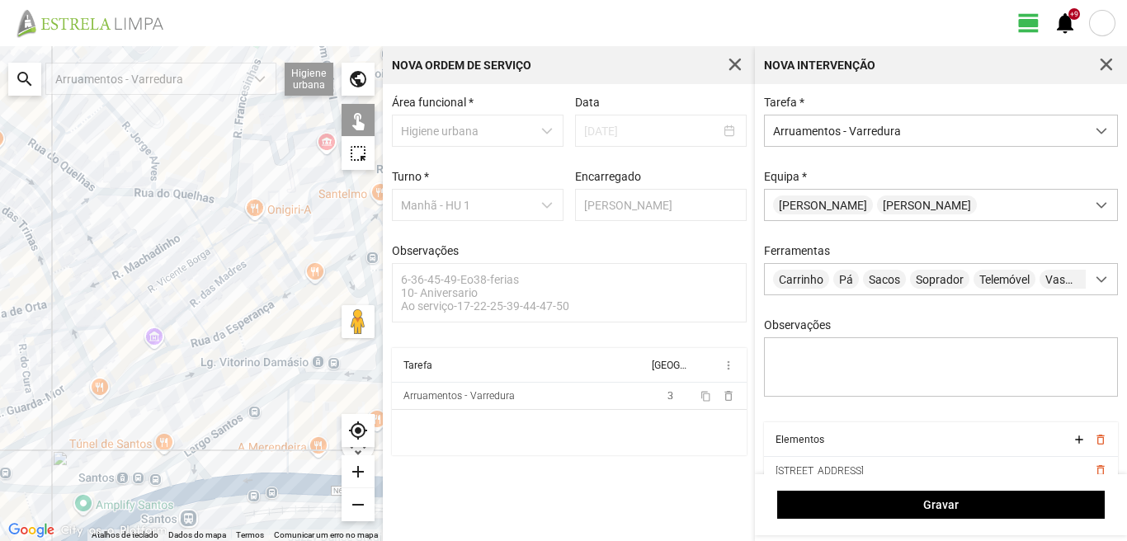
click at [276, 260] on div at bounding box center [191, 293] width 383 height 495
click at [235, 262] on div at bounding box center [191, 293] width 383 height 495
click at [221, 237] on div at bounding box center [191, 293] width 383 height 495
click at [277, 252] on div at bounding box center [191, 293] width 383 height 495
click at [270, 301] on div at bounding box center [191, 293] width 383 height 495
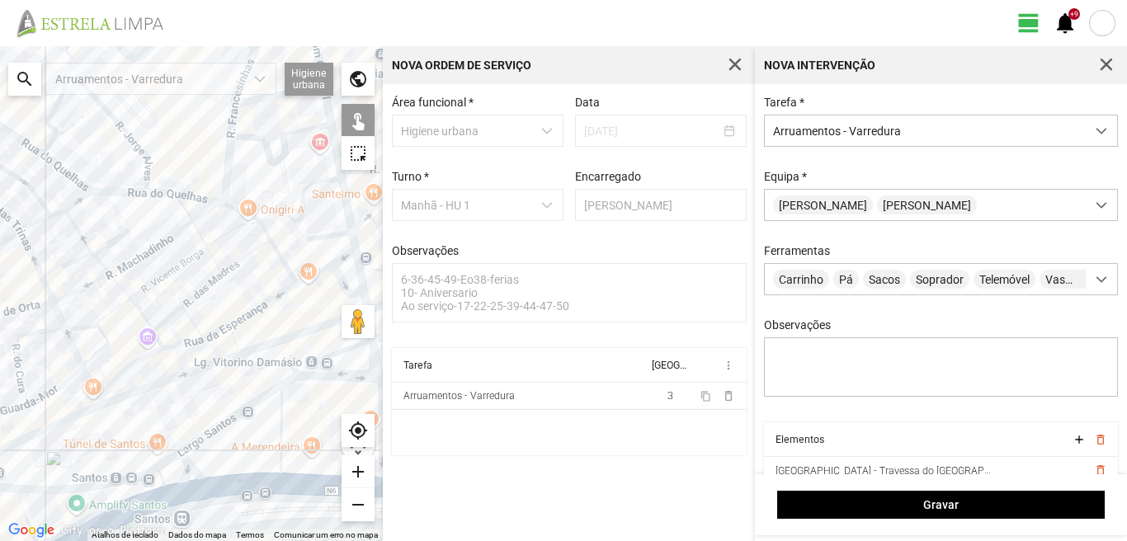
click at [217, 330] on div at bounding box center [191, 293] width 383 height 495
click at [191, 322] on div at bounding box center [191, 293] width 383 height 495
click at [185, 344] on div at bounding box center [191, 293] width 383 height 495
click at [229, 333] on div at bounding box center [191, 293] width 383 height 495
click at [262, 343] on div at bounding box center [191, 293] width 383 height 495
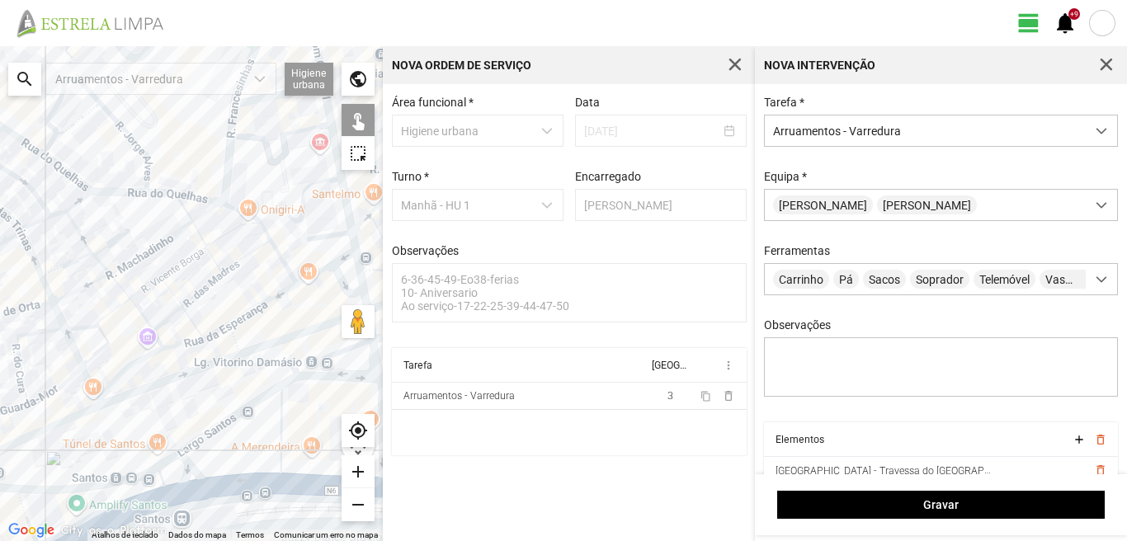
click at [267, 347] on div at bounding box center [191, 293] width 383 height 495
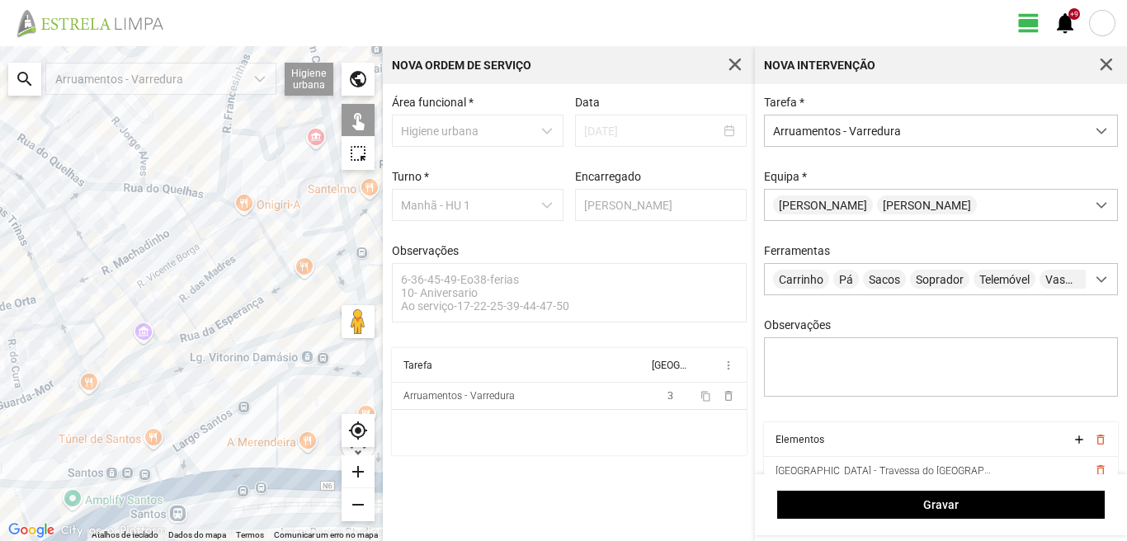
click at [270, 338] on div at bounding box center [191, 293] width 383 height 495
click at [201, 361] on div at bounding box center [191, 293] width 383 height 495
drag, startPoint x: 175, startPoint y: 342, endPoint x: 177, endPoint y: 313, distance: 29.0
click at [175, 336] on div at bounding box center [191, 293] width 383 height 495
click at [187, 288] on div at bounding box center [191, 293] width 383 height 495
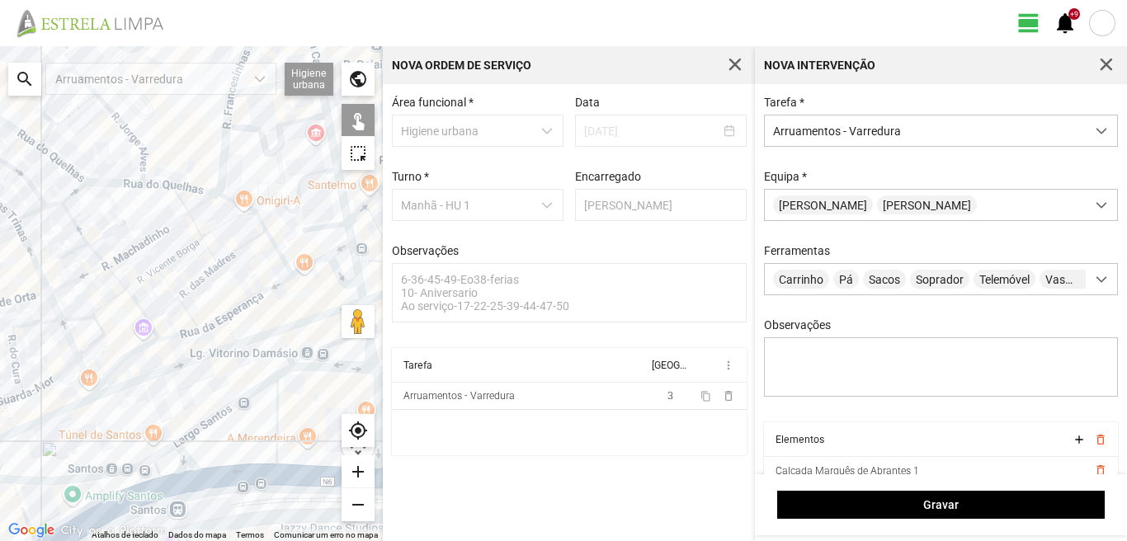
click at [209, 249] on div at bounding box center [191, 293] width 383 height 495
click at [195, 228] on div at bounding box center [191, 293] width 383 height 495
click at [149, 235] on div at bounding box center [191, 293] width 383 height 495
click at [163, 262] on div at bounding box center [191, 293] width 383 height 495
click at [165, 277] on div at bounding box center [191, 293] width 383 height 495
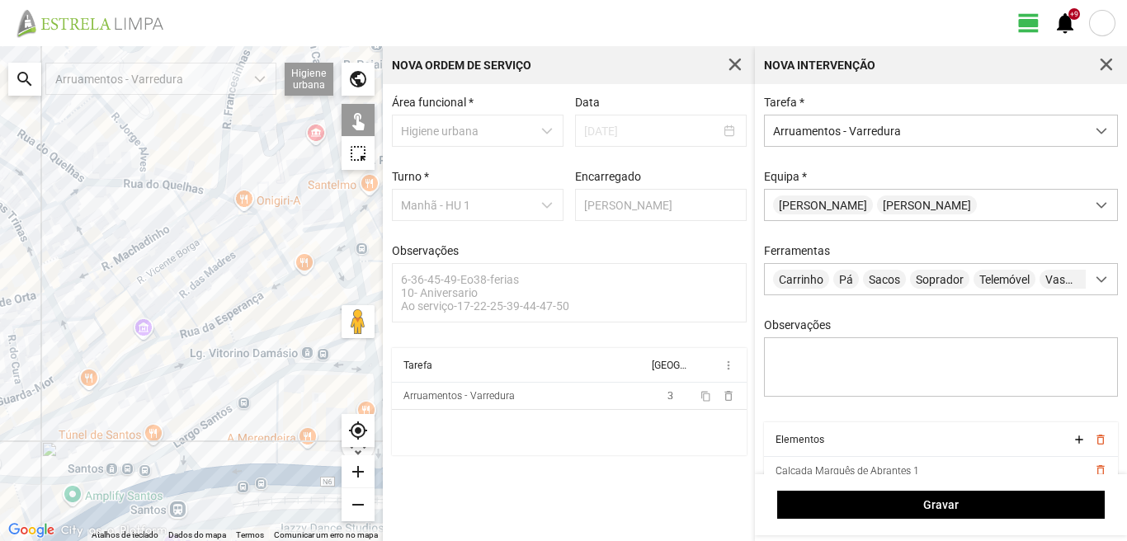
click at [141, 279] on div at bounding box center [191, 293] width 383 height 495
click at [163, 312] on div at bounding box center [191, 293] width 383 height 495
click at [172, 337] on div at bounding box center [191, 293] width 383 height 495
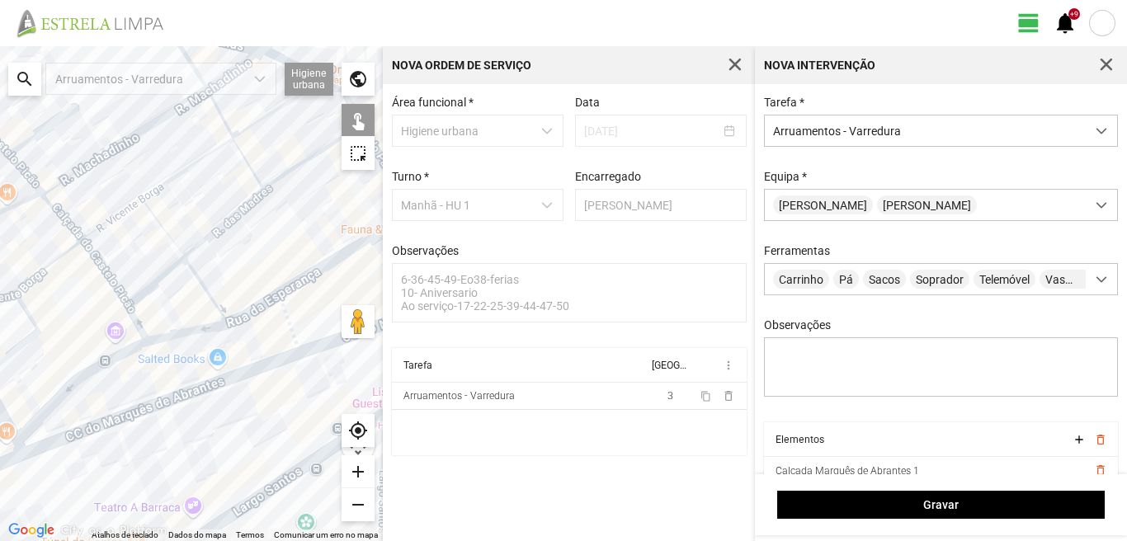
click at [135, 328] on div at bounding box center [191, 293] width 383 height 495
click at [110, 284] on div at bounding box center [191, 293] width 383 height 495
click at [53, 215] on div at bounding box center [191, 293] width 383 height 495
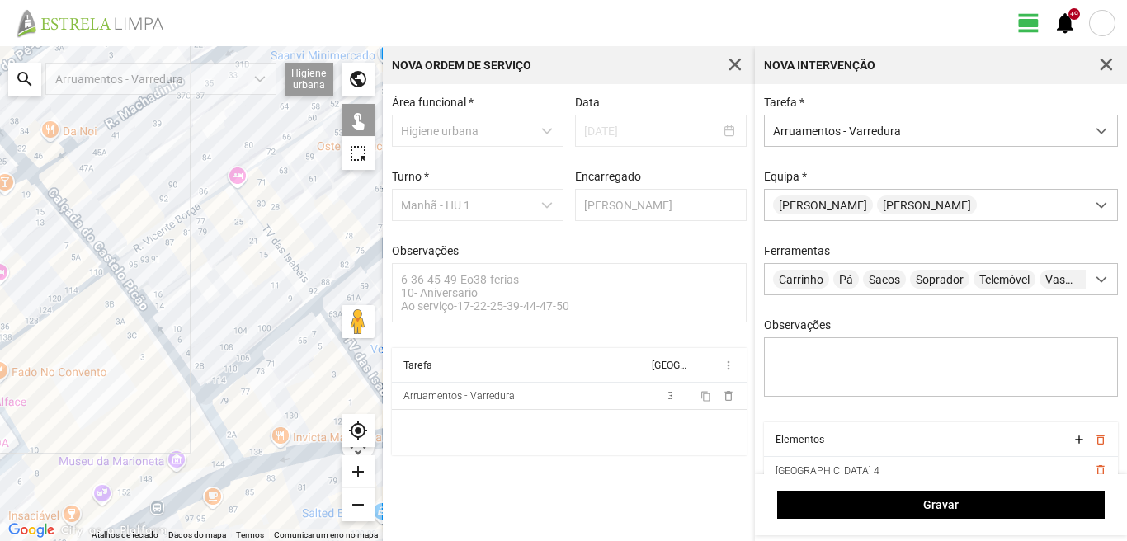
click at [64, 223] on div at bounding box center [191, 293] width 383 height 495
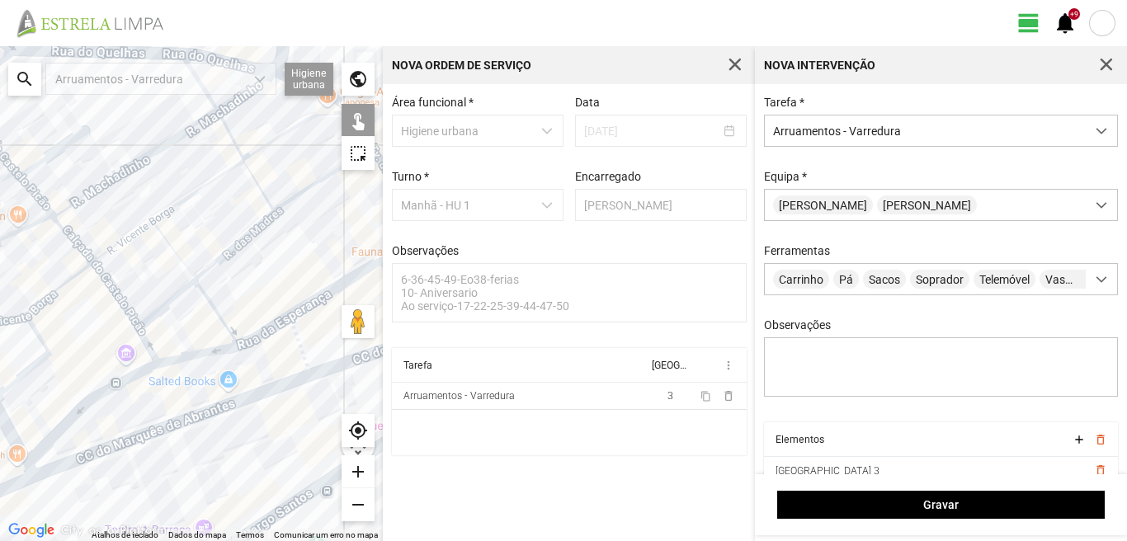
click at [90, 191] on div at bounding box center [191, 293] width 383 height 495
click at [98, 149] on div at bounding box center [191, 293] width 383 height 495
click at [47, 155] on div at bounding box center [191, 293] width 383 height 495
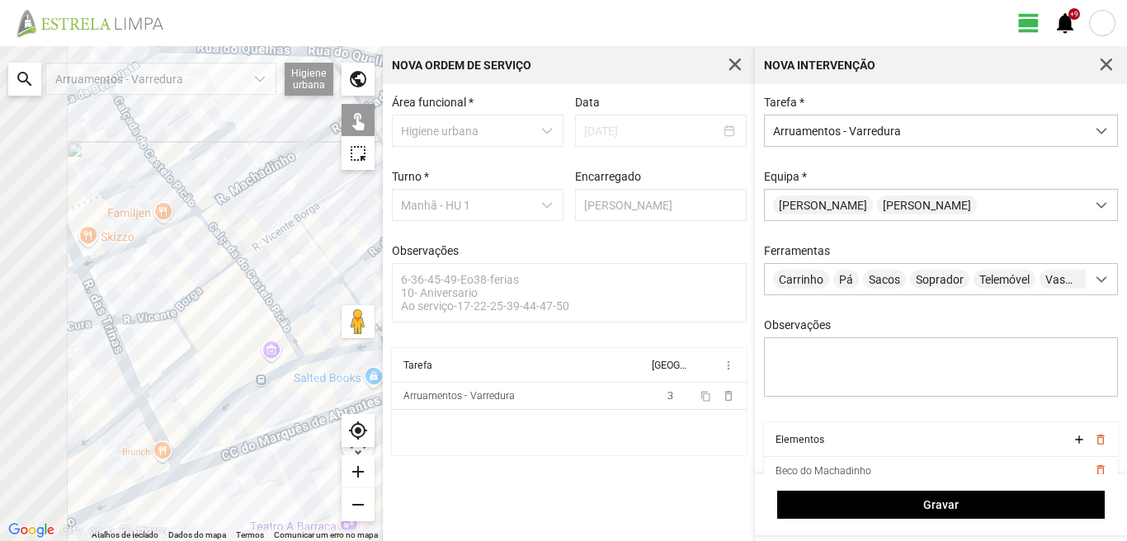
drag, startPoint x: 87, startPoint y: 258, endPoint x: 208, endPoint y: 257, distance: 121.3
click at [208, 257] on div at bounding box center [191, 293] width 383 height 495
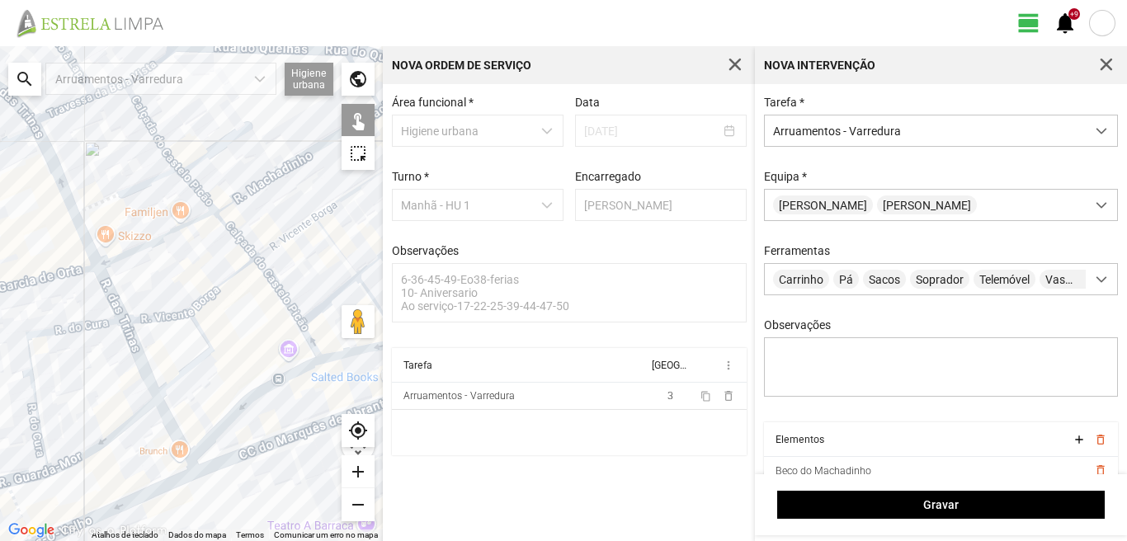
click at [144, 183] on div at bounding box center [191, 293] width 383 height 495
click at [158, 140] on div at bounding box center [191, 293] width 383 height 495
click at [157, 148] on div at bounding box center [191, 293] width 383 height 495
click at [192, 190] on div at bounding box center [191, 293] width 383 height 495
click at [162, 239] on div at bounding box center [191, 293] width 383 height 495
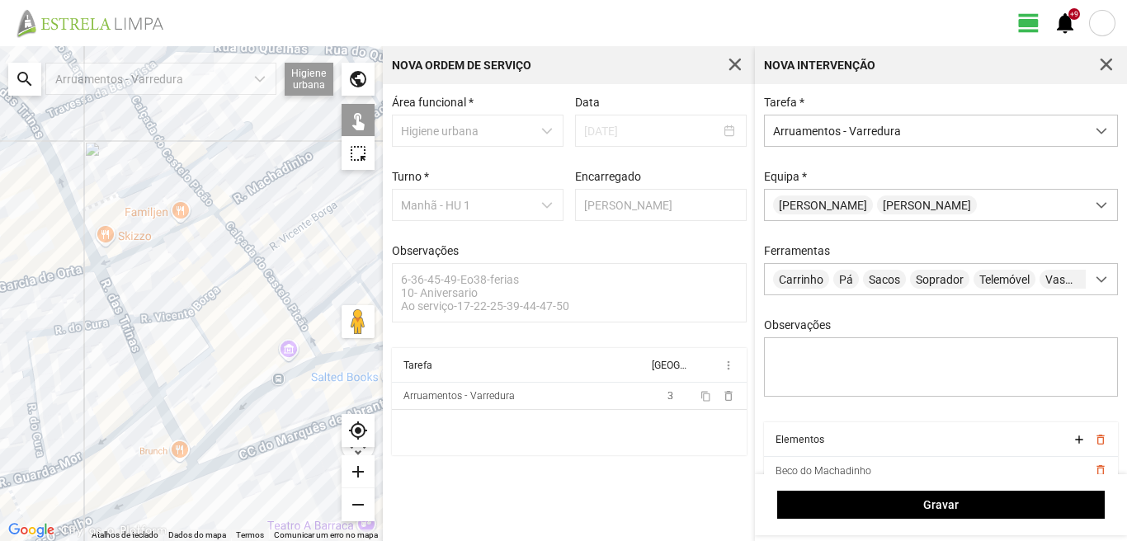
click at [172, 315] on div at bounding box center [191, 293] width 383 height 495
drag, startPoint x: 206, startPoint y: 352, endPoint x: 207, endPoint y: 318, distance: 34.7
click at [206, 352] on div at bounding box center [191, 293] width 383 height 495
click at [207, 297] on div at bounding box center [191, 293] width 383 height 495
drag, startPoint x: 234, startPoint y: 394, endPoint x: 239, endPoint y: 403, distance: 10.0
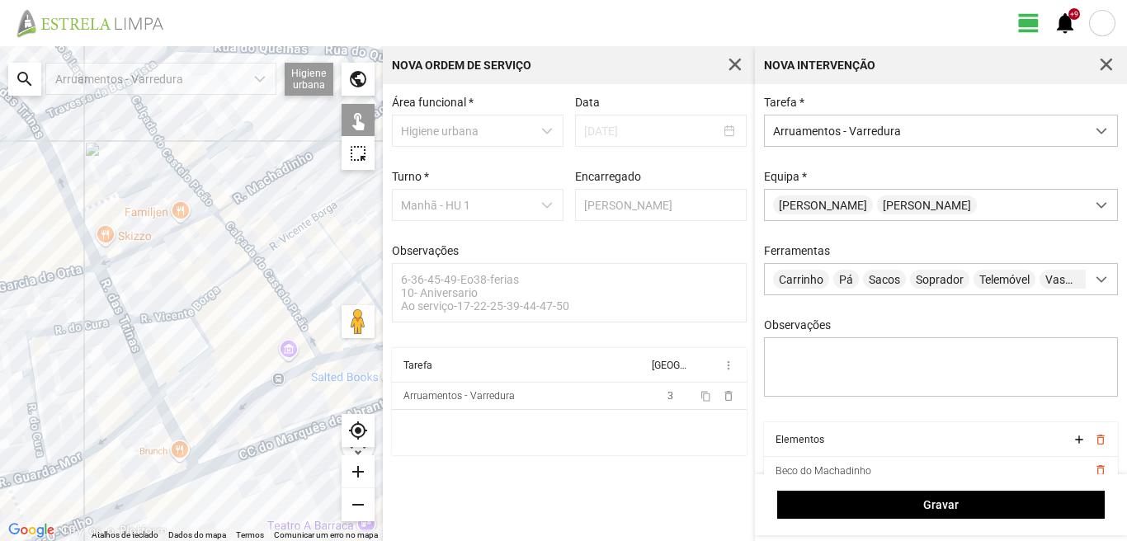
click at [239, 403] on div at bounding box center [191, 293] width 383 height 495
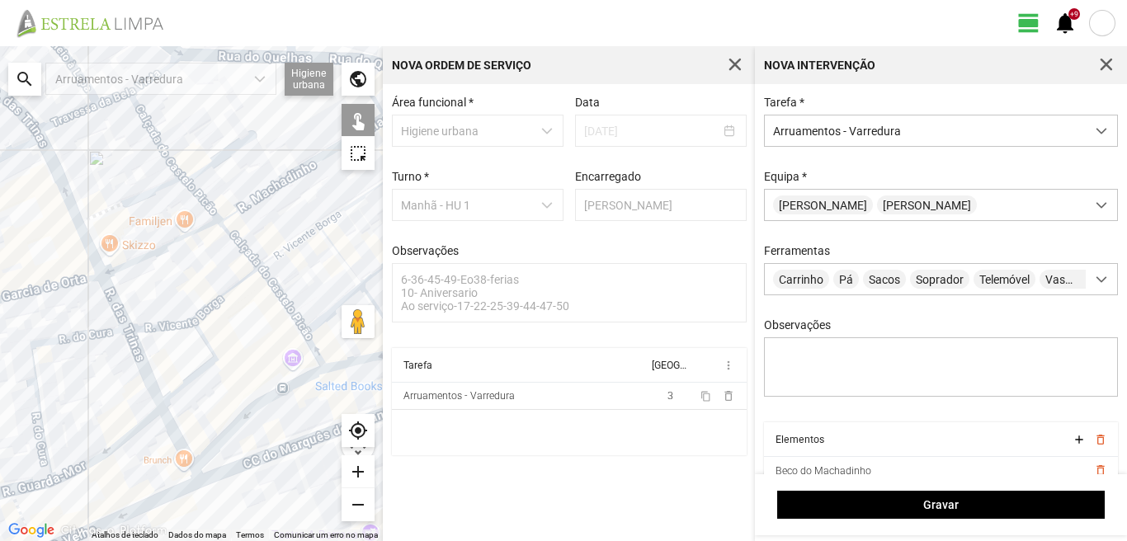
click at [239, 403] on div at bounding box center [191, 293] width 383 height 495
click at [244, 415] on div at bounding box center [191, 293] width 383 height 495
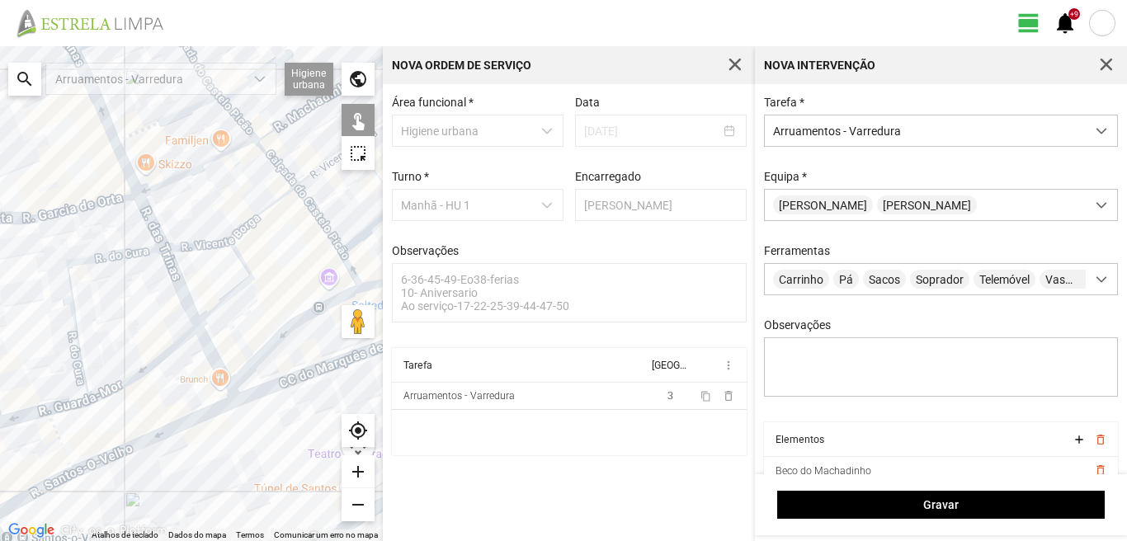
drag, startPoint x: 215, startPoint y: 409, endPoint x: 253, endPoint y: 328, distance: 89.4
click at [253, 328] on div at bounding box center [191, 293] width 383 height 495
click at [213, 356] on div at bounding box center [191, 293] width 383 height 495
click at [201, 417] on div at bounding box center [191, 293] width 383 height 495
click at [59, 446] on div at bounding box center [191, 293] width 383 height 495
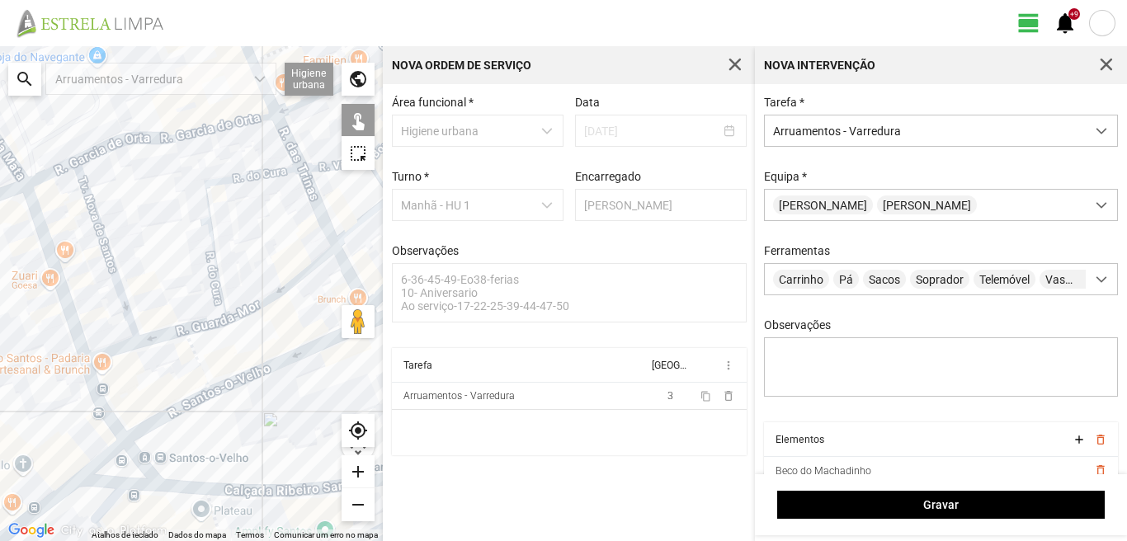
drag, startPoint x: 35, startPoint y: 460, endPoint x: 187, endPoint y: 376, distance: 173.2
click at [187, 376] on div at bounding box center [191, 293] width 383 height 495
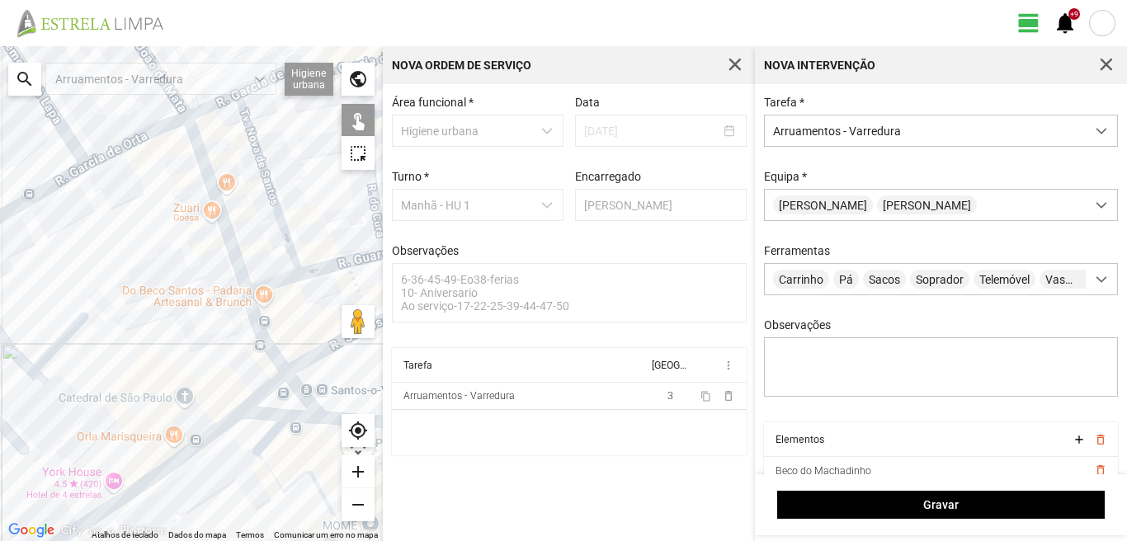
click at [311, 360] on div at bounding box center [191, 293] width 383 height 495
click at [273, 383] on div at bounding box center [191, 293] width 383 height 495
click at [301, 395] on div at bounding box center [191, 293] width 383 height 495
click at [275, 411] on div at bounding box center [191, 293] width 383 height 495
click at [295, 414] on div at bounding box center [191, 293] width 383 height 495
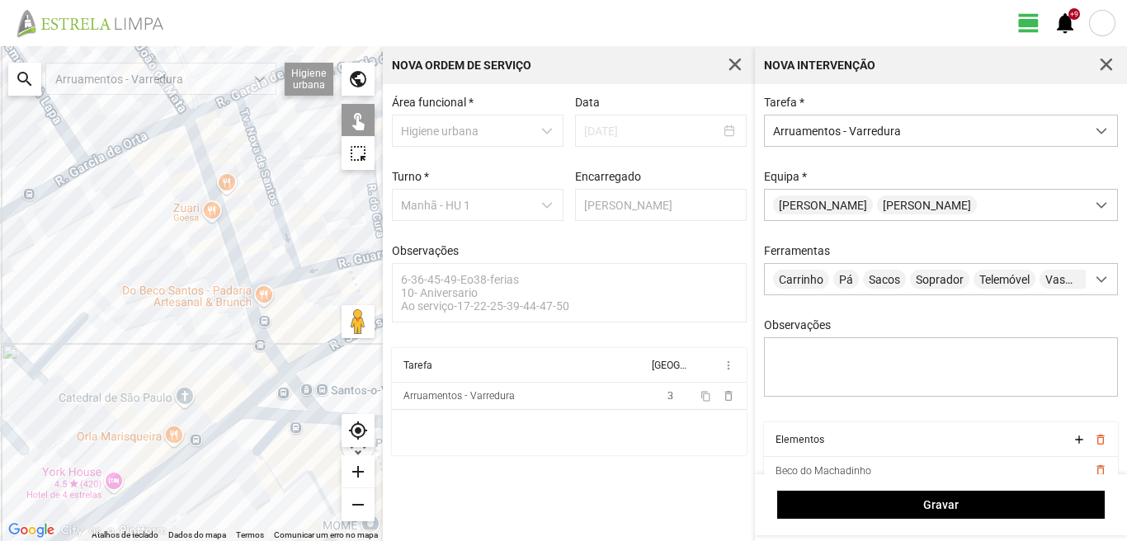
click at [219, 428] on div at bounding box center [191, 293] width 383 height 495
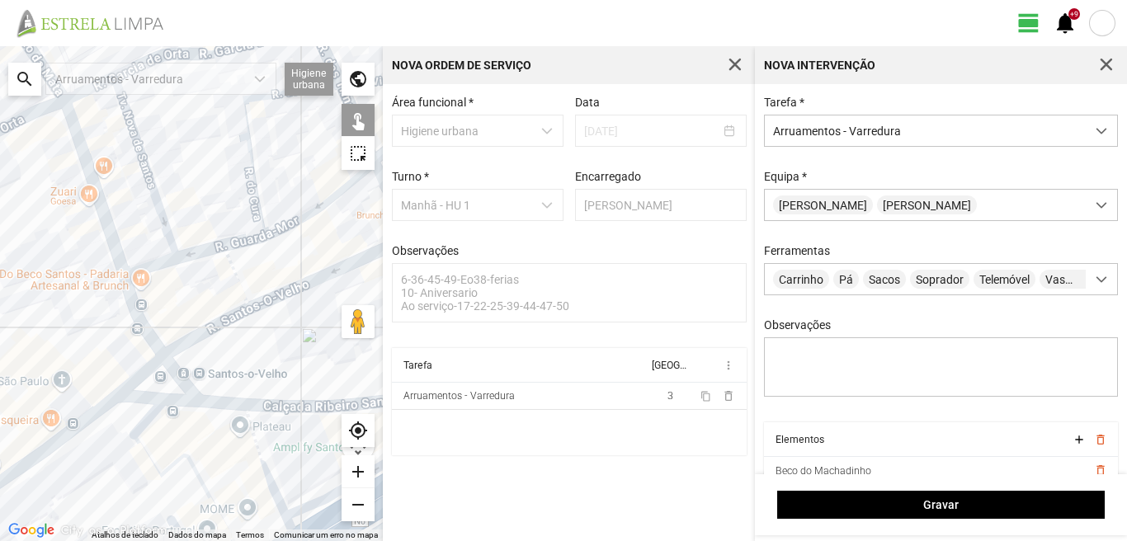
drag, startPoint x: 229, startPoint y: 423, endPoint x: 102, endPoint y: 406, distance: 129.1
click at [102, 406] on div at bounding box center [191, 293] width 383 height 495
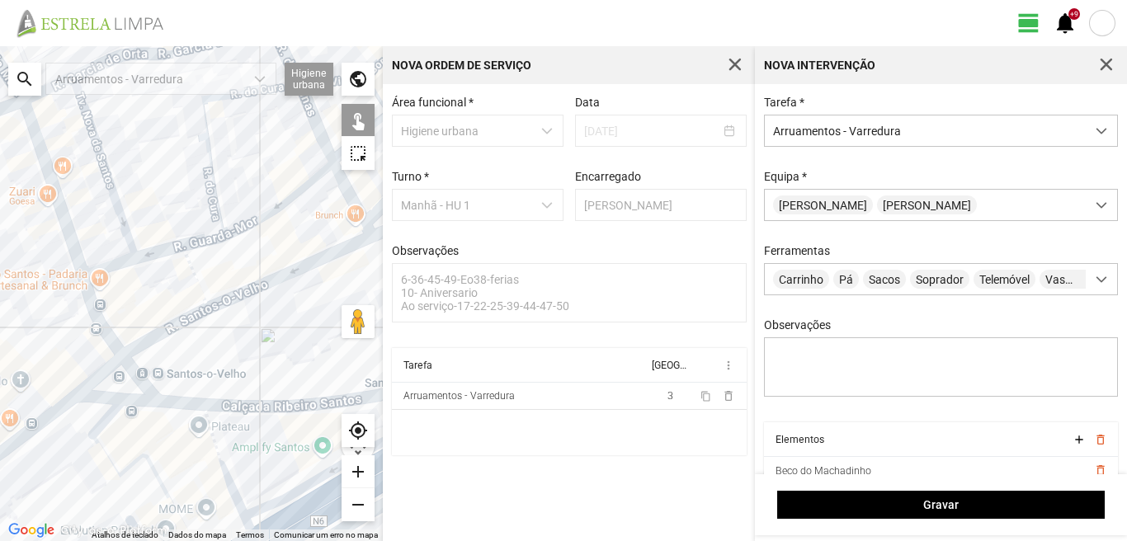
click at [186, 401] on div at bounding box center [191, 293] width 383 height 495
click at [251, 408] on div at bounding box center [191, 293] width 383 height 495
drag, startPoint x: 281, startPoint y: 369, endPoint x: 114, endPoint y: 383, distance: 168.1
click at [114, 383] on div at bounding box center [191, 293] width 383 height 495
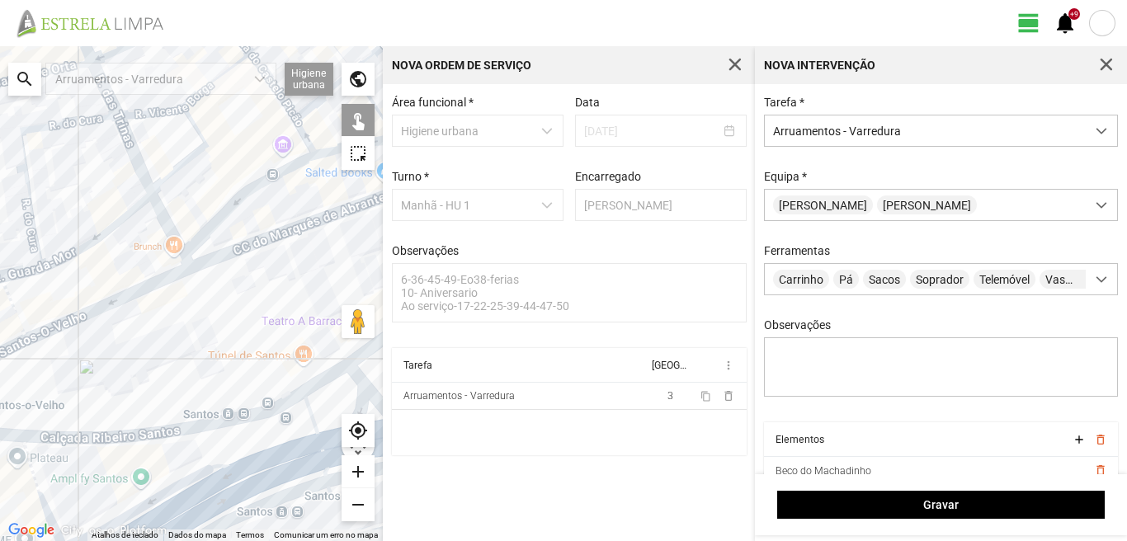
drag, startPoint x: 178, startPoint y: 367, endPoint x: 222, endPoint y: 382, distance: 46.2
click at [222, 382] on div at bounding box center [191, 293] width 383 height 495
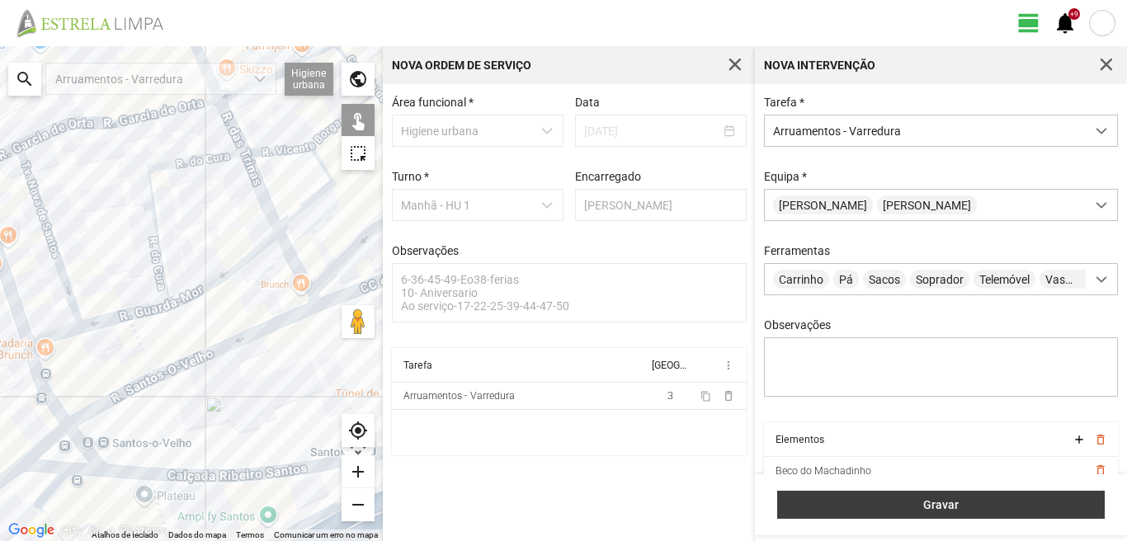
click at [1051, 508] on span "Gravar" at bounding box center [942, 505] width 310 height 13
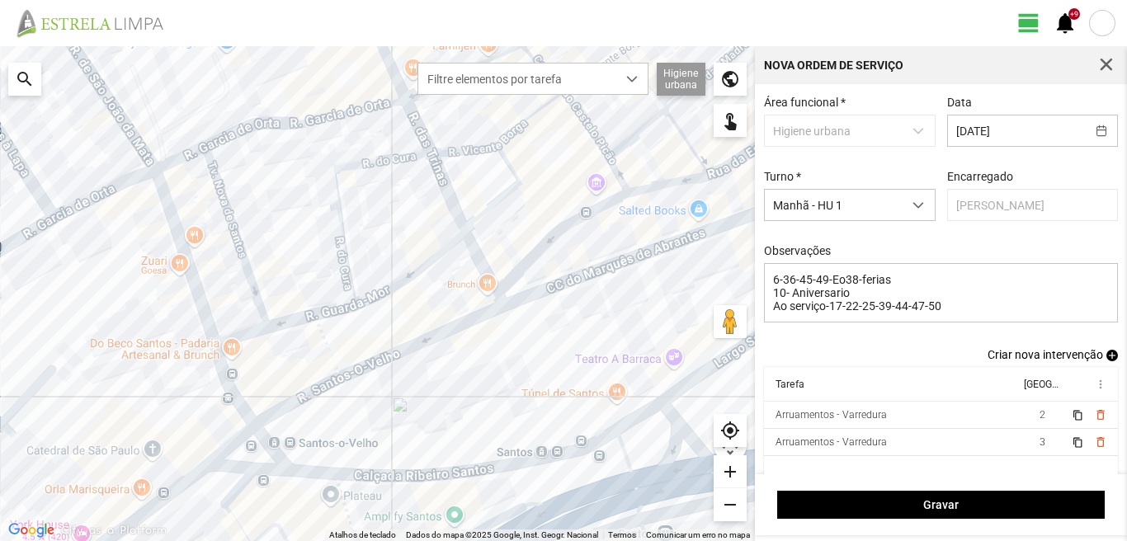
click at [1107, 359] on span "add" at bounding box center [1113, 356] width 12 height 12
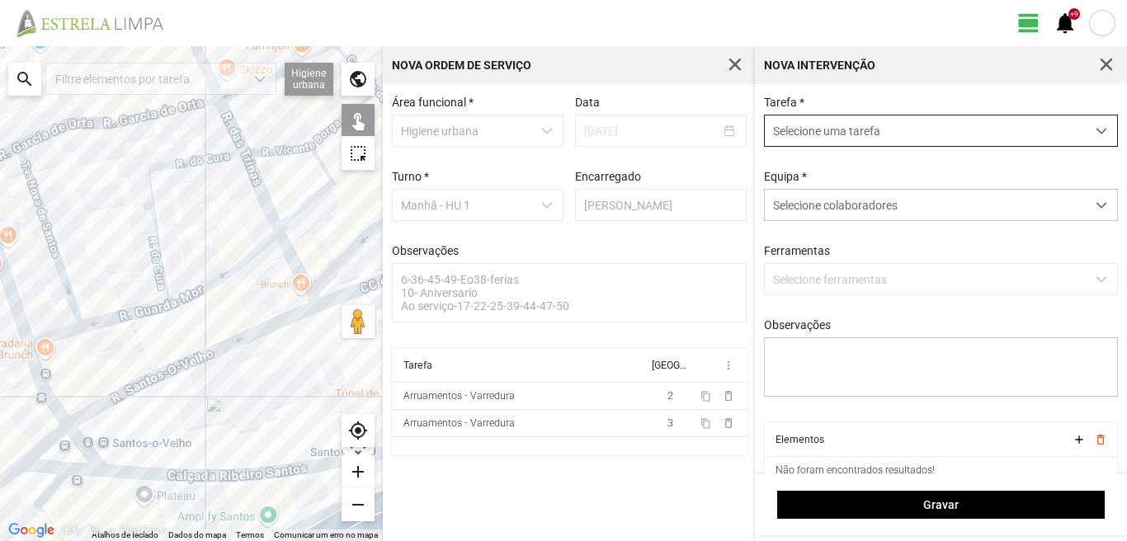
click at [859, 122] on span "Selecione uma tarefa" at bounding box center [925, 131] width 321 height 31
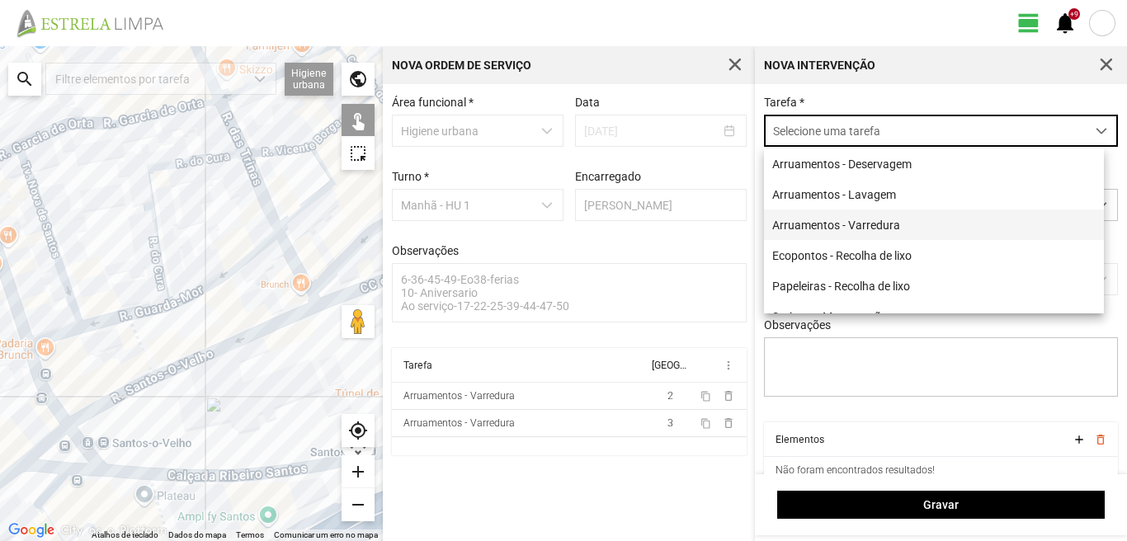
click at [844, 234] on li "Arruamentos - Varredura" at bounding box center [934, 225] width 340 height 31
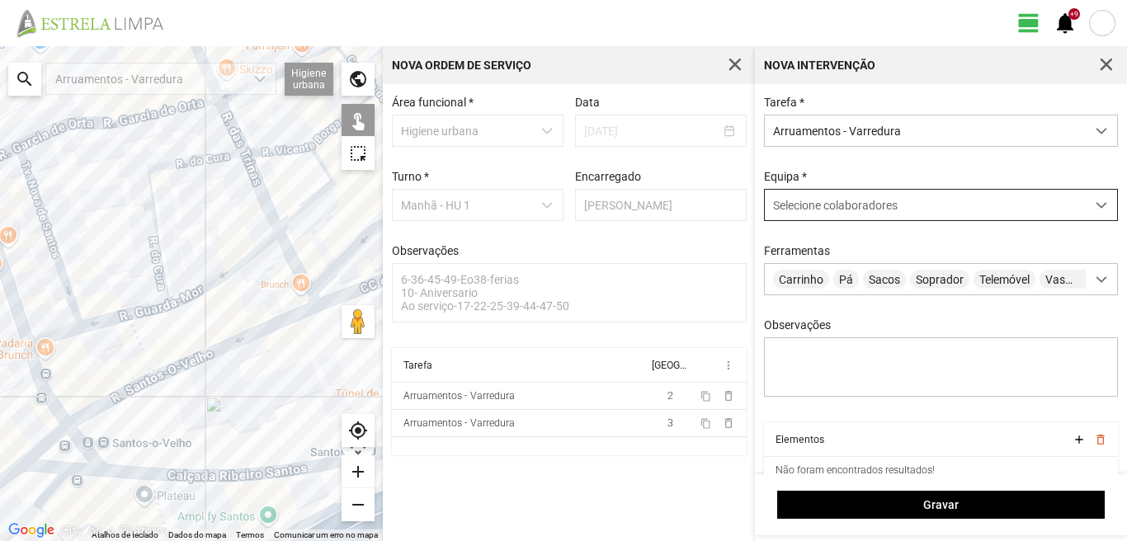
click at [849, 212] on span "Selecione colaboradores" at bounding box center [835, 205] width 125 height 13
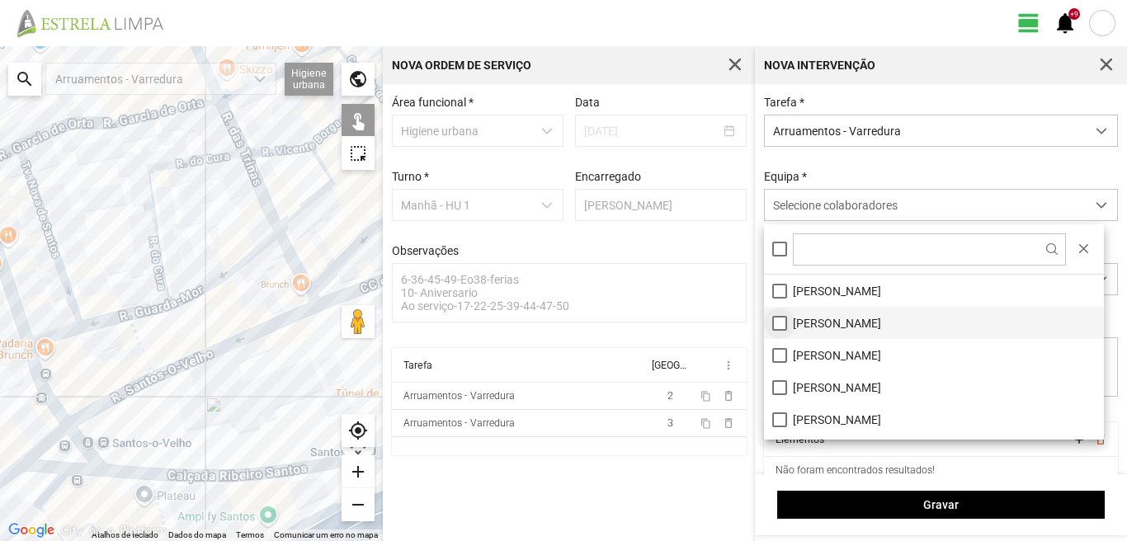
click at [781, 318] on li "[PERSON_NAME]" at bounding box center [934, 323] width 340 height 32
drag, startPoint x: 781, startPoint y: 318, endPoint x: 774, endPoint y: 356, distance: 38.5
click at [774, 356] on li "[PERSON_NAME]" at bounding box center [934, 355] width 340 height 32
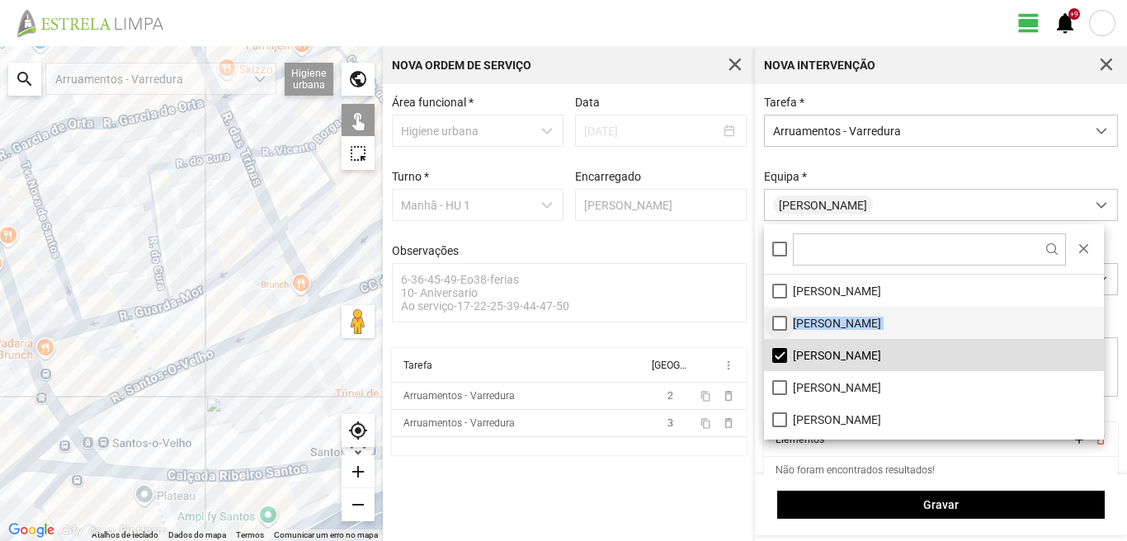
click at [780, 324] on li "[PERSON_NAME]" at bounding box center [934, 323] width 340 height 32
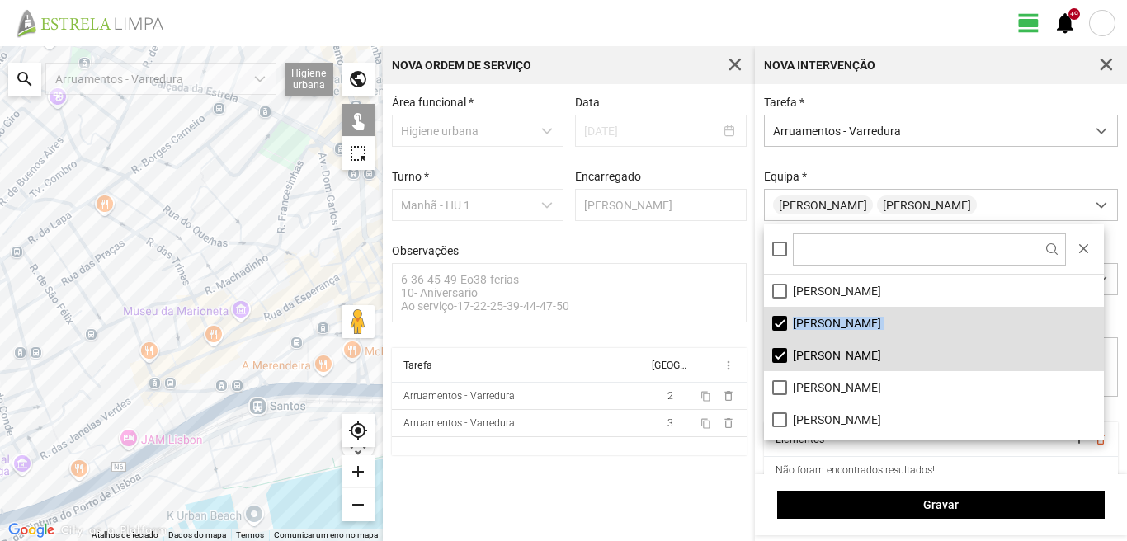
drag, startPoint x: 202, startPoint y: 238, endPoint x: 262, endPoint y: 366, distance: 142.2
click at [262, 382] on div at bounding box center [191, 293] width 383 height 495
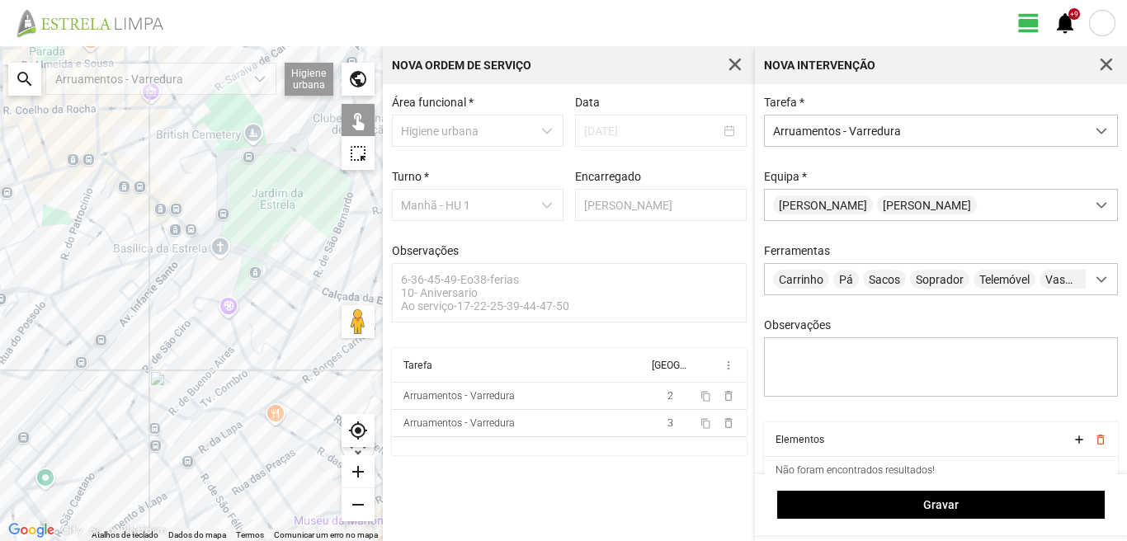
drag, startPoint x: 185, startPoint y: 217, endPoint x: 294, endPoint y: 305, distance: 139.7
click at [294, 305] on div at bounding box center [191, 293] width 383 height 495
click at [246, 355] on div at bounding box center [191, 293] width 383 height 495
click at [239, 335] on div at bounding box center [191, 293] width 383 height 495
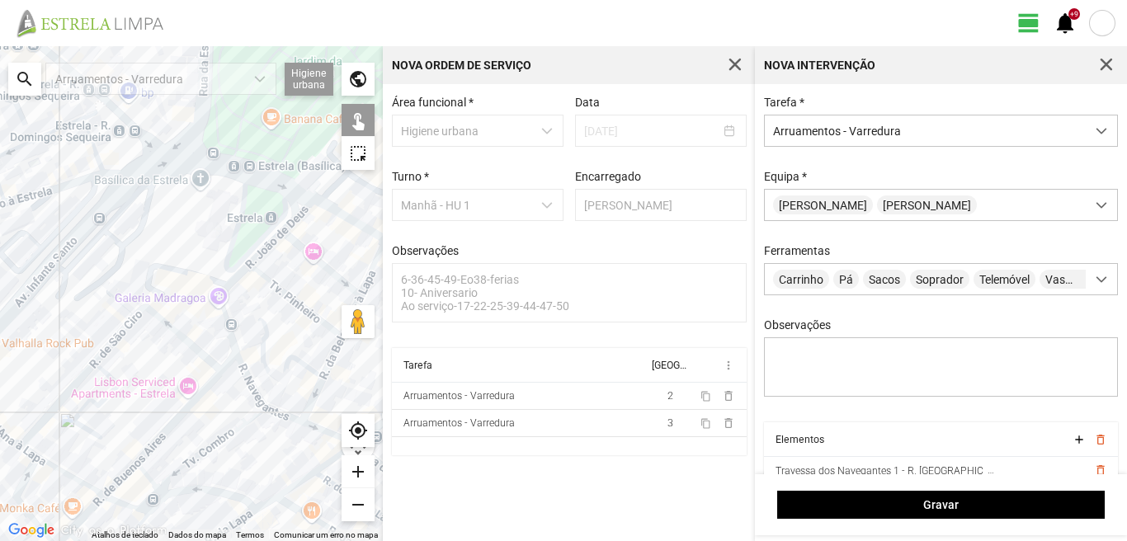
click at [229, 286] on div at bounding box center [191, 293] width 383 height 495
click at [265, 248] on div at bounding box center [191, 293] width 383 height 495
click at [295, 215] on div at bounding box center [191, 293] width 383 height 495
click at [300, 243] on div at bounding box center [191, 293] width 383 height 495
click at [279, 292] on div at bounding box center [191, 293] width 383 height 495
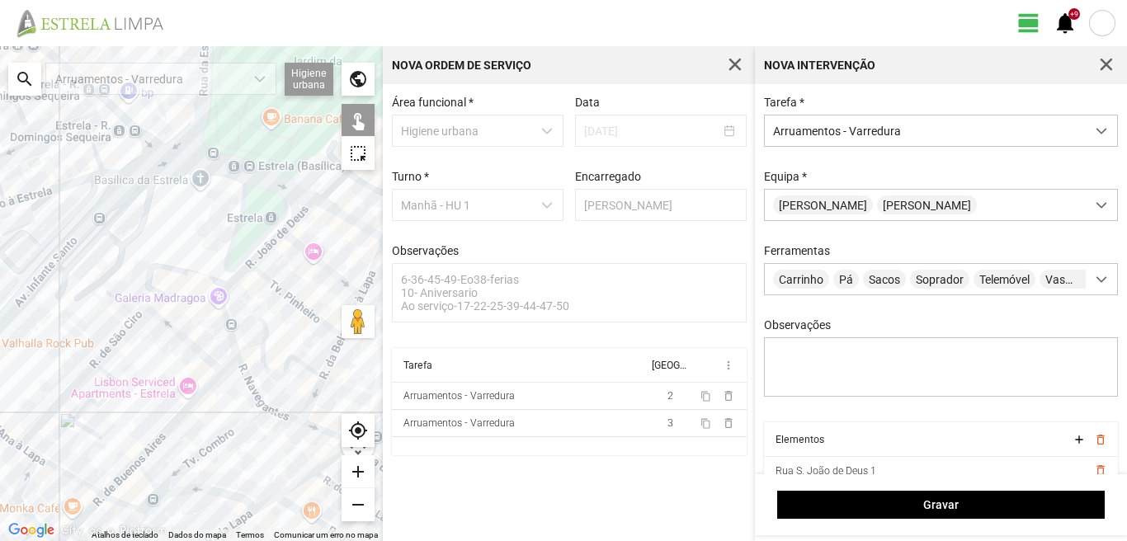
click at [261, 343] on div at bounding box center [191, 293] width 383 height 495
click at [310, 405] on div at bounding box center [191, 293] width 383 height 495
click at [281, 417] on div at bounding box center [191, 293] width 383 height 495
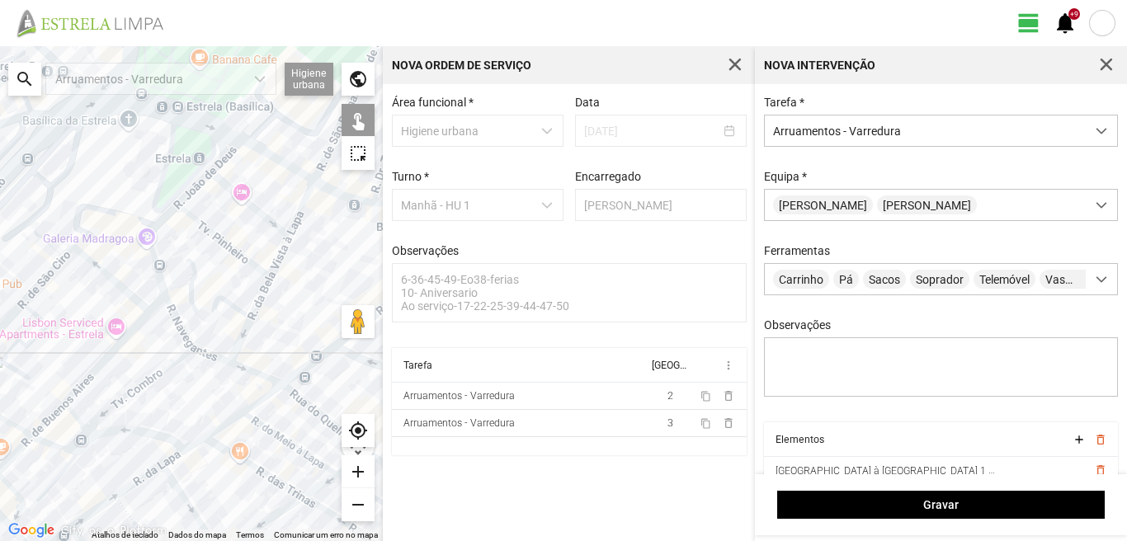
drag, startPoint x: 313, startPoint y: 390, endPoint x: 241, endPoint y: 329, distance: 93.7
click at [241, 329] on div at bounding box center [191, 293] width 383 height 495
click at [253, 373] on div at bounding box center [191, 293] width 383 height 495
click at [303, 406] on div at bounding box center [191, 293] width 383 height 495
click at [258, 297] on div at bounding box center [191, 293] width 383 height 495
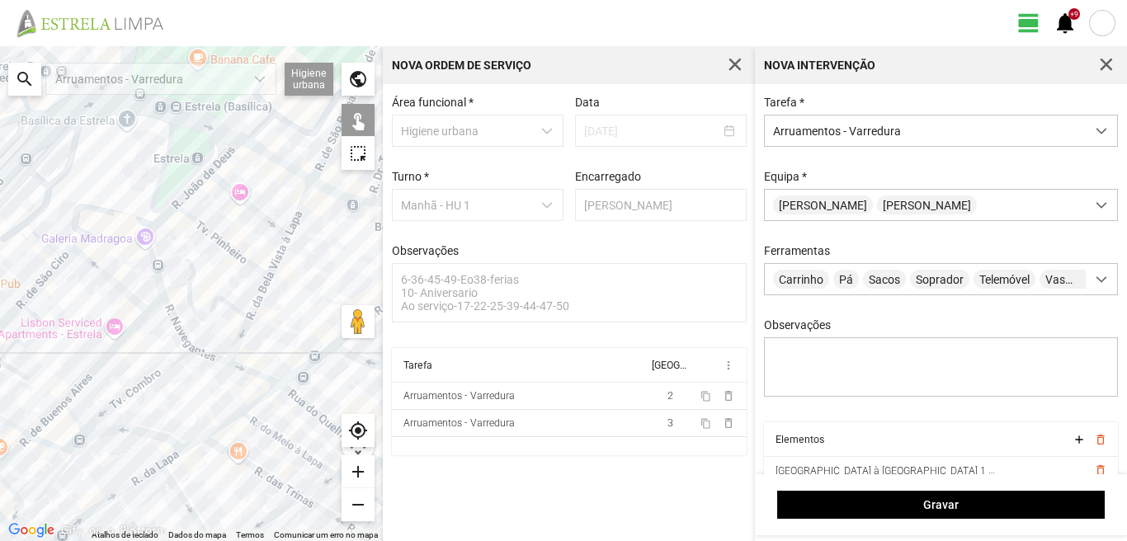
click at [276, 254] on div at bounding box center [191, 293] width 383 height 495
drag, startPoint x: 281, startPoint y: 252, endPoint x: 291, endPoint y: 237, distance: 18.3
click at [284, 248] on div at bounding box center [191, 293] width 383 height 495
click at [297, 215] on div at bounding box center [191, 293] width 383 height 495
click at [279, 258] on div at bounding box center [191, 293] width 383 height 495
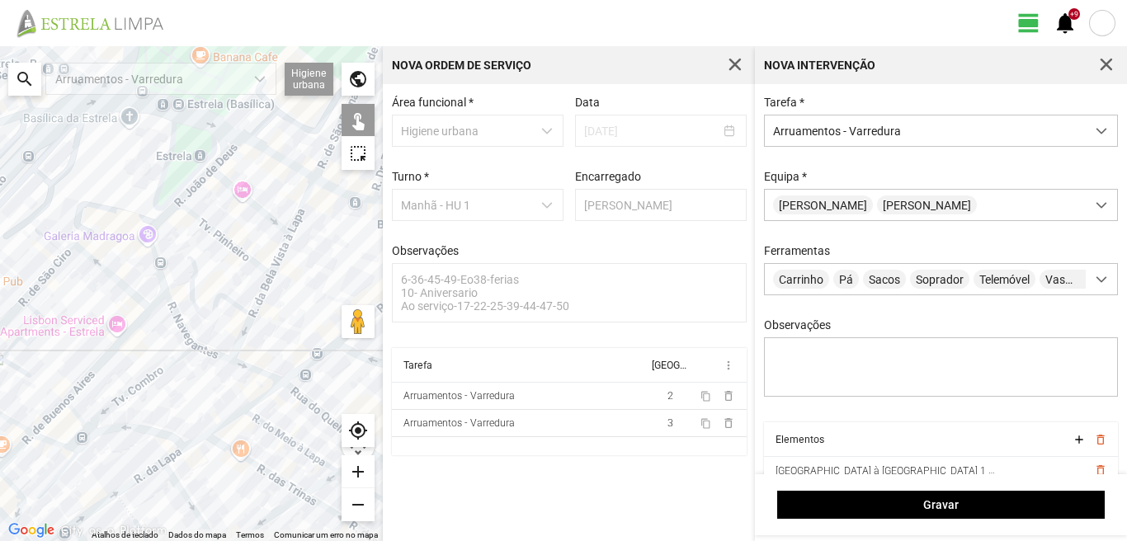
click at [268, 150] on div at bounding box center [191, 293] width 383 height 495
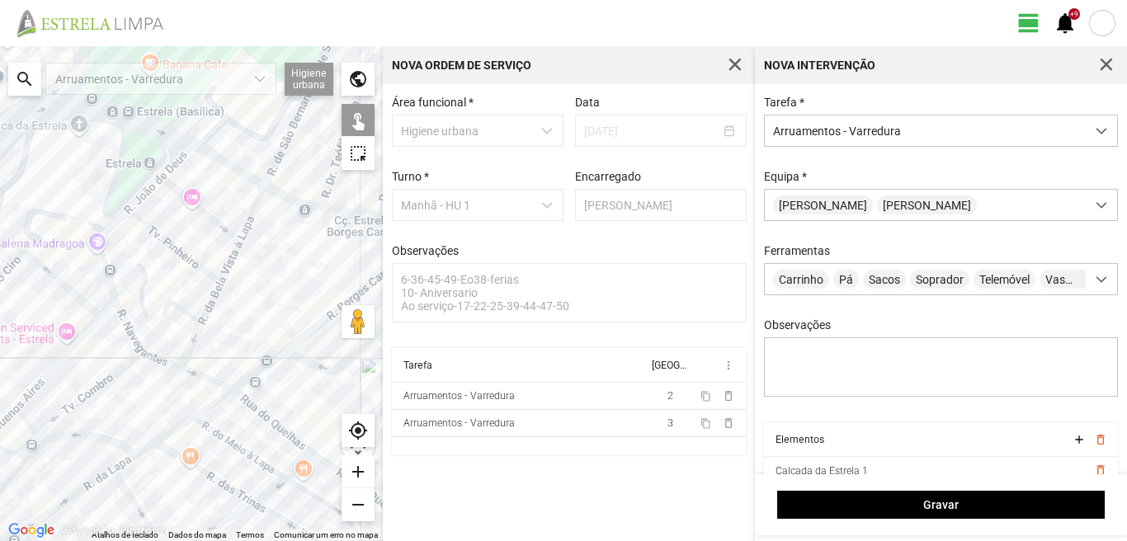
drag, startPoint x: 317, startPoint y: 230, endPoint x: 261, endPoint y: 240, distance: 57.0
click at [261, 240] on div at bounding box center [191, 293] width 383 height 495
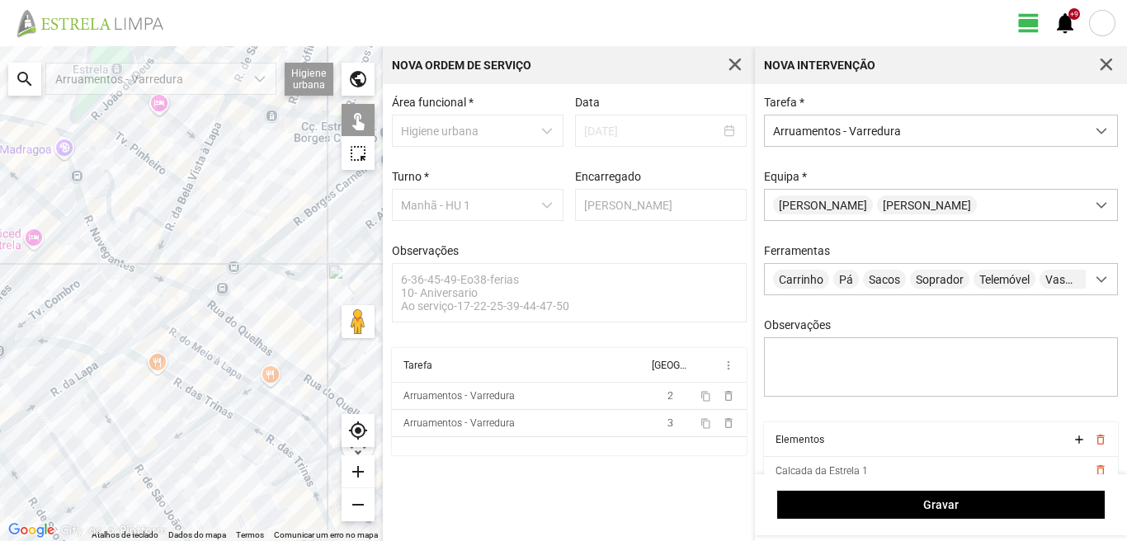
drag, startPoint x: 282, startPoint y: 451, endPoint x: 229, endPoint y: 324, distance: 138.0
click at [229, 324] on div at bounding box center [191, 293] width 383 height 495
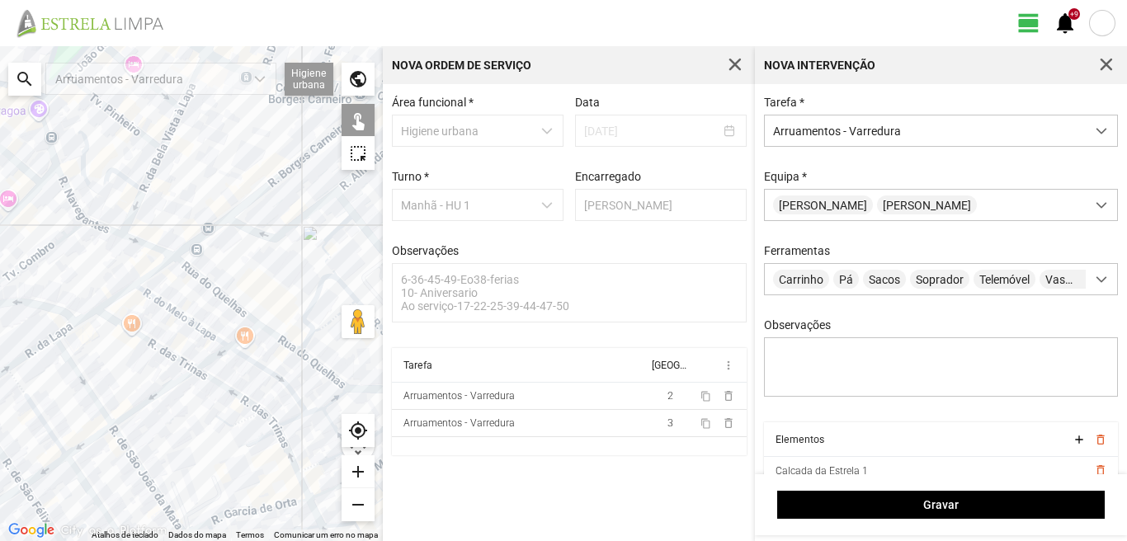
click at [276, 337] on div at bounding box center [191, 293] width 383 height 495
click at [305, 309] on div at bounding box center [191, 293] width 383 height 495
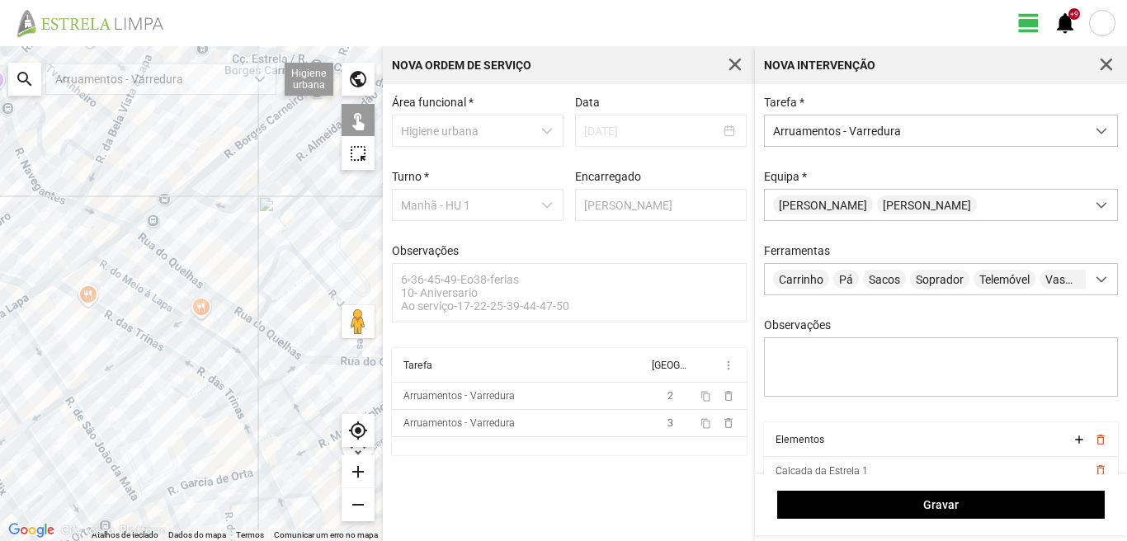
drag, startPoint x: 333, startPoint y: 352, endPoint x: 282, endPoint y: 319, distance: 61.3
click at [282, 319] on div at bounding box center [191, 293] width 383 height 495
click at [275, 338] on div at bounding box center [191, 293] width 383 height 495
click at [223, 271] on div at bounding box center [191, 293] width 383 height 495
click at [317, 280] on div at bounding box center [191, 293] width 383 height 495
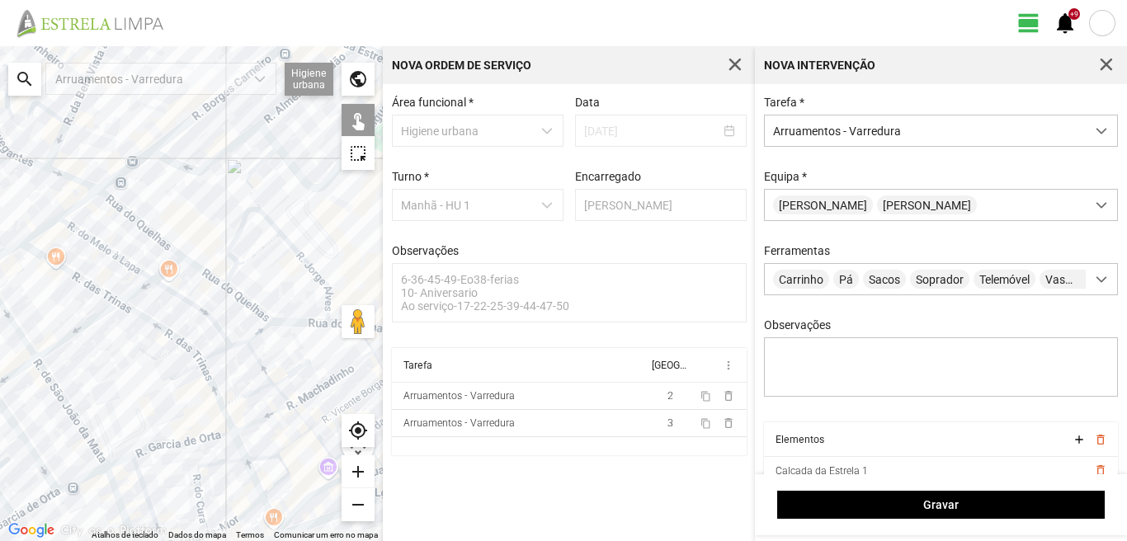
drag, startPoint x: 308, startPoint y: 327, endPoint x: 271, endPoint y: 279, distance: 60.6
click at [271, 279] on div at bounding box center [191, 293] width 383 height 495
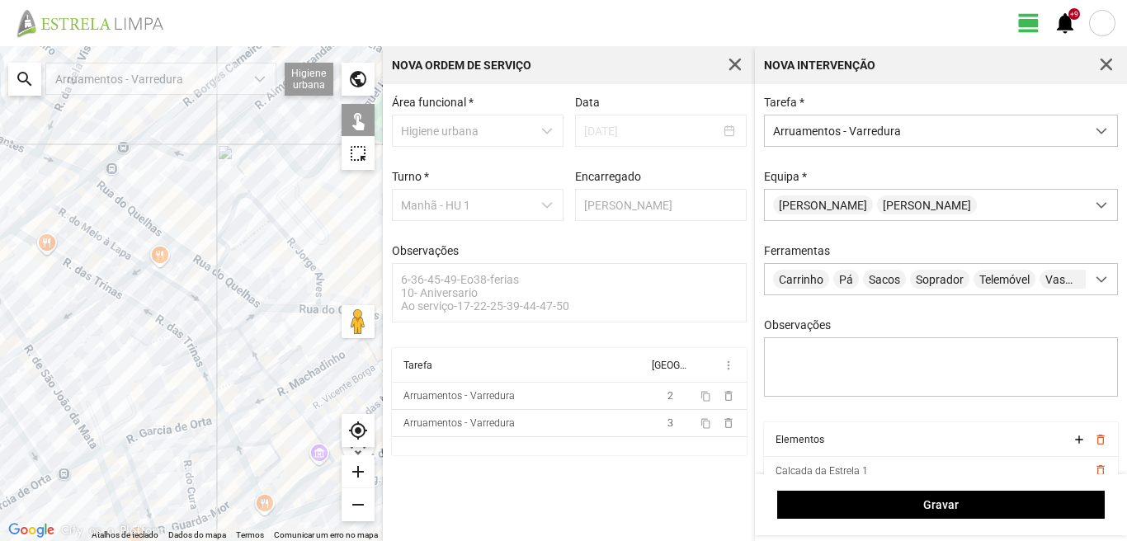
click at [295, 309] on div at bounding box center [191, 293] width 383 height 495
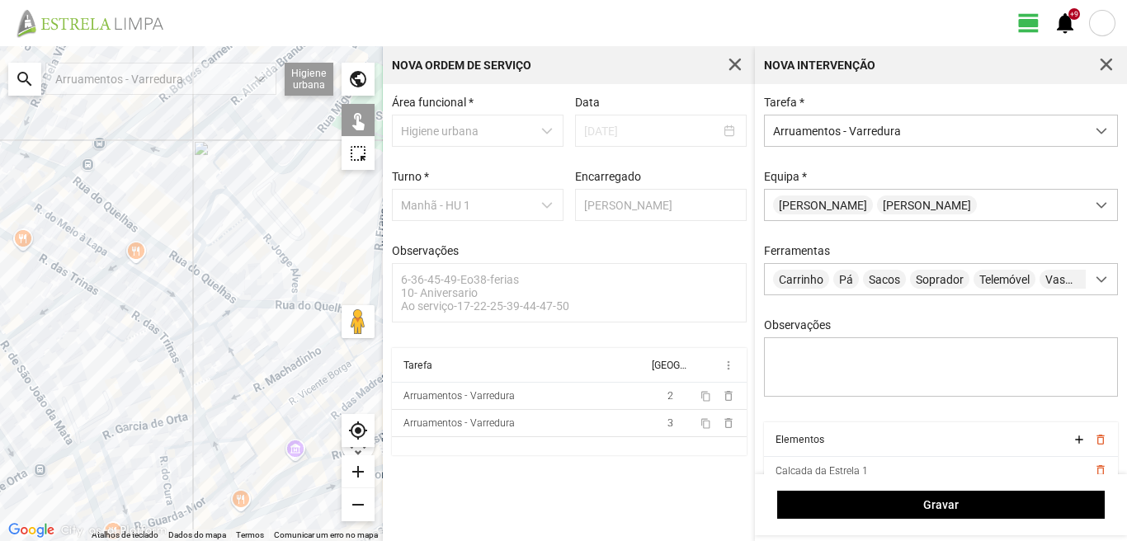
drag, startPoint x: 275, startPoint y: 291, endPoint x: 213, endPoint y: 276, distance: 63.5
click at [213, 276] on div at bounding box center [191, 293] width 383 height 495
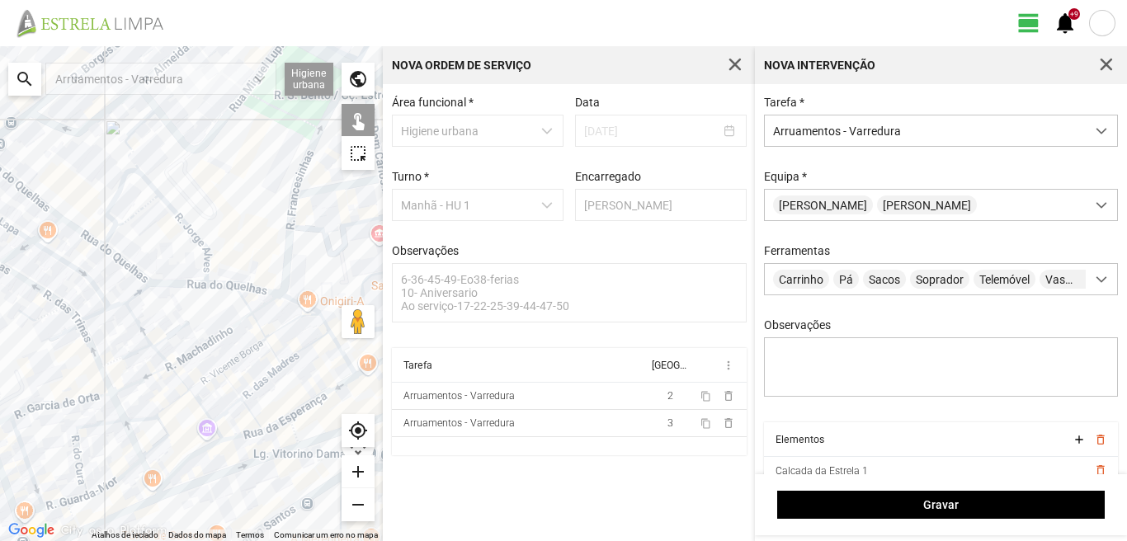
drag, startPoint x: 277, startPoint y: 286, endPoint x: 239, endPoint y: 276, distance: 39.5
click at [239, 276] on div at bounding box center [191, 293] width 383 height 495
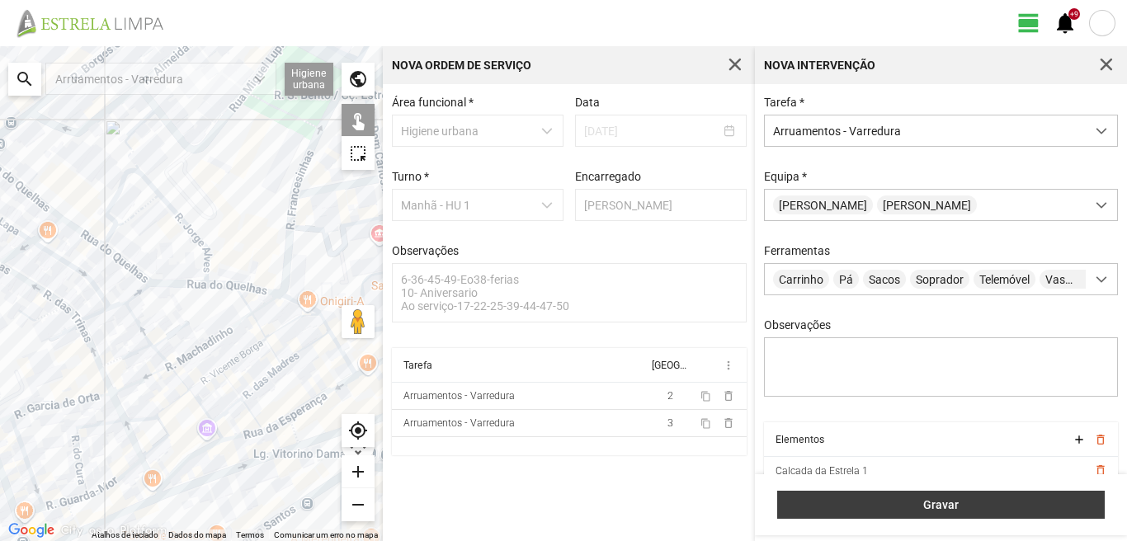
click at [920, 508] on span "Gravar" at bounding box center [942, 505] width 310 height 13
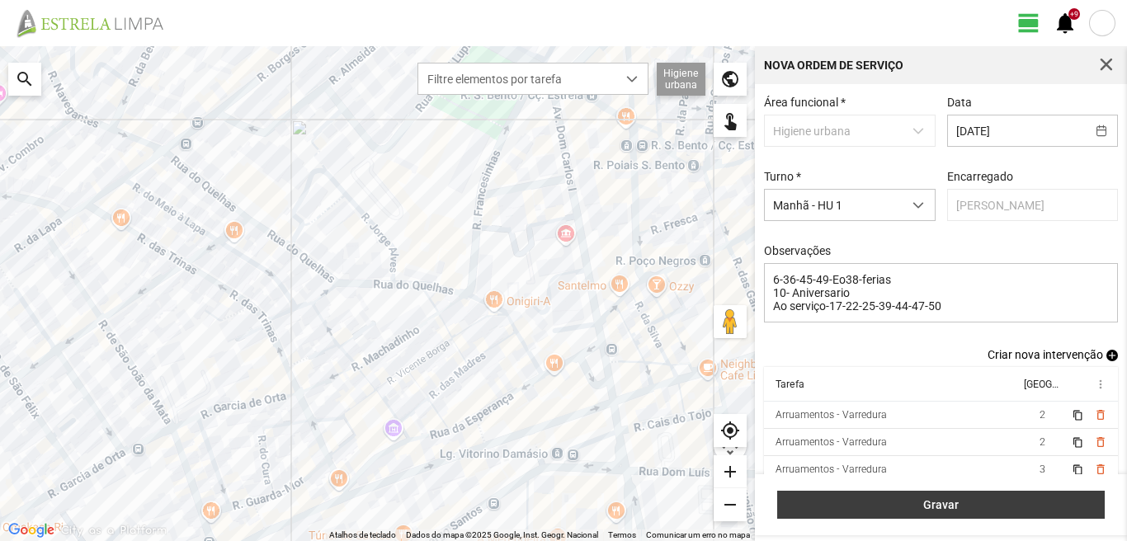
click at [930, 506] on span "Gravar" at bounding box center [942, 505] width 310 height 13
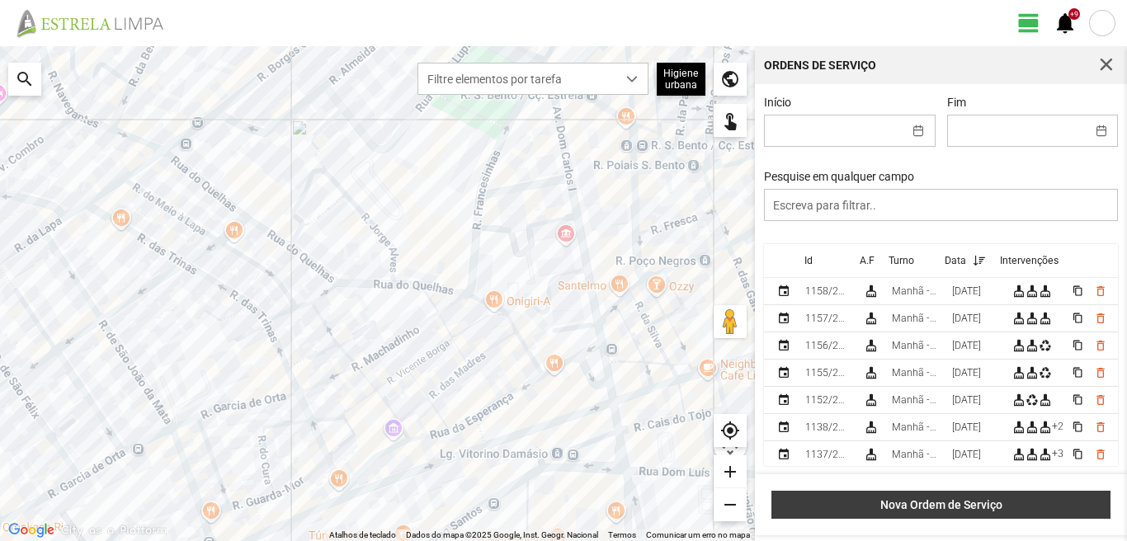
click at [936, 499] on span "Nova Ordem de Serviço" at bounding box center [942, 505] width 322 height 13
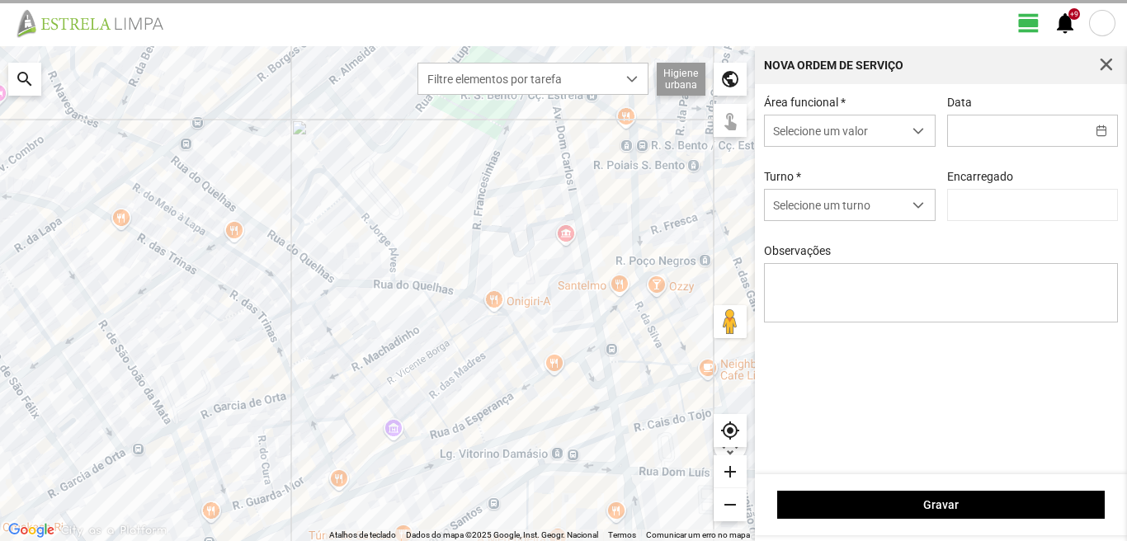
type input "[PERSON_NAME]"
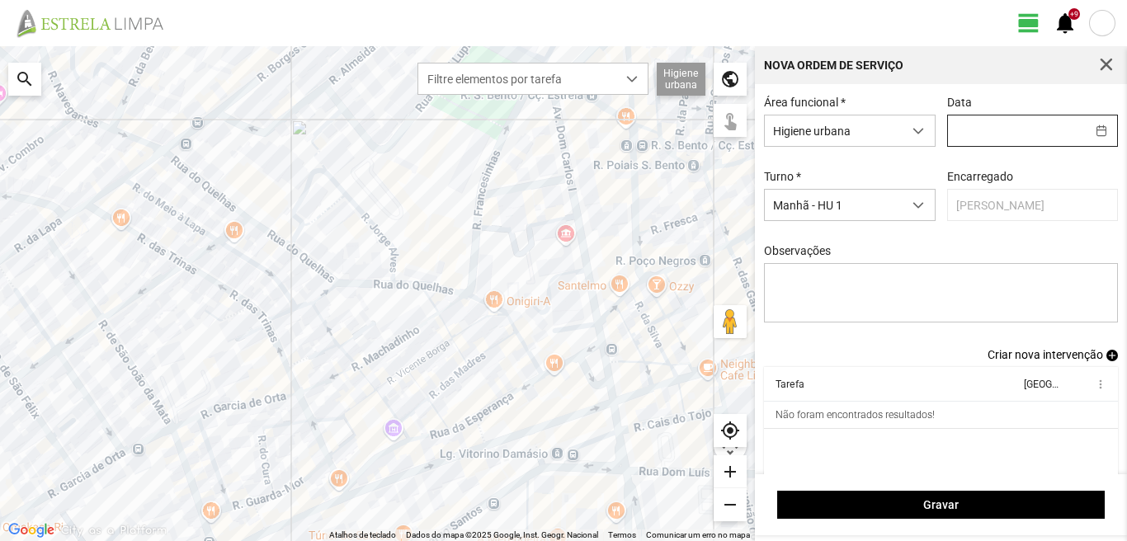
click at [971, 135] on input "text" at bounding box center [1017, 131] width 138 height 31
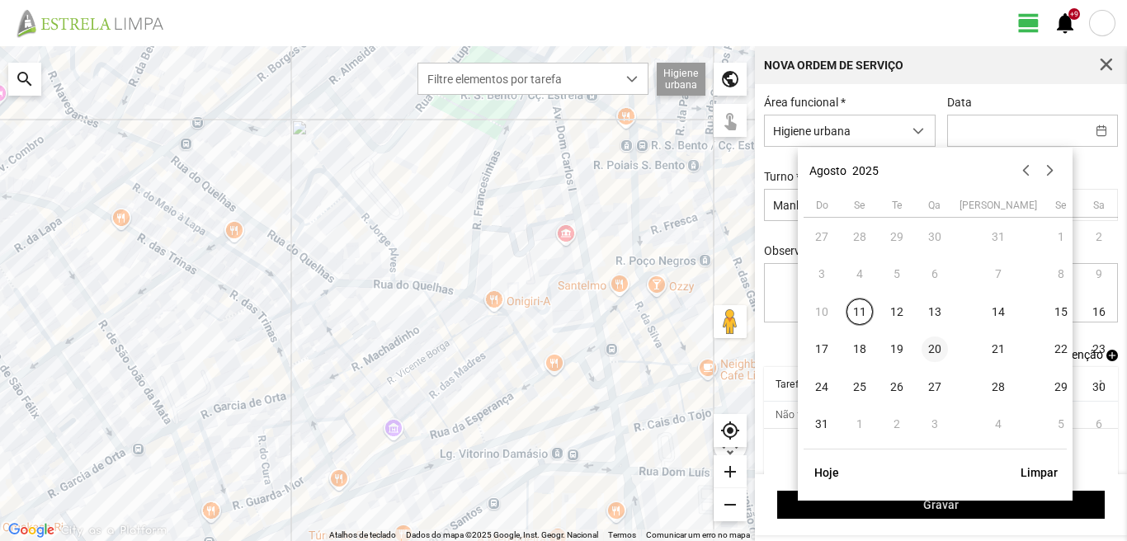
click at [938, 351] on span "20" at bounding box center [935, 350] width 26 height 26
type input "[DATE]"
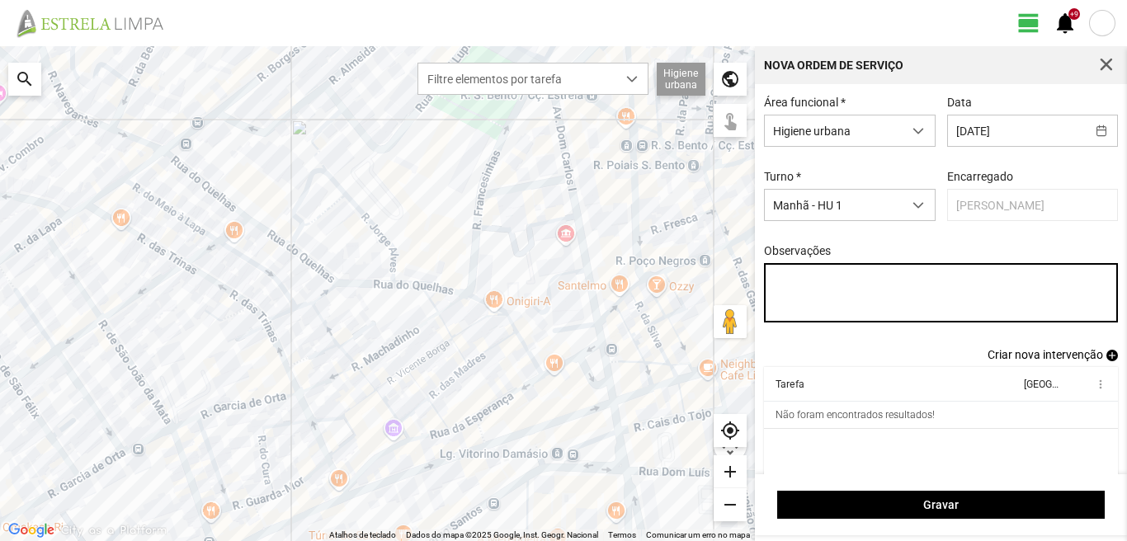
click at [798, 284] on textarea "Observações" at bounding box center [941, 292] width 355 height 59
type textarea "6-45-49-Eo38-ferias 47-descanso Ao serviço-10-17-22-25-36-39-44-50"
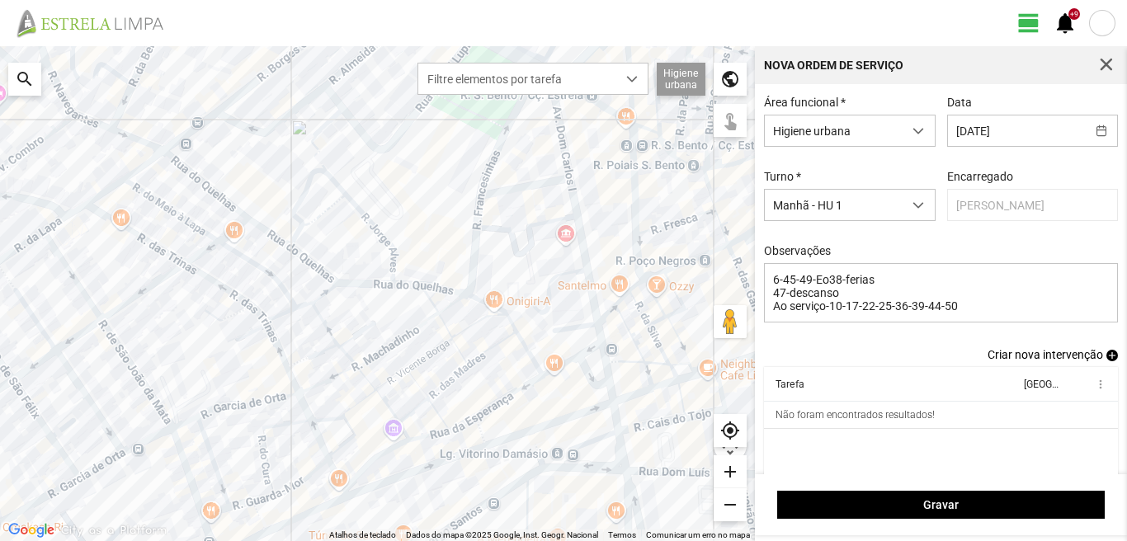
click at [1107, 358] on span "add" at bounding box center [1113, 356] width 12 height 12
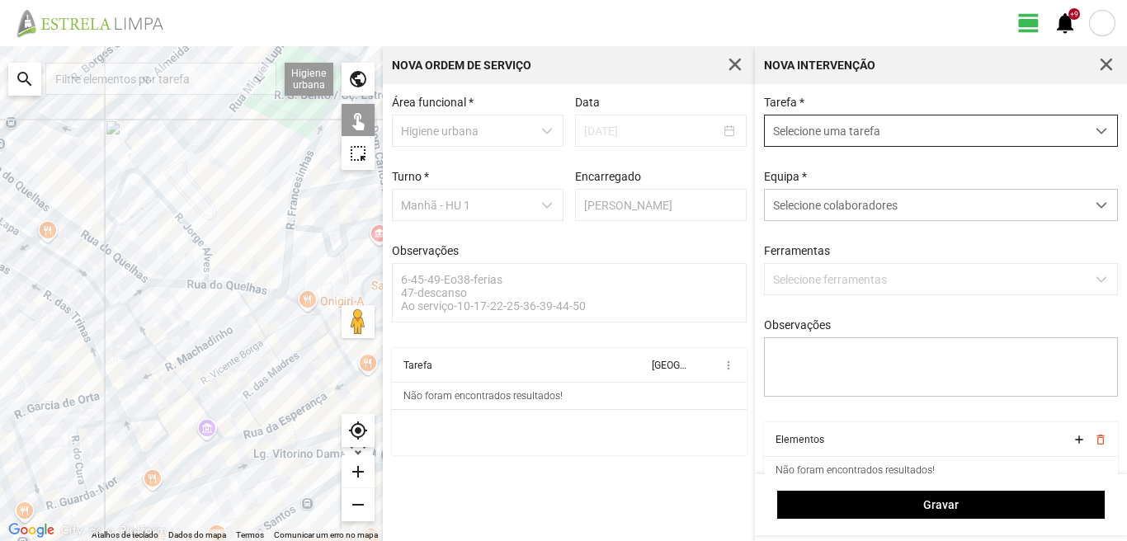
click at [829, 132] on span "Selecione uma tarefa" at bounding box center [925, 131] width 321 height 31
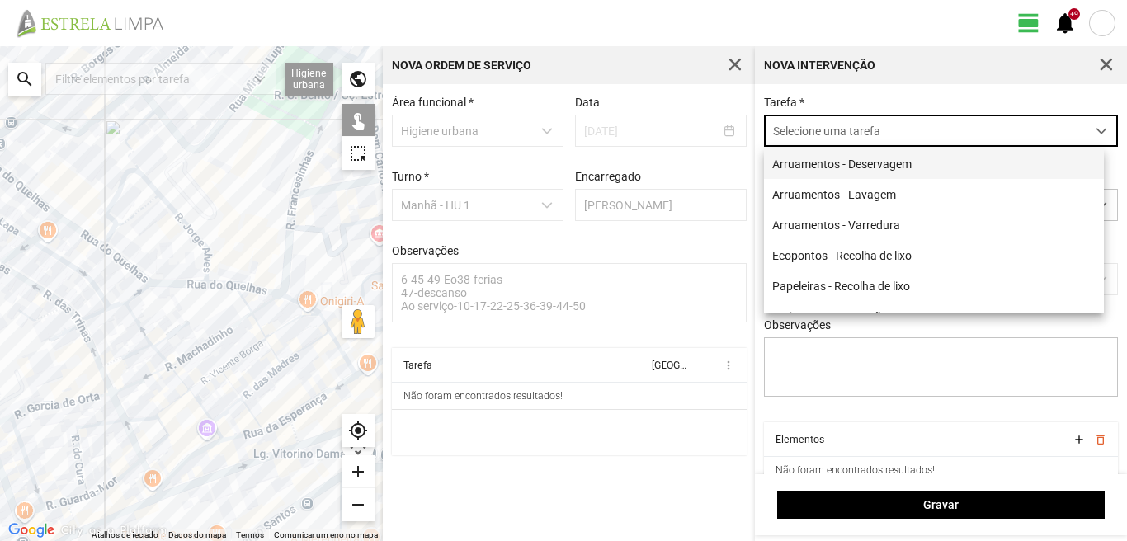
scroll to position [9, 73]
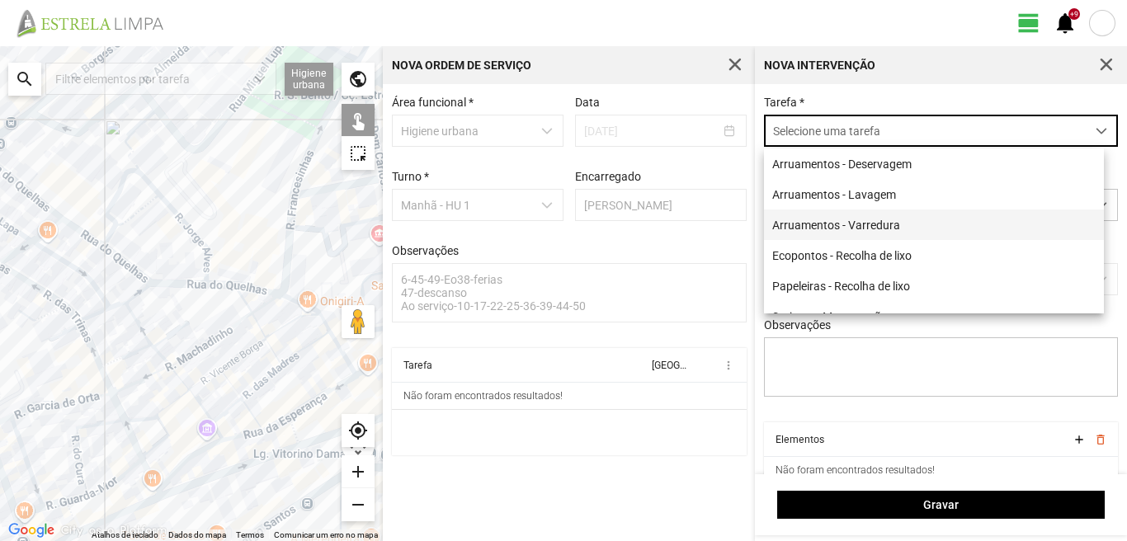
click at [830, 226] on li "Arruamentos - Varredura" at bounding box center [934, 225] width 340 height 31
click at [773, 232] on span "Arruamentos - Varredura" at bounding box center [773, 232] width 0 height 0
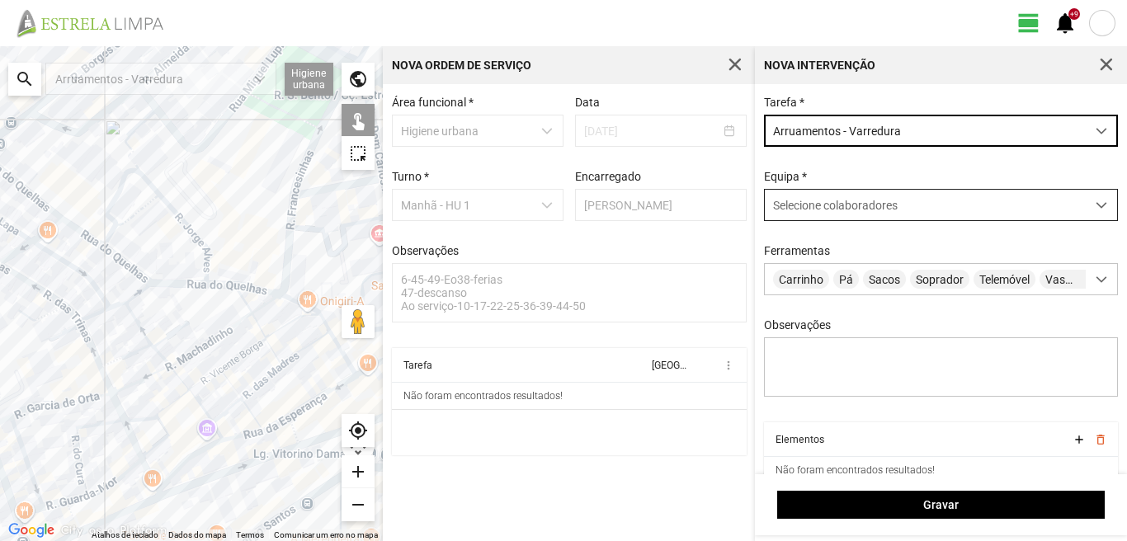
click at [871, 215] on div "Selecione colaboradores" at bounding box center [925, 205] width 321 height 31
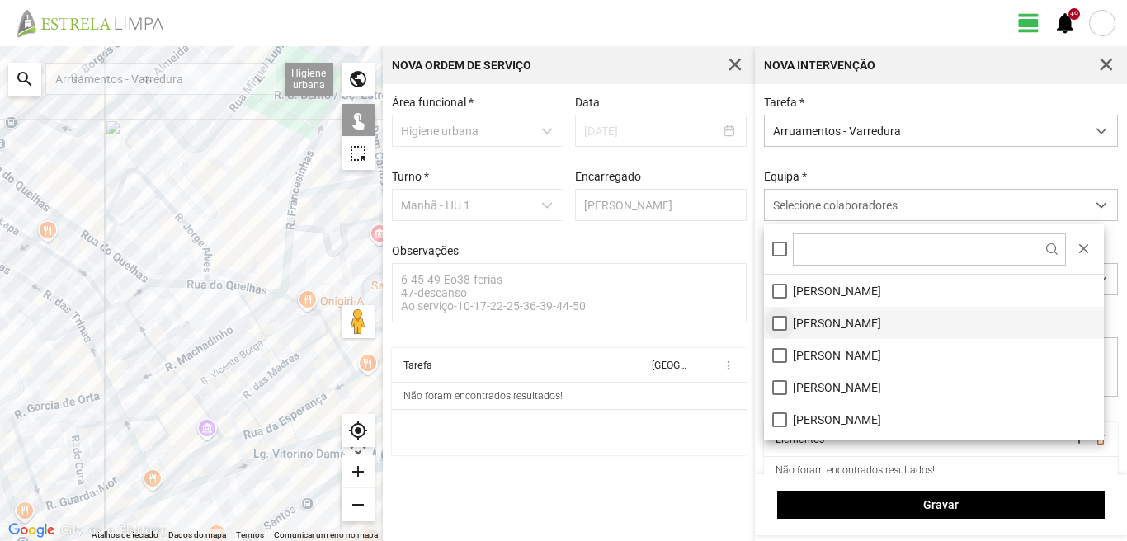
click at [773, 323] on li "[PERSON_NAME]" at bounding box center [934, 323] width 340 height 32
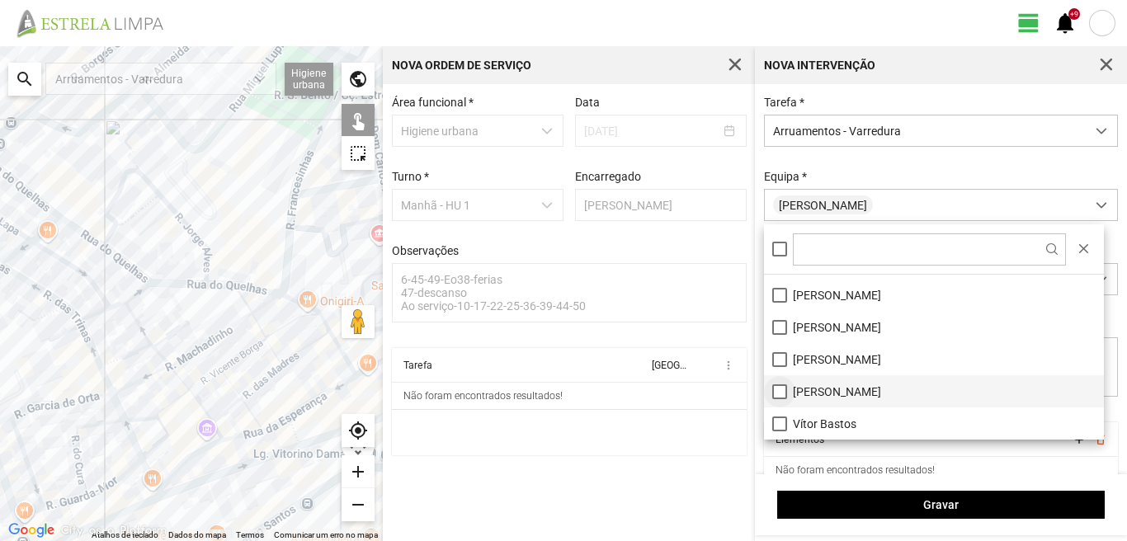
click at [780, 389] on li "[PERSON_NAME]" at bounding box center [934, 392] width 340 height 32
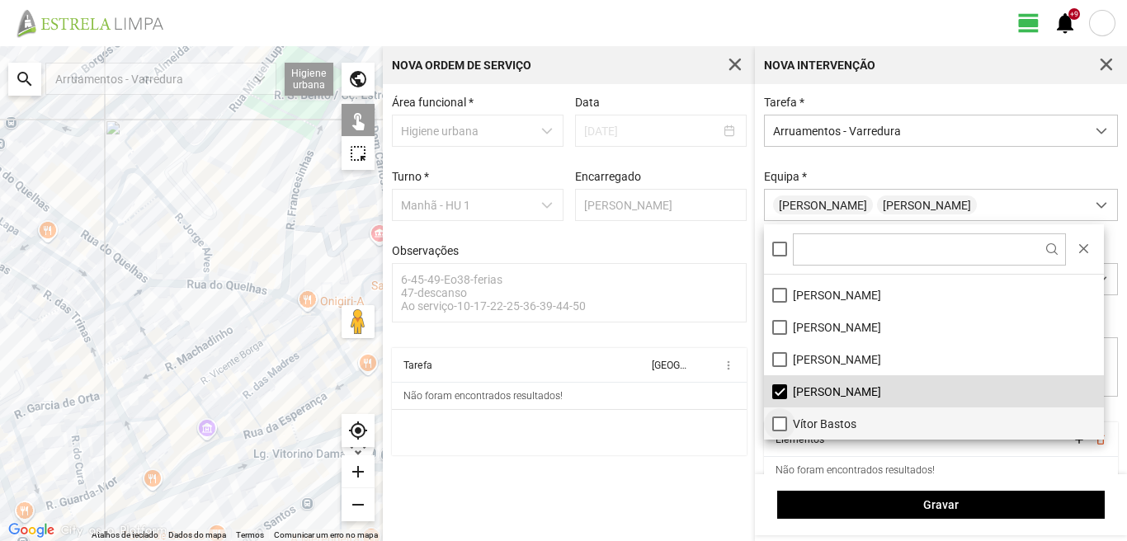
click at [778, 421] on li "Vítor Bastos" at bounding box center [934, 424] width 340 height 32
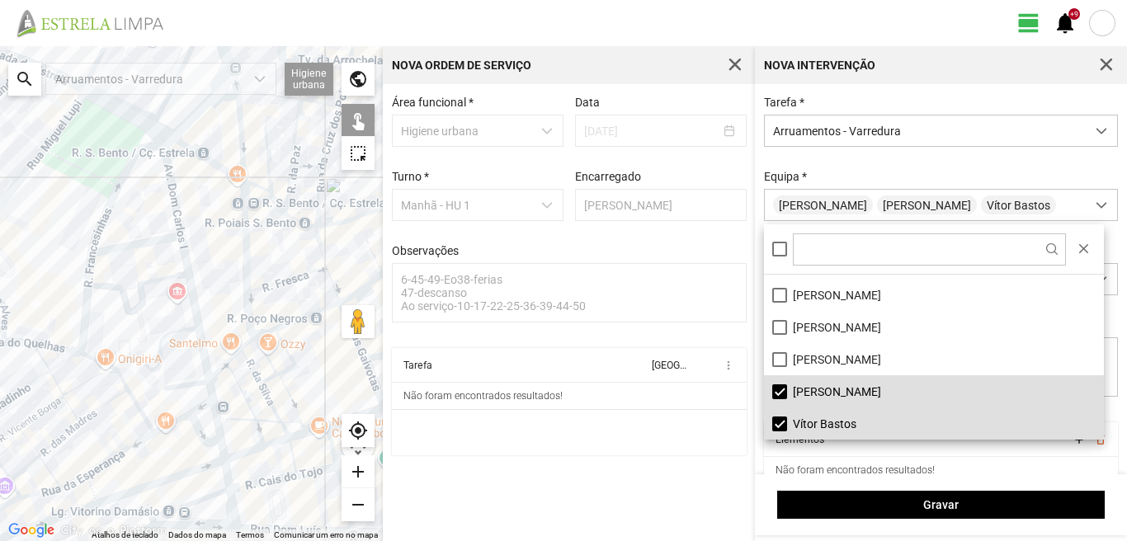
drag, startPoint x: 343, startPoint y: 295, endPoint x: 136, endPoint y: 352, distance: 214.0
click at [136, 352] on div at bounding box center [191, 293] width 383 height 495
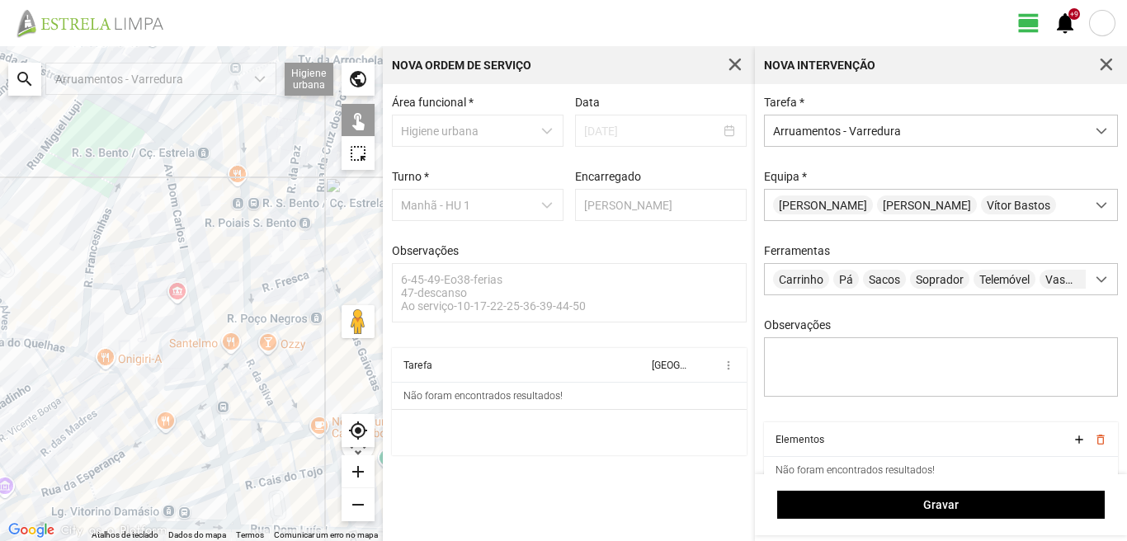
click at [169, 172] on div at bounding box center [191, 293] width 383 height 495
click at [141, 241] on div at bounding box center [191, 293] width 383 height 495
drag, startPoint x: 188, startPoint y: 262, endPoint x: 187, endPoint y: 290, distance: 28.1
click at [189, 261] on div at bounding box center [191, 293] width 383 height 495
click at [189, 384] on div at bounding box center [191, 293] width 383 height 495
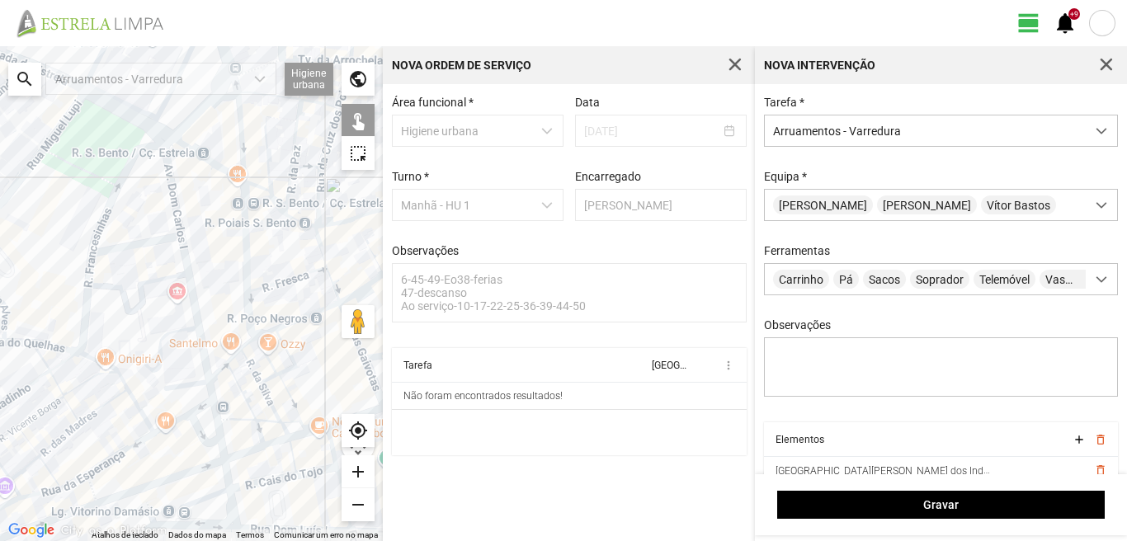
click at [198, 309] on div at bounding box center [191, 293] width 383 height 495
click at [193, 300] on div at bounding box center [191, 293] width 383 height 495
click at [210, 385] on div at bounding box center [191, 293] width 383 height 495
click at [174, 402] on div at bounding box center [191, 293] width 383 height 495
click at [201, 405] on div at bounding box center [191, 293] width 383 height 495
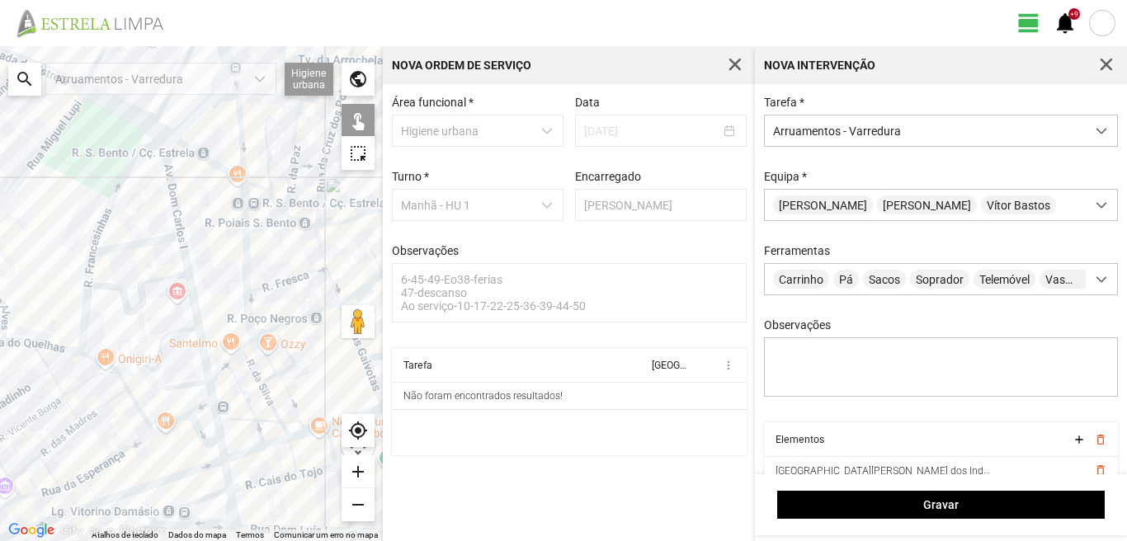
click at [197, 423] on div at bounding box center [191, 293] width 383 height 495
click at [194, 426] on div at bounding box center [191, 293] width 383 height 495
click at [216, 418] on div at bounding box center [191, 293] width 383 height 495
click at [221, 449] on div at bounding box center [191, 293] width 383 height 495
drag, startPoint x: 221, startPoint y: 468, endPoint x: 230, endPoint y: 423, distance: 46.3
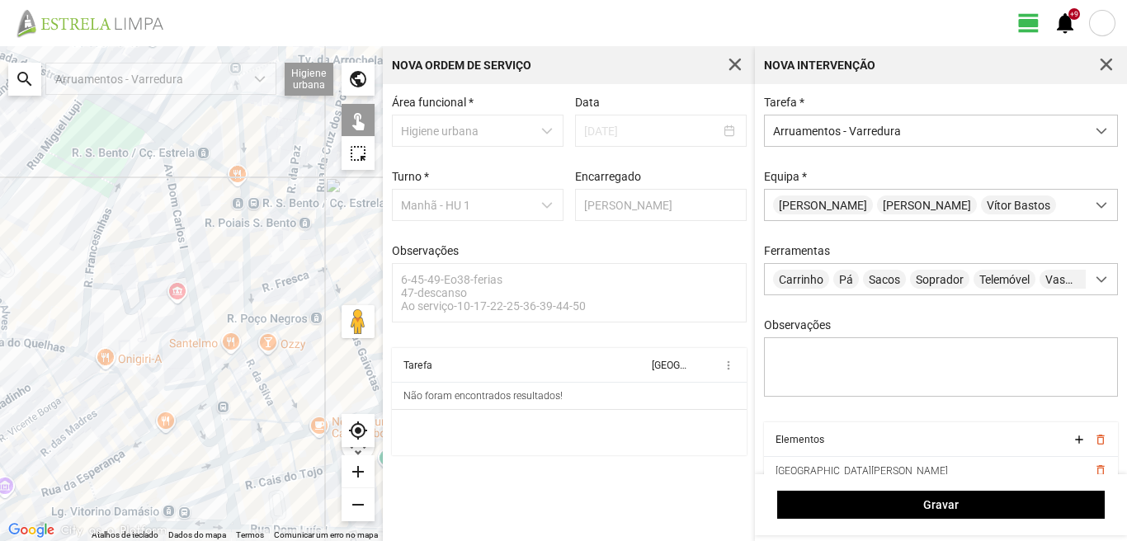
click at [230, 423] on div at bounding box center [191, 293] width 383 height 495
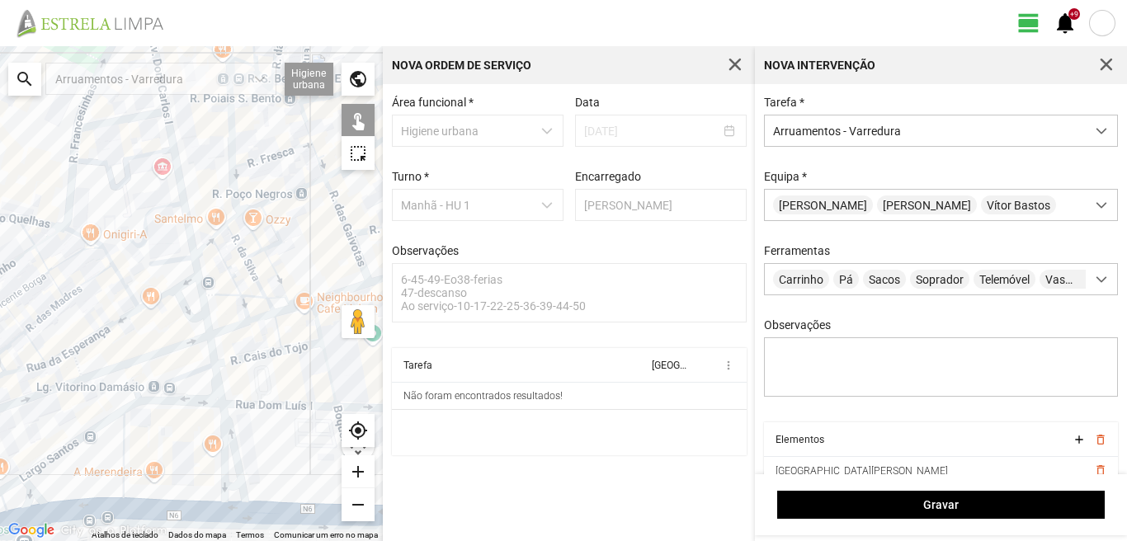
drag, startPoint x: 236, startPoint y: 401, endPoint x: 218, endPoint y: 296, distance: 106.4
click at [218, 296] on div at bounding box center [191, 293] width 383 height 495
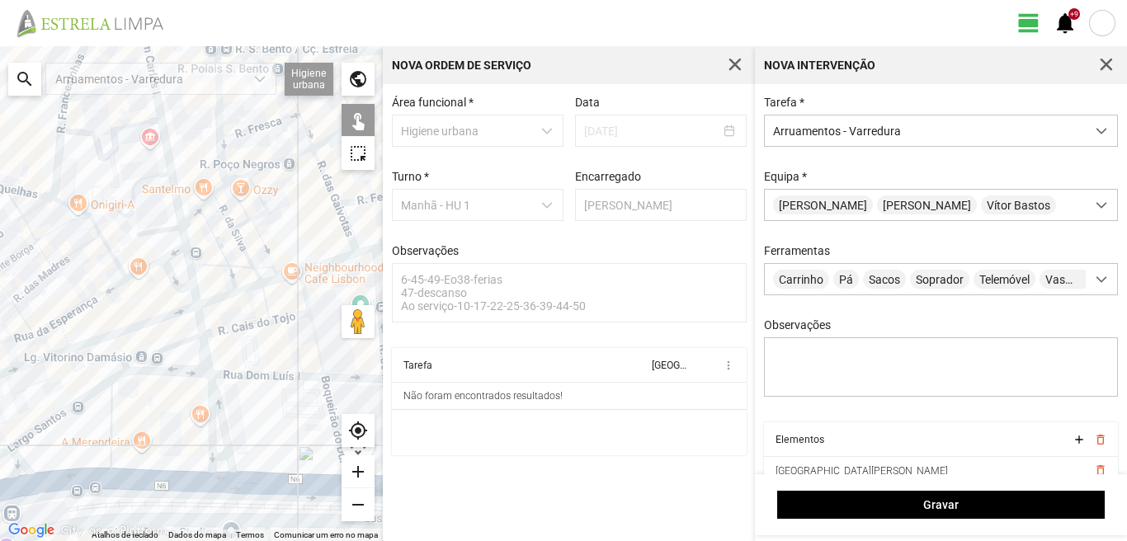
click at [200, 324] on div at bounding box center [191, 293] width 383 height 495
click at [181, 344] on div at bounding box center [191, 293] width 383 height 495
click at [204, 349] on div at bounding box center [191, 293] width 383 height 495
click at [197, 325] on div at bounding box center [191, 293] width 383 height 495
click at [215, 398] on div at bounding box center [191, 293] width 383 height 495
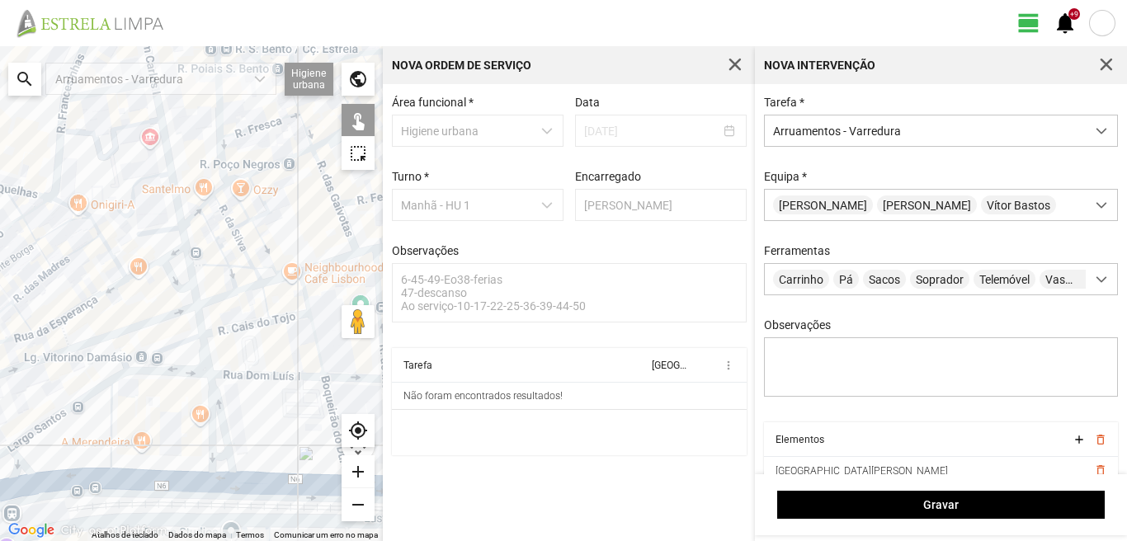
click at [206, 409] on div at bounding box center [191, 293] width 383 height 495
click at [215, 454] on div at bounding box center [191, 293] width 383 height 495
click at [207, 477] on div at bounding box center [191, 293] width 383 height 495
click at [106, 441] on div at bounding box center [191, 293] width 383 height 495
click at [114, 436] on div at bounding box center [191, 293] width 383 height 495
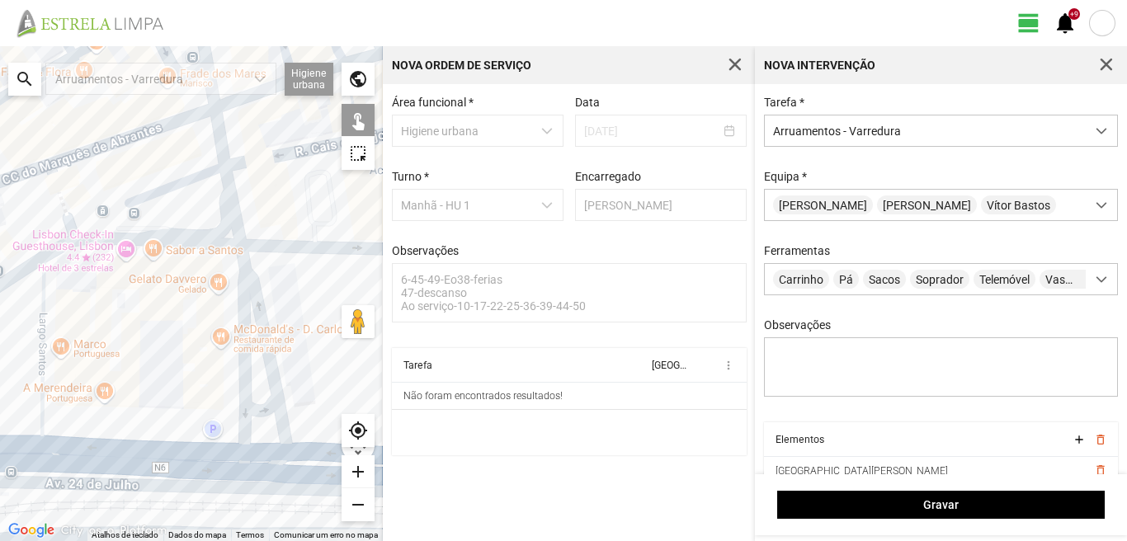
drag, startPoint x: 162, startPoint y: 395, endPoint x: 177, endPoint y: 270, distance: 126.4
click at [177, 270] on div at bounding box center [191, 293] width 383 height 495
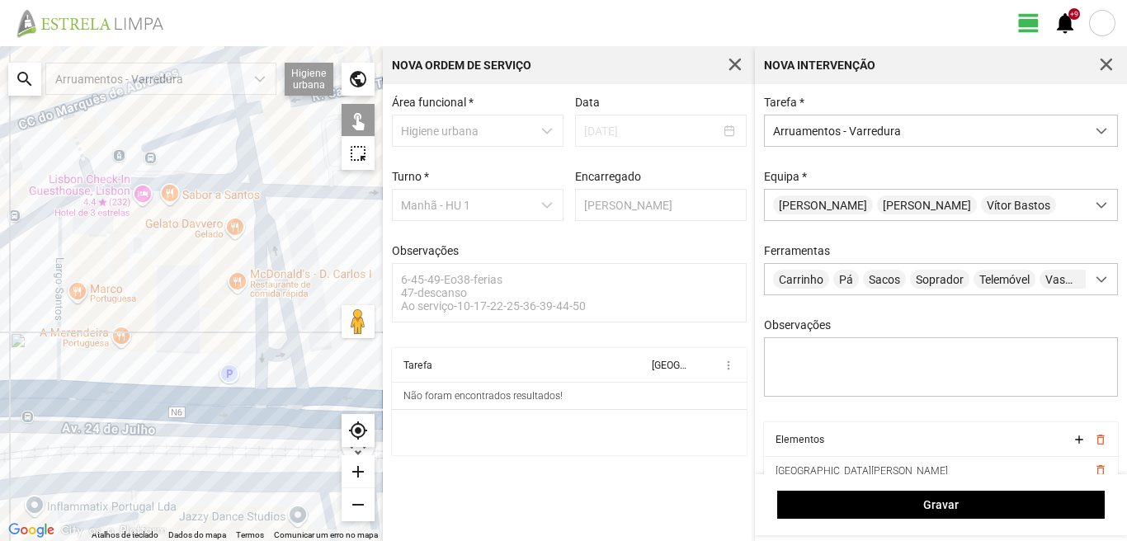
drag, startPoint x: 253, startPoint y: 276, endPoint x: 247, endPoint y: 314, distance: 37.6
click at [253, 279] on div at bounding box center [191, 293] width 383 height 495
click at [269, 394] on div at bounding box center [191, 293] width 383 height 495
click at [258, 403] on div at bounding box center [191, 293] width 383 height 495
click at [162, 400] on div at bounding box center [191, 293] width 383 height 495
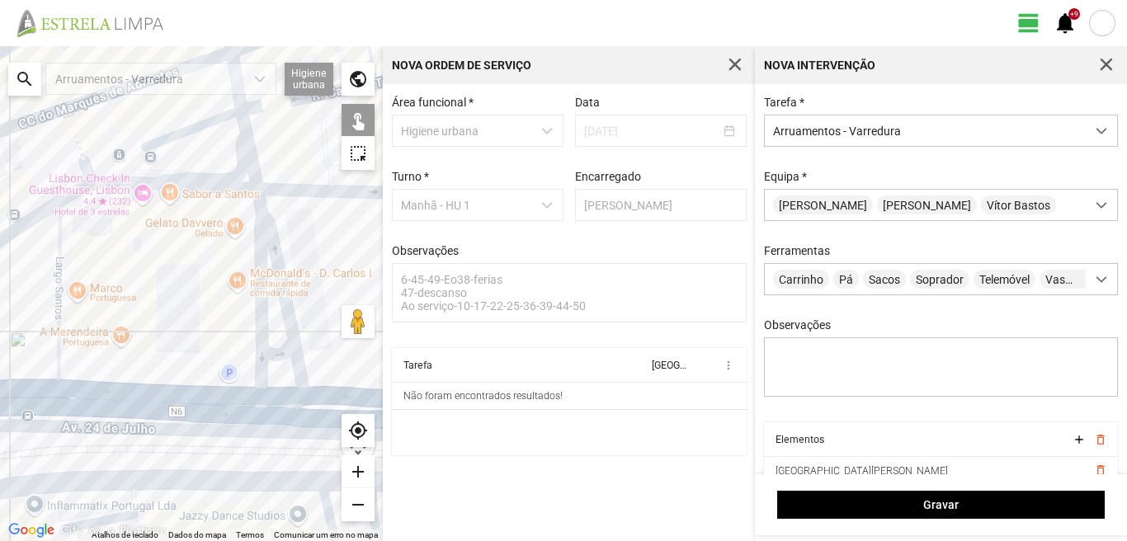
click at [254, 292] on div at bounding box center [191, 293] width 383 height 495
click at [54, 278] on div at bounding box center [191, 293] width 383 height 495
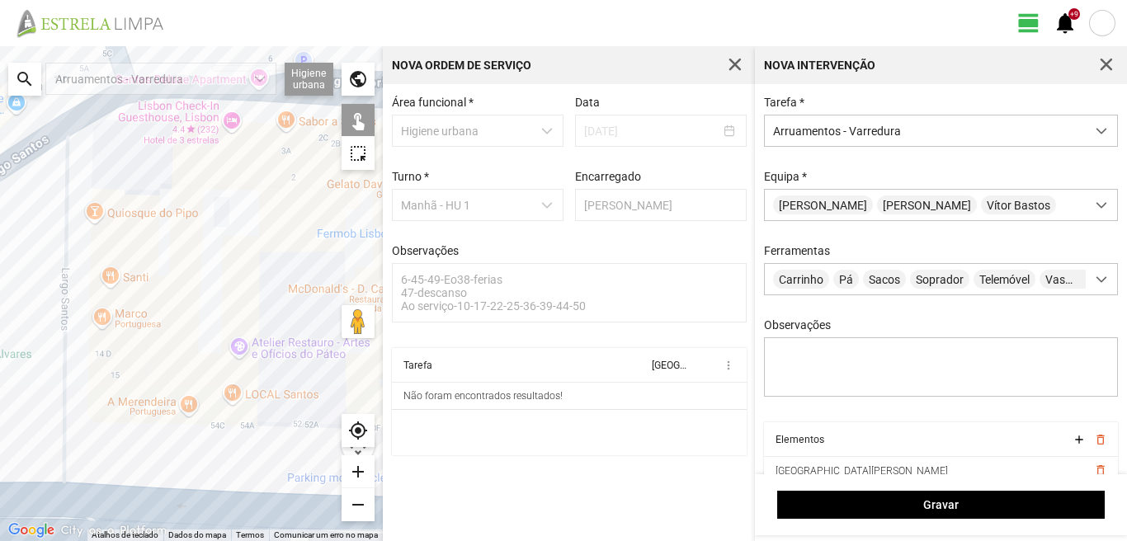
click at [59, 278] on div at bounding box center [191, 293] width 383 height 495
click at [162, 252] on div at bounding box center [191, 293] width 383 height 495
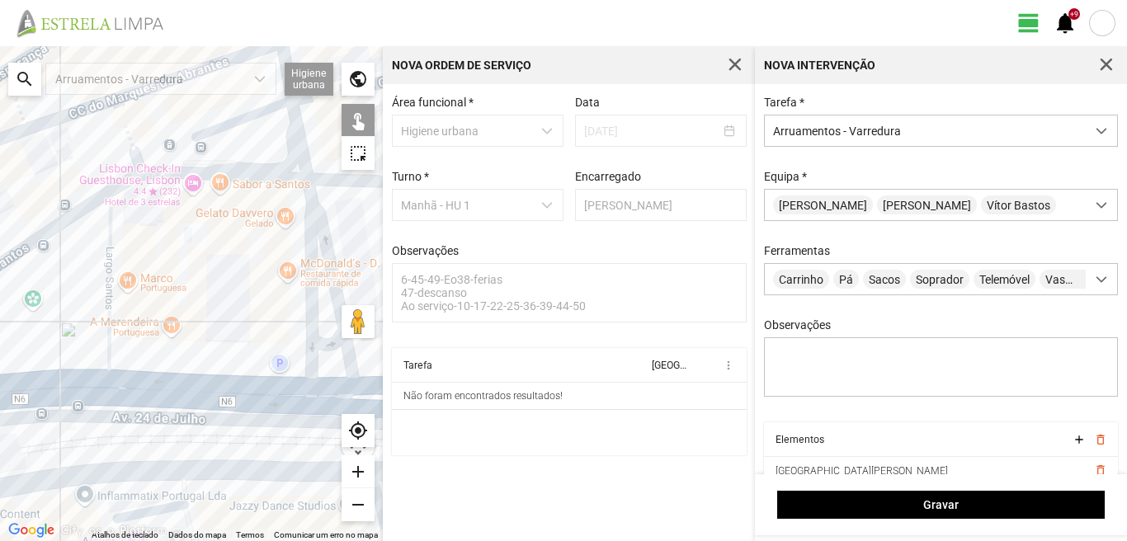
drag, startPoint x: 197, startPoint y: 177, endPoint x: 115, endPoint y: 193, distance: 84.0
click at [184, 180] on div at bounding box center [191, 293] width 383 height 495
click at [72, 210] on div at bounding box center [191, 293] width 383 height 495
click at [163, 172] on div at bounding box center [191, 293] width 383 height 495
click at [62, 385] on div at bounding box center [191, 293] width 383 height 495
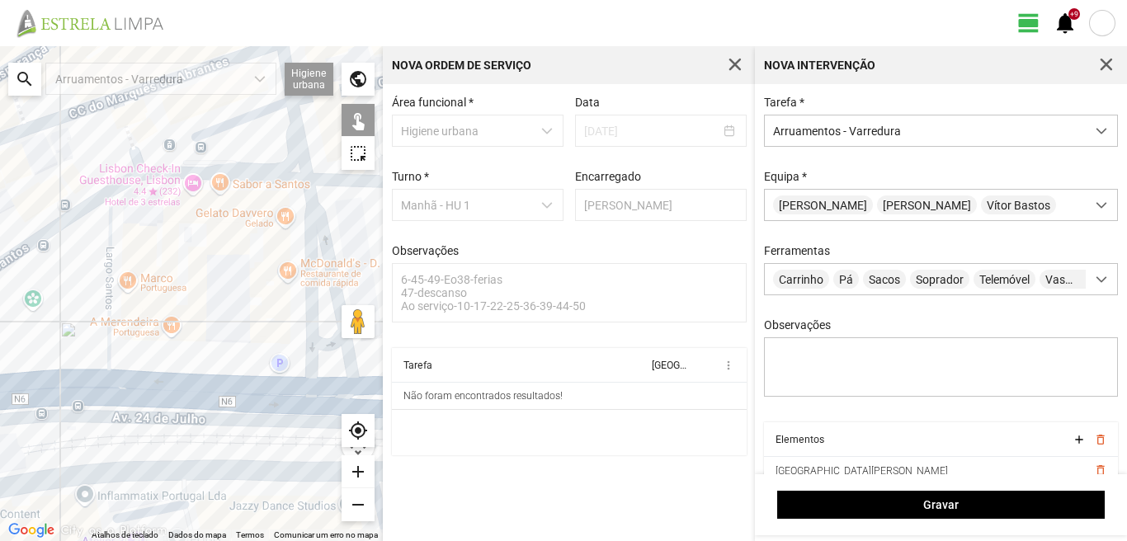
drag, startPoint x: 58, startPoint y: 375, endPoint x: 120, endPoint y: 346, distance: 68.3
click at [120, 346] on div at bounding box center [191, 293] width 383 height 495
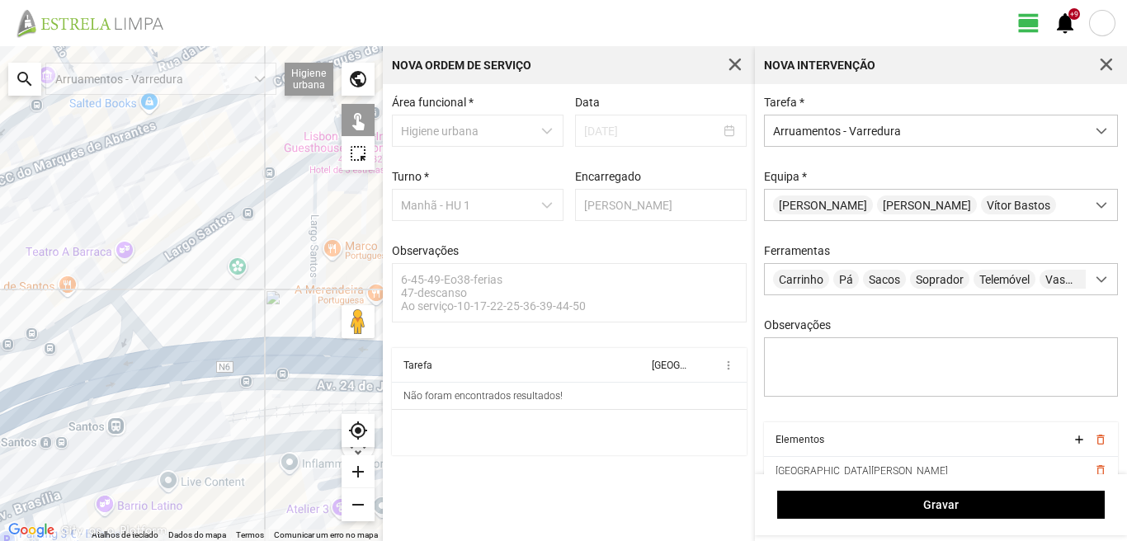
drag, startPoint x: 75, startPoint y: 334, endPoint x: 253, endPoint y: 311, distance: 179.8
click at [253, 311] on div at bounding box center [191, 293] width 383 height 495
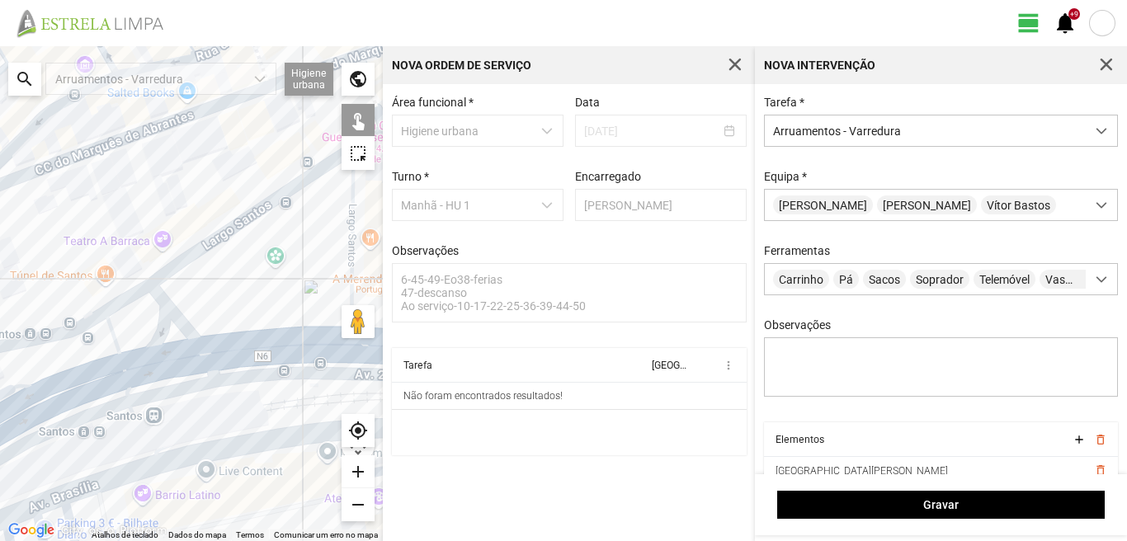
click at [202, 359] on div at bounding box center [191, 293] width 383 height 495
click at [172, 321] on div at bounding box center [191, 293] width 383 height 495
click at [122, 304] on div at bounding box center [191, 293] width 383 height 495
click at [117, 330] on div at bounding box center [191, 293] width 383 height 495
click at [132, 367] on div at bounding box center [191, 293] width 383 height 495
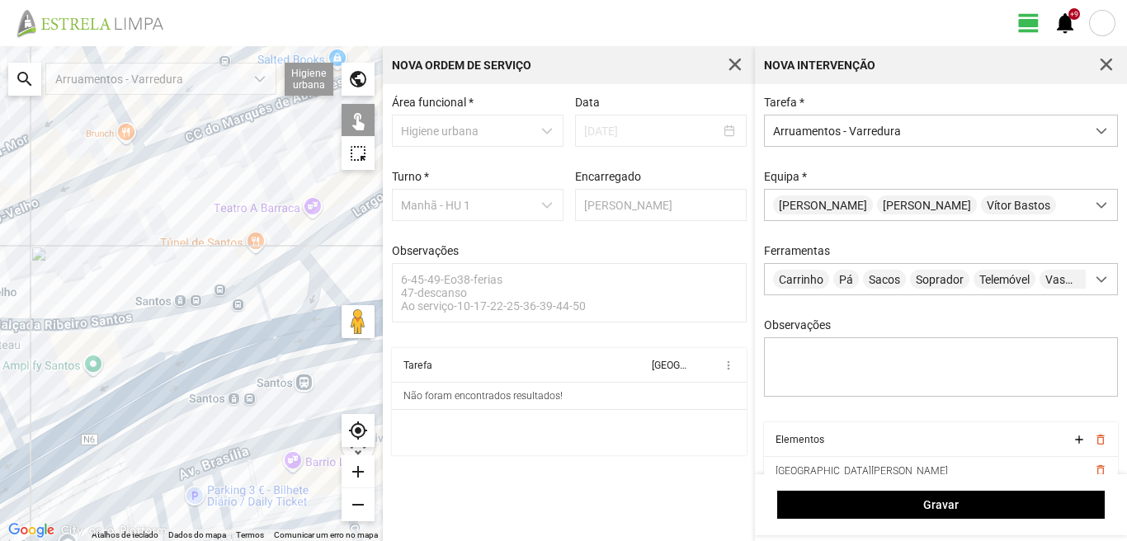
drag, startPoint x: 153, startPoint y: 366, endPoint x: 253, endPoint y: 339, distance: 103.3
click at [253, 339] on div at bounding box center [191, 293] width 383 height 495
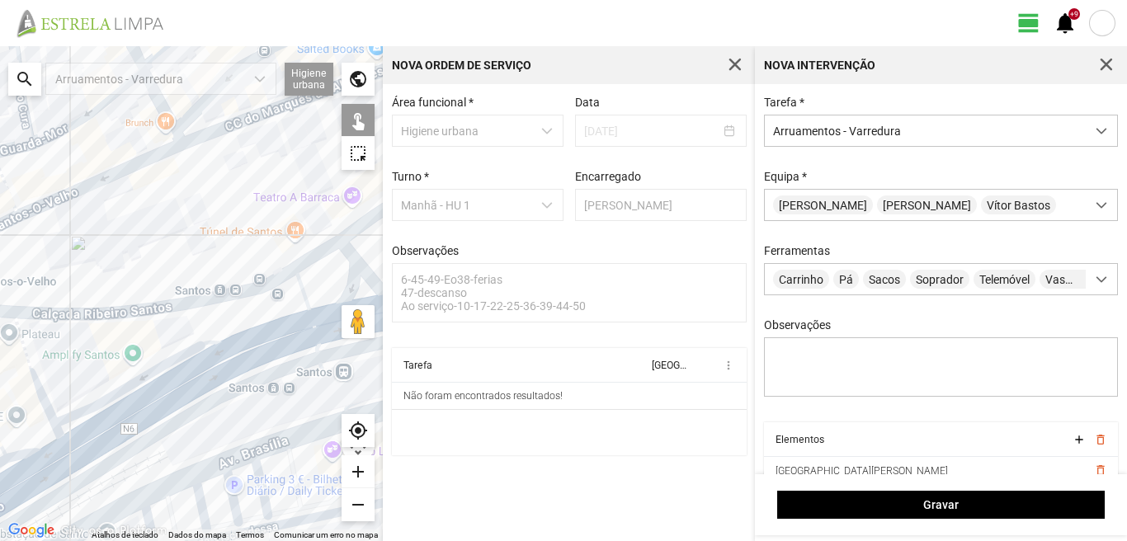
click at [40, 390] on div at bounding box center [191, 293] width 383 height 495
click at [35, 442] on div at bounding box center [191, 293] width 383 height 495
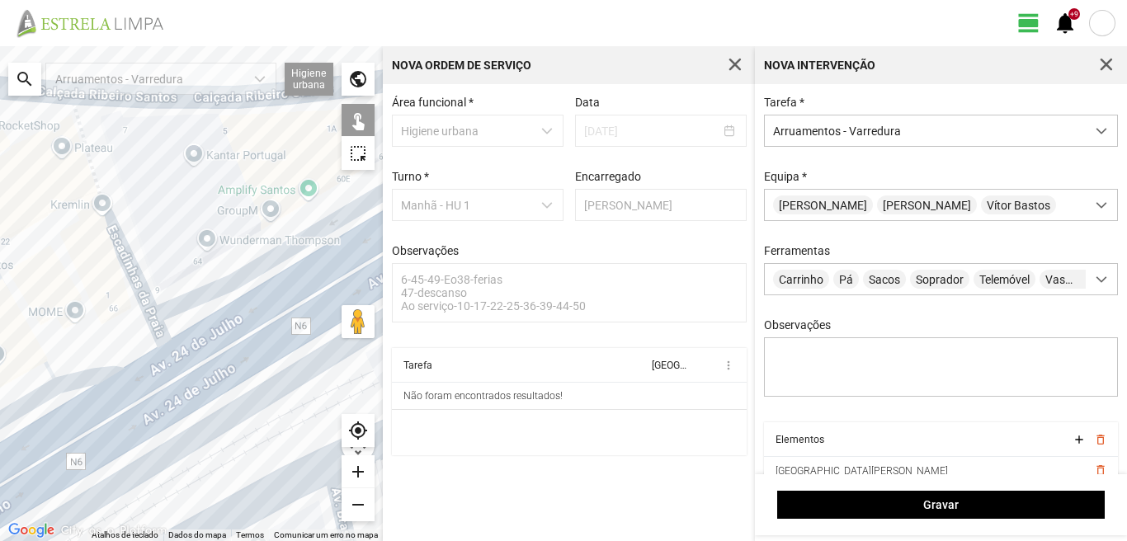
drag, startPoint x: 54, startPoint y: 452, endPoint x: 158, endPoint y: 326, distance: 164.1
click at [147, 341] on div at bounding box center [191, 293] width 383 height 495
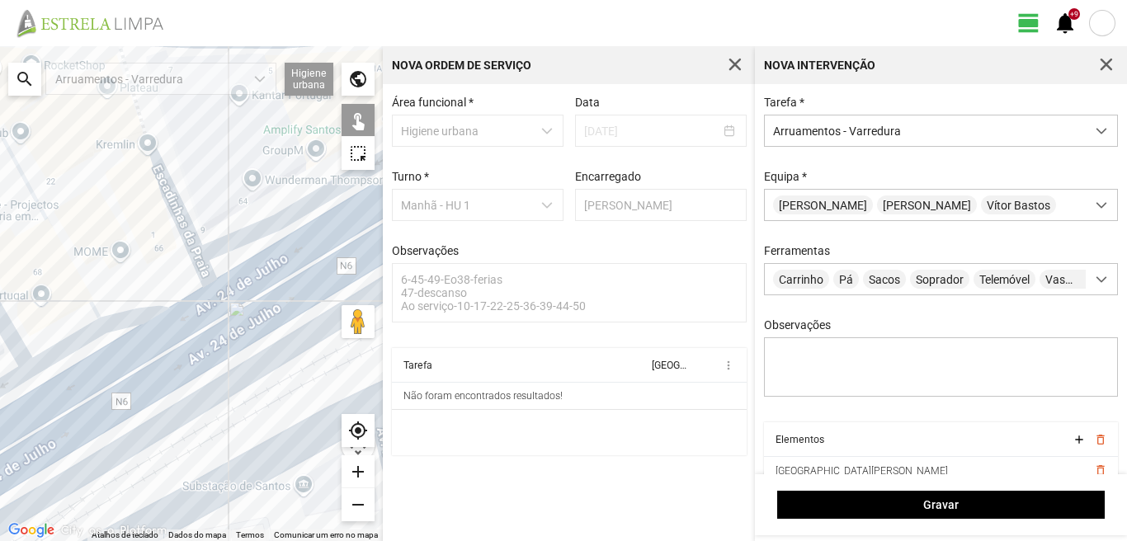
click at [127, 384] on div at bounding box center [191, 293] width 383 height 495
click at [79, 267] on div at bounding box center [191, 293] width 383 height 495
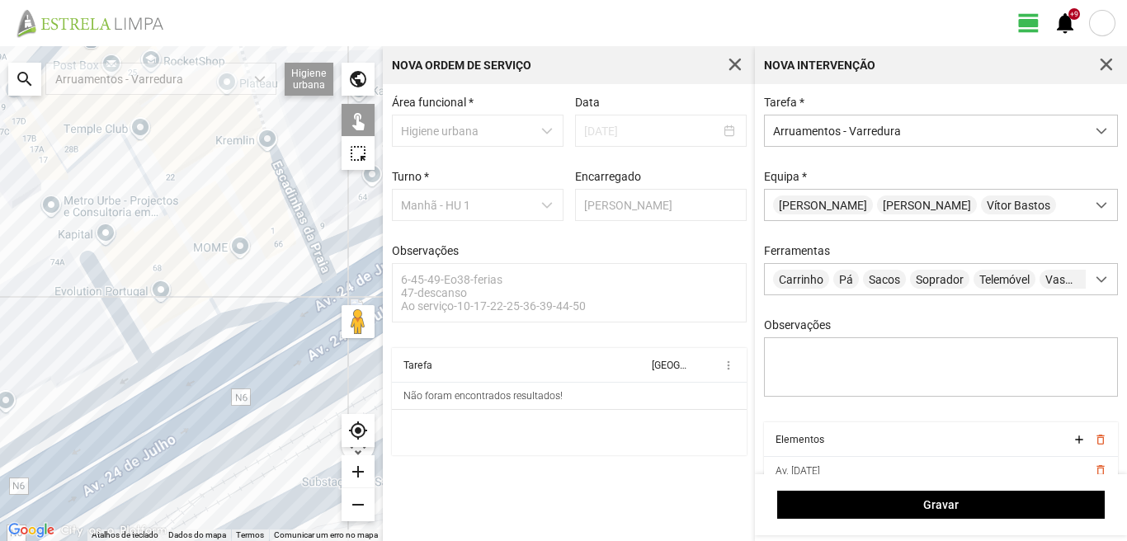
drag, startPoint x: 61, startPoint y: 335, endPoint x: 181, endPoint y: 331, distance: 119.7
click at [181, 331] on div at bounding box center [191, 293] width 383 height 495
drag, startPoint x: 103, startPoint y: 283, endPoint x: 126, endPoint y: 320, distance: 43.7
click at [109, 285] on div at bounding box center [191, 293] width 383 height 495
click at [184, 350] on div at bounding box center [191, 293] width 383 height 495
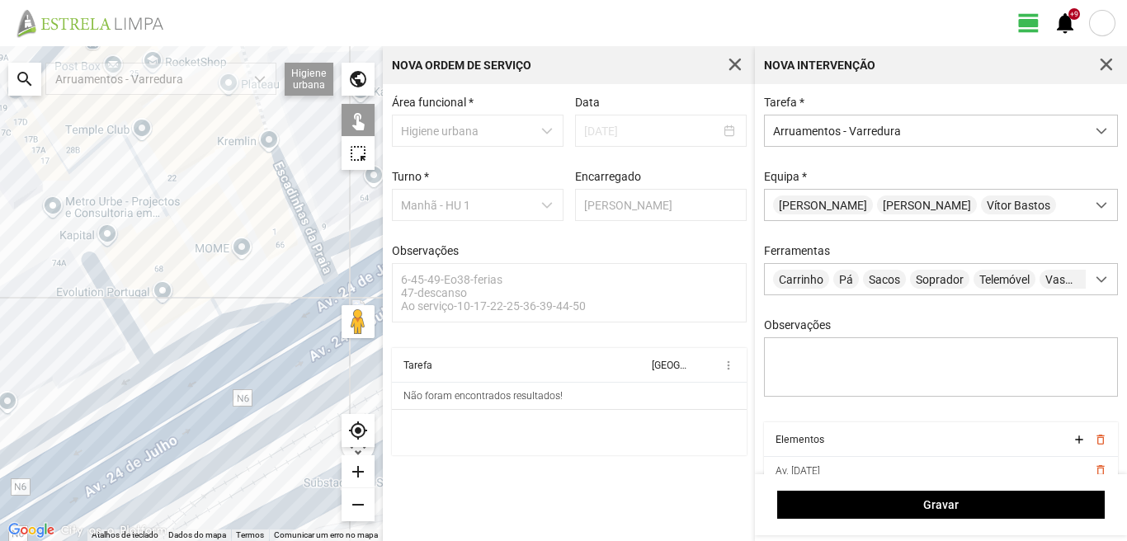
click at [135, 328] on div at bounding box center [191, 293] width 383 height 495
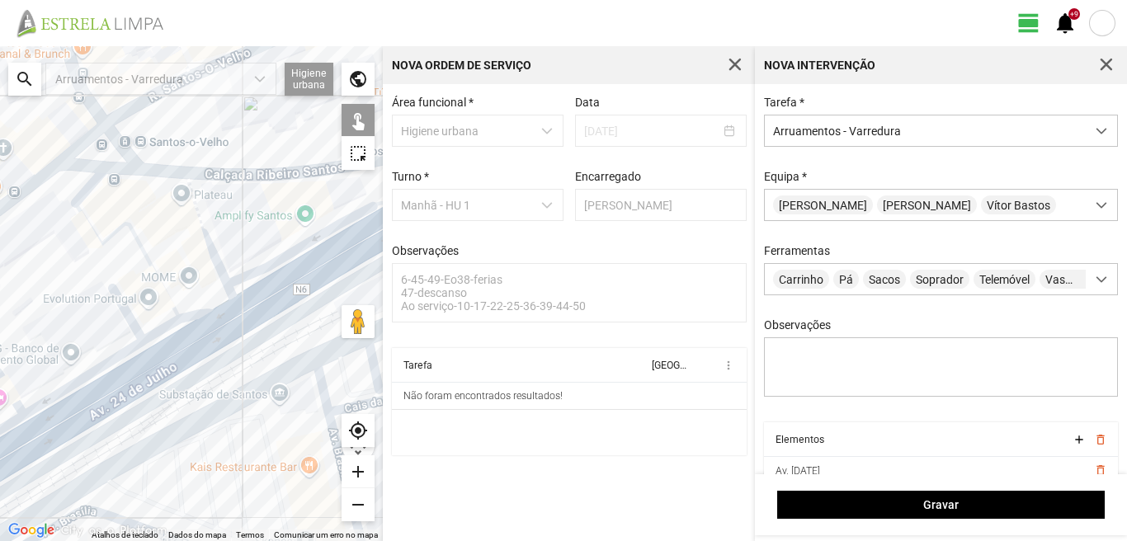
click at [89, 185] on div at bounding box center [191, 293] width 383 height 495
click at [81, 380] on div at bounding box center [191, 293] width 383 height 495
click at [102, 405] on div at bounding box center [191, 293] width 383 height 495
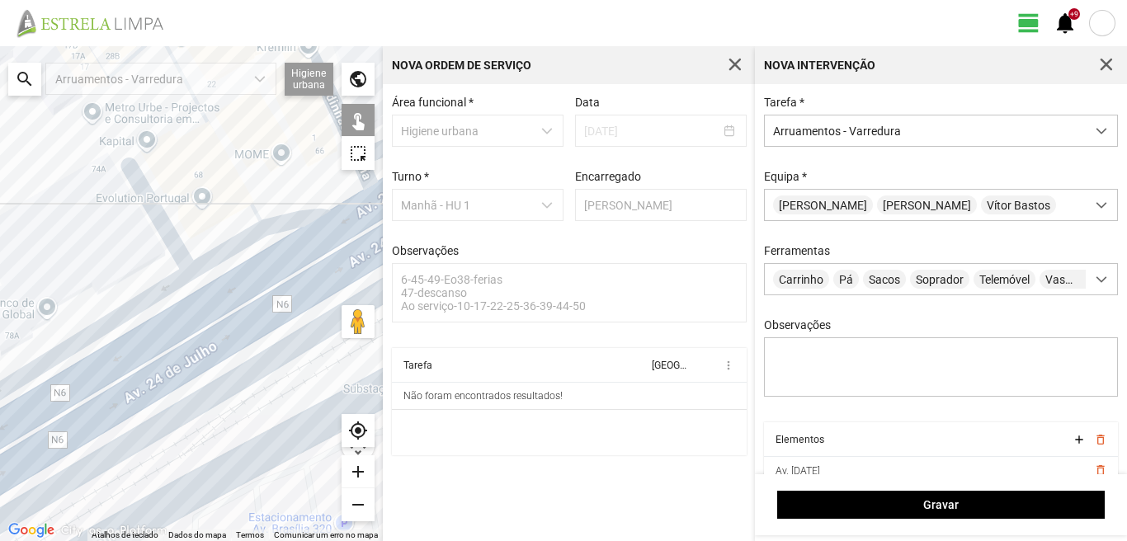
drag, startPoint x: 111, startPoint y: 376, endPoint x: 246, endPoint y: 284, distance: 163.4
click at [190, 312] on div at bounding box center [191, 293] width 383 height 495
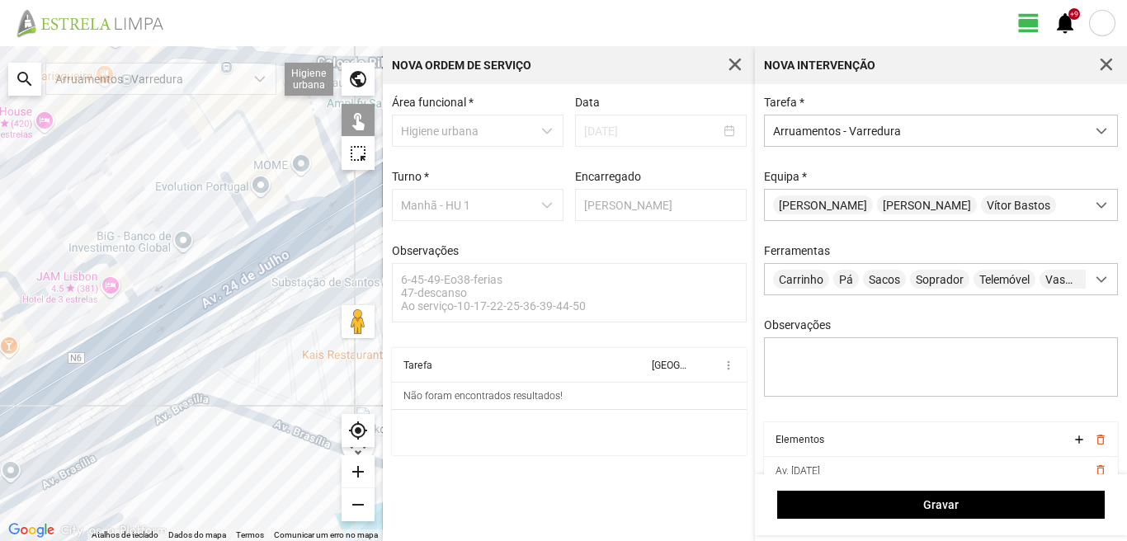
click at [69, 277] on div at bounding box center [191, 293] width 383 height 495
click at [78, 341] on div at bounding box center [191, 293] width 383 height 495
click at [97, 365] on div at bounding box center [191, 293] width 383 height 495
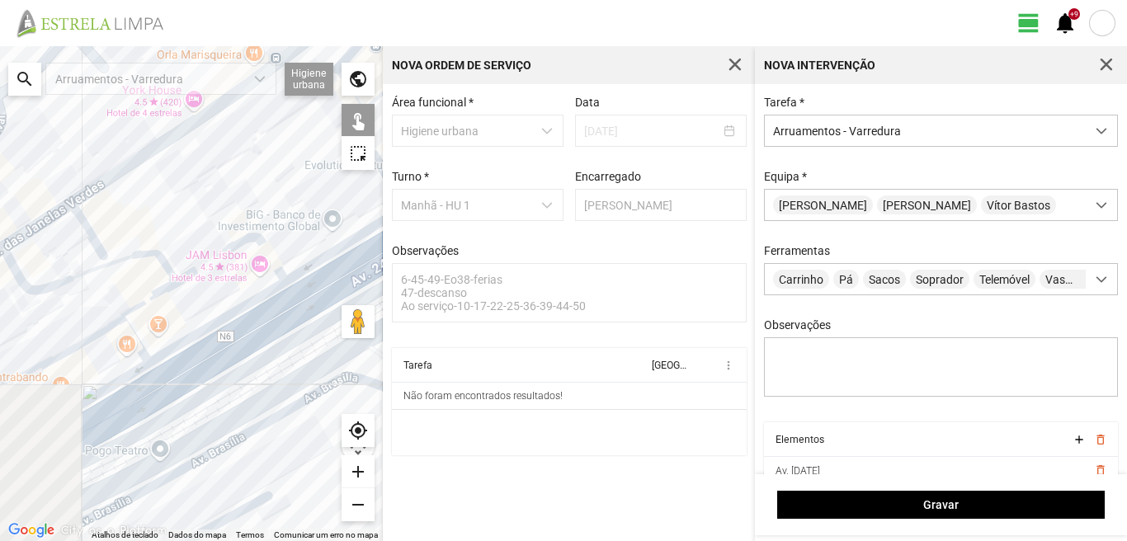
drag, startPoint x: 144, startPoint y: 343, endPoint x: 269, endPoint y: 329, distance: 126.2
click at [269, 329] on div at bounding box center [191, 293] width 383 height 495
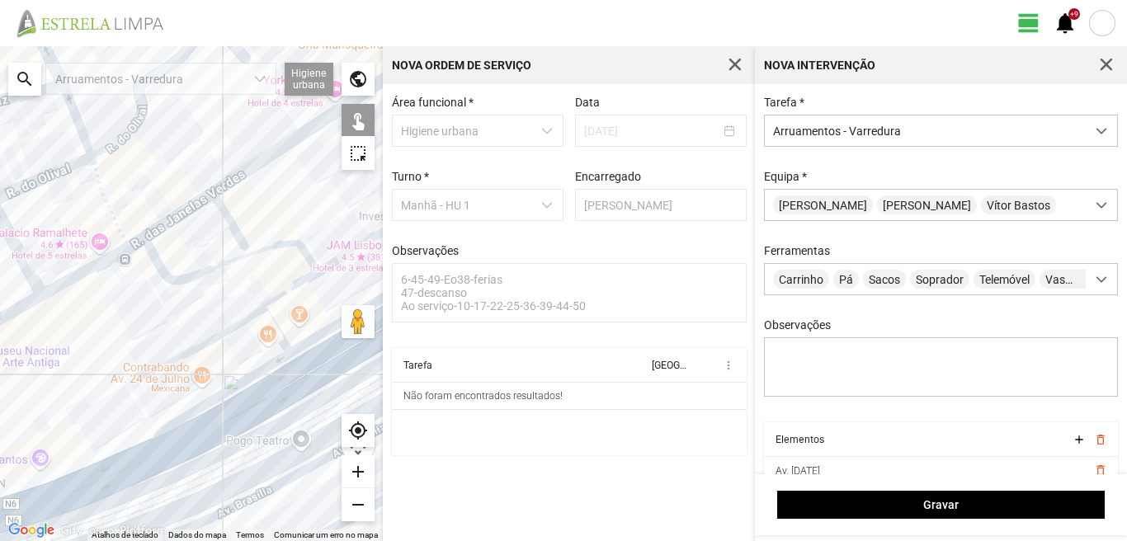
click at [221, 267] on div at bounding box center [191, 293] width 383 height 495
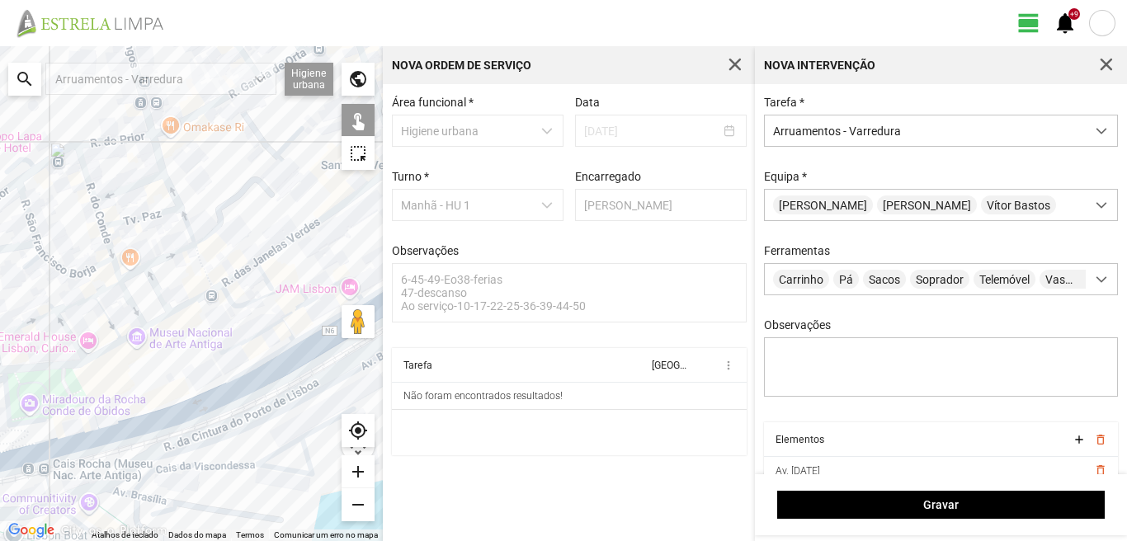
click at [290, 310] on div at bounding box center [191, 293] width 383 height 495
click at [267, 328] on div at bounding box center [191, 293] width 383 height 495
click at [288, 331] on div at bounding box center [191, 293] width 383 height 495
click at [278, 355] on div at bounding box center [191, 293] width 383 height 495
click at [278, 370] on div at bounding box center [191, 293] width 383 height 495
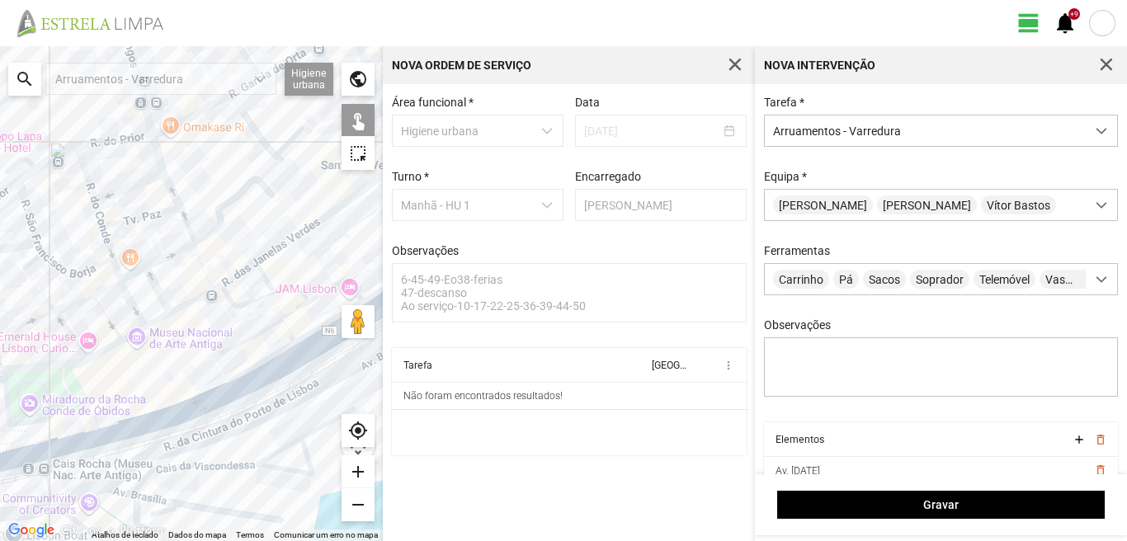
click at [194, 410] on div at bounding box center [191, 293] width 383 height 495
click at [85, 431] on div at bounding box center [191, 293] width 383 height 495
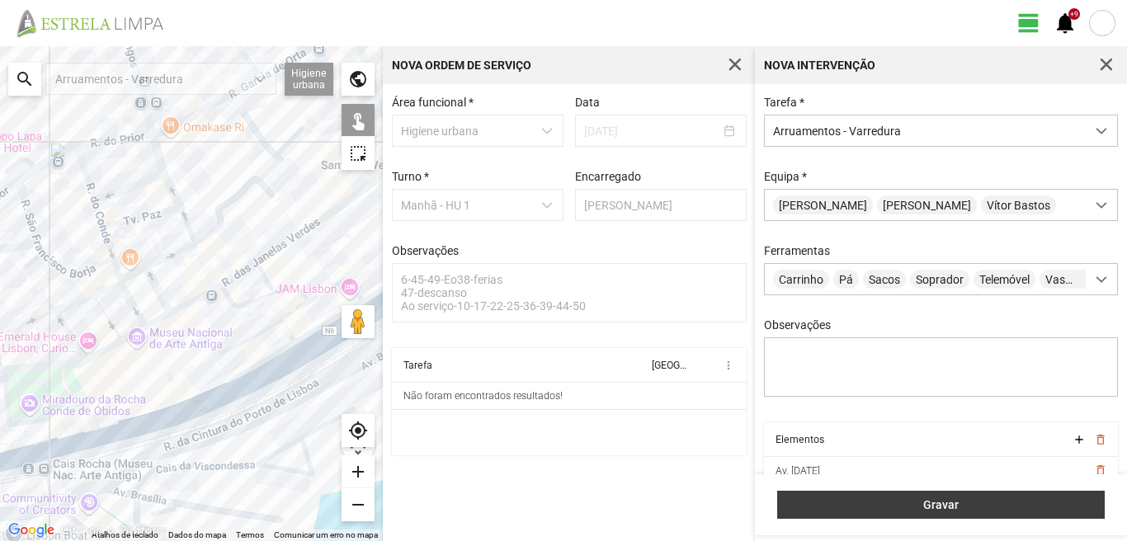
click at [881, 496] on button "Gravar" at bounding box center [941, 505] width 328 height 28
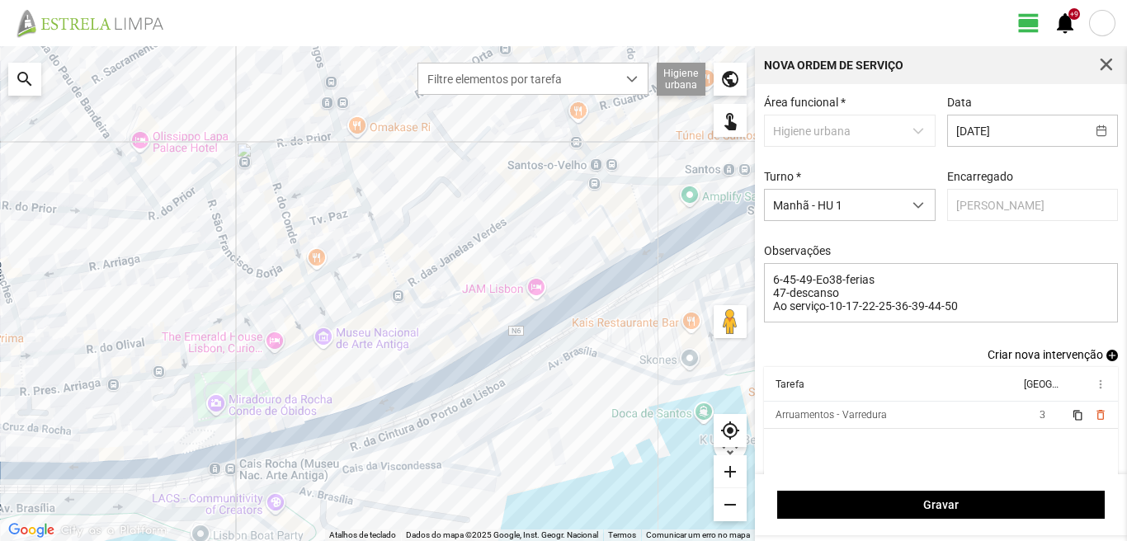
click at [1107, 357] on span "add" at bounding box center [1113, 356] width 12 height 12
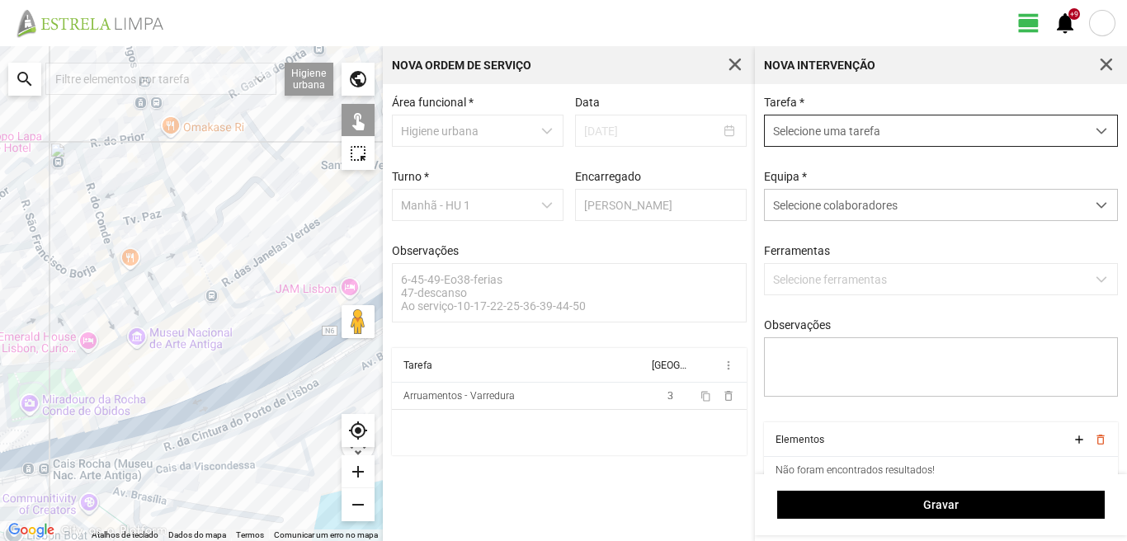
click at [880, 131] on span "Selecione uma tarefa" at bounding box center [925, 131] width 321 height 31
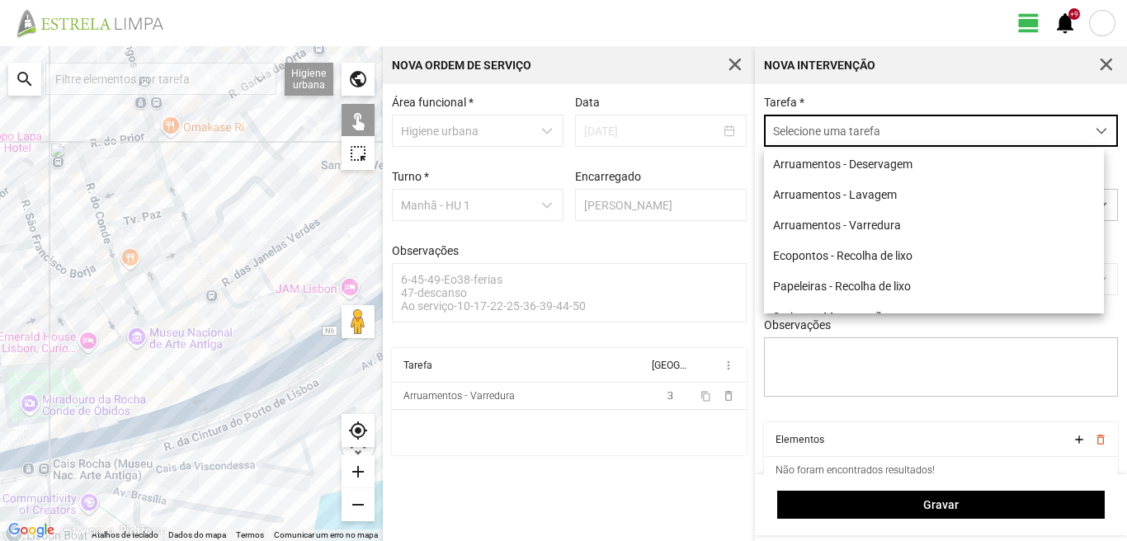
scroll to position [9, 73]
click at [884, 220] on li "Arruamentos - Varredura" at bounding box center [934, 225] width 340 height 31
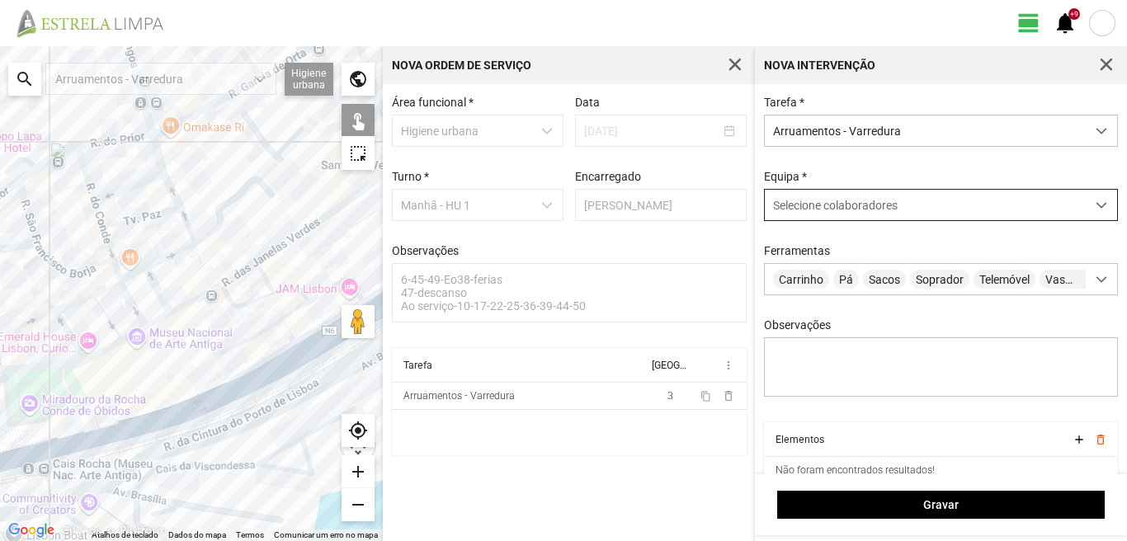
click at [867, 196] on div "Selecione colaboradores" at bounding box center [925, 205] width 321 height 31
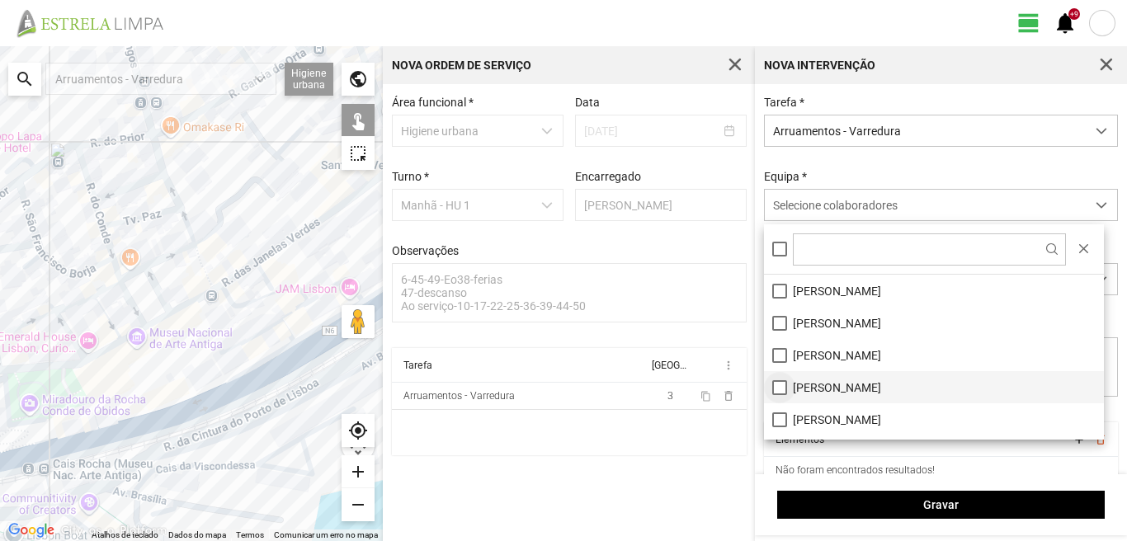
click at [782, 388] on li "[PERSON_NAME]" at bounding box center [934, 387] width 340 height 32
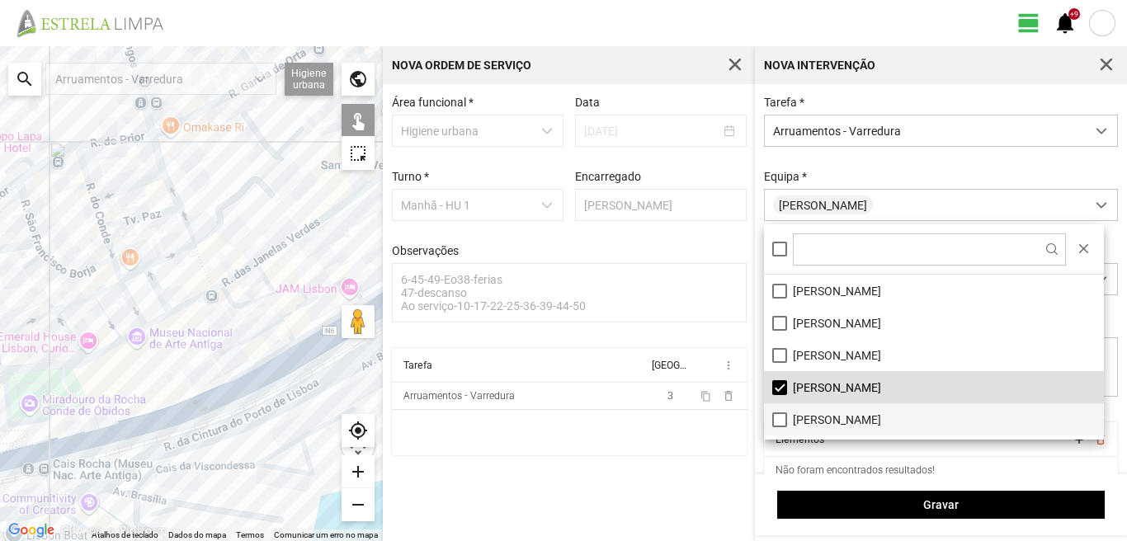
click at [780, 418] on li "[PERSON_NAME]" at bounding box center [934, 420] width 340 height 32
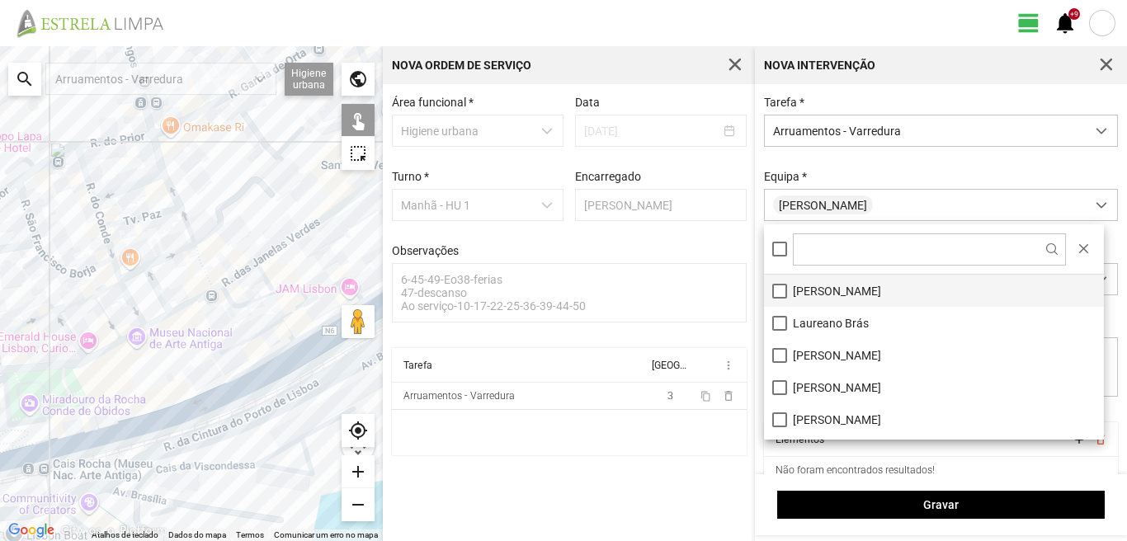
scroll to position [165, 0]
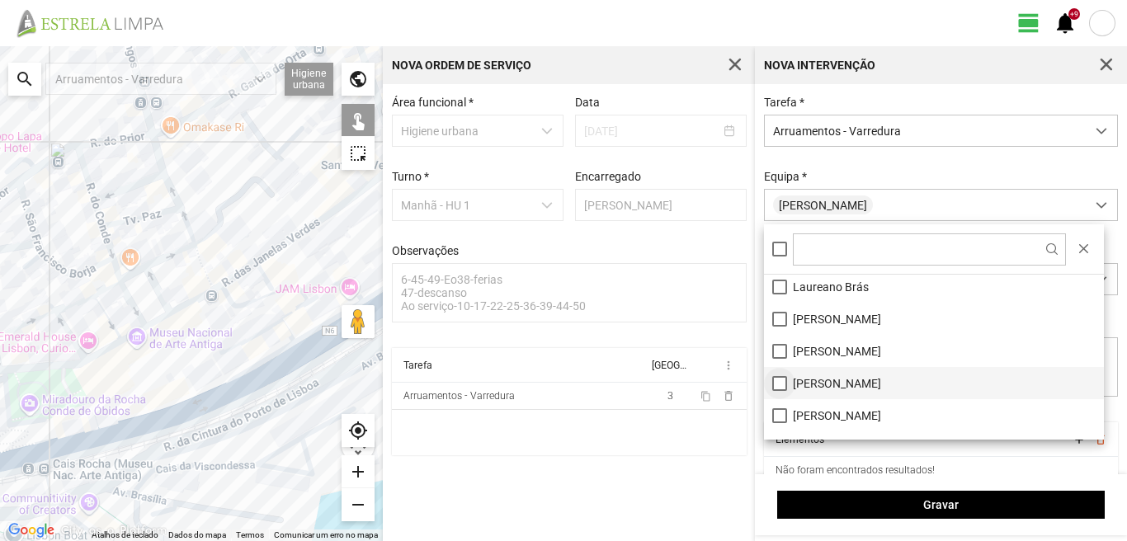
click at [780, 378] on li "[PERSON_NAME]" at bounding box center [934, 383] width 340 height 32
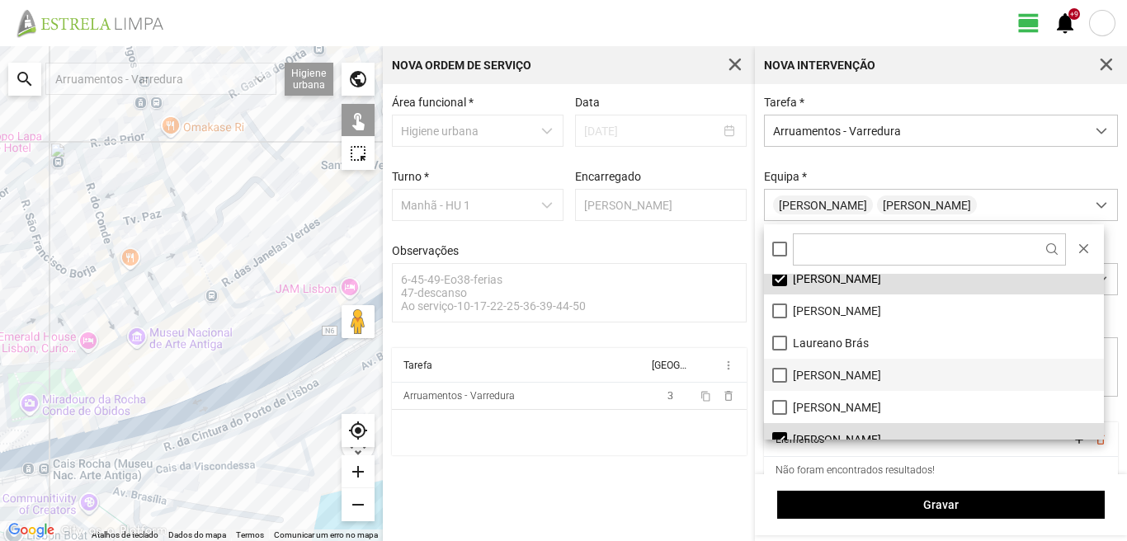
scroll to position [83, 0]
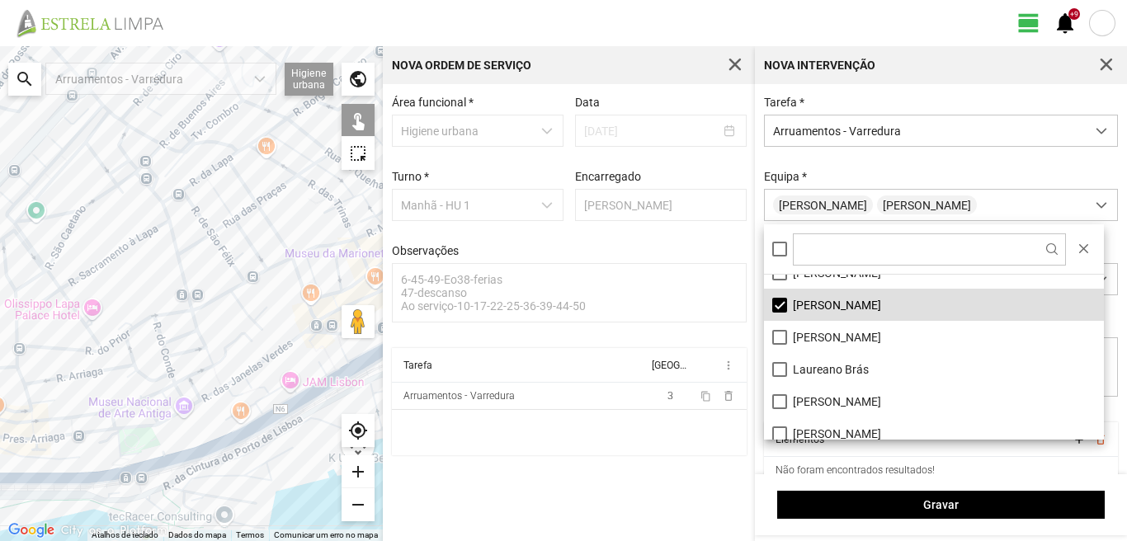
drag, startPoint x: 169, startPoint y: 191, endPoint x: 210, endPoint y: 350, distance: 164.3
click at [210, 350] on div at bounding box center [191, 293] width 383 height 495
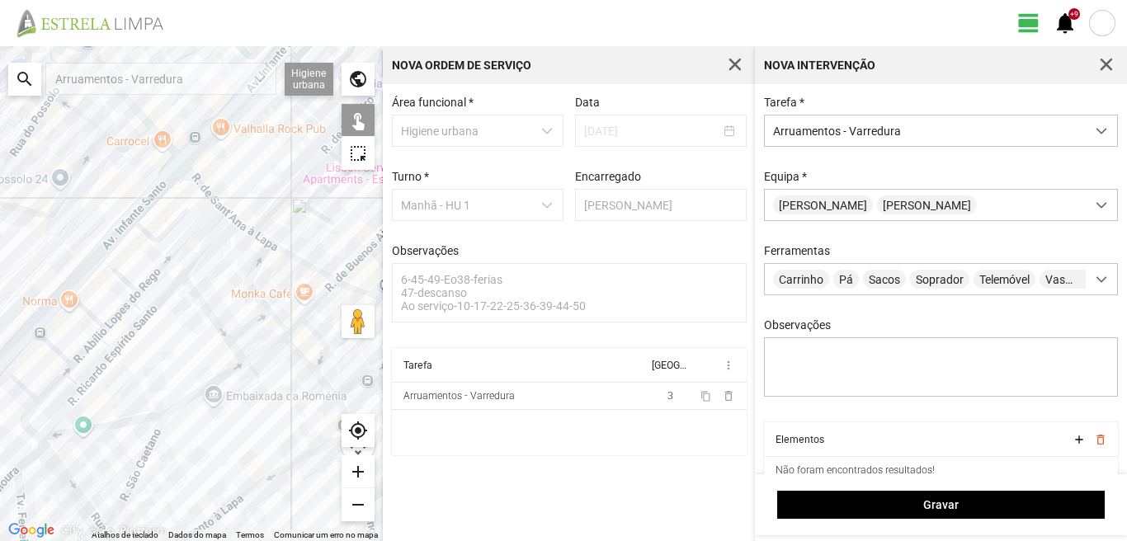
click at [165, 295] on div at bounding box center [191, 293] width 383 height 495
click at [133, 333] on div at bounding box center [191, 293] width 383 height 495
click at [95, 371] on div at bounding box center [191, 293] width 383 height 495
click at [103, 370] on div at bounding box center [191, 293] width 383 height 495
click at [106, 347] on div at bounding box center [191, 293] width 383 height 495
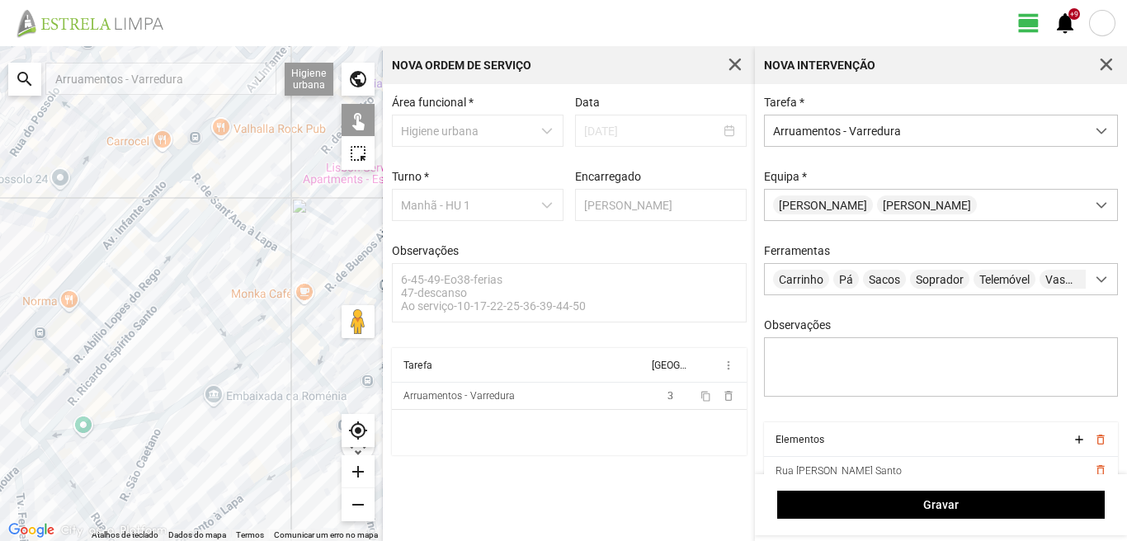
drag, startPoint x: 139, startPoint y: 309, endPoint x: 135, endPoint y: 300, distance: 10.0
click at [139, 304] on div at bounding box center [191, 293] width 383 height 495
click at [119, 271] on div at bounding box center [191, 293] width 383 height 495
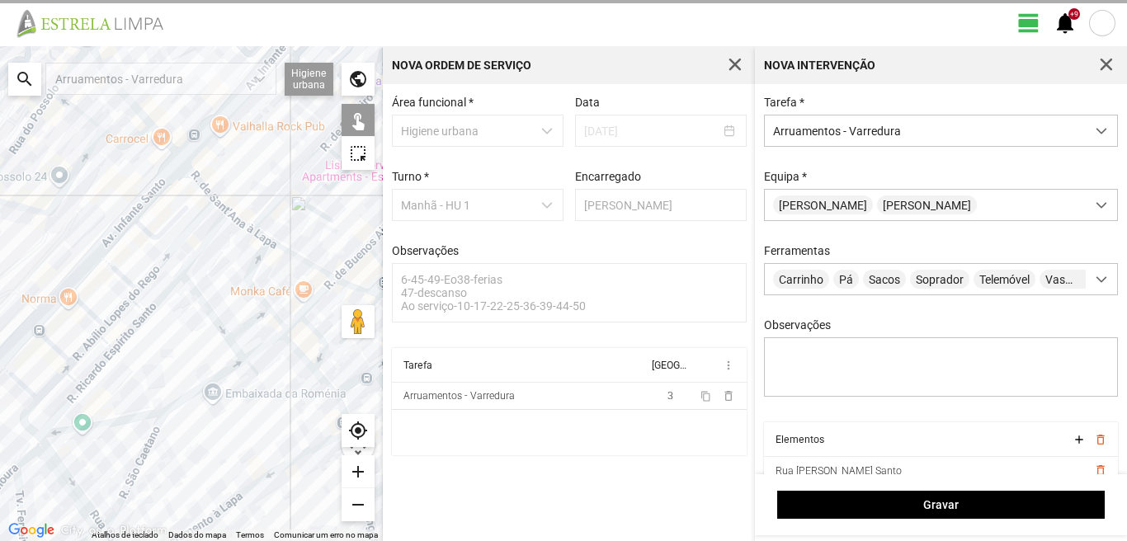
click at [119, 271] on div at bounding box center [191, 293] width 383 height 495
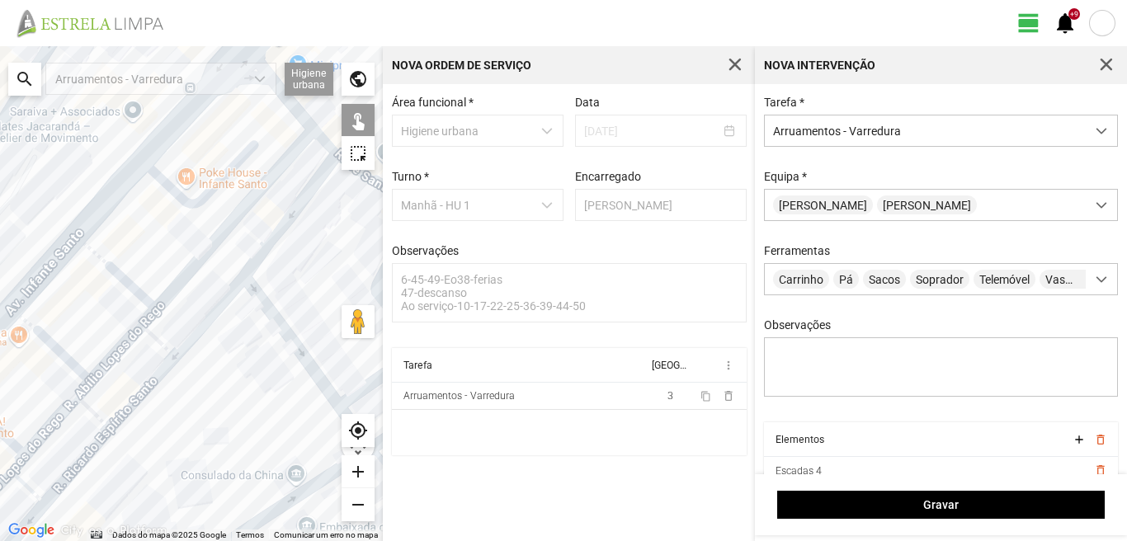
click at [186, 275] on div at bounding box center [191, 293] width 383 height 495
click at [136, 334] on div at bounding box center [191, 293] width 383 height 495
click at [153, 335] on div at bounding box center [191, 293] width 383 height 495
click at [73, 366] on div at bounding box center [191, 293] width 383 height 495
click at [68, 412] on div at bounding box center [191, 293] width 383 height 495
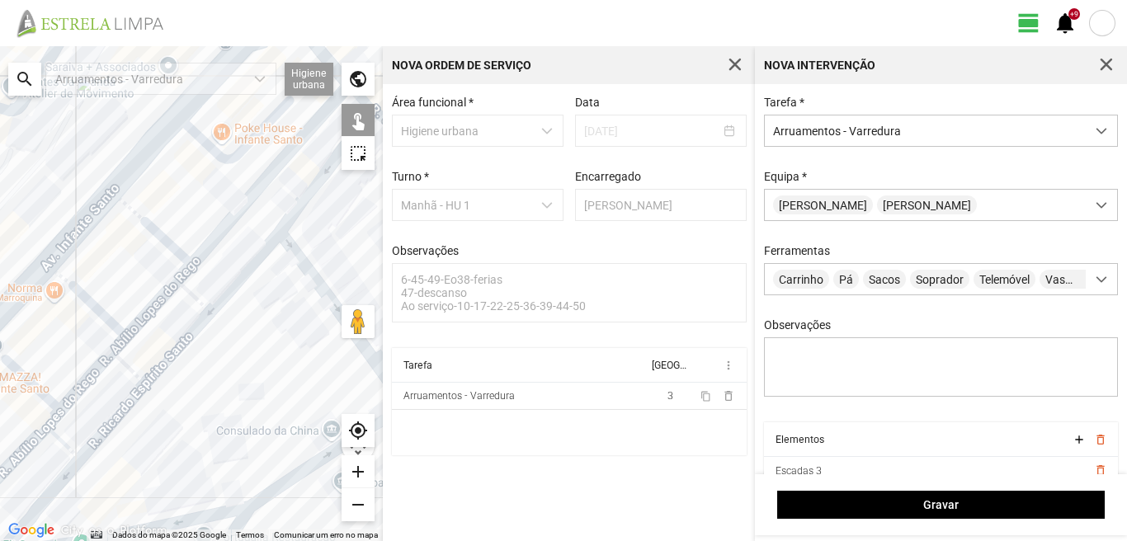
drag, startPoint x: 49, startPoint y: 482, endPoint x: 138, endPoint y: 404, distance: 118.7
click at [138, 404] on div at bounding box center [191, 293] width 383 height 495
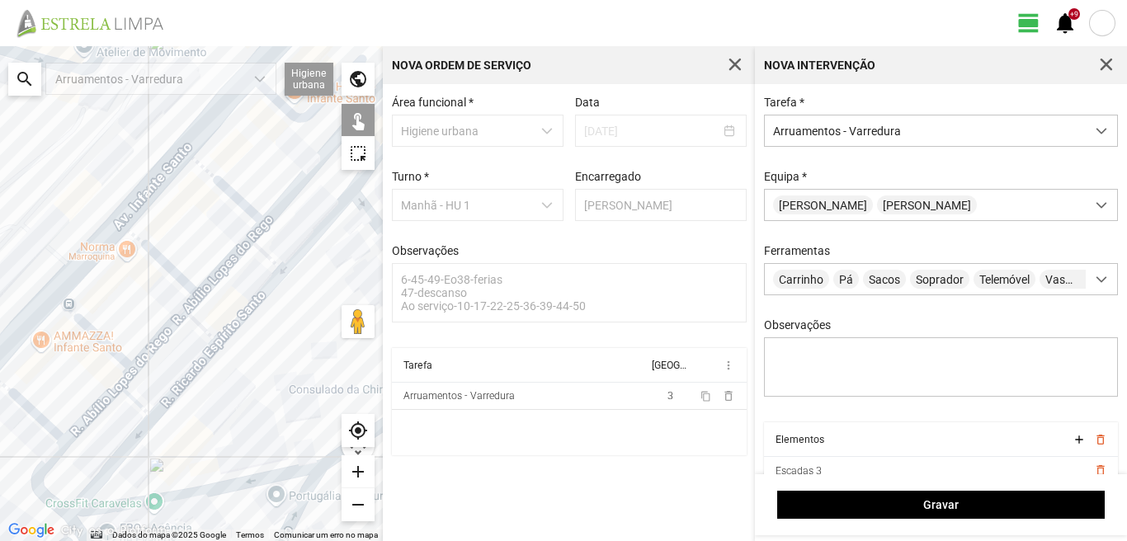
click at [101, 342] on div at bounding box center [191, 293] width 383 height 495
click at [30, 409] on div at bounding box center [191, 293] width 383 height 495
click at [135, 399] on div at bounding box center [191, 293] width 383 height 495
click at [102, 408] on div at bounding box center [191, 293] width 383 height 495
click at [50, 465] on div at bounding box center [191, 293] width 383 height 495
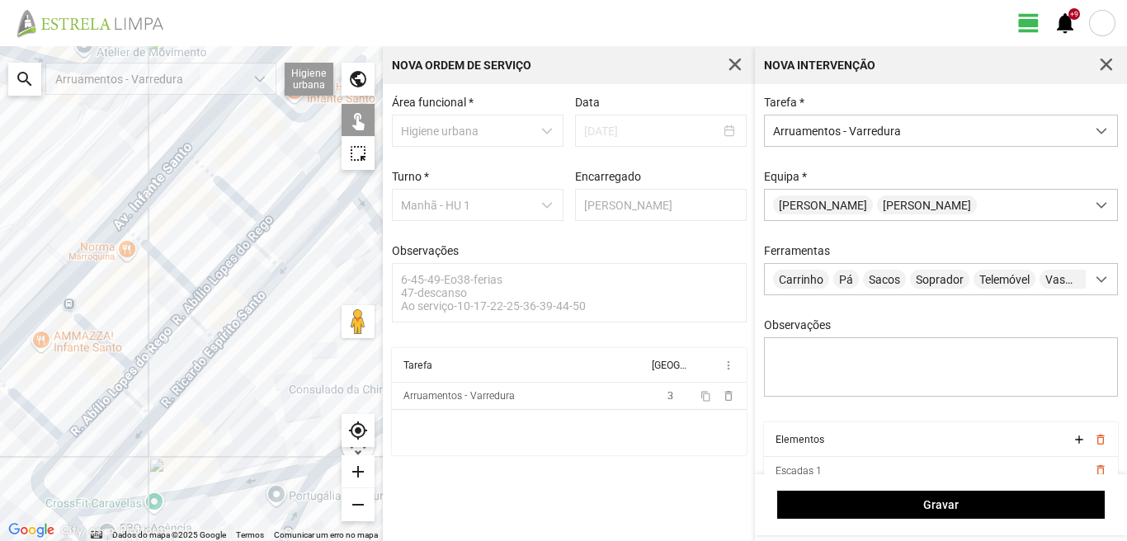
click at [106, 479] on div at bounding box center [191, 293] width 383 height 495
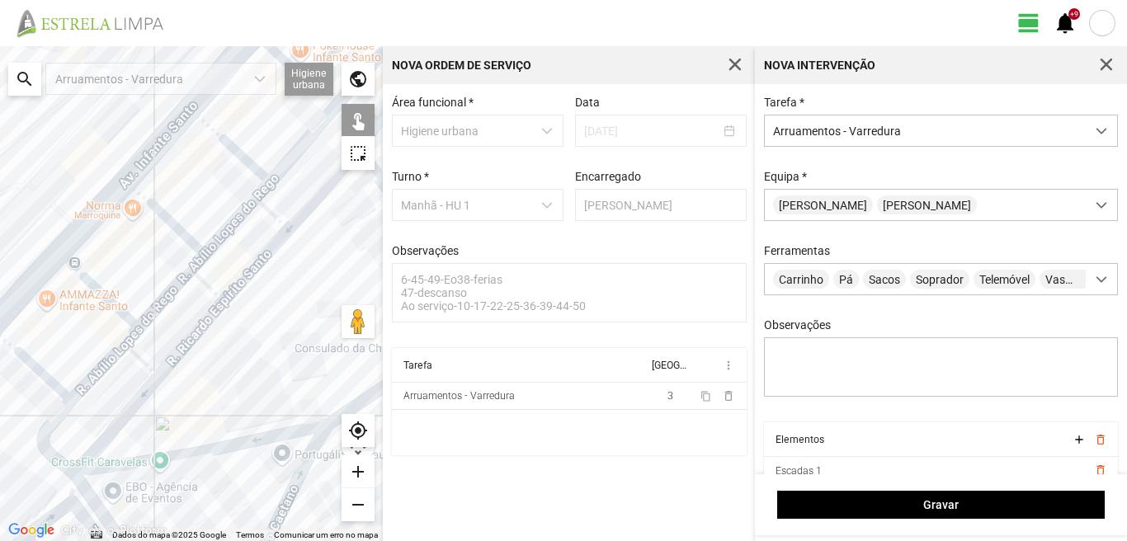
drag, startPoint x: 91, startPoint y: 499, endPoint x: 107, endPoint y: 383, distance: 116.7
click at [107, 385] on div at bounding box center [191, 293] width 383 height 495
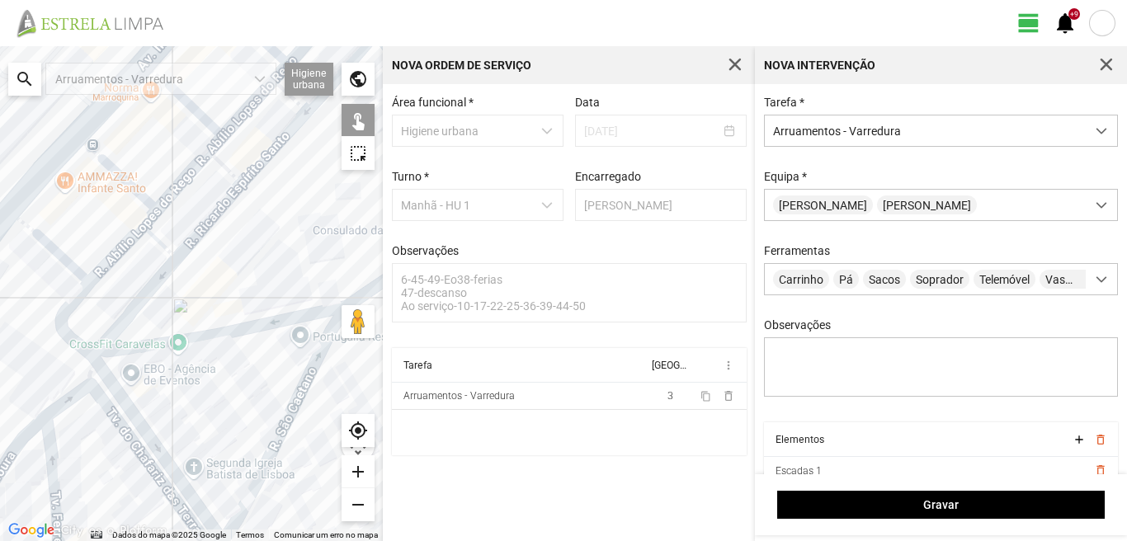
click at [125, 399] on div at bounding box center [191, 293] width 383 height 495
click at [167, 344] on div at bounding box center [191, 293] width 383 height 495
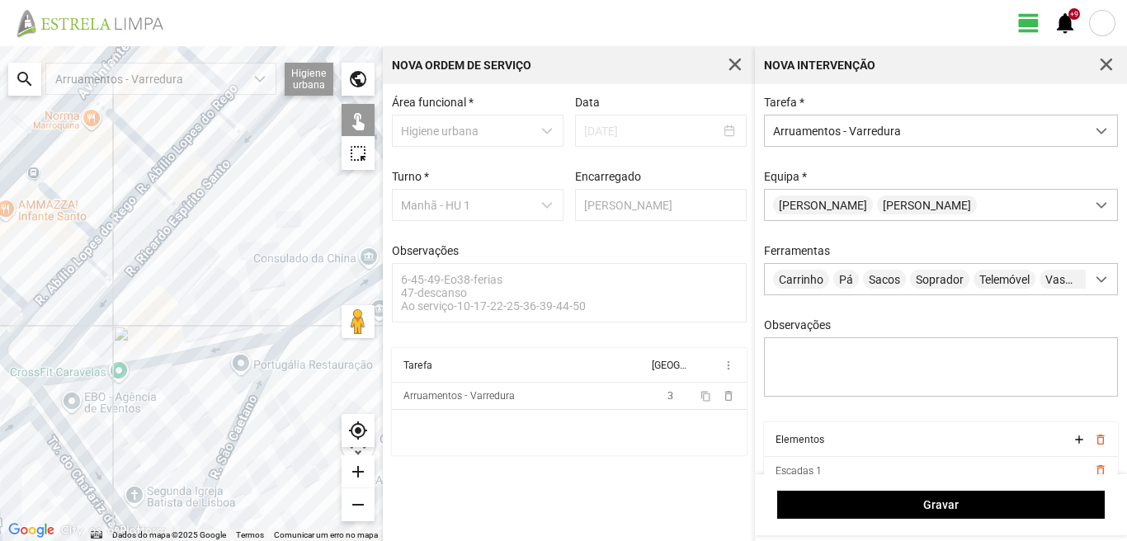
drag, startPoint x: 305, startPoint y: 286, endPoint x: 212, endPoint y: 327, distance: 102.0
click at [212, 327] on div at bounding box center [191, 293] width 383 height 495
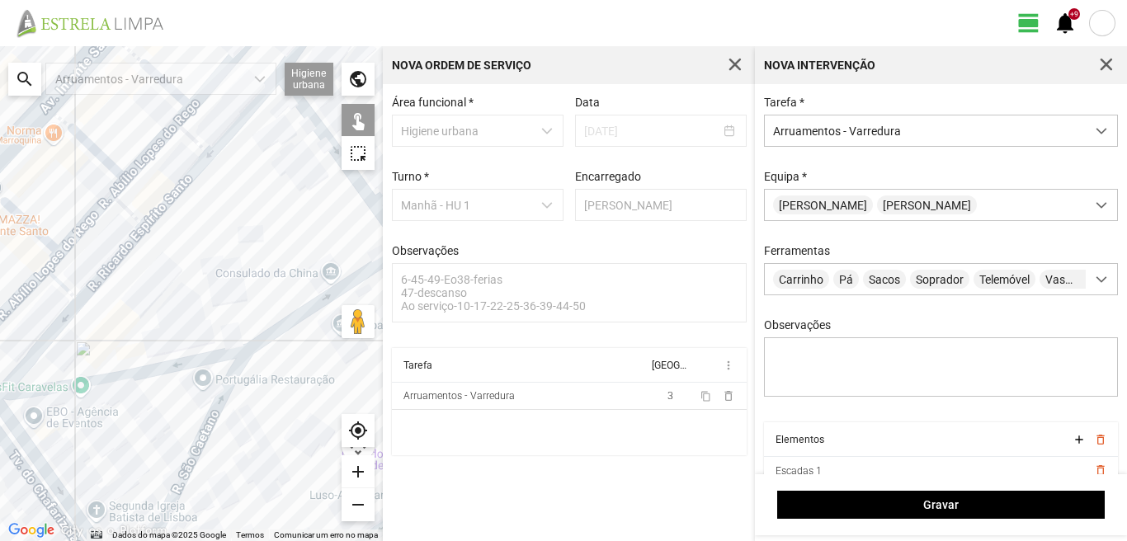
drag, startPoint x: 209, startPoint y: 423, endPoint x: 219, endPoint y: 395, distance: 29.8
click at [211, 418] on div at bounding box center [191, 293] width 383 height 495
click at [297, 312] on div at bounding box center [191, 293] width 383 height 495
click at [273, 333] on div at bounding box center [191, 293] width 383 height 495
click at [224, 397] on div at bounding box center [191, 293] width 383 height 495
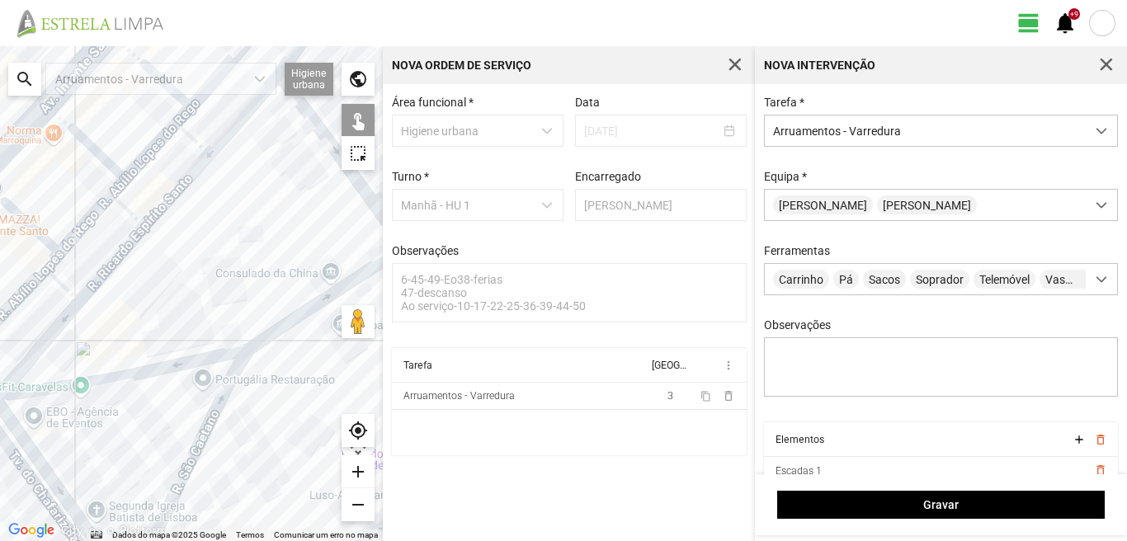
drag, startPoint x: 286, startPoint y: 260, endPoint x: 296, endPoint y: 245, distance: 18.3
click at [190, 360] on div at bounding box center [191, 293] width 383 height 495
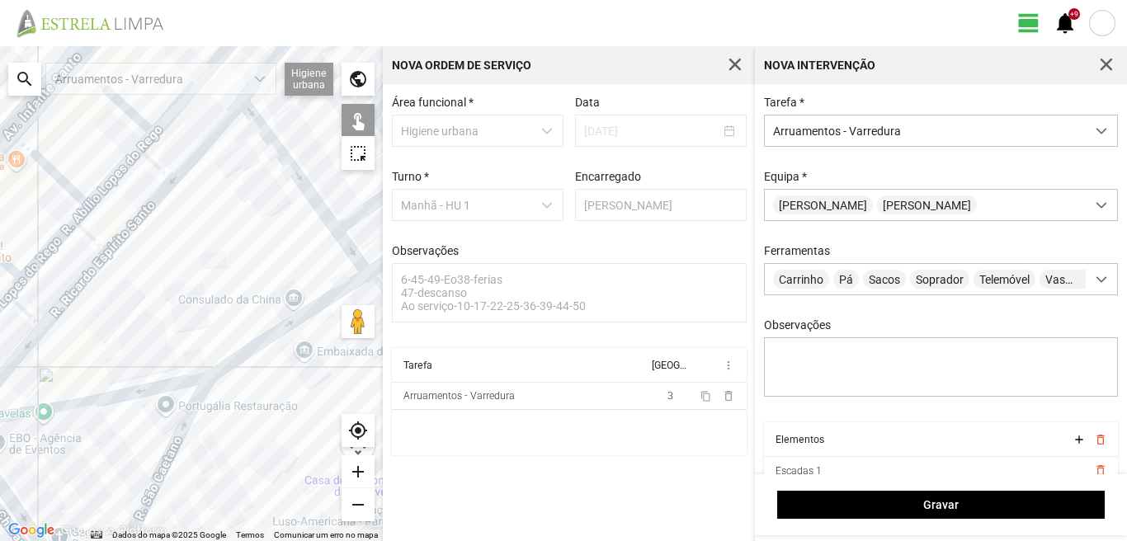
drag, startPoint x: 258, startPoint y: 275, endPoint x: 173, endPoint y: 339, distance: 106.6
click at [174, 339] on div at bounding box center [191, 293] width 383 height 495
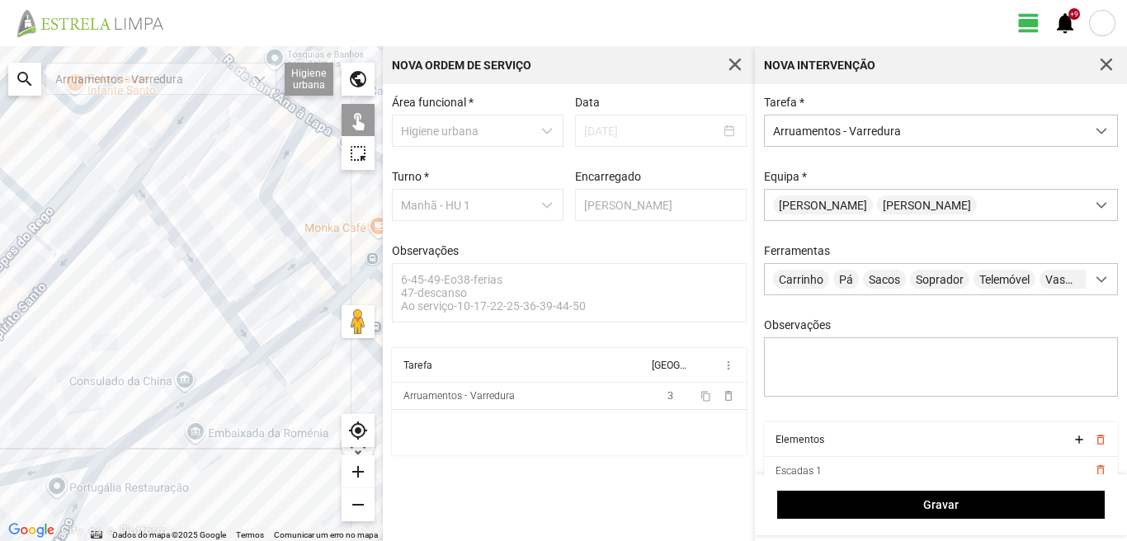
click at [192, 261] on div at bounding box center [191, 293] width 383 height 495
click at [269, 288] on div at bounding box center [191, 293] width 383 height 495
drag, startPoint x: 242, startPoint y: 329, endPoint x: 253, endPoint y: 320, distance: 14.7
click at [243, 329] on div at bounding box center [191, 293] width 383 height 495
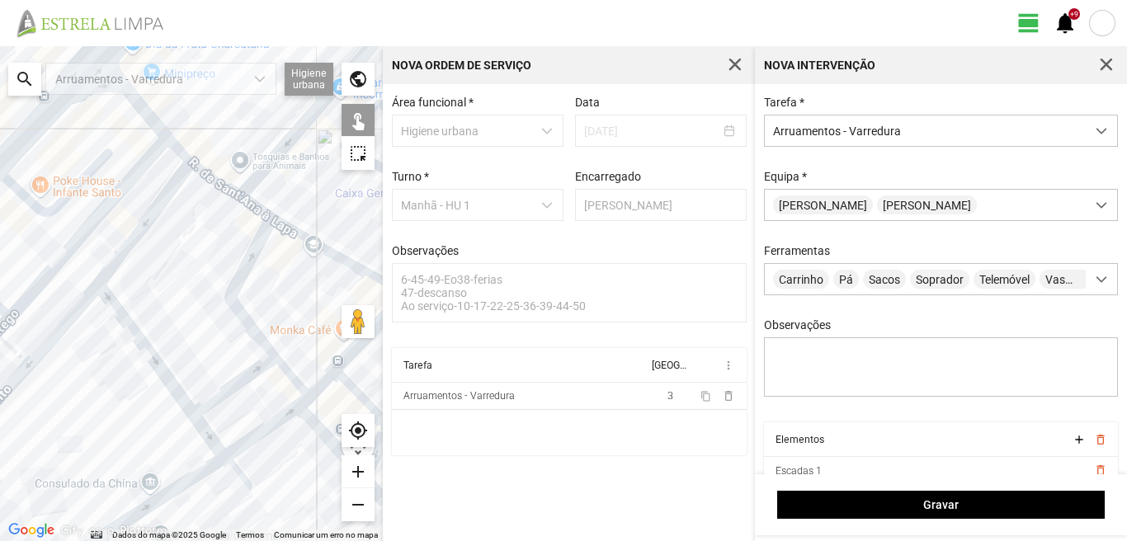
drag, startPoint x: 213, startPoint y: 205, endPoint x: 177, endPoint y: 308, distance: 109.4
click at [177, 308] on div at bounding box center [191, 293] width 383 height 495
click at [135, 233] on div at bounding box center [191, 293] width 383 height 495
click at [243, 271] on div at bounding box center [191, 293] width 383 height 495
click at [271, 427] on div at bounding box center [191, 293] width 383 height 495
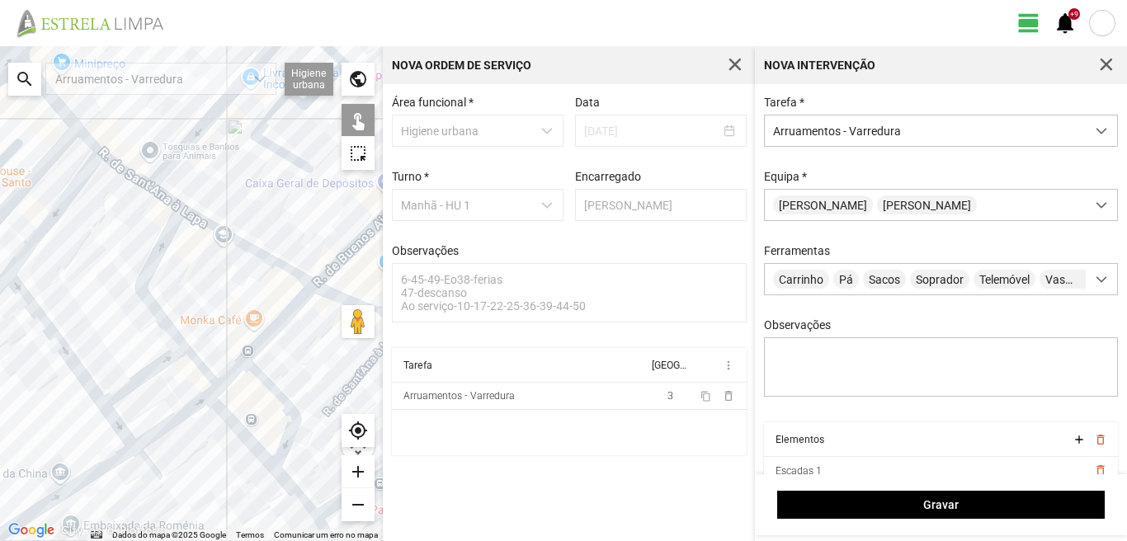
drag, startPoint x: 277, startPoint y: 377, endPoint x: 164, endPoint y: 357, distance: 114.9
click at [164, 362] on div at bounding box center [191, 293] width 383 height 495
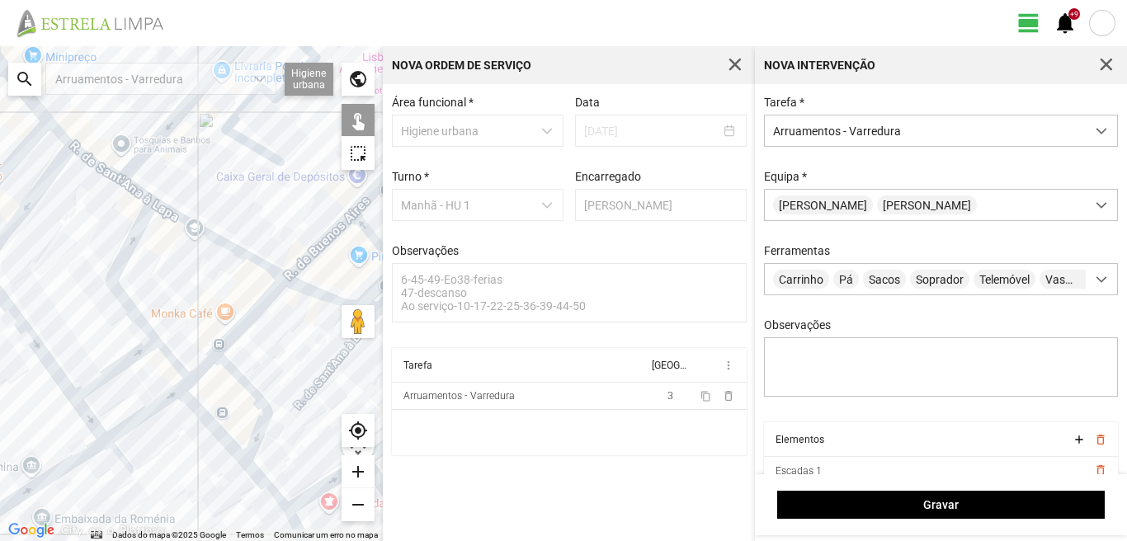
click at [218, 430] on div at bounding box center [191, 293] width 383 height 495
click at [232, 371] on div at bounding box center [191, 293] width 383 height 495
click at [205, 366] on div at bounding box center [191, 293] width 383 height 495
click at [244, 319] on div at bounding box center [191, 293] width 383 height 495
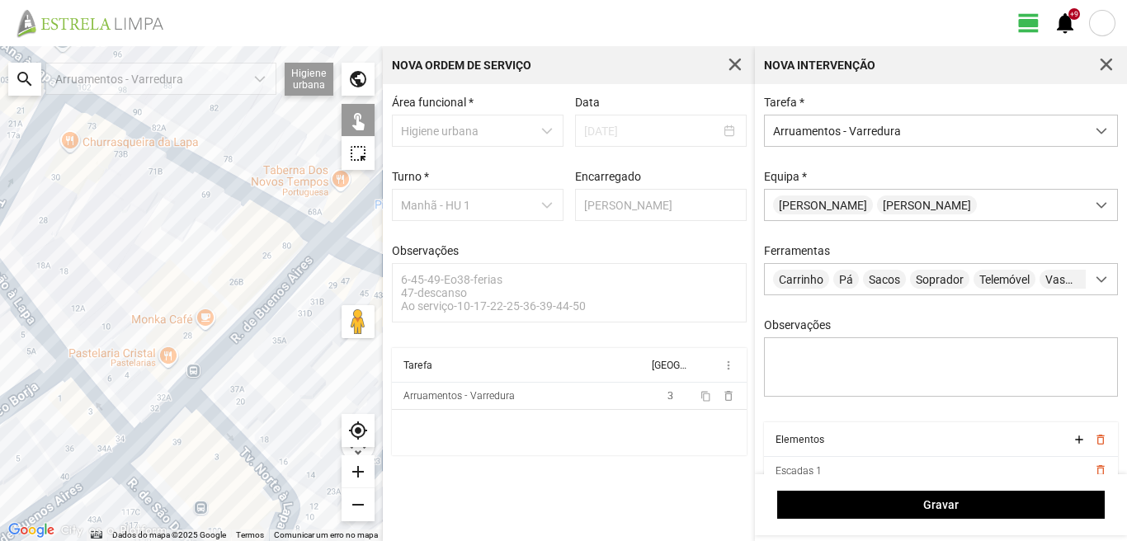
click at [245, 329] on div at bounding box center [191, 293] width 383 height 495
click at [281, 207] on div at bounding box center [191, 293] width 383 height 495
click at [282, 214] on div at bounding box center [191, 293] width 383 height 495
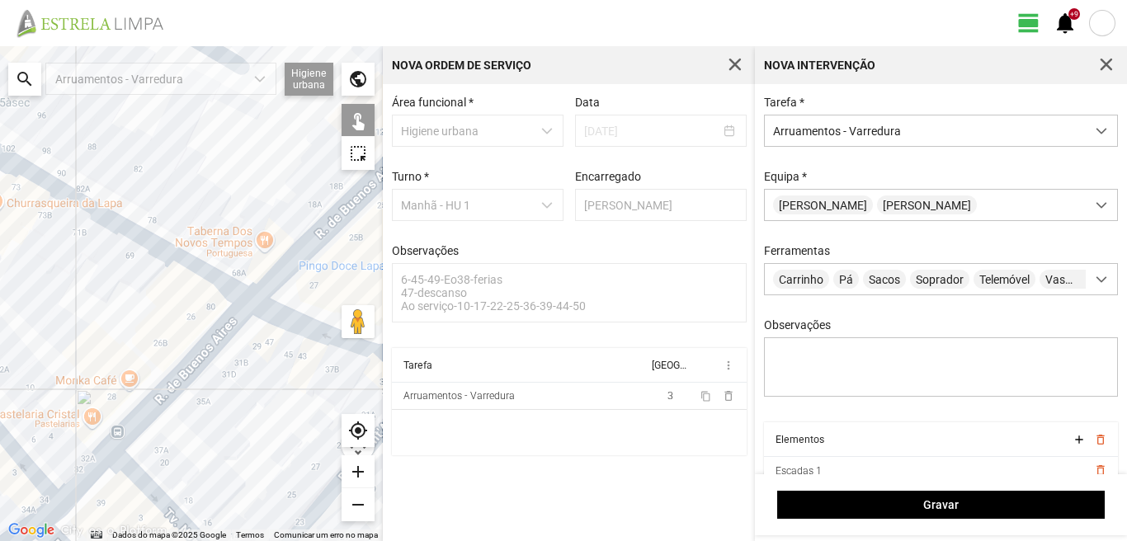
drag, startPoint x: 261, startPoint y: 238, endPoint x: 178, endPoint y: 307, distance: 107.8
click at [178, 307] on div at bounding box center [191, 293] width 383 height 495
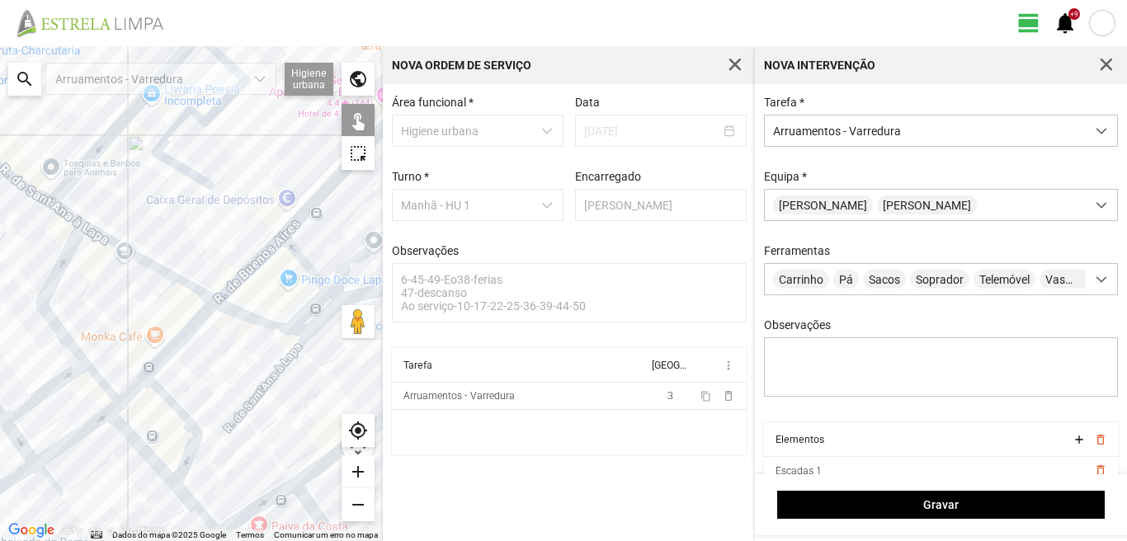
click at [240, 277] on div at bounding box center [191, 293] width 383 height 495
click at [243, 312] on div at bounding box center [191, 293] width 383 height 495
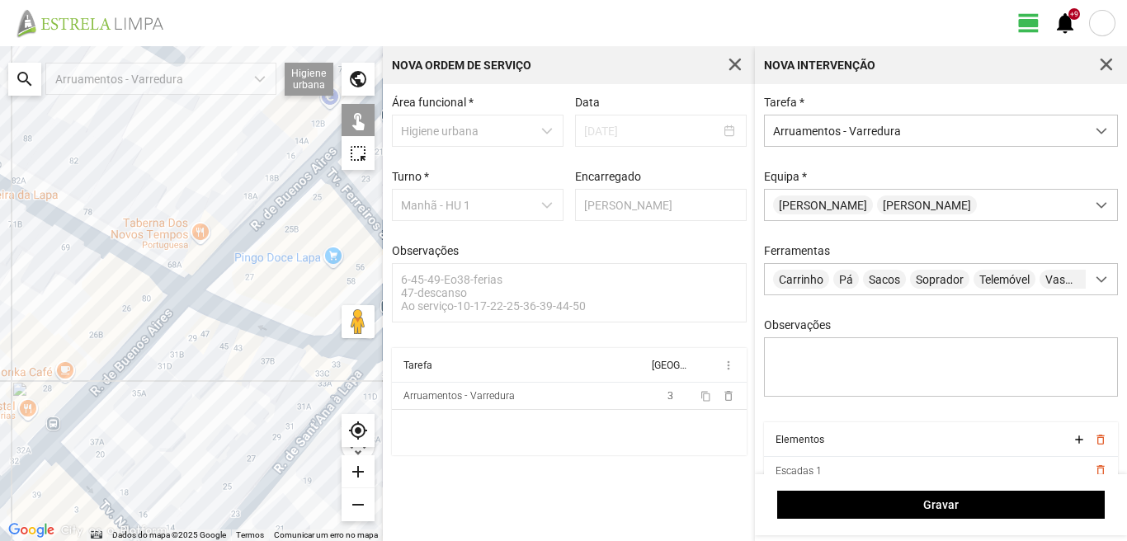
click at [242, 313] on div at bounding box center [191, 293] width 383 height 495
click at [240, 312] on div at bounding box center [191, 293] width 383 height 495
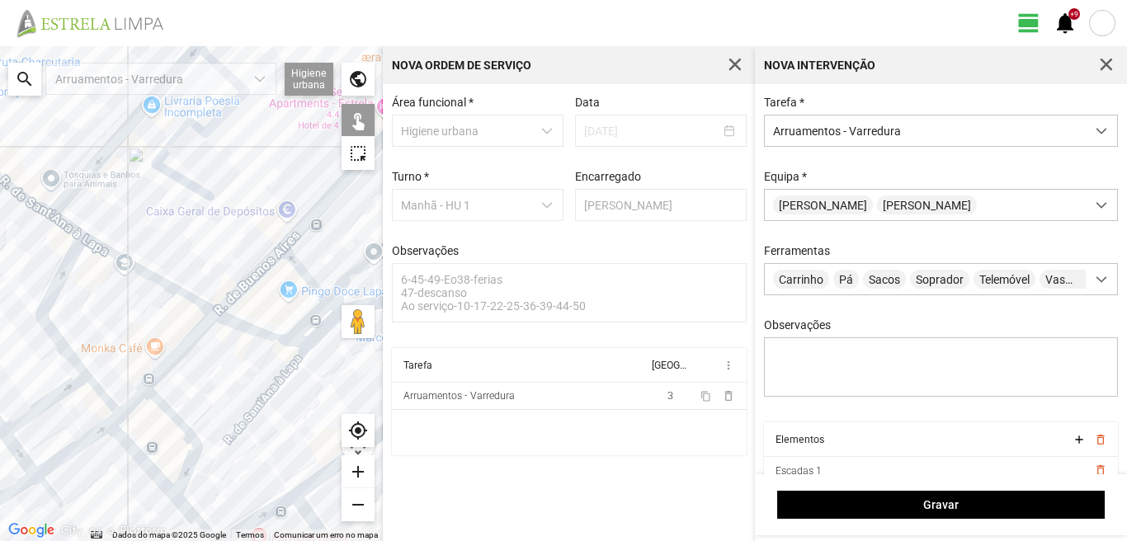
click at [243, 292] on div at bounding box center [191, 293] width 383 height 495
click at [244, 323] on div at bounding box center [191, 293] width 383 height 495
click at [246, 331] on div at bounding box center [191, 293] width 383 height 495
click at [248, 328] on div at bounding box center [191, 293] width 383 height 495
click at [281, 375] on div at bounding box center [191, 293] width 383 height 495
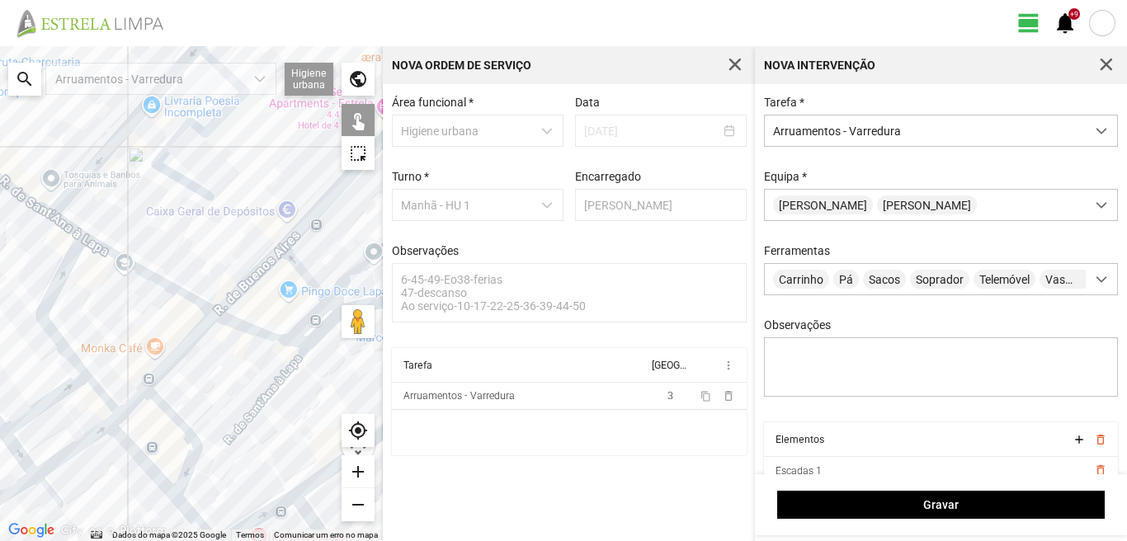
click at [312, 322] on div at bounding box center [191, 293] width 383 height 495
click at [298, 342] on div at bounding box center [191, 293] width 383 height 495
click at [314, 291] on div at bounding box center [191, 293] width 383 height 495
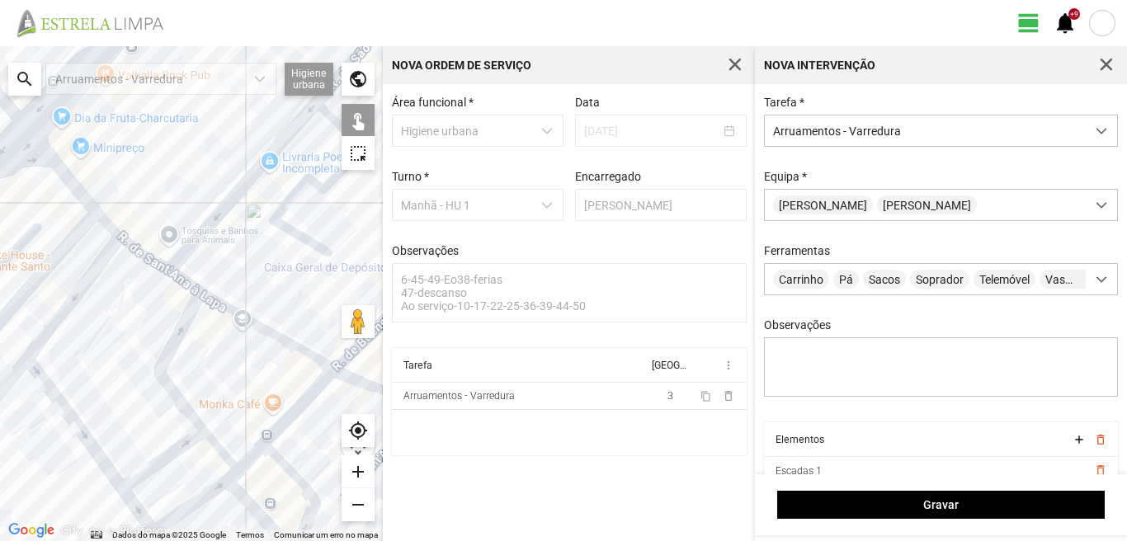
drag, startPoint x: 120, startPoint y: 216, endPoint x: 249, endPoint y: 287, distance: 147.0
click at [253, 286] on div at bounding box center [191, 293] width 383 height 495
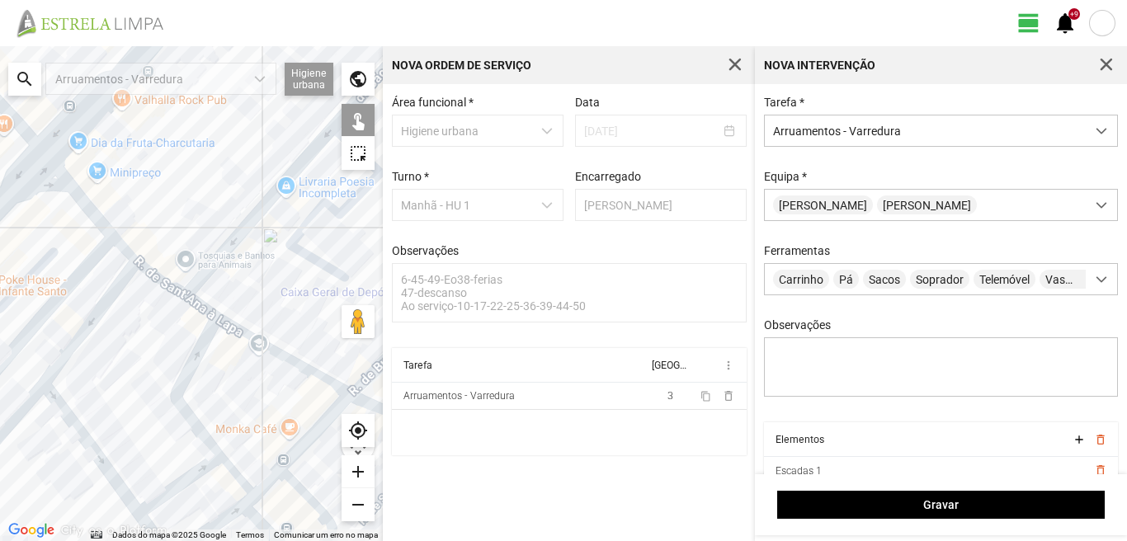
click at [173, 291] on div at bounding box center [191, 293] width 383 height 495
click at [197, 305] on div at bounding box center [191, 293] width 383 height 495
click at [88, 214] on div at bounding box center [191, 293] width 383 height 495
click at [115, 244] on div at bounding box center [191, 293] width 383 height 495
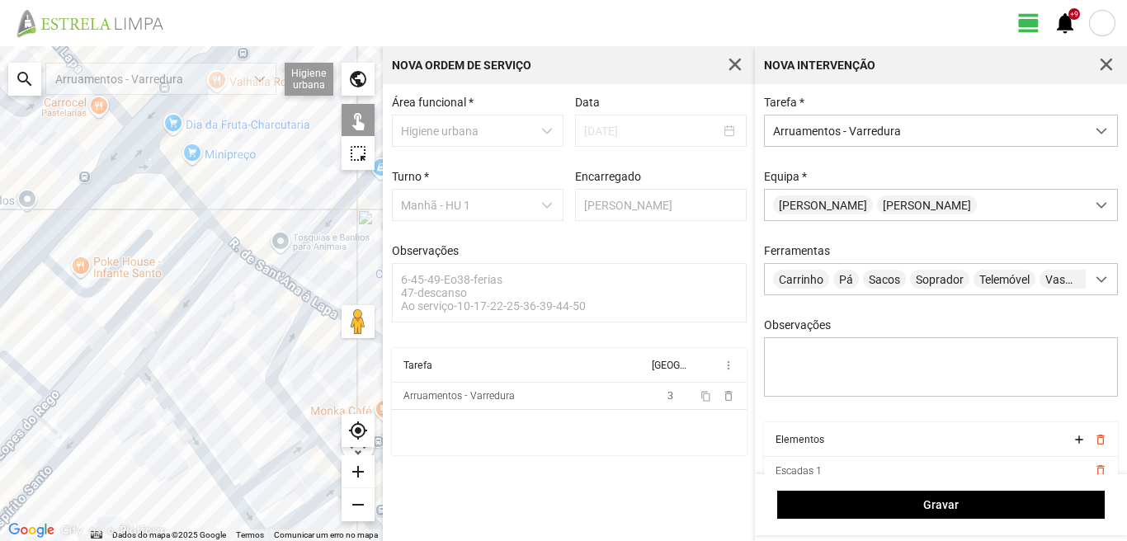
drag, startPoint x: 63, startPoint y: 272, endPoint x: 168, endPoint y: 243, distance: 108.9
click at [167, 244] on div at bounding box center [191, 293] width 383 height 495
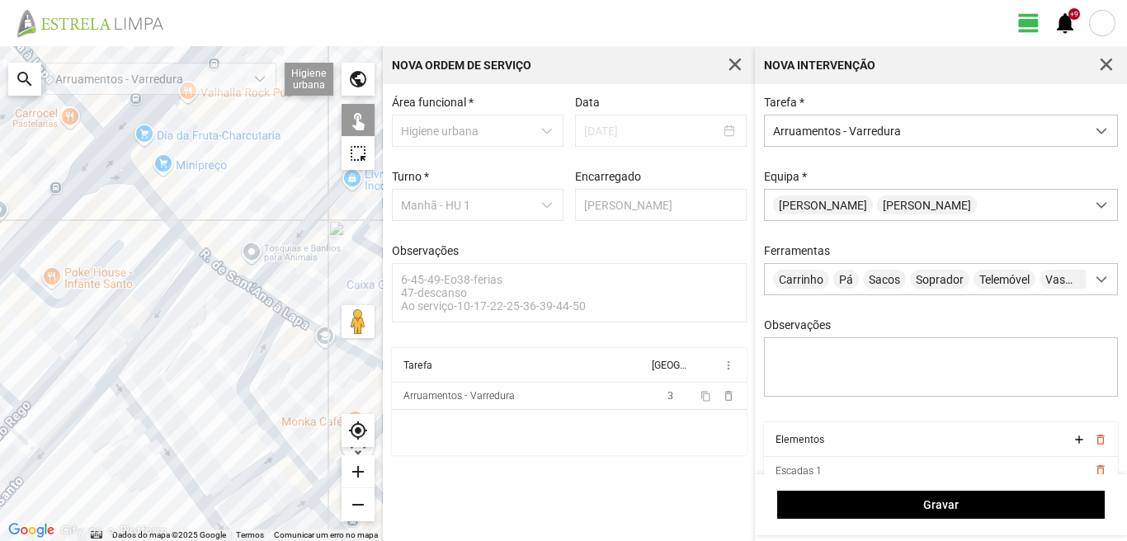
drag, startPoint x: 192, startPoint y: 252, endPoint x: 103, endPoint y: 297, distance: 100.0
click at [106, 297] on div at bounding box center [191, 293] width 383 height 495
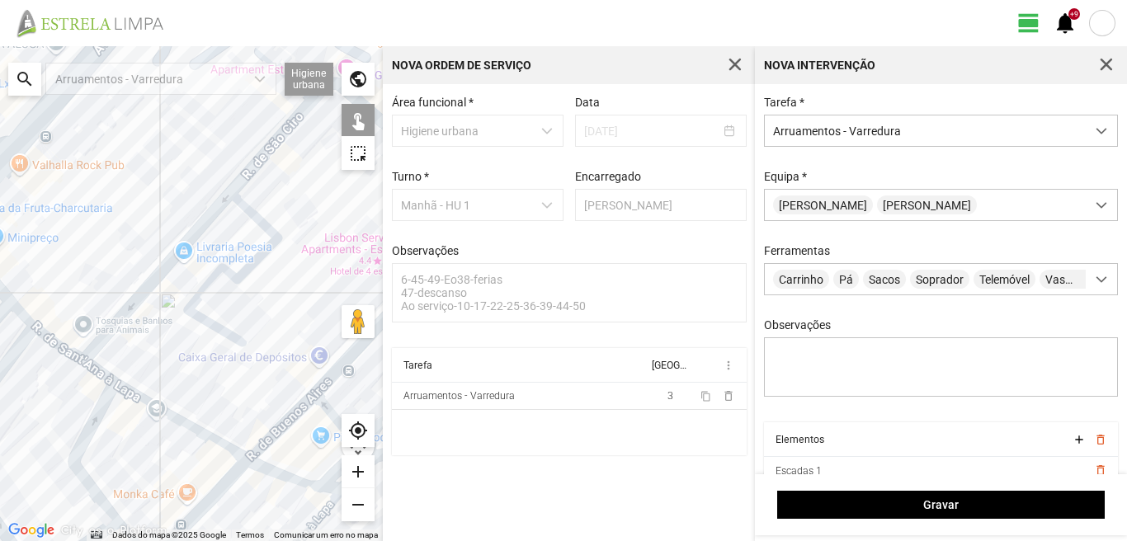
drag, startPoint x: 299, startPoint y: 296, endPoint x: 196, endPoint y: 339, distance: 111.0
click at [196, 339] on div at bounding box center [191, 293] width 383 height 495
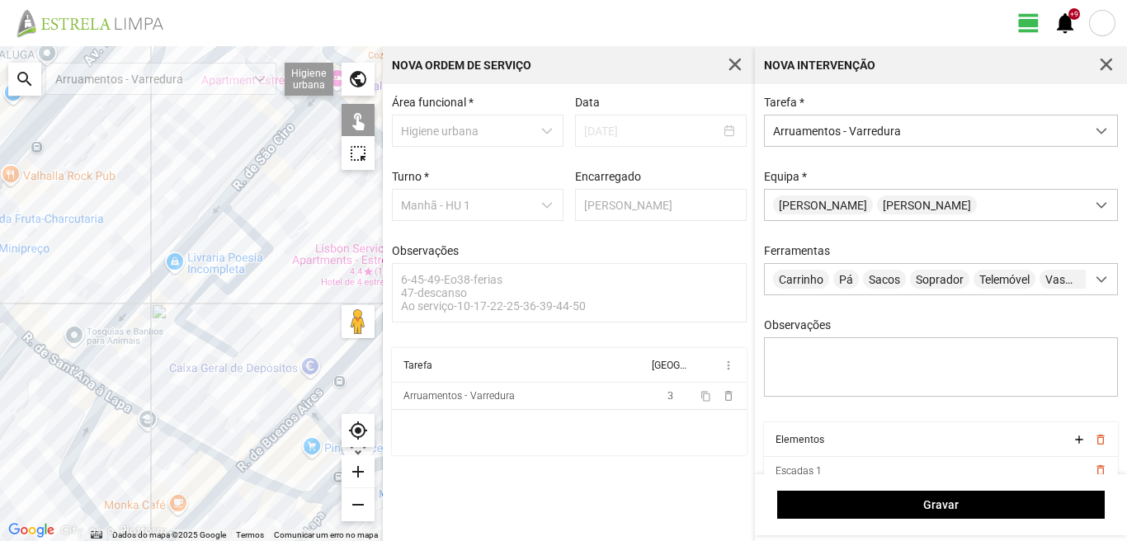
drag, startPoint x: 208, startPoint y: 302, endPoint x: 152, endPoint y: 375, distance: 91.8
click at [152, 375] on div at bounding box center [191, 293] width 383 height 495
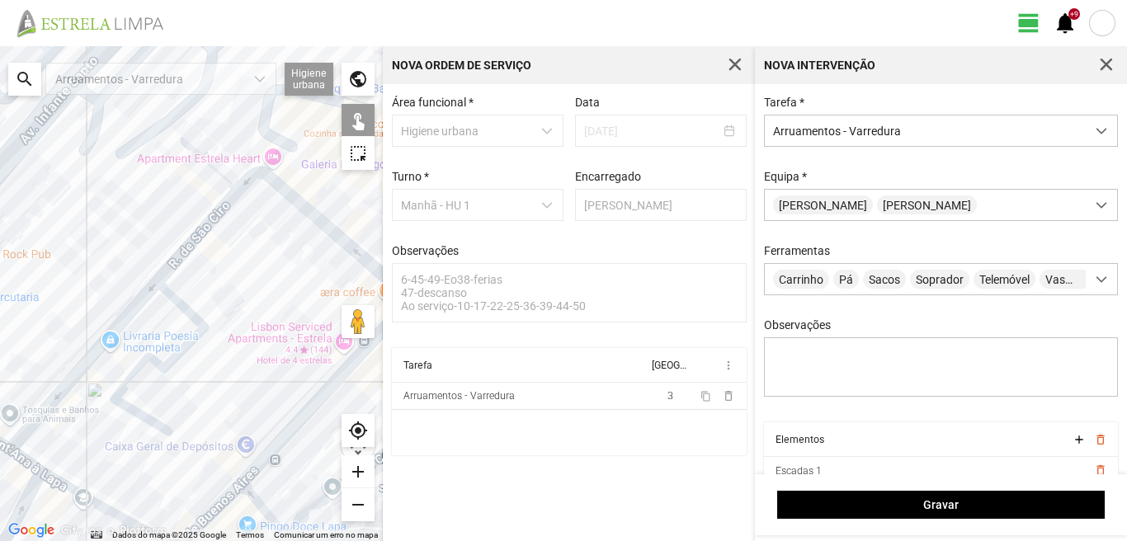
click at [120, 320] on div at bounding box center [191, 293] width 383 height 495
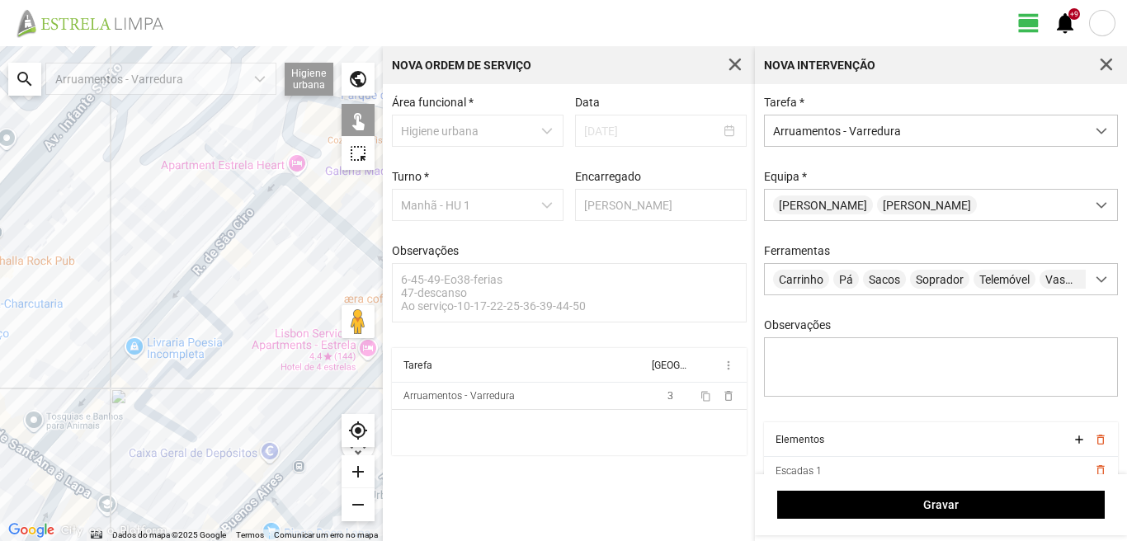
click at [302, 451] on div at bounding box center [191, 293] width 383 height 495
drag, startPoint x: 281, startPoint y: 405, endPoint x: 220, endPoint y: 293, distance: 127.8
click at [220, 293] on div at bounding box center [191, 293] width 383 height 495
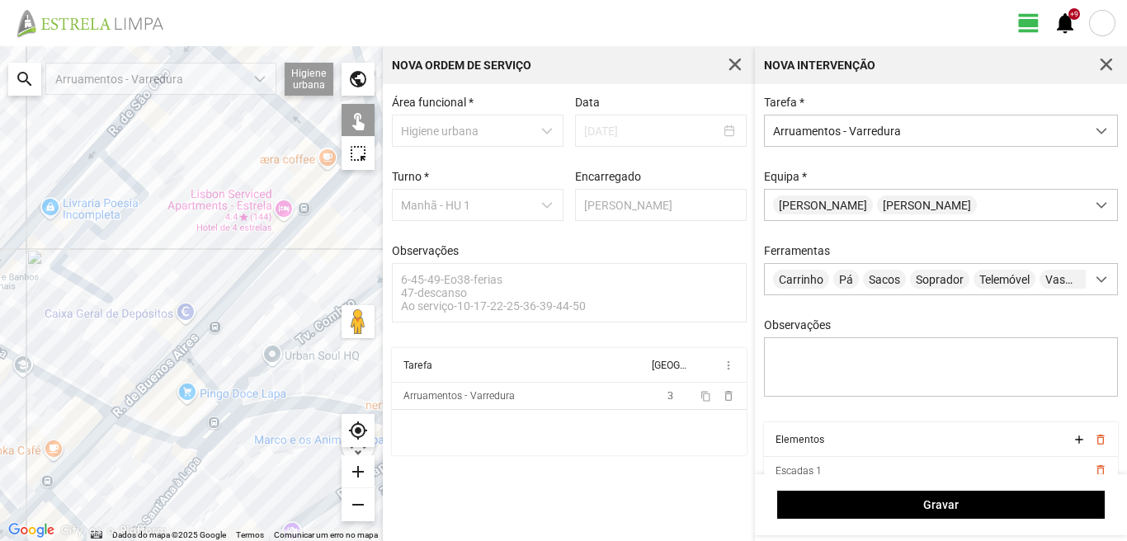
click at [208, 384] on div at bounding box center [191, 293] width 383 height 495
click at [270, 365] on div at bounding box center [191, 293] width 383 height 495
click at [272, 408] on div at bounding box center [191, 293] width 383 height 495
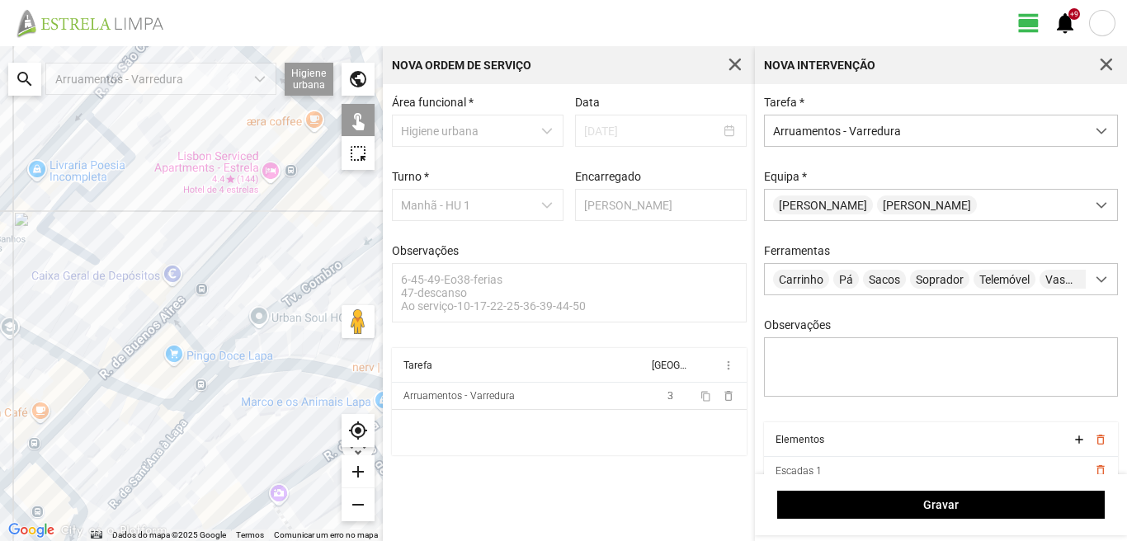
drag, startPoint x: 270, startPoint y: 365, endPoint x: 218, endPoint y: 285, distance: 95.5
click at [229, 296] on div at bounding box center [191, 293] width 383 height 495
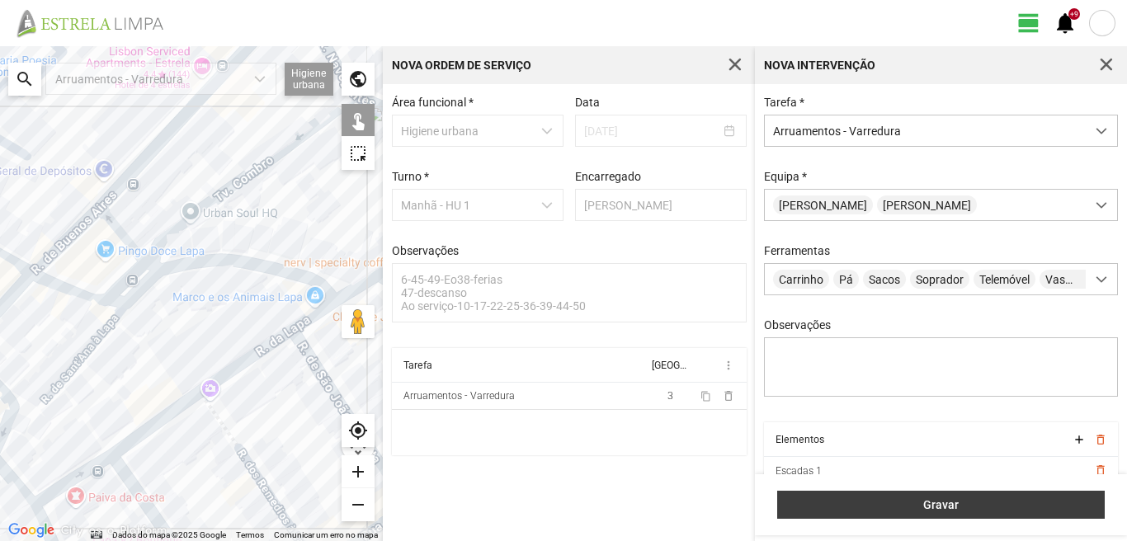
click at [974, 501] on span "Gravar" at bounding box center [942, 505] width 310 height 13
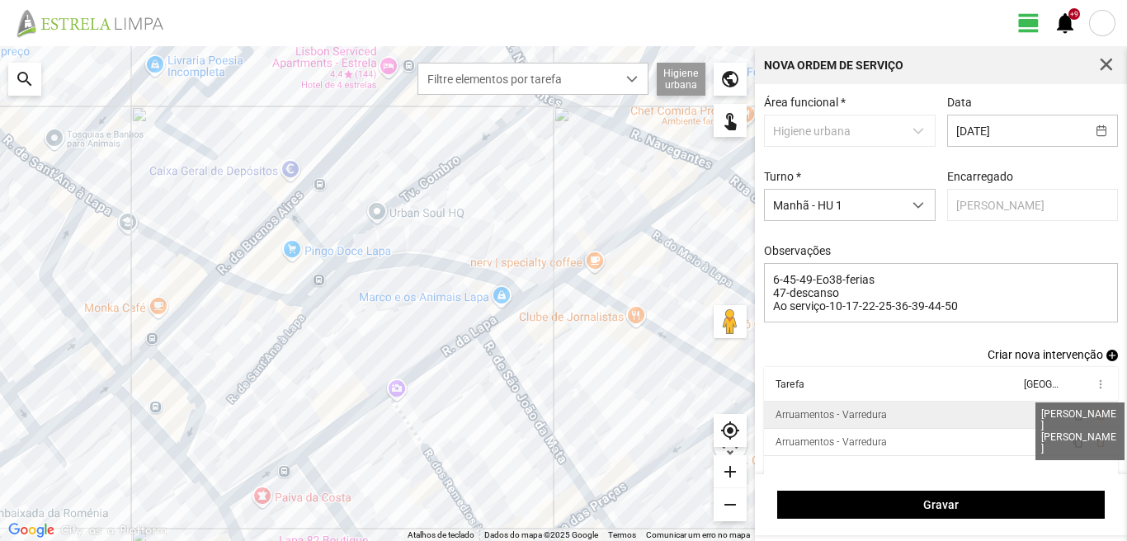
click at [1040, 421] on span "2" at bounding box center [1043, 415] width 6 height 12
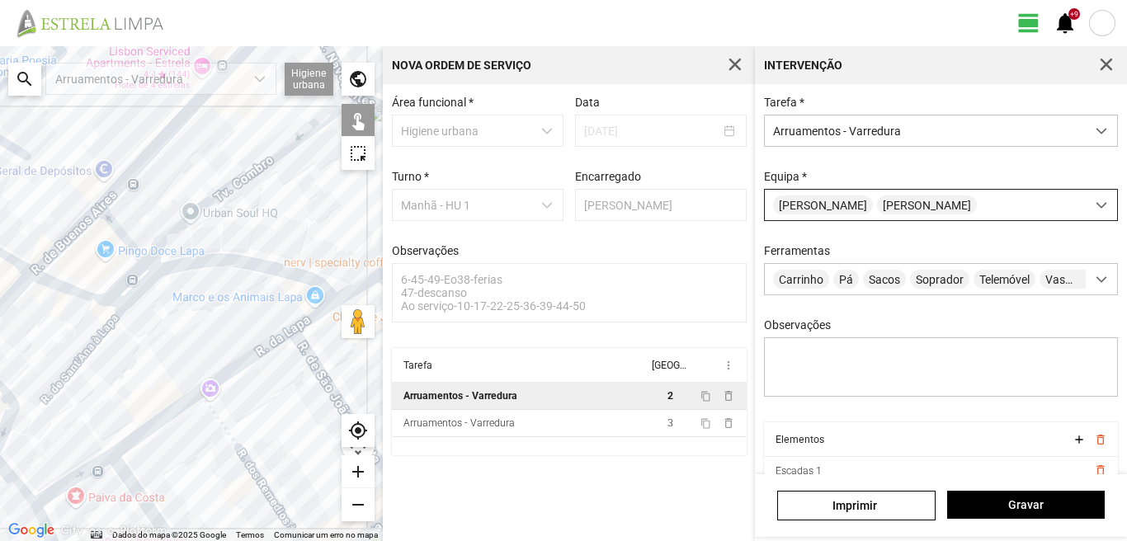
click at [810, 207] on span "[PERSON_NAME]" at bounding box center [823, 205] width 100 height 19
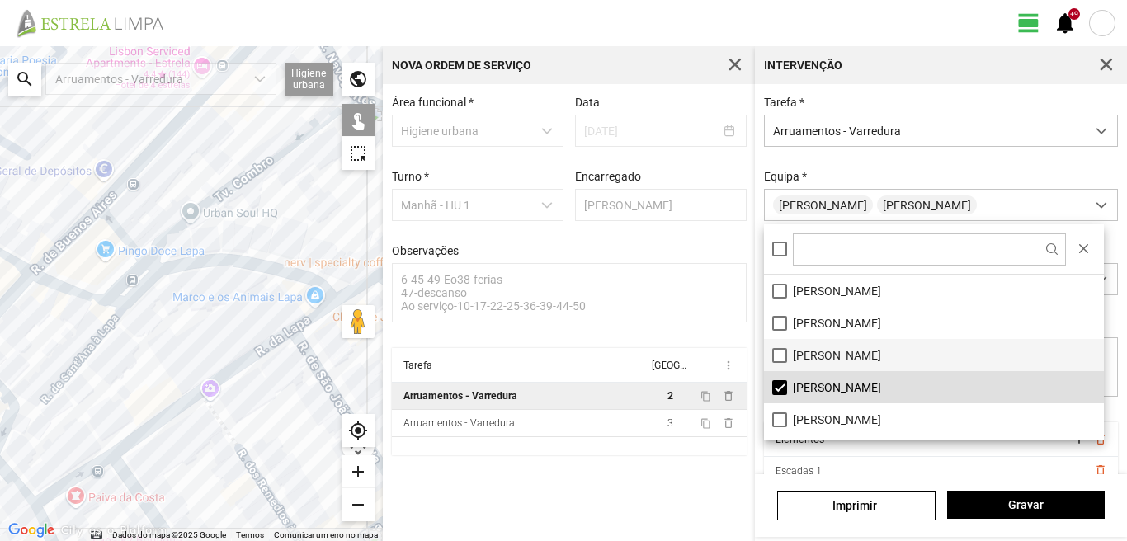
scroll to position [83, 0]
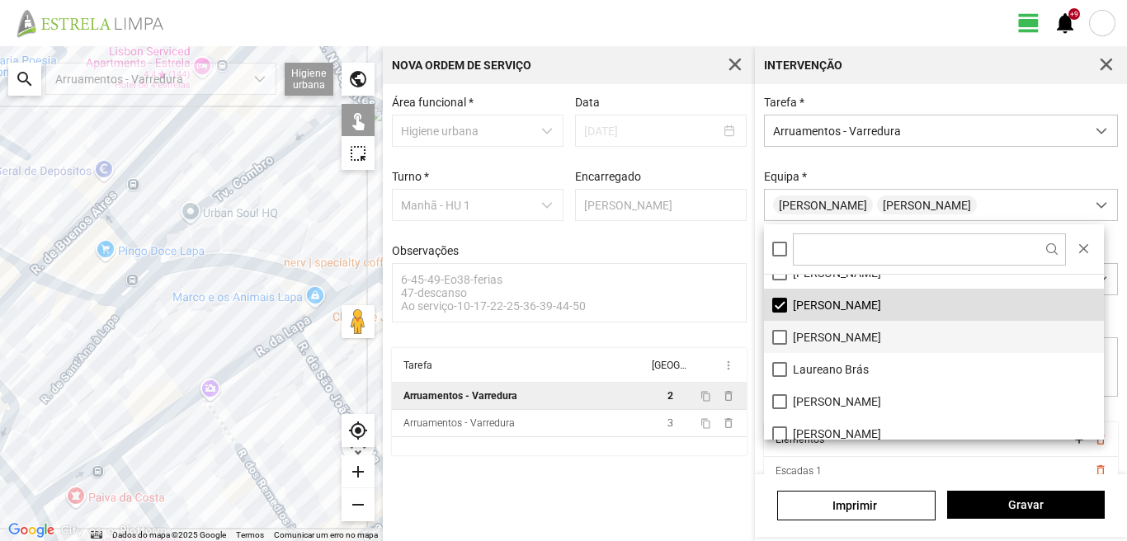
click at [778, 336] on li "[PERSON_NAME]" at bounding box center [934, 337] width 340 height 32
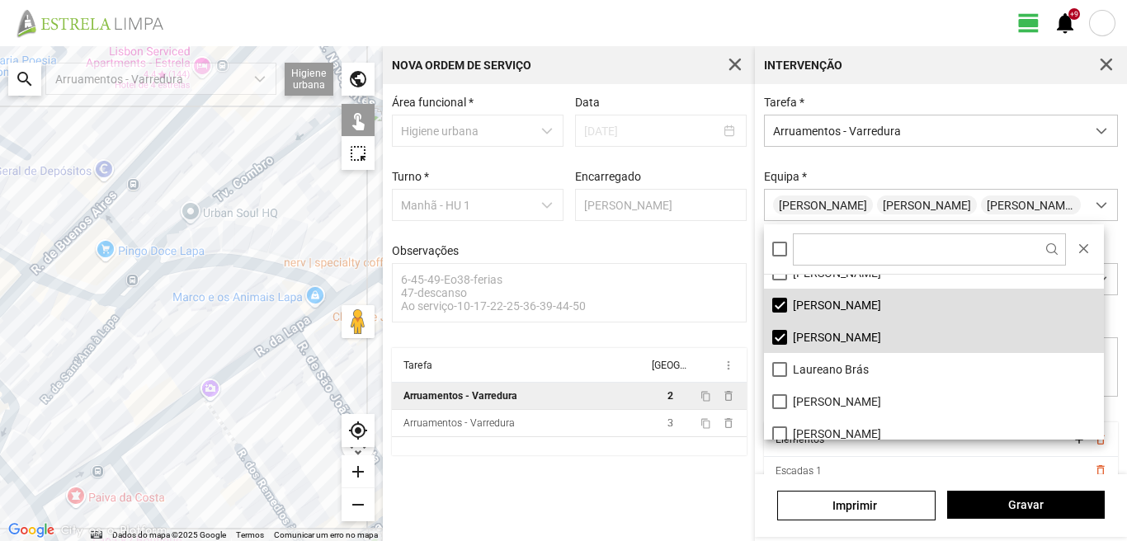
click at [282, 272] on div at bounding box center [191, 293] width 383 height 495
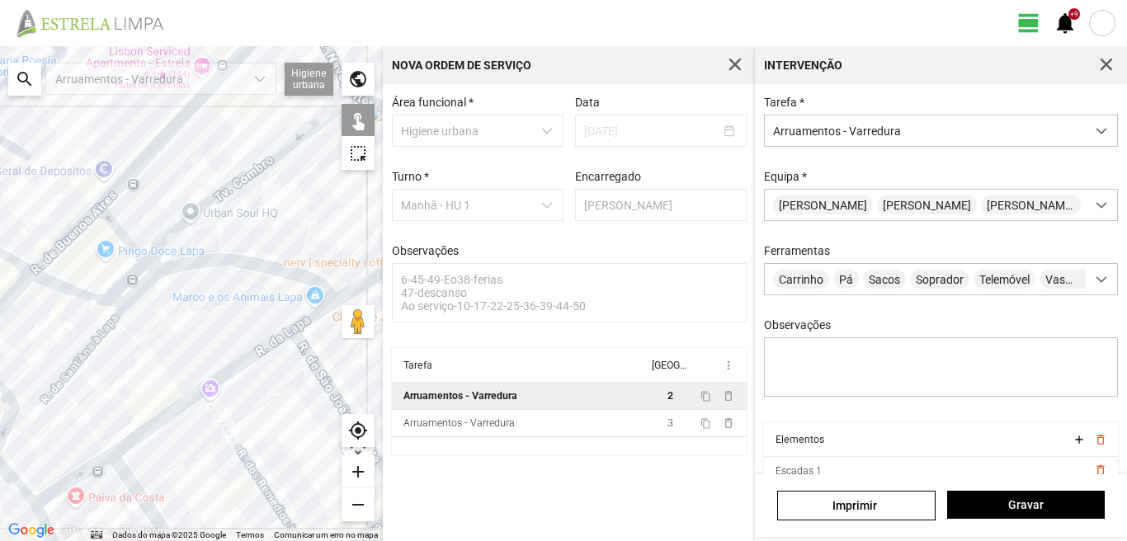
click at [282, 272] on div at bounding box center [191, 293] width 383 height 495
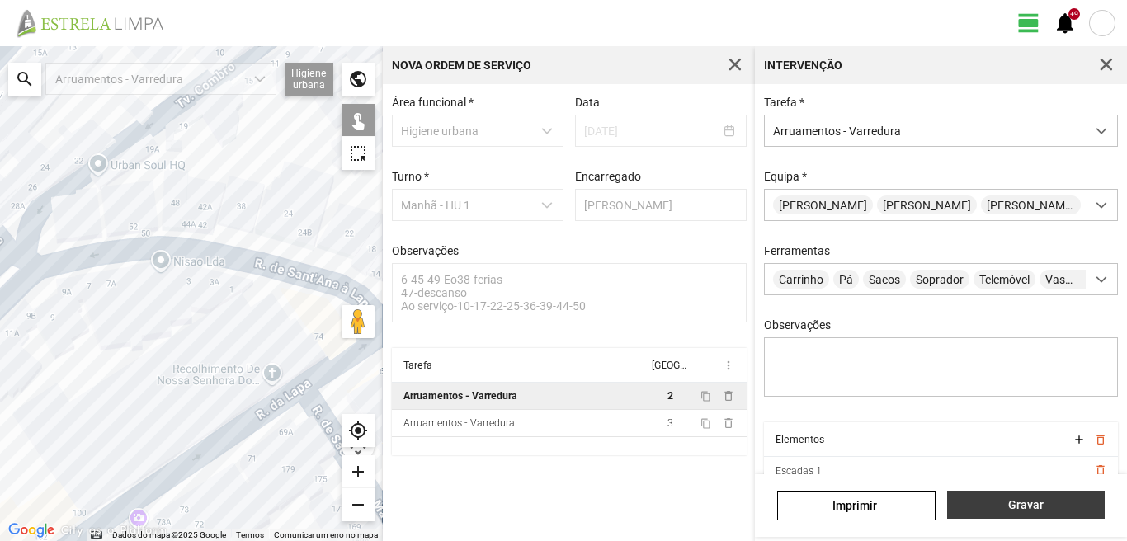
click at [1061, 502] on span "Gravar" at bounding box center [1026, 505] width 140 height 13
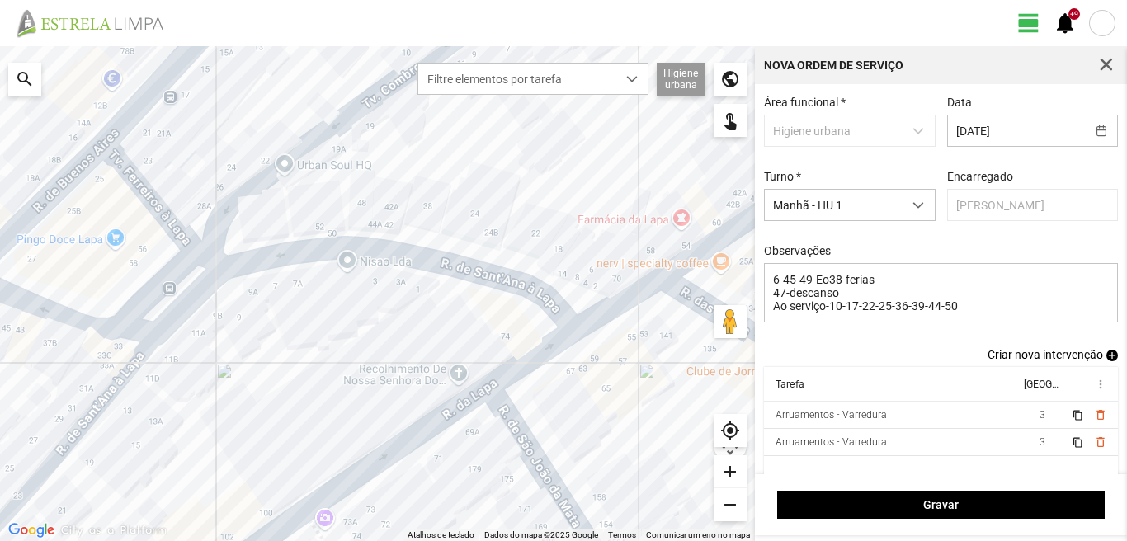
click at [1107, 355] on span "add" at bounding box center [1113, 356] width 12 height 12
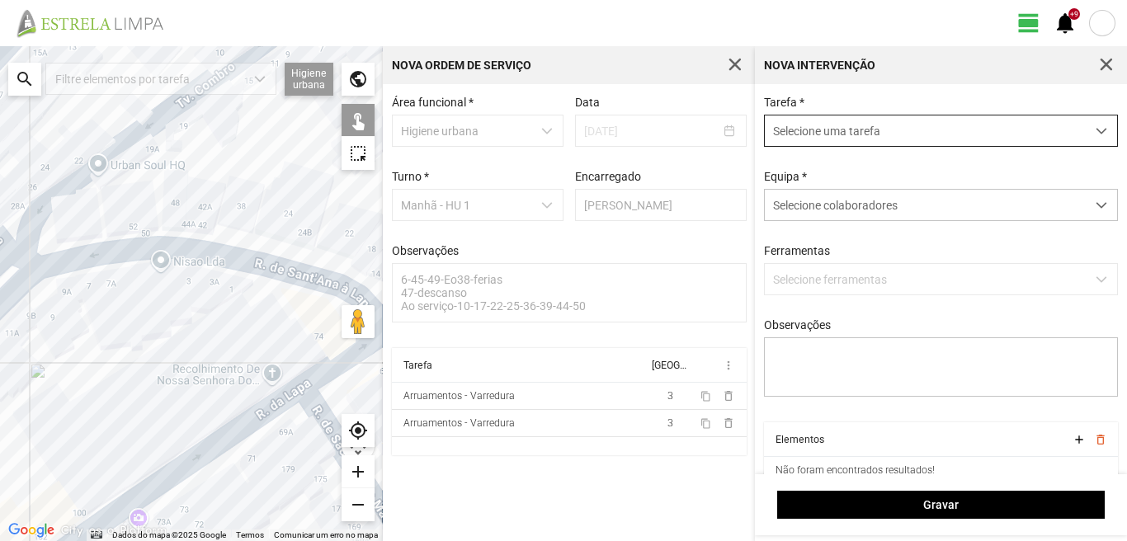
click at [858, 132] on span "Selecione uma tarefa" at bounding box center [925, 131] width 321 height 31
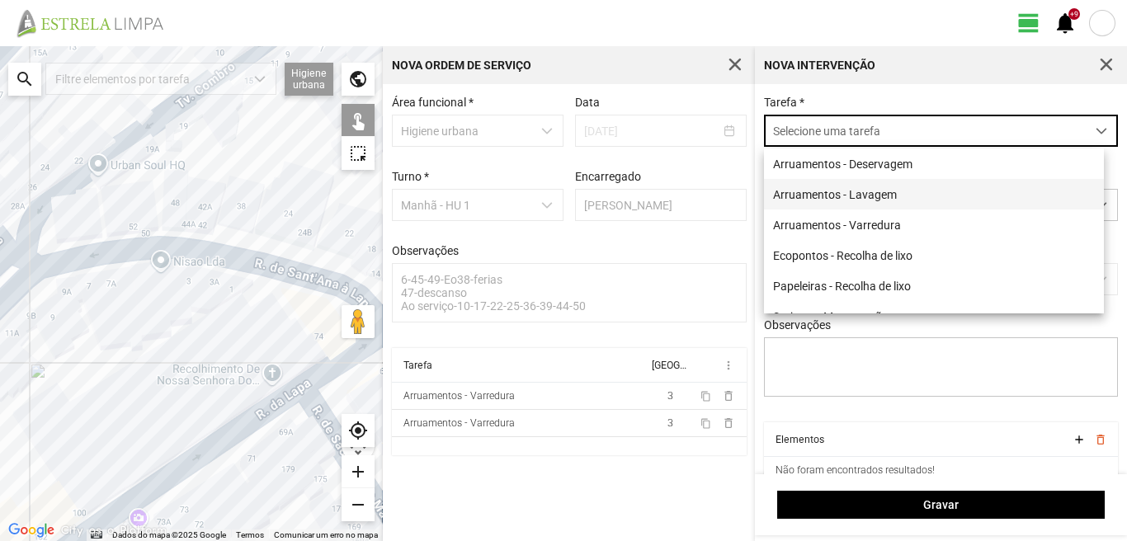
scroll to position [9, 73]
click at [855, 228] on li "Arruamentos - Varredura" at bounding box center [934, 225] width 340 height 31
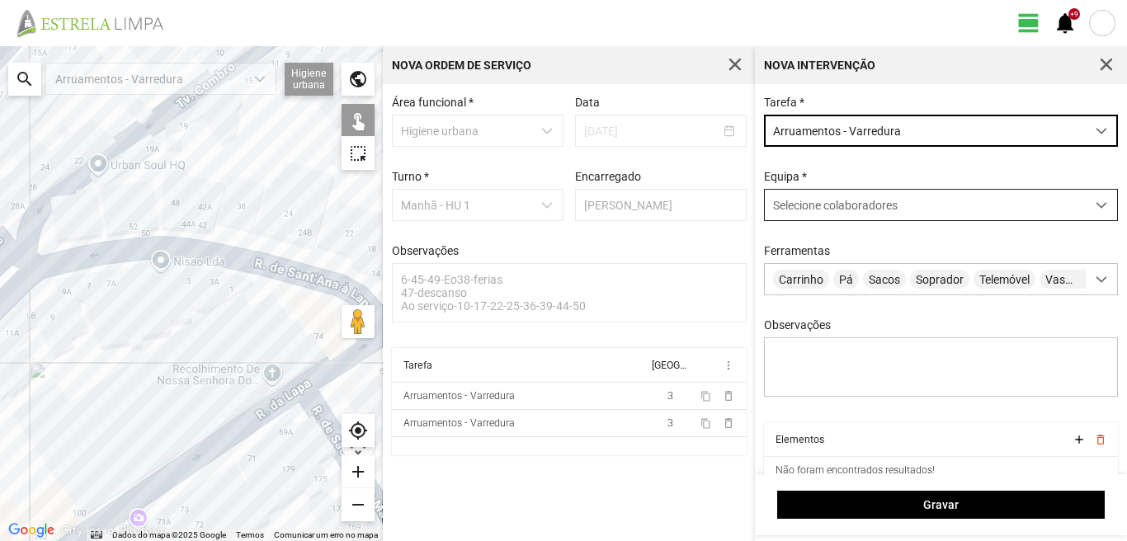
click at [867, 212] on span "Selecione colaboradores" at bounding box center [835, 205] width 125 height 13
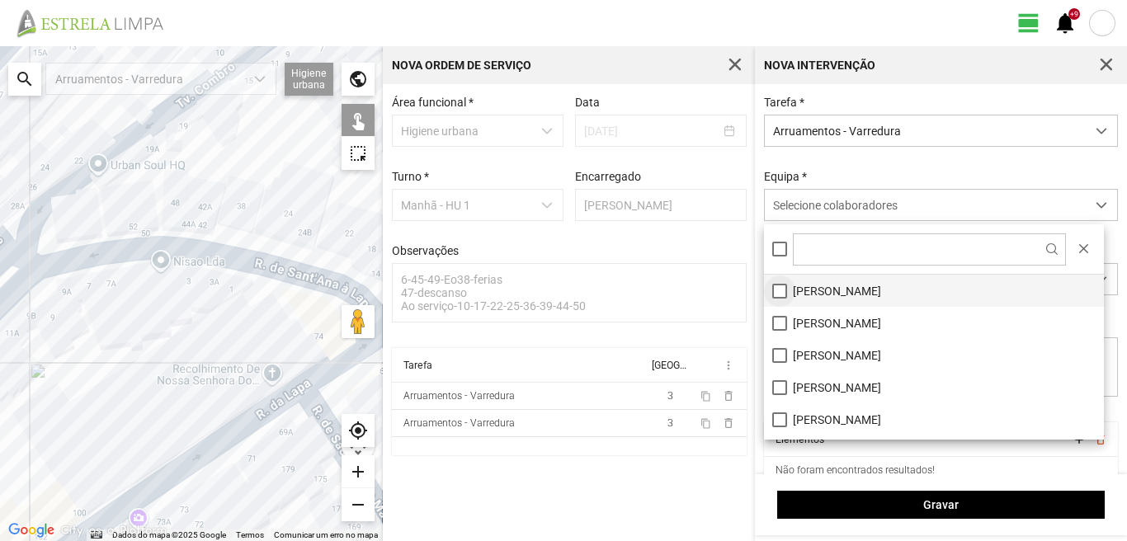
click at [785, 290] on li "[PERSON_NAME]" at bounding box center [934, 291] width 340 height 32
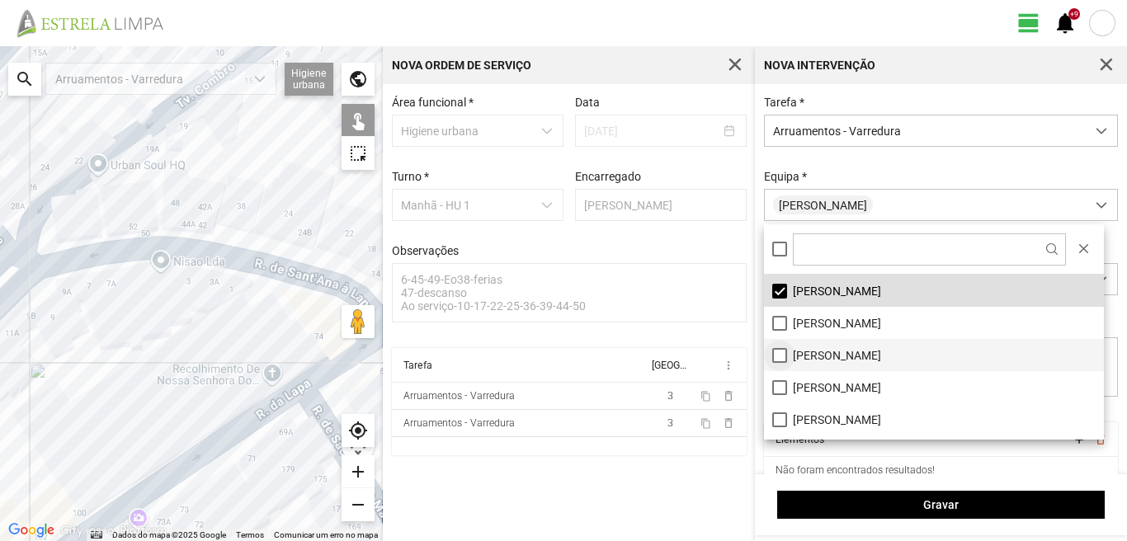
click at [773, 354] on li "[PERSON_NAME]" at bounding box center [934, 355] width 340 height 32
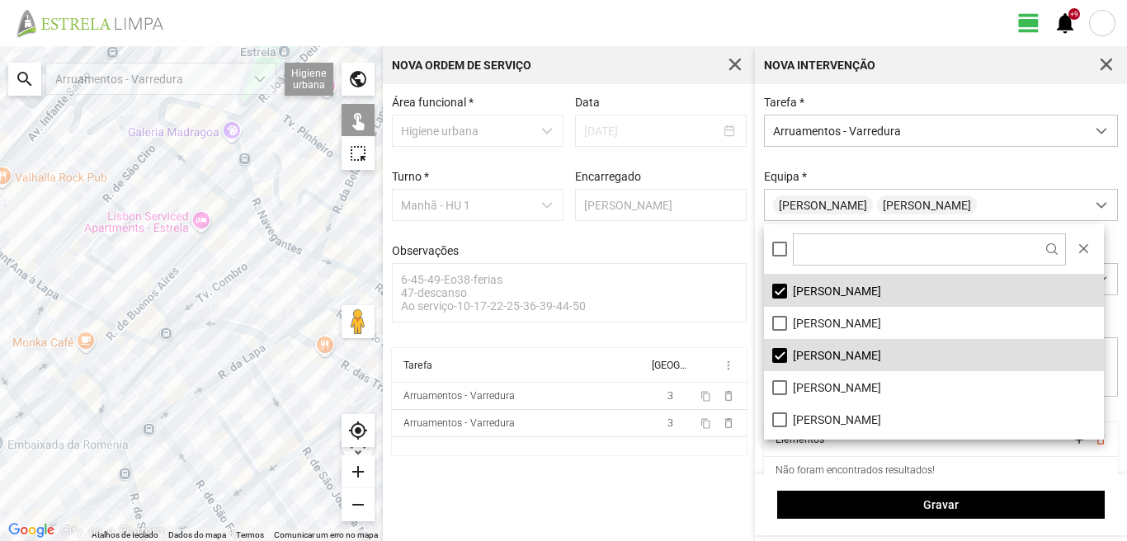
drag, startPoint x: 127, startPoint y: 439, endPoint x: 139, endPoint y: 430, distance: 14.7
click at [128, 438] on div at bounding box center [191, 293] width 383 height 495
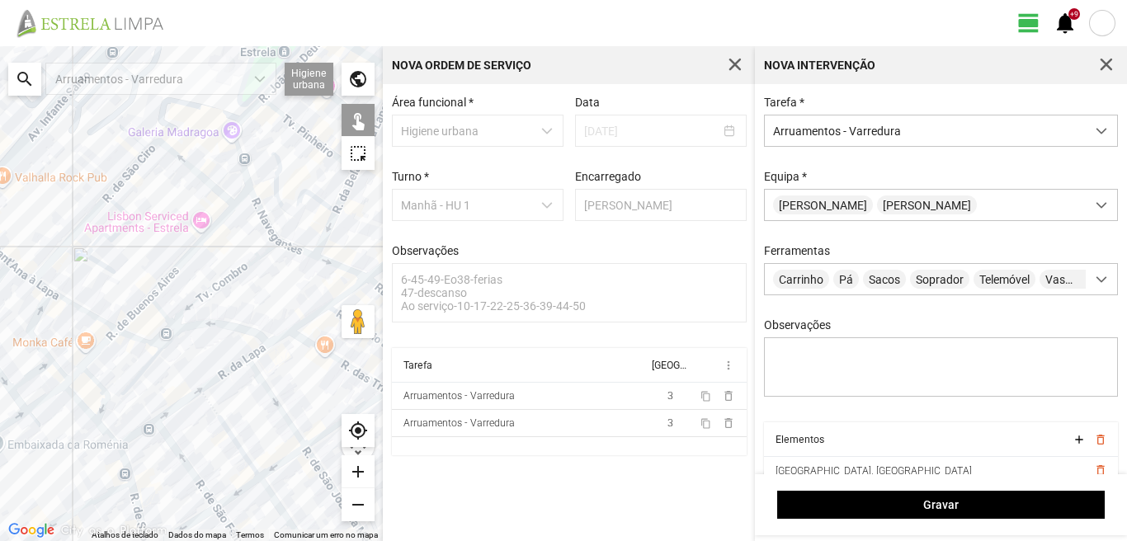
click at [180, 404] on div at bounding box center [191, 293] width 383 height 495
click at [226, 371] on div at bounding box center [191, 293] width 383 height 495
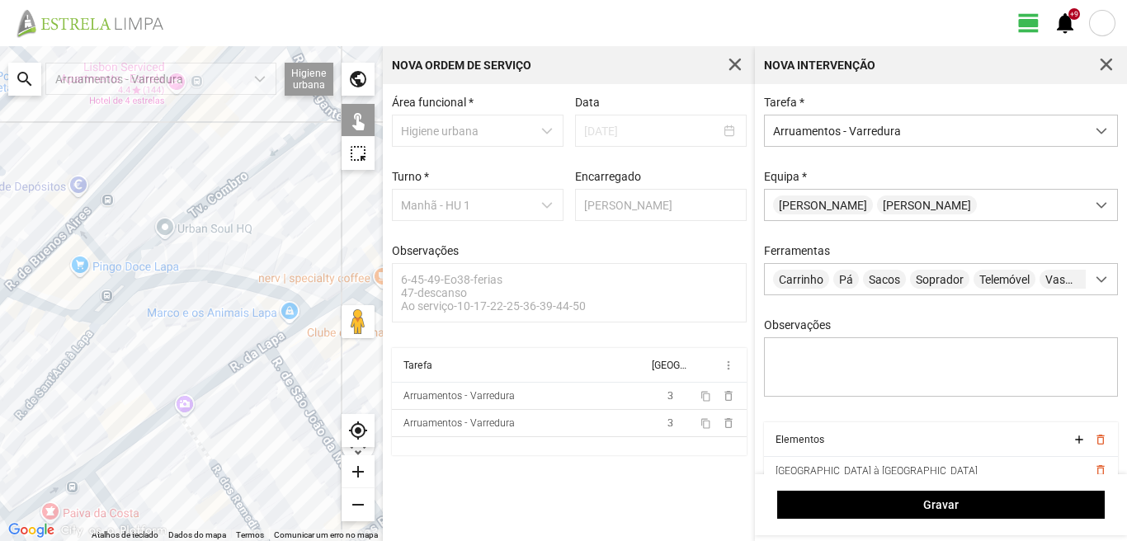
click at [297, 327] on div at bounding box center [191, 293] width 383 height 495
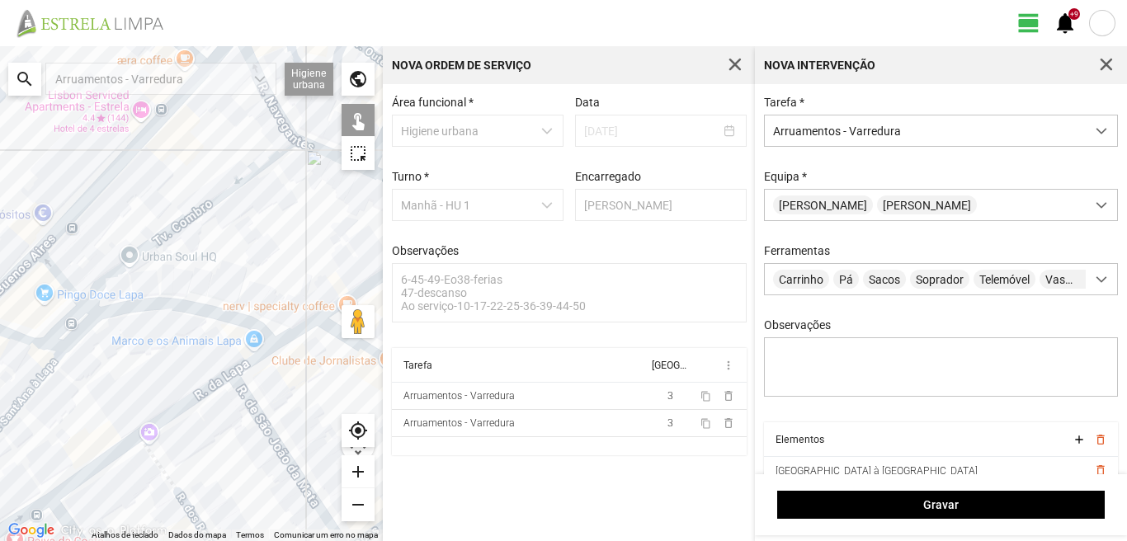
drag, startPoint x: 319, startPoint y: 343, endPoint x: 199, endPoint y: 404, distance: 134.7
click at [216, 399] on div at bounding box center [191, 293] width 383 height 495
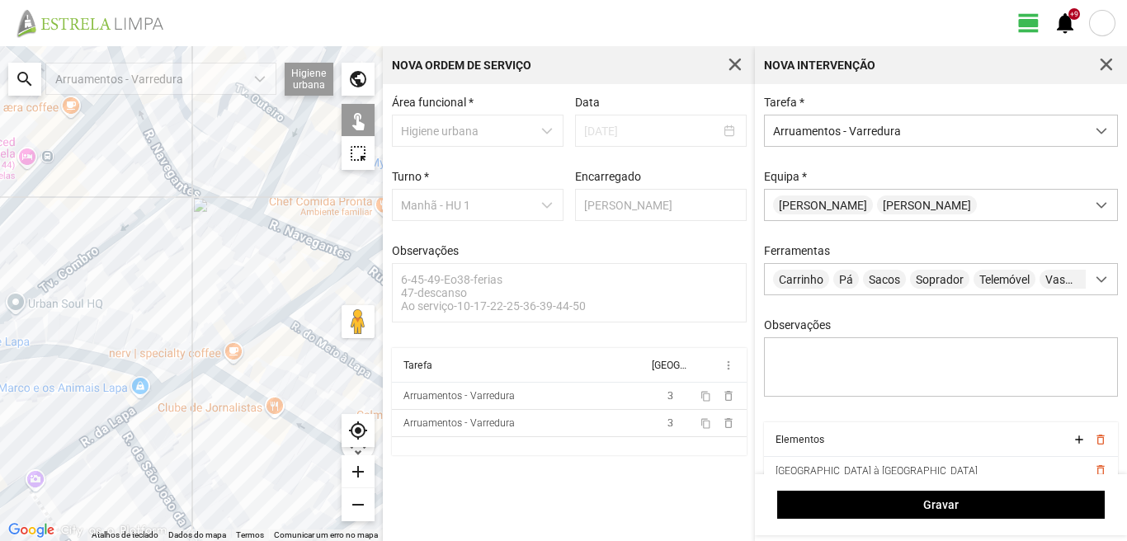
drag, startPoint x: 252, startPoint y: 335, endPoint x: 258, endPoint y: 327, distance: 10.1
click at [252, 335] on div at bounding box center [191, 293] width 383 height 495
click at [329, 277] on div at bounding box center [191, 293] width 383 height 495
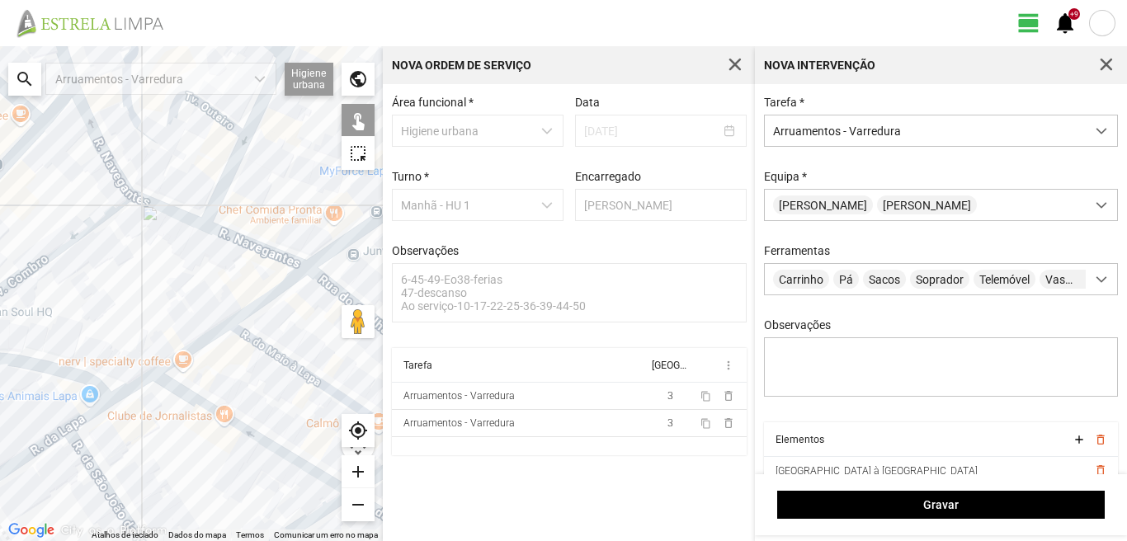
drag, startPoint x: 297, startPoint y: 388, endPoint x: 201, endPoint y: 432, distance: 106.0
click at [205, 425] on div at bounding box center [191, 293] width 383 height 495
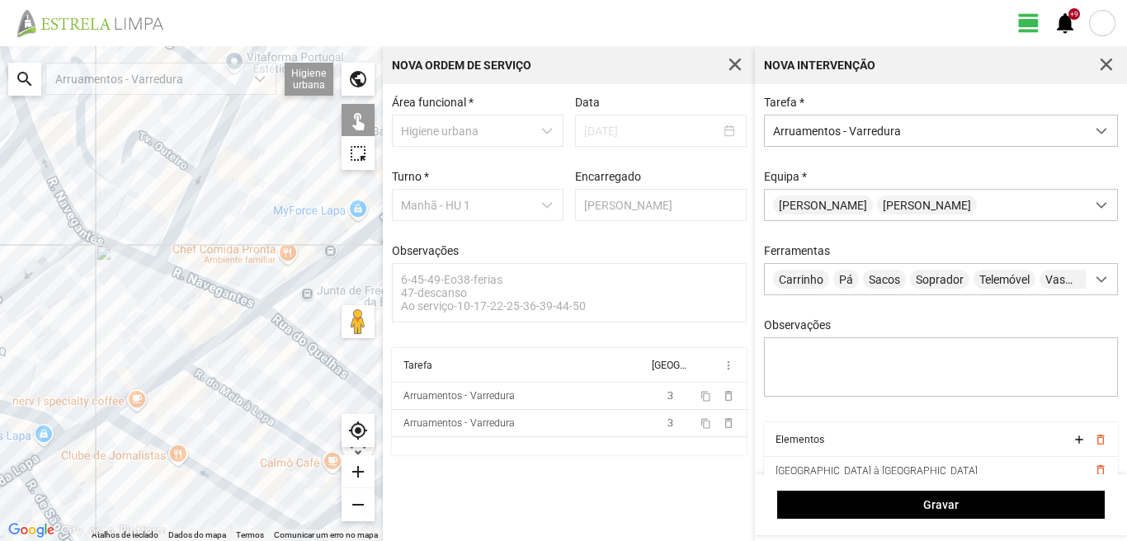
click at [294, 283] on div at bounding box center [191, 293] width 383 height 495
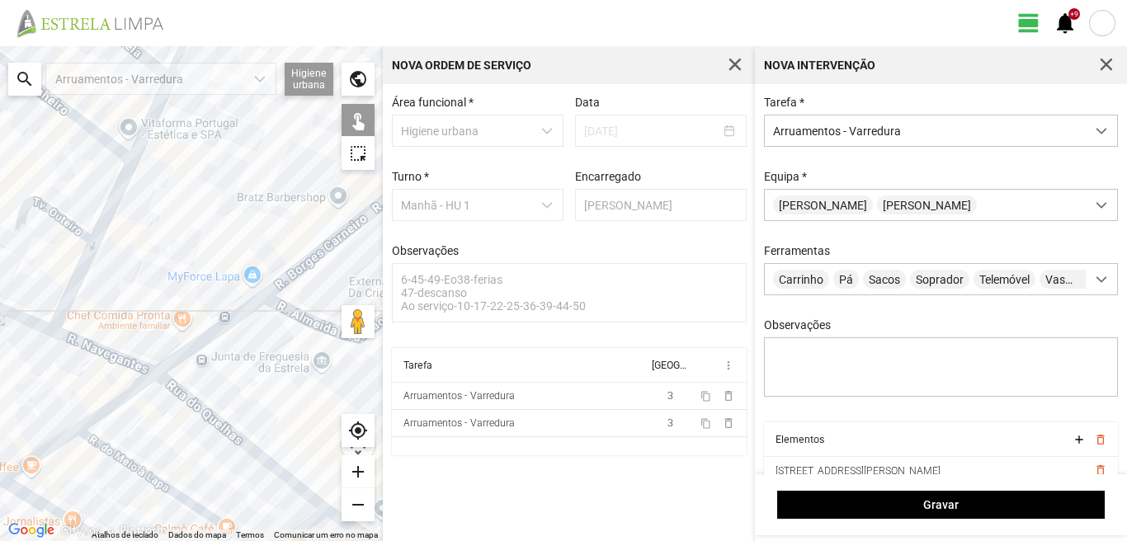
drag, startPoint x: 291, startPoint y: 292, endPoint x: 141, endPoint y: 378, distance: 173.0
click at [172, 365] on div at bounding box center [191, 293] width 383 height 495
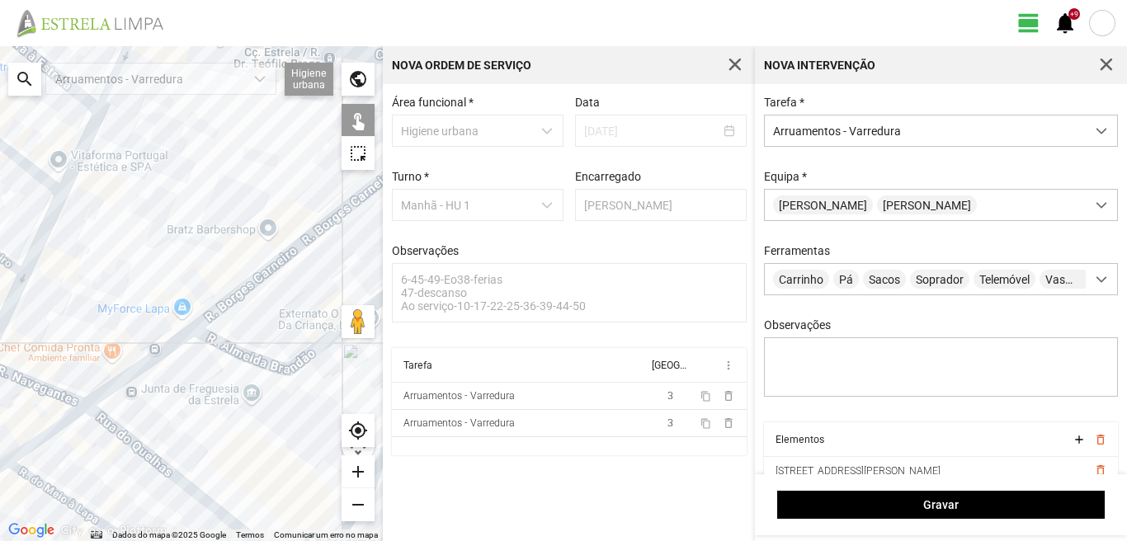
click at [230, 299] on div at bounding box center [191, 293] width 383 height 495
click at [236, 349] on div at bounding box center [191, 293] width 383 height 495
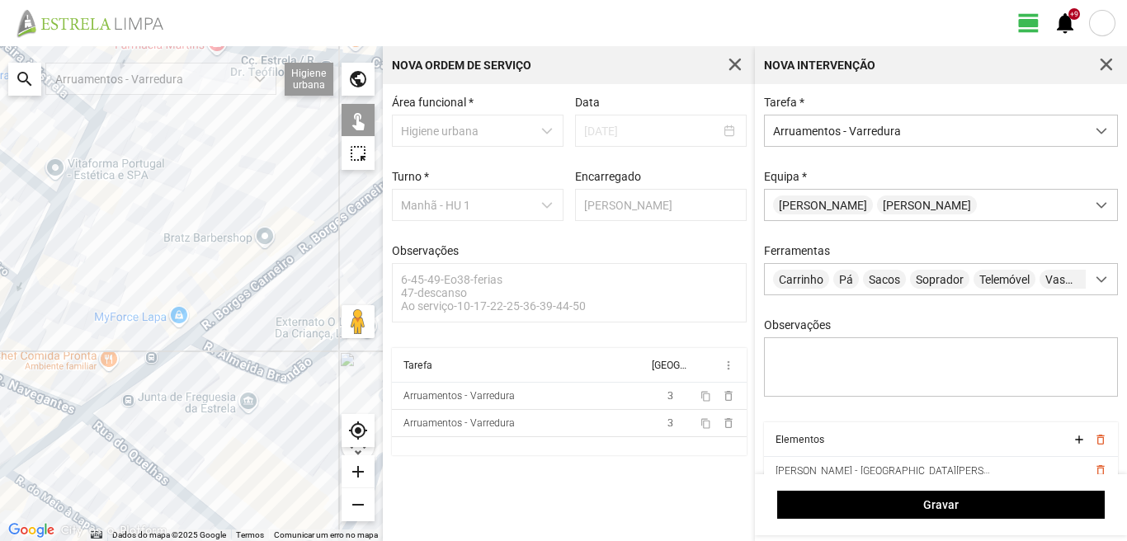
drag, startPoint x: 291, startPoint y: 289, endPoint x: 181, endPoint y: 345, distance: 123.3
click at [191, 343] on div at bounding box center [191, 293] width 383 height 495
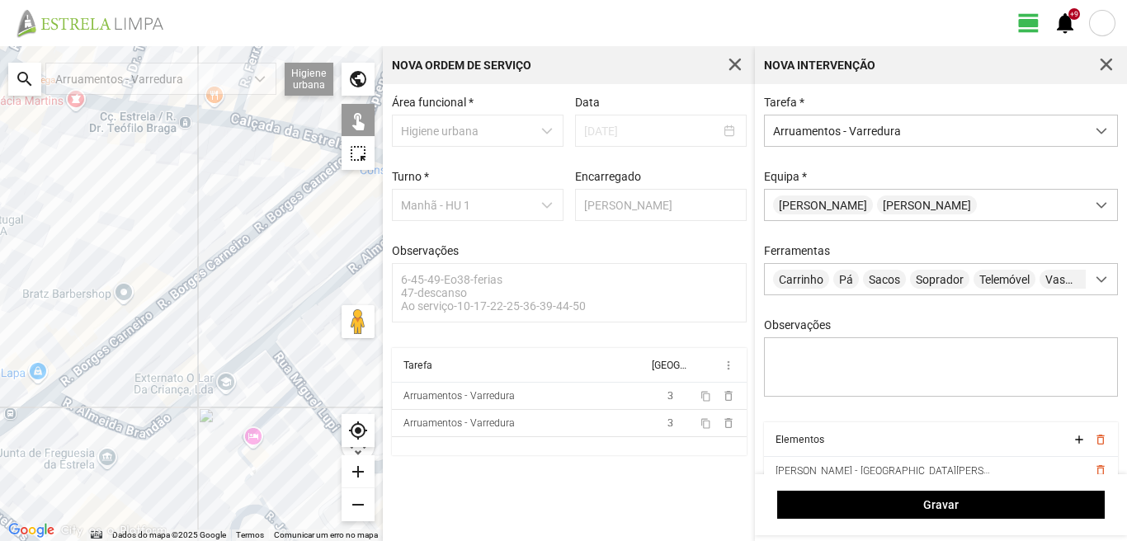
click at [338, 280] on div at bounding box center [191, 293] width 383 height 495
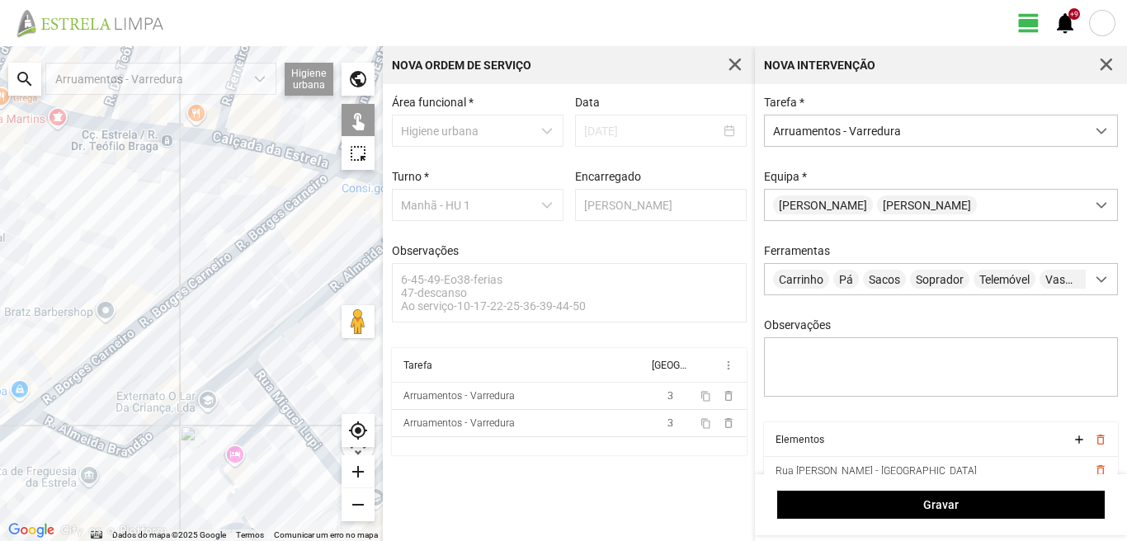
drag, startPoint x: 308, startPoint y: 255, endPoint x: 211, endPoint y: 346, distance: 132.5
click at [211, 346] on div at bounding box center [191, 293] width 383 height 495
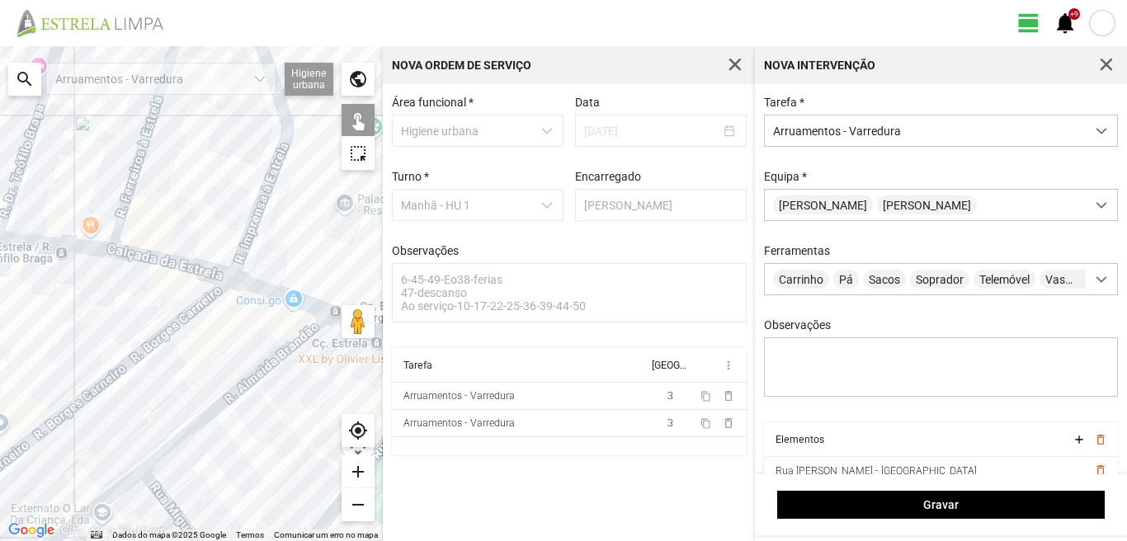
click at [259, 287] on div at bounding box center [191, 293] width 383 height 495
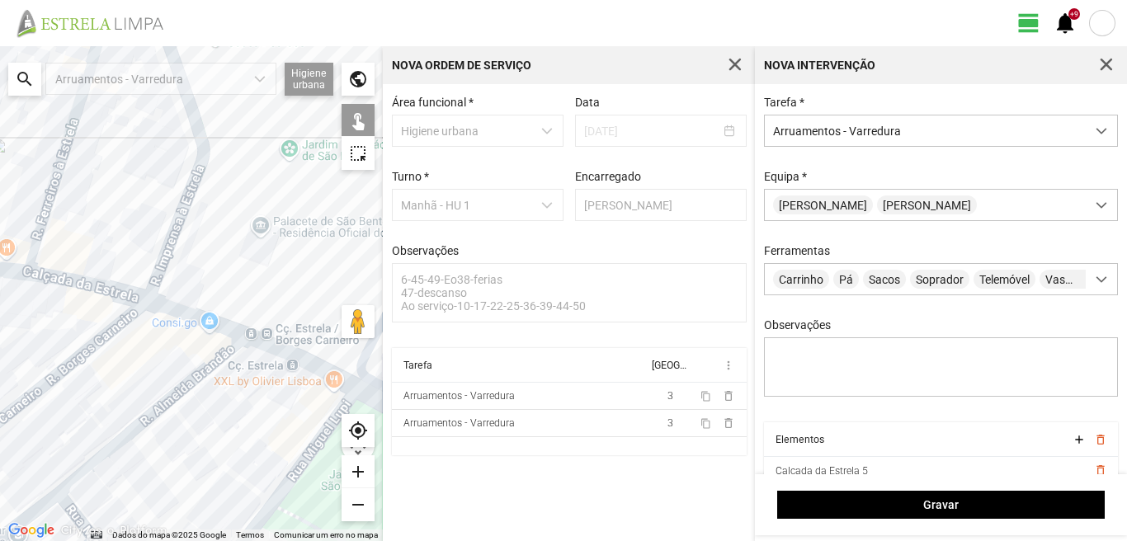
drag, startPoint x: 284, startPoint y: 323, endPoint x: 192, endPoint y: 348, distance: 95.1
click at [192, 348] on div at bounding box center [191, 293] width 383 height 495
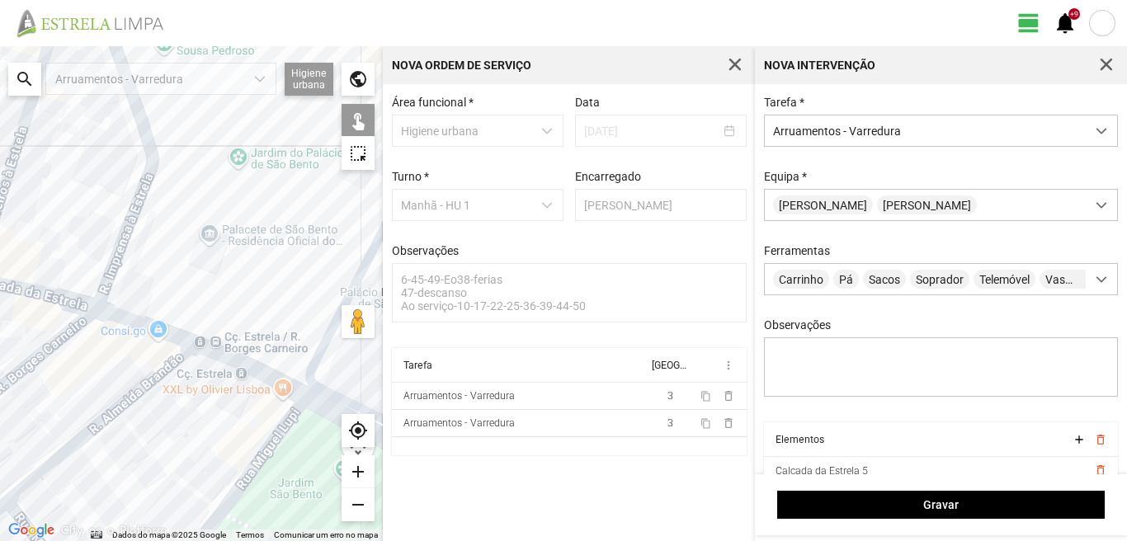
click at [247, 366] on div at bounding box center [191, 293] width 383 height 495
click at [243, 369] on div at bounding box center [191, 293] width 383 height 495
click at [281, 432] on div at bounding box center [191, 293] width 383 height 495
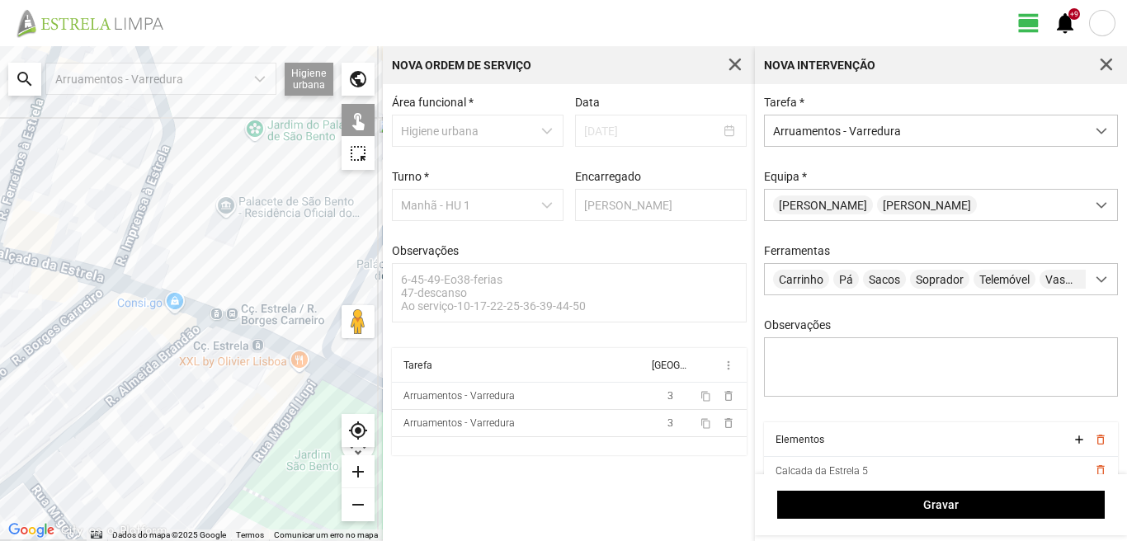
drag, startPoint x: 190, startPoint y: 461, endPoint x: 257, endPoint y: 375, distance: 109.5
click at [241, 388] on div at bounding box center [191, 293] width 383 height 495
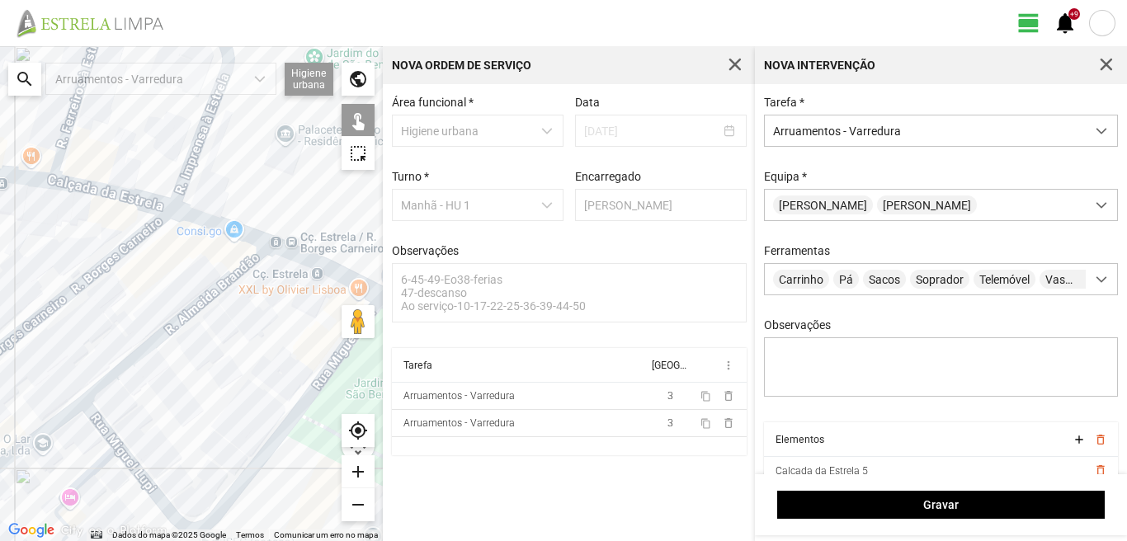
click at [107, 432] on div at bounding box center [191, 293] width 383 height 495
click at [97, 471] on div at bounding box center [191, 293] width 383 height 495
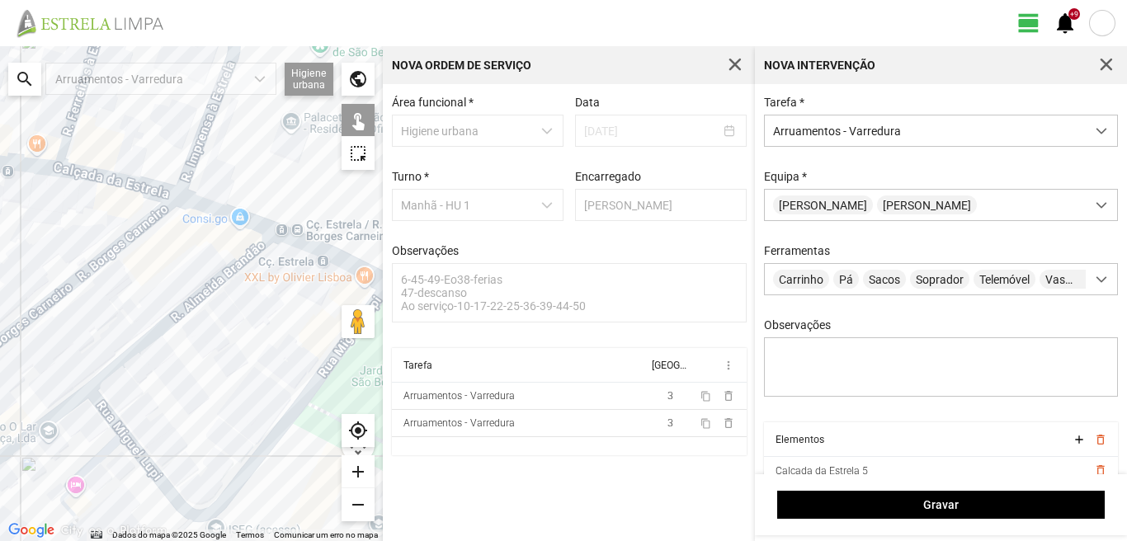
drag, startPoint x: 113, startPoint y: 492, endPoint x: 149, endPoint y: 410, distance: 89.4
click at [140, 427] on div at bounding box center [191, 293] width 383 height 495
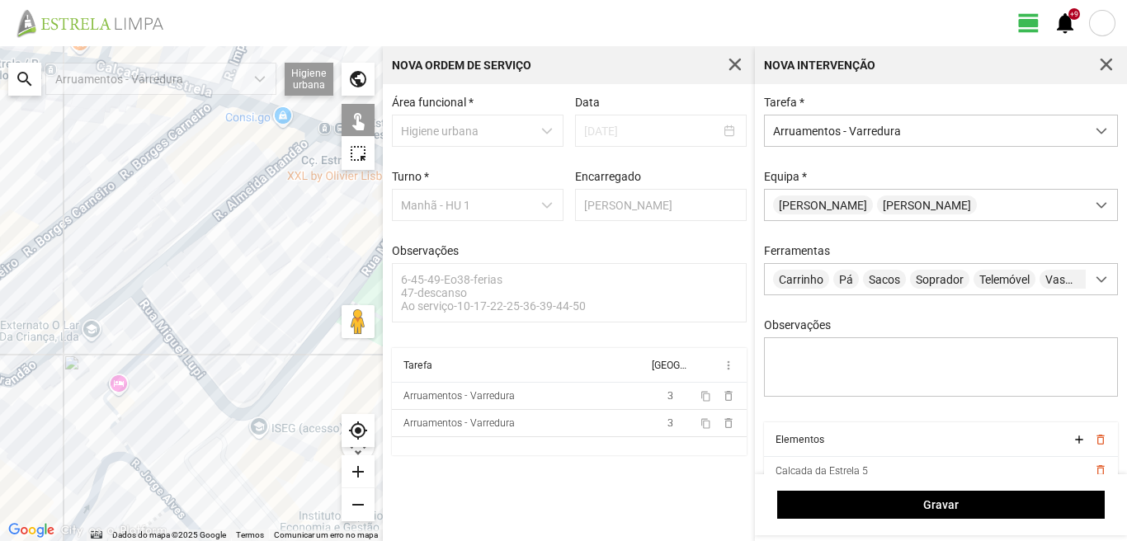
click at [111, 409] on div at bounding box center [191, 293] width 383 height 495
click at [96, 487] on div at bounding box center [191, 293] width 383 height 495
click at [150, 475] on div at bounding box center [191, 293] width 383 height 495
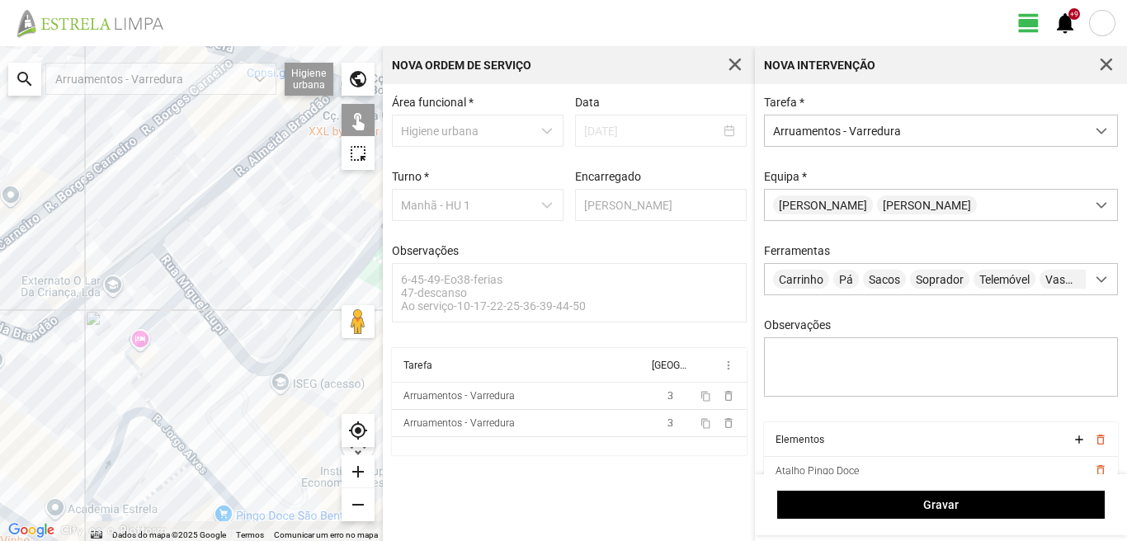
drag, startPoint x: 142, startPoint y: 465, endPoint x: 200, endPoint y: 350, distance: 129.2
click at [199, 357] on div at bounding box center [191, 293] width 383 height 495
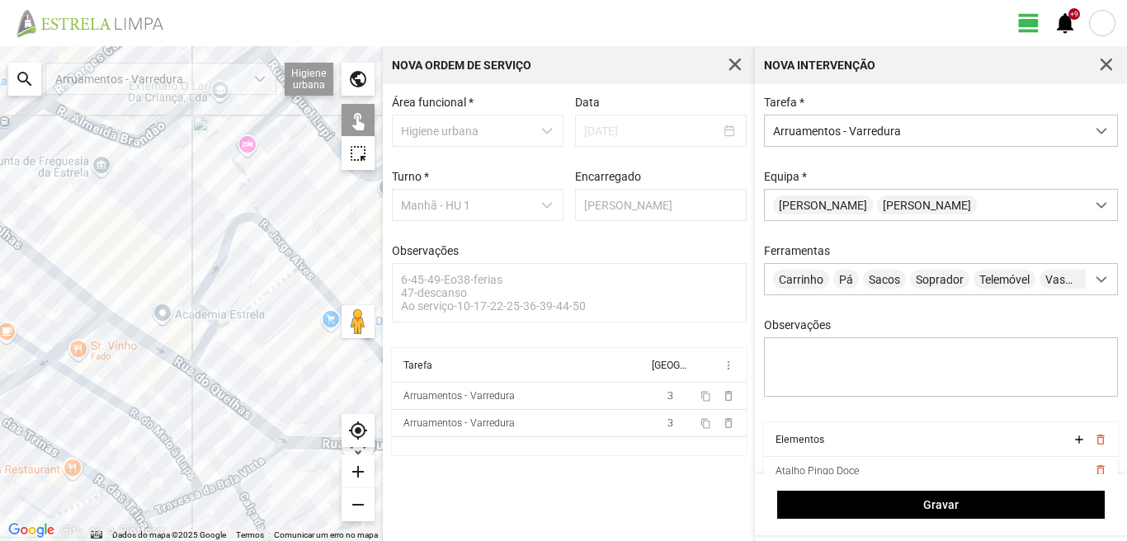
click at [61, 283] on div at bounding box center [191, 293] width 383 height 495
click at [135, 333] on div at bounding box center [191, 293] width 383 height 495
click at [224, 391] on div at bounding box center [191, 293] width 383 height 495
click at [219, 393] on div at bounding box center [191, 293] width 383 height 495
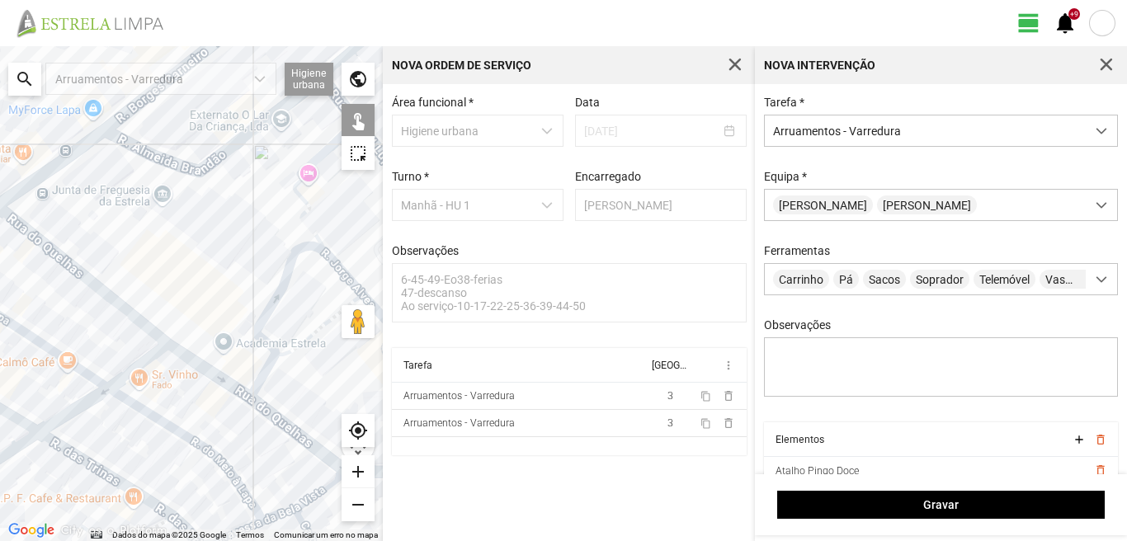
drag, startPoint x: 105, startPoint y: 312, endPoint x: 241, endPoint y: 390, distance: 157.1
click at [241, 390] on div at bounding box center [191, 293] width 383 height 495
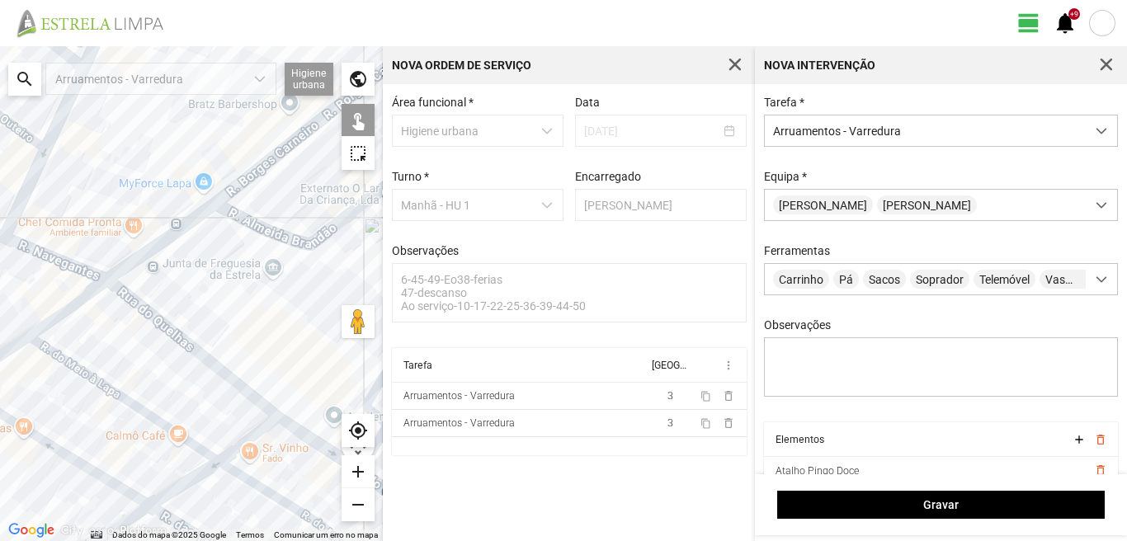
drag, startPoint x: 179, startPoint y: 324, endPoint x: 239, endPoint y: 365, distance: 71.9
click at [239, 364] on div at bounding box center [191, 293] width 383 height 495
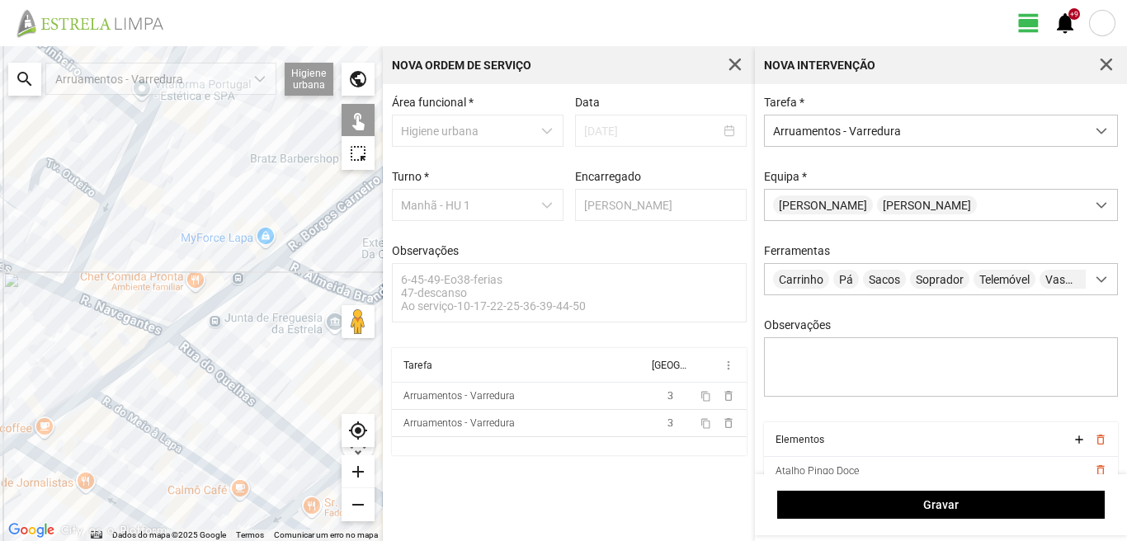
click at [125, 319] on div at bounding box center [191, 293] width 383 height 495
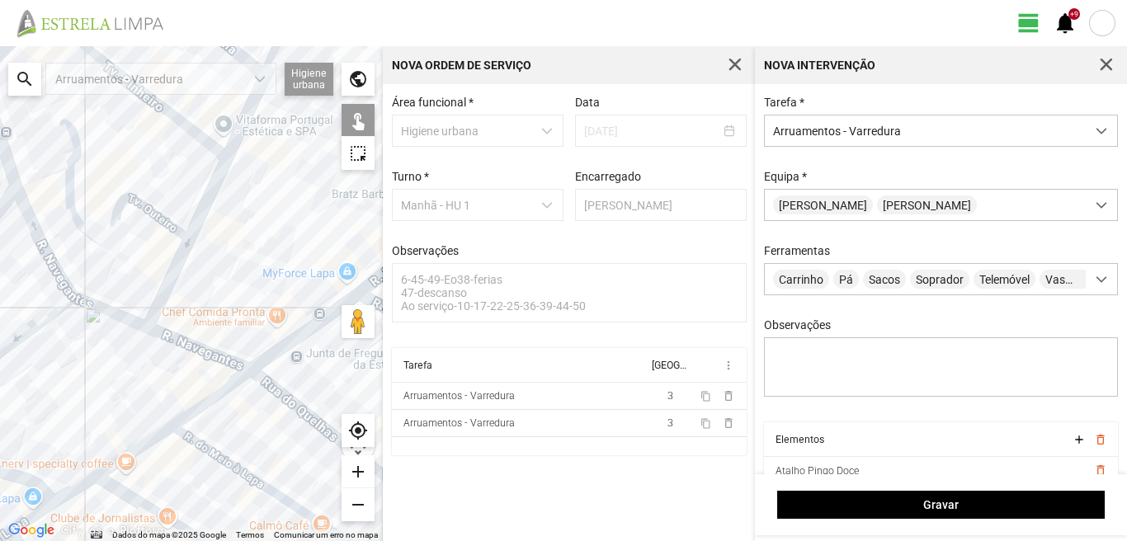
drag, startPoint x: 115, startPoint y: 328, endPoint x: 182, endPoint y: 361, distance: 74.9
click at [180, 361] on div at bounding box center [191, 293] width 383 height 495
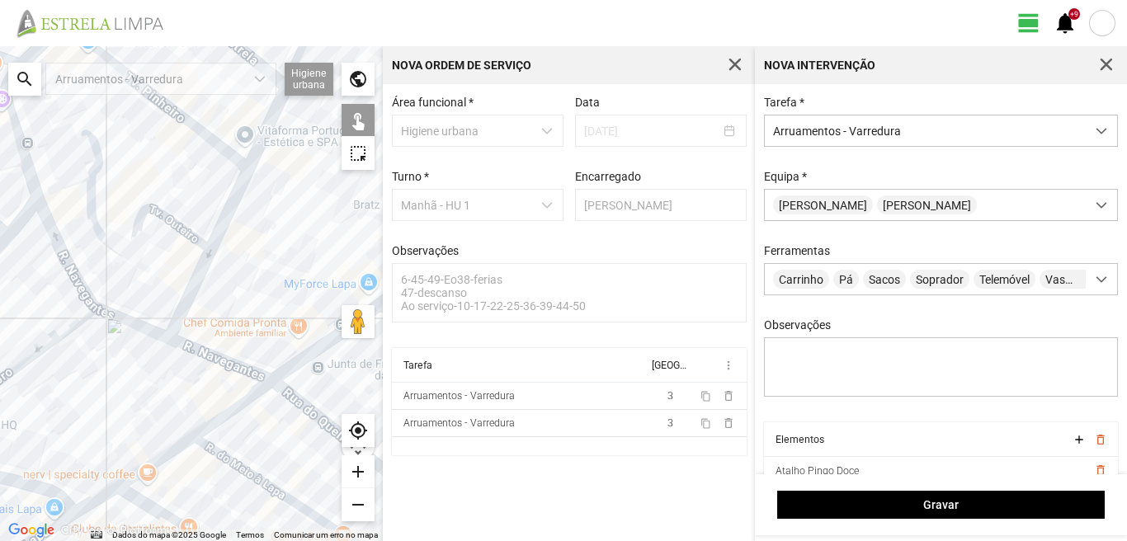
click at [129, 321] on div at bounding box center [191, 293] width 383 height 495
click at [74, 278] on div at bounding box center [191, 293] width 383 height 495
click at [73, 273] on div at bounding box center [191, 293] width 383 height 495
click at [137, 324] on div at bounding box center [191, 293] width 383 height 495
click at [207, 355] on div at bounding box center [191, 293] width 383 height 495
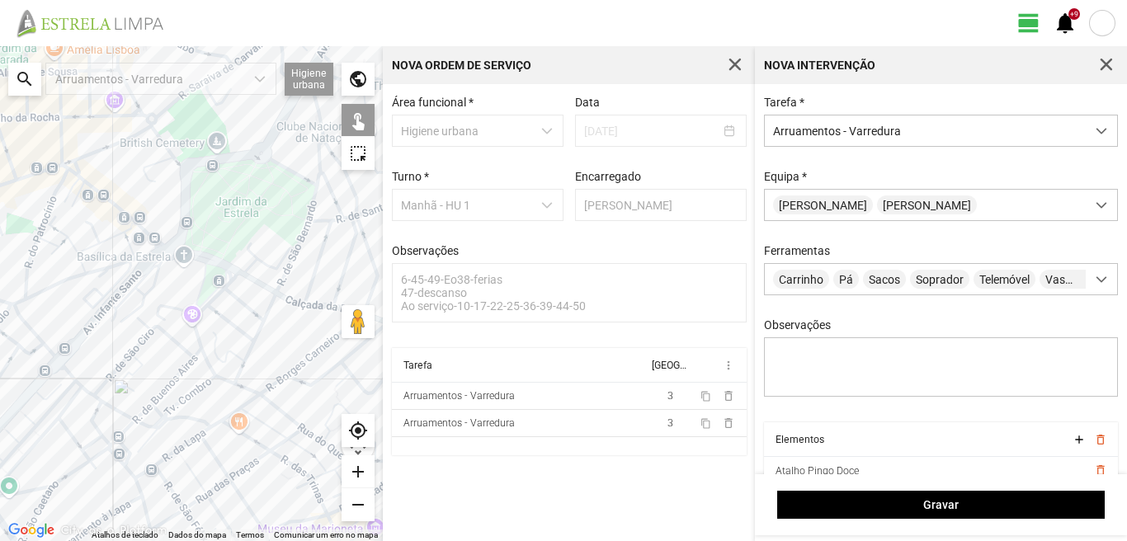
drag, startPoint x: 275, startPoint y: 376, endPoint x: 206, endPoint y: 324, distance: 86.5
click at [206, 324] on div at bounding box center [191, 293] width 383 height 495
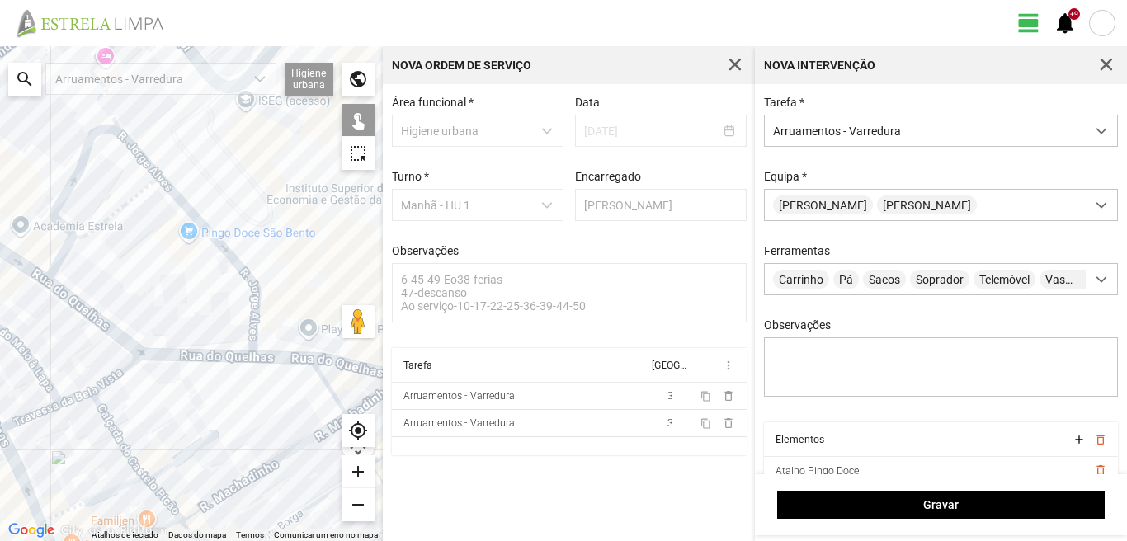
click at [215, 355] on div at bounding box center [191, 293] width 383 height 495
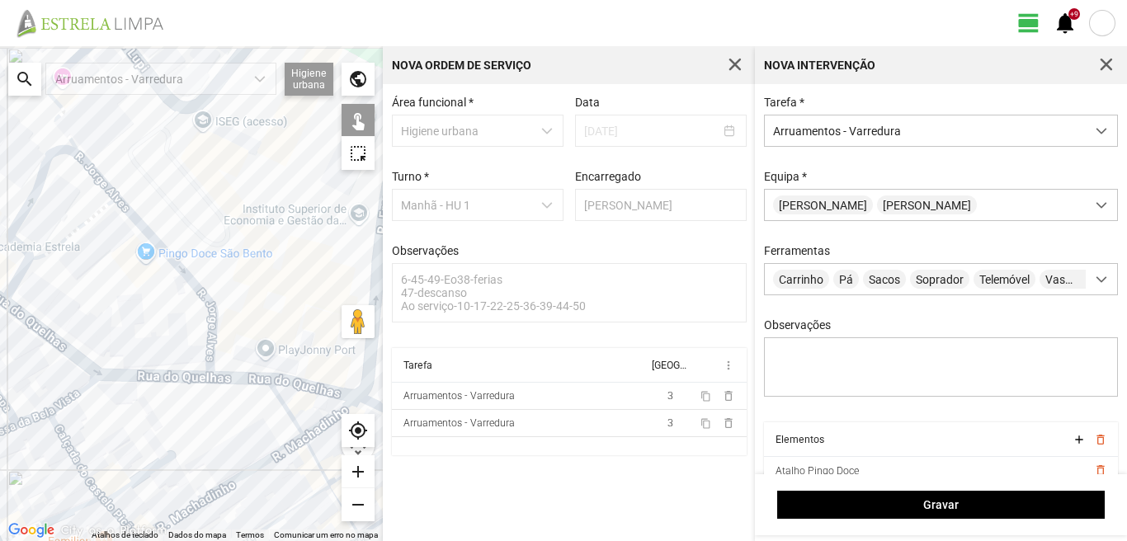
drag, startPoint x: 263, startPoint y: 346, endPoint x: 201, endPoint y: 351, distance: 62.1
click at [201, 351] on div at bounding box center [191, 293] width 383 height 495
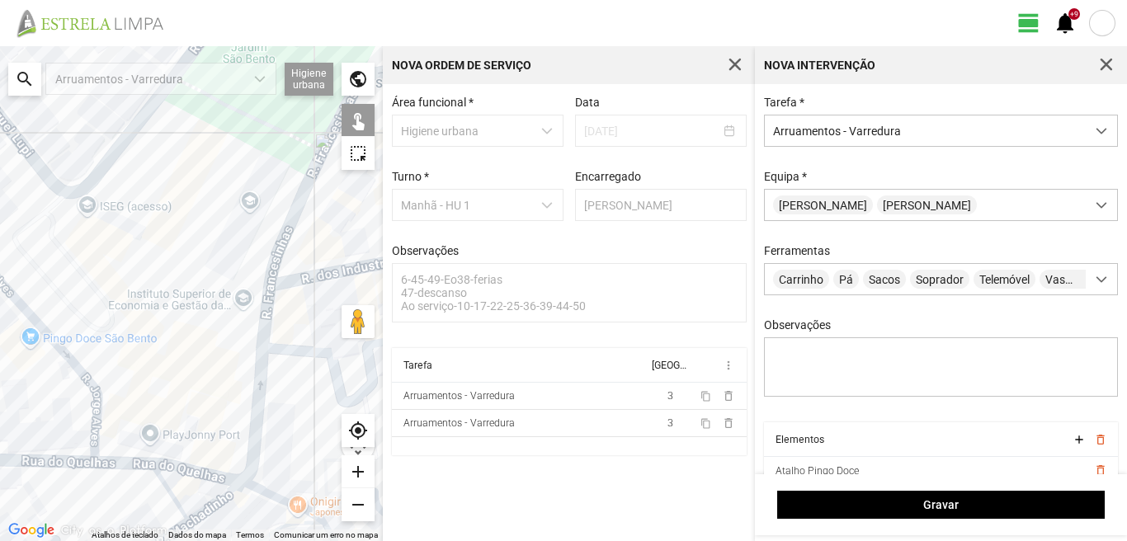
drag, startPoint x: 267, startPoint y: 323, endPoint x: 232, endPoint y: 409, distance: 93.6
click at [232, 409] on div at bounding box center [191, 293] width 383 height 495
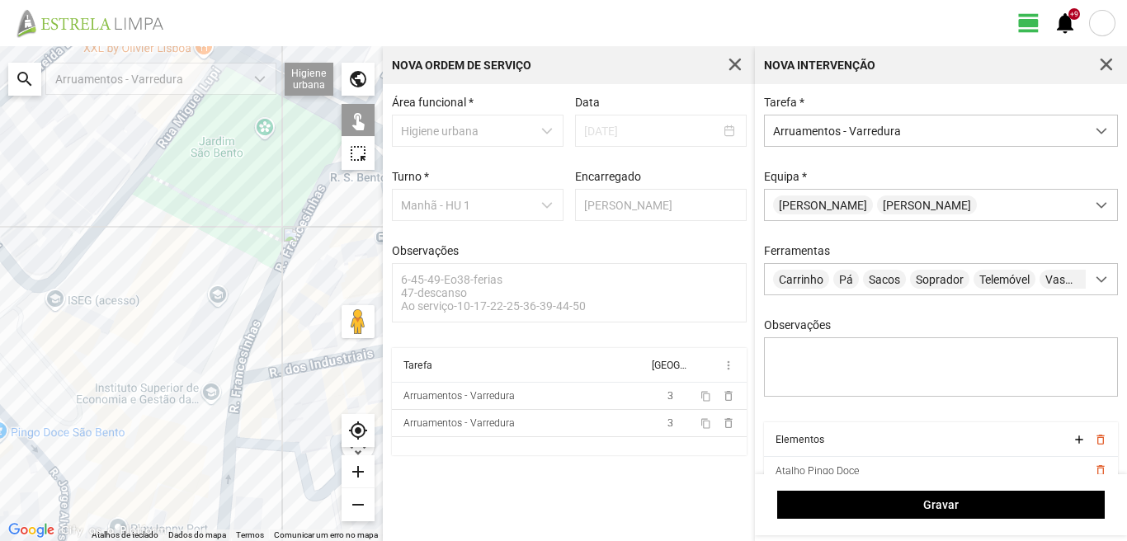
click at [267, 287] on div at bounding box center [191, 293] width 383 height 495
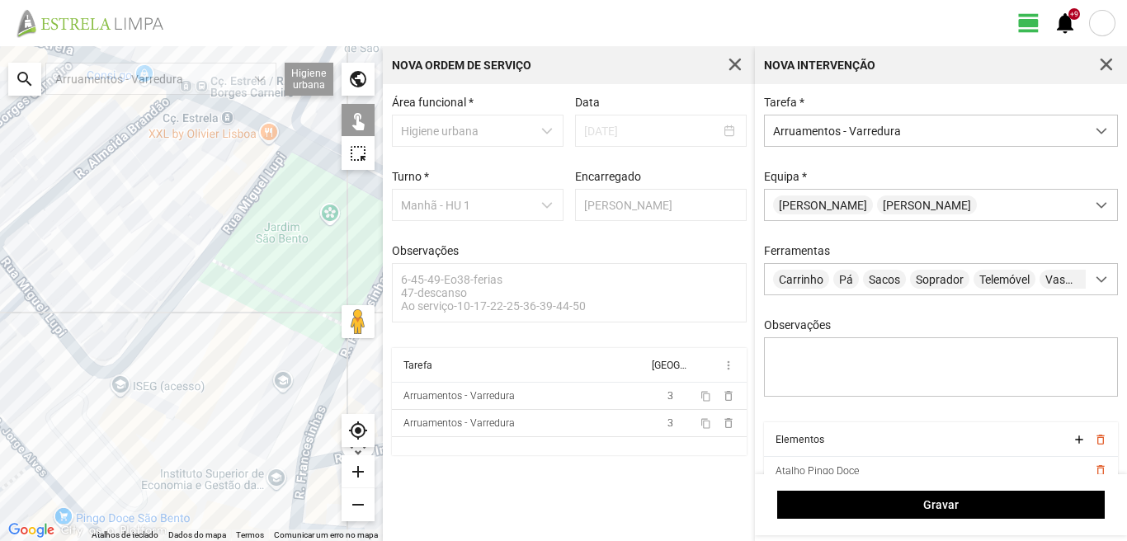
drag, startPoint x: 231, startPoint y: 248, endPoint x: 313, endPoint y: 354, distance: 133.6
click at [313, 352] on div at bounding box center [191, 293] width 383 height 495
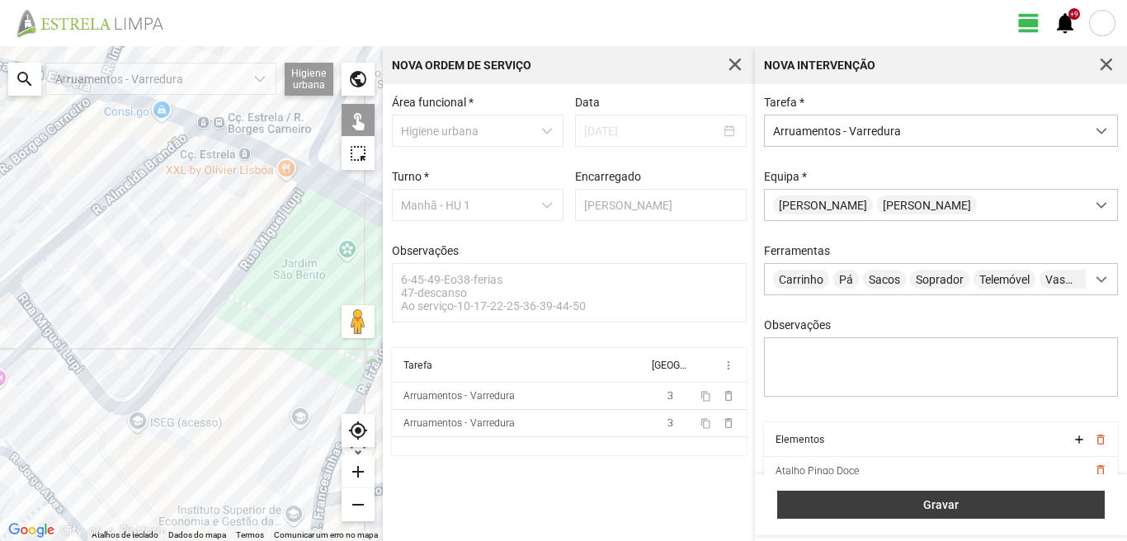
click at [927, 501] on span "Gravar" at bounding box center [942, 505] width 310 height 13
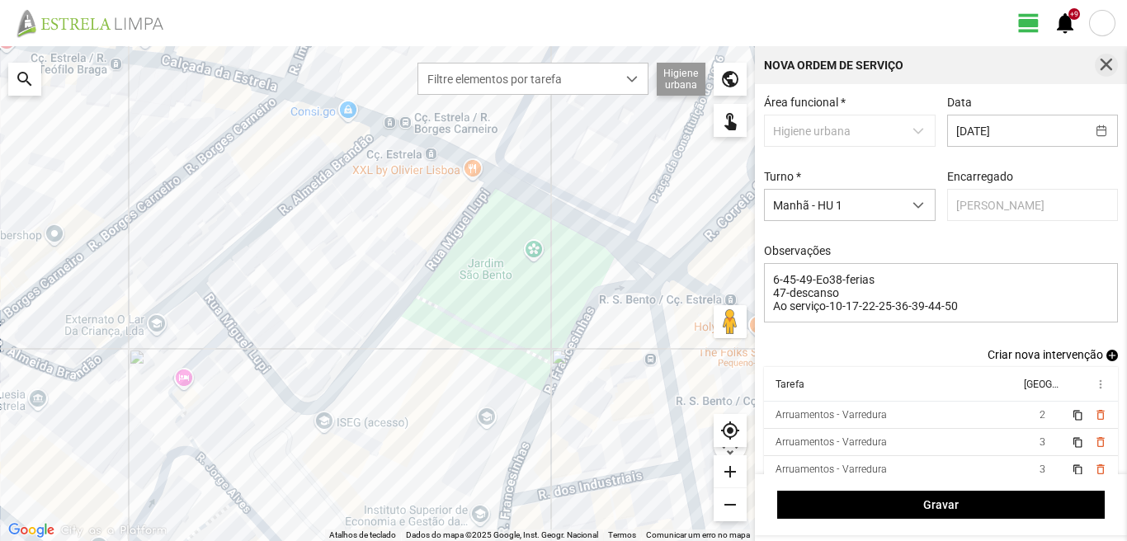
click at [1103, 59] on span "button" at bounding box center [1106, 65] width 15 height 15
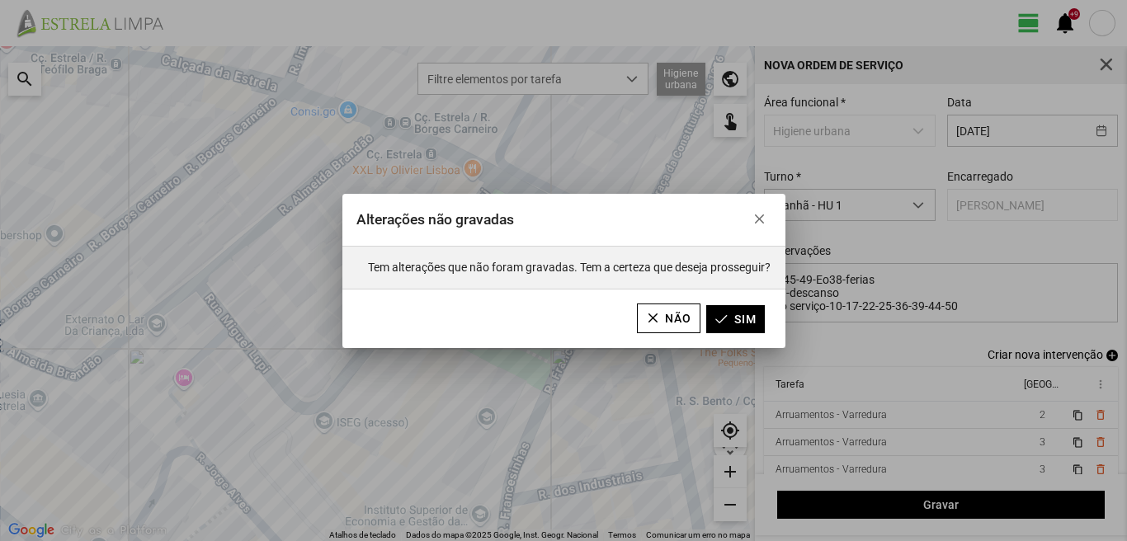
click at [895, 500] on div "Alterações não gravadas Tem alterações que não foram gravadas. Tem a certeza qu…" at bounding box center [563, 270] width 1127 height 541
click at [727, 314] on button "Sim" at bounding box center [735, 319] width 59 height 28
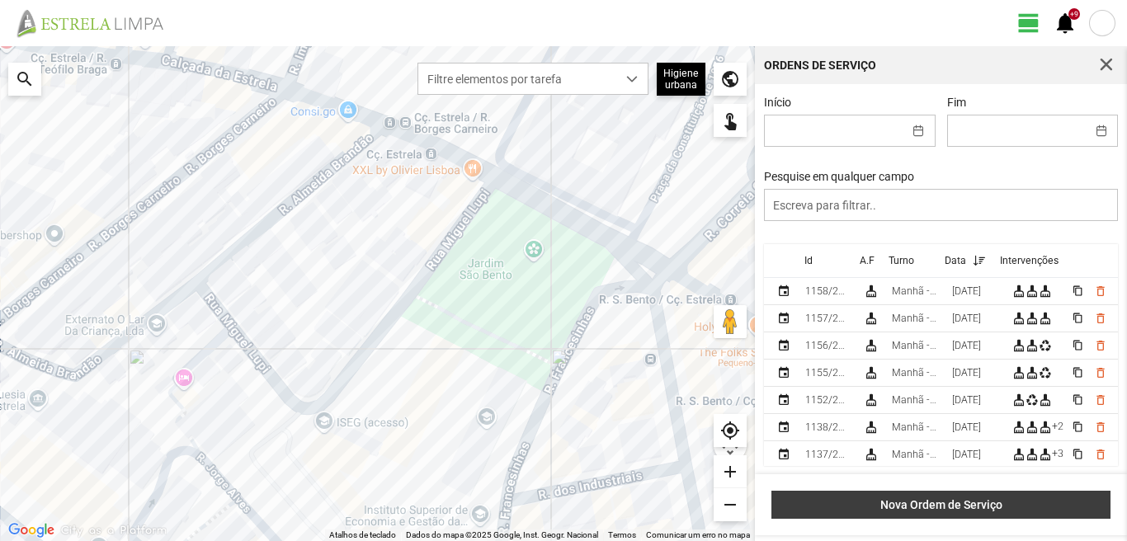
click at [980, 514] on button "Nova Ordem de Serviço" at bounding box center [941, 505] width 339 height 28
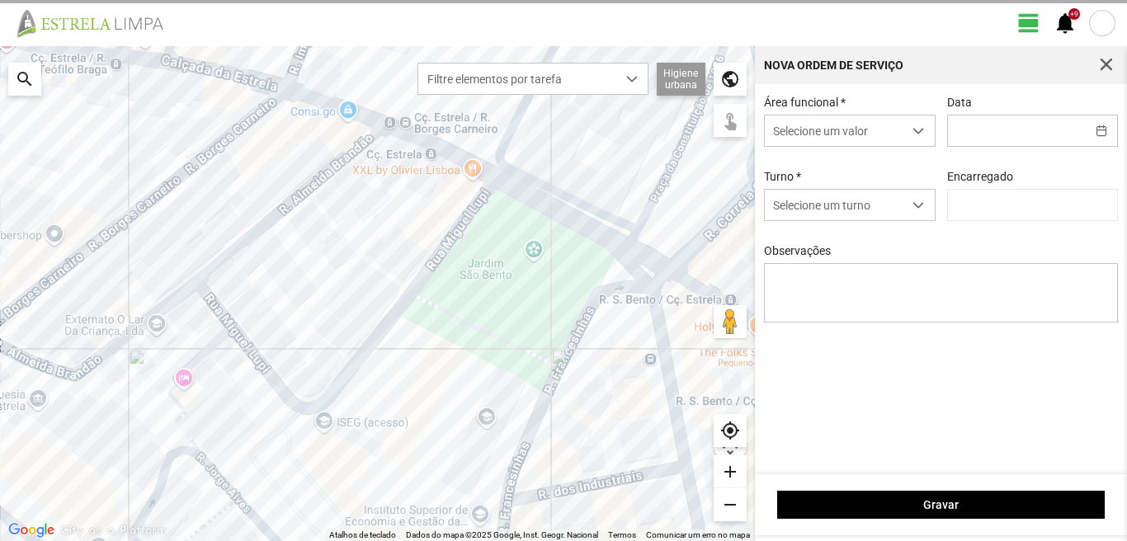
type input "[PERSON_NAME]"
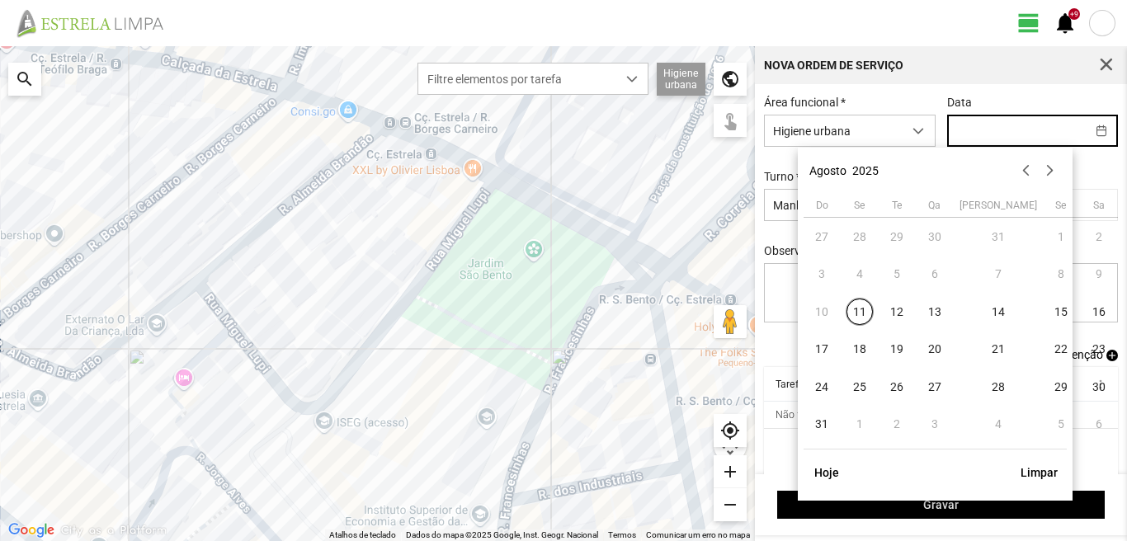
click at [957, 131] on input "text" at bounding box center [1017, 131] width 138 height 31
click at [933, 348] on span "20" at bounding box center [935, 350] width 26 height 26
type input "[DATE]"
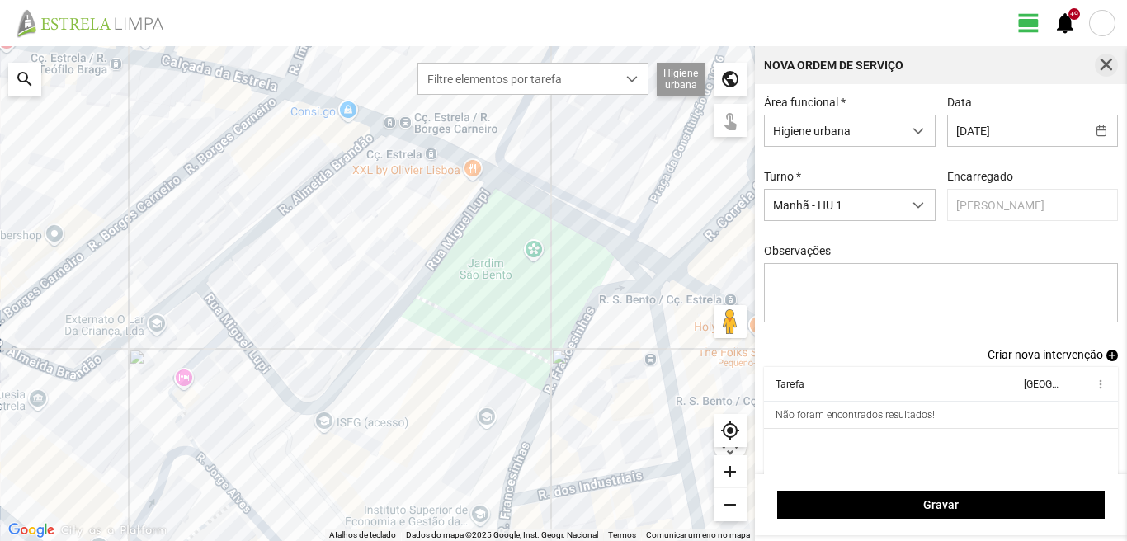
click at [1101, 69] on span "button" at bounding box center [1106, 65] width 15 height 15
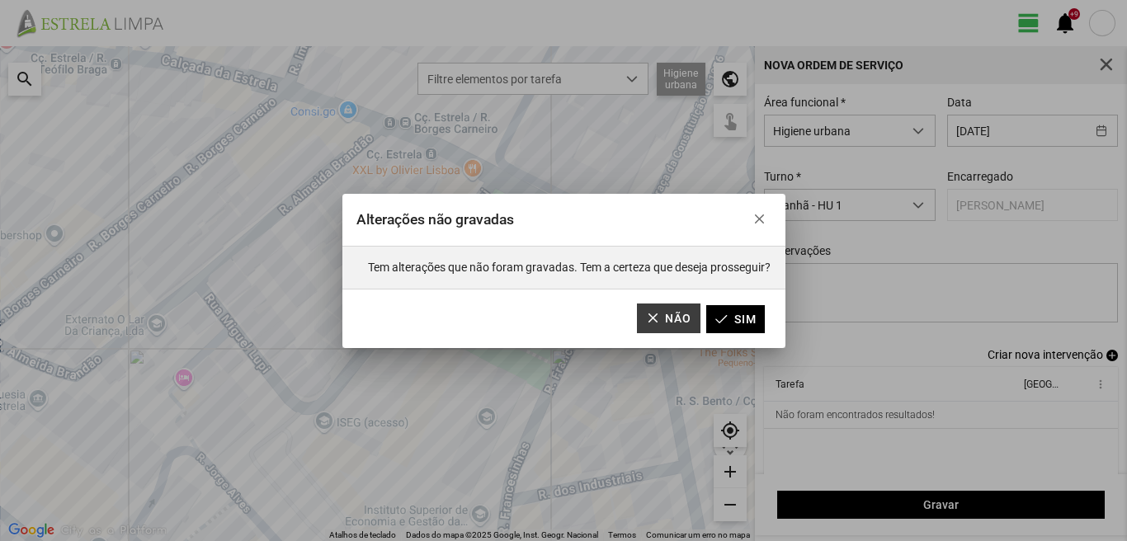
click at [663, 317] on button "Não" at bounding box center [669, 319] width 64 height 30
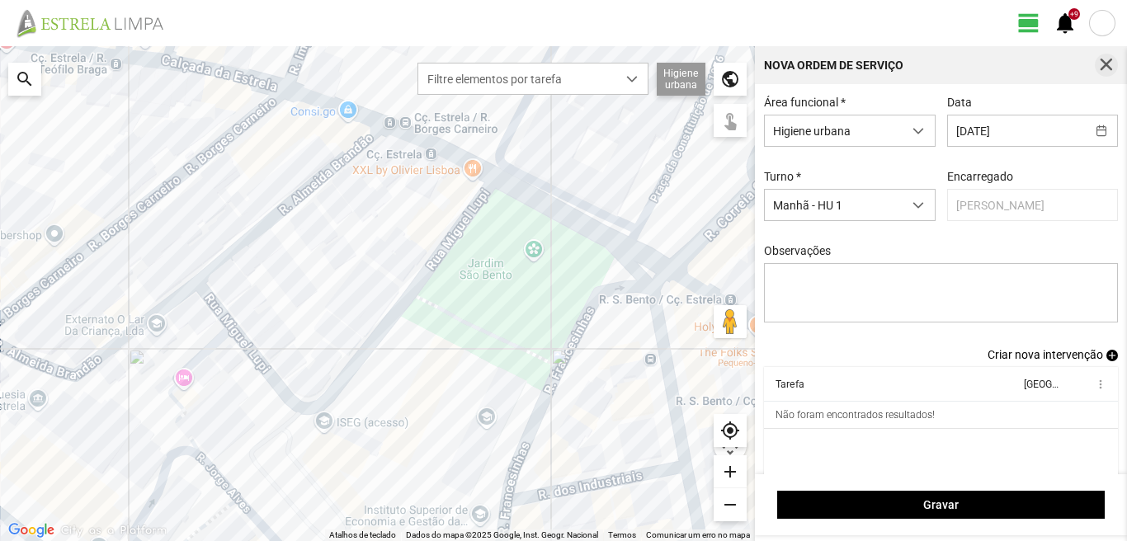
click at [1101, 69] on span "button" at bounding box center [1106, 65] width 15 height 15
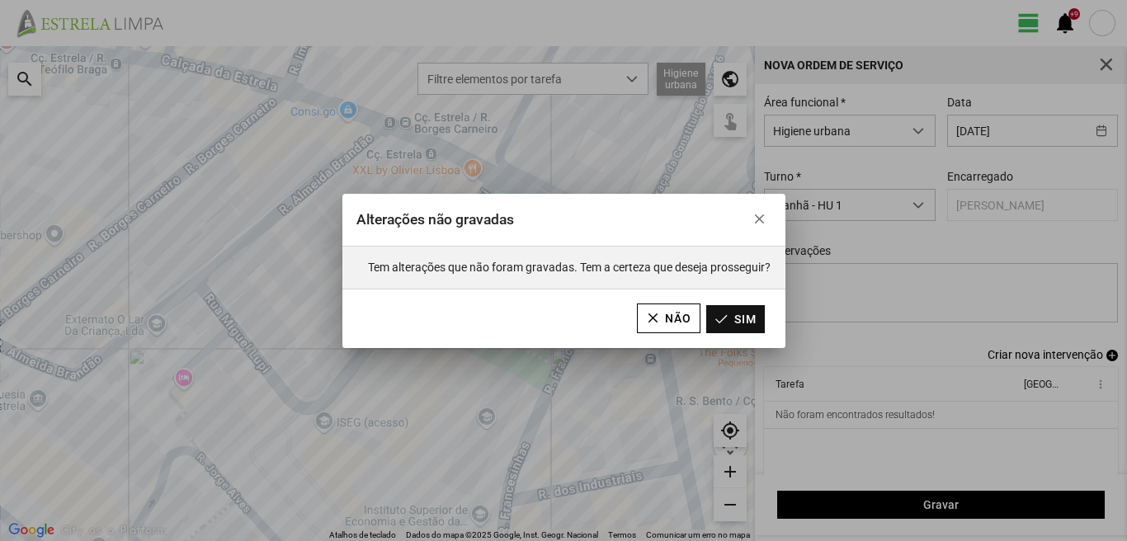
click at [737, 311] on button "Sim" at bounding box center [735, 319] width 59 height 28
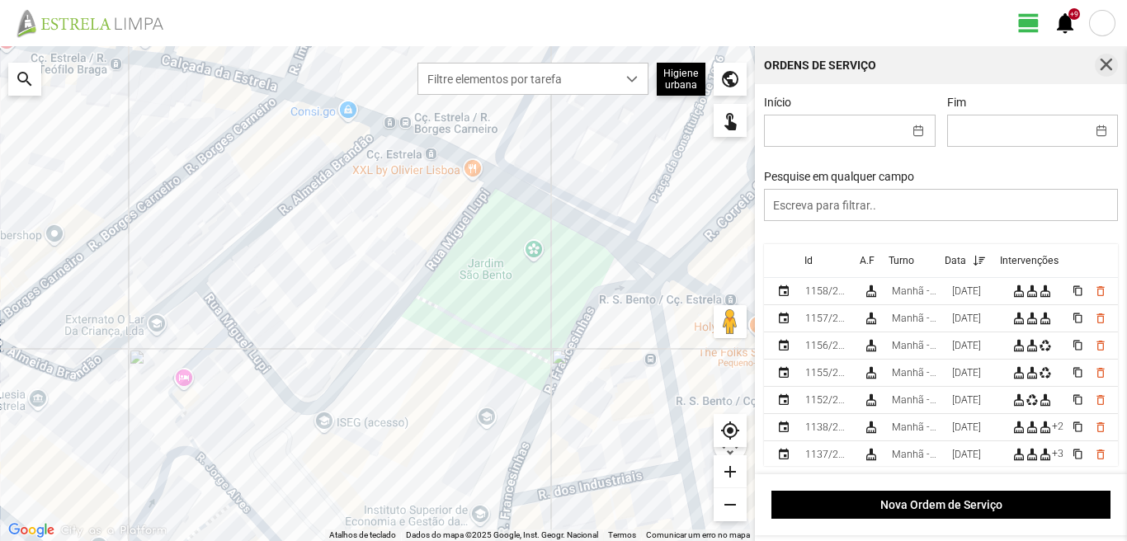
click at [1099, 69] on span "button" at bounding box center [1106, 65] width 15 height 15
